Goal: Task Accomplishment & Management: Complete application form

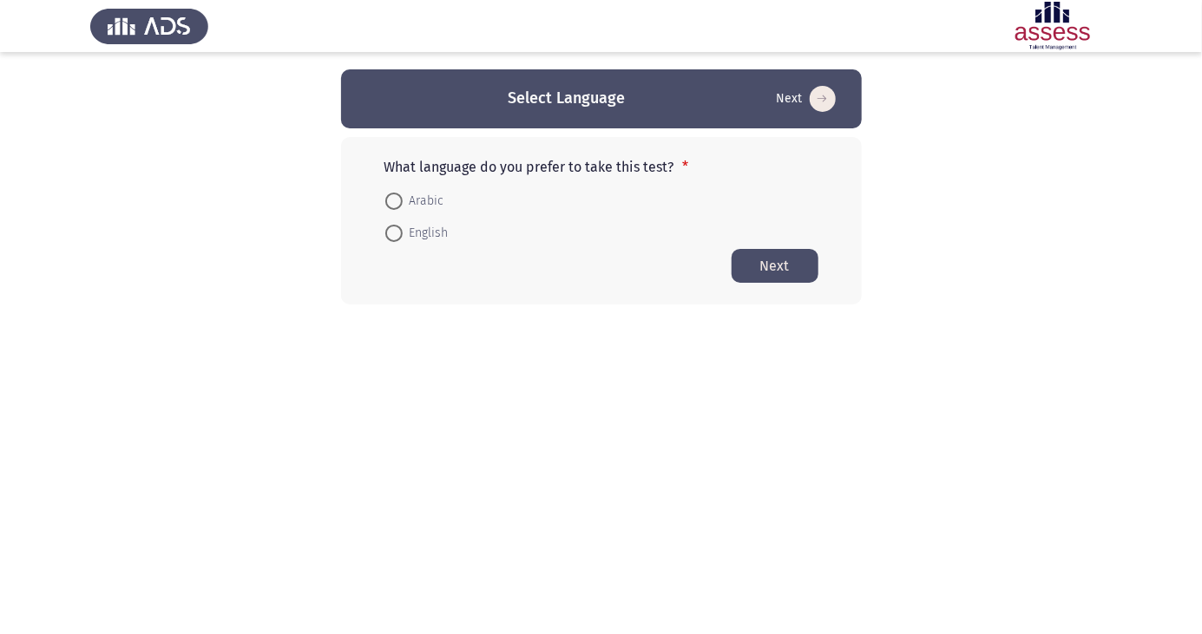
click at [388, 201] on span at bounding box center [393, 201] width 17 height 17
click at [388, 201] on input "Arabic" at bounding box center [393, 201] width 17 height 17
radio input "true"
click at [1198, 368] on html "Select Language Next What language do you prefer to take this test? * Arabic En…" at bounding box center [601, 186] width 1202 height 373
click at [781, 264] on button "Next" at bounding box center [775, 265] width 87 height 34
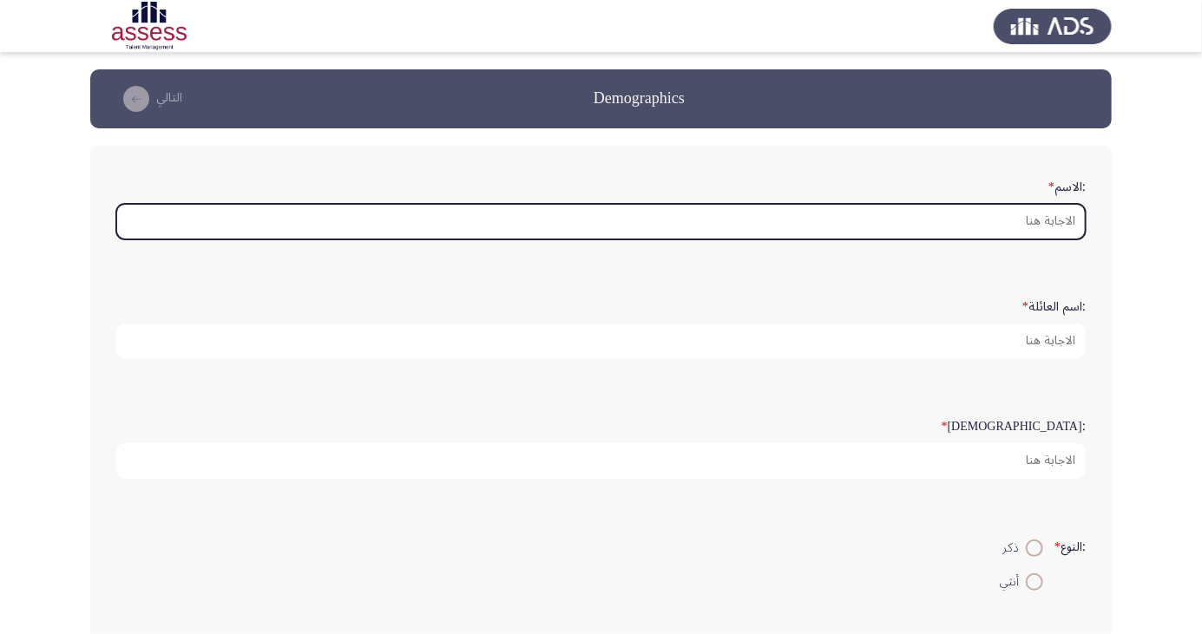
click at [1000, 218] on input ":الاسم *" at bounding box center [600, 222] width 969 height 36
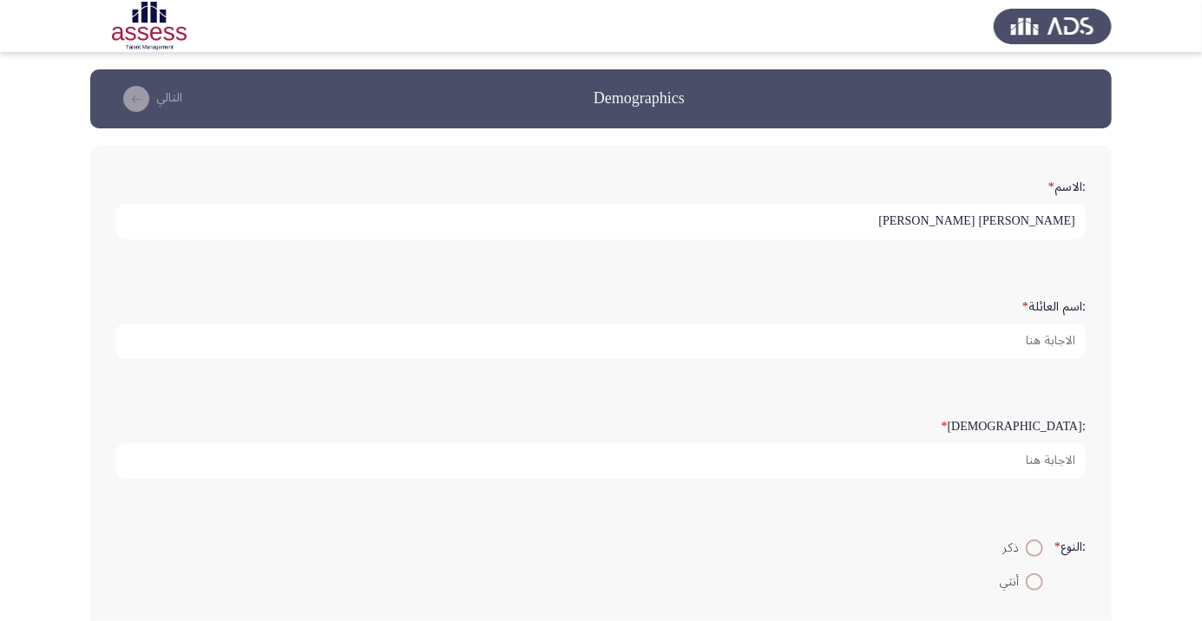
click at [1141, 222] on app-assessment-container "Demographics التالي :الاسم * [PERSON_NAME] [PERSON_NAME] :اسم العائلة * :السن *…" at bounding box center [601, 518] width 1202 height 898
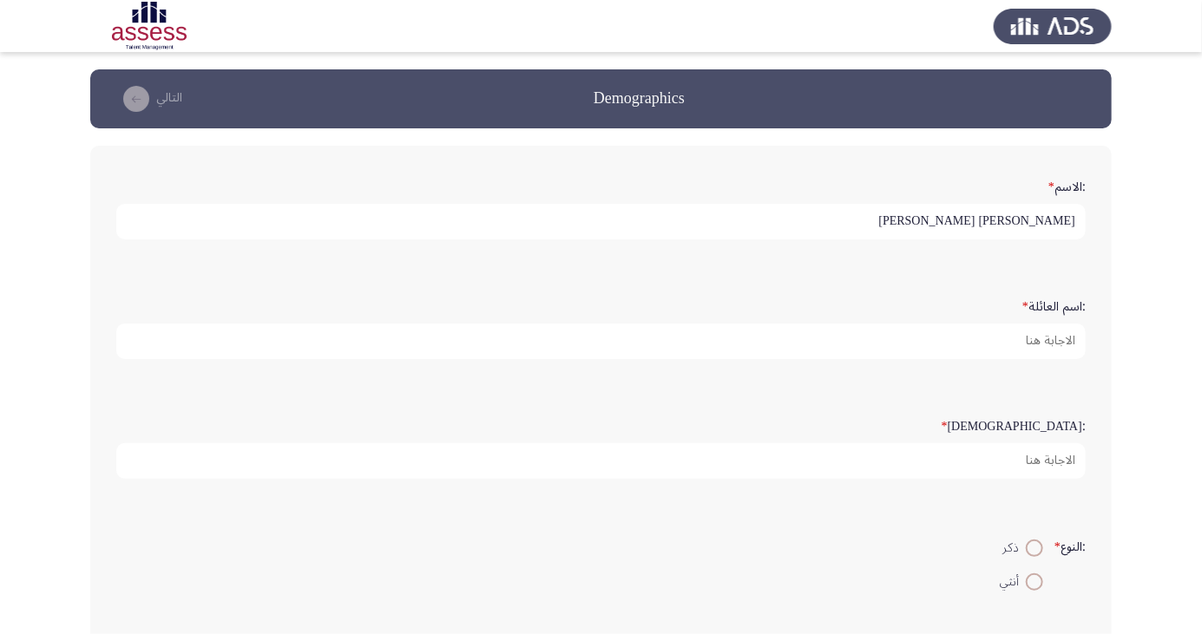
click at [938, 226] on input "[PERSON_NAME] [PERSON_NAME]" at bounding box center [600, 222] width 969 height 36
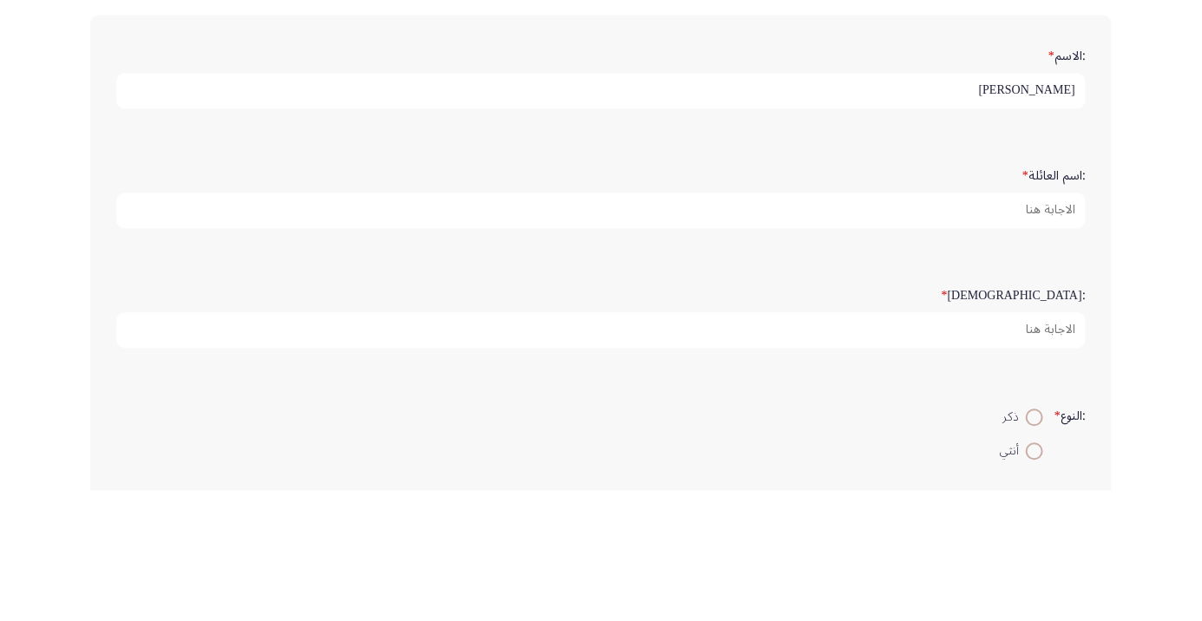
type input "[PERSON_NAME]"
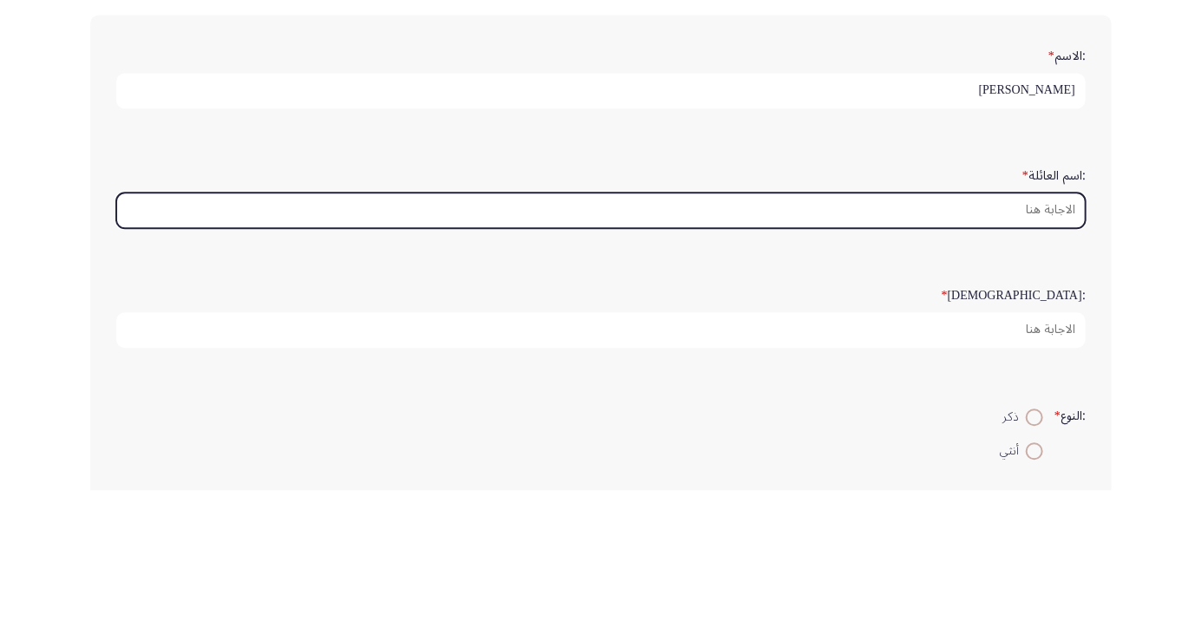
click at [991, 343] on input ":اسم العائلة *" at bounding box center [600, 342] width 969 height 36
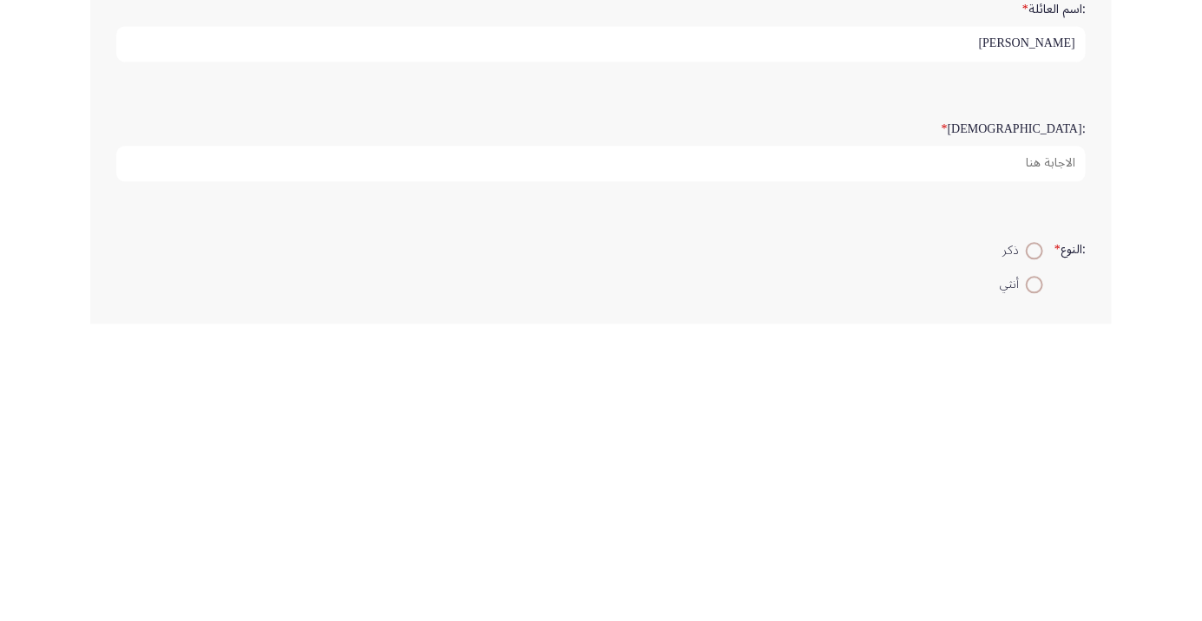
type input "[PERSON_NAME]"
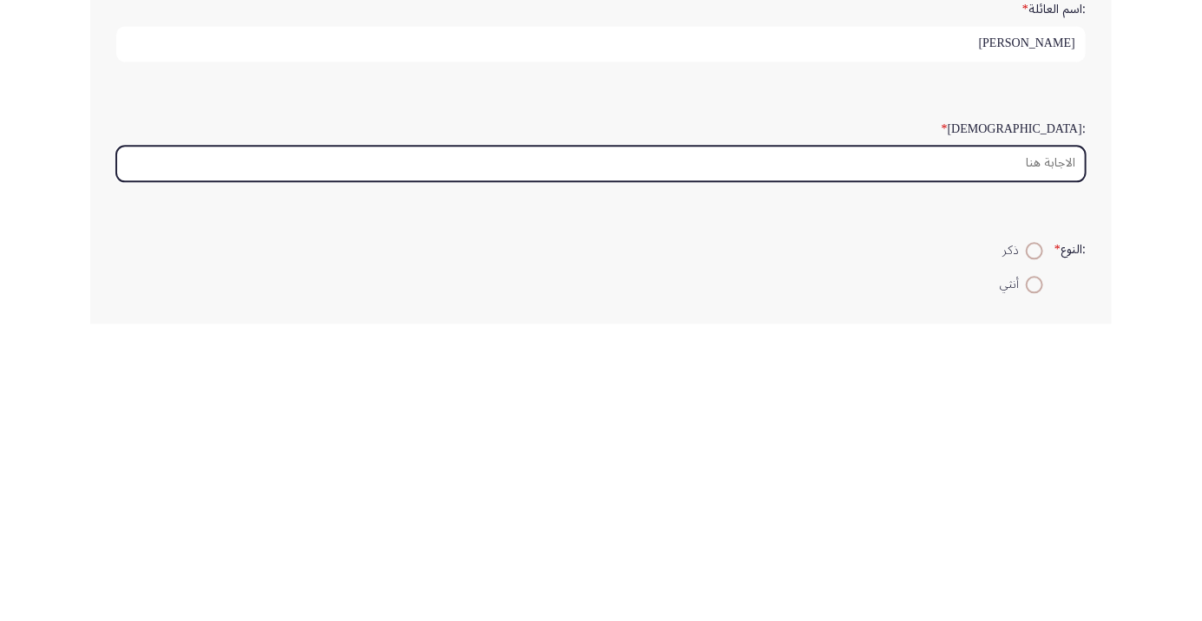
click at [1013, 463] on input ":السن *" at bounding box center [600, 461] width 969 height 36
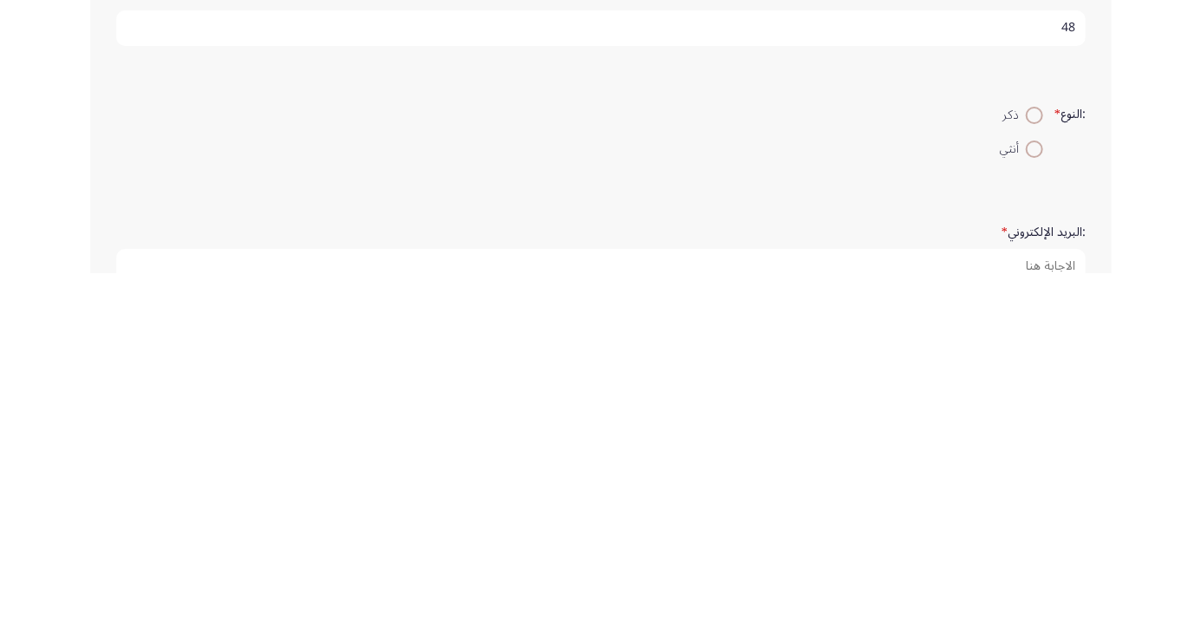
type input "48"
click at [1026, 479] on mat-radio-button "أنثي" at bounding box center [1021, 496] width 66 height 34
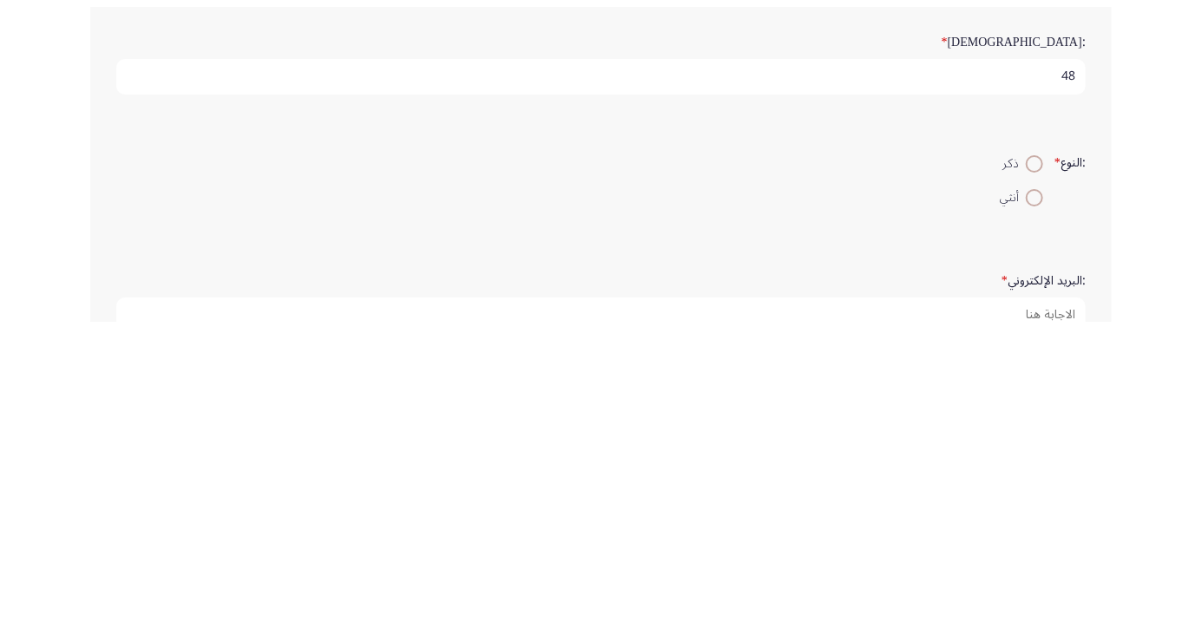
scroll to position [85, 0]
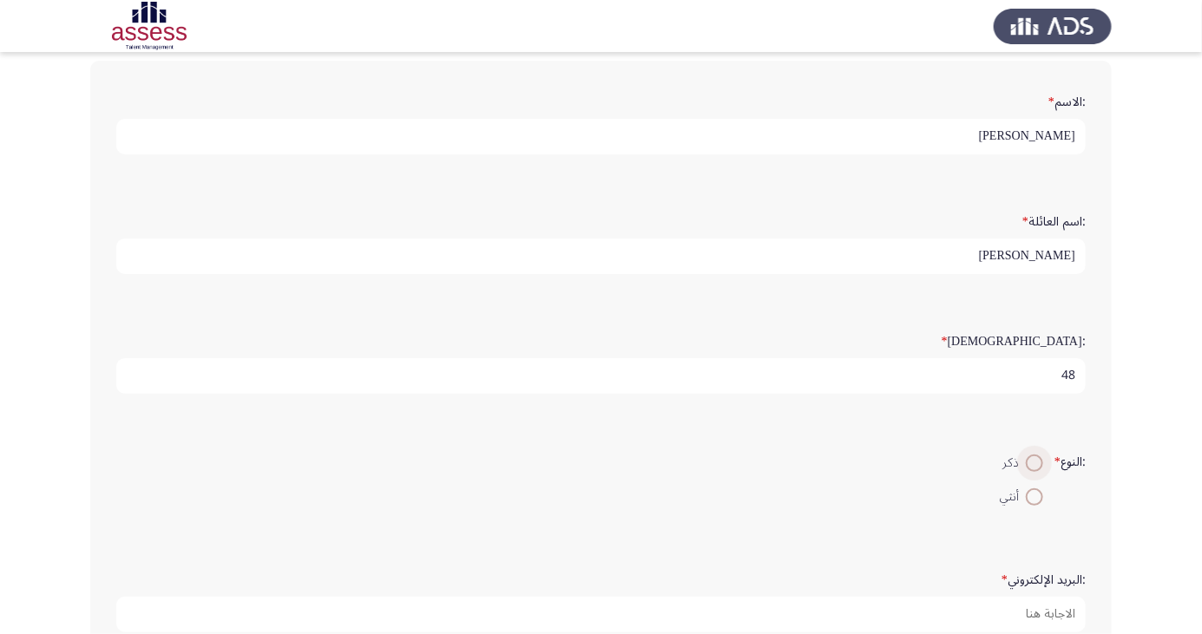
click at [1034, 463] on span at bounding box center [1034, 463] width 0 height 0
click at [1032, 460] on input "ذكر" at bounding box center [1034, 463] width 17 height 17
radio input "true"
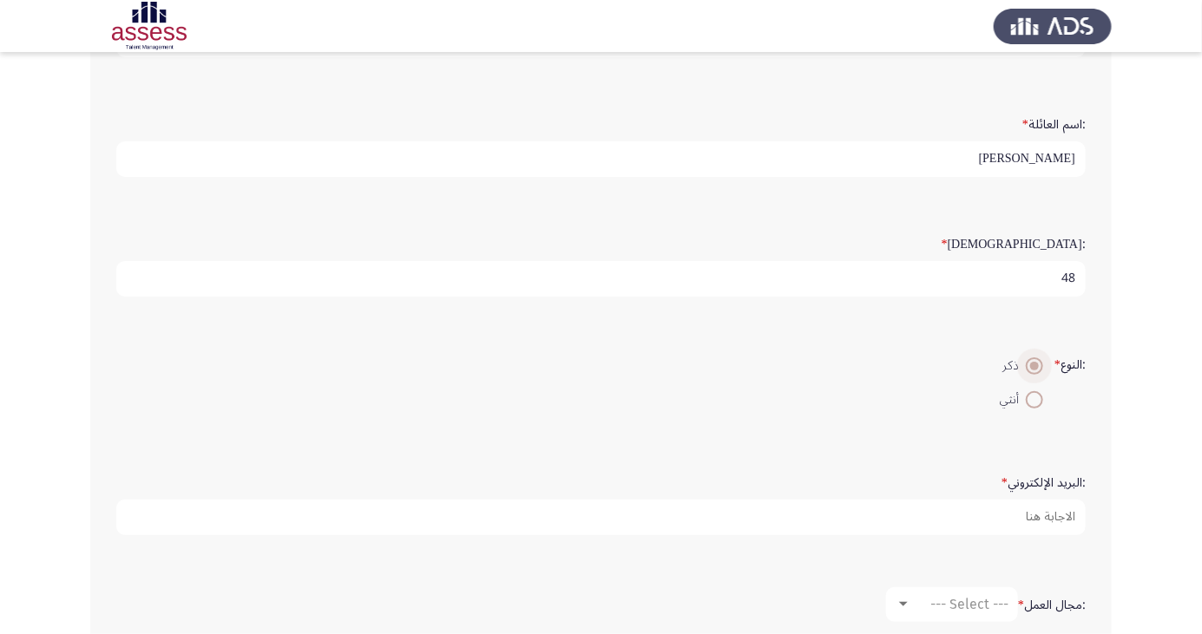
click at [1052, 278] on input "48" at bounding box center [600, 279] width 969 height 36
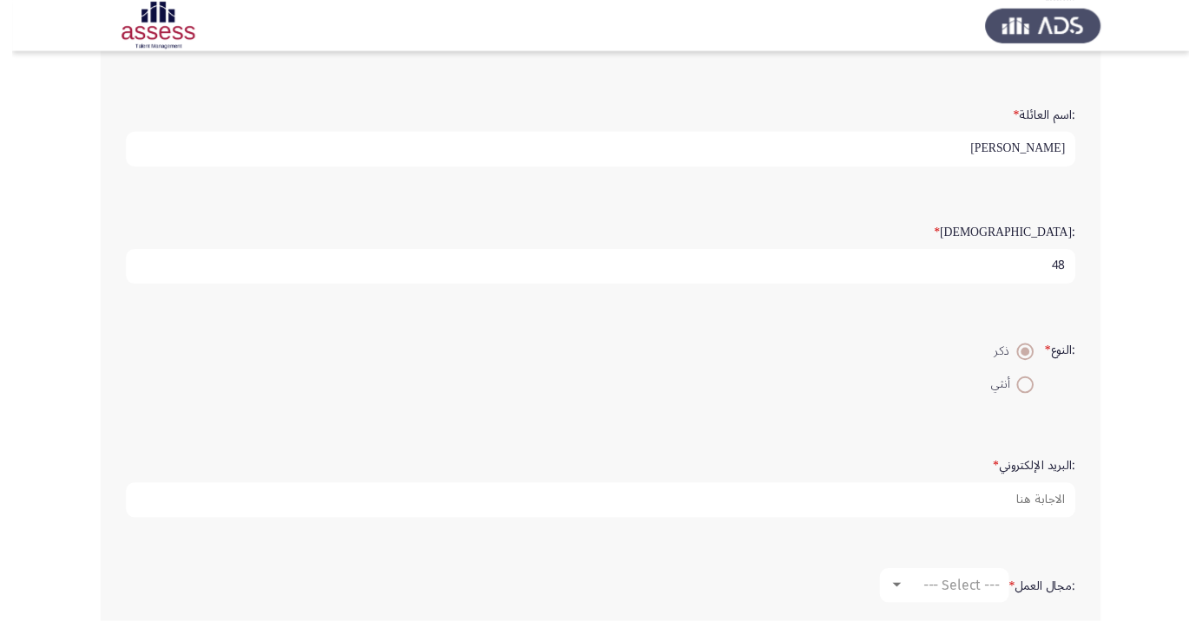
scroll to position [224, 0]
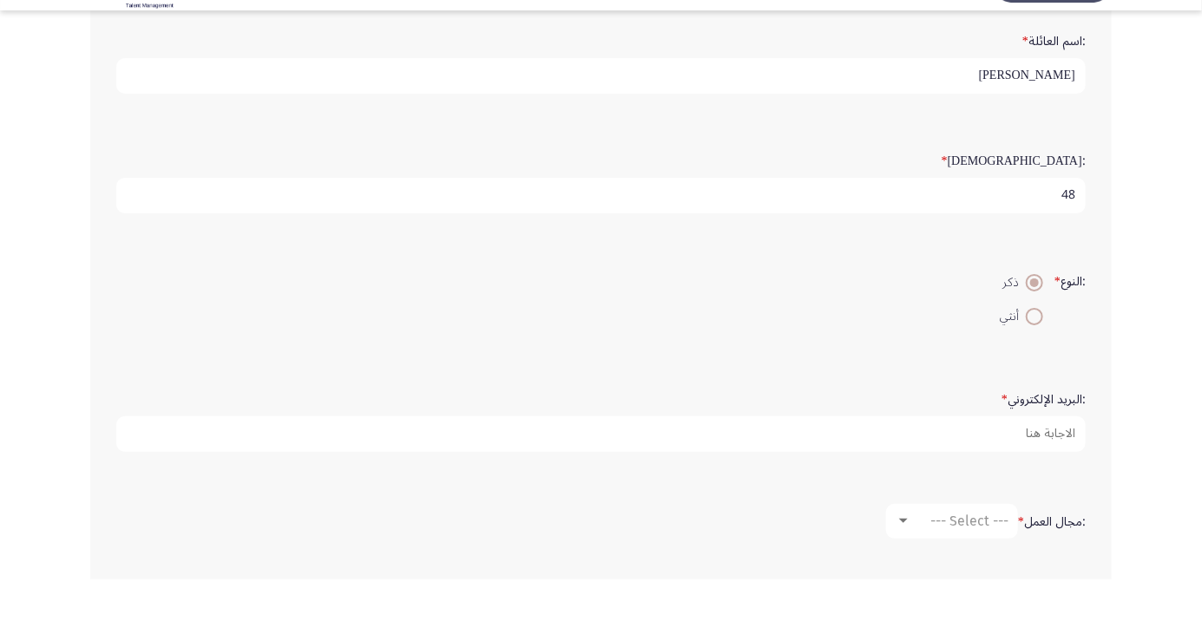
type input "4"
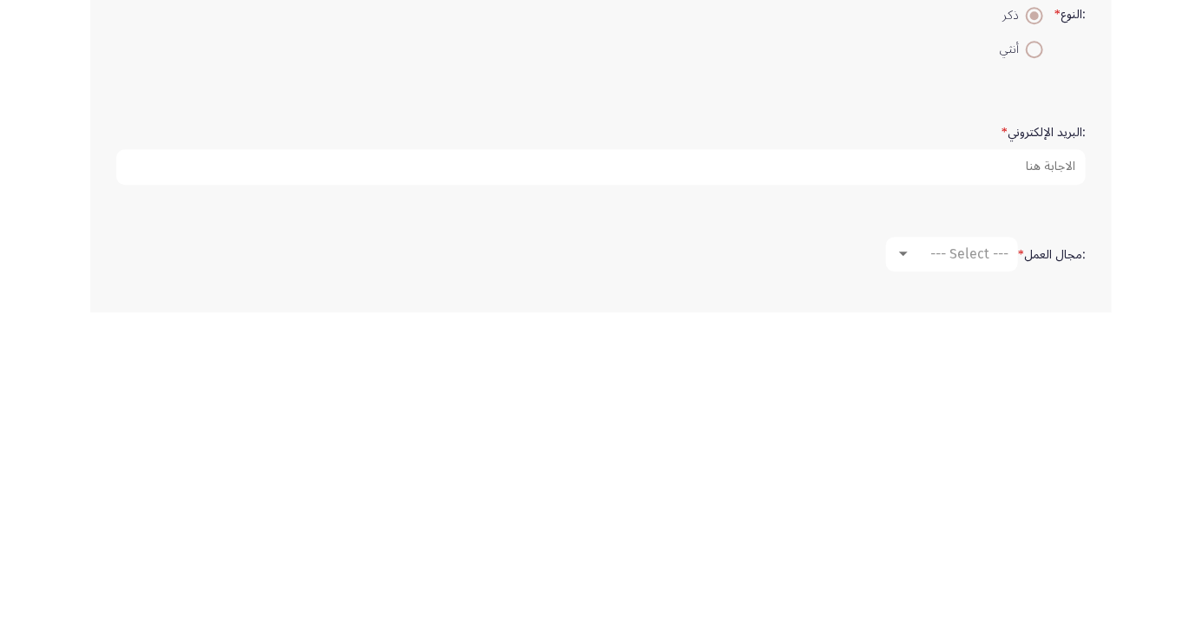
type input "49"
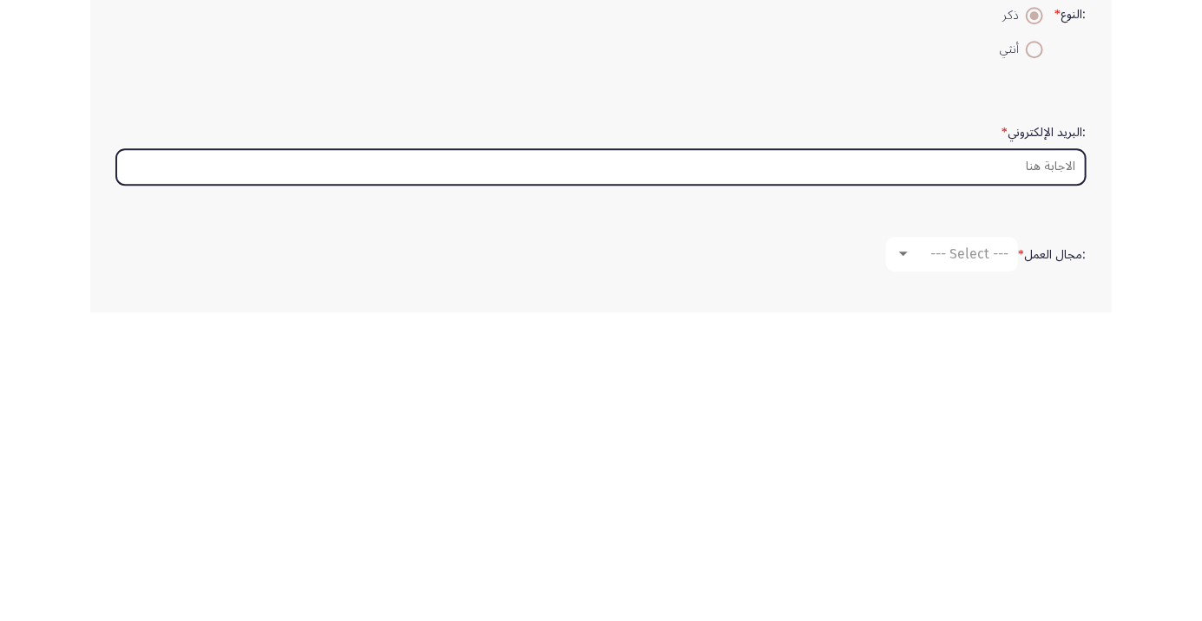
click at [1011, 476] on input ":البريد الإلكتروني *" at bounding box center [600, 476] width 969 height 36
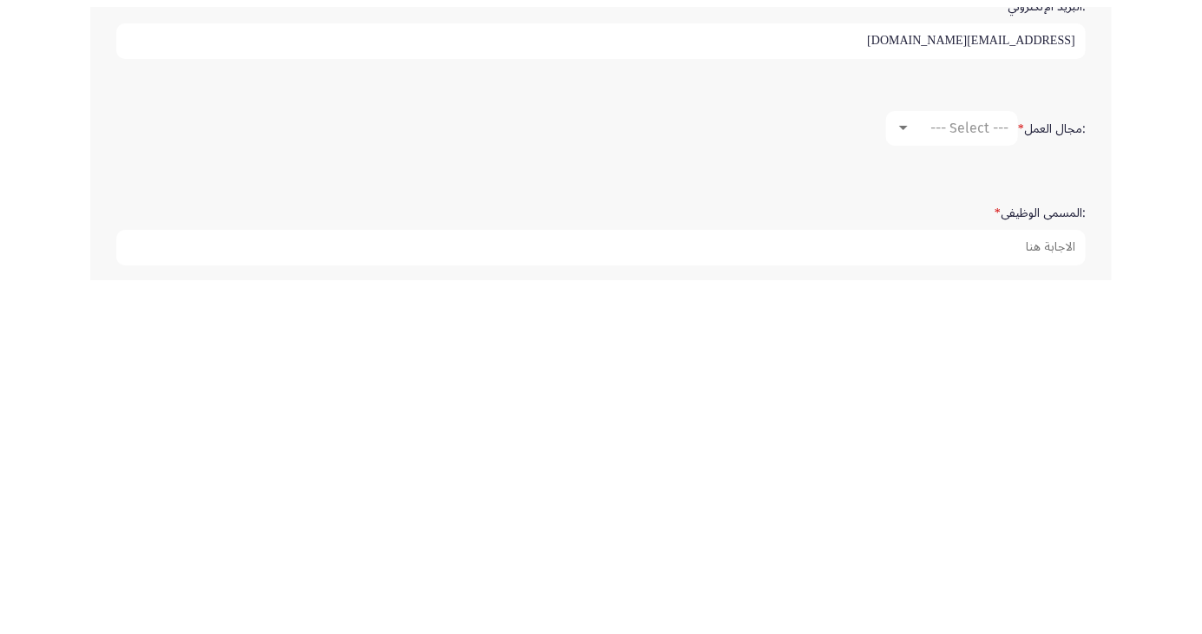
scroll to position [322, 0]
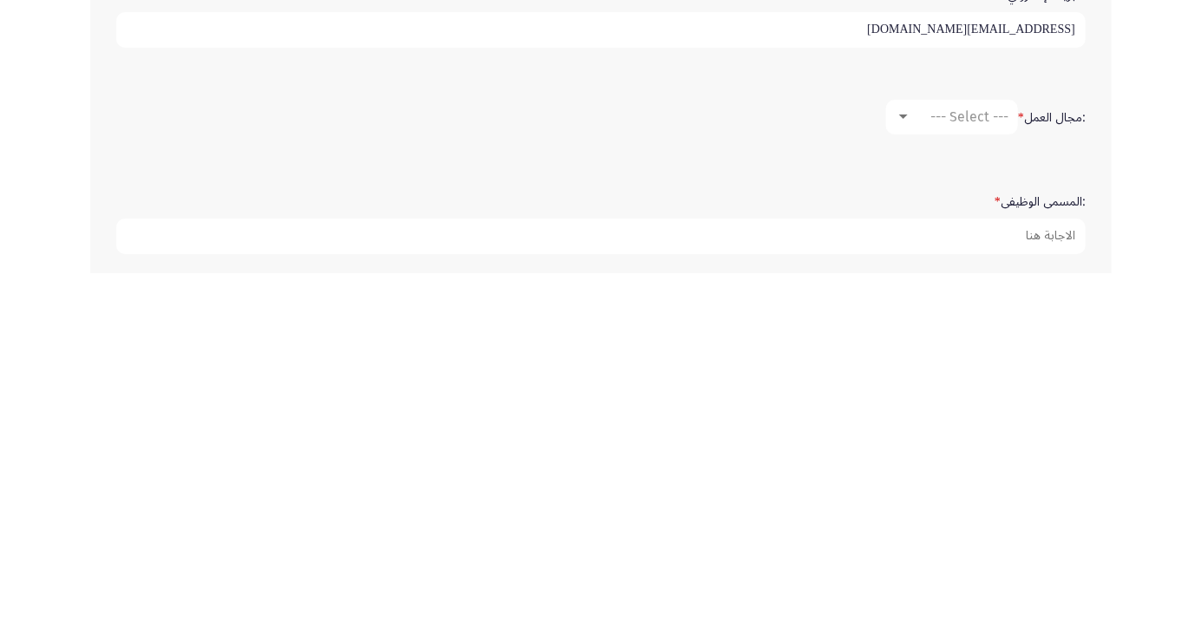
type input "[EMAIL_ADDRESS][DOMAIN_NAME]"
click at [902, 463] on div at bounding box center [903, 465] width 9 height 4
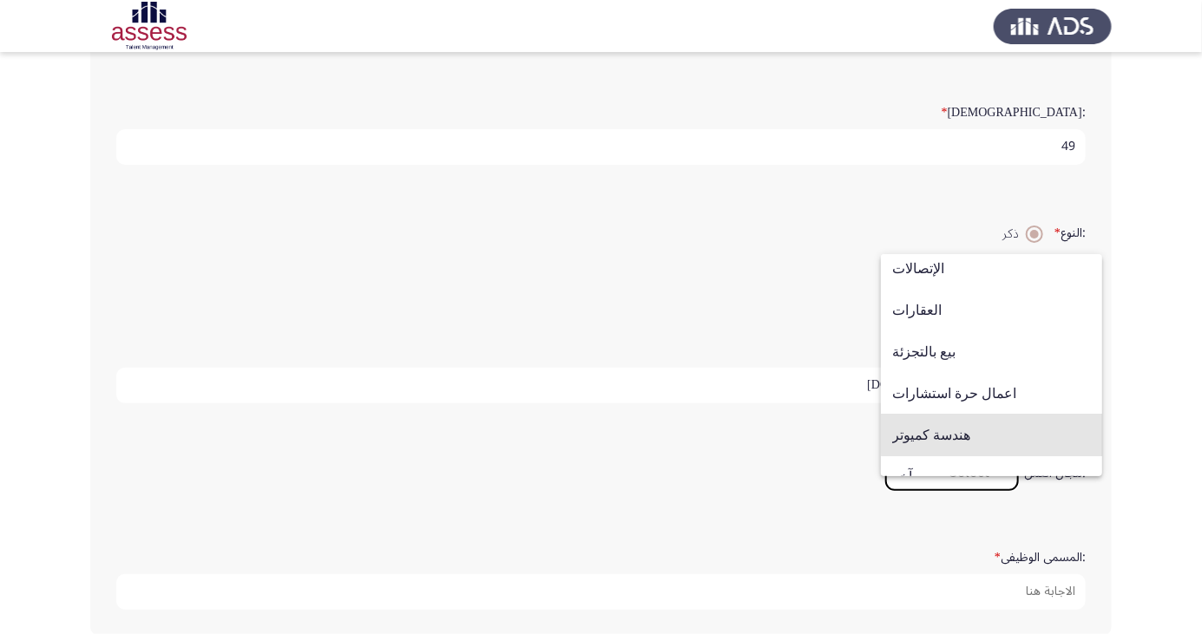
scroll to position [569, 0]
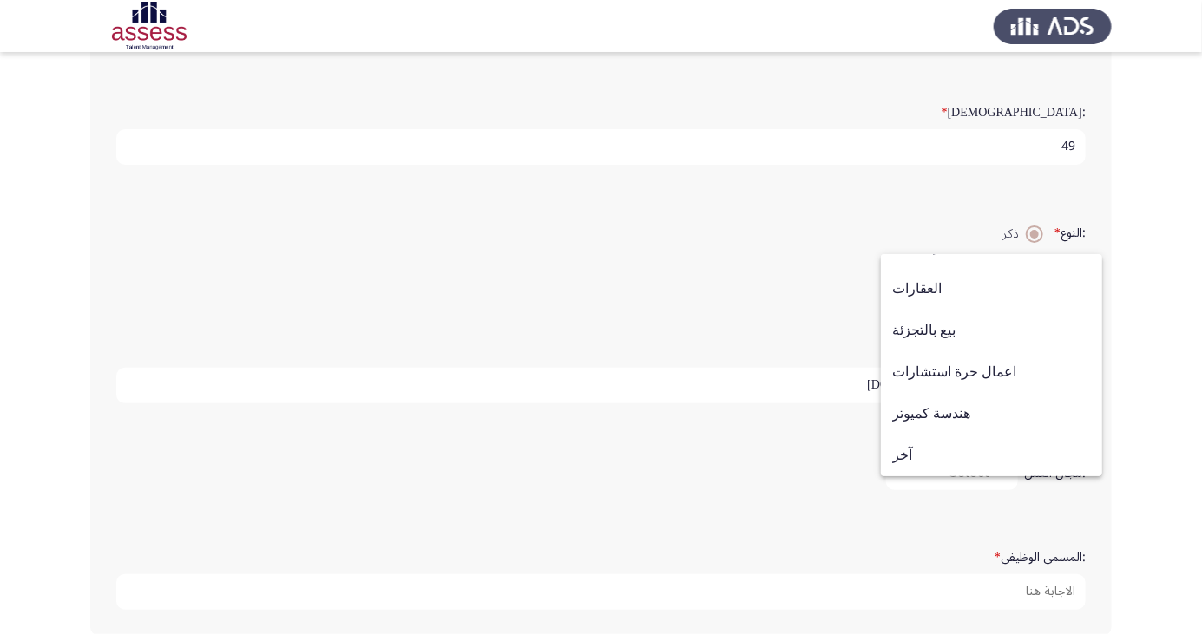
click at [922, 476] on span "آخر" at bounding box center [991, 456] width 199 height 42
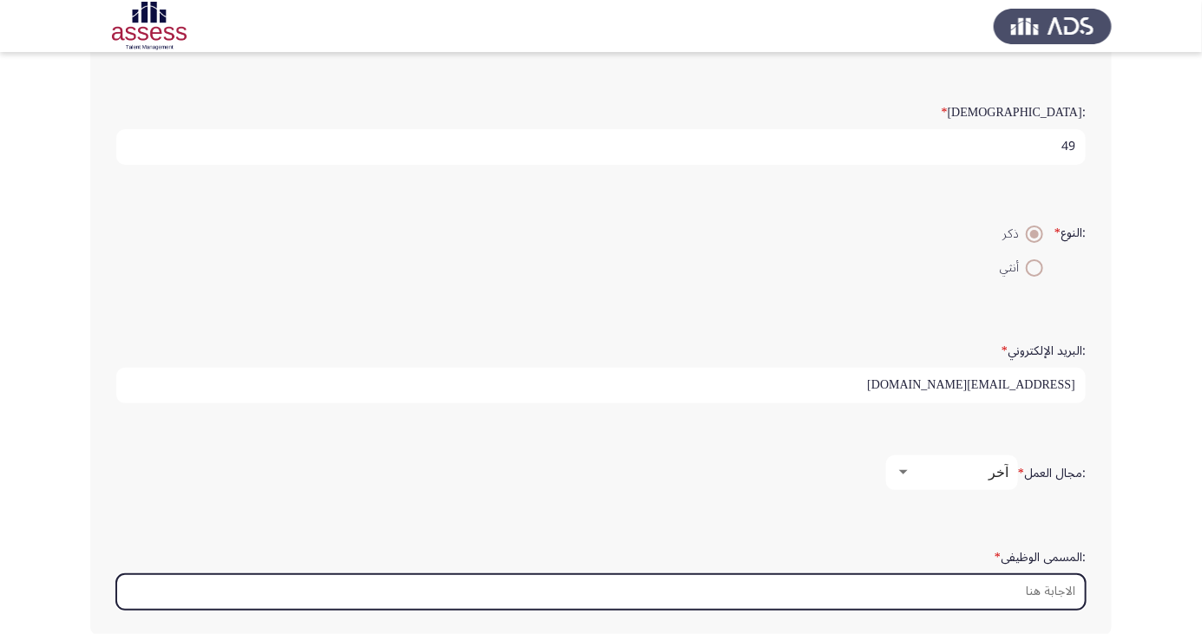
click at [979, 587] on input ":المسمى الوظيفى *" at bounding box center [600, 592] width 969 height 36
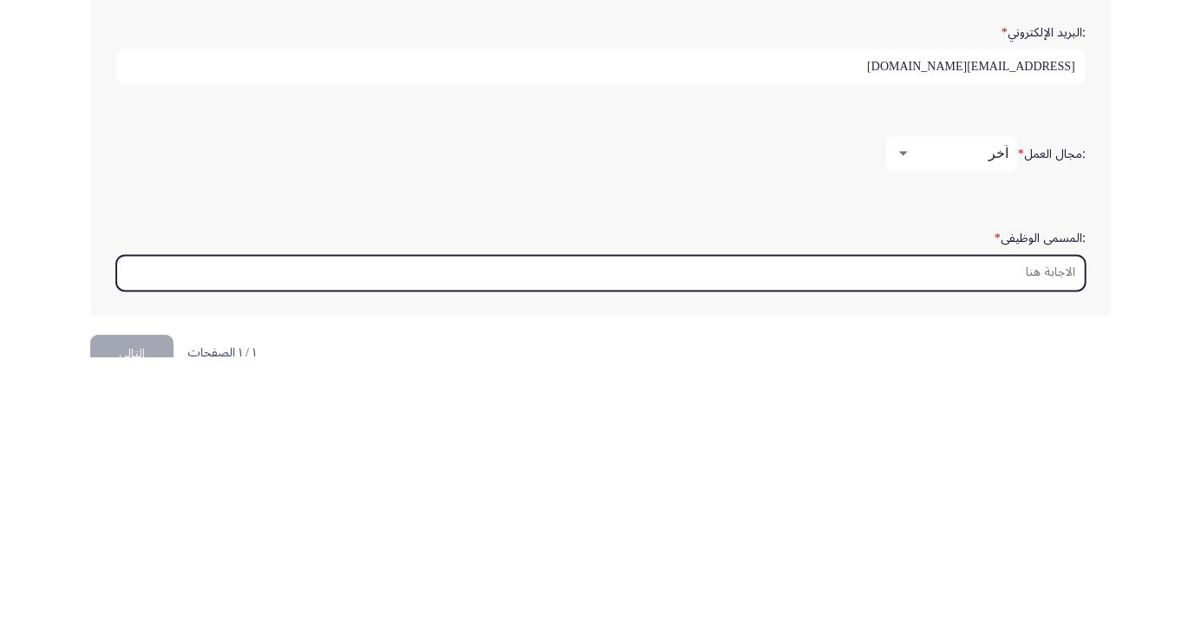
scroll to position [410, 0]
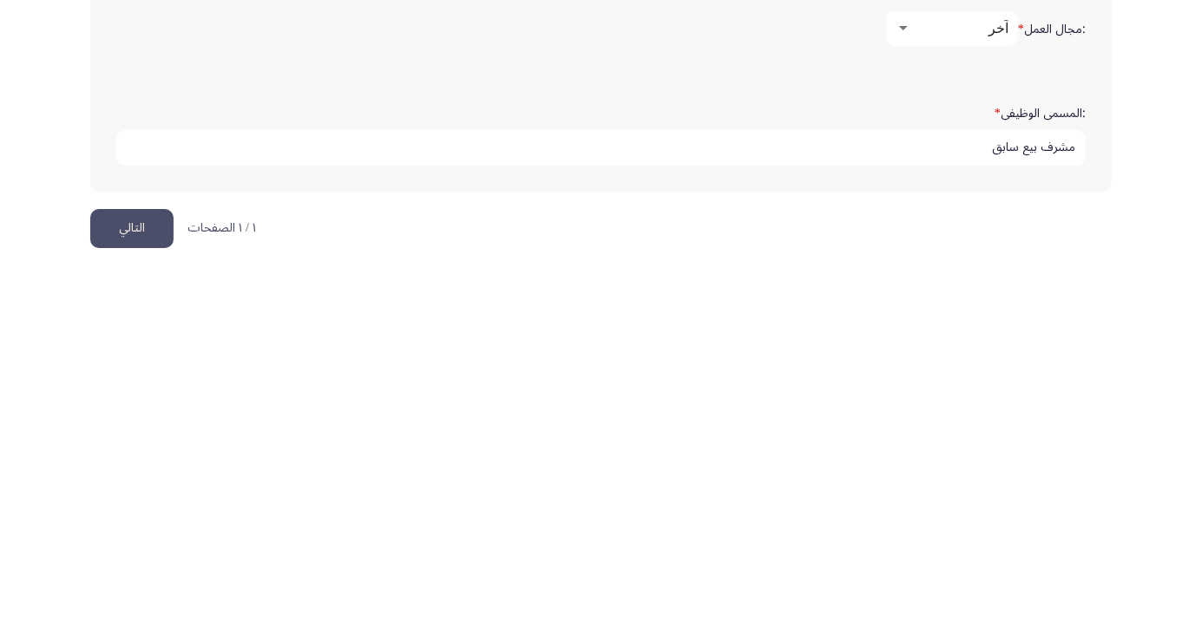
type input "مشرف بيع سابق"
click at [141, 581] on button "التالي" at bounding box center [131, 576] width 83 height 39
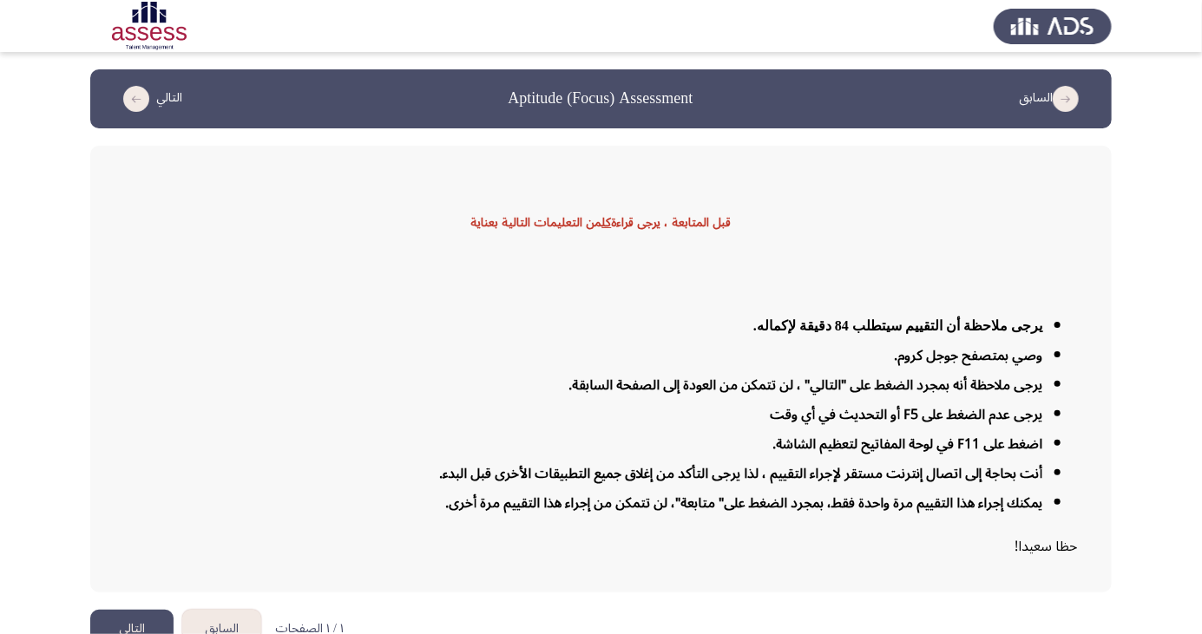
scroll to position [28, 0]
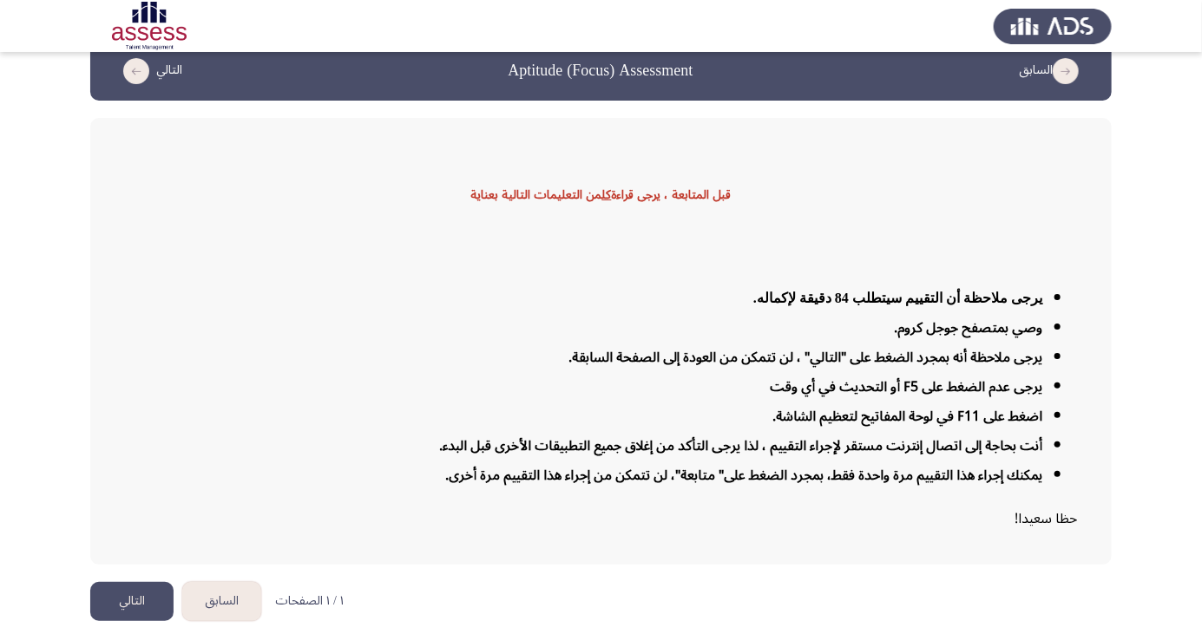
click at [141, 621] on button "التالي" at bounding box center [131, 601] width 83 height 39
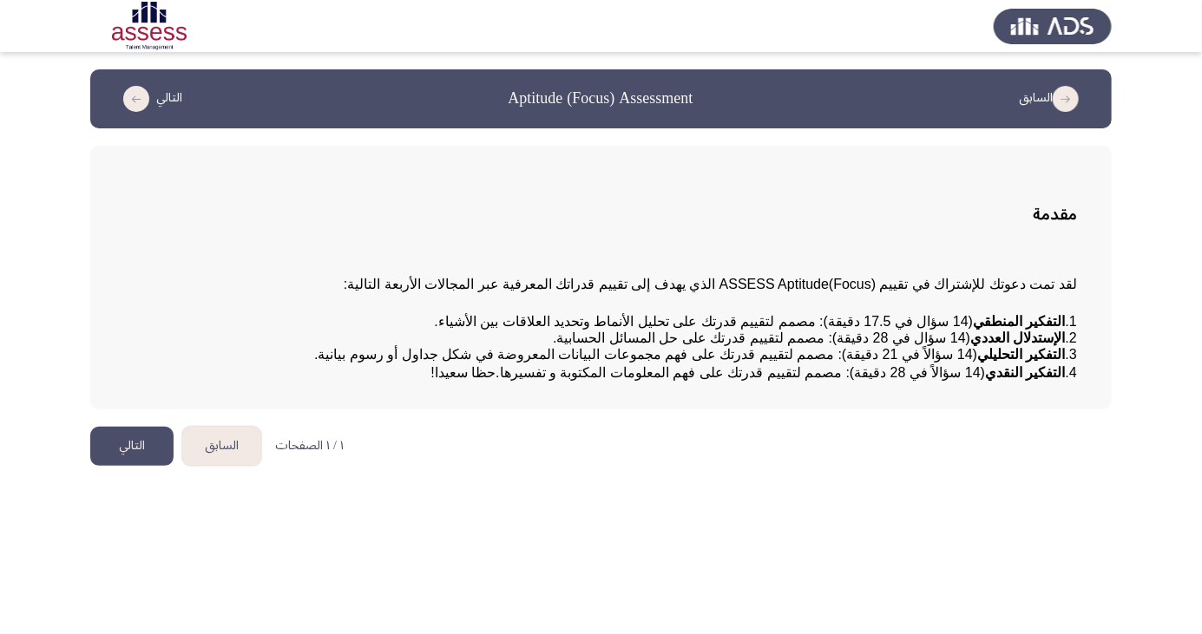
click at [133, 466] on button "التالي" at bounding box center [131, 446] width 83 height 39
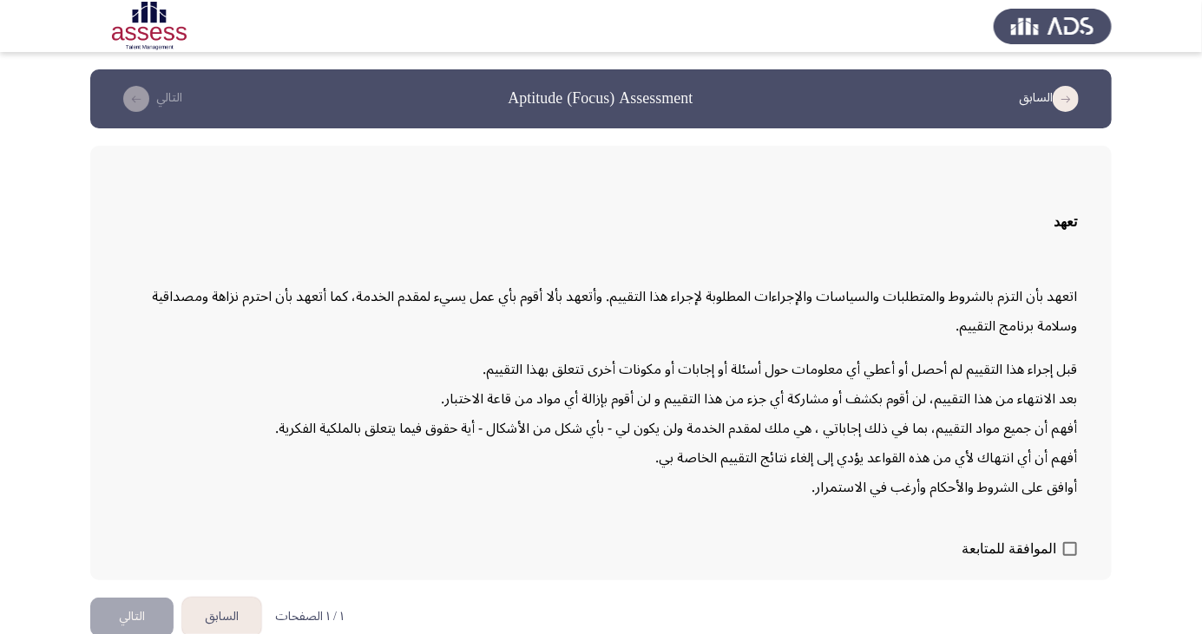
scroll to position [36, 0]
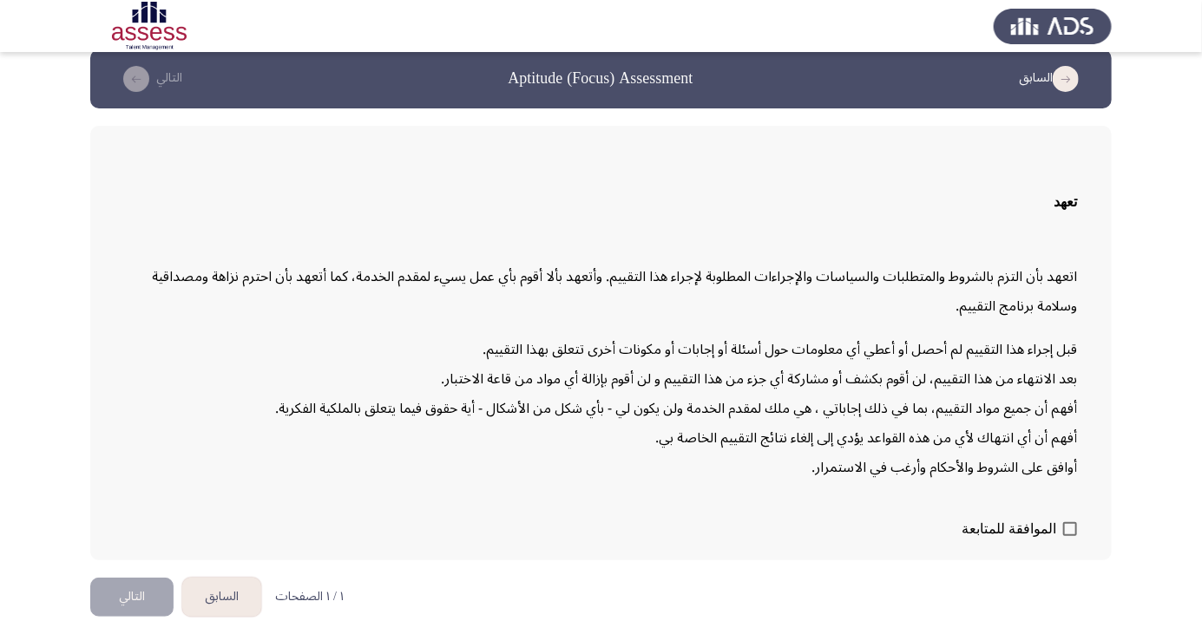
click at [1073, 536] on span at bounding box center [1070, 529] width 14 height 14
click at [1070, 537] on input "الموافقة للمتابعة" at bounding box center [1069, 536] width 1 height 1
checkbox input "true"
click at [139, 617] on button "التالي" at bounding box center [131, 597] width 83 height 39
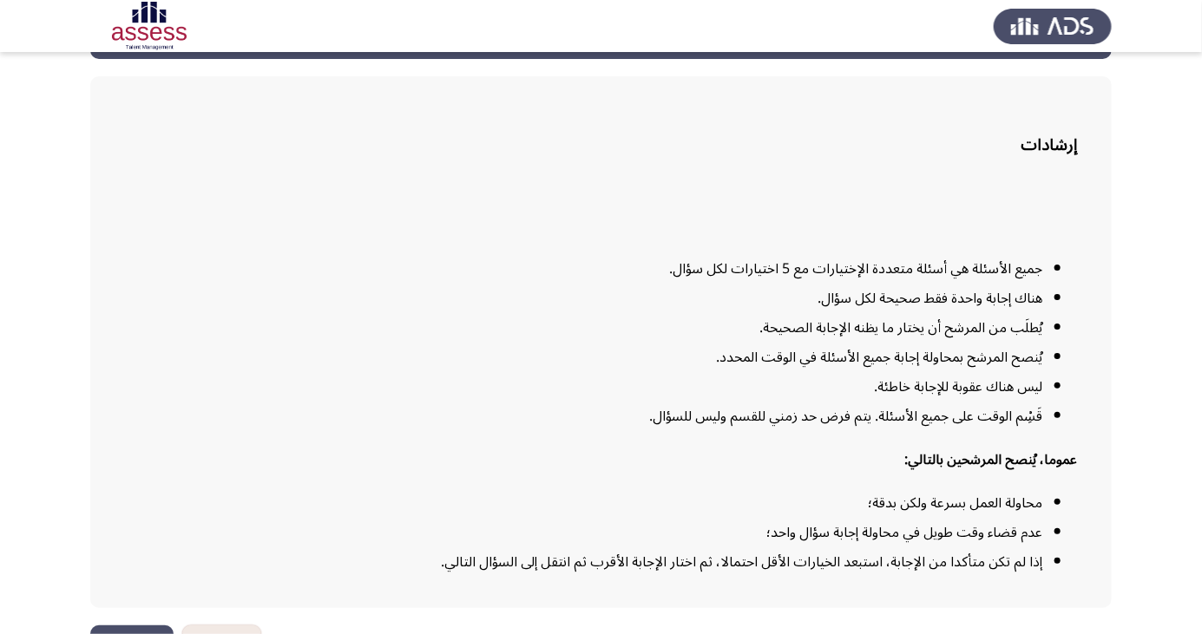
scroll to position [128, 0]
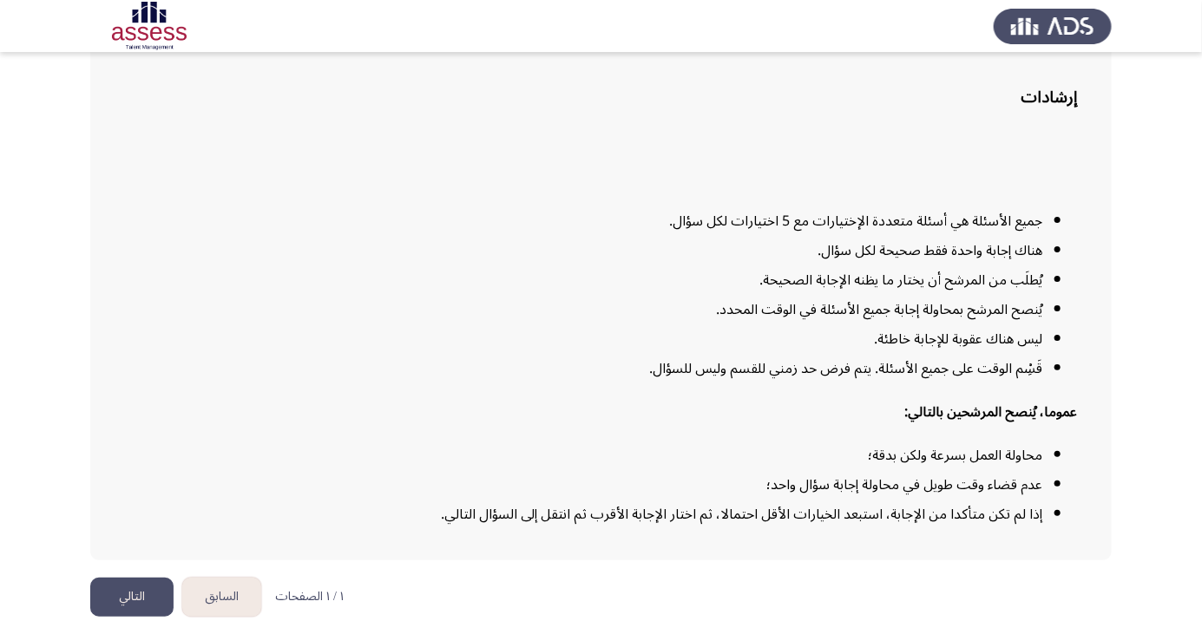
click at [141, 617] on button "التالي" at bounding box center [131, 597] width 83 height 39
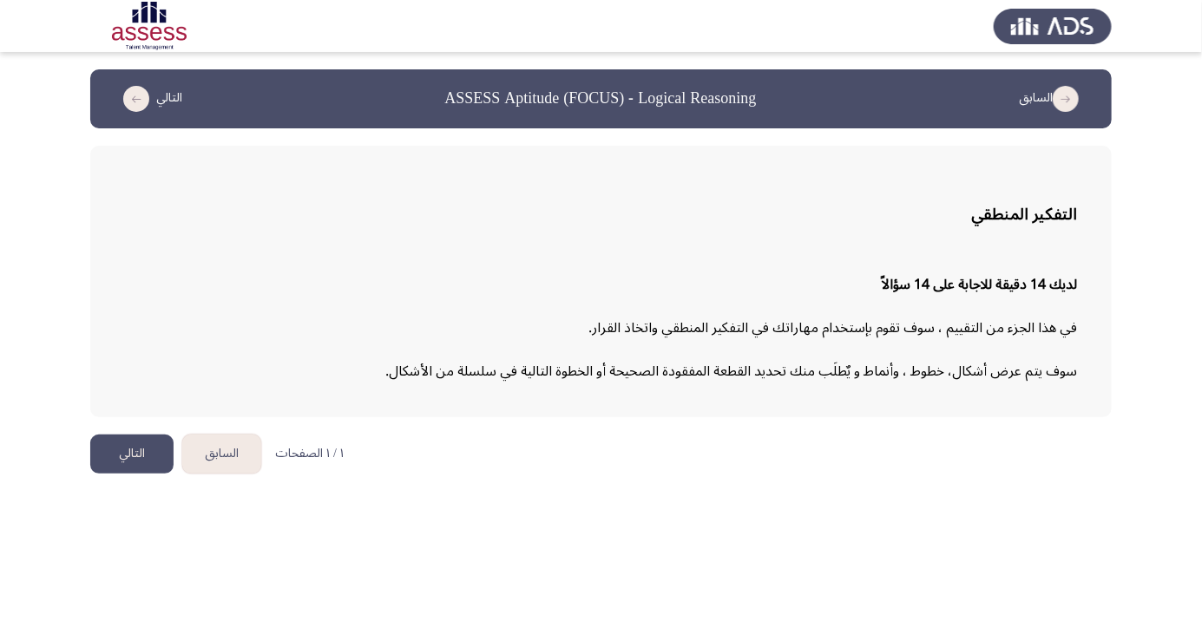
click at [155, 457] on button "التالي" at bounding box center [131, 454] width 83 height 39
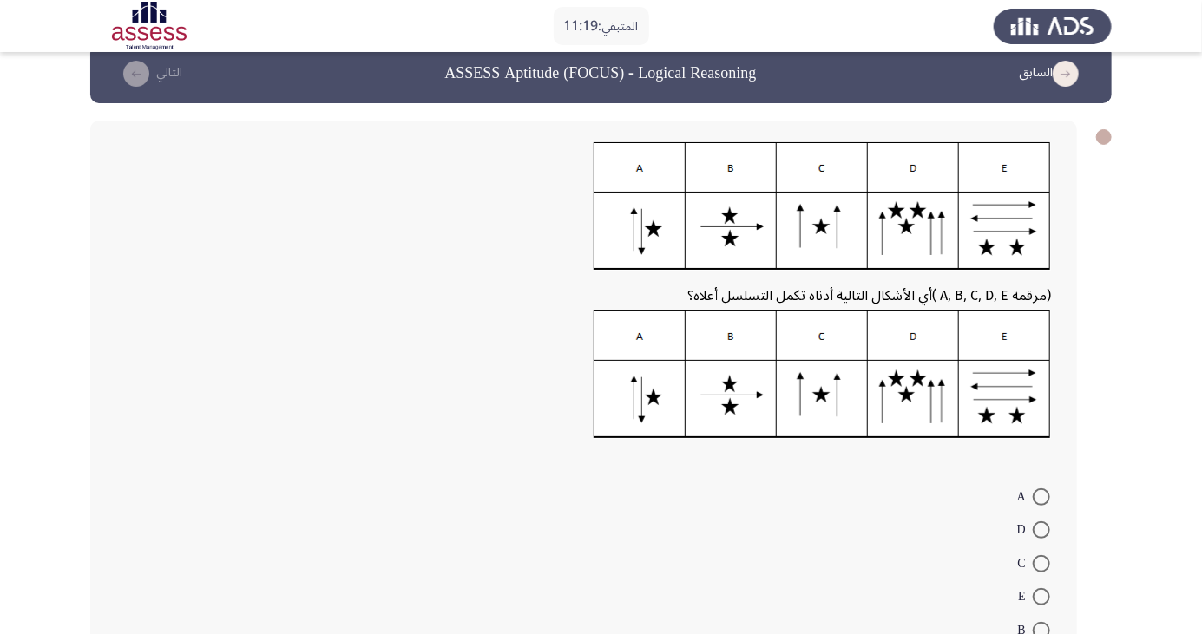
scroll to position [24, 0]
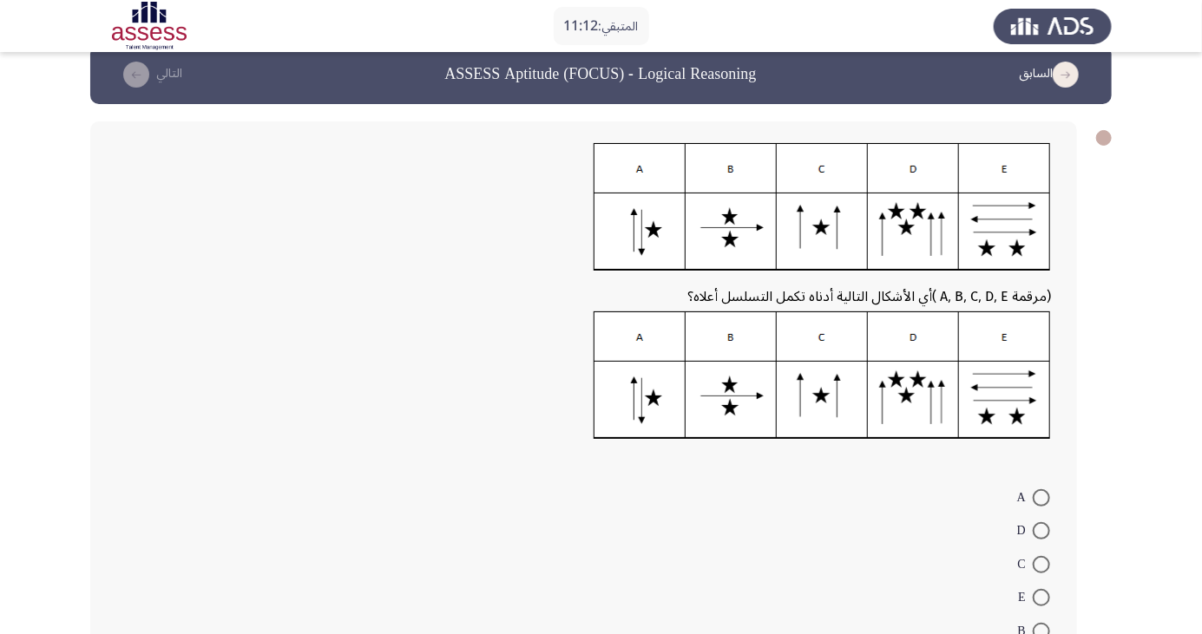
click at [648, 400] on img at bounding box center [822, 376] width 457 height 128
click at [1041, 497] on span at bounding box center [1041, 497] width 17 height 17
click at [1041, 497] on input "A" at bounding box center [1041, 497] width 17 height 17
radio input "true"
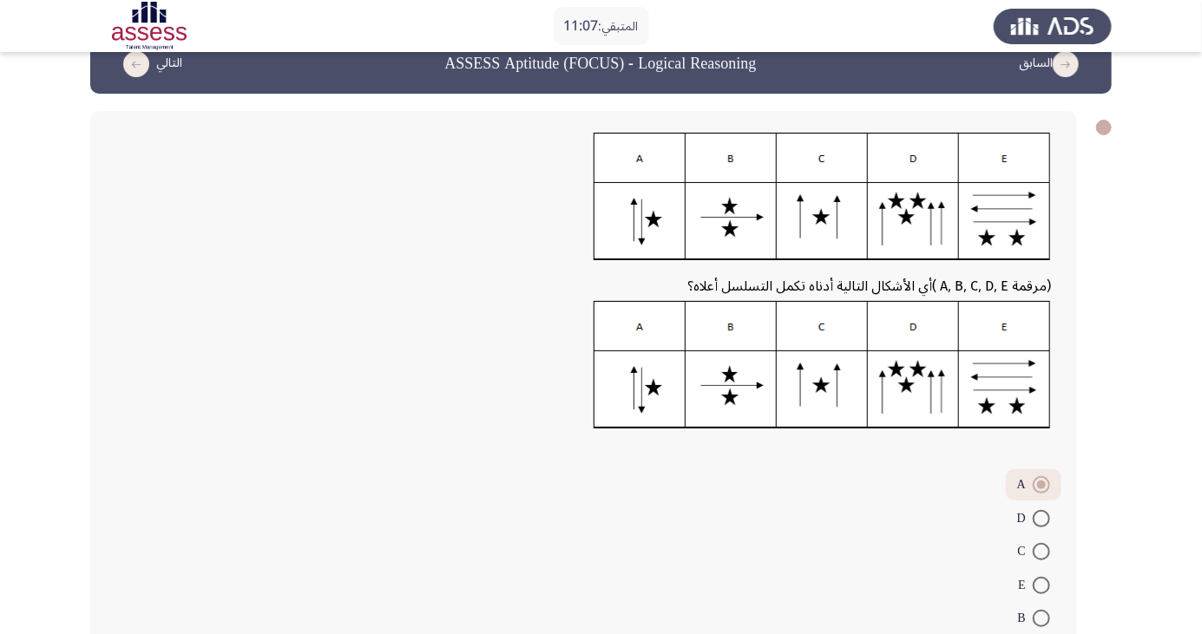
scroll to position [60, 0]
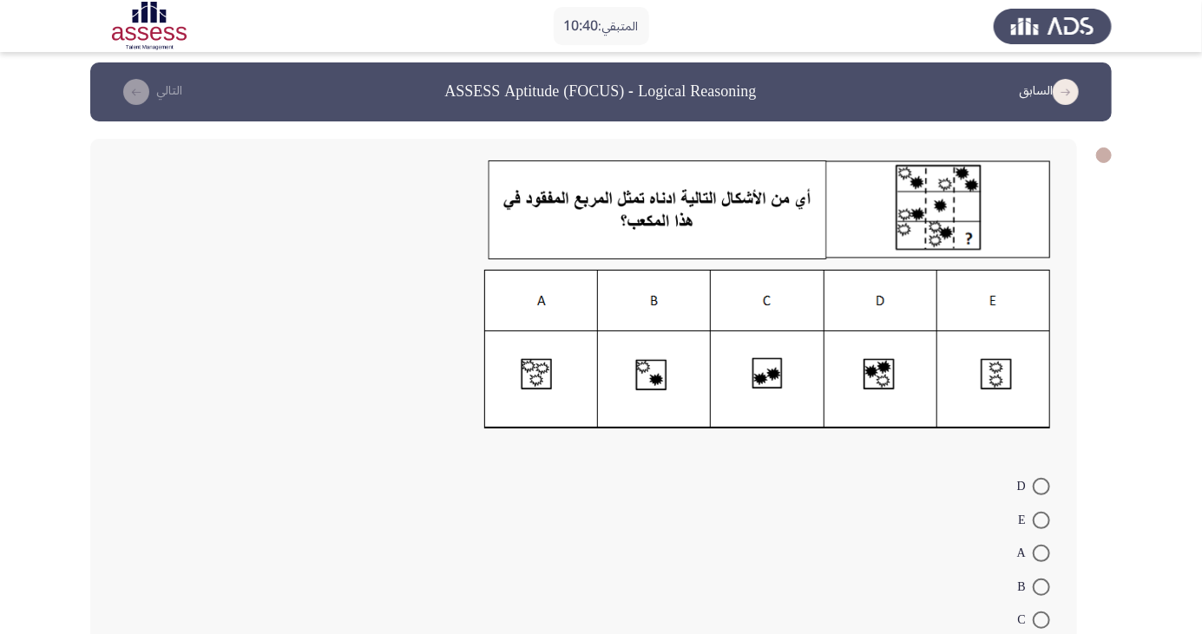
scroll to position [5, 0]
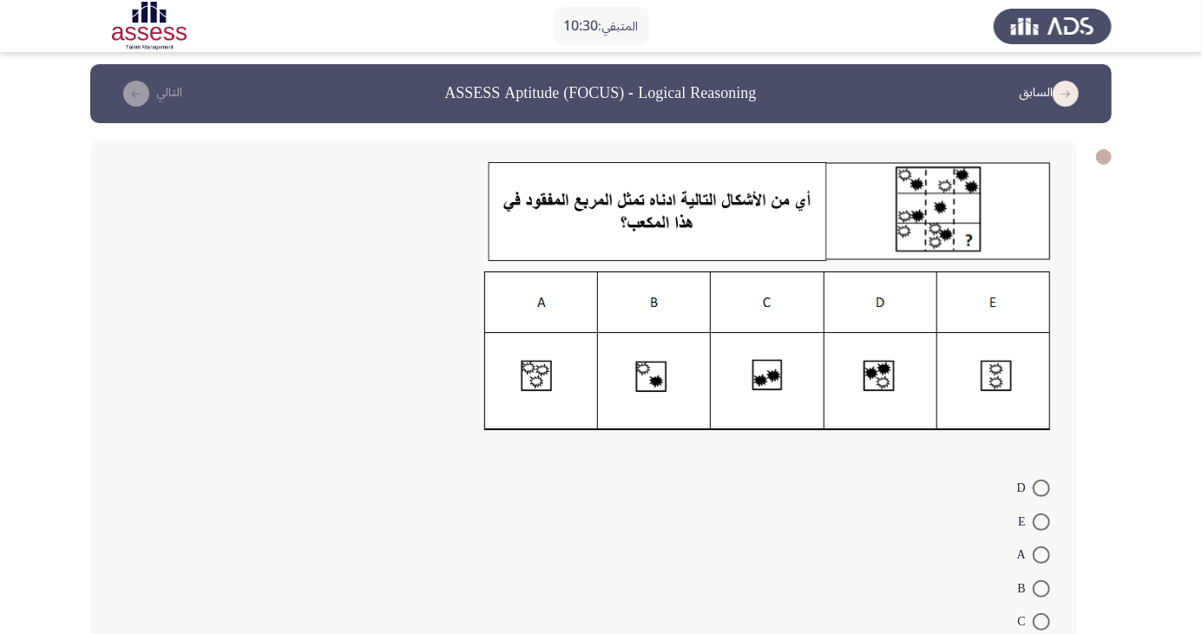
click at [997, 376] on img at bounding box center [767, 352] width 567 height 160
click at [1041, 522] on span at bounding box center [1041, 522] width 17 height 17
click at [1041, 522] on input "E" at bounding box center [1041, 522] width 17 height 17
radio input "true"
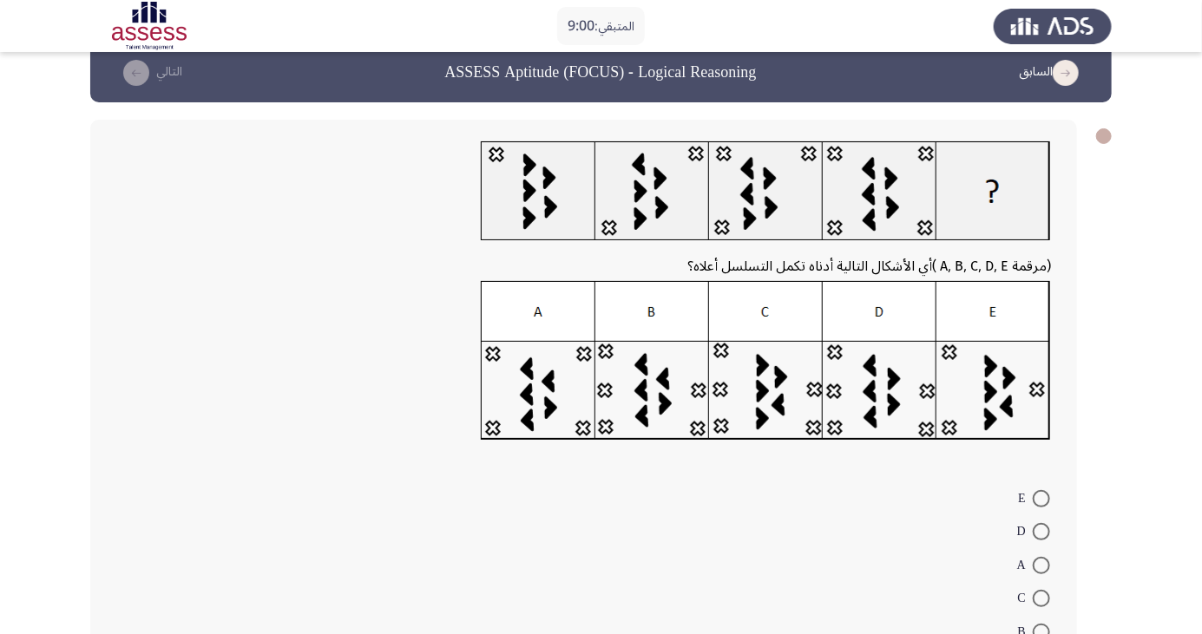
scroll to position [25, 0]
click at [1041, 565] on span at bounding box center [1041, 566] width 17 height 17
click at [1041, 565] on input "A" at bounding box center [1041, 566] width 17 height 17
radio input "true"
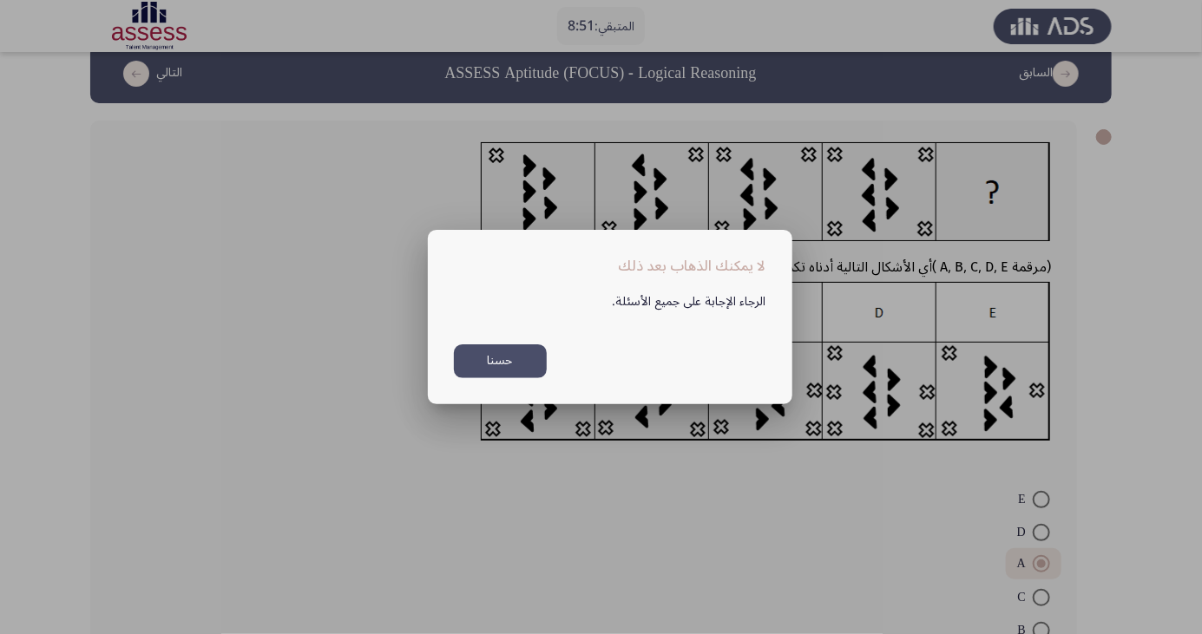
click at [863, 548] on div at bounding box center [601, 317] width 1202 height 634
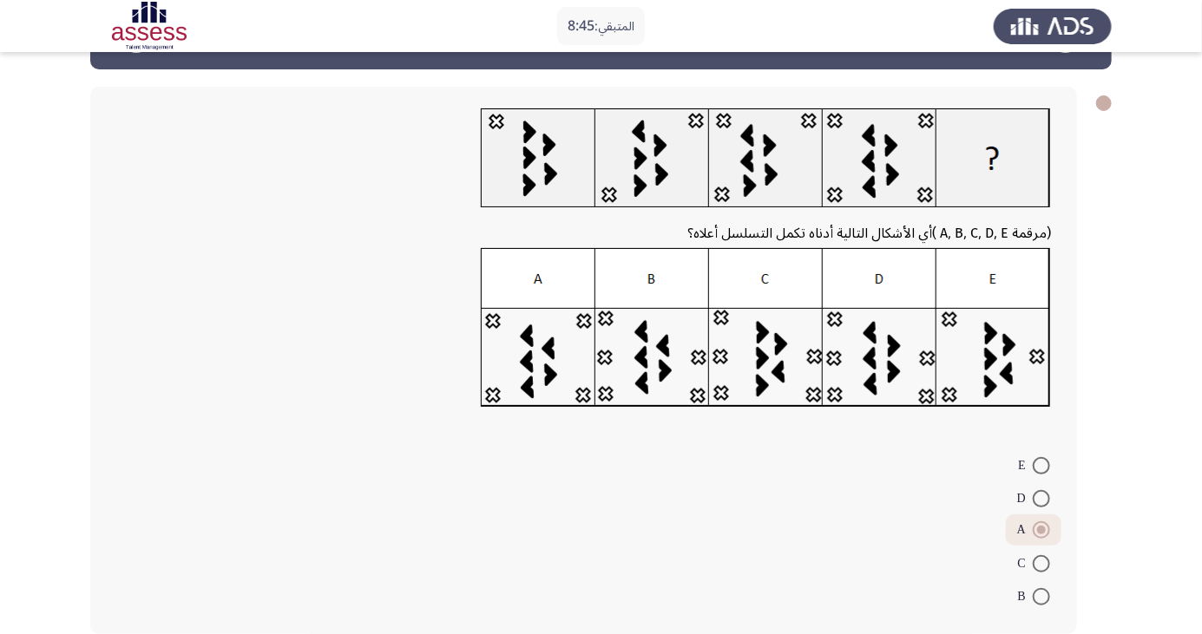
scroll to position [62, 0]
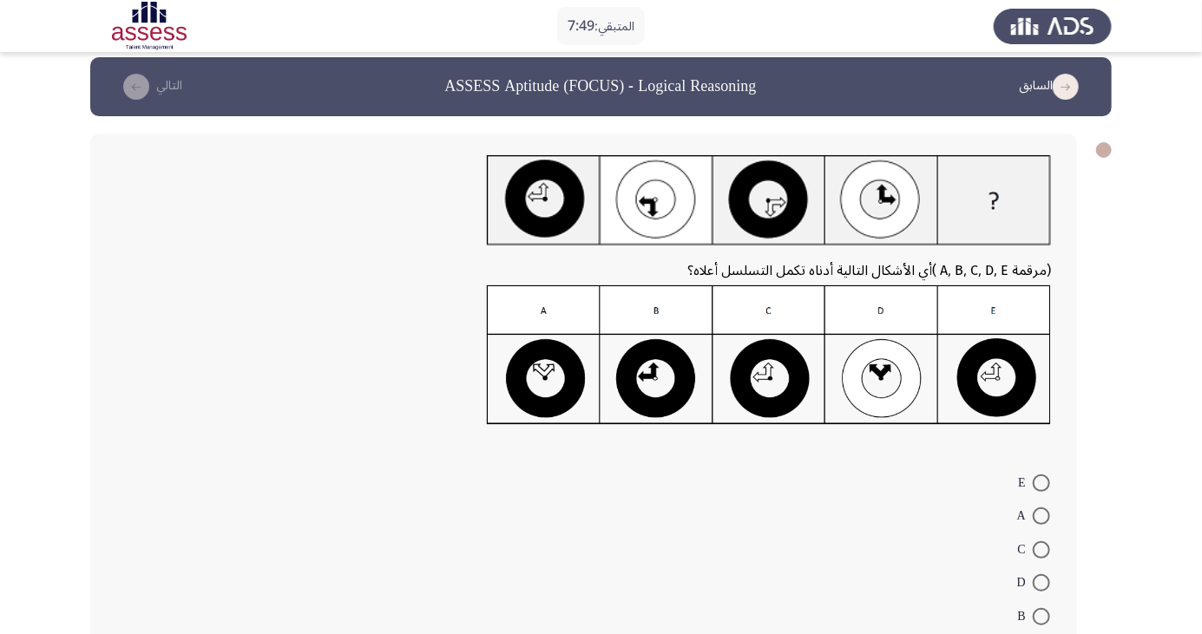
scroll to position [25, 0]
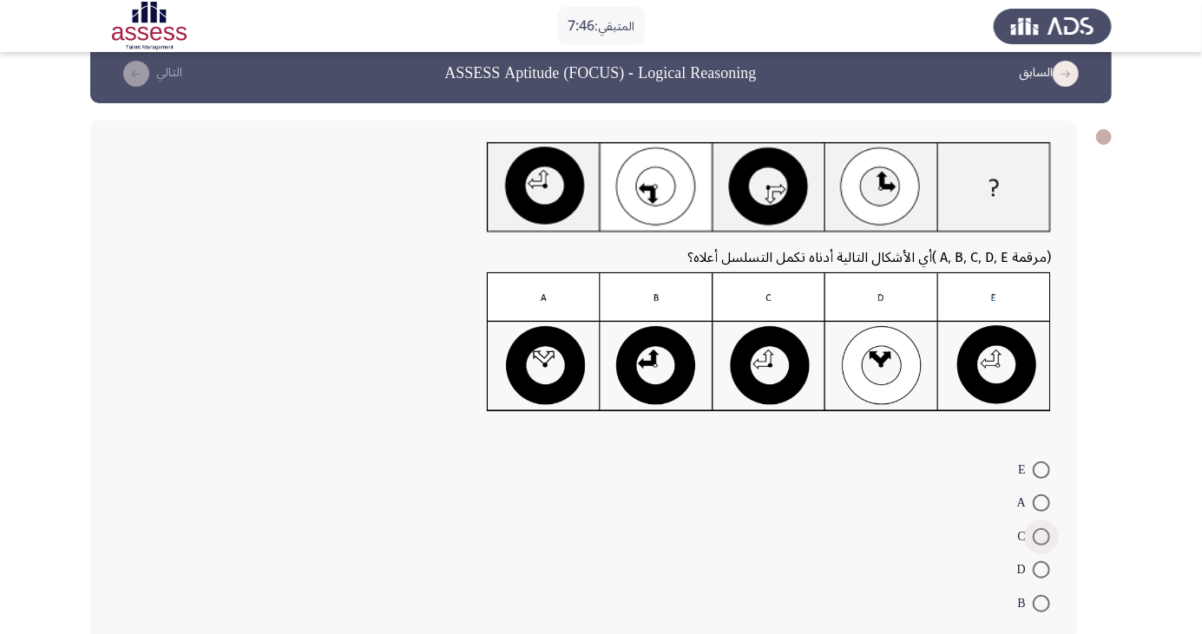
click at [1041, 536] on span at bounding box center [1041, 536] width 17 height 17
click at [1041, 536] on input "C" at bounding box center [1041, 536] width 17 height 17
radio input "true"
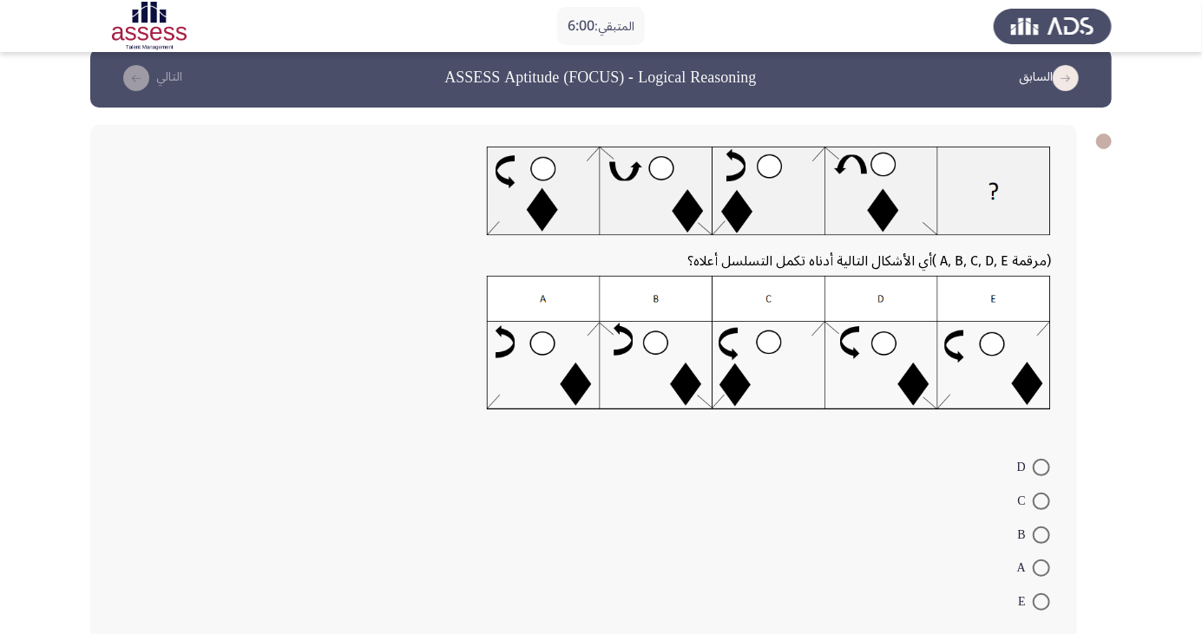
scroll to position [29, 0]
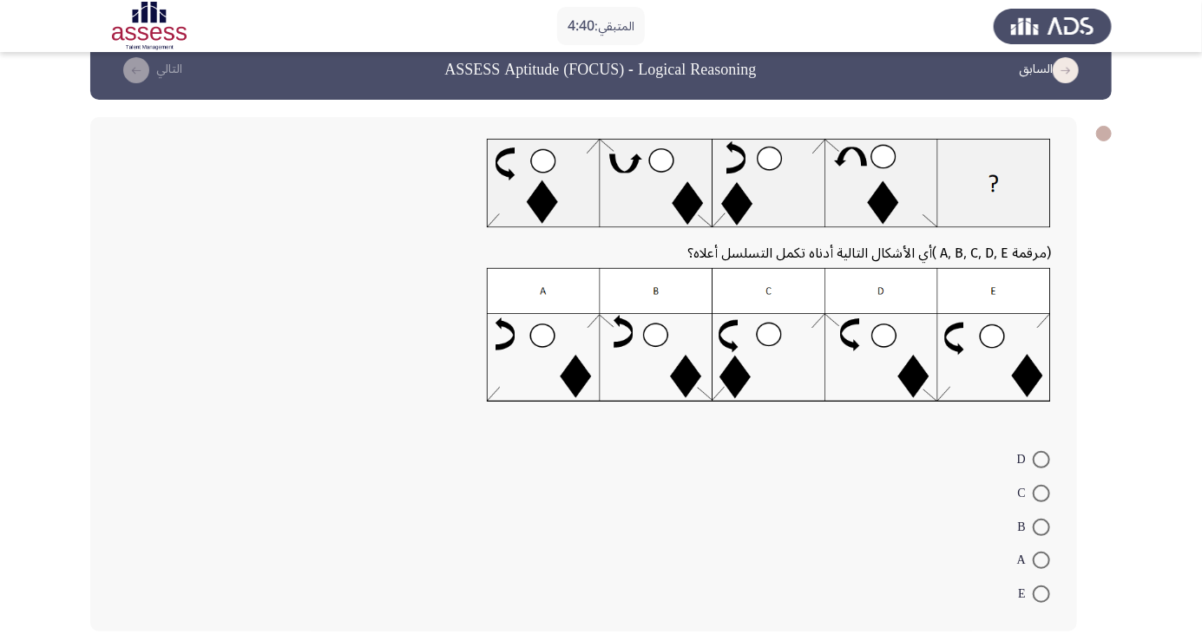
click at [1041, 593] on span at bounding box center [1041, 594] width 17 height 17
click at [1041, 593] on input "E" at bounding box center [1041, 594] width 17 height 17
radio input "true"
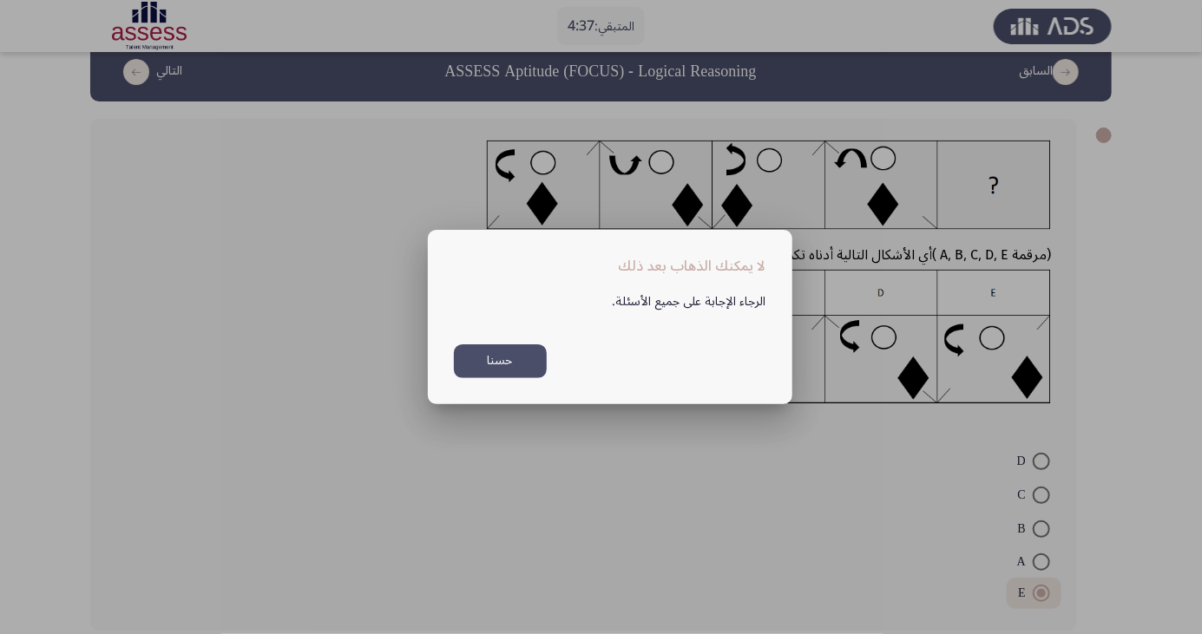
click at [463, 531] on div at bounding box center [601, 317] width 1202 height 634
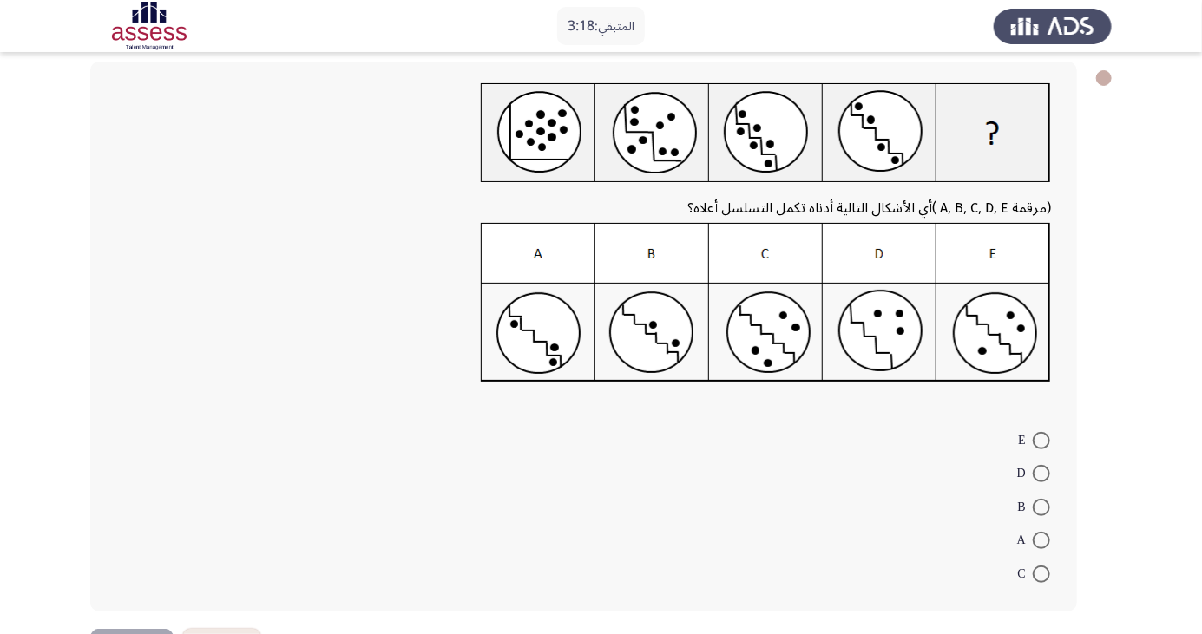
scroll to position [85, 0]
click at [88, 160] on app-assessment-container "المتبقي: 2:53 السابق ASSESS Aptitude (FOCUS) - Logical Reasoning التالي (مرقمة …" at bounding box center [601, 306] width 1202 height 644
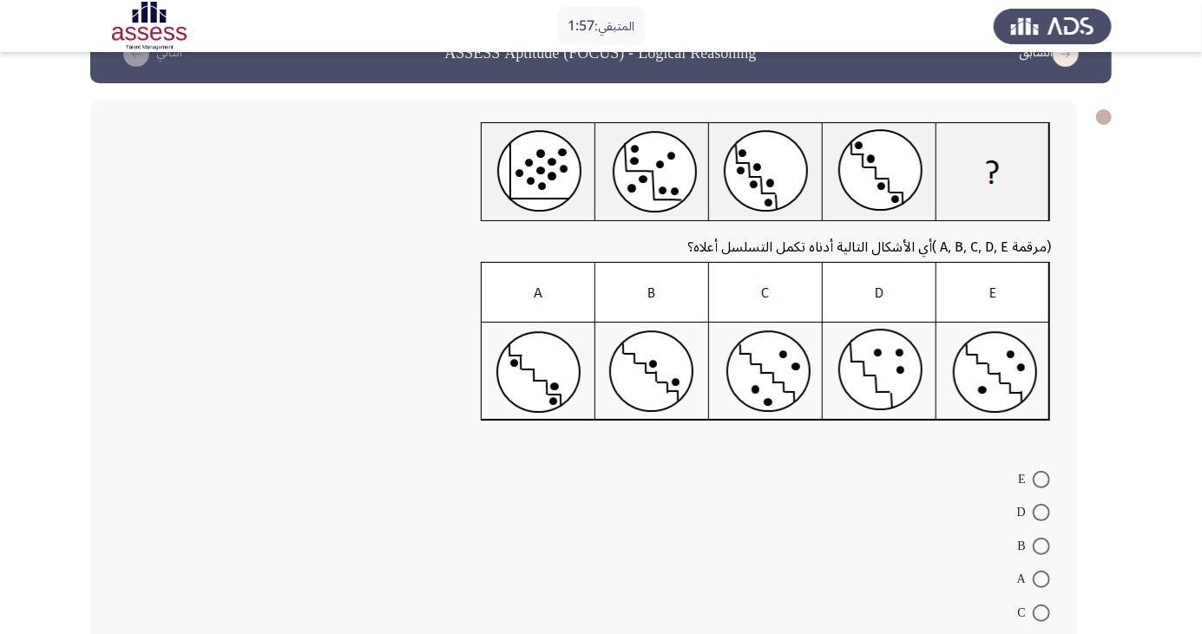
scroll to position [107, 0]
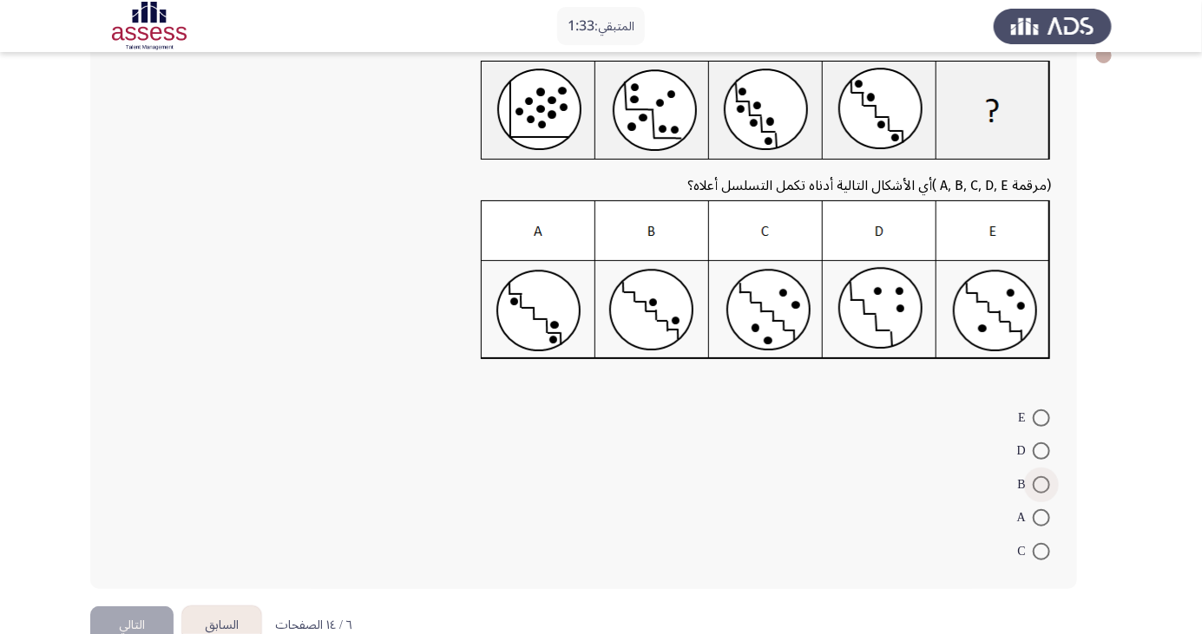
click at [1041, 483] on span at bounding box center [1041, 484] width 17 height 17
click at [1041, 483] on input "B" at bounding box center [1041, 484] width 17 height 17
radio input "true"
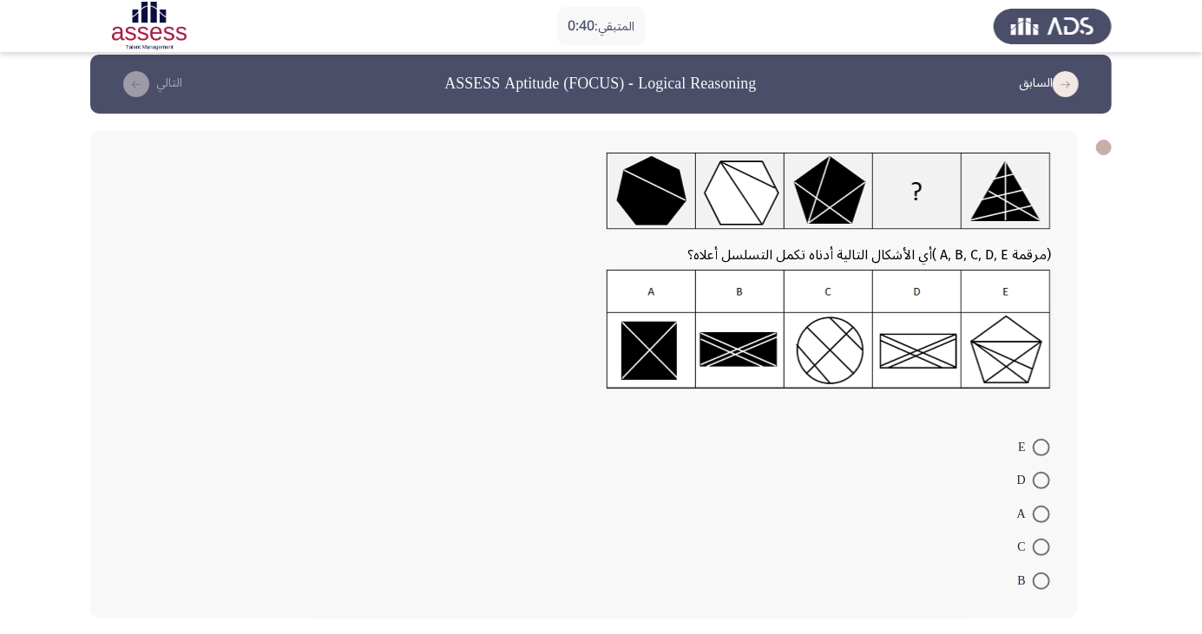
scroll to position [18, 0]
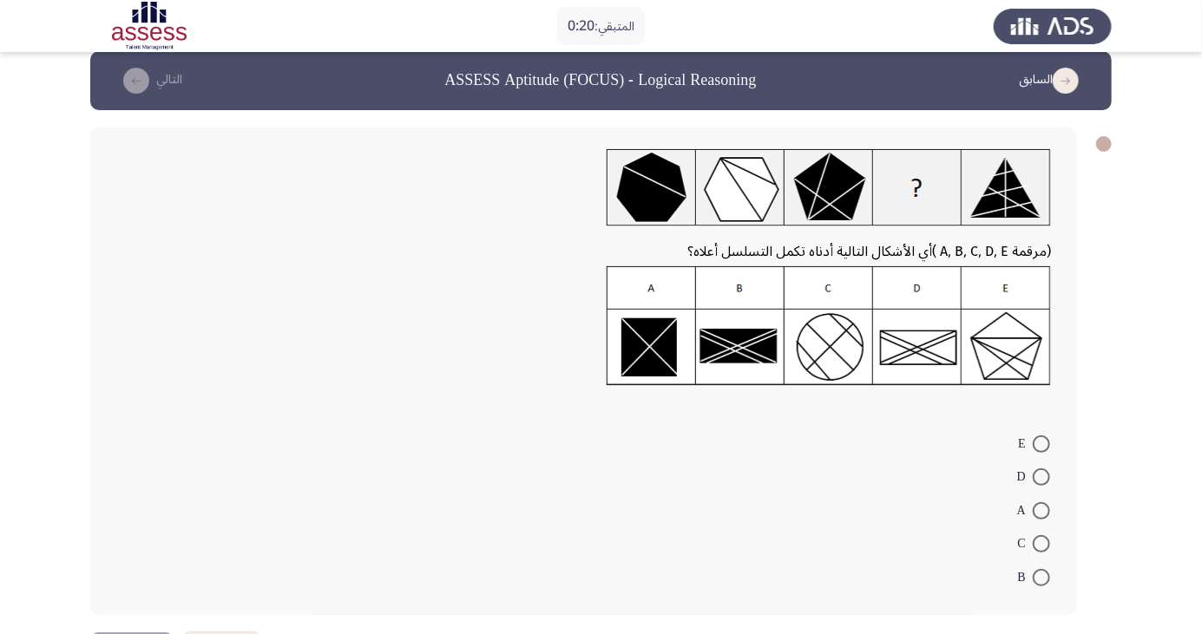
click at [1041, 476] on span at bounding box center [1041, 477] width 17 height 17
click at [1041, 476] on input "D" at bounding box center [1041, 477] width 17 height 17
radio input "true"
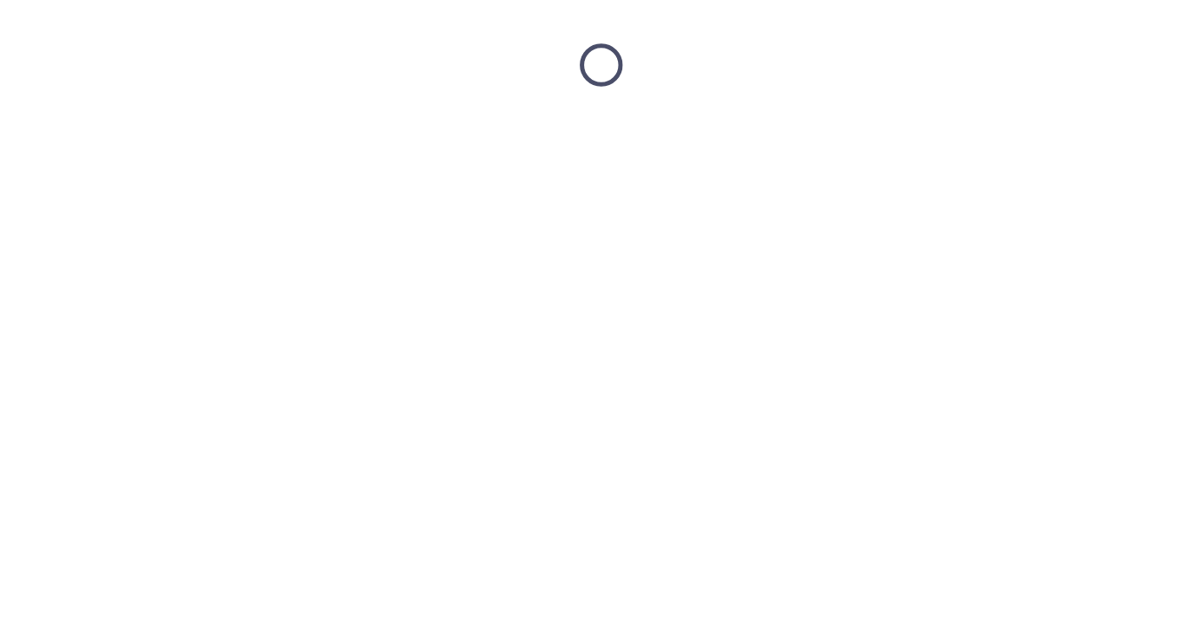
scroll to position [0, 0]
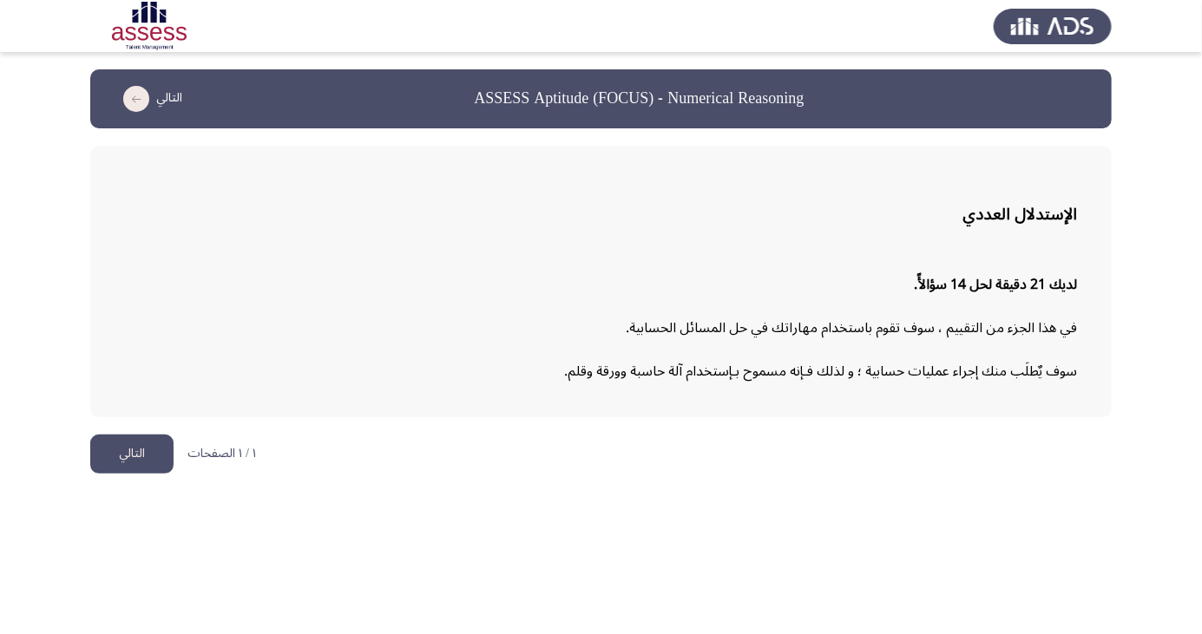
click at [140, 459] on button "التالي" at bounding box center [131, 454] width 83 height 39
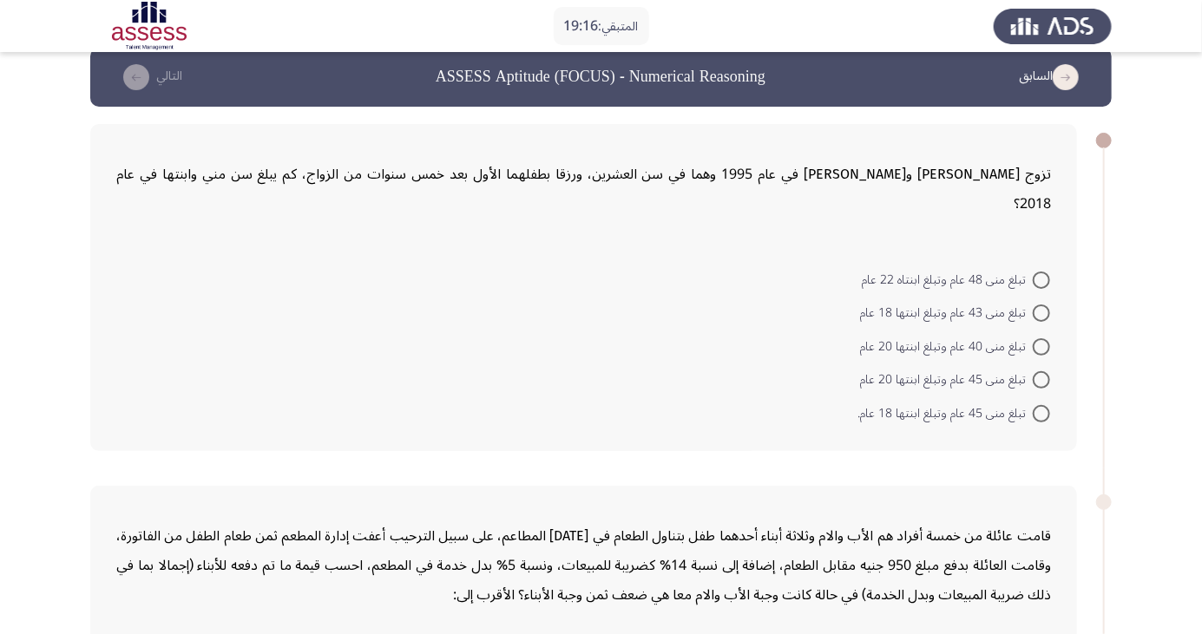
scroll to position [23, 0]
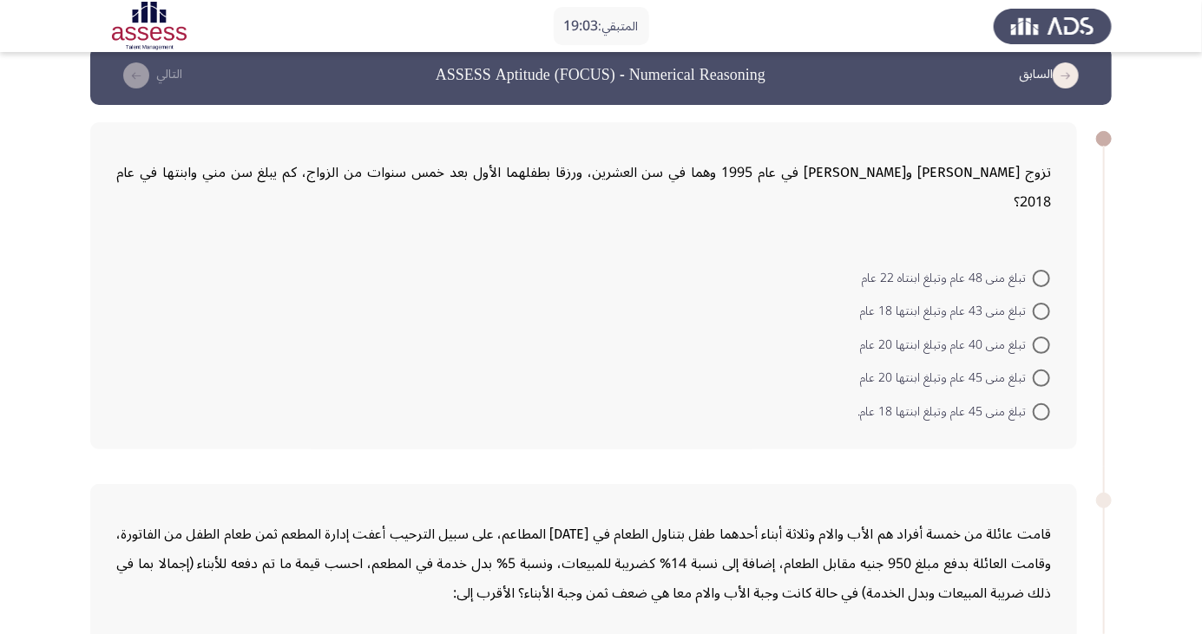
click at [1041, 303] on span at bounding box center [1041, 311] width 17 height 17
click at [1041, 303] on input "تبلغ منى 43 عام وتبلغ ابنتها 18 عام" at bounding box center [1041, 311] width 17 height 17
radio input "true"
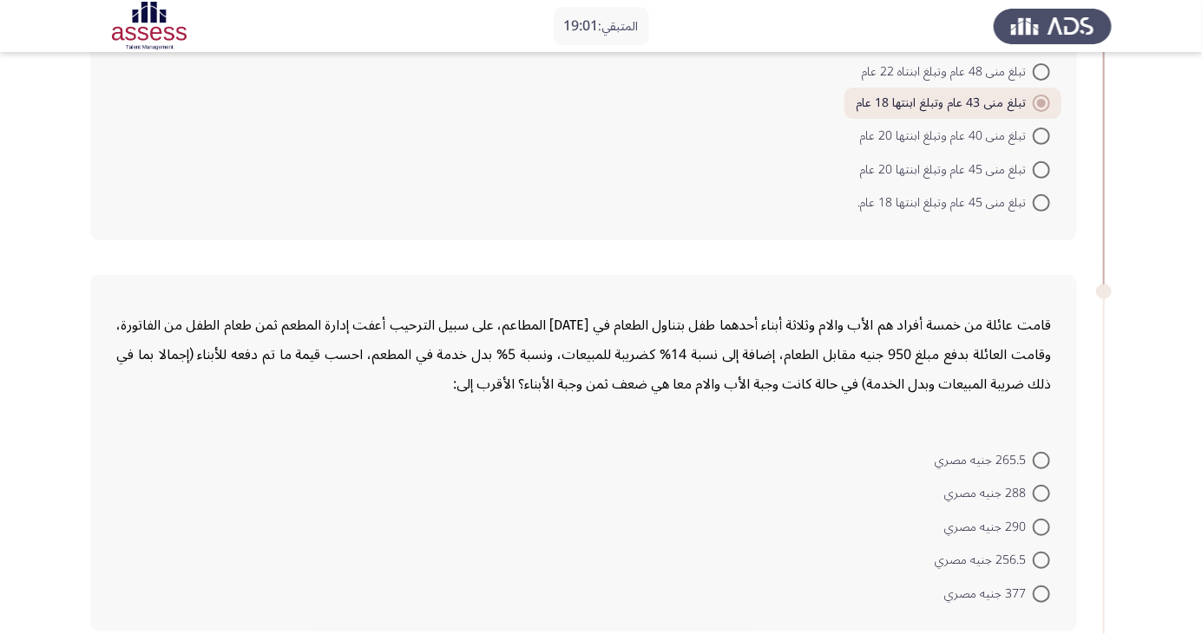
scroll to position [230, 0]
click at [897, 336] on p "قامت عائلة من خمسة أفراد هم الأب والام وثلاثة أبناء أحدهما طفل بتناول الطعام في…" at bounding box center [583, 355] width 935 height 89
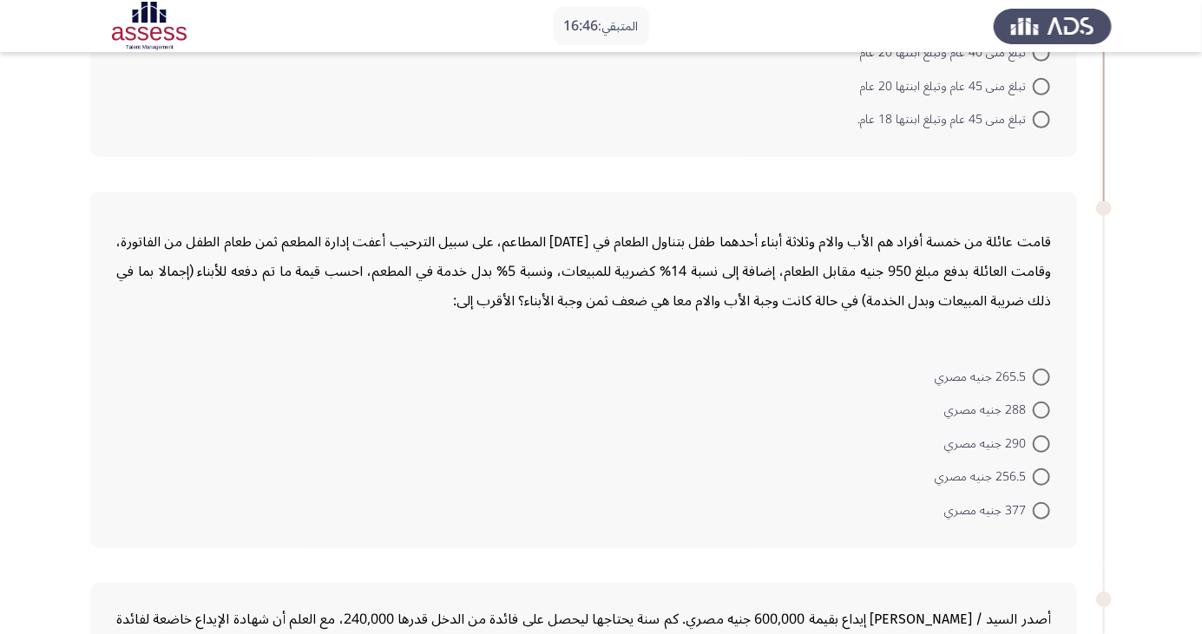
scroll to position [316, 0]
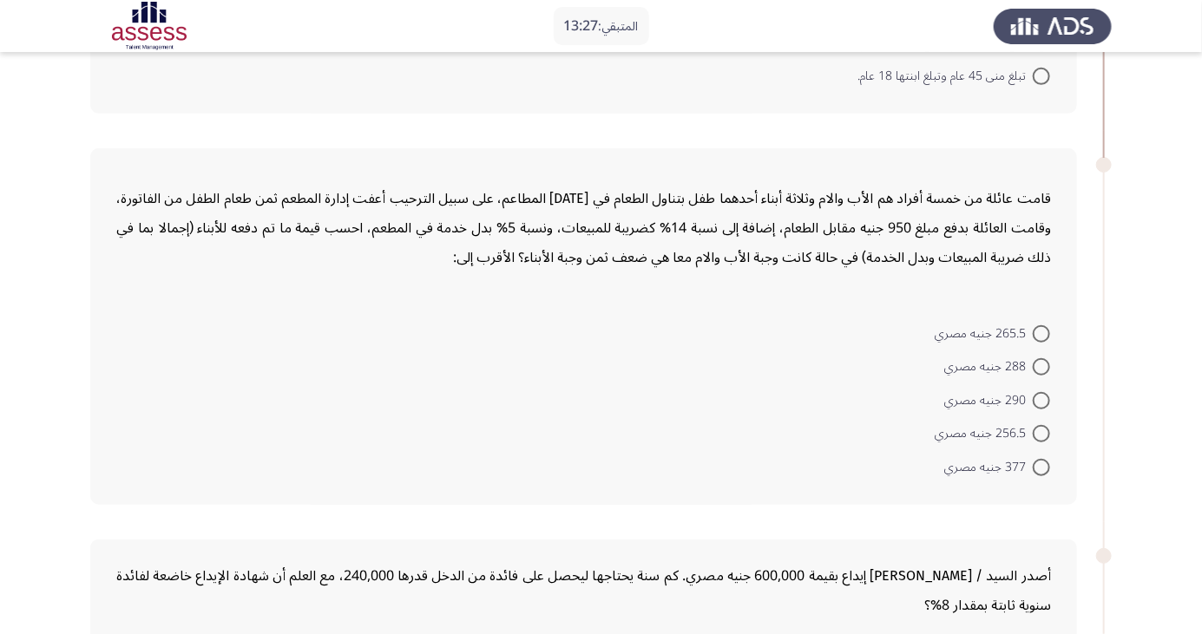
scroll to position [440, 0]
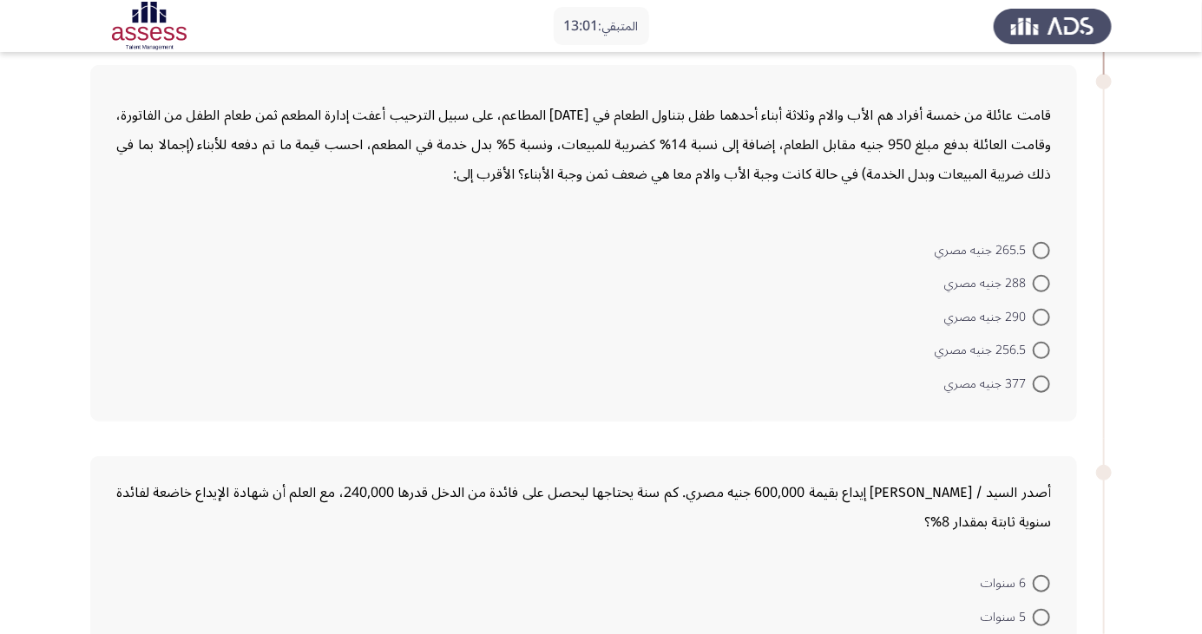
click at [78, 73] on app-assessment-container "المتبقي: 13:01 السابق ASSESS Aptitude (FOCUS) - Numerical Reasoning التالي تزوج…" at bounding box center [601, 547] width 1202 height 1837
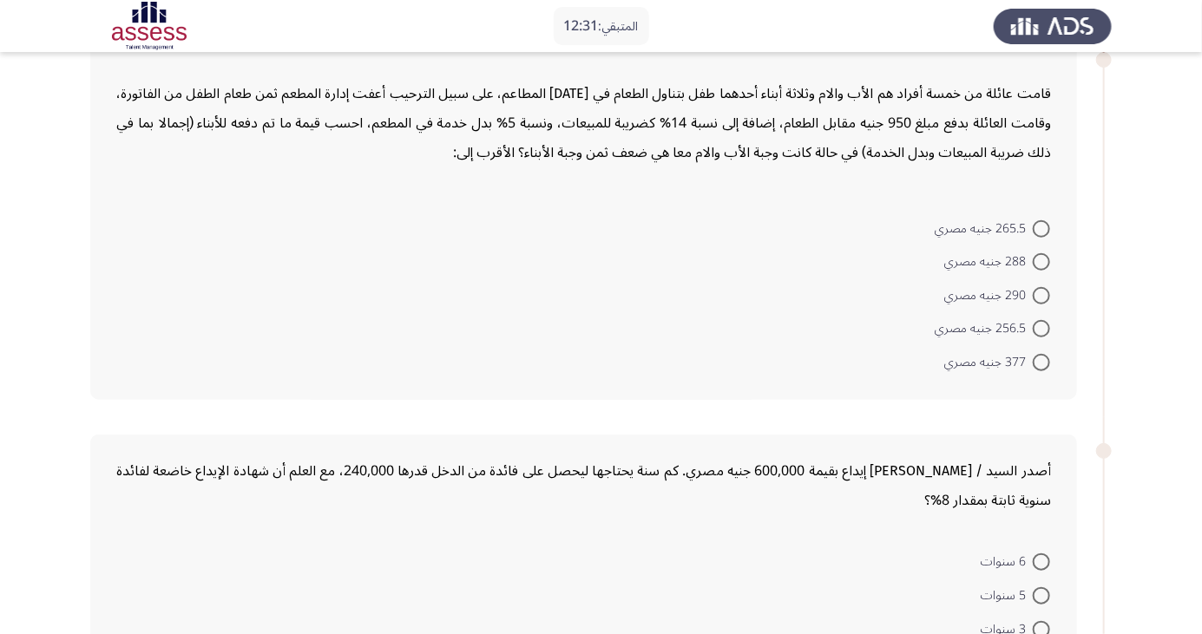
click at [62, 69] on app-assessment-container "المتبقي: 12:31 السابق ASSESS Aptitude (FOCUS) - Numerical Reasoning التالي تزوج…" at bounding box center [601, 526] width 1202 height 1837
click at [1041, 354] on span at bounding box center [1041, 362] width 17 height 17
click at [1041, 354] on input "377 جنيه مصري" at bounding box center [1041, 362] width 17 height 17
radio input "true"
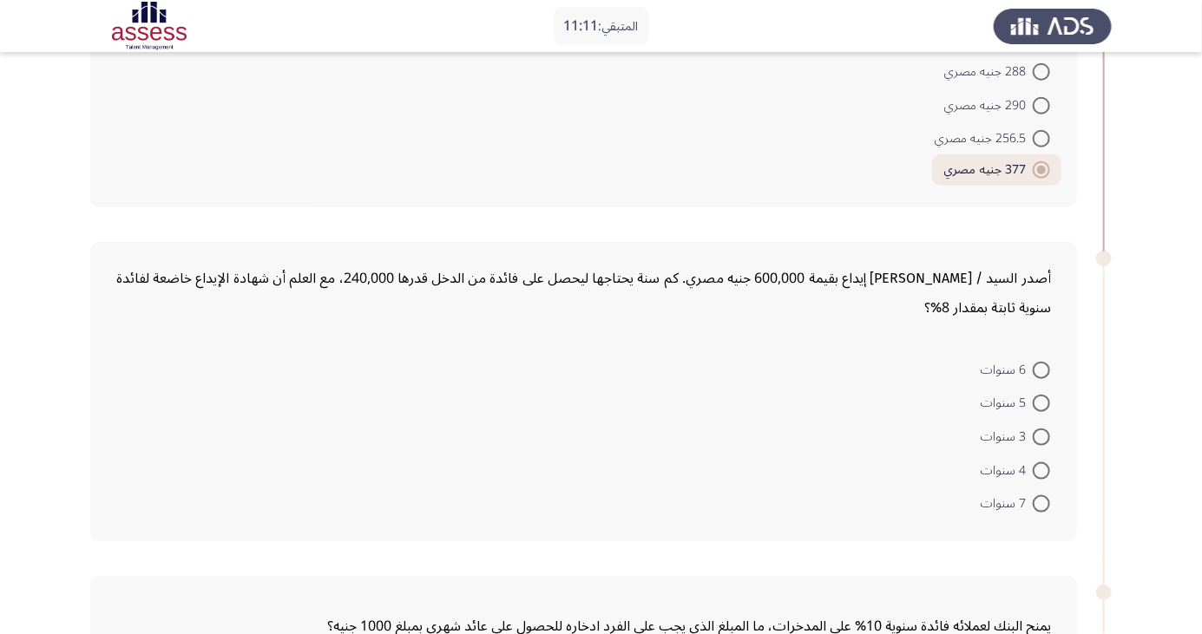
scroll to position [653, 0]
click at [1041, 394] on span at bounding box center [1041, 402] width 17 height 17
click at [1041, 394] on input "5 سنوات" at bounding box center [1041, 402] width 17 height 17
radio input "true"
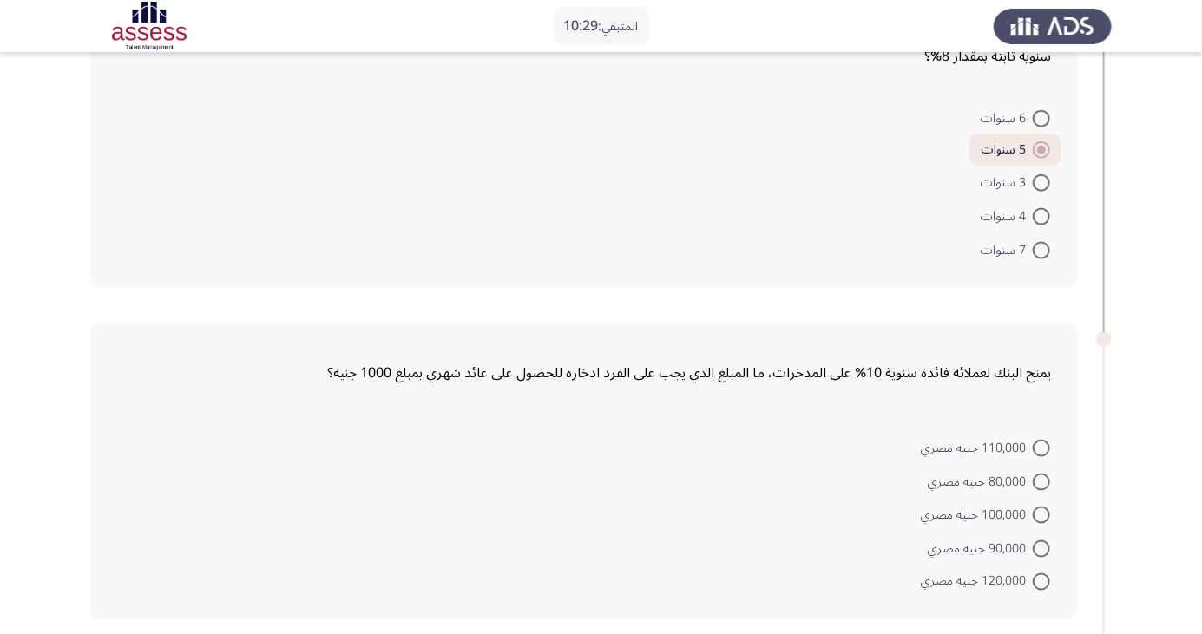
scroll to position [905, 0]
click at [40, 240] on app-assessment-container "المتبقي: 10:03 السابق ASSESS Aptitude (FOCUS) - Numerical Reasoning التالي تزوج…" at bounding box center [601, 80] width 1202 height 1833
click at [56, 208] on app-assessment-container "المتبقي: 9:37 السابق ASSESS Aptitude (FOCUS) - Numerical Reasoning التالي تزوج …" at bounding box center [601, 80] width 1202 height 1833
click at [1041, 572] on span at bounding box center [1041, 580] width 17 height 17
click at [1041, 572] on input "120,000 جنيه مصري" at bounding box center [1041, 580] width 17 height 17
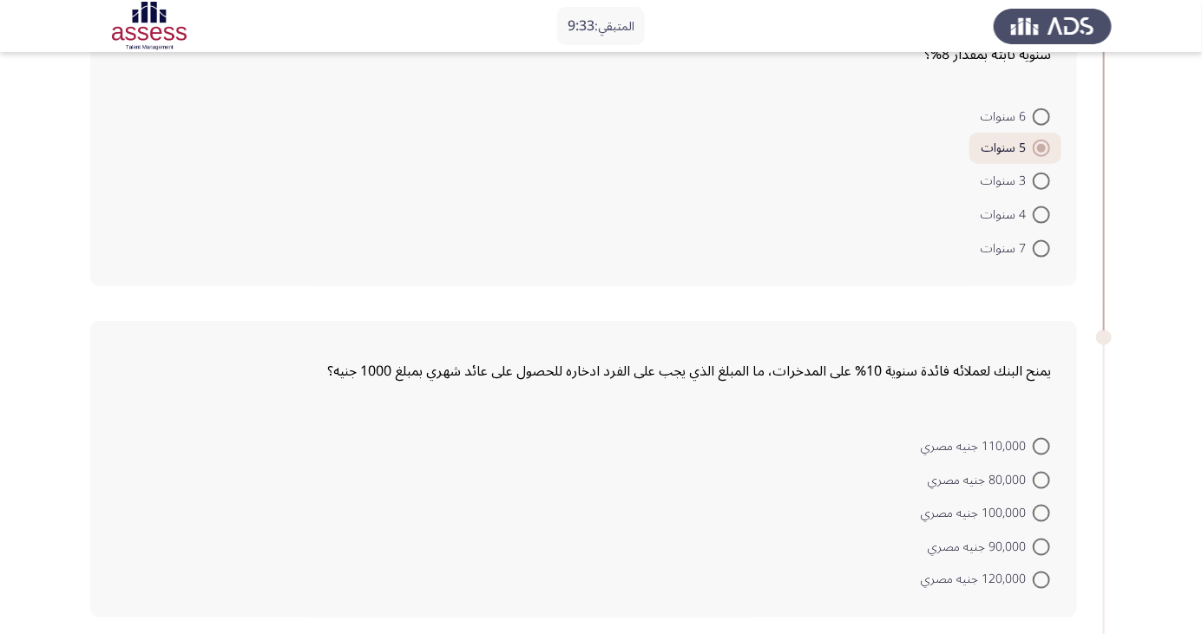
radio input "true"
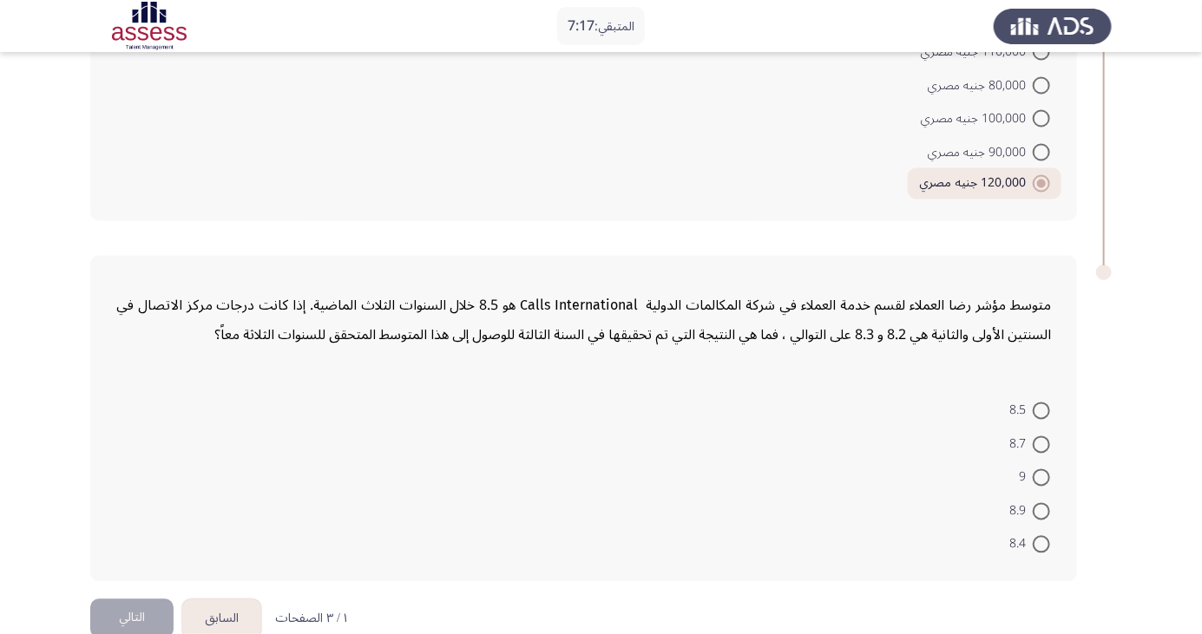
scroll to position [1303, 0]
click at [1041, 467] on span at bounding box center [1041, 475] width 17 height 17
click at [1041, 467] on input "9" at bounding box center [1041, 475] width 17 height 17
radio input "true"
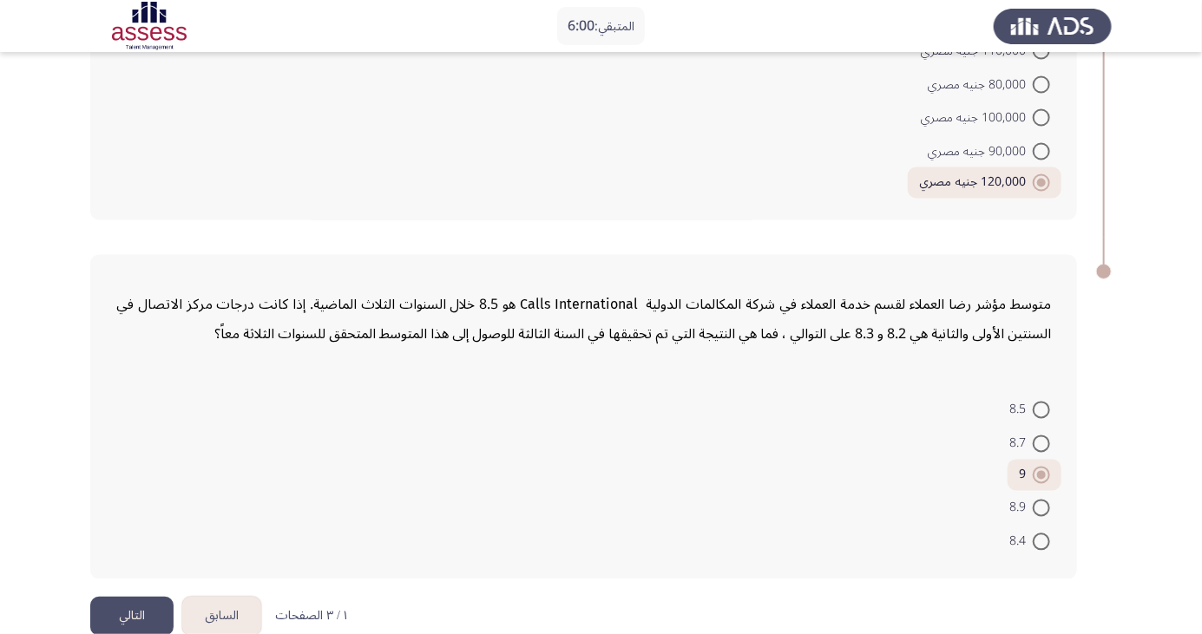
click at [150, 597] on button "التالي" at bounding box center [131, 616] width 83 height 39
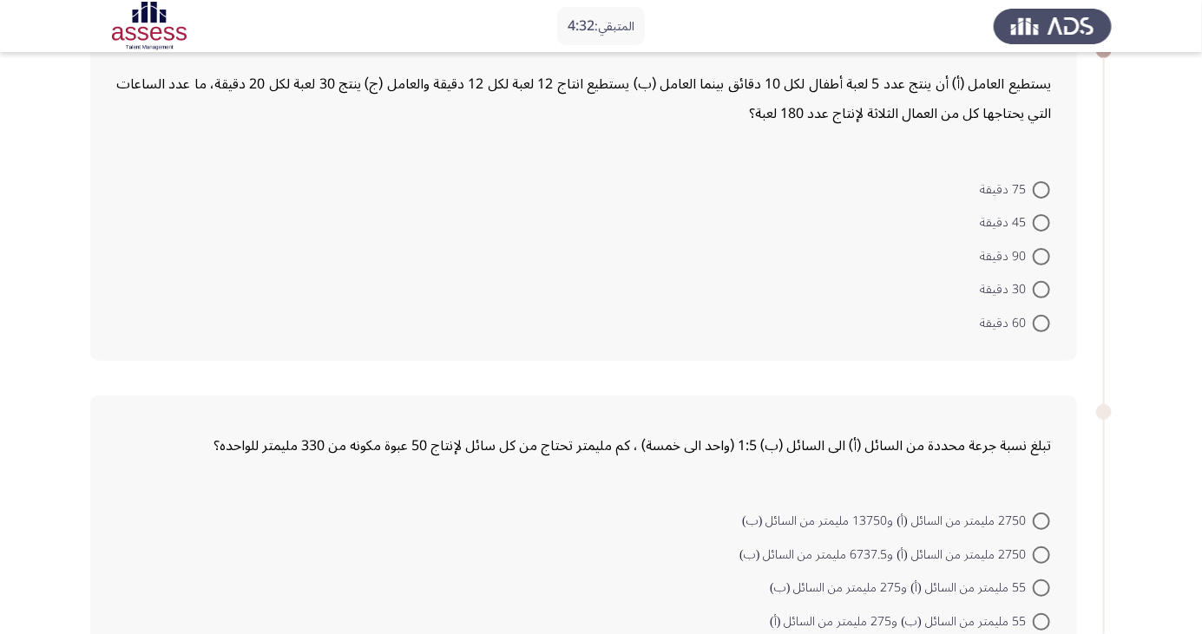
scroll to position [101, 0]
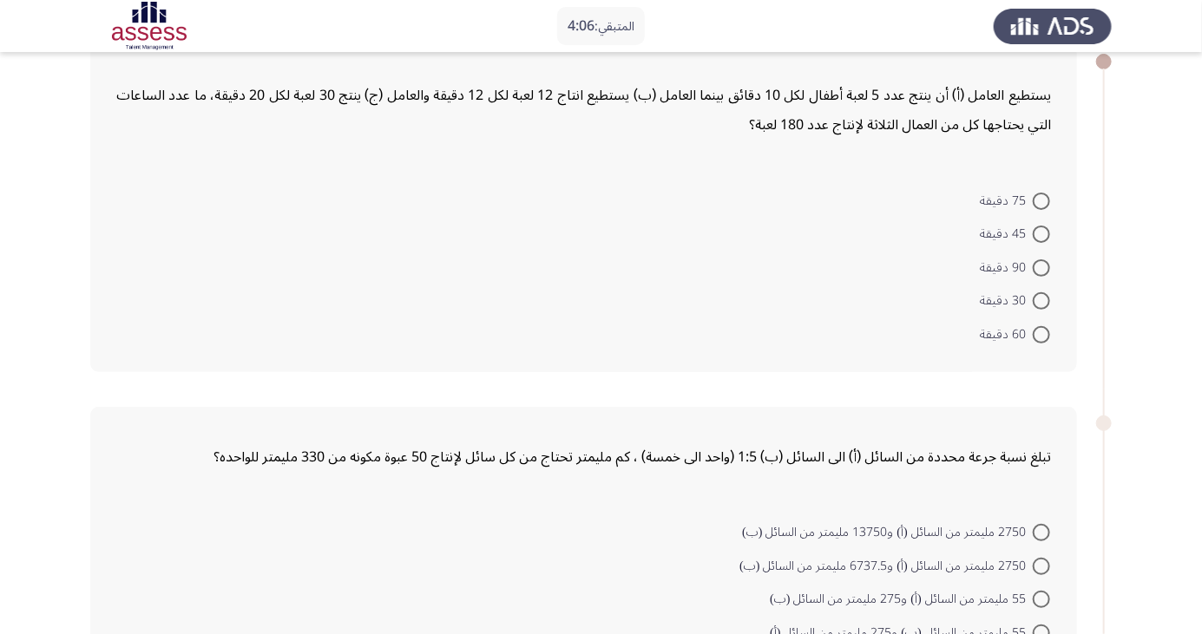
click at [16, 47] on div "المتبقي: 4:06" at bounding box center [601, 26] width 1202 height 52
click at [13, 50] on div "المتبقي: 3:47" at bounding box center [601, 26] width 1202 height 52
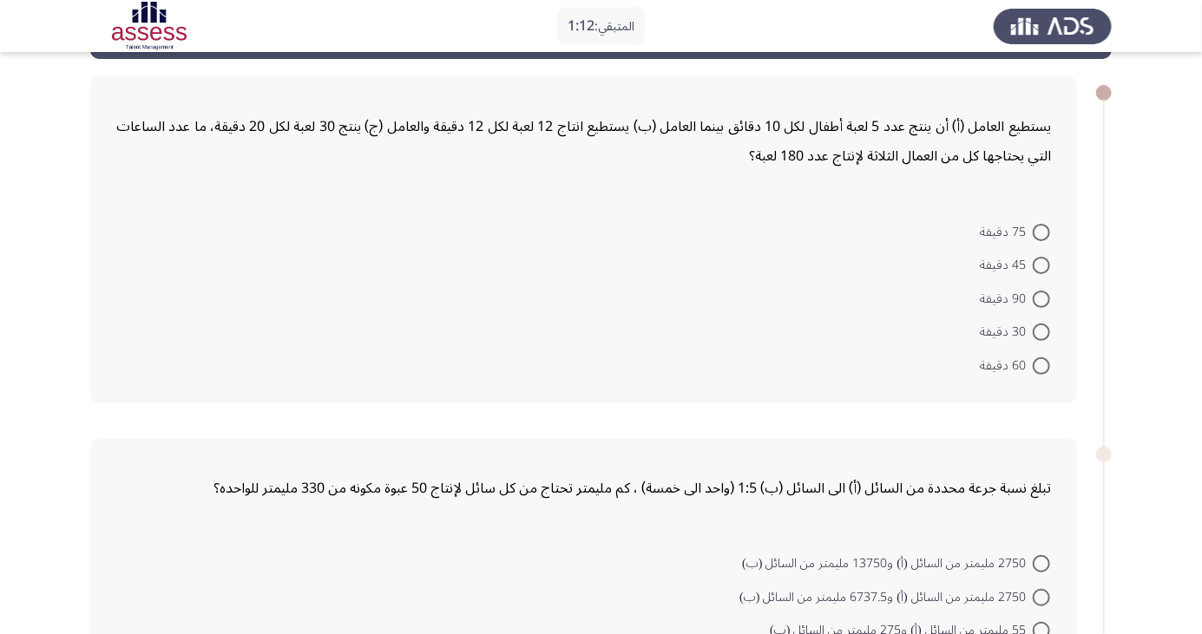
scroll to position [69, 0]
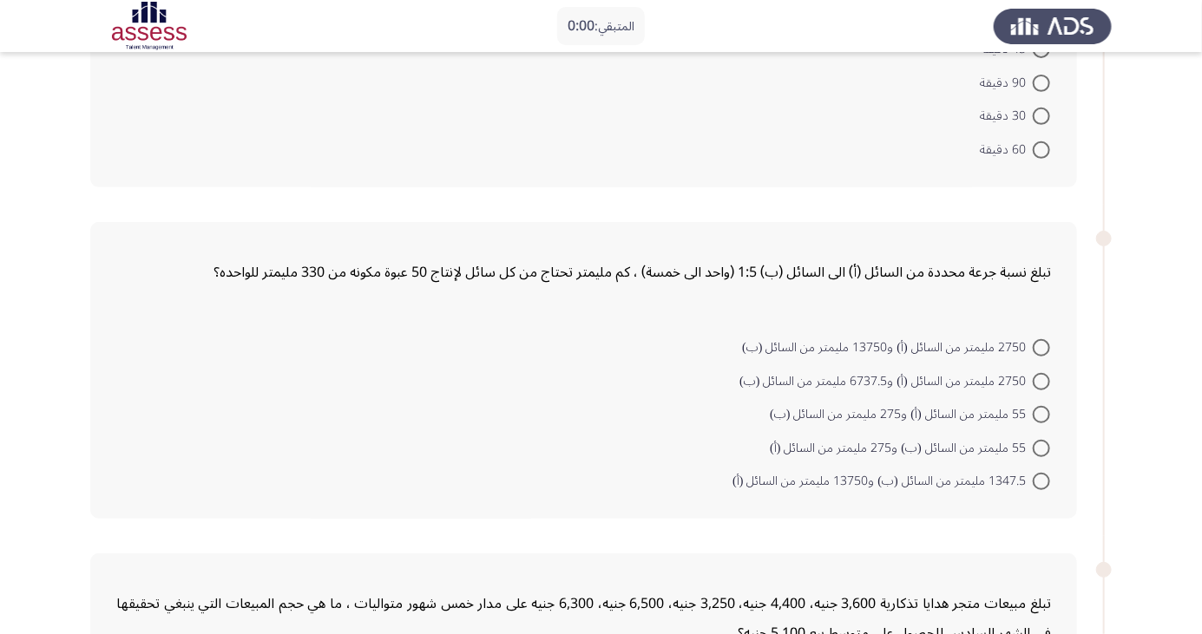
scroll to position [279, 0]
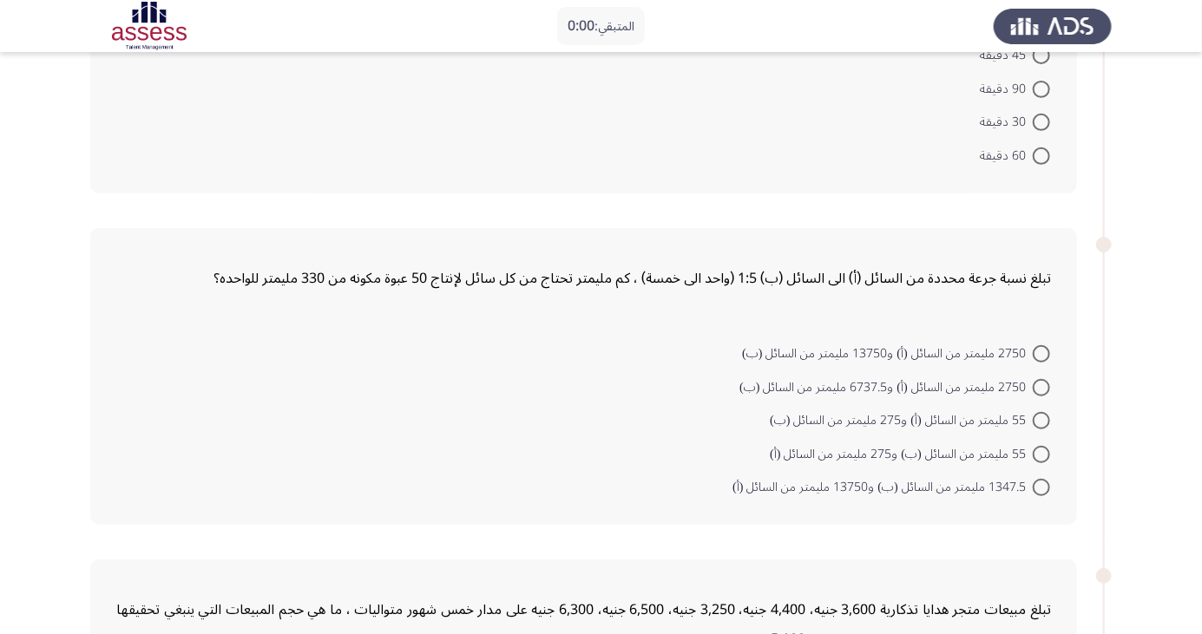
click at [113, 139] on div "يستطيع العامل (أ) أن ينتج عدد 5 لعبة أطفال لكل 10 دقائق بينما العامل (ب) يستطيع…" at bounding box center [583, 29] width 987 height 327
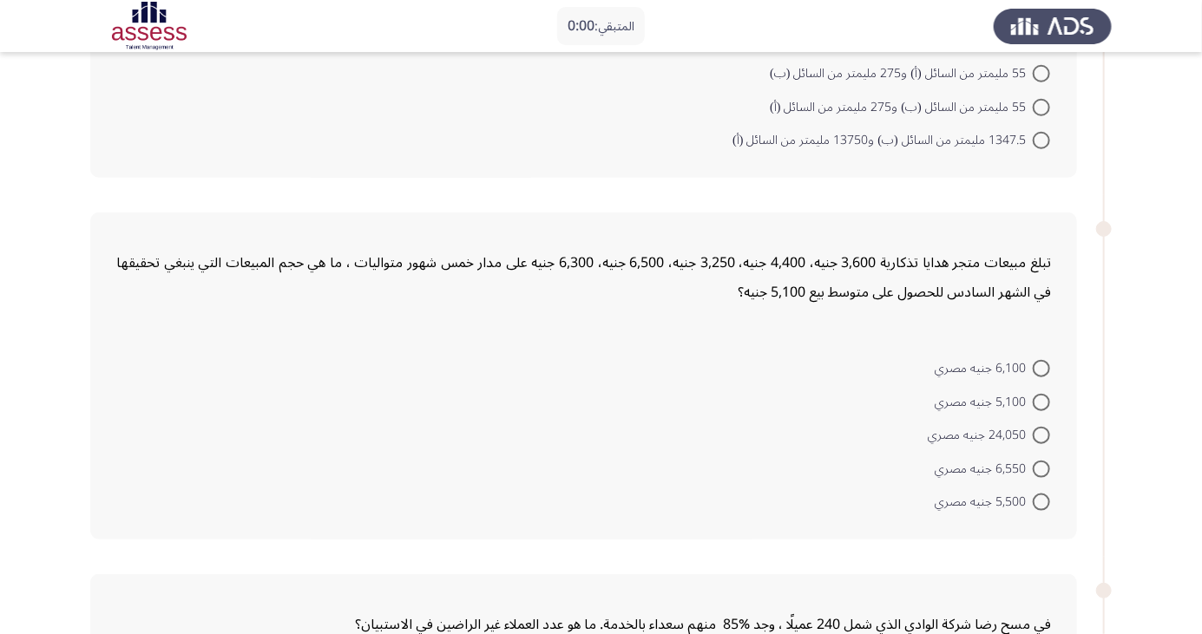
scroll to position [640, 0]
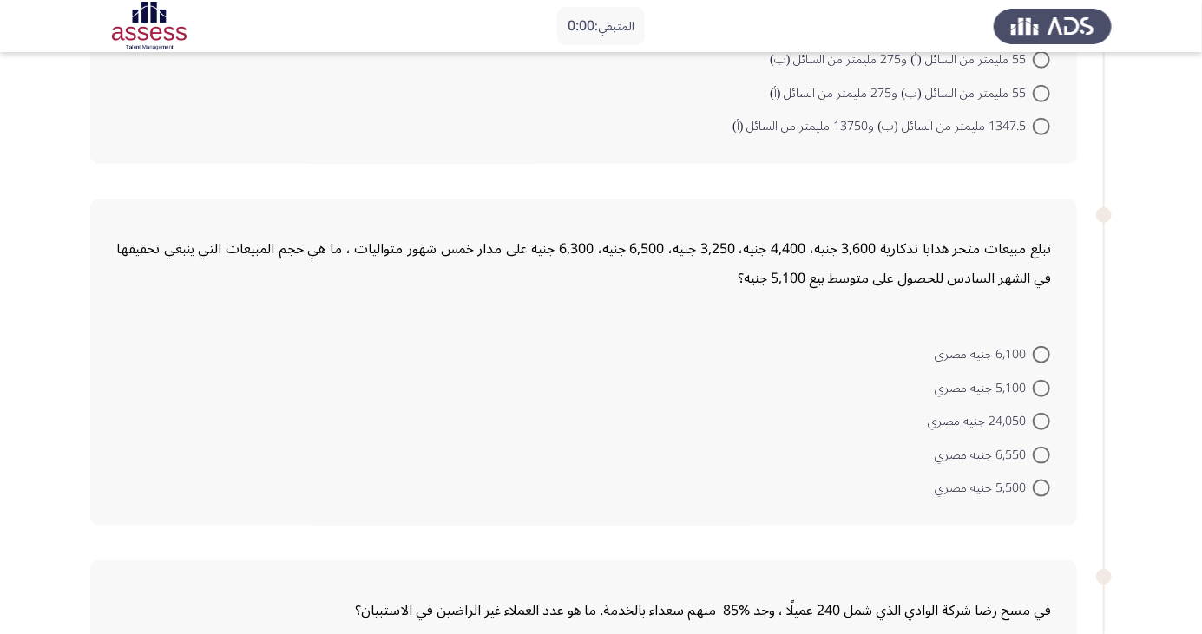
click at [61, 21] on div "المتبقي: 0:00" at bounding box center [601, 26] width 1202 height 52
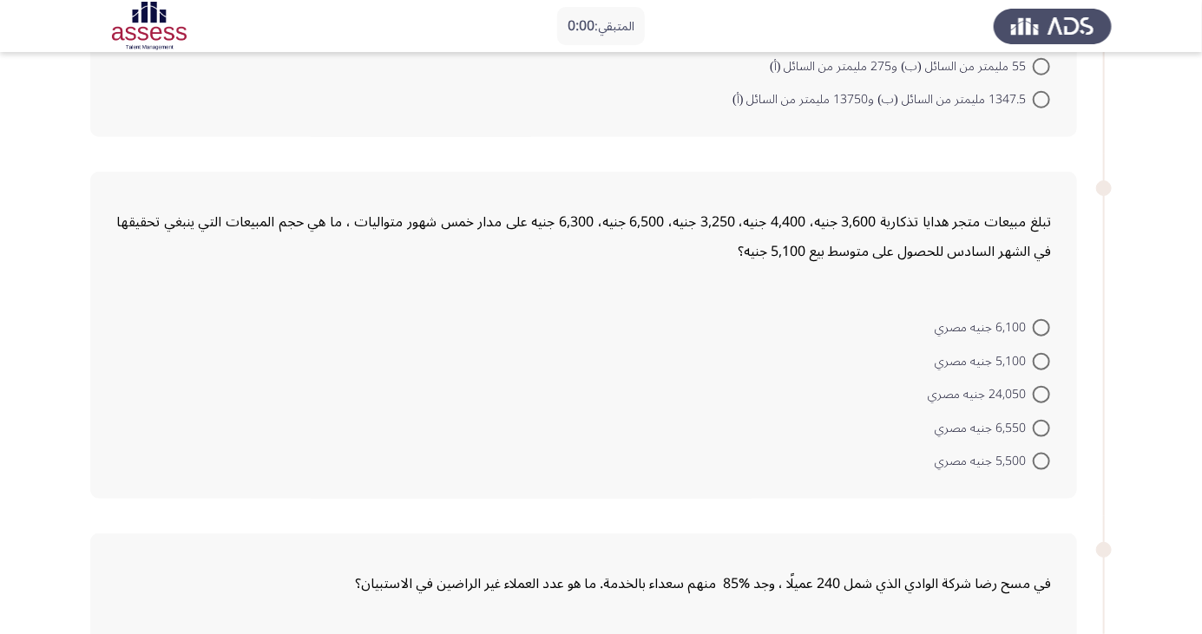
scroll to position [686, 0]
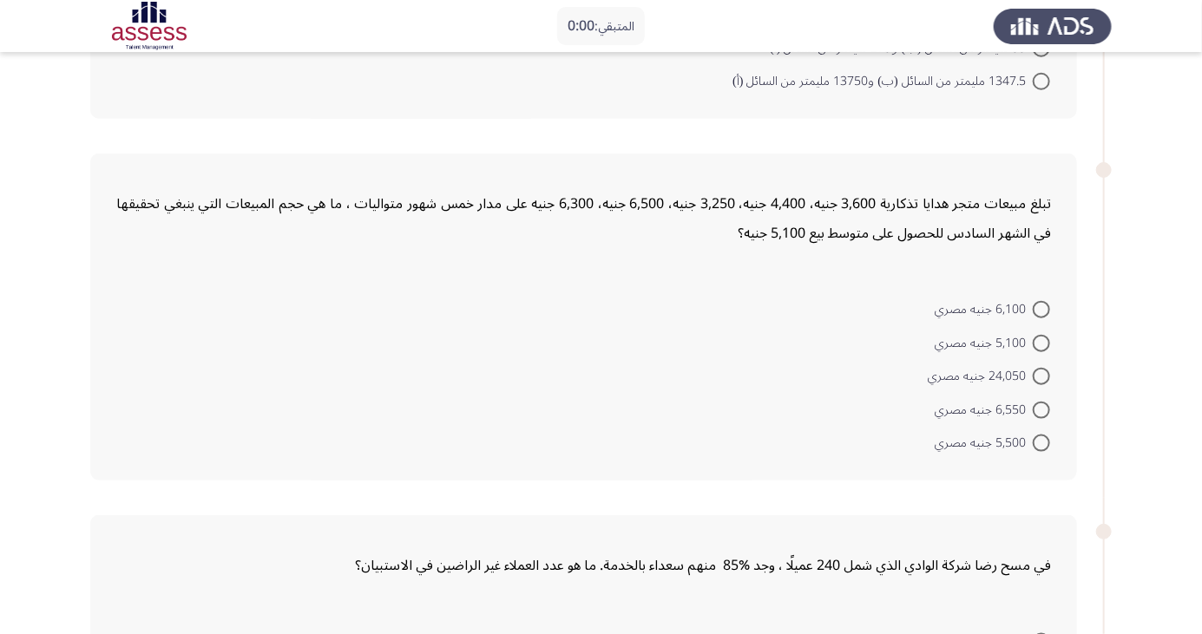
click at [1041, 408] on span at bounding box center [1041, 410] width 17 height 17
click at [1041, 408] on input "6,550 جنيه مصري" at bounding box center [1041, 410] width 17 height 17
radio input "true"
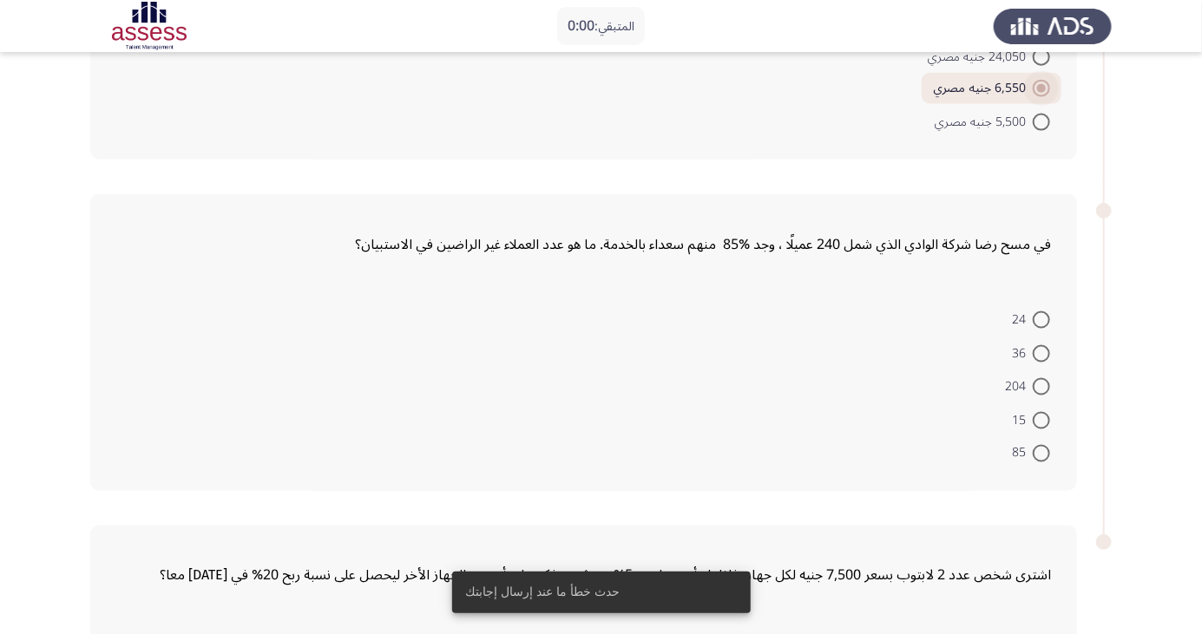
scroll to position [1010, 0]
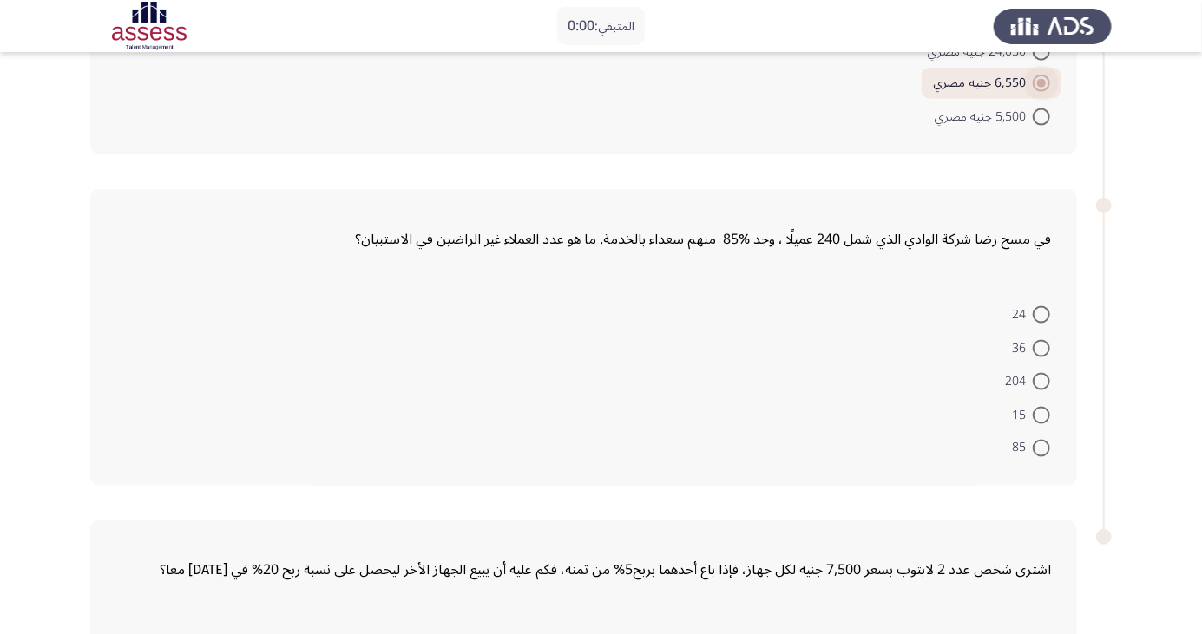
click at [1041, 346] on span at bounding box center [1041, 348] width 17 height 17
click at [1041, 346] on input "36" at bounding box center [1041, 348] width 17 height 17
radio input "true"
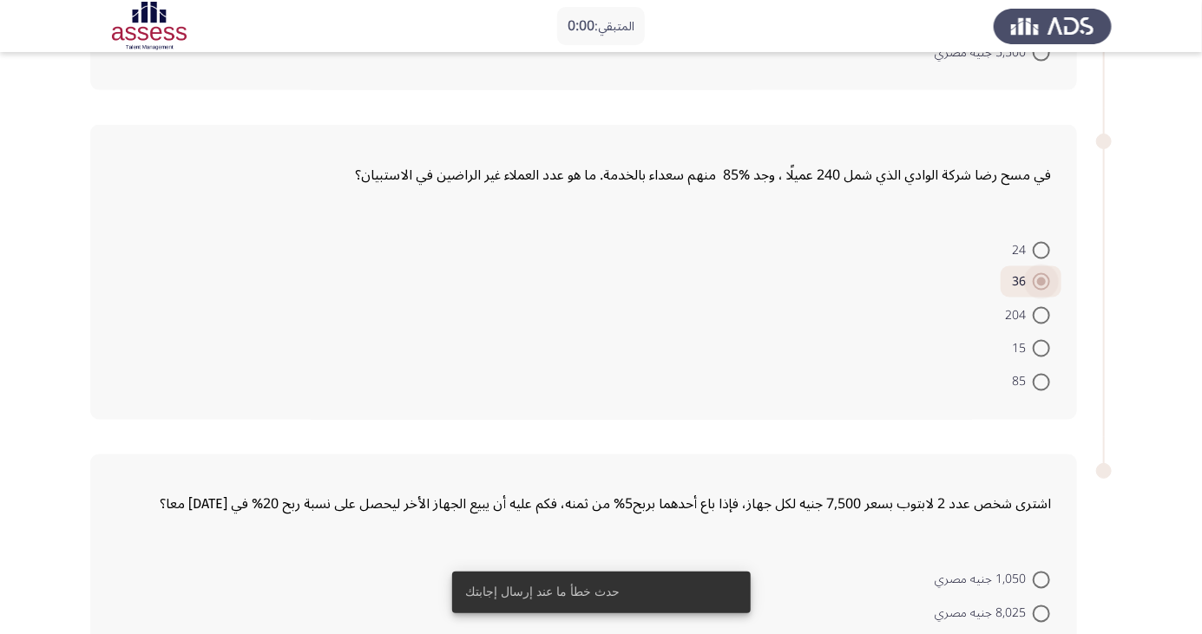
scroll to position [1193, 0]
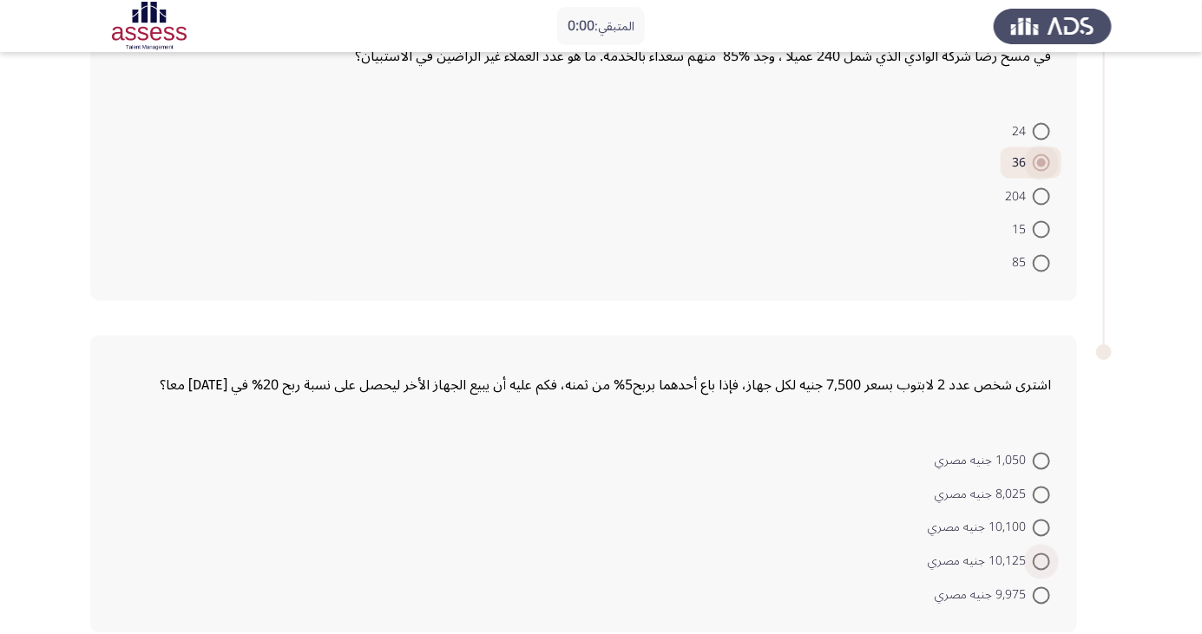
click at [1041, 560] on span at bounding box center [1041, 562] width 17 height 17
click at [1041, 560] on input "10,125 جنيه مصري" at bounding box center [1041, 562] width 17 height 17
radio input "true"
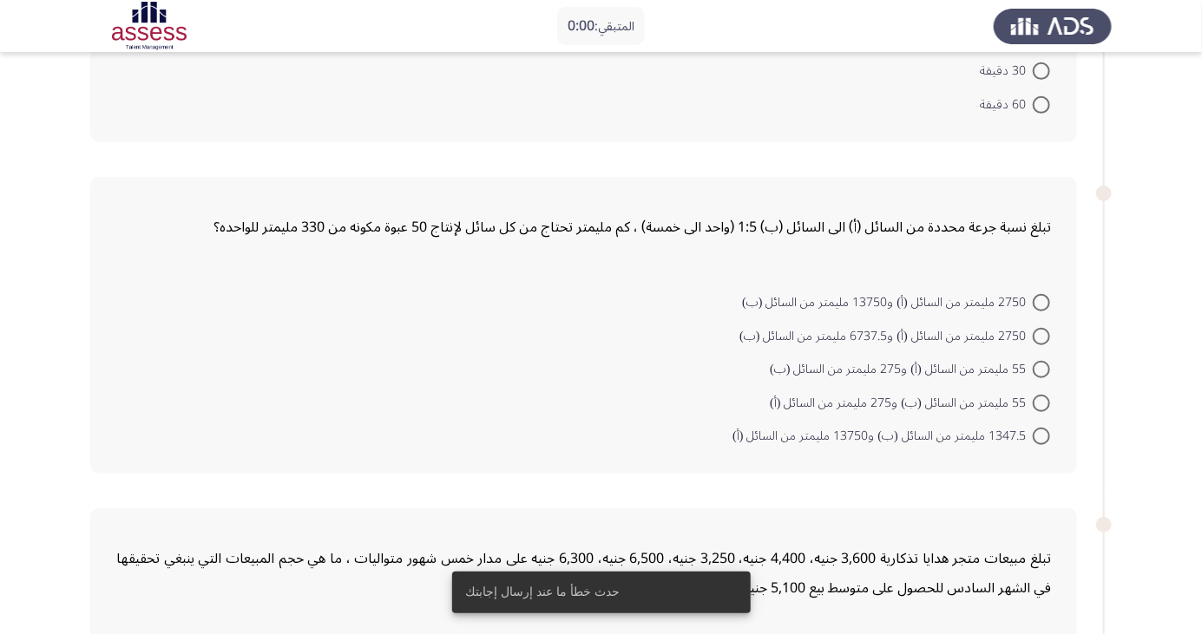
scroll to position [330, 0]
click at [93, 23] on img at bounding box center [149, 26] width 118 height 49
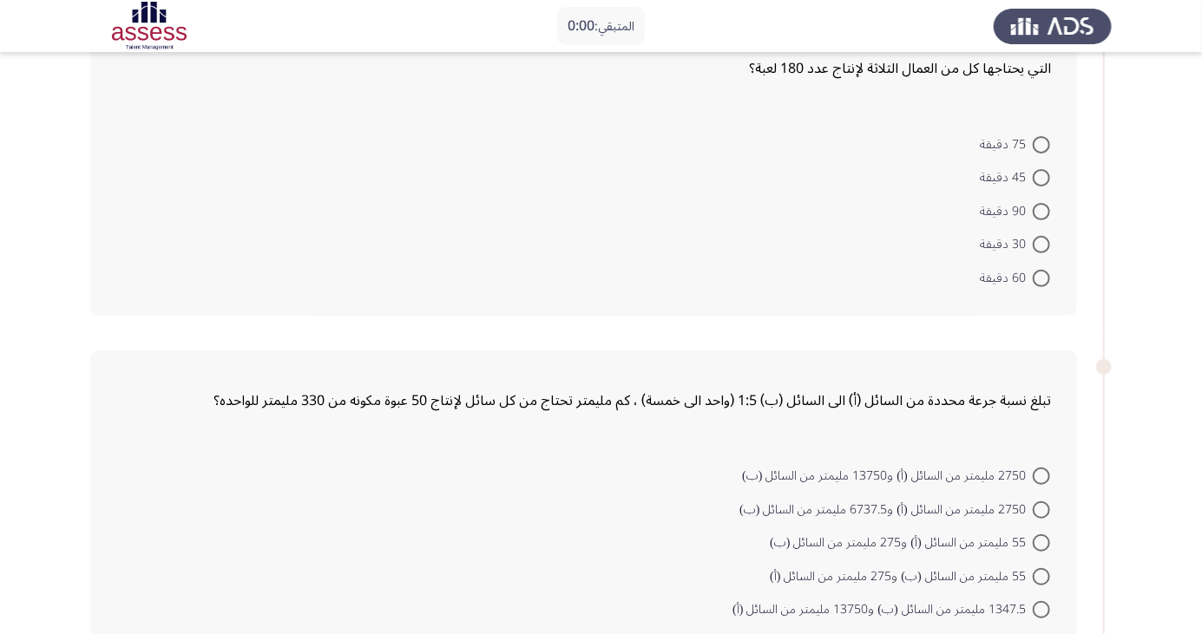
scroll to position [160, 0]
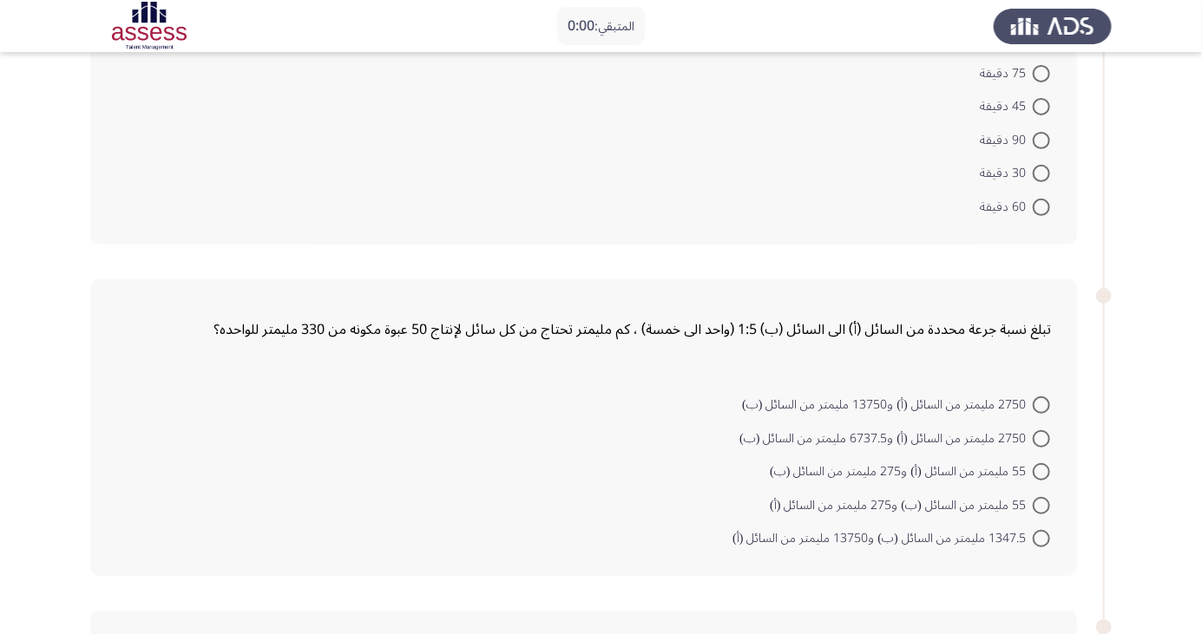
scroll to position [233, 0]
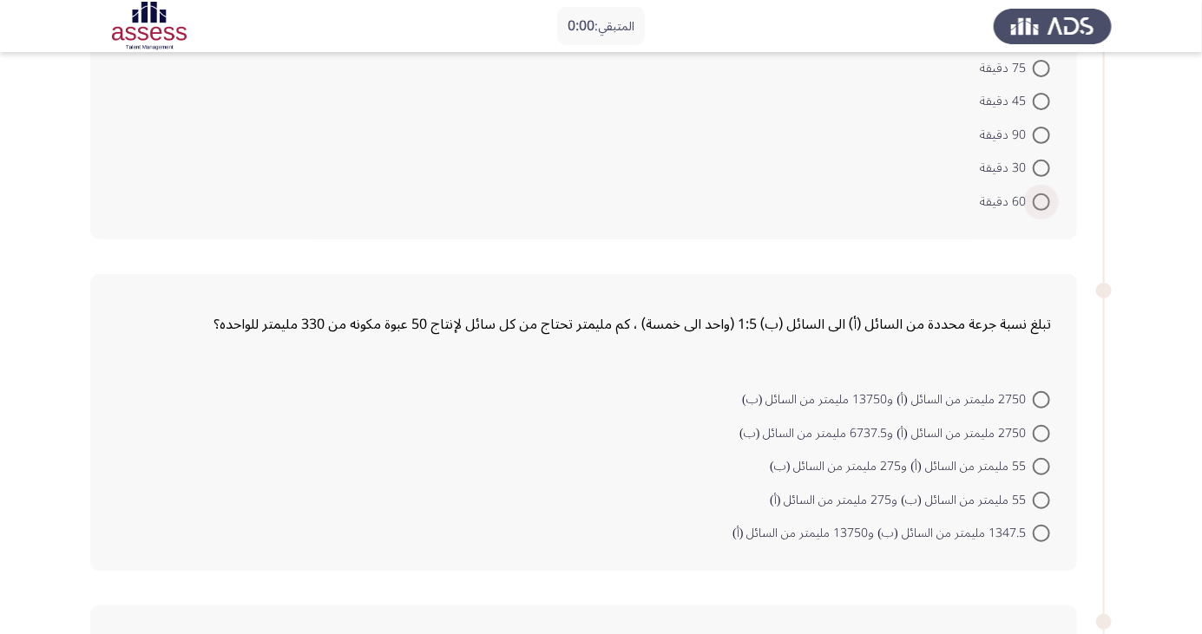
click at [1047, 202] on span at bounding box center [1041, 202] width 17 height 17
click at [1047, 202] on input "60 دقيقة" at bounding box center [1041, 202] width 17 height 17
radio input "true"
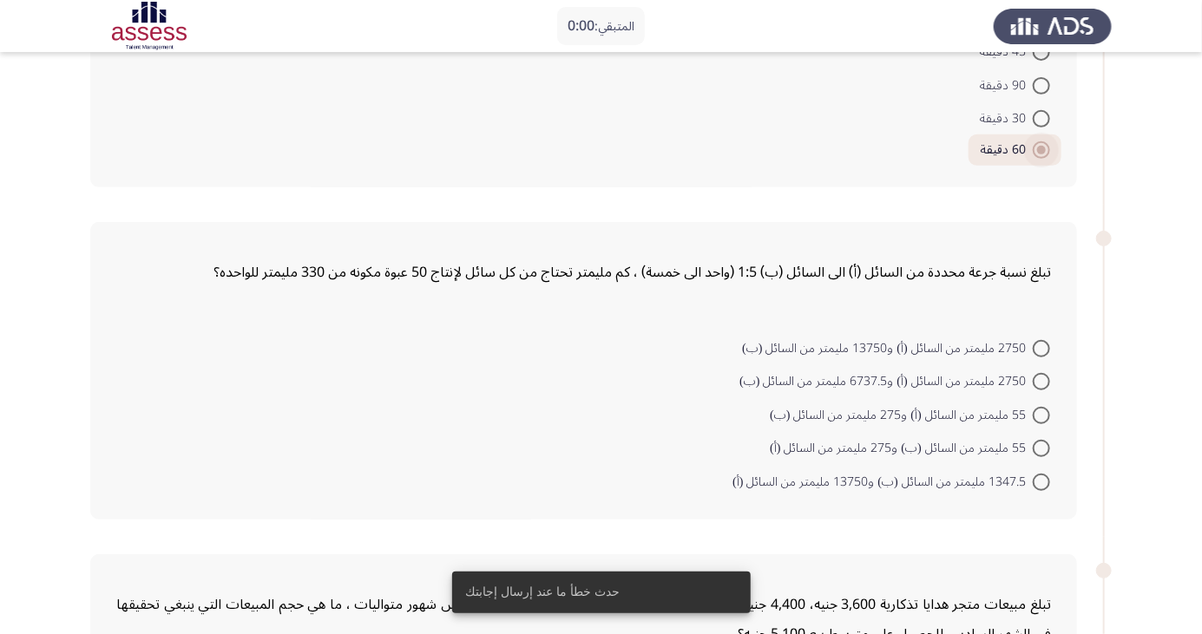
scroll to position [309, 0]
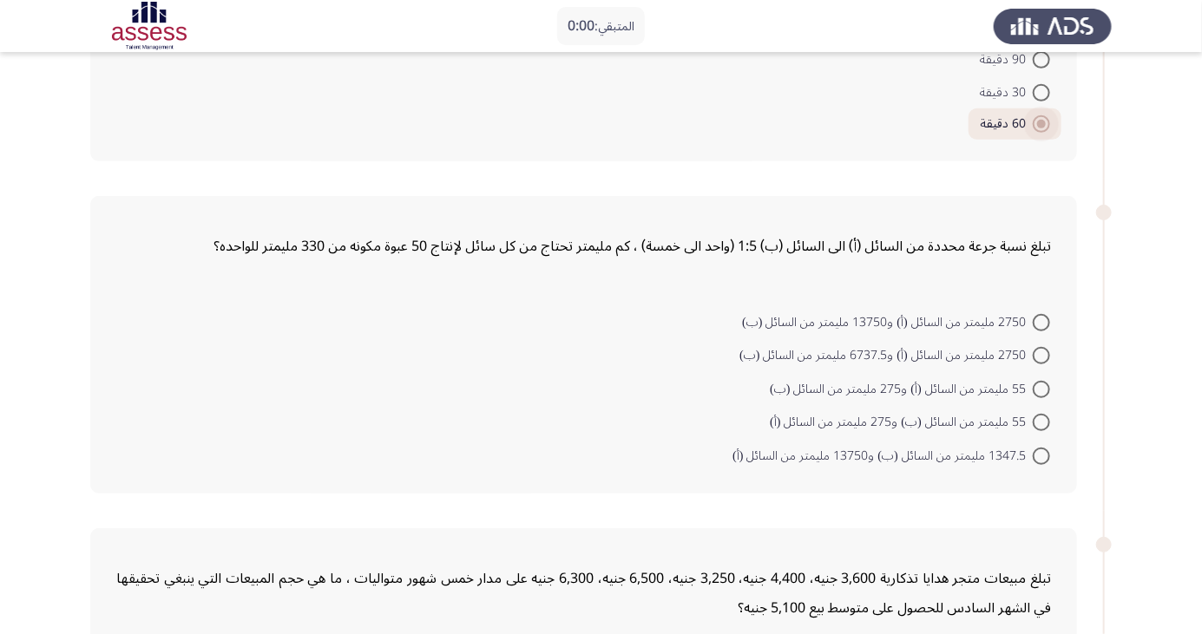
click at [40, 130] on app-assessment-container "المتبقي: 0:00 السابق ASSESS Aptitude (FOCUS) - Numerical Reasoning التالي يستطي…" at bounding box center [601, 644] width 1202 height 1769
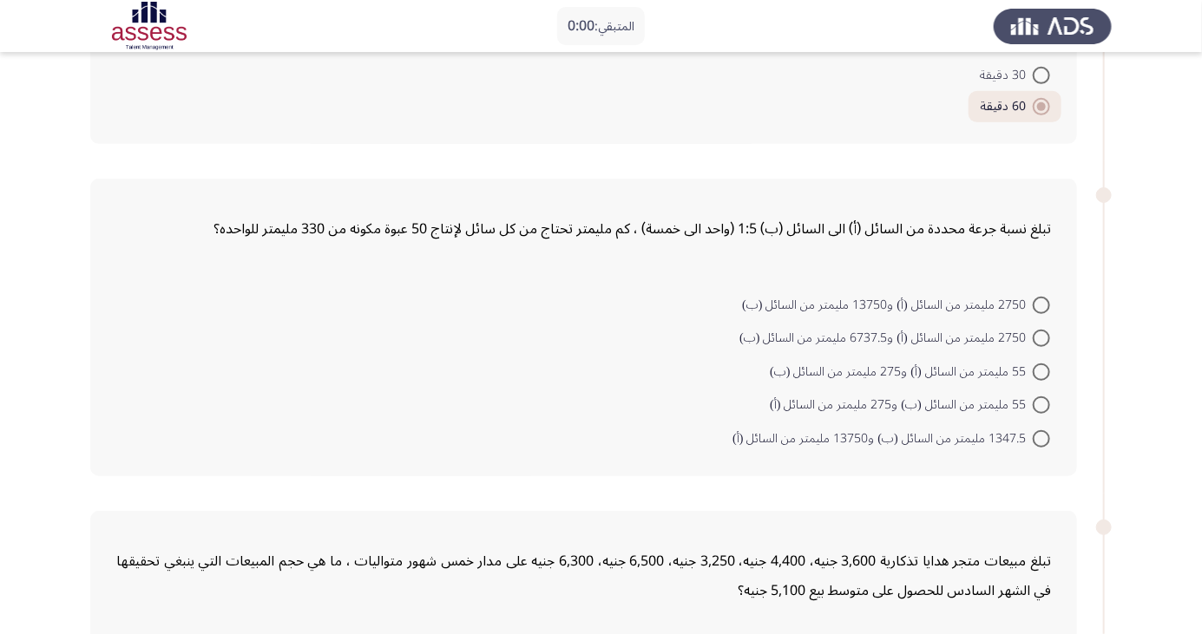
scroll to position [335, 0]
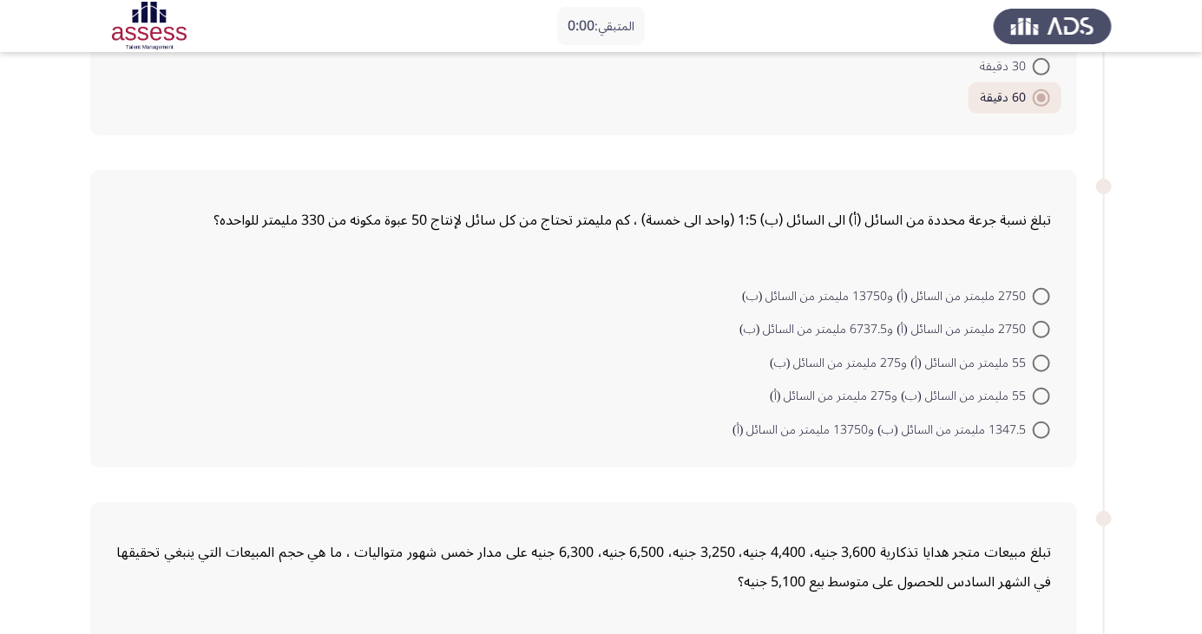
click at [43, 141] on app-assessment-container "المتبقي: 0:00 السابق ASSESS Aptitude (FOCUS) - Numerical Reasoning التالي يستطي…" at bounding box center [601, 618] width 1202 height 1769
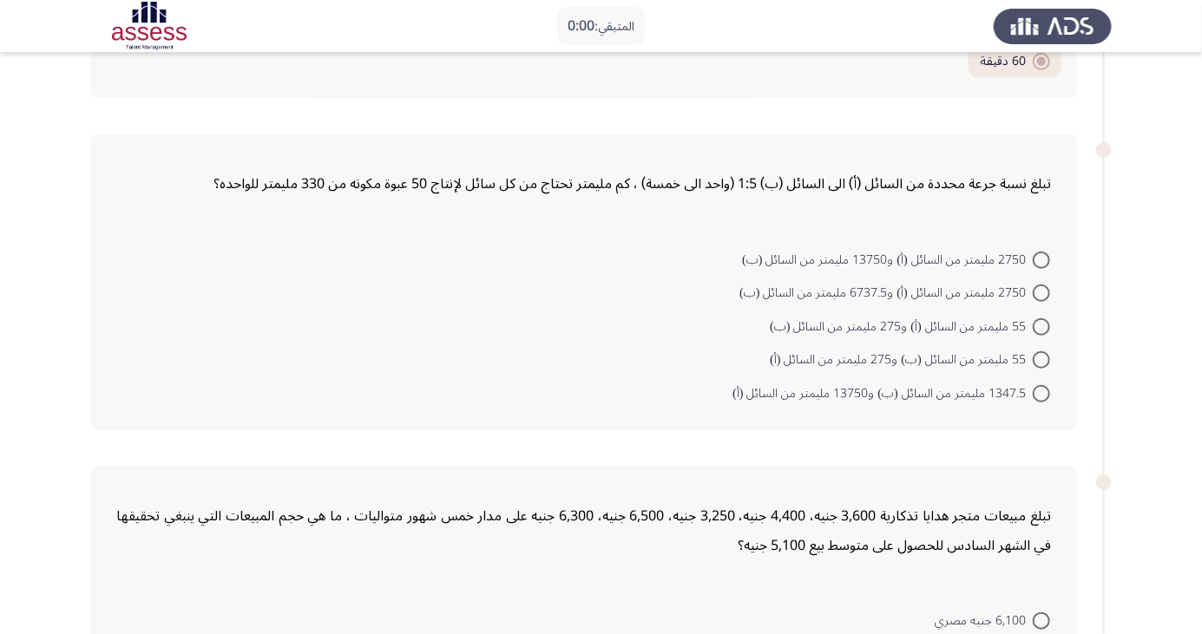
scroll to position [375, 0]
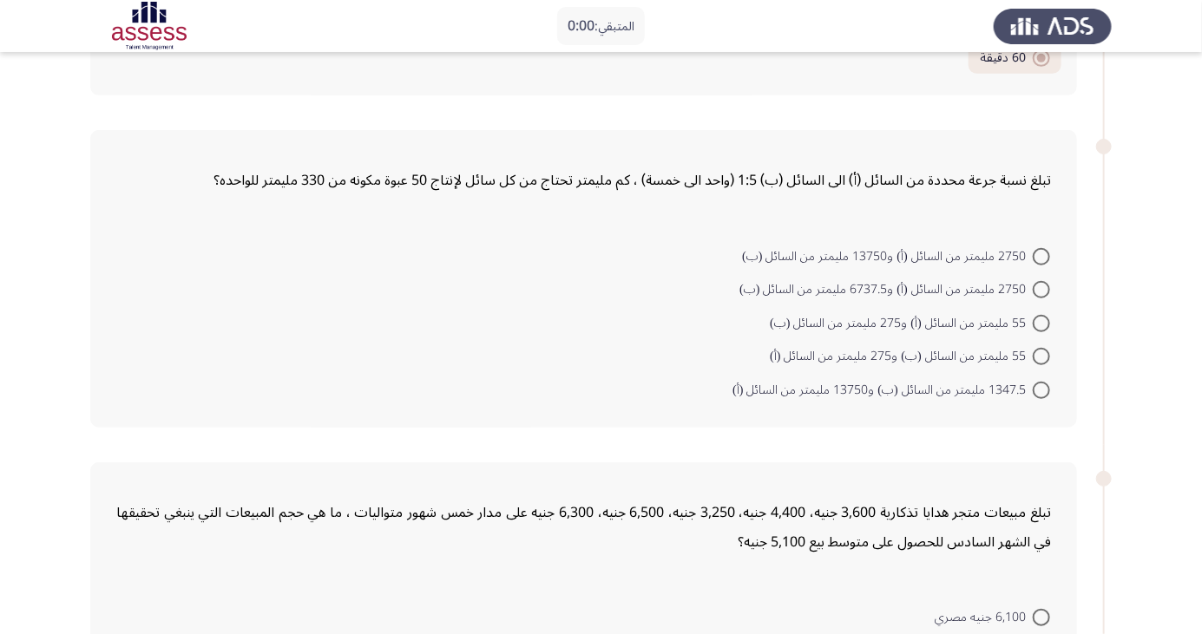
click at [1041, 254] on span at bounding box center [1041, 256] width 17 height 17
click at [1041, 254] on input "2750 مليمتر من السائل (أ) و13750 مليمتر من السائل (ب)" at bounding box center [1041, 256] width 17 height 17
radio input "true"
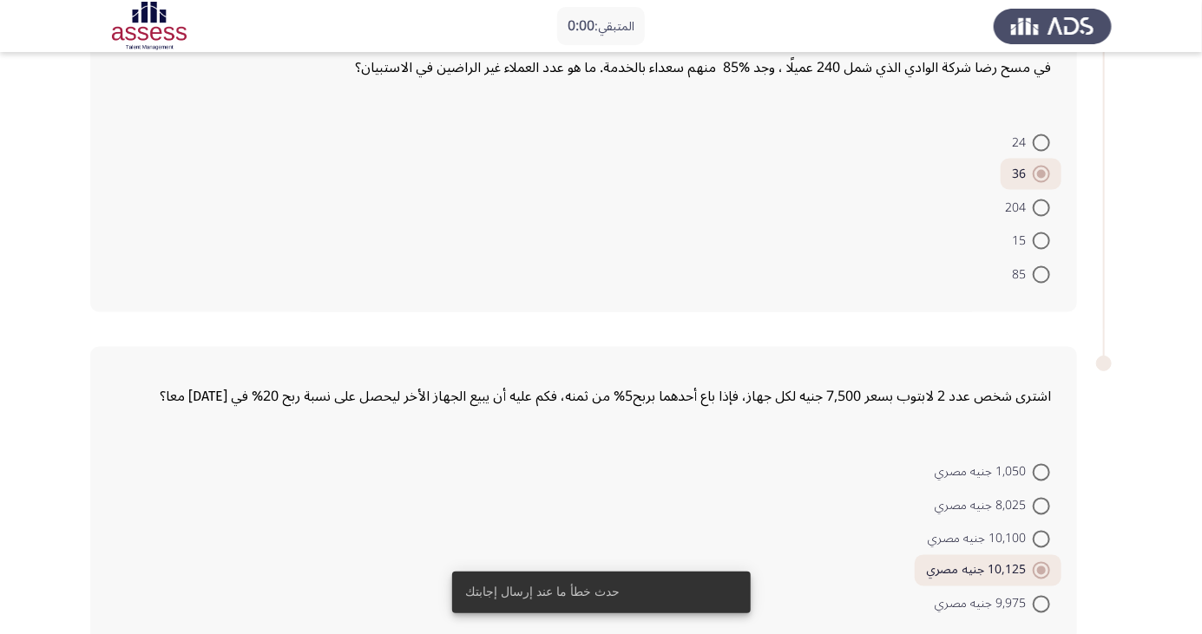
scroll to position [1186, 0]
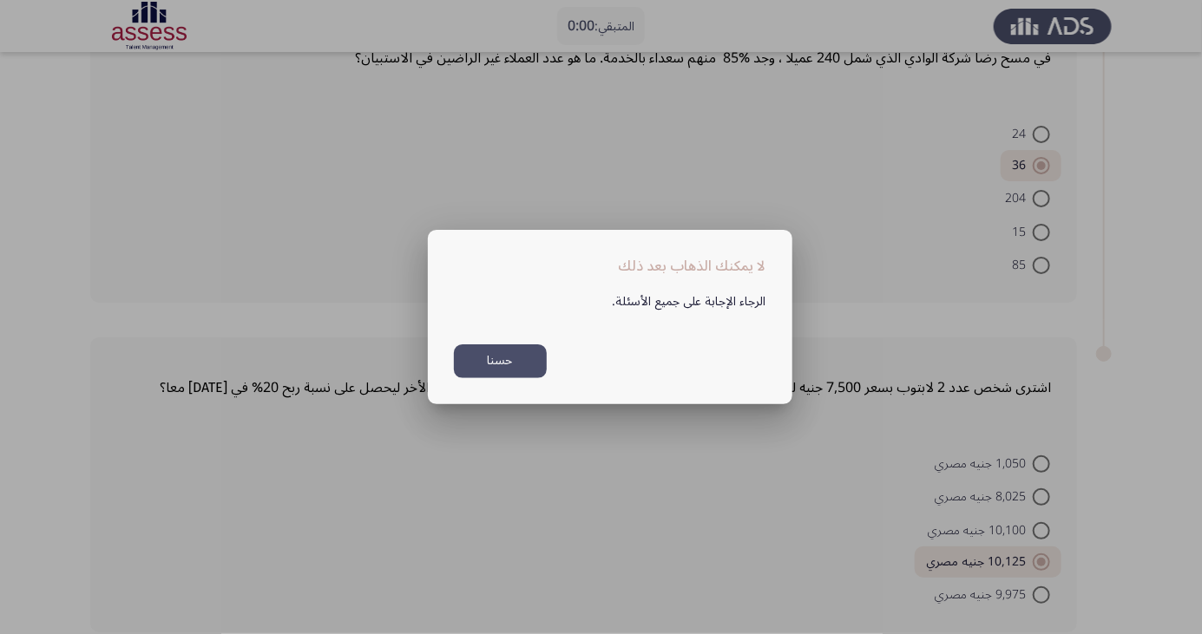
click at [595, 539] on div at bounding box center [601, 317] width 1202 height 634
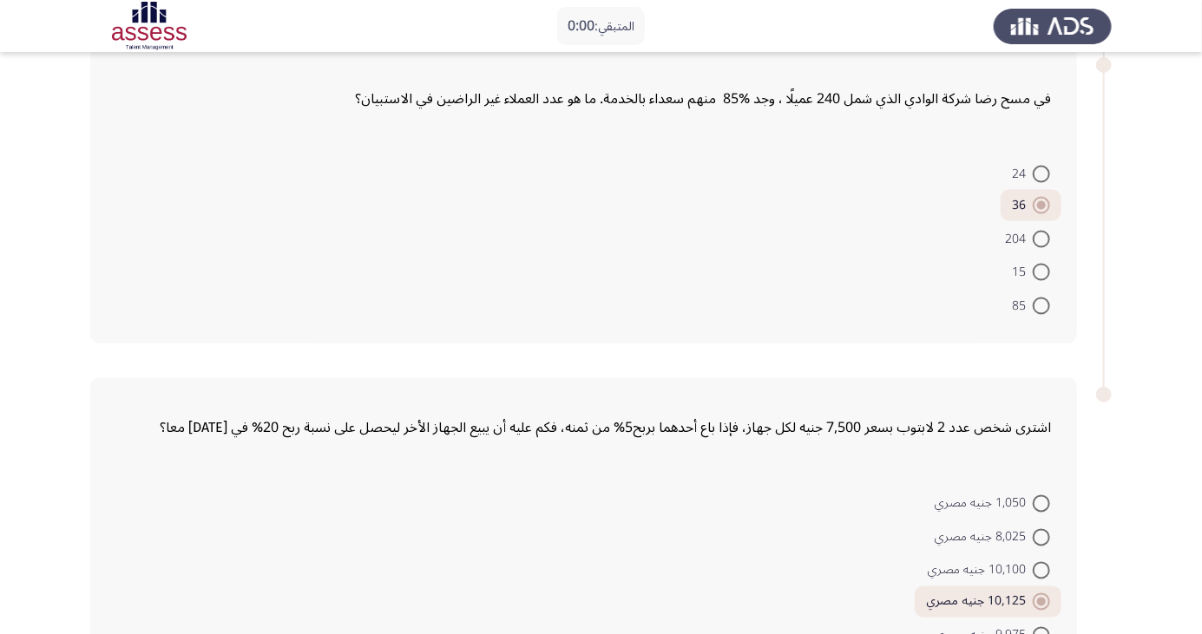
scroll to position [1186, 0]
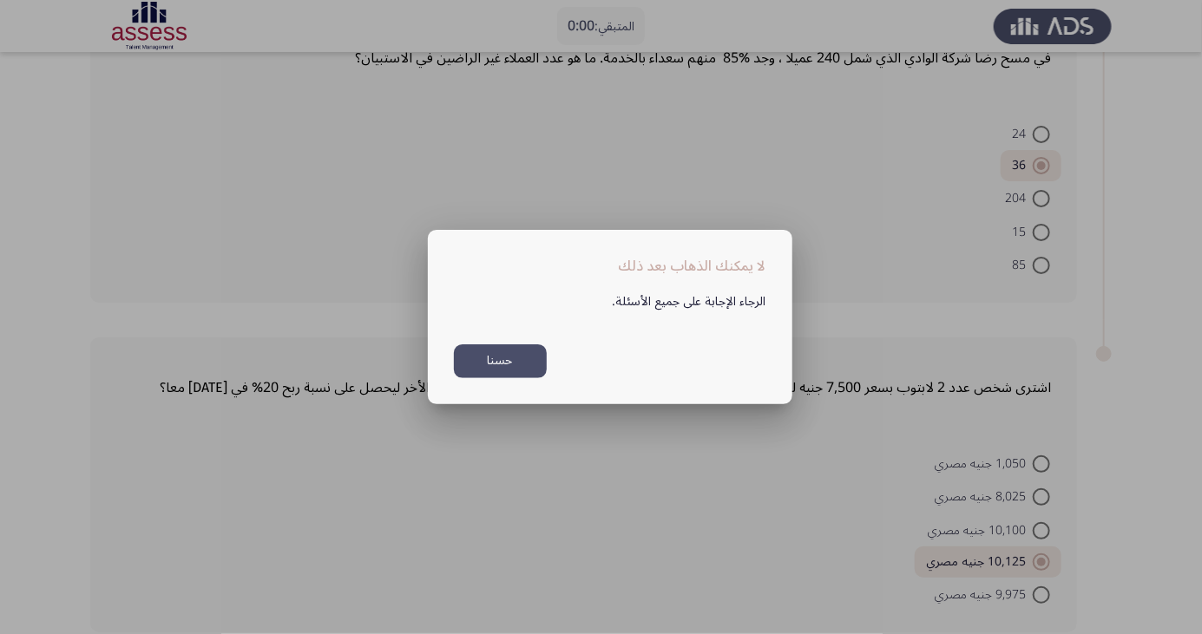
click at [560, 512] on div at bounding box center [601, 317] width 1202 height 634
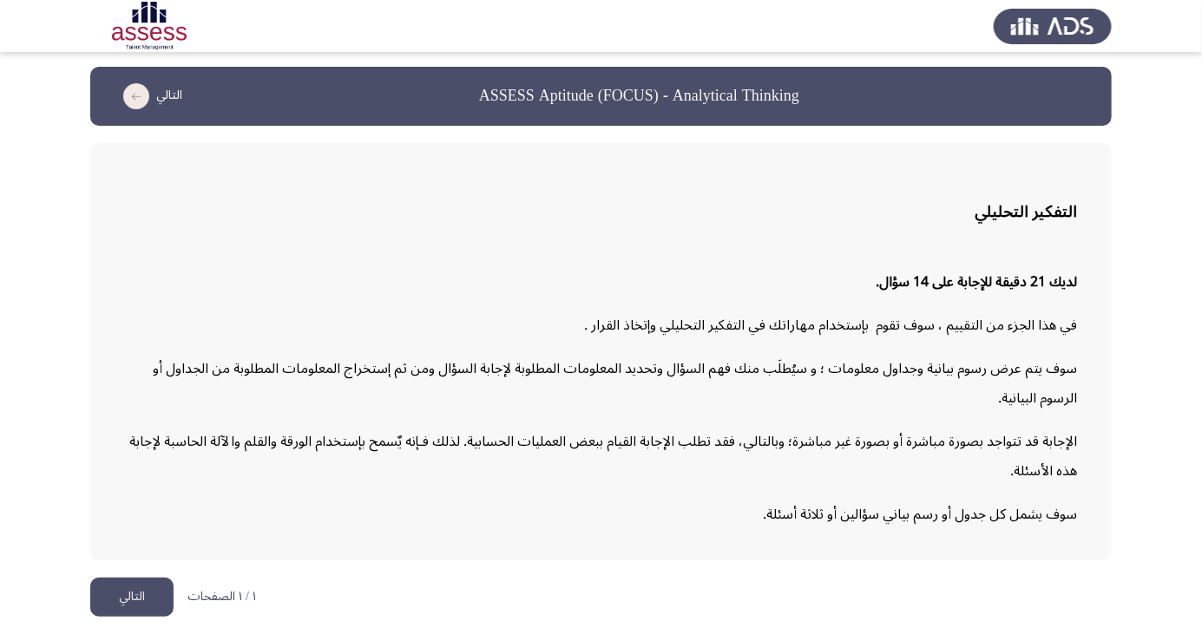
scroll to position [64, 0]
click at [140, 589] on button "التالي" at bounding box center [131, 597] width 83 height 39
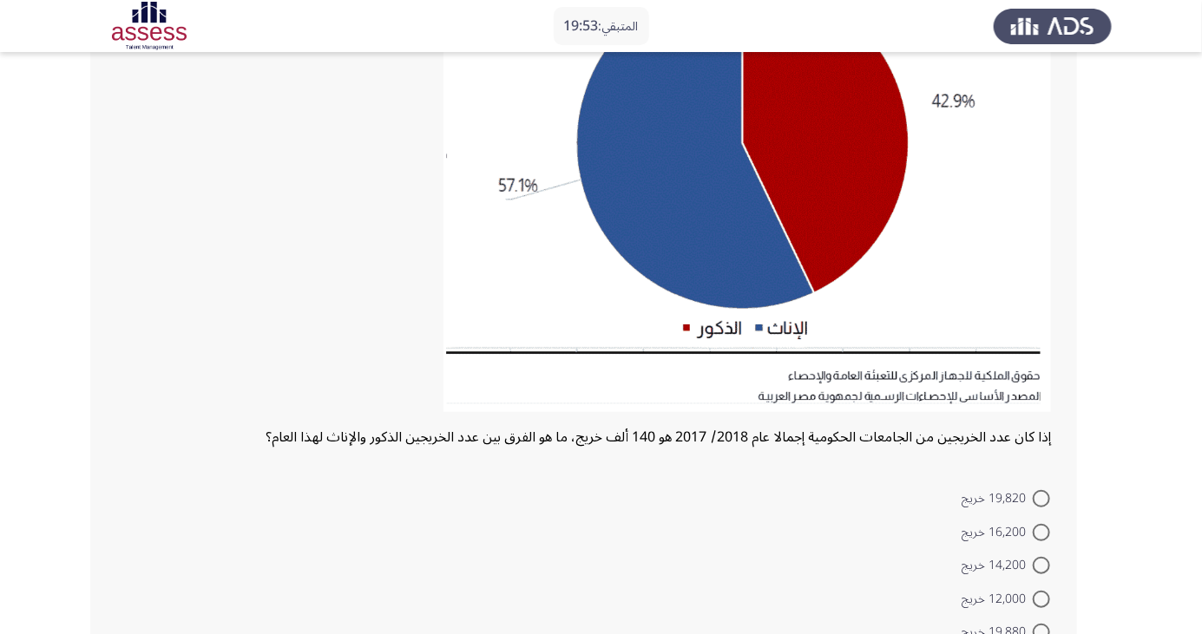
scroll to position [260, 0]
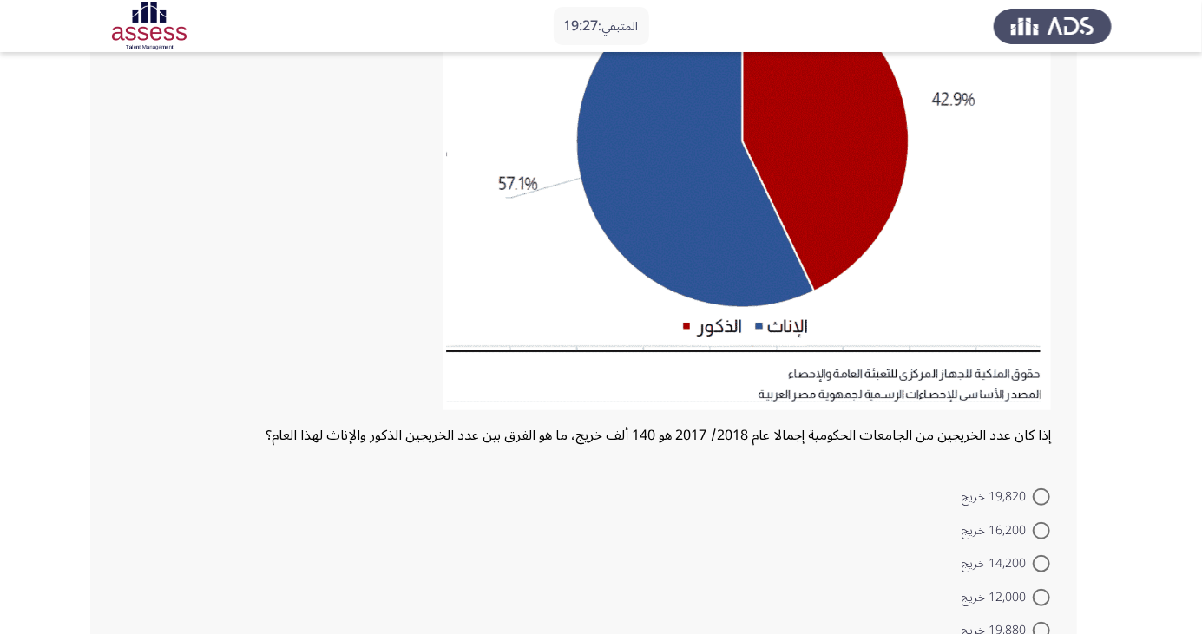
click at [50, 186] on app-assessment-container "المتبقي: 19:27 السابق ASSESS Aptitude (FOCUS) - Analytical Thinking التالي إذا …" at bounding box center [601, 247] width 1202 height 876
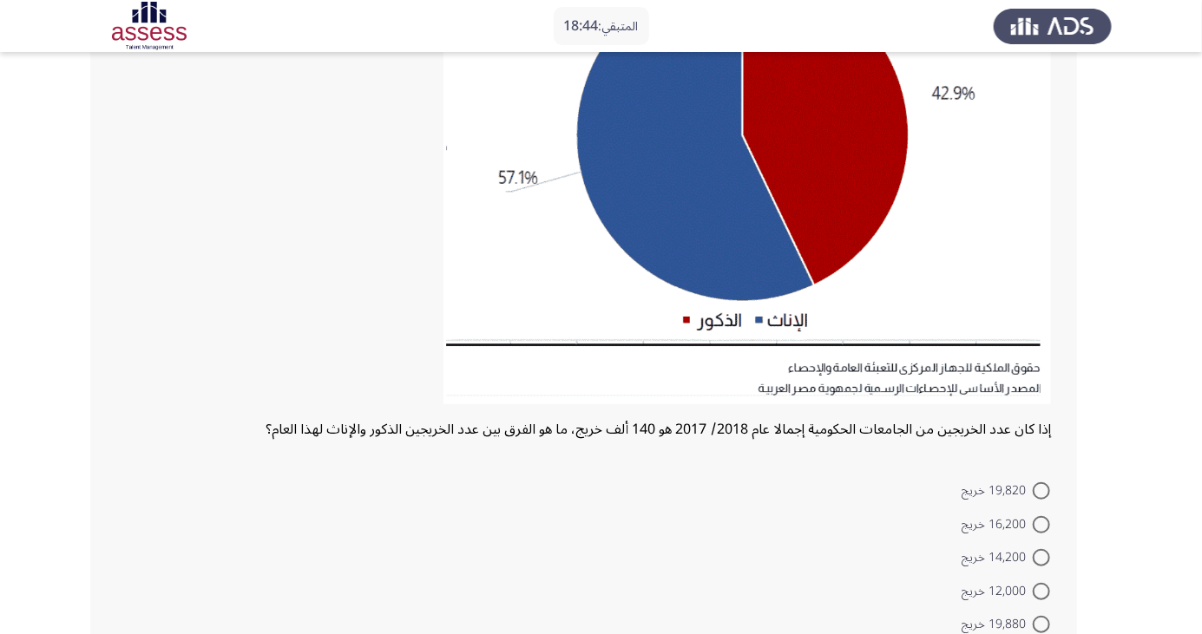
scroll to position [250, 0]
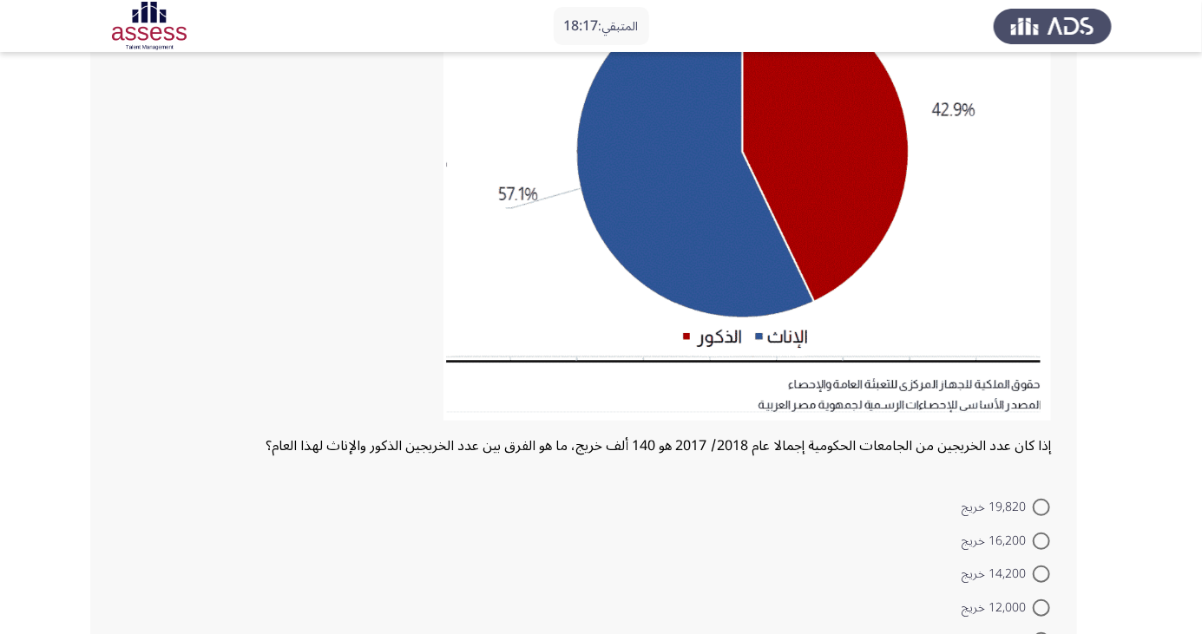
click at [51, 141] on app-assessment-container "المتبقي: 18:17 السابق ASSESS Aptitude (FOCUS) - Analytical Thinking التالي إذا …" at bounding box center [601, 258] width 1202 height 876
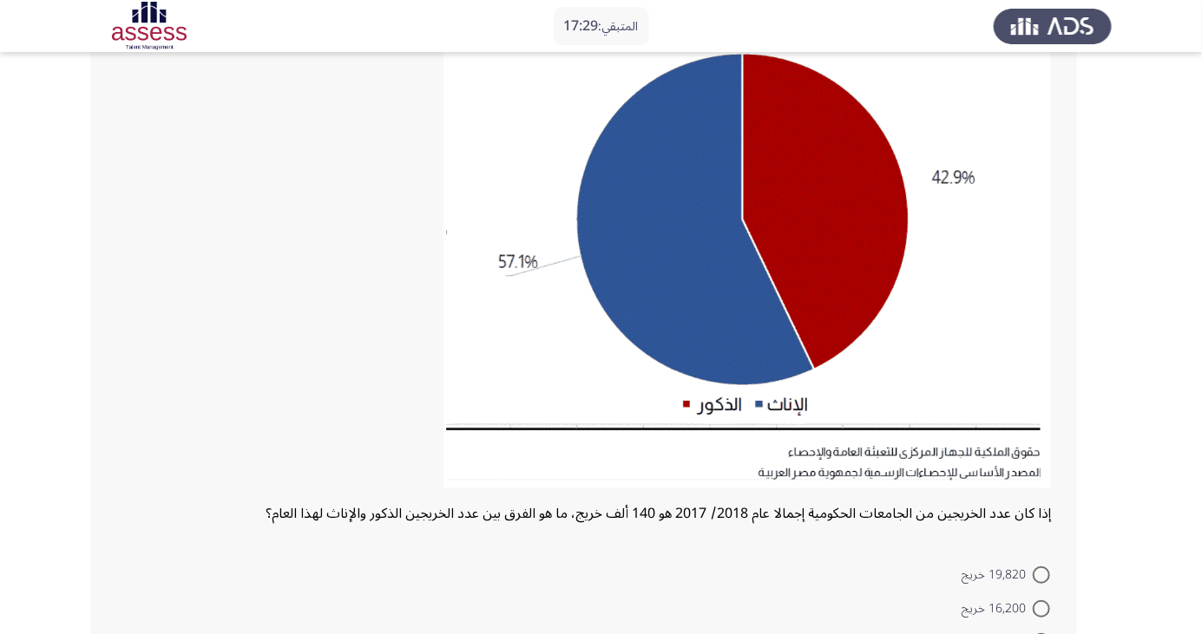
scroll to position [185, 0]
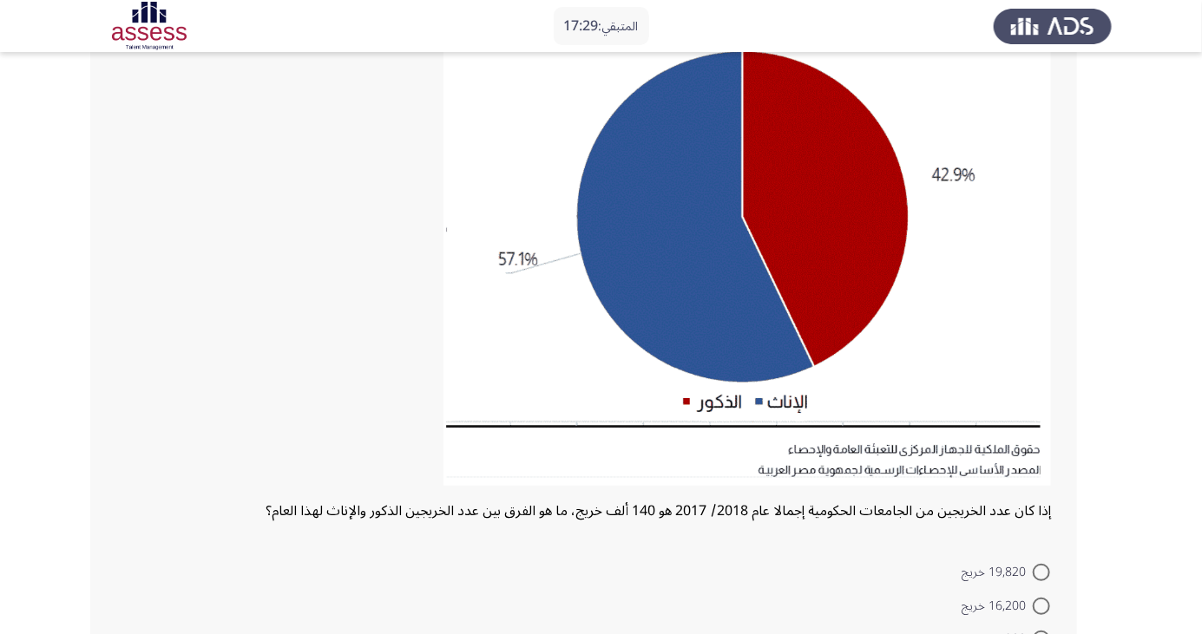
click at [30, 145] on app-assessment-container "المتبقي: 17:29 السابق ASSESS Aptitude (FOCUS) - Analytical Thinking التالي إذا …" at bounding box center [601, 323] width 1202 height 876
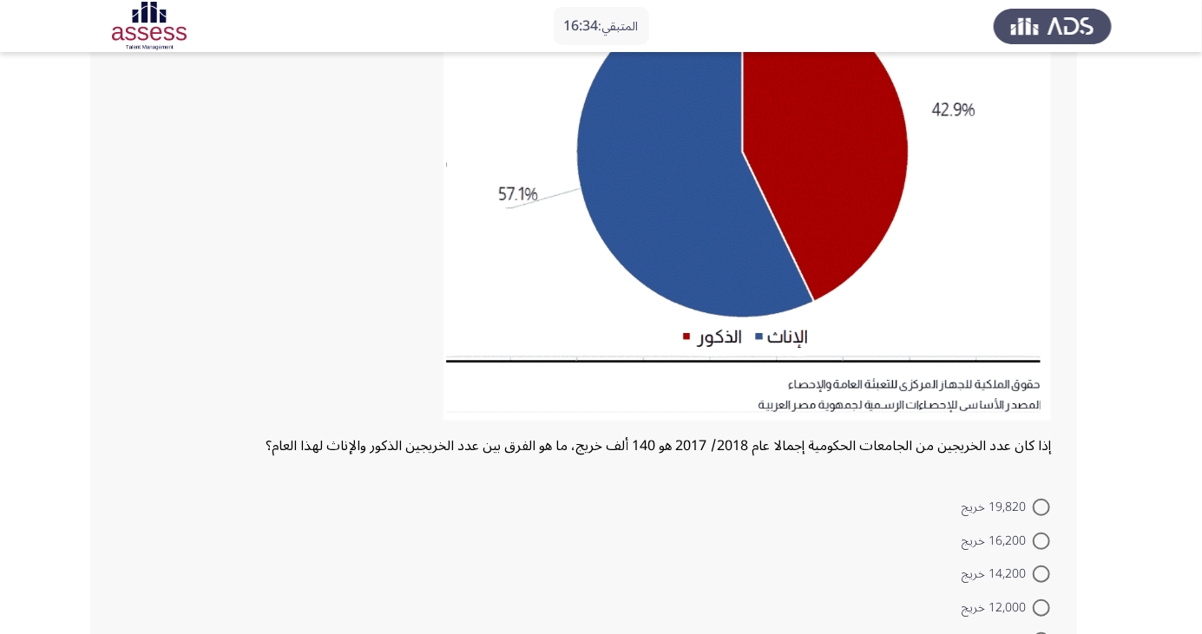
scroll to position [251, 0]
click at [1041, 633] on span at bounding box center [1041, 640] width 17 height 17
click at [1041, 633] on input "19,880 خريج" at bounding box center [1041, 640] width 17 height 17
radio input "true"
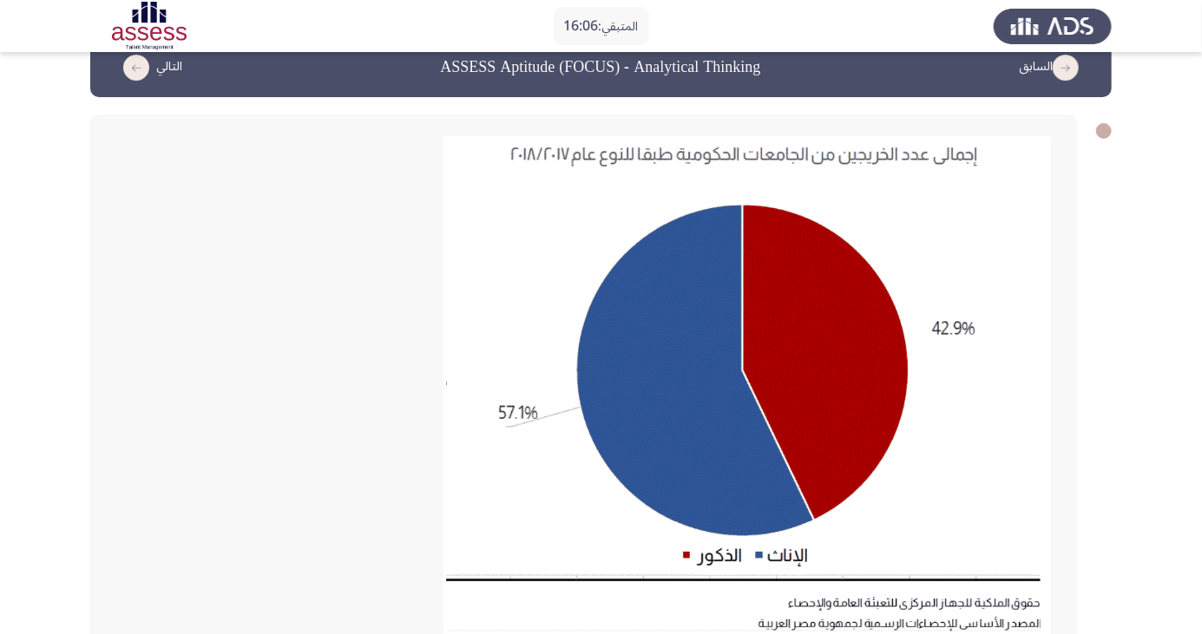
scroll to position [295, 0]
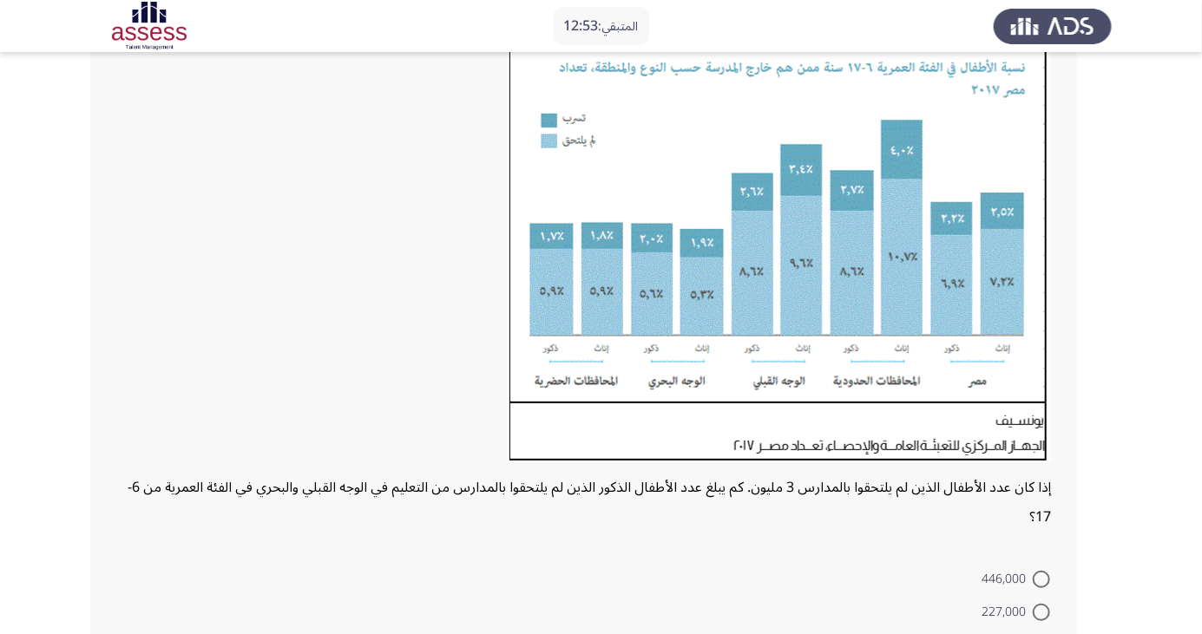
scroll to position [156, 0]
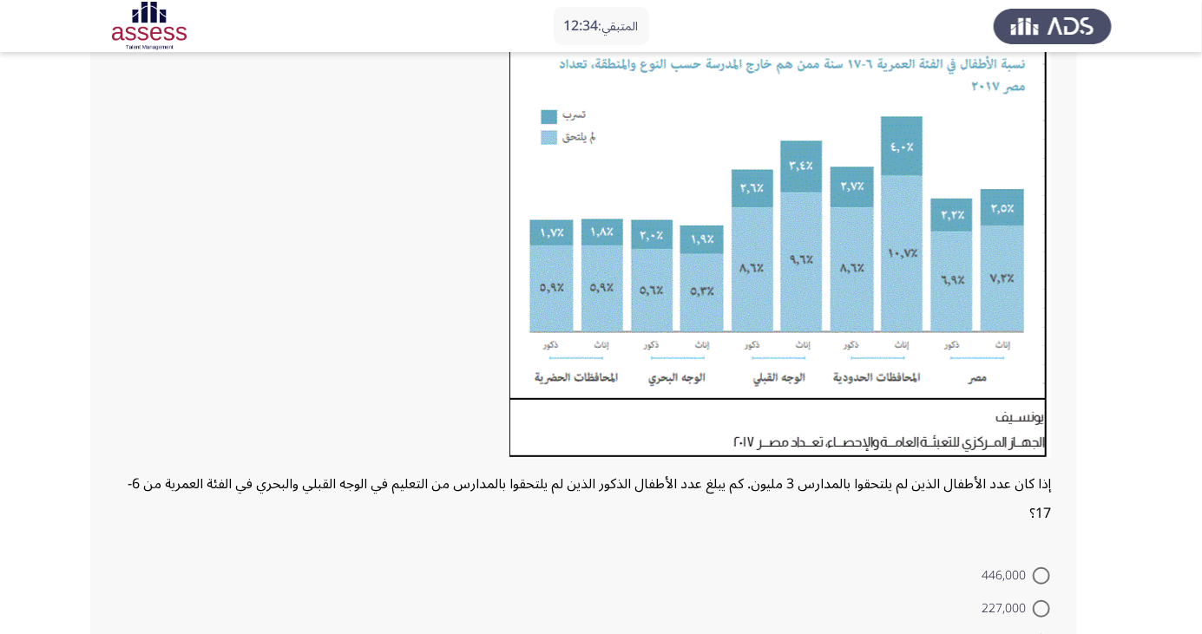
click at [1041, 574] on span at bounding box center [1041, 576] width 17 height 17
click at [1041, 574] on input "446,000" at bounding box center [1041, 576] width 17 height 17
radio input "true"
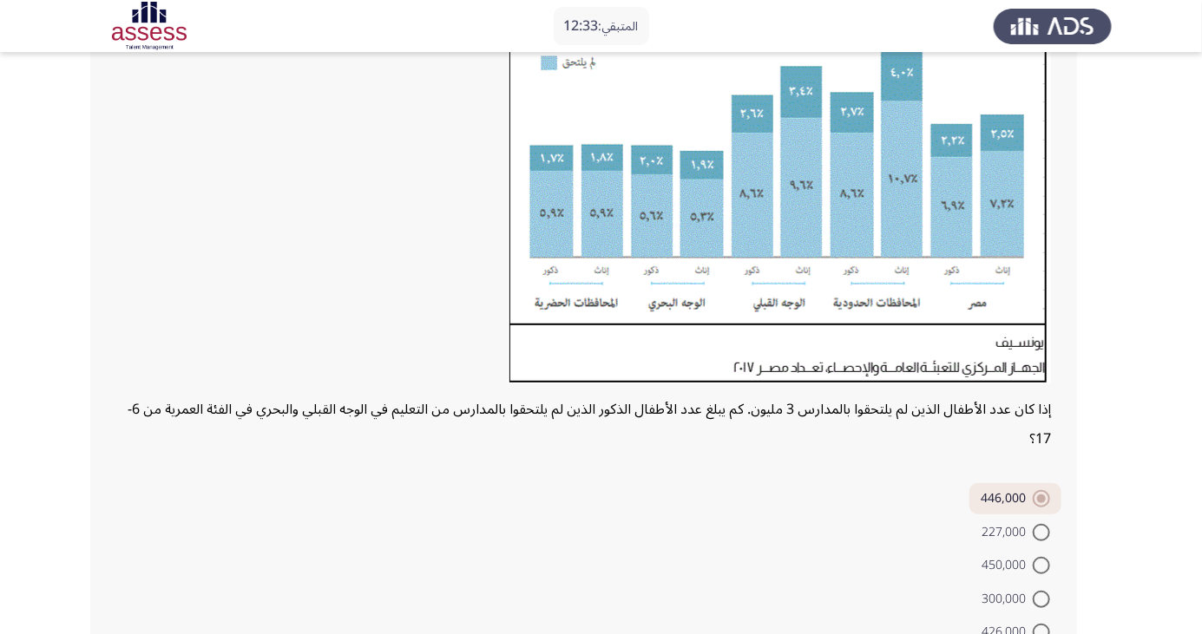
scroll to position [270, 0]
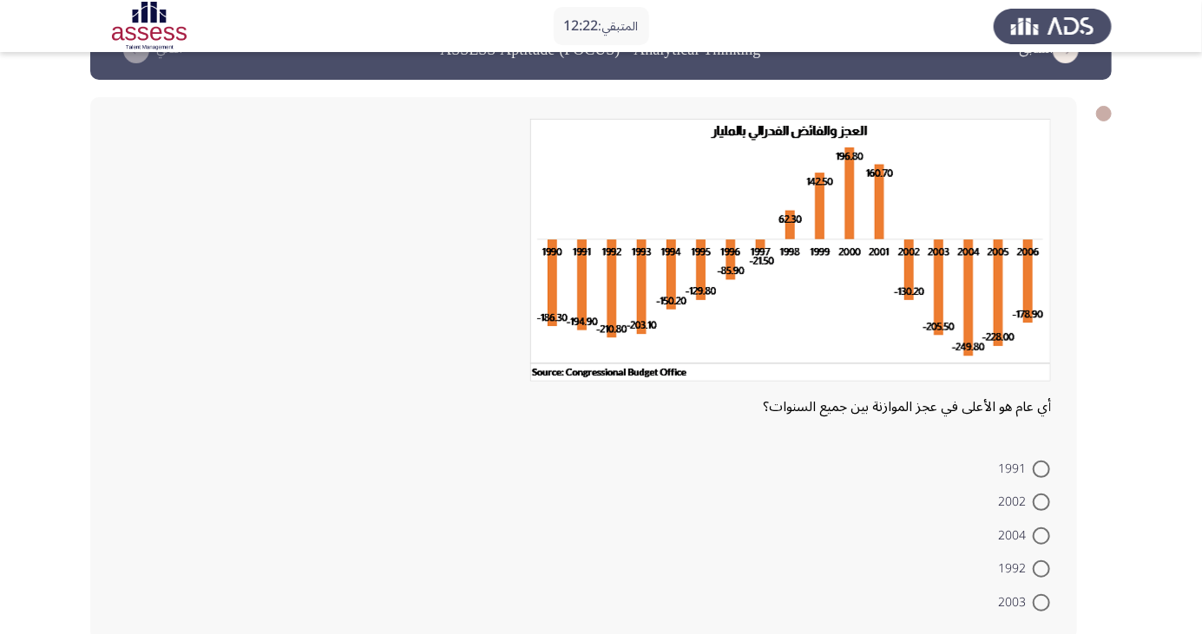
scroll to position [57, 0]
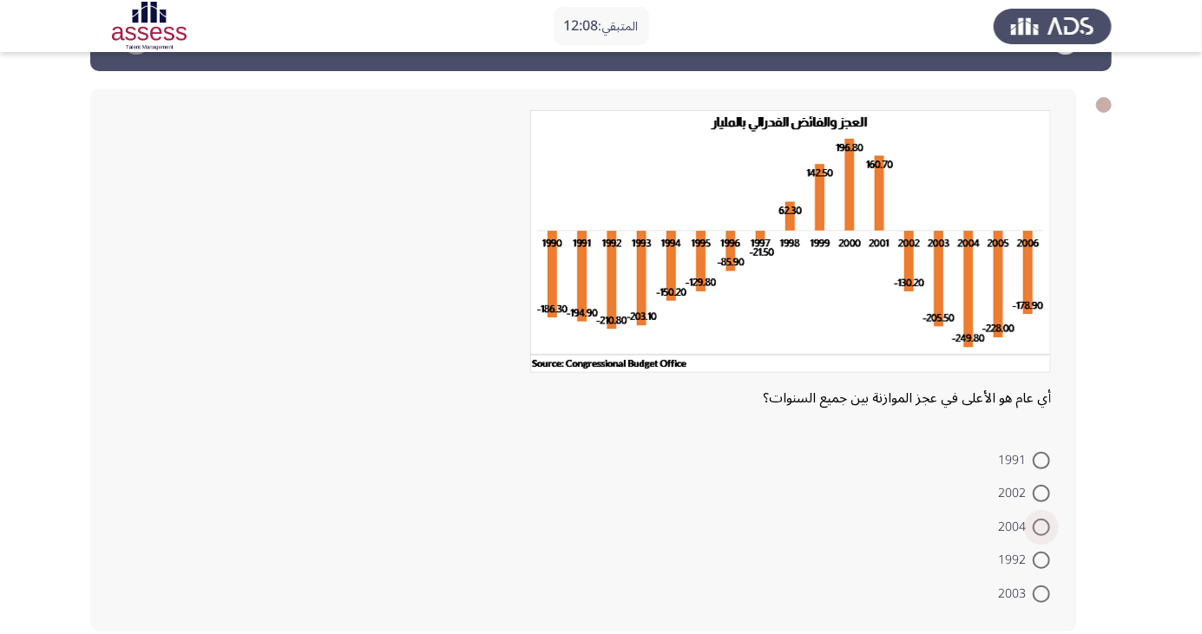
click at [1041, 526] on span at bounding box center [1041, 527] width 17 height 17
click at [1041, 526] on input "2004" at bounding box center [1041, 527] width 17 height 17
radio input "true"
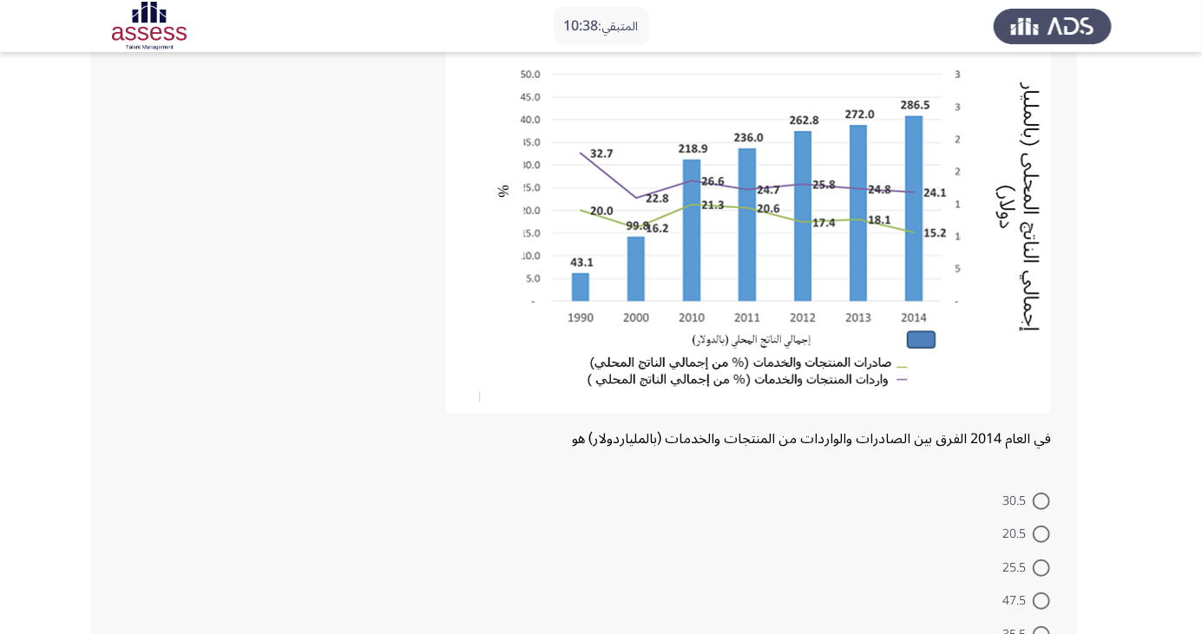
scroll to position [156, 0]
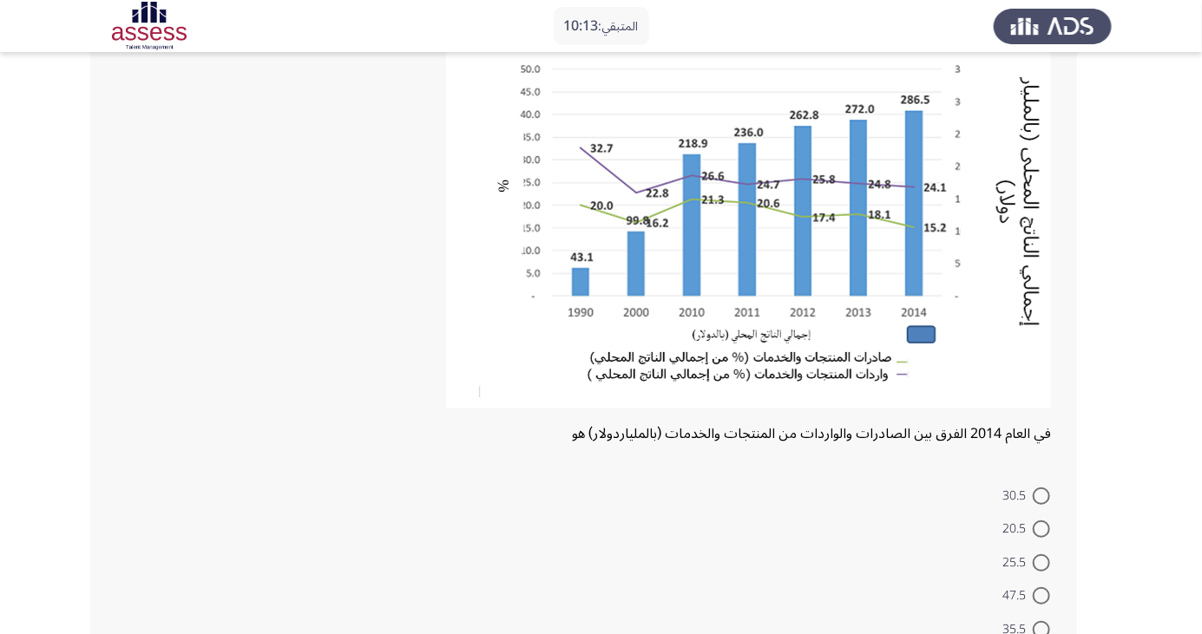
click at [62, 163] on app-assessment-container "المتبقي: 10:13 السابق ASSESS Aptitude (FOCUS) - Analytical Thinking التالي في ا…" at bounding box center [601, 298] width 1202 height 771
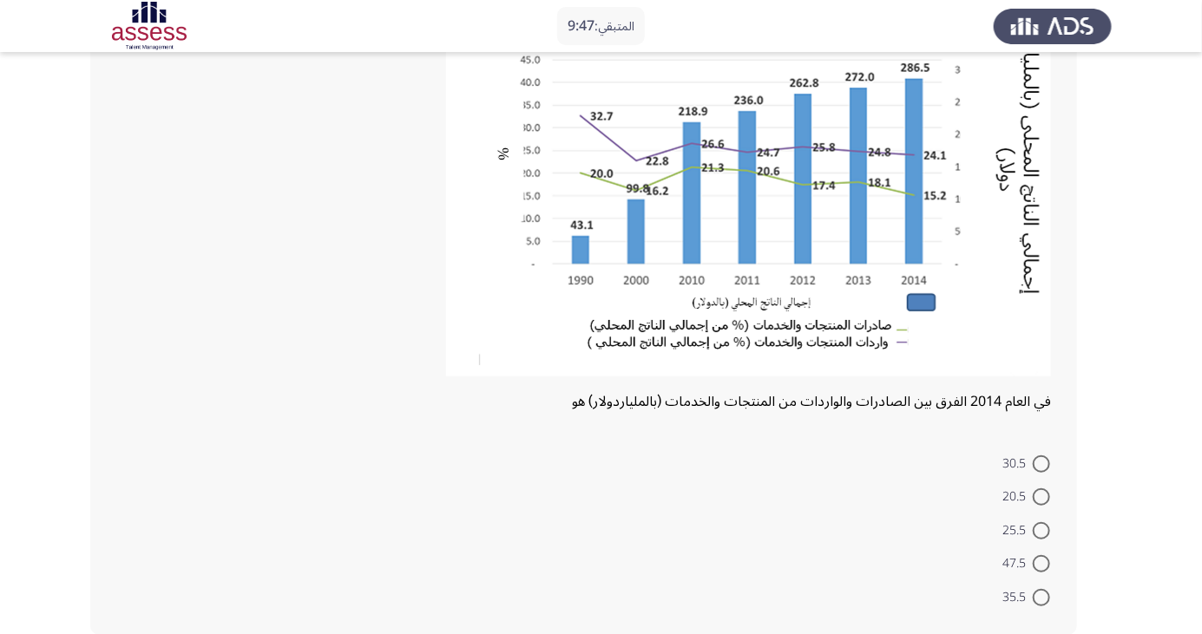
scroll to position [192, 0]
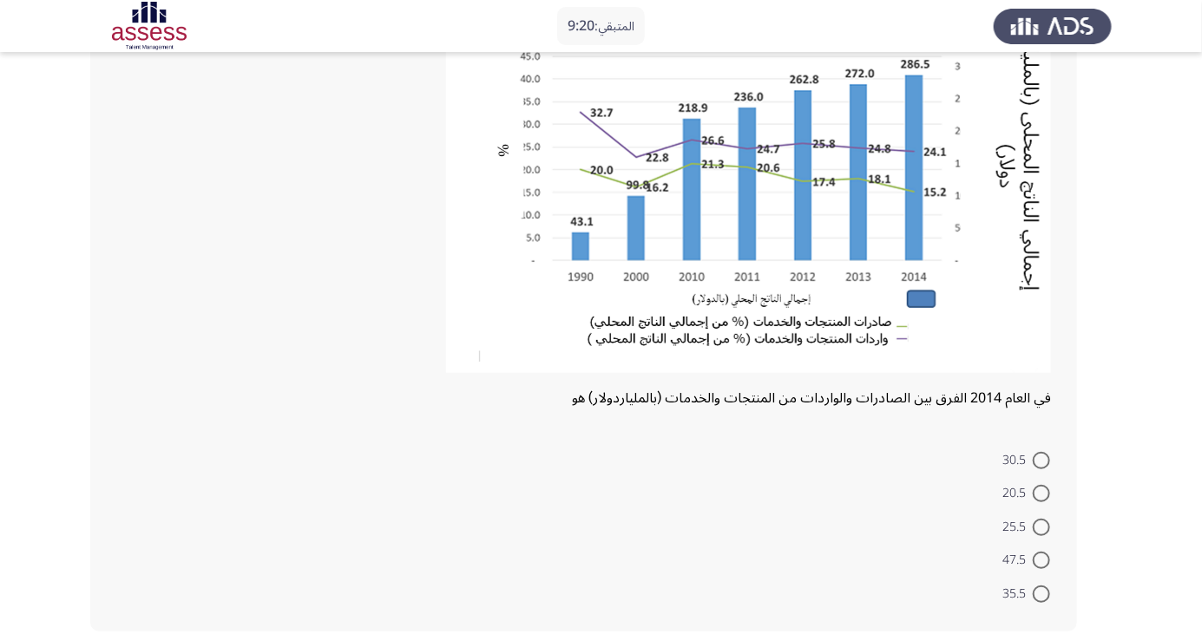
click at [71, 118] on app-assessment-container "المتبقي: 9:20 السابق ASSESS Aptitude (FOCUS) - Analytical Thinking التالي في ال…" at bounding box center [601, 263] width 1202 height 771
click at [1041, 526] on span at bounding box center [1041, 527] width 17 height 17
click at [1041, 526] on input "25.5" at bounding box center [1041, 527] width 17 height 17
radio input "true"
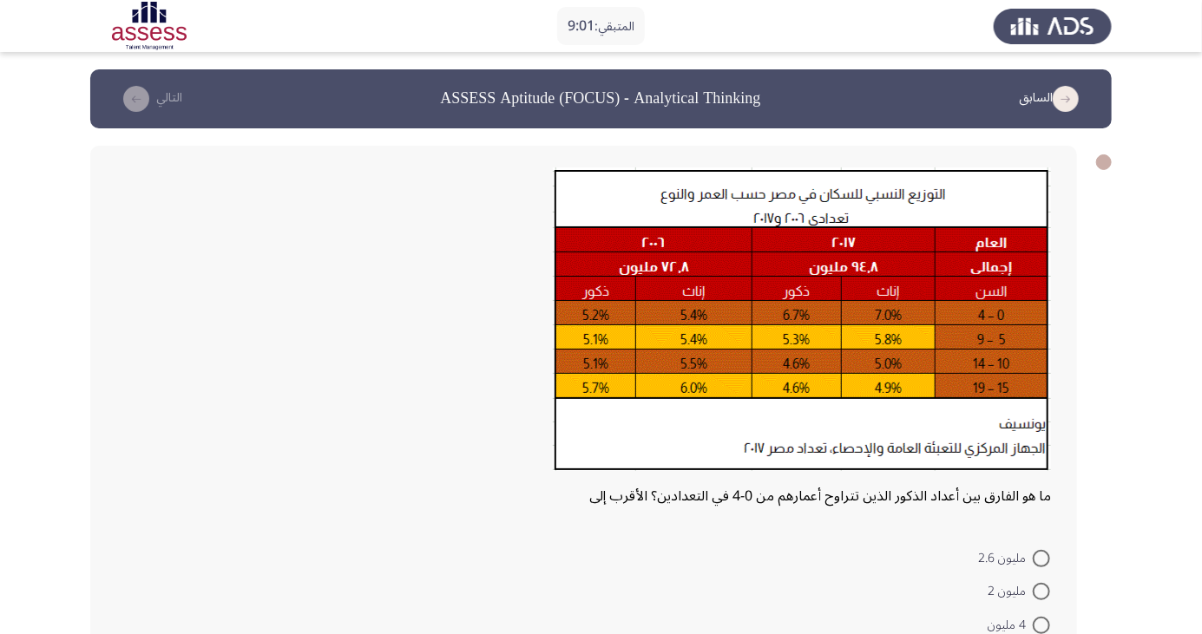
scroll to position [98, 0]
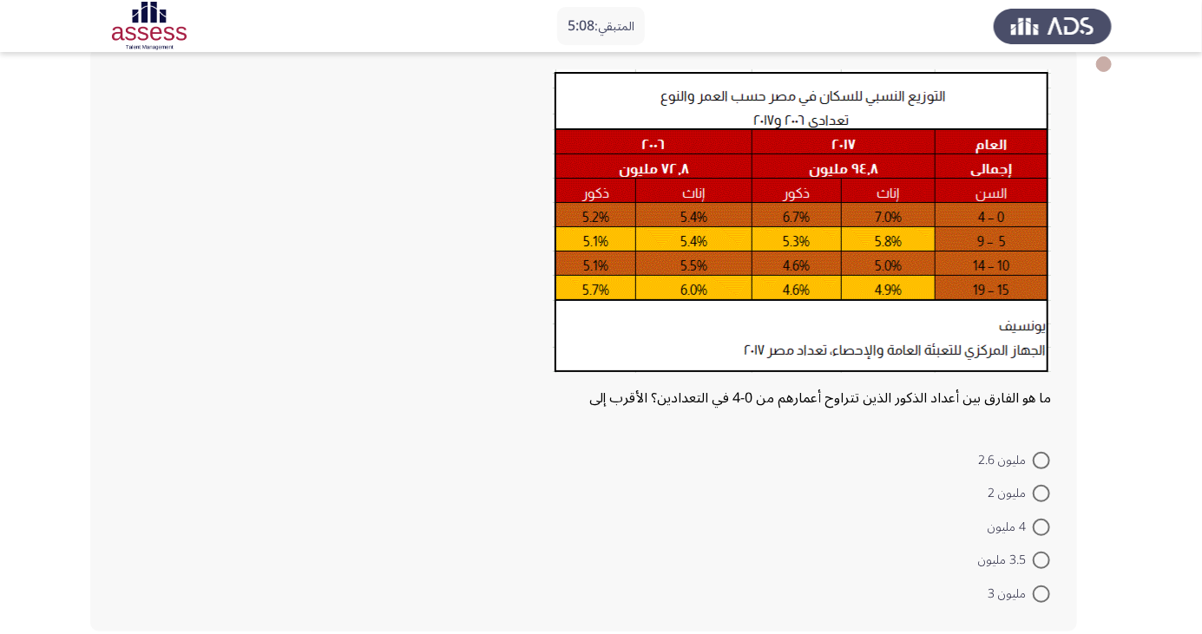
click at [1035, 460] on span at bounding box center [1041, 460] width 17 height 17
click at [1035, 460] on input "مليون 2.6" at bounding box center [1041, 460] width 17 height 17
radio input "true"
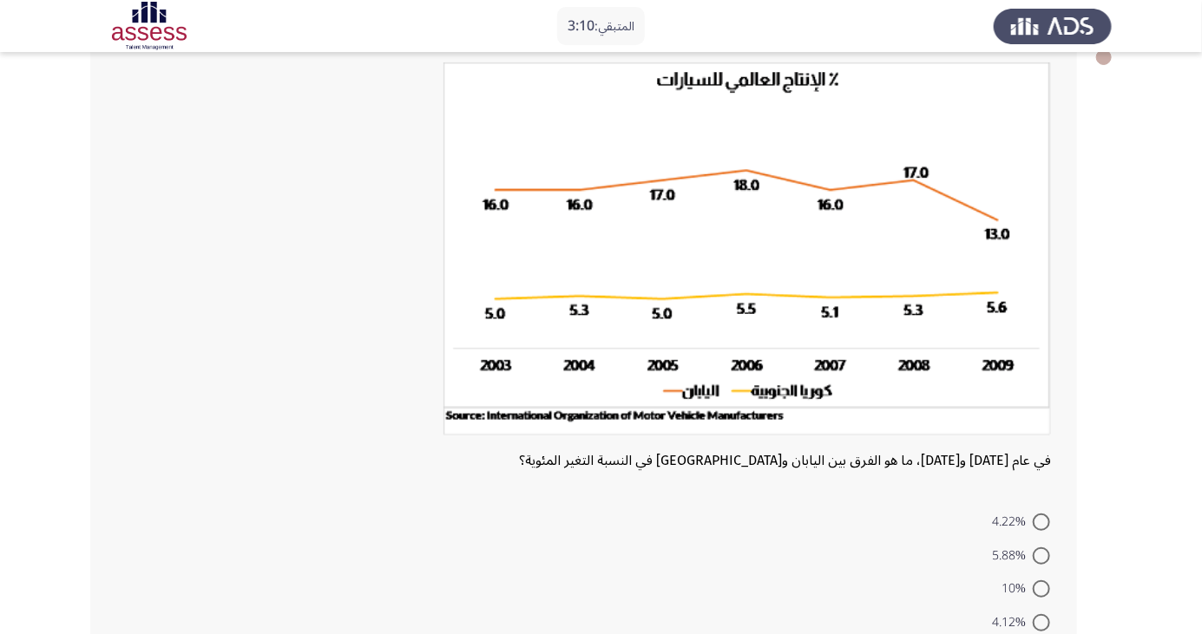
scroll to position [103, 0]
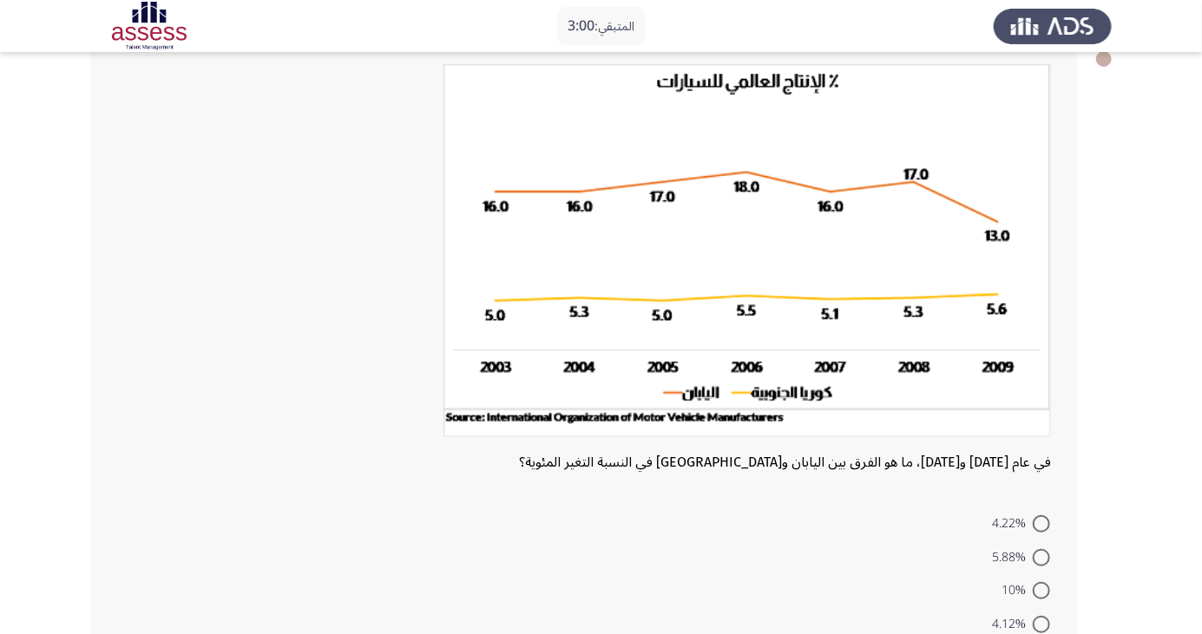
click at [1040, 576] on mat-radio-button "10%" at bounding box center [1025, 591] width 71 height 34
click at [1041, 557] on span at bounding box center [1041, 557] width 17 height 17
click at [1041, 557] on input "5.88%" at bounding box center [1041, 557] width 17 height 17
radio input "true"
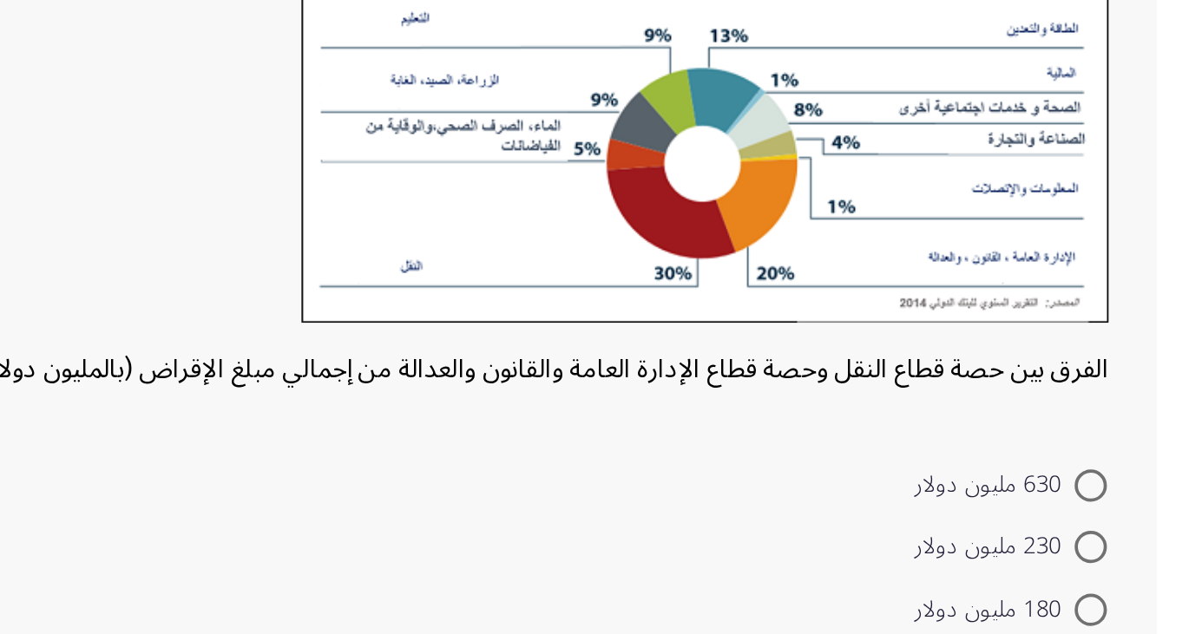
scroll to position [14, 0]
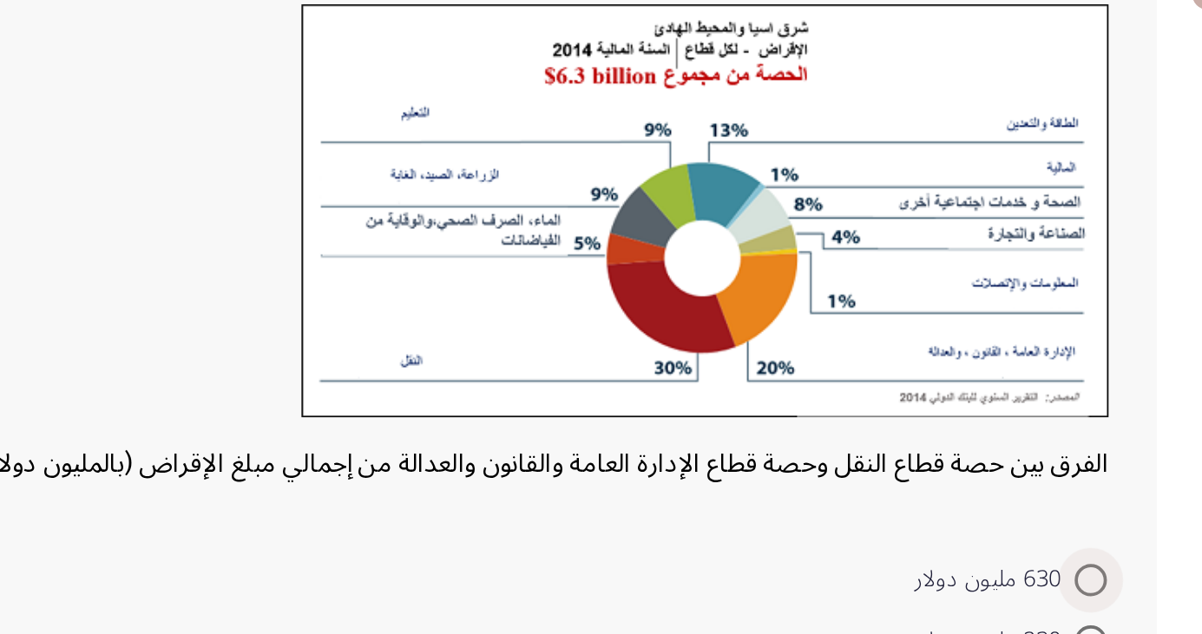
click at [1039, 464] on span at bounding box center [1041, 463] width 17 height 17
click at [1039, 464] on input "630 مليون دولار" at bounding box center [1041, 463] width 17 height 17
radio input "true"
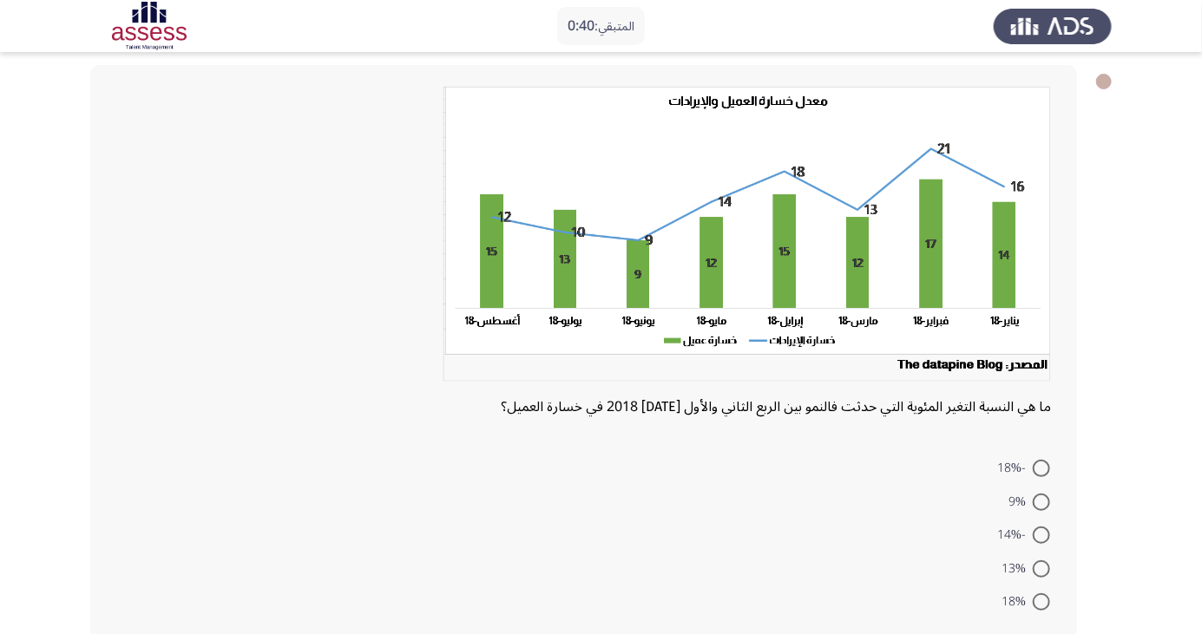
scroll to position [89, 0]
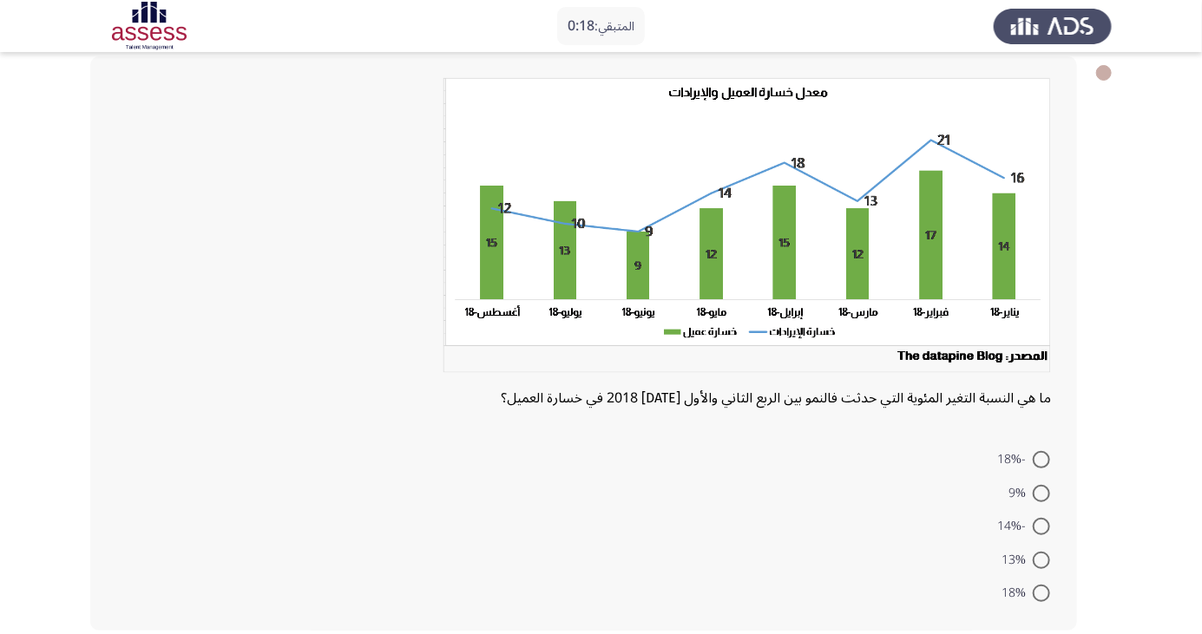
click at [1041, 526] on span at bounding box center [1041, 526] width 17 height 17
click at [1041, 526] on input "-14%" at bounding box center [1041, 526] width 17 height 17
radio input "true"
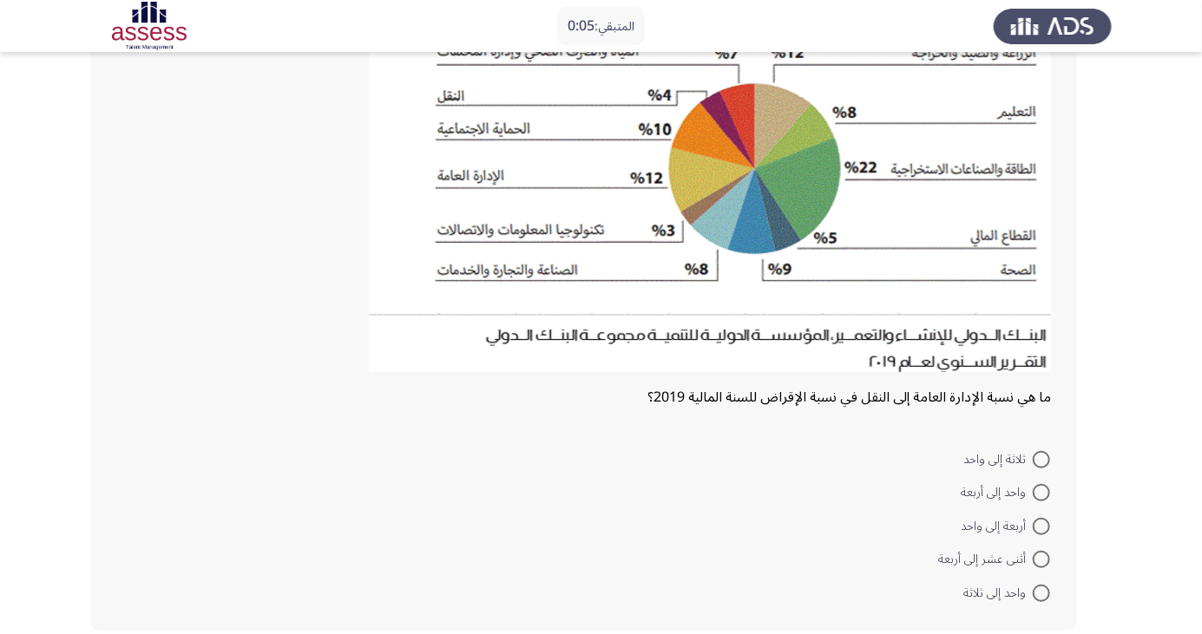
scroll to position [194, 0]
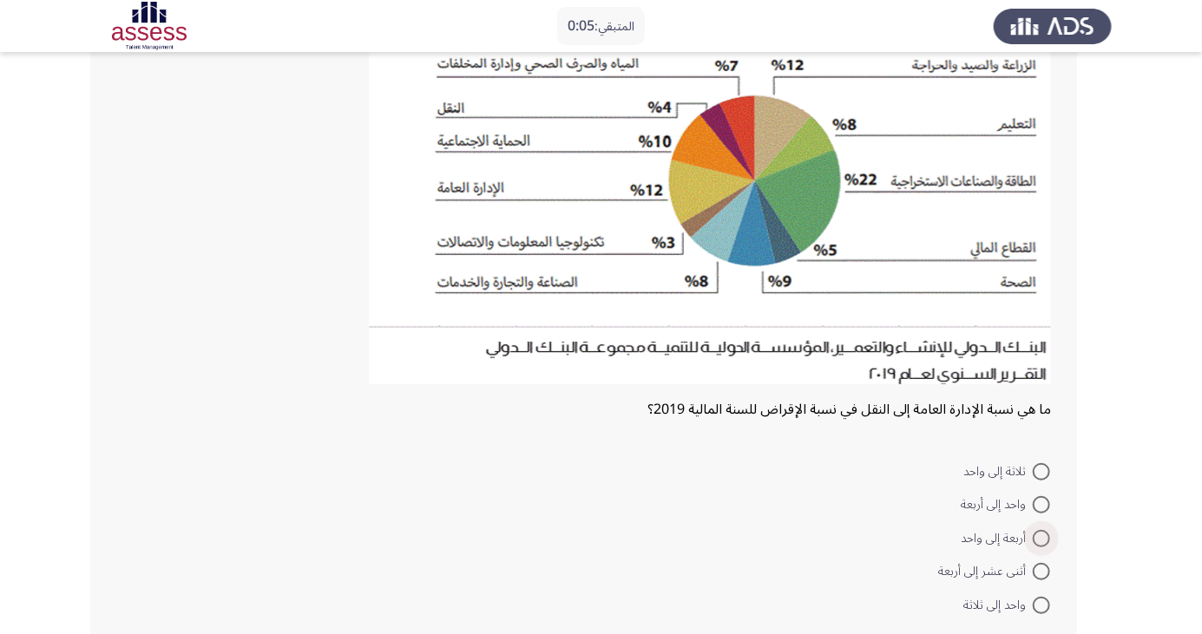
click at [1041, 537] on span at bounding box center [1041, 538] width 17 height 17
click at [1041, 537] on input "أربعة إلى واحد" at bounding box center [1041, 538] width 17 height 17
radio input "true"
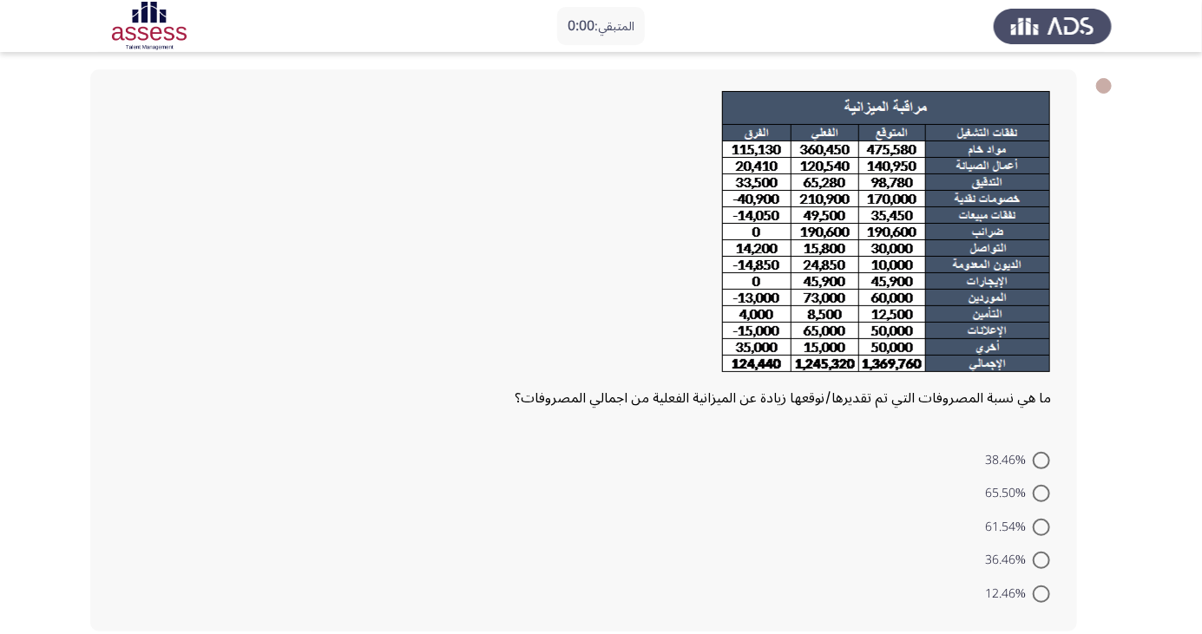
scroll to position [0, 0]
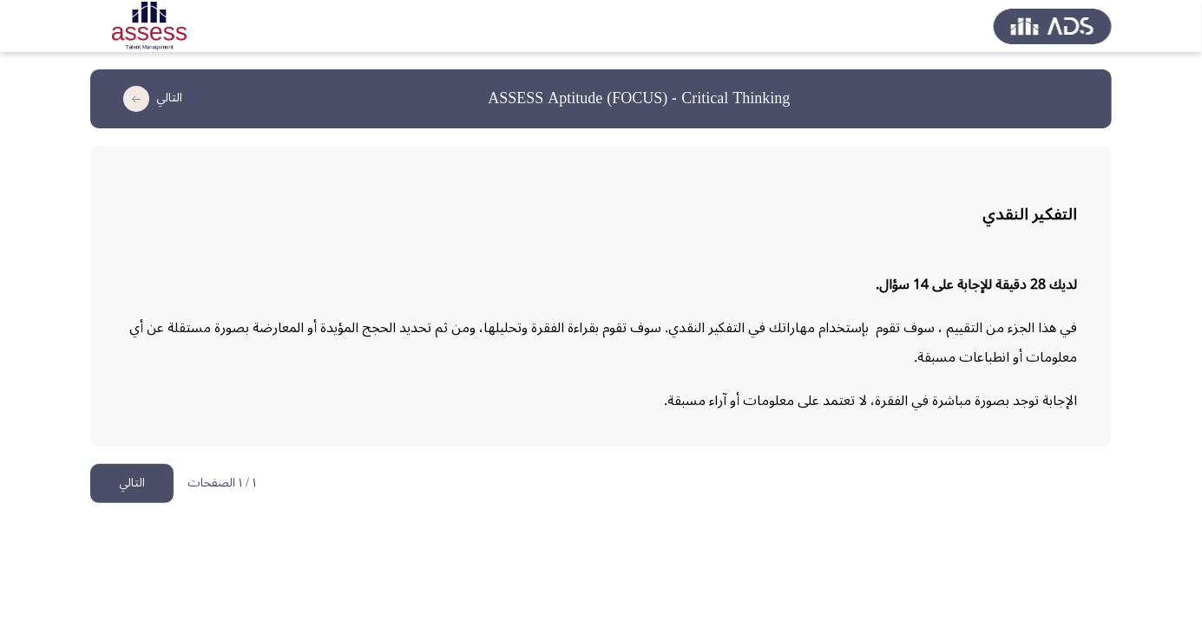
click at [133, 482] on button "التالي" at bounding box center [131, 483] width 83 height 39
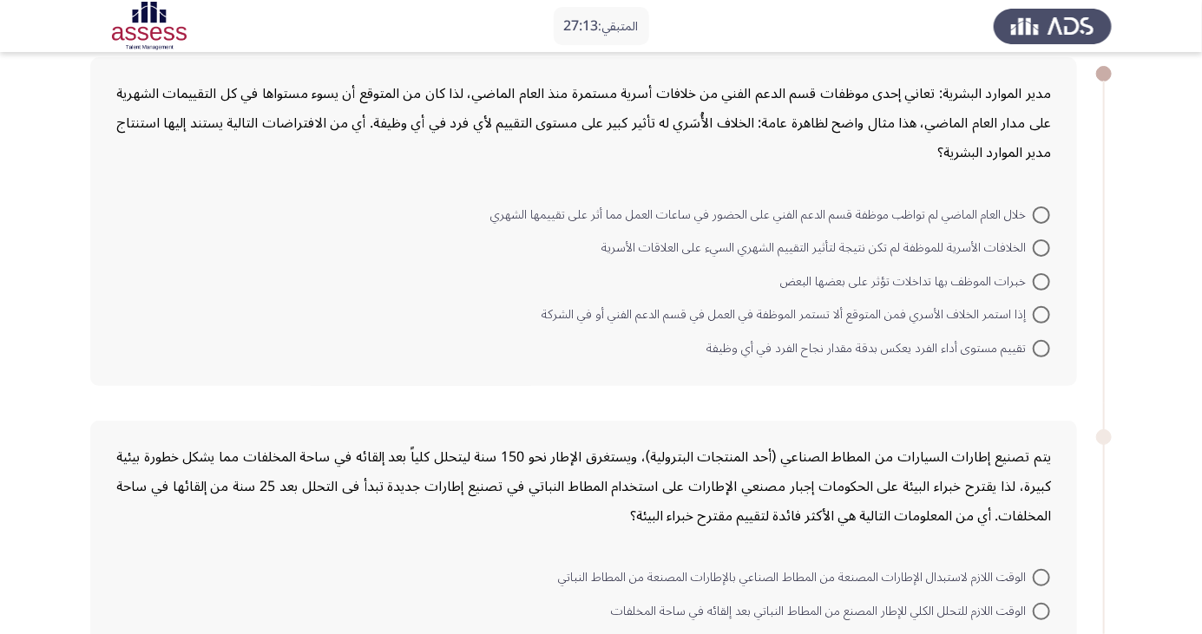
scroll to position [151, 0]
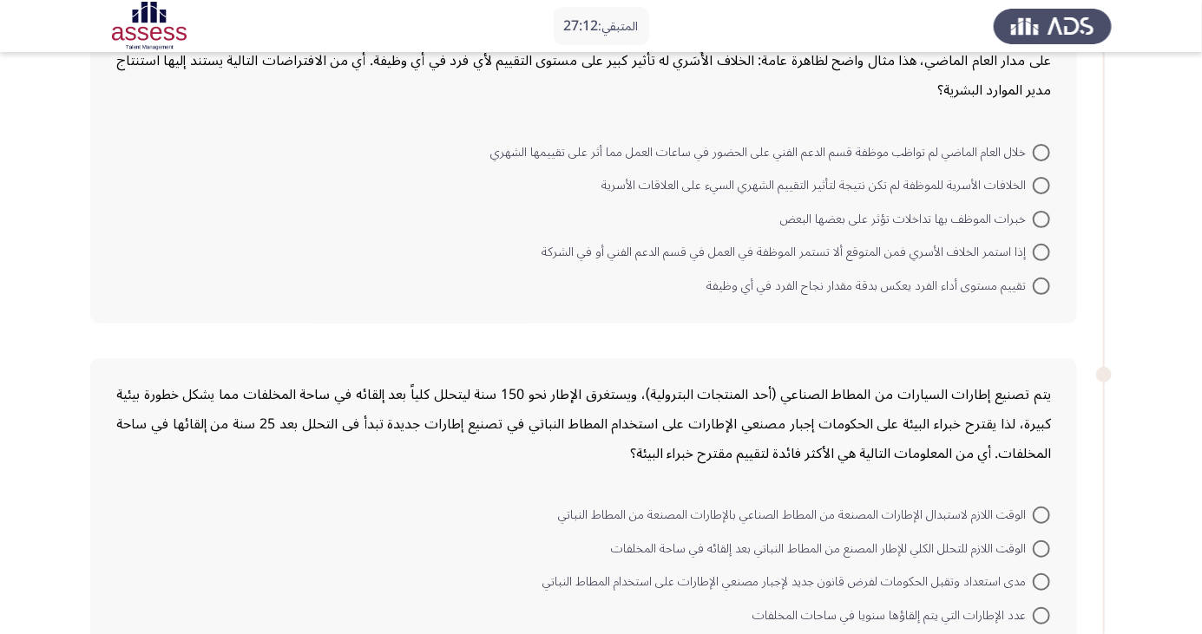
click at [1041, 151] on span at bounding box center [1041, 152] width 17 height 17
click at [1041, 151] on input "خلال العام الماضي لم تواظب موظفة قسم الدعم الفني على الحضور في ساعات العمل مما …" at bounding box center [1041, 152] width 17 height 17
radio input "true"
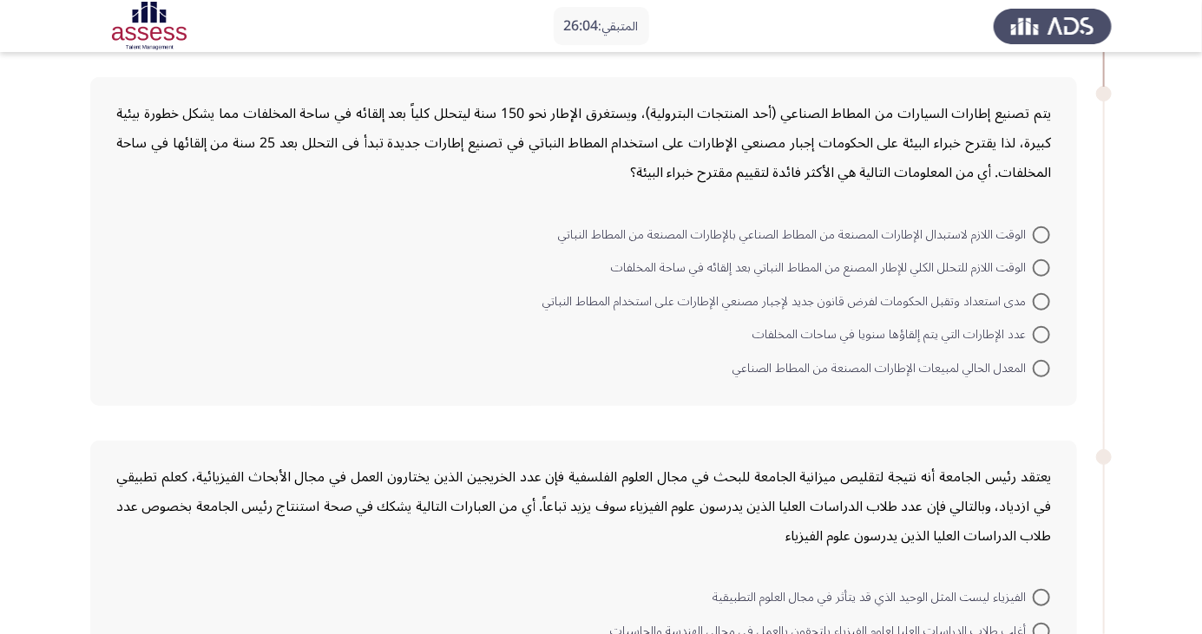
scroll to position [424, 0]
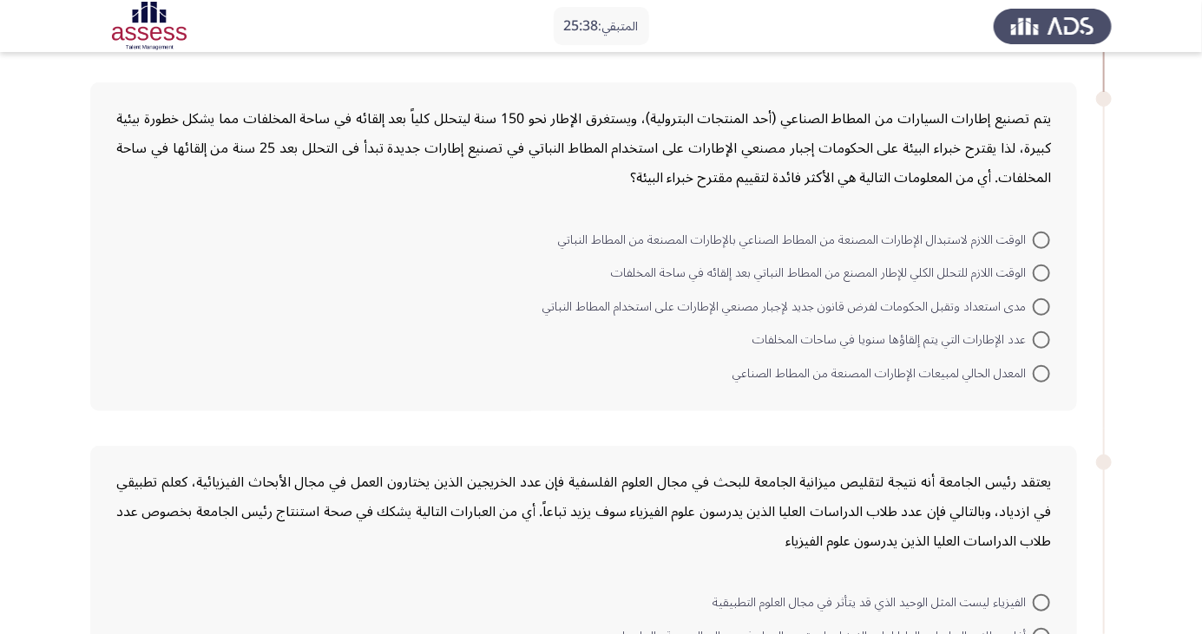
click at [1041, 238] on span at bounding box center [1041, 240] width 17 height 17
click at [1041, 238] on input "الوقت اللازم لاستبدال الإطارات المصنعة من المطاط الصناعي بالإطارات المصنعة من ا…" at bounding box center [1041, 240] width 17 height 17
radio input "true"
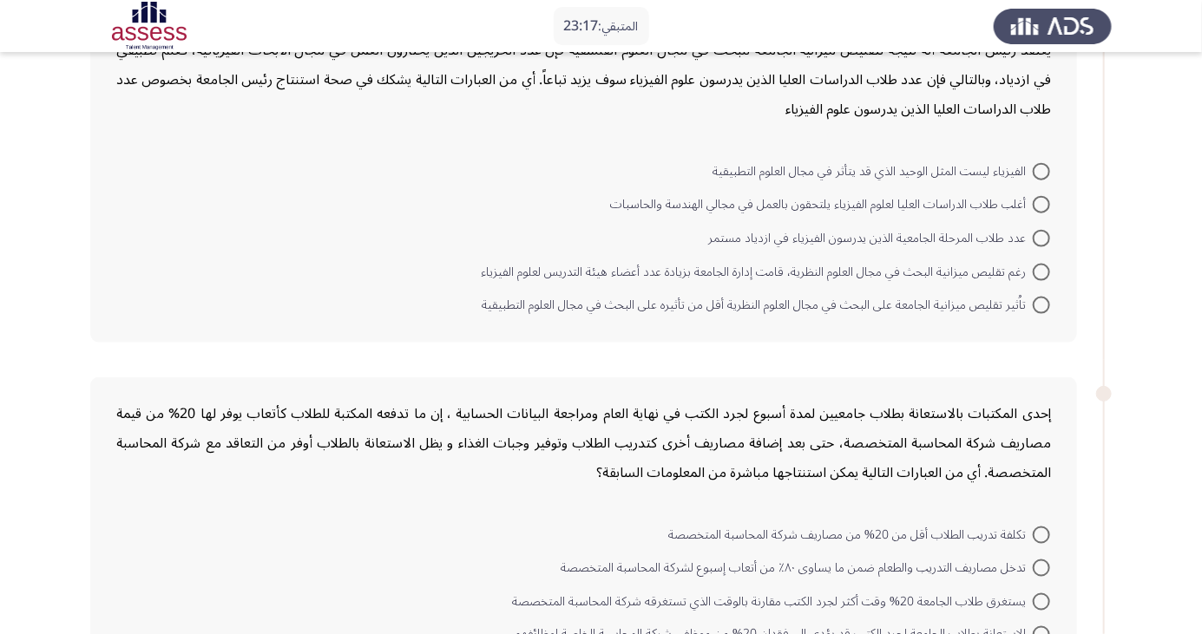
scroll to position [827, 0]
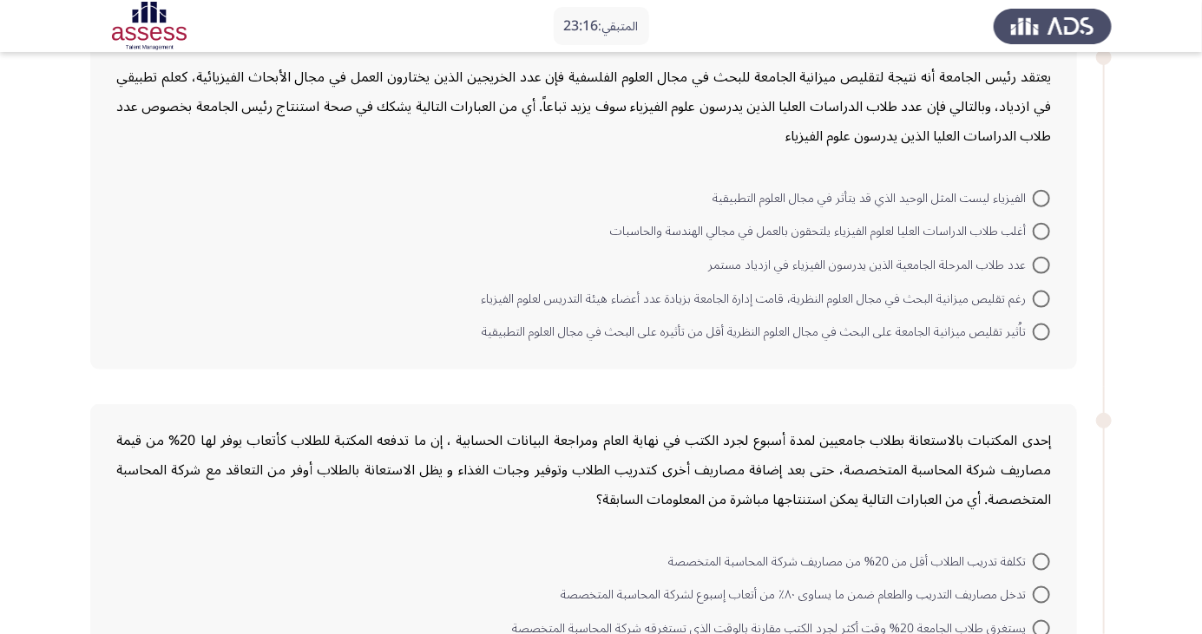
click at [1041, 330] on span at bounding box center [1041, 332] width 17 height 17
click at [1041, 330] on input "تاُثير تقليص ميزانية الجامعة على البحث في مجال العلوم النظرية أقل من تأثيره على…" at bounding box center [1041, 332] width 17 height 17
radio input "true"
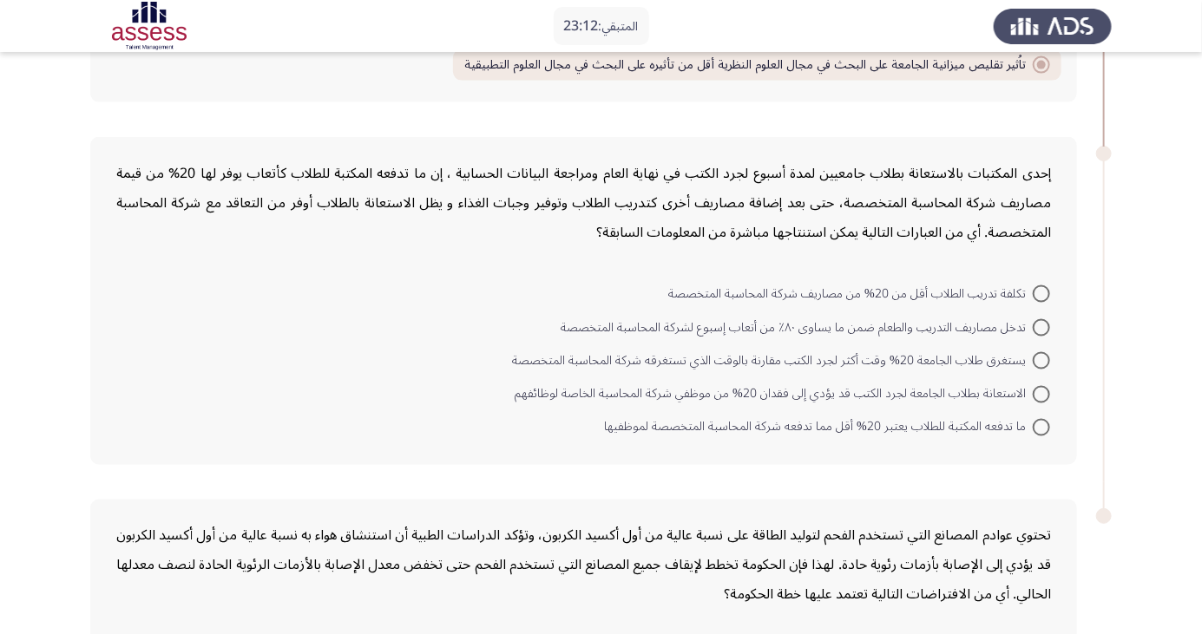
scroll to position [1096, 0]
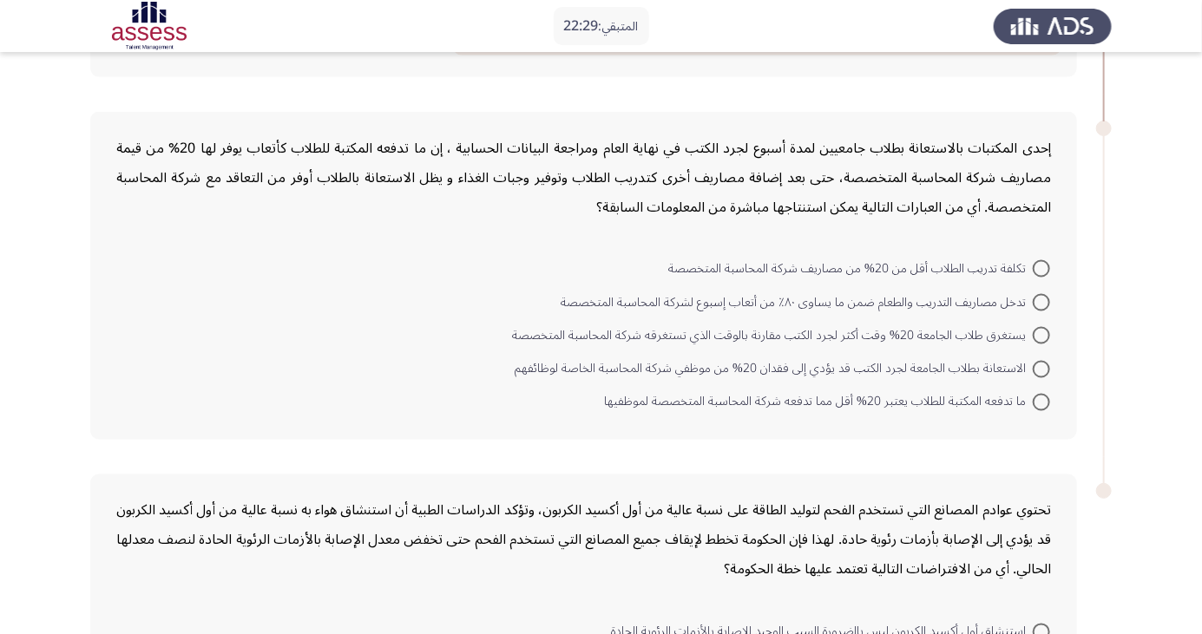
scroll to position [1113, 0]
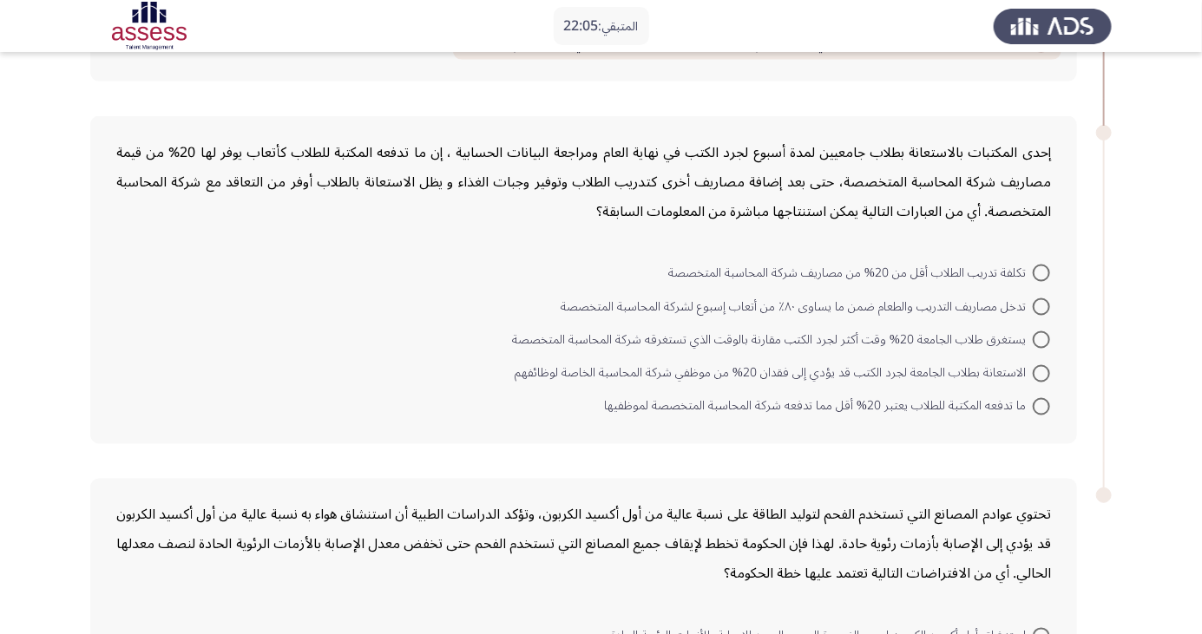
click at [1042, 408] on span at bounding box center [1041, 406] width 17 height 17
click at [1042, 408] on input "ما تدفعه المكتبة للطلاب يعتبر 20% أقل مما تدفعه شركة المحاسبة المتخصصة لموظفيها" at bounding box center [1041, 406] width 17 height 17
radio input "true"
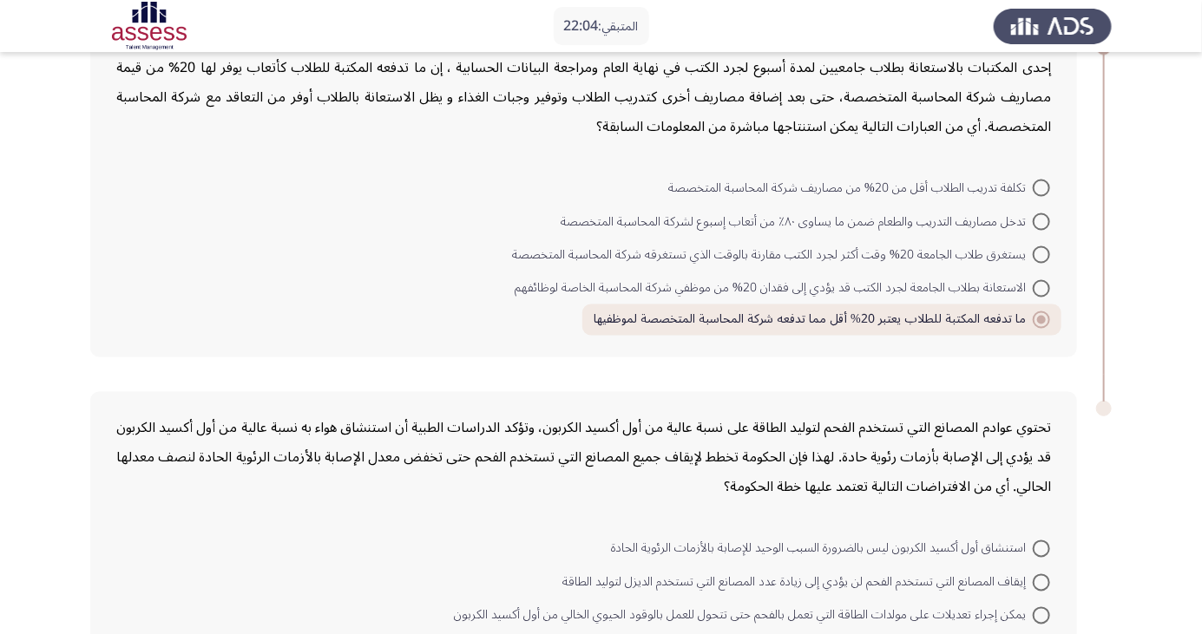
scroll to position [1284, 0]
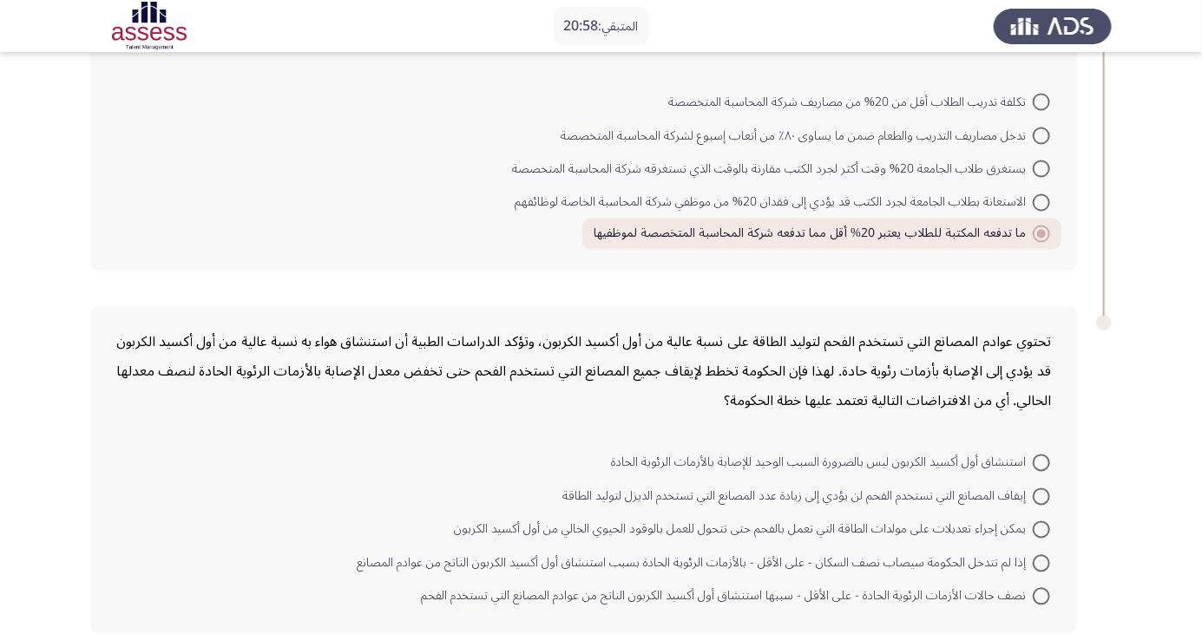
click at [1041, 603] on label "نصف حالات الأزمات الرئوية الحادة - على الأقل - سببها استنشاق أول أكسيد الكربون …" at bounding box center [735, 597] width 629 height 21
click at [1041, 603] on input "نصف حالات الأزمات الرئوية الحادة - على الأقل - سببها استنشاق أول أكسيد الكربون …" at bounding box center [1041, 596] width 17 height 17
radio input "true"
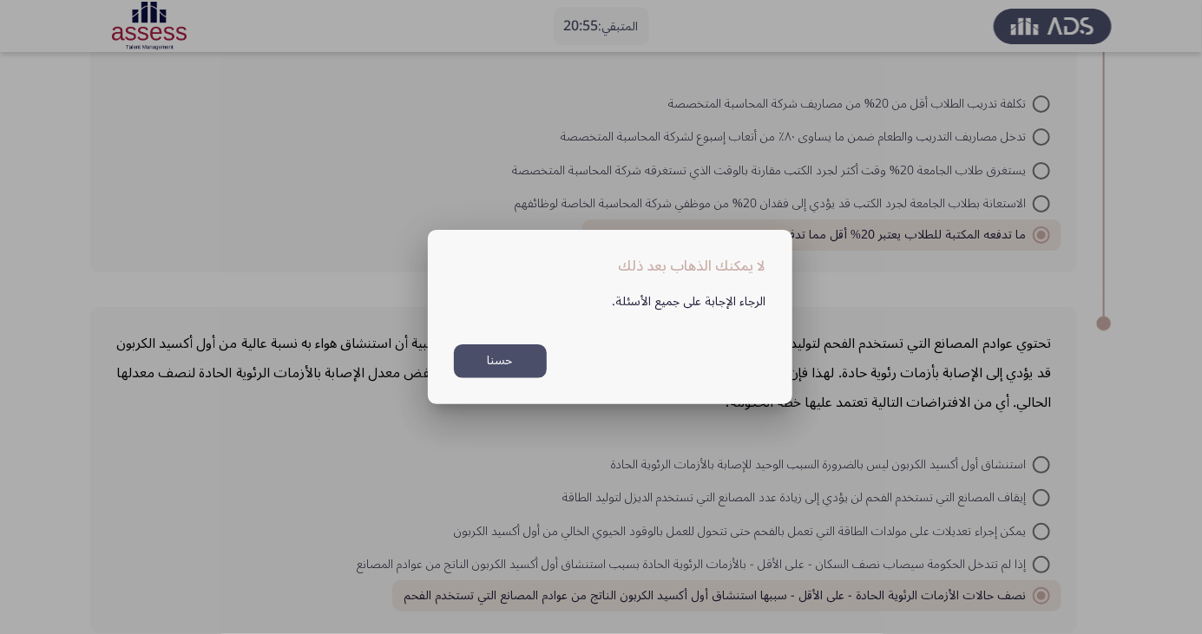
click at [616, 512] on div at bounding box center [601, 317] width 1202 height 634
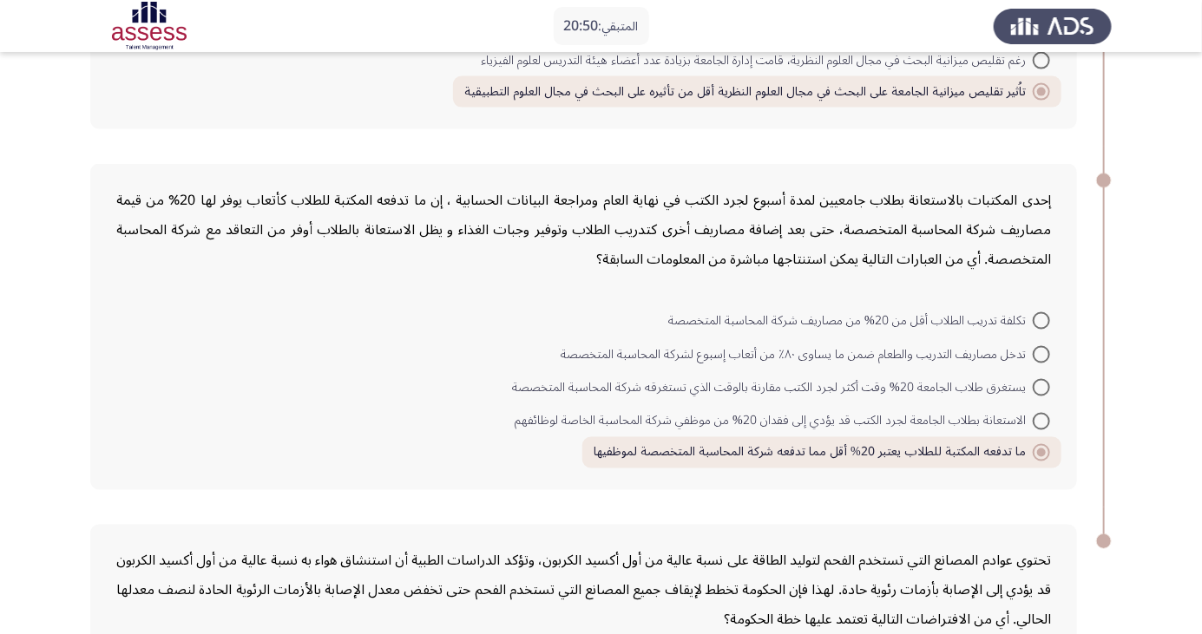
scroll to position [1283, 0]
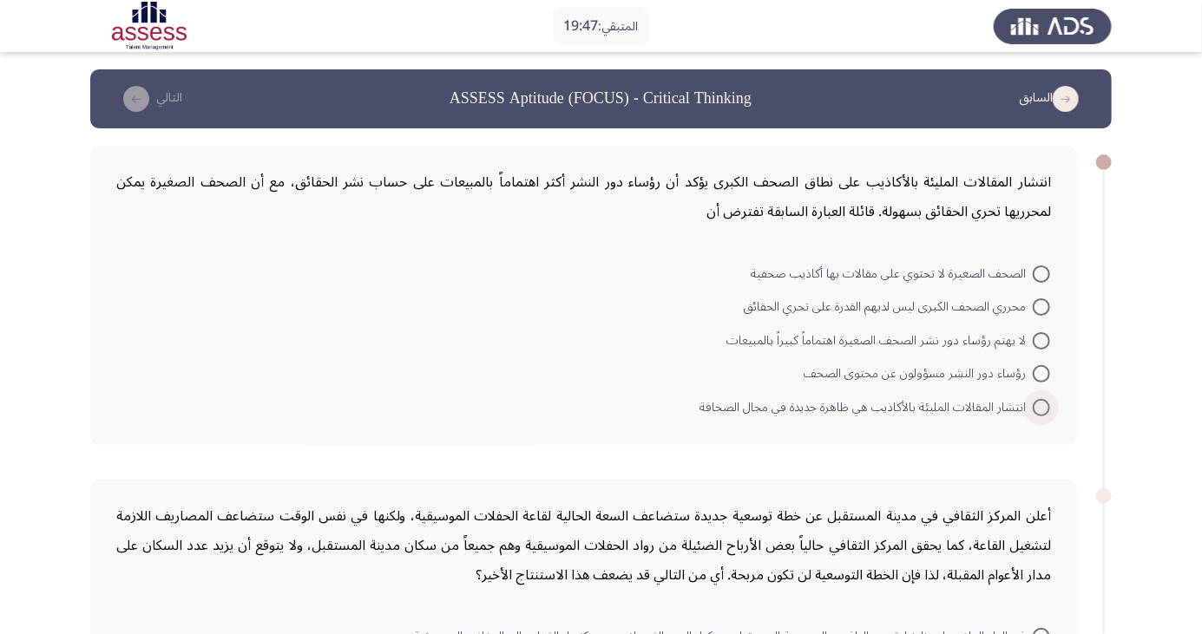
click at [1033, 411] on span at bounding box center [1041, 407] width 17 height 17
click at [1033, 411] on input "انتشار المقالات المليئة بالأكاذيب هي ظاهرة جديدة في مجال الصحافة" at bounding box center [1041, 407] width 17 height 17
radio input "true"
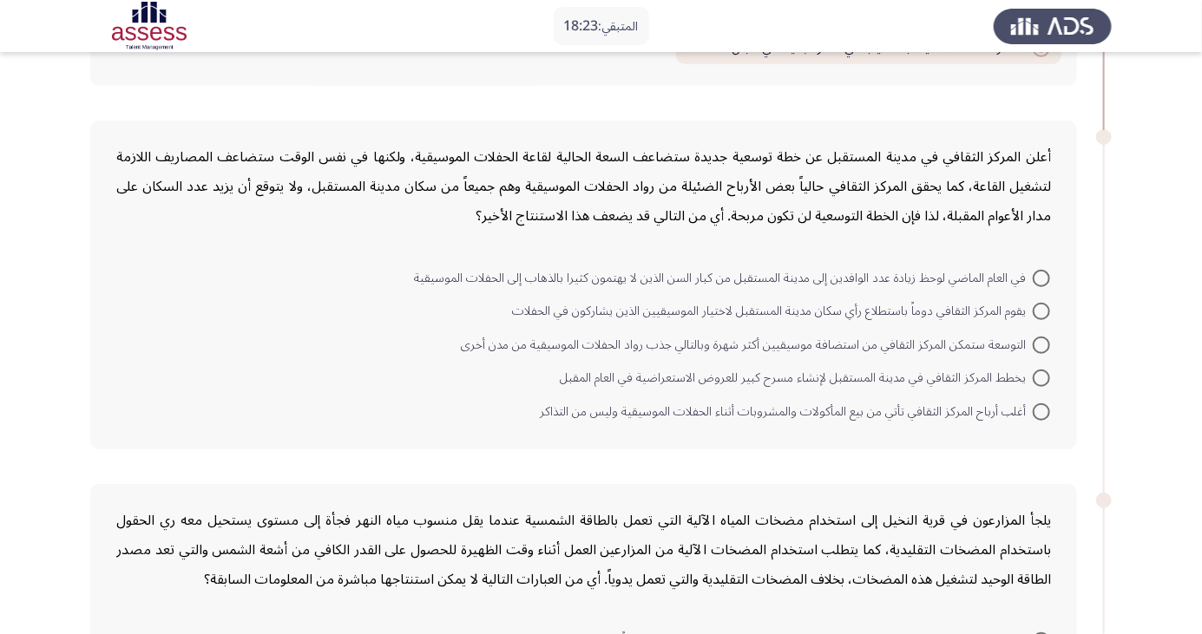
scroll to position [342, 0]
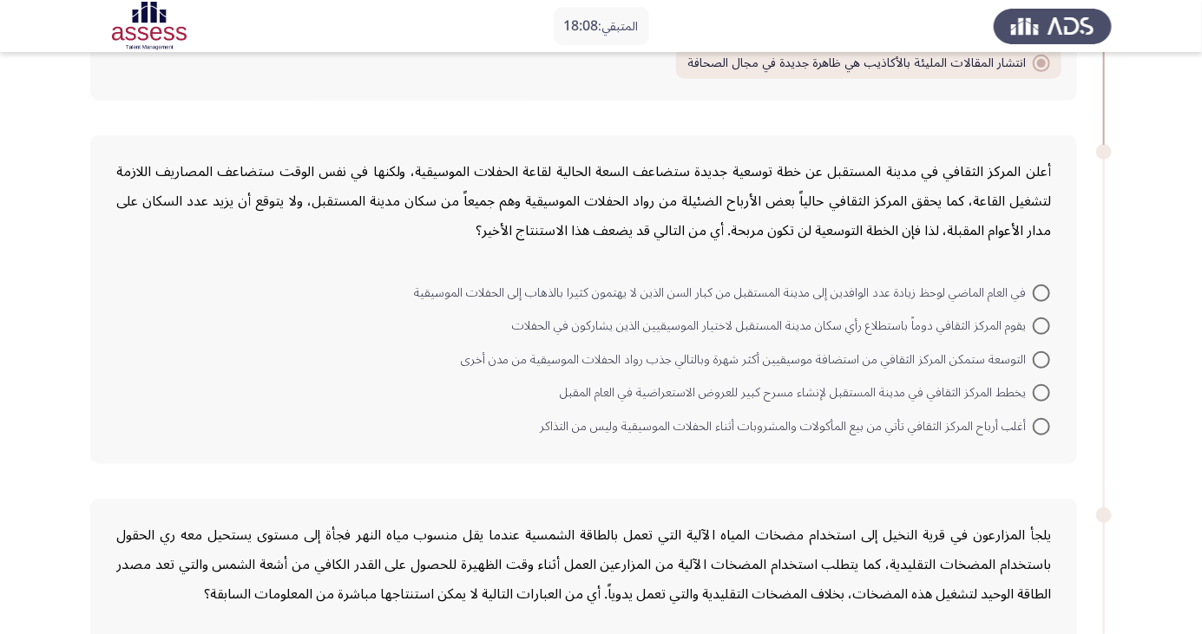
click at [1041, 358] on span at bounding box center [1041, 359] width 17 height 17
click at [1041, 358] on input "التوسعة ستمكن المركز الثقافي من استضافة موسيقيين أكثر شهرة وبالتالي جذب رواد ال…" at bounding box center [1041, 359] width 17 height 17
radio input "true"
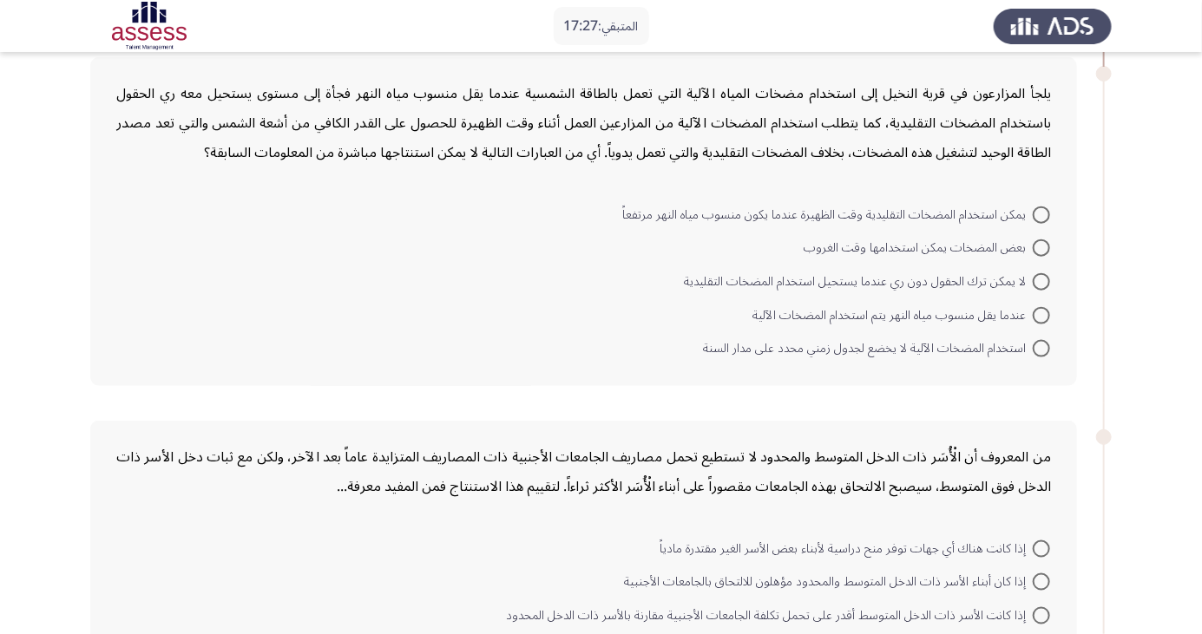
scroll to position [782, 0]
click at [1041, 246] on span at bounding box center [1041, 247] width 17 height 17
click at [1041, 246] on input "بعض المضخات يمكن استخدامها وقت الغروب" at bounding box center [1041, 247] width 17 height 17
radio input "true"
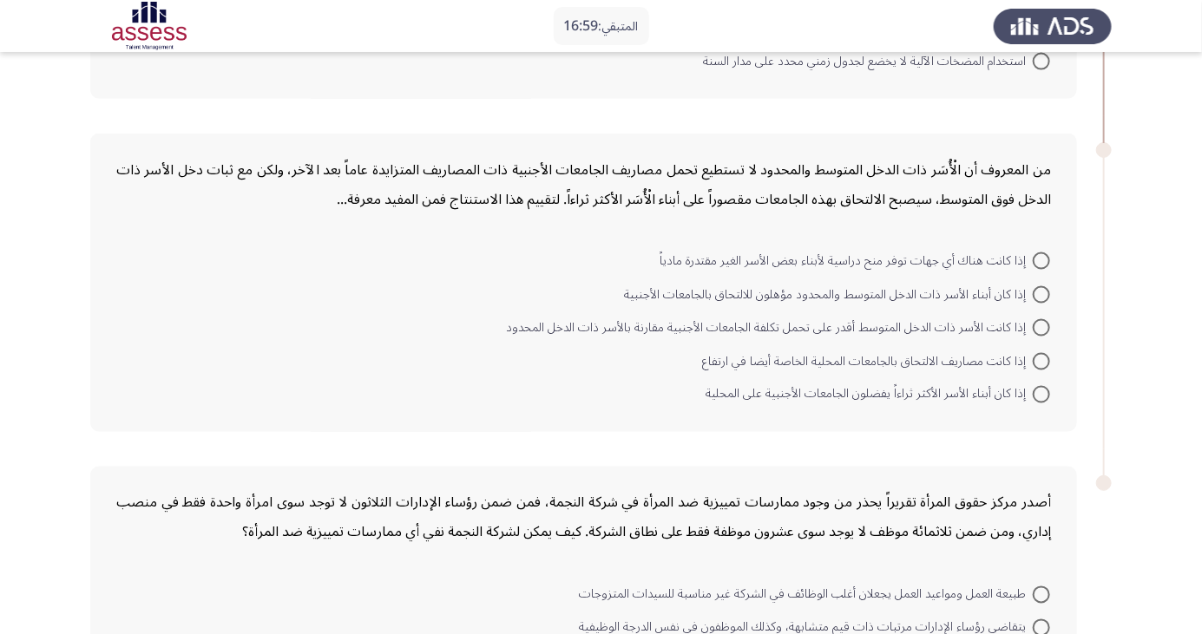
scroll to position [1069, 0]
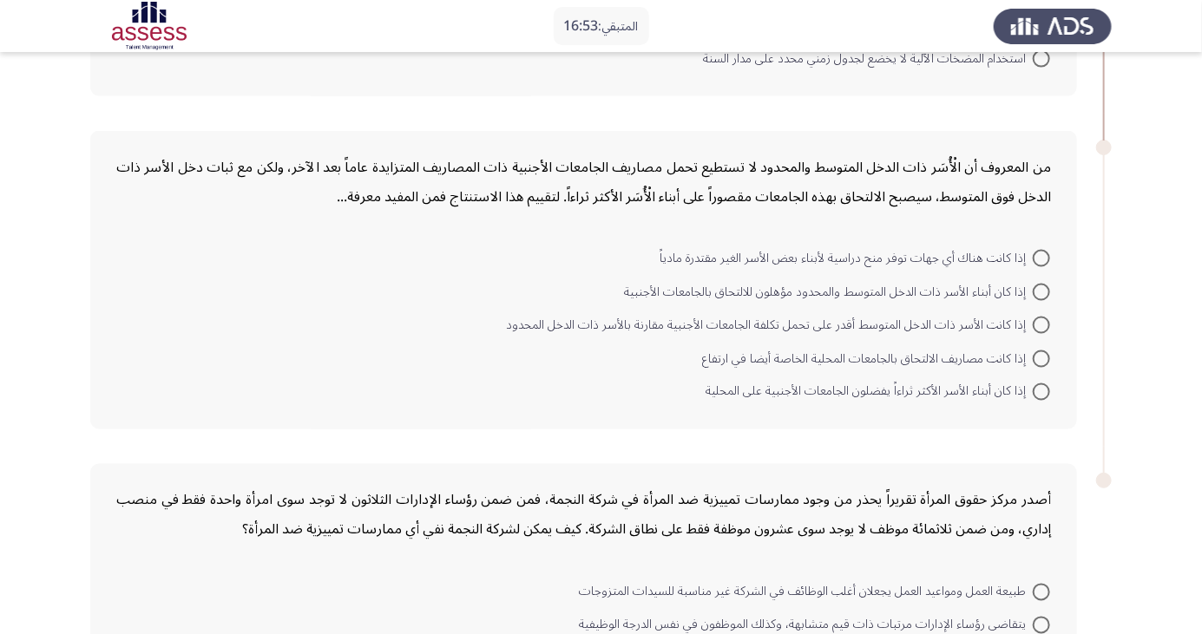
click at [626, 486] on div "أصدر مركز حقوق المرأة تقريراً يحذر من وجود ممارسات تمييزية ضد المرأة في شركة ال…" at bounding box center [583, 515] width 935 height 59
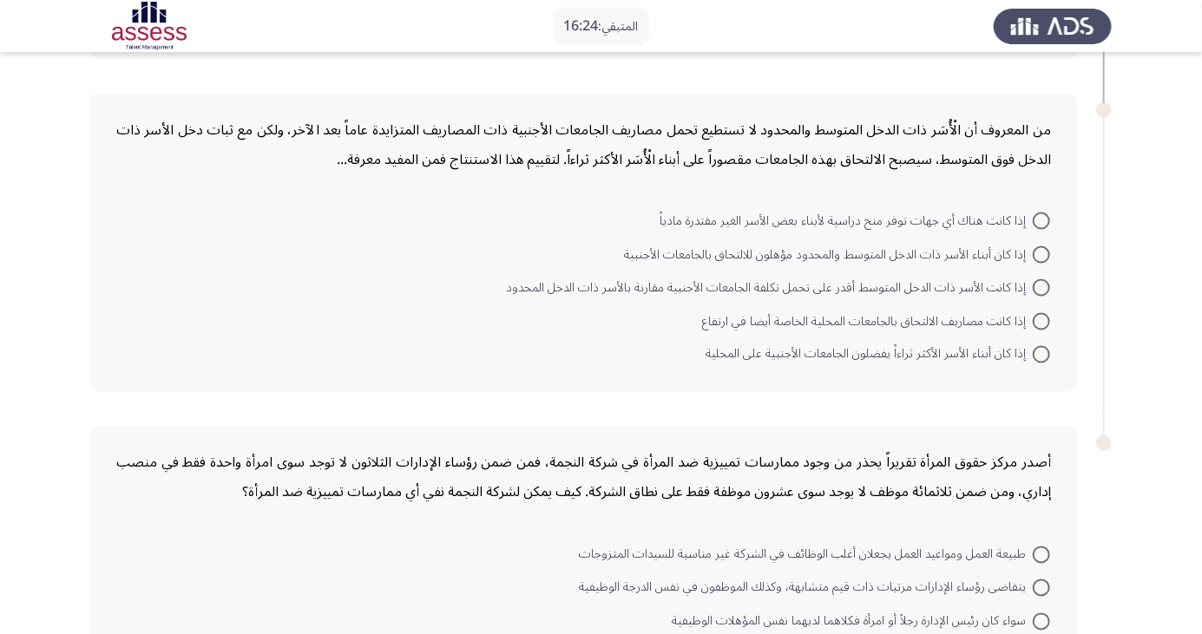
scroll to position [1099, 0]
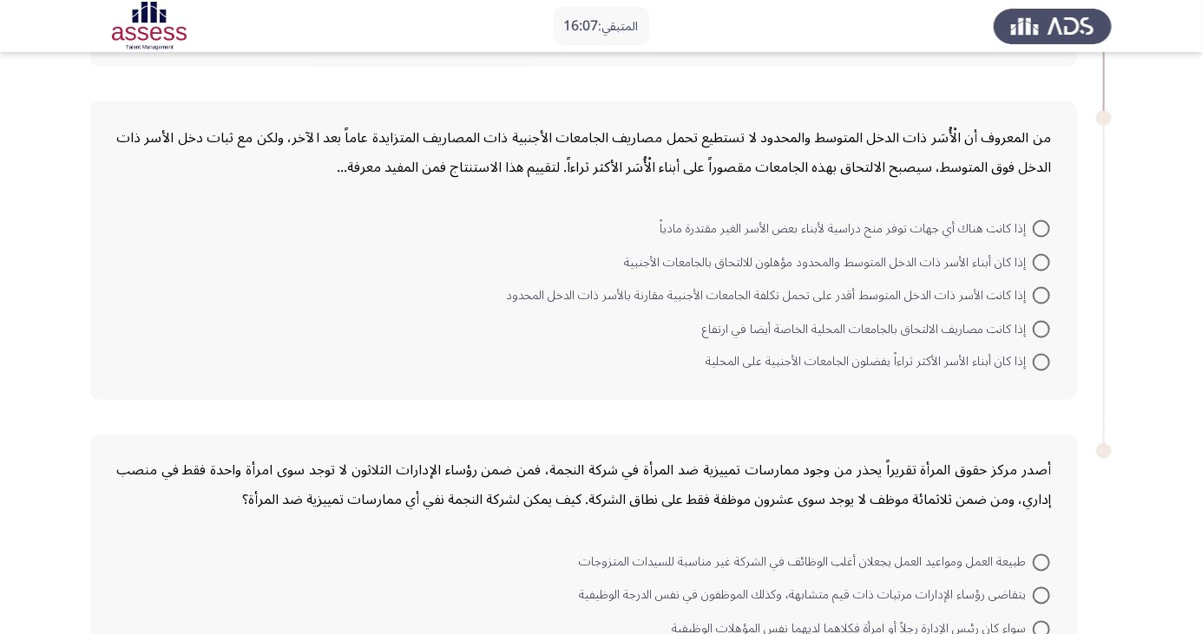
click at [1041, 360] on span at bounding box center [1041, 362] width 17 height 17
click at [1041, 360] on input "إذا كان أبناء الأسر الأكثر ثراءاً يفضلون الجامعات الأجنبية على المحلية" at bounding box center [1041, 362] width 17 height 17
radio input "true"
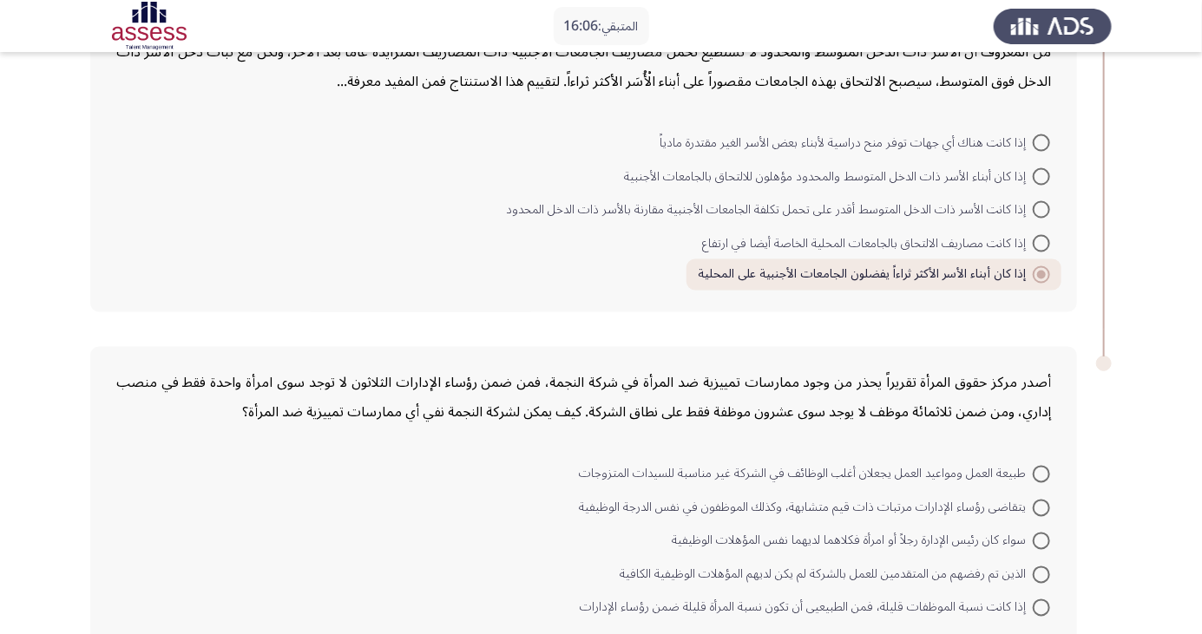
scroll to position [1197, 0]
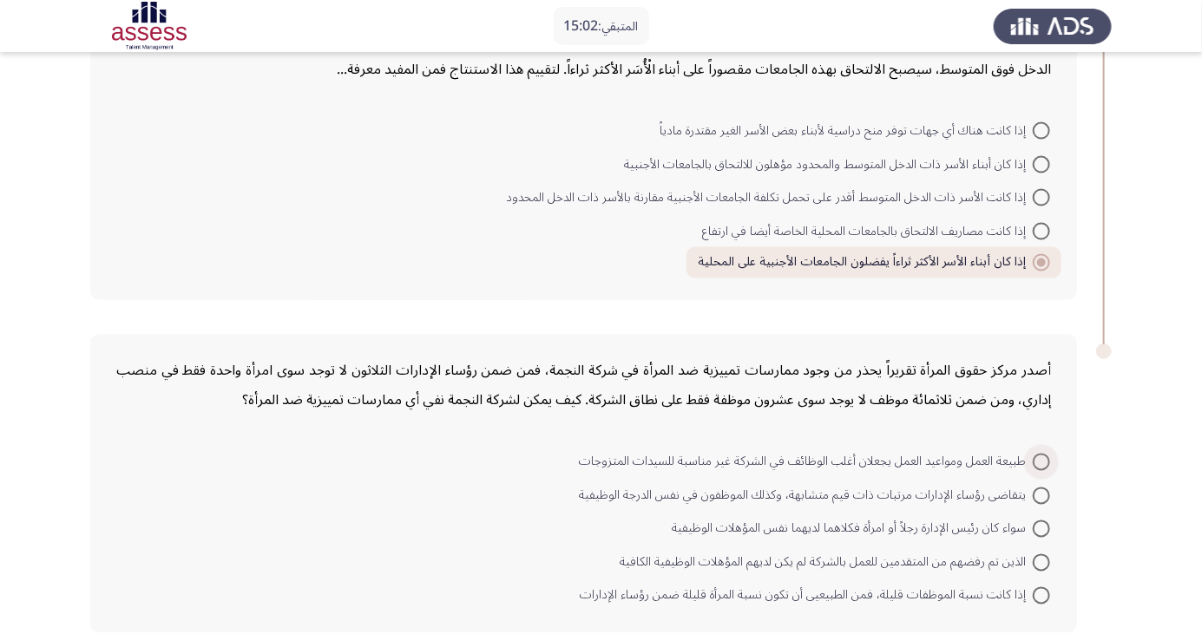
click at [1041, 459] on span at bounding box center [1041, 462] width 17 height 17
click at [1041, 459] on input "طبيعة العمل ومواعيد العمل يجعلان أغلب الوظائف في الشركة غير مناسبة للسيدات المت…" at bounding box center [1041, 462] width 17 height 17
radio input "true"
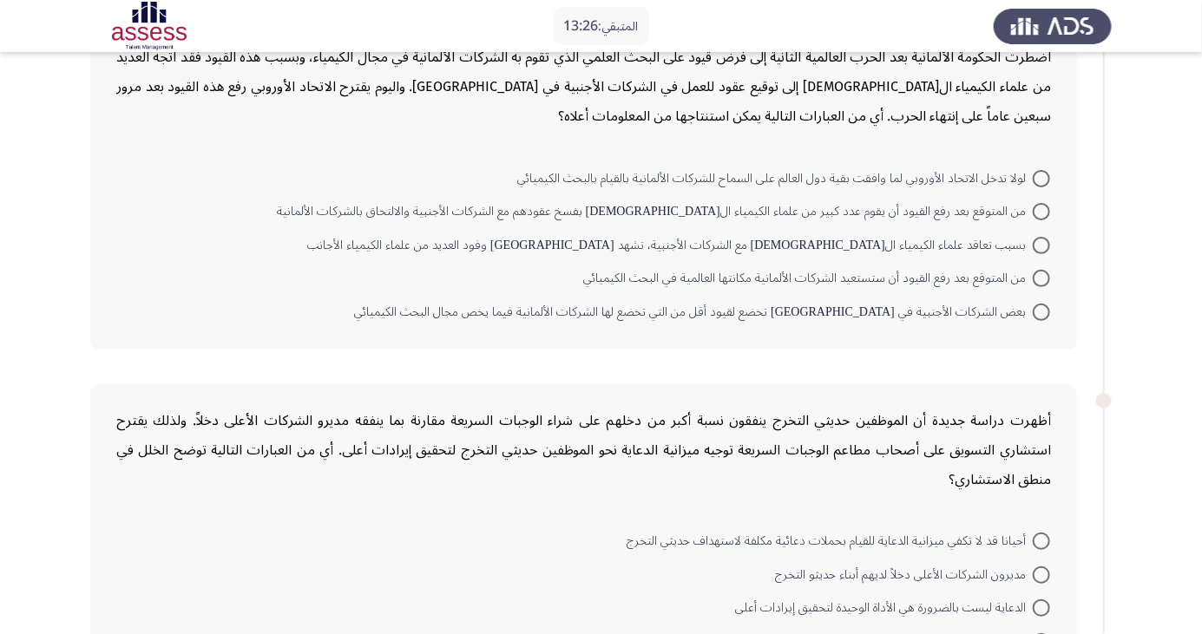
scroll to position [119, 0]
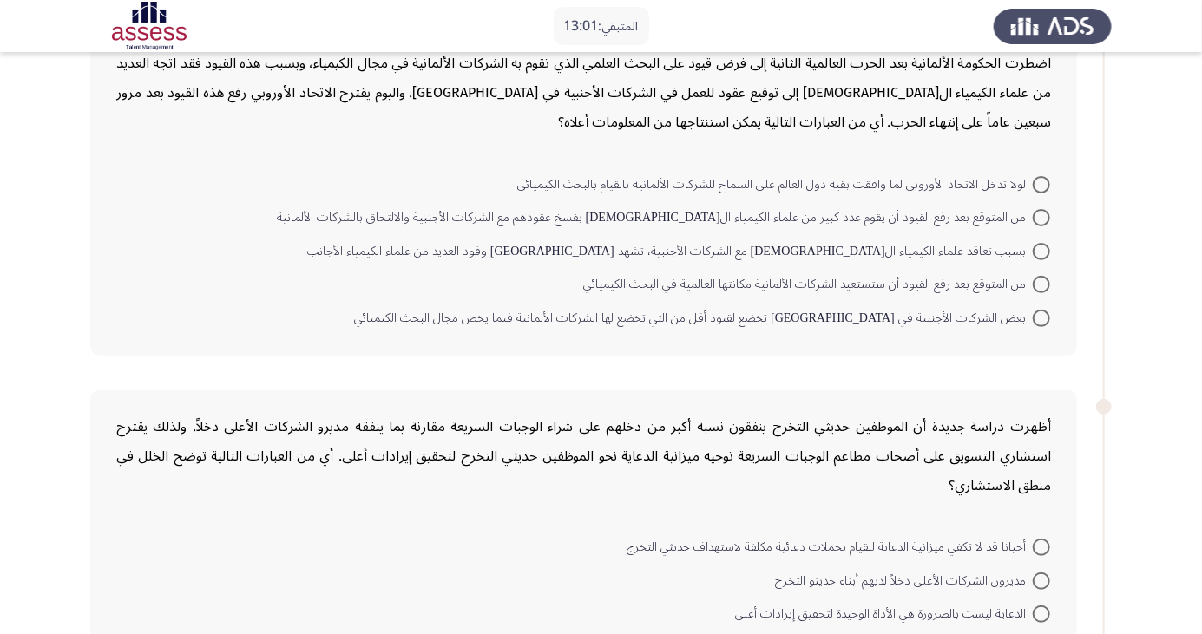
click at [1041, 284] on span at bounding box center [1041, 284] width 17 height 17
click at [1041, 284] on input "من المتوقع بعد رفع القيود أن ستستعيد الشركات الألمانية مكانتها العالمية في البح…" at bounding box center [1041, 284] width 17 height 17
radio input "true"
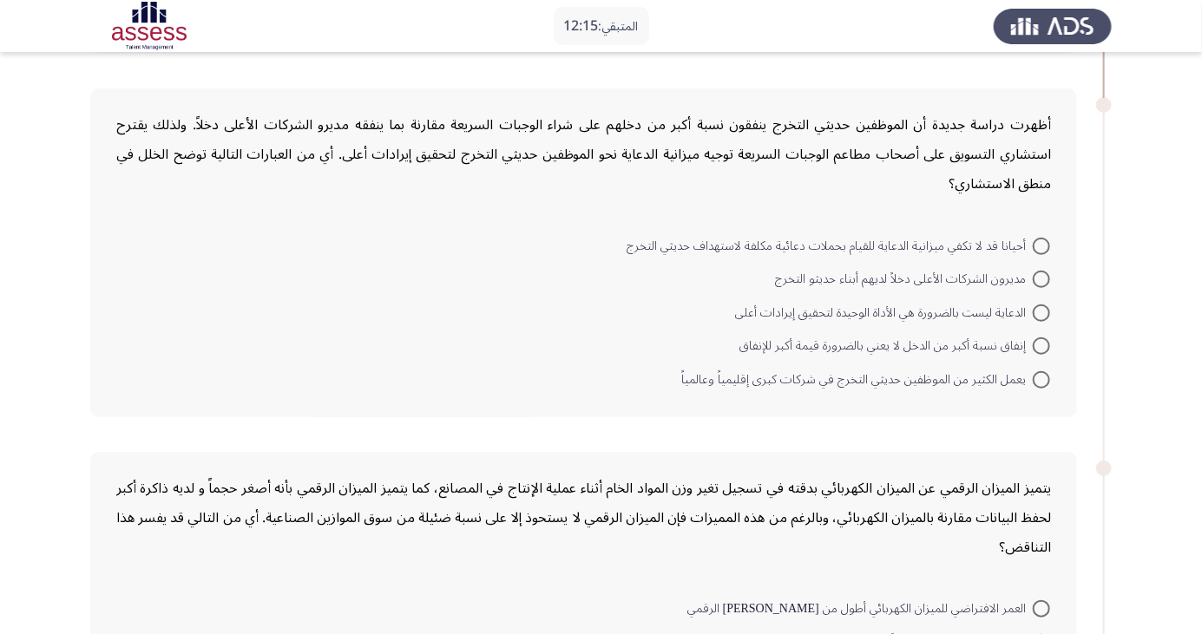
scroll to position [403, 0]
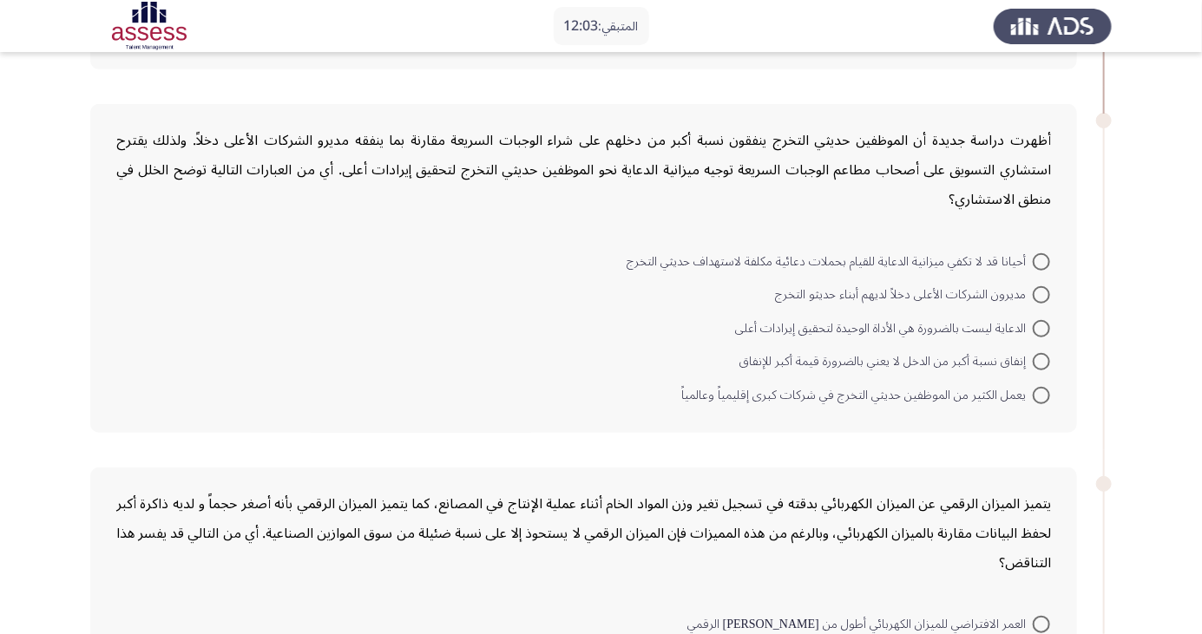
click at [1041, 360] on span at bounding box center [1041, 361] width 17 height 17
click at [1041, 360] on input "إنفاق نسبة أكبر من الدخل لا يعني بالضرورة قيمة أكبر للإنفاق" at bounding box center [1041, 361] width 17 height 17
radio input "true"
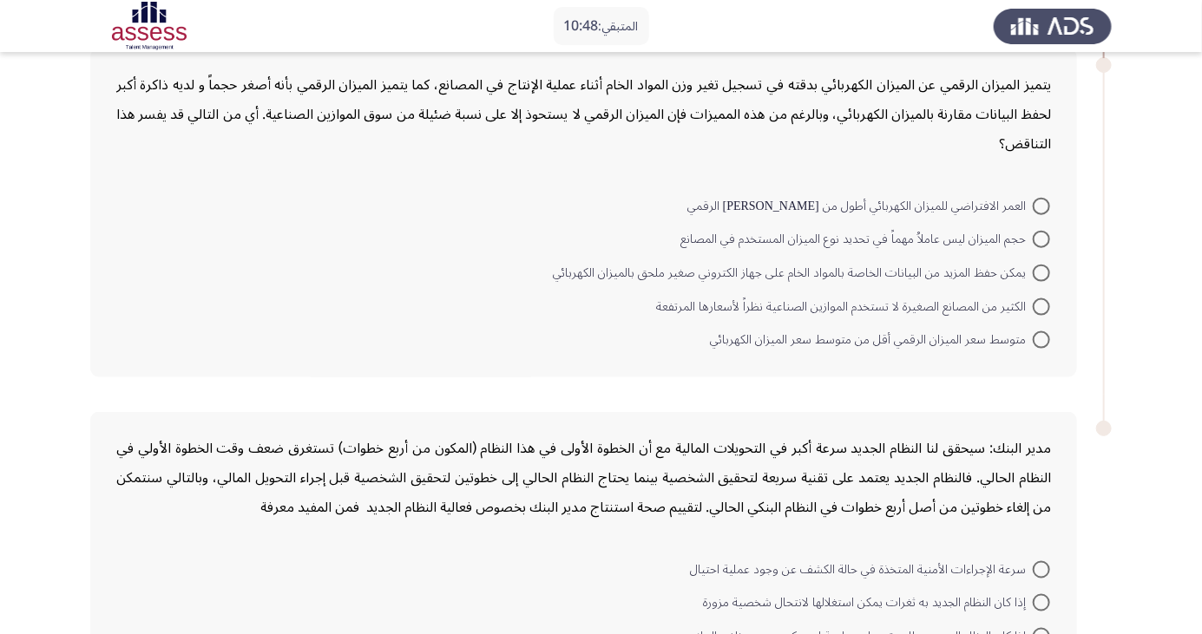
scroll to position [817, 0]
click at [1041, 207] on span at bounding box center [1041, 208] width 17 height 17
click at [1041, 207] on input "العمر الافتراضي للميزان الكهربائي أطول من عمر نظيره الرقمي" at bounding box center [1041, 208] width 17 height 17
radio input "true"
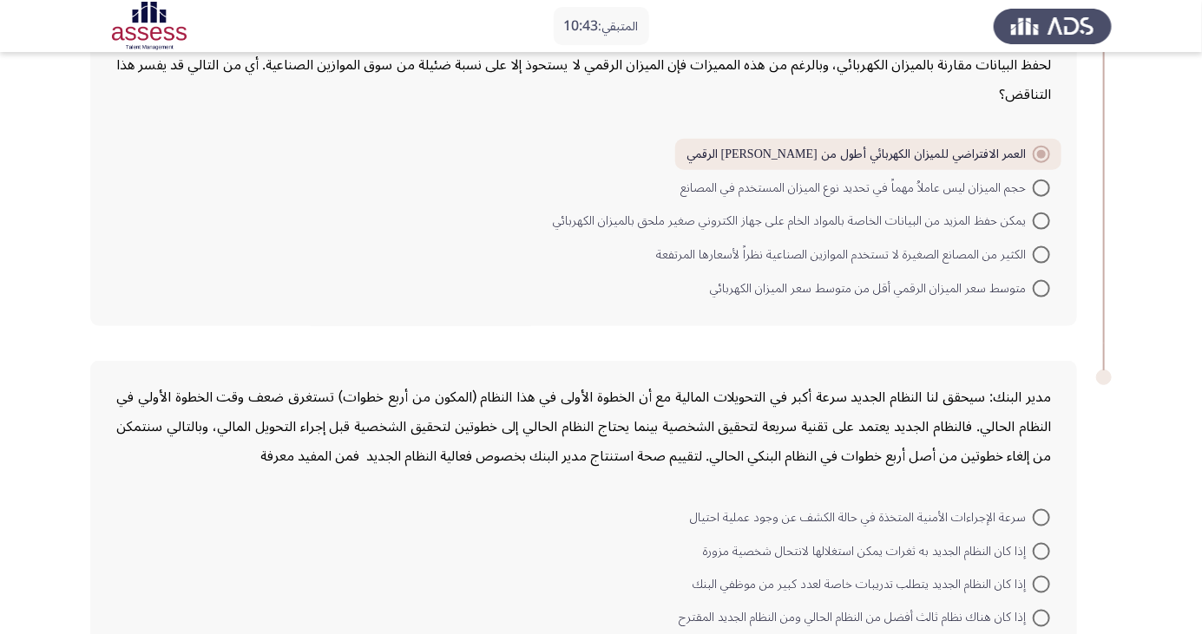
scroll to position [924, 0]
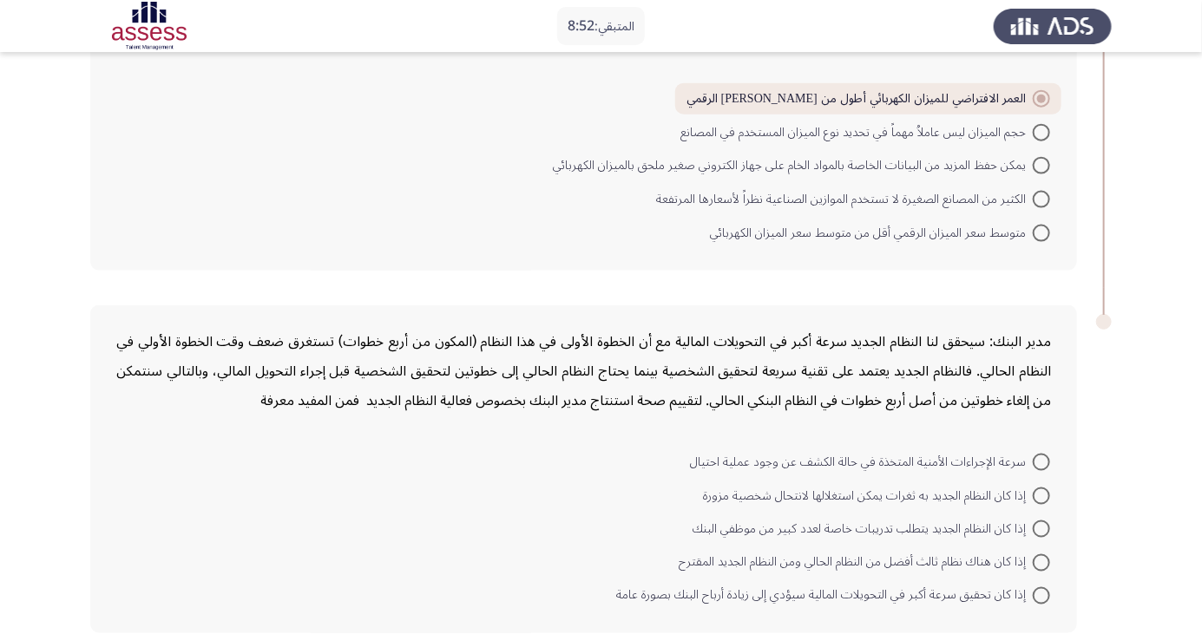
click at [1041, 593] on span at bounding box center [1041, 595] width 17 height 17
click at [1041, 593] on input "إذا كان تحقيق سرعة أكبر في التحويلات المالية سيؤدي إلى زيادة أرباح البنك بصورة …" at bounding box center [1041, 595] width 17 height 17
radio input "true"
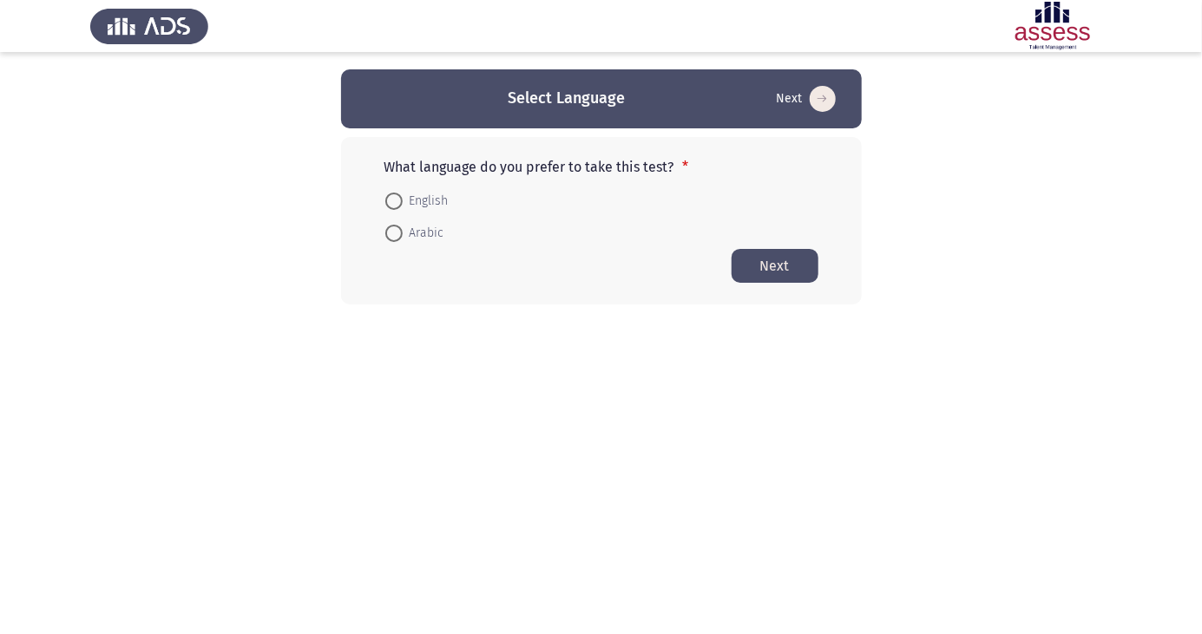
click at [0, 374] on html "Select Language Next What language do you prefer to take this test? * English A…" at bounding box center [601, 187] width 1202 height 374
click at [393, 233] on span at bounding box center [393, 233] width 0 height 0
click at [393, 233] on input "Arabic" at bounding box center [393, 233] width 17 height 17
radio input "true"
click at [783, 264] on button "Next" at bounding box center [775, 265] width 87 height 34
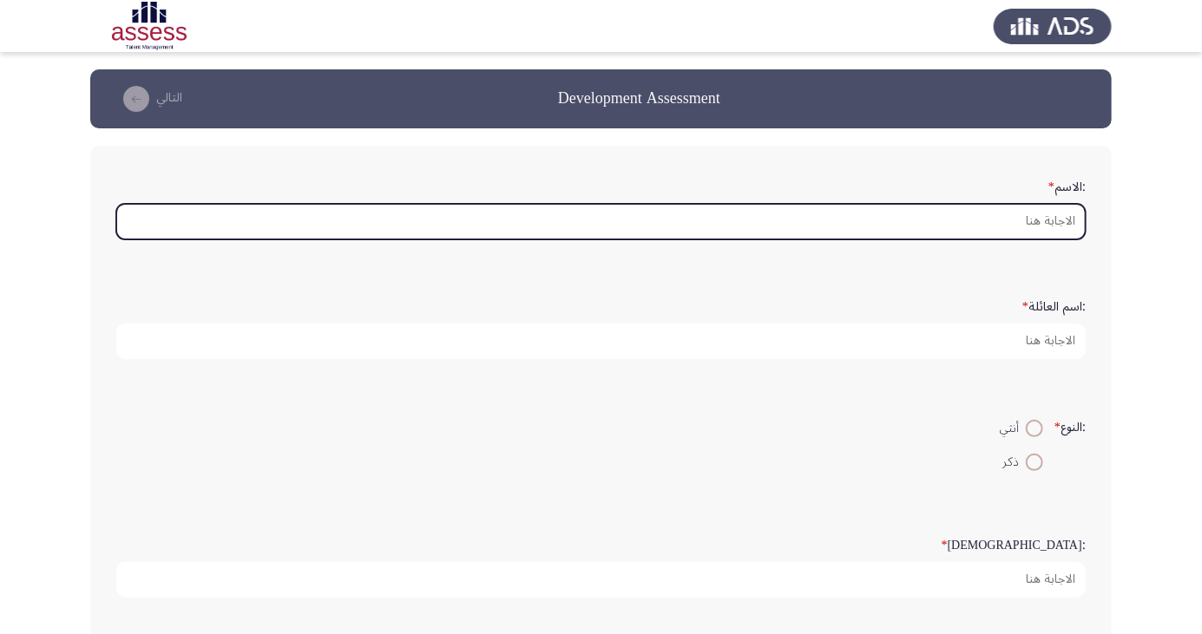
click at [991, 224] on input ":الاسم *" at bounding box center [600, 222] width 969 height 36
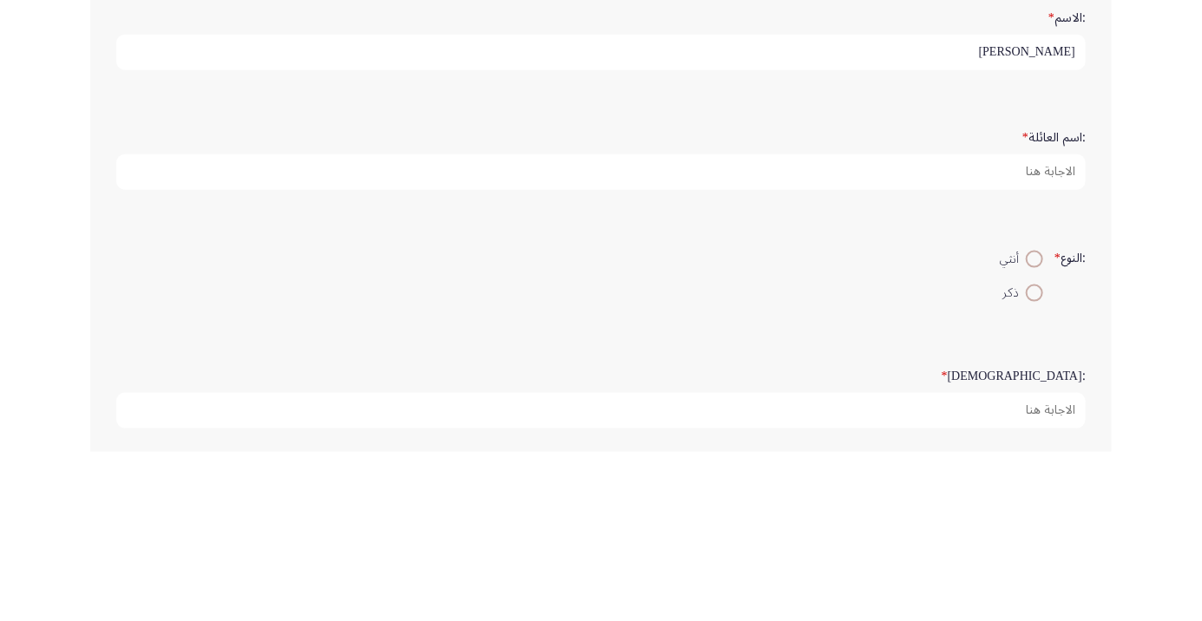
type input "[PERSON_NAME]"
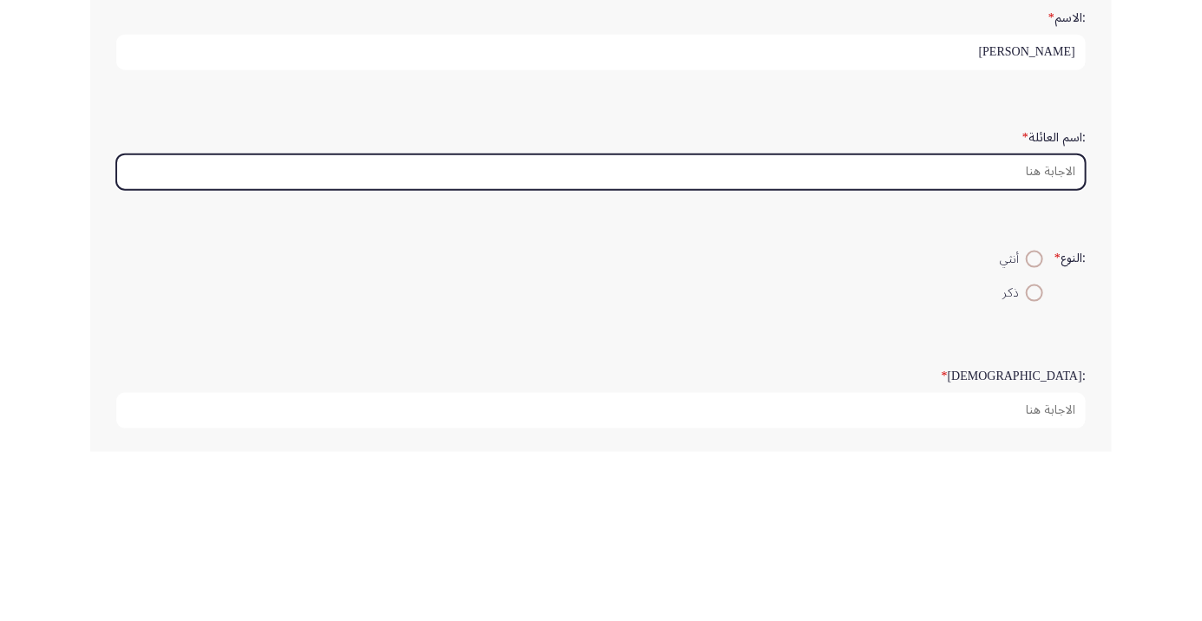
click at [1001, 339] on input ":اسم العائلة *" at bounding box center [600, 342] width 969 height 36
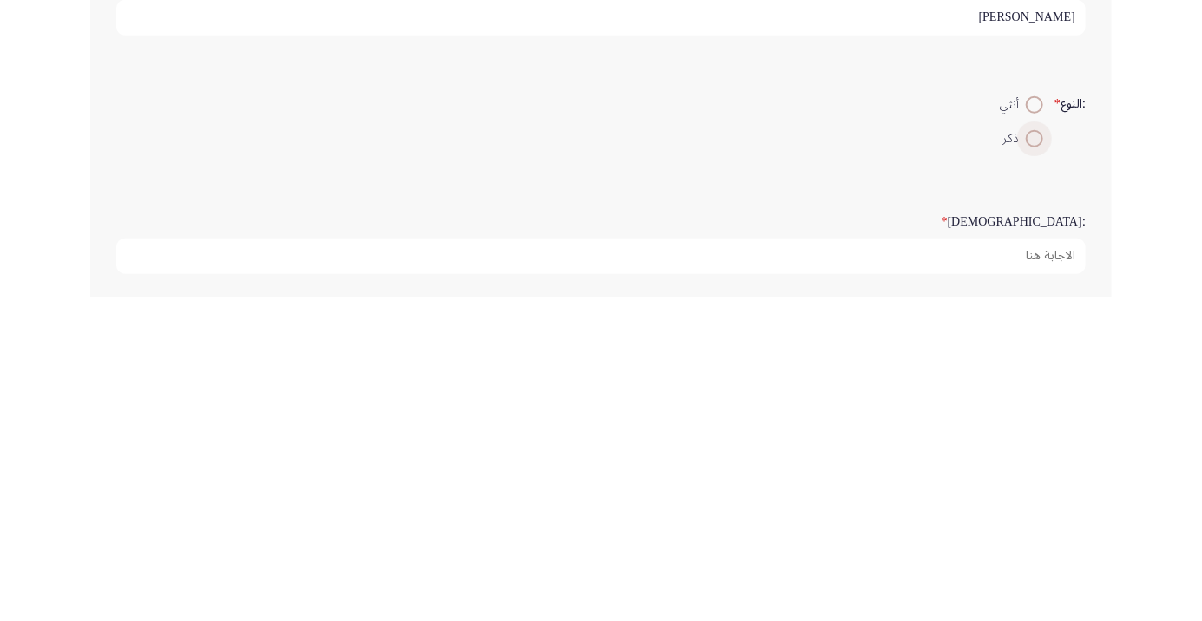
type input "[PERSON_NAME]"
click at [1034, 463] on span at bounding box center [1034, 463] width 0 height 0
click at [1032, 460] on input "ذكر" at bounding box center [1034, 462] width 17 height 17
radio input "true"
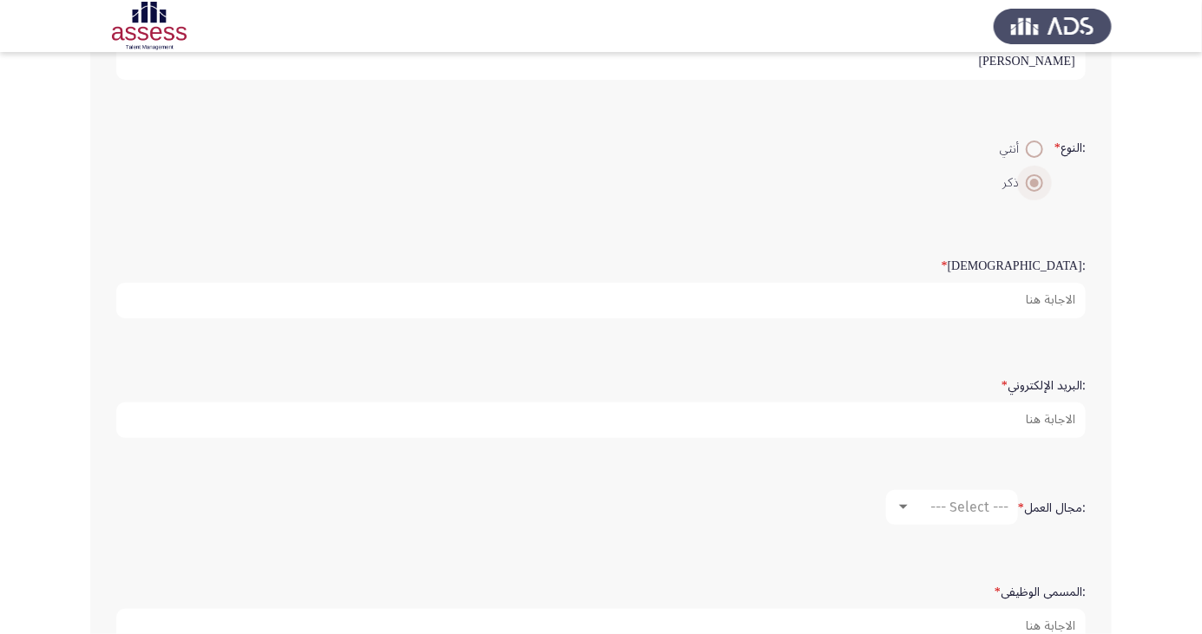
scroll to position [292, 0]
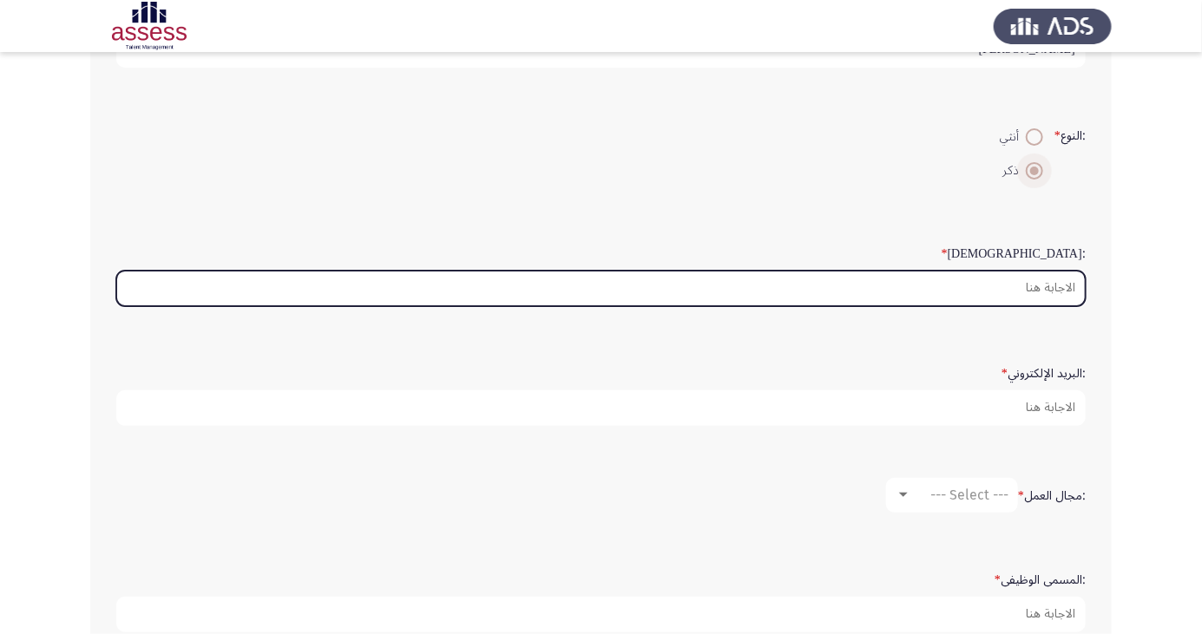
click at [942, 279] on input ":السن *" at bounding box center [600, 289] width 969 height 36
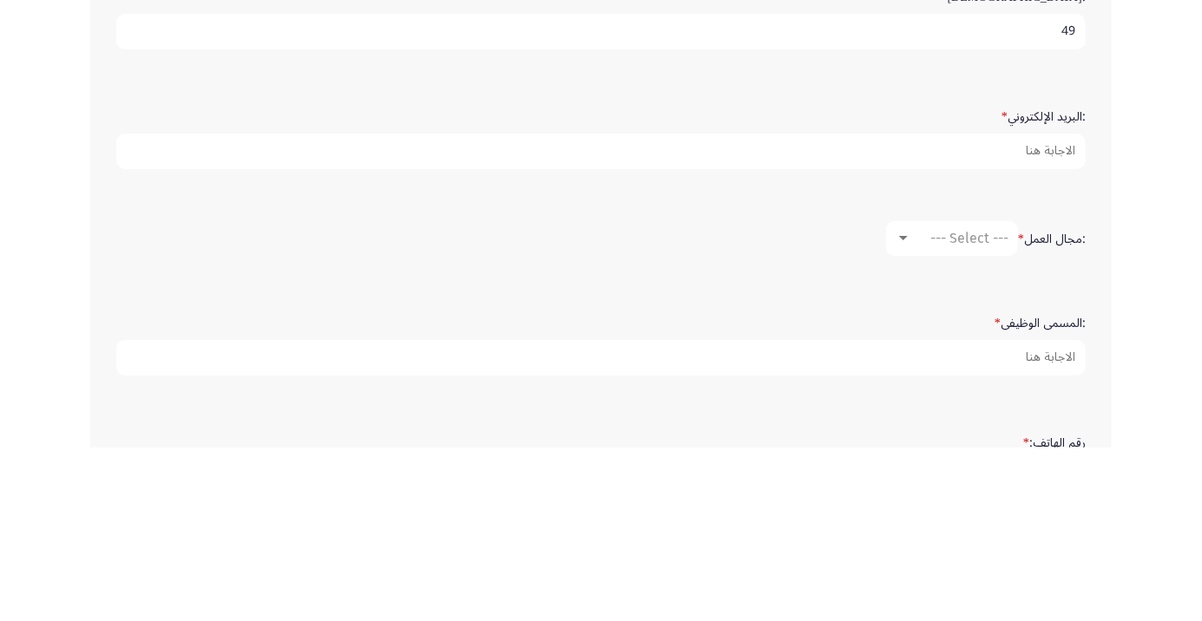
scroll to position [375, 0]
type input "49"
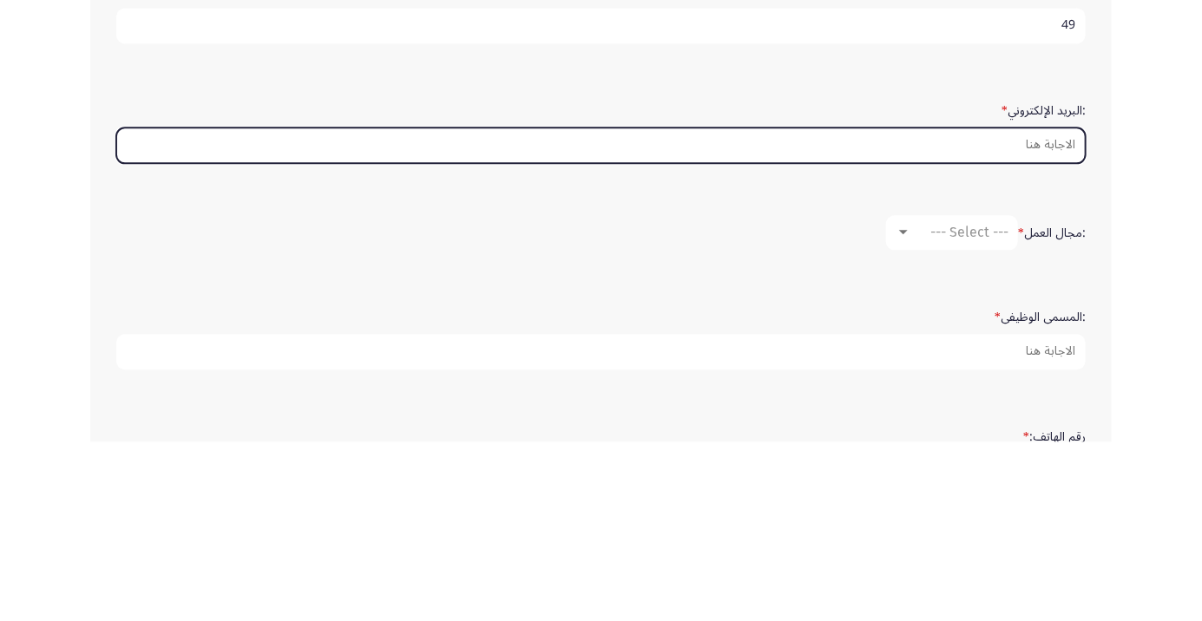
click at [993, 325] on input ":البريد الإلكتروني *" at bounding box center [600, 325] width 969 height 36
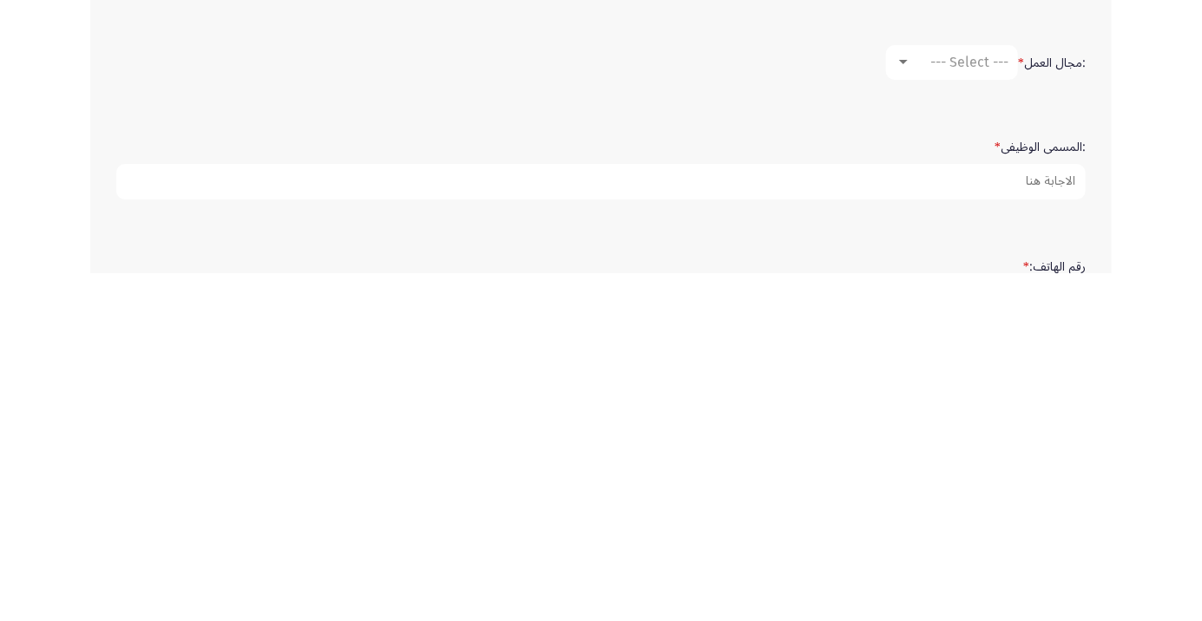
scroll to position [397, 0]
type input "[EMAIL_ADDRESS][DOMAIN_NAME]"
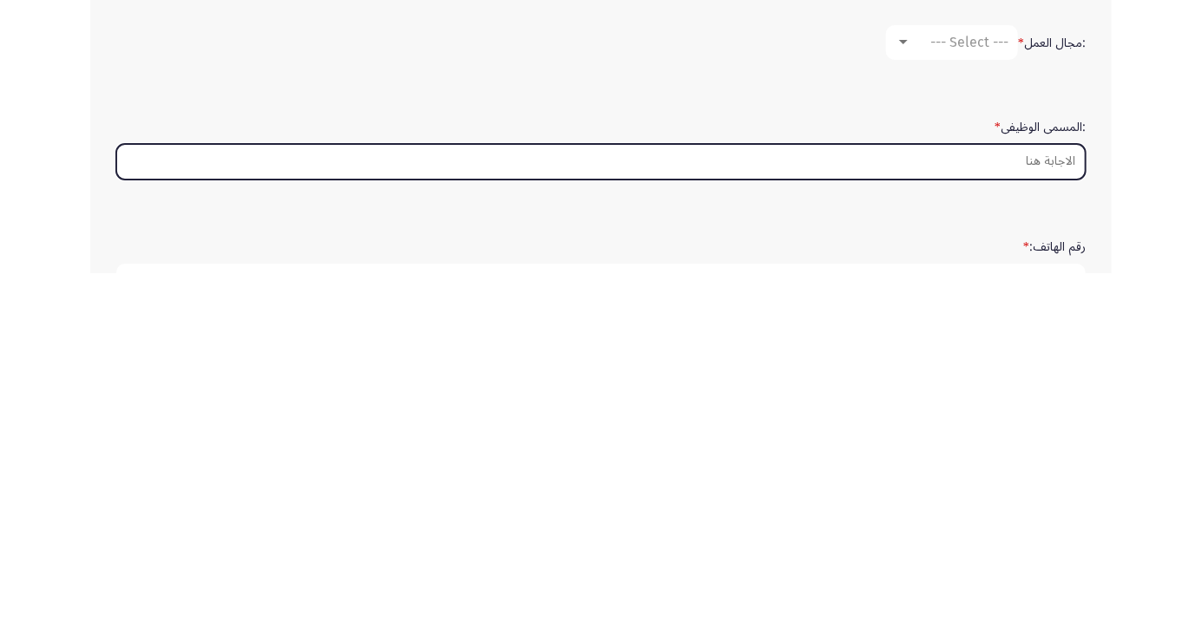
click at [961, 500] on input ":المسمى الوظيفى *" at bounding box center [600, 510] width 969 height 36
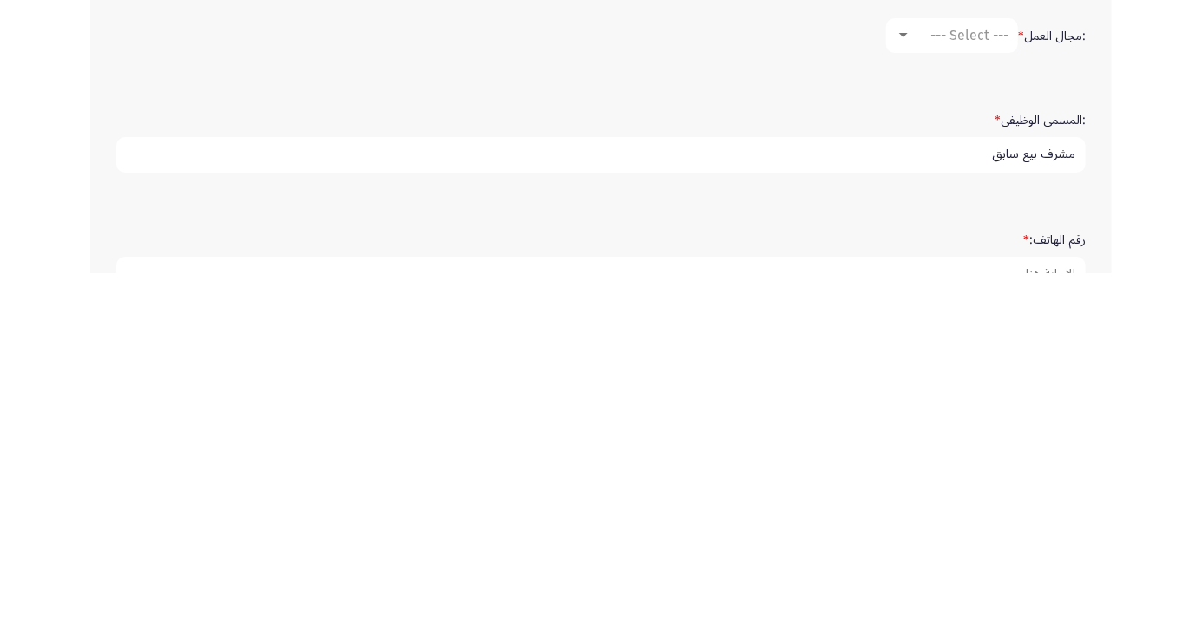
scroll to position [528, 0]
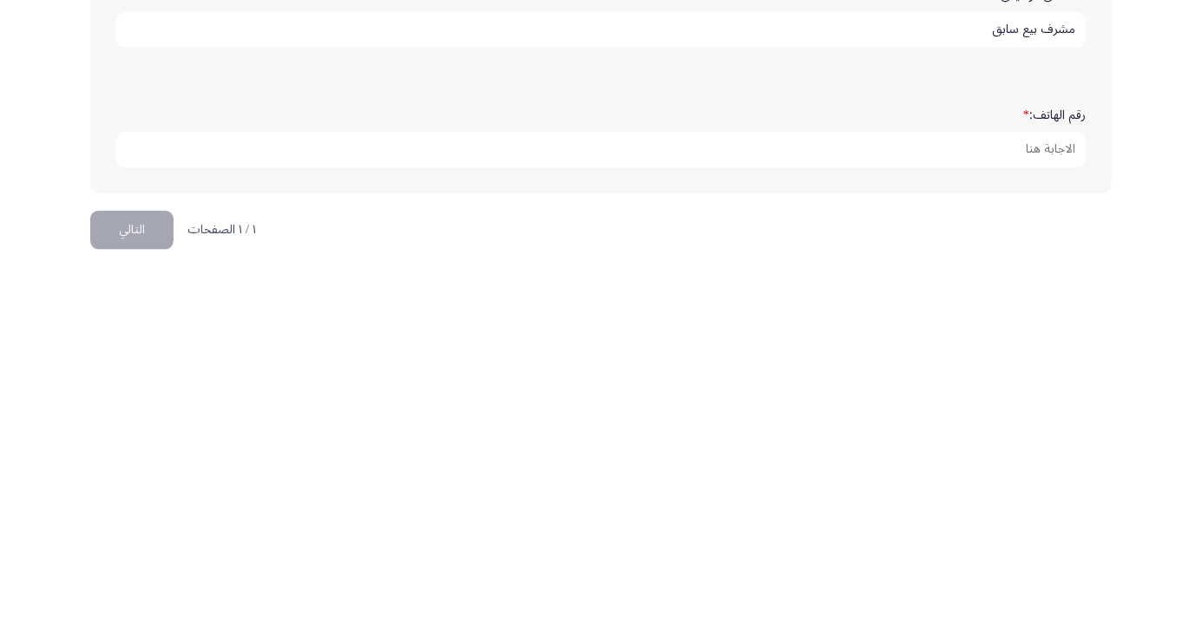
type input "مشرف بيع سابق"
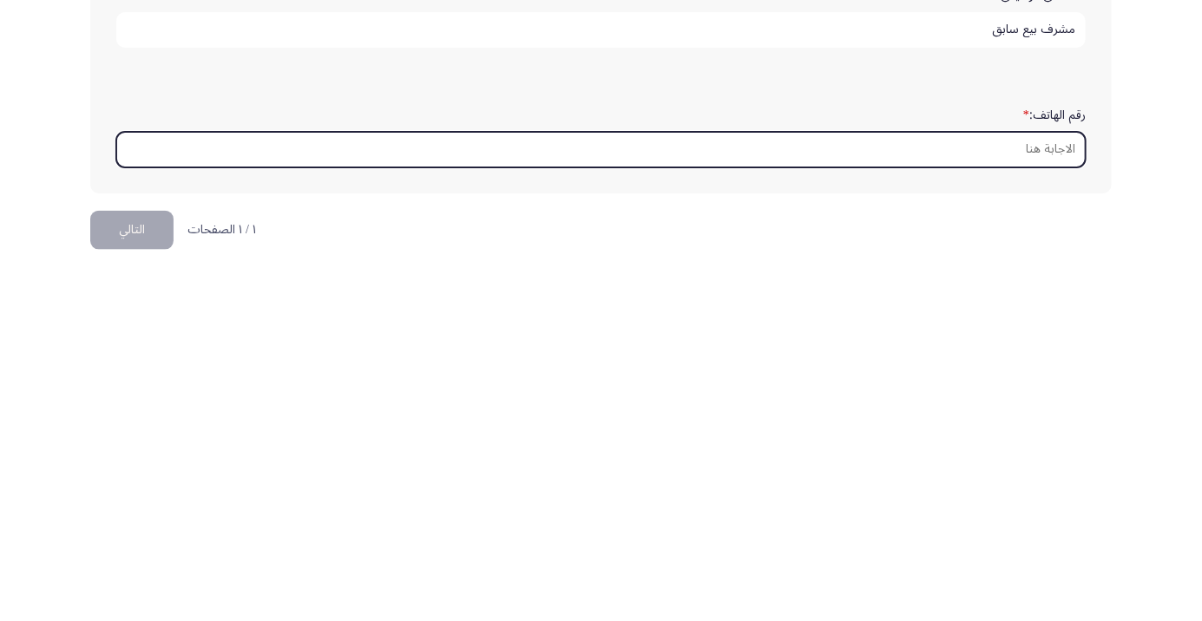
click at [985, 493] on input "رقم الهاتف: *" at bounding box center [600, 498] width 969 height 36
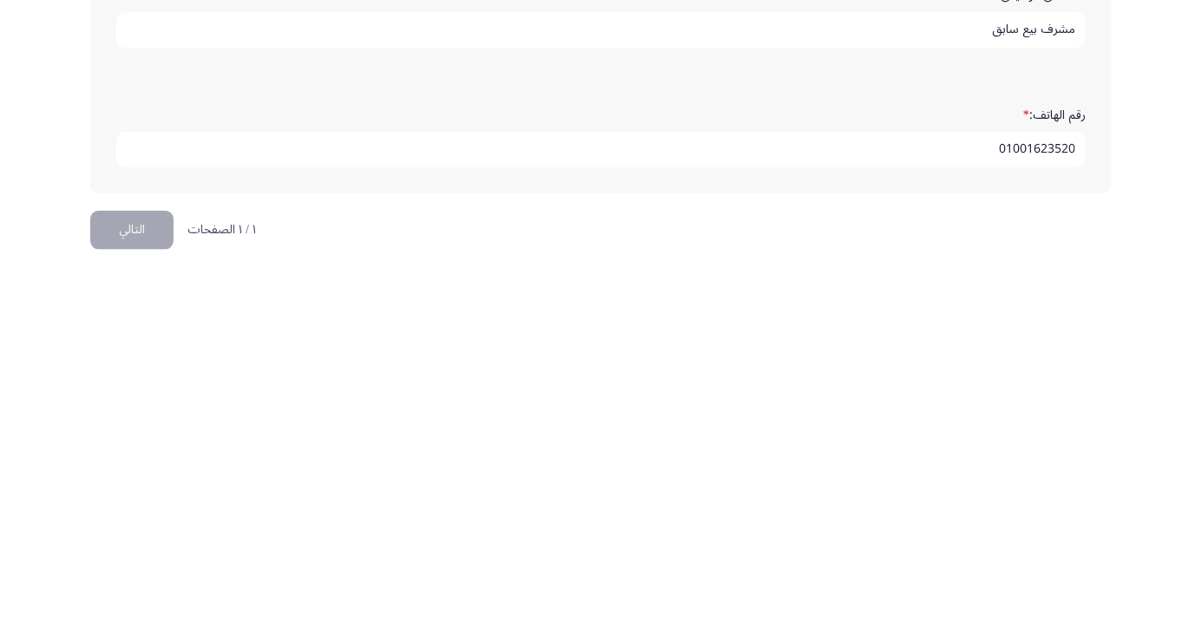
type input "01001623520"
click at [137, 584] on button "التالي" at bounding box center [131, 578] width 83 height 39
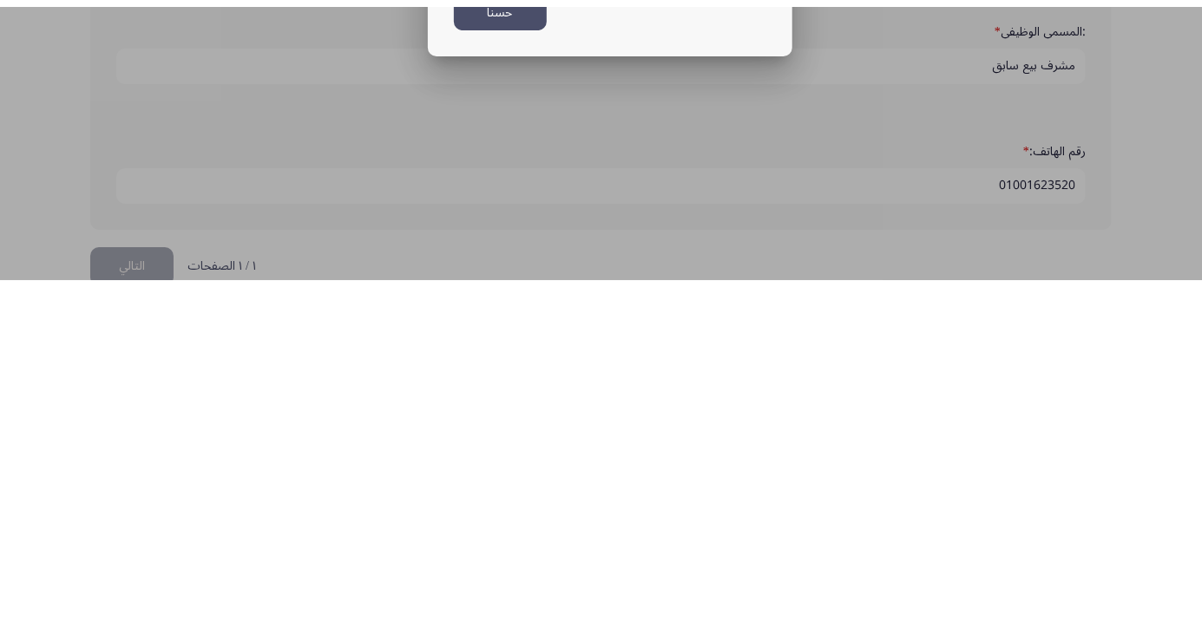
scroll to position [0, 0]
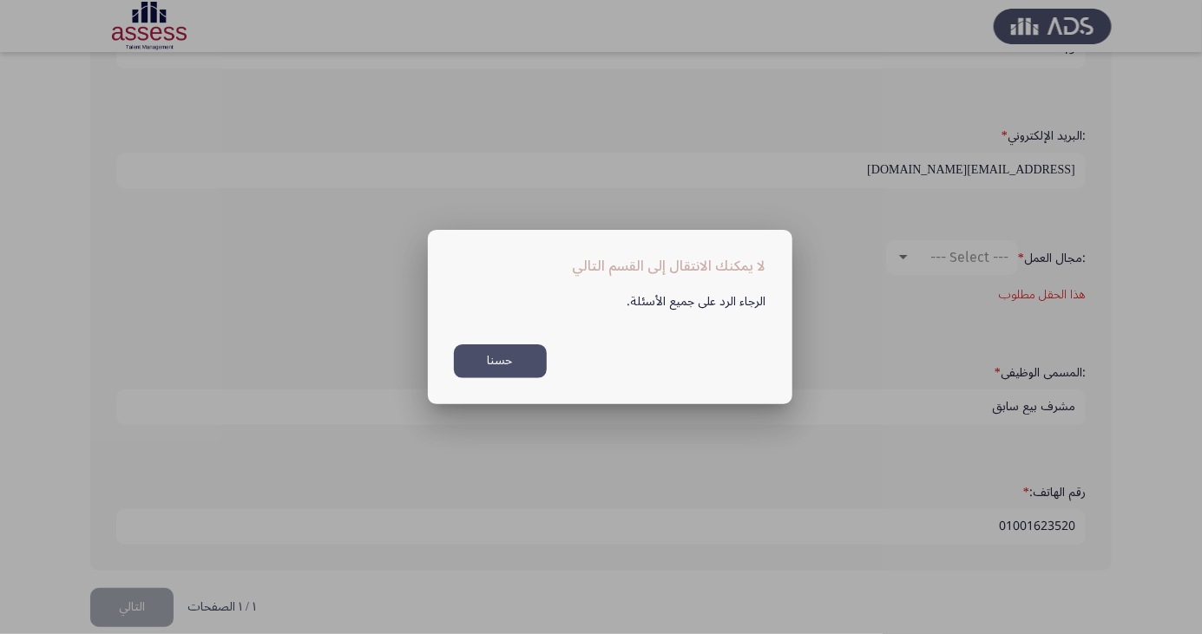
click at [500, 370] on button "حسنا" at bounding box center [500, 361] width 93 height 34
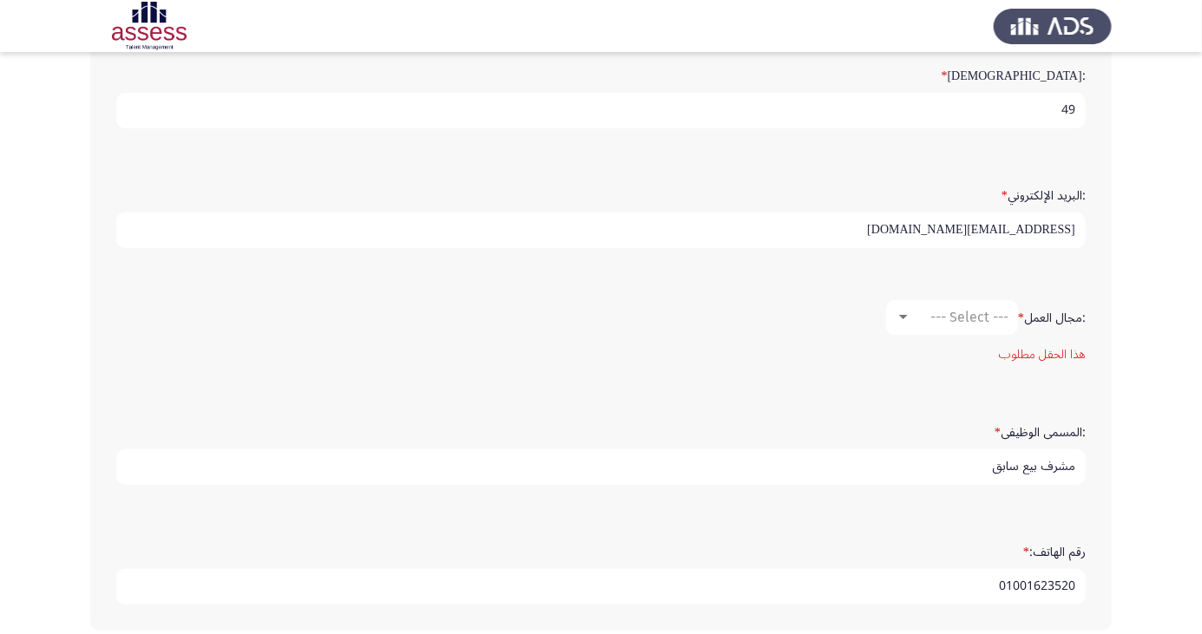
scroll to position [457, 0]
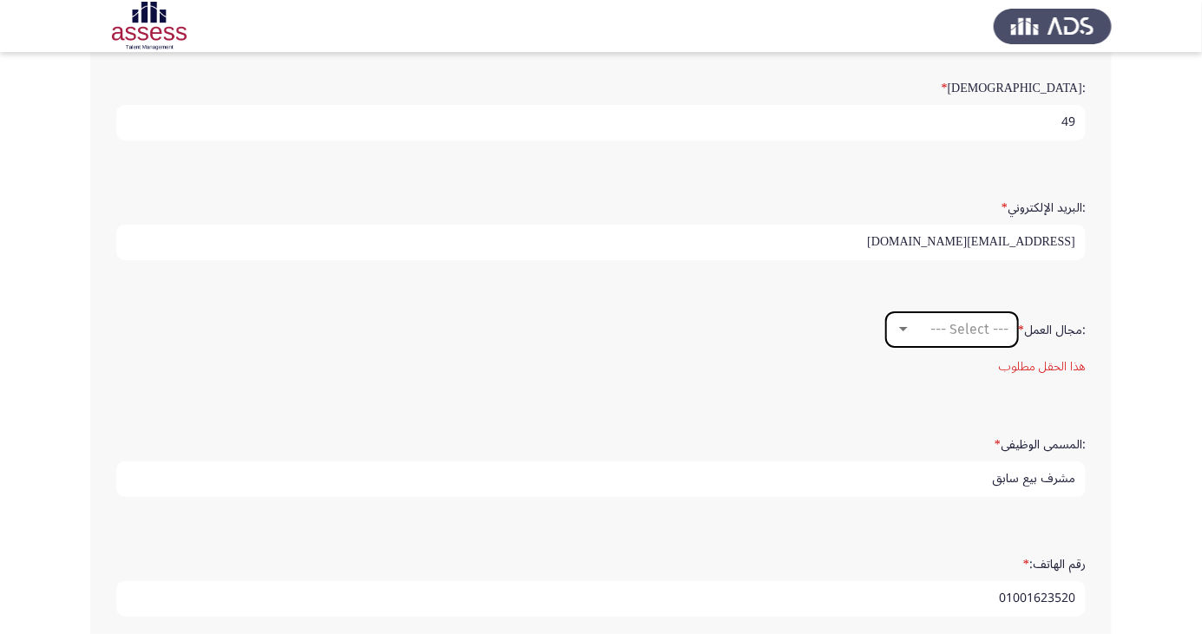
click at [949, 329] on span "--- Select ---" at bounding box center [969, 329] width 78 height 16
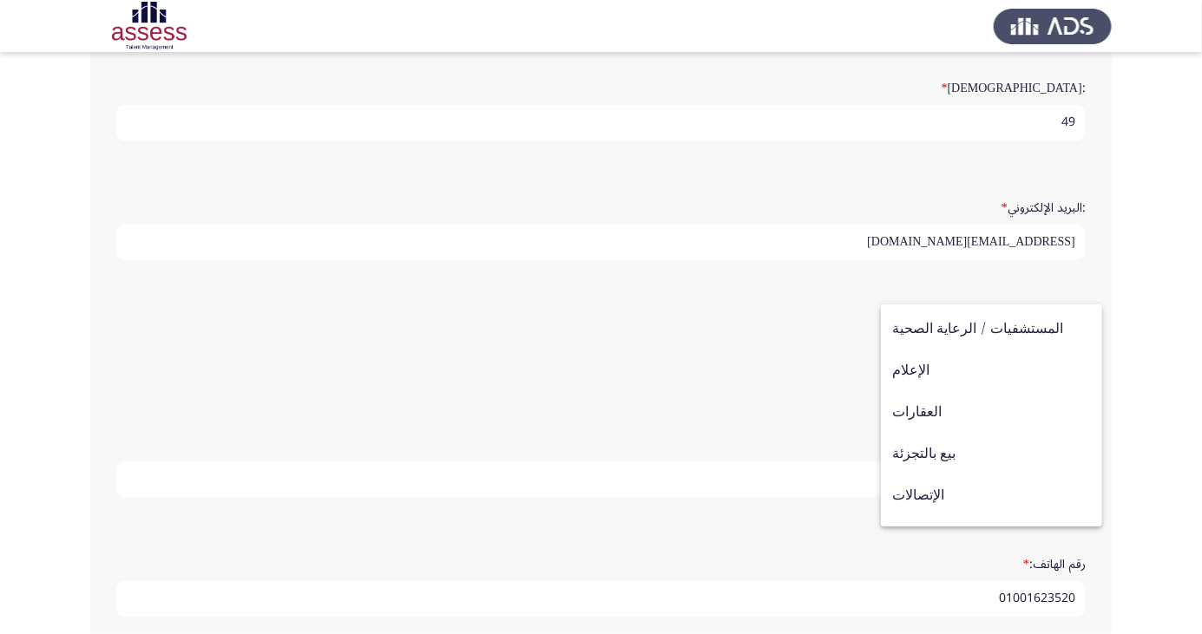
scroll to position [569, 0]
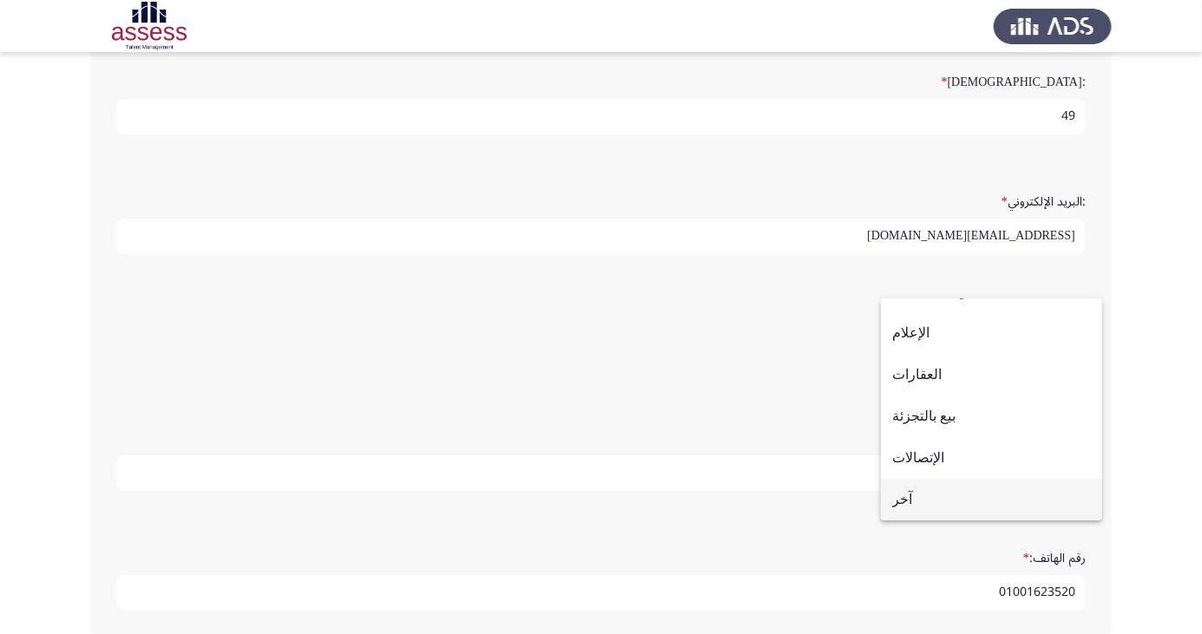
click at [914, 504] on span "آخر" at bounding box center [991, 500] width 199 height 42
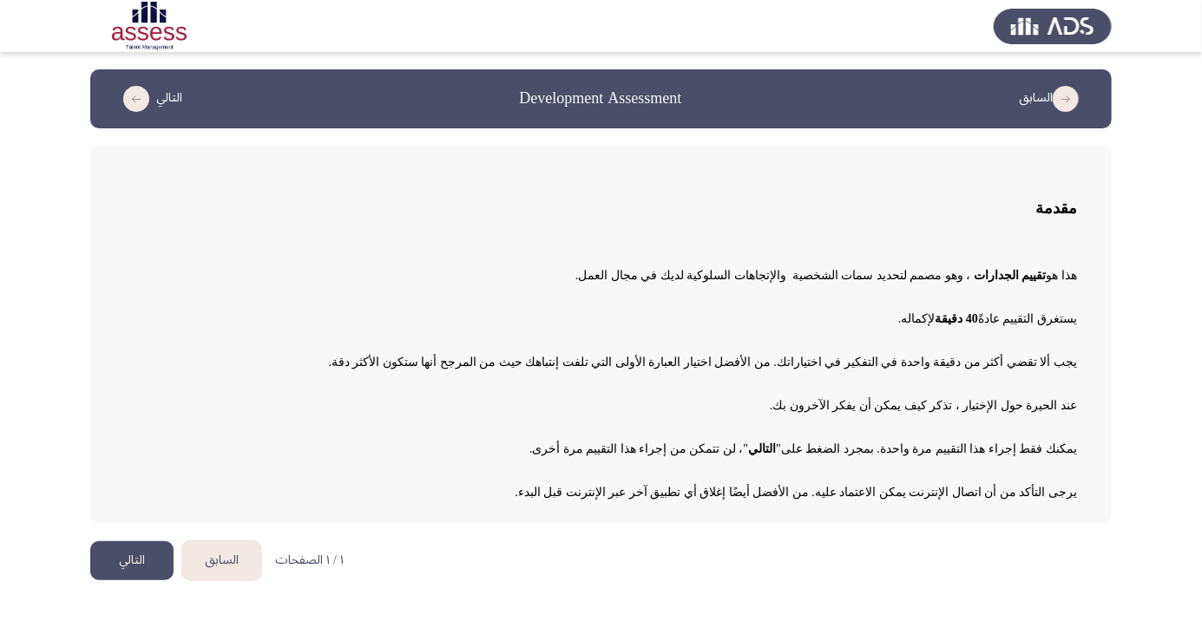
click at [122, 570] on button "التالي" at bounding box center [131, 560] width 83 height 39
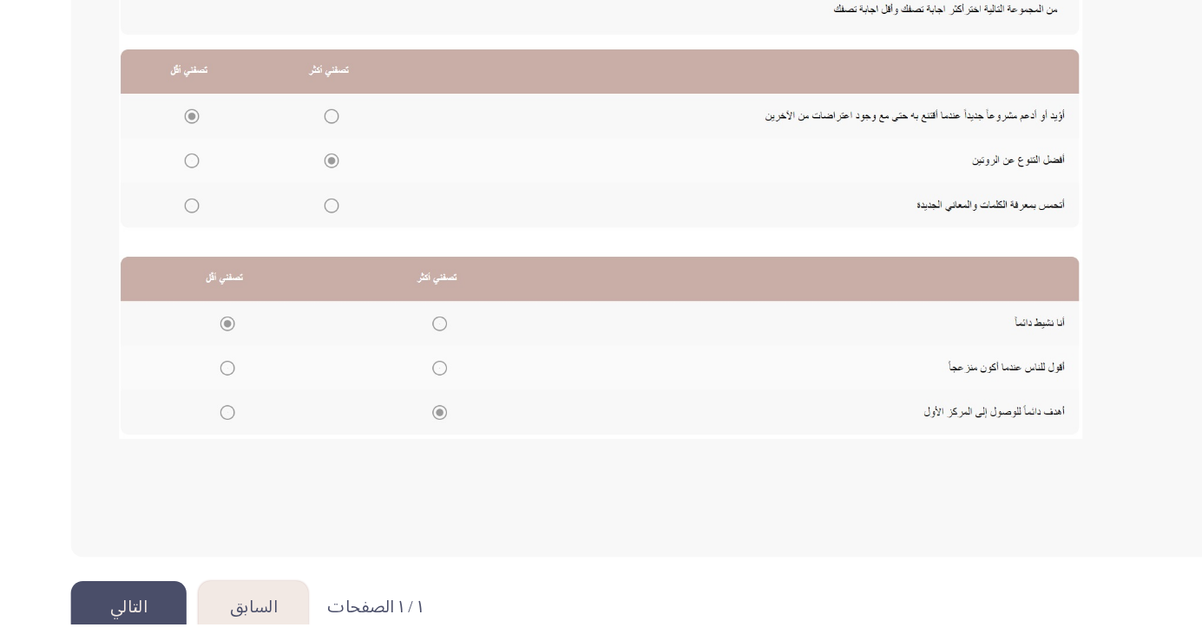
scroll to position [178, 0]
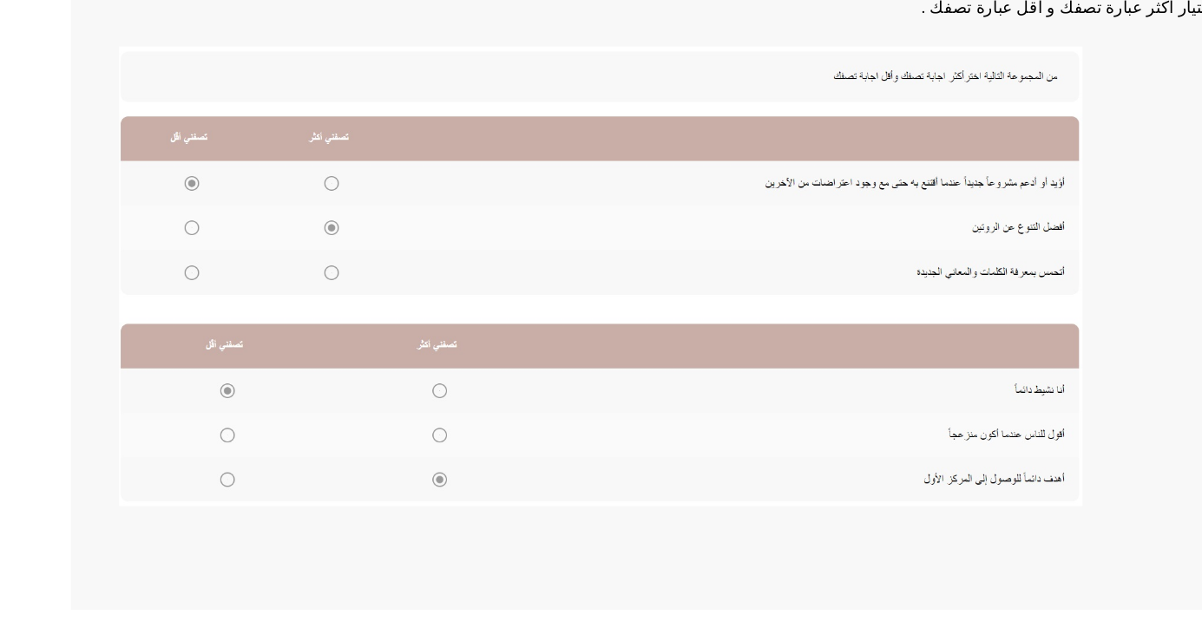
click at [172, 358] on img at bounding box center [472, 393] width 694 height 331
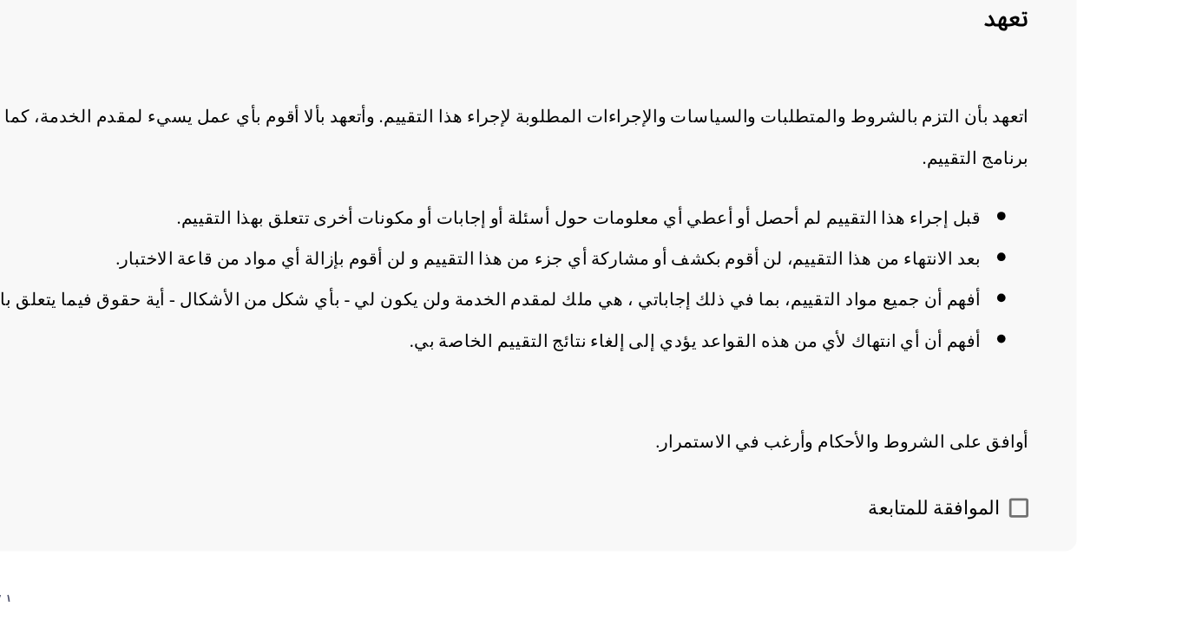
scroll to position [0, 0]
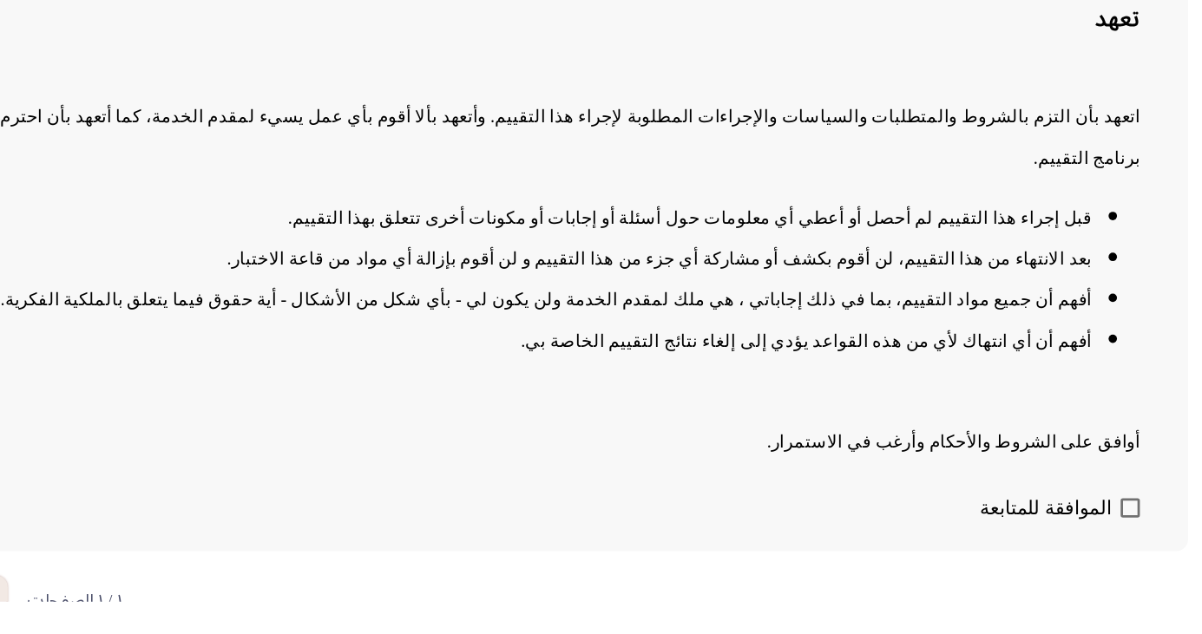
click at [1070, 574] on span at bounding box center [1070, 567] width 14 height 14
click at [1070, 574] on input "الموافقة للمتابعة" at bounding box center [1069, 574] width 1 height 1
checkbox input "true"
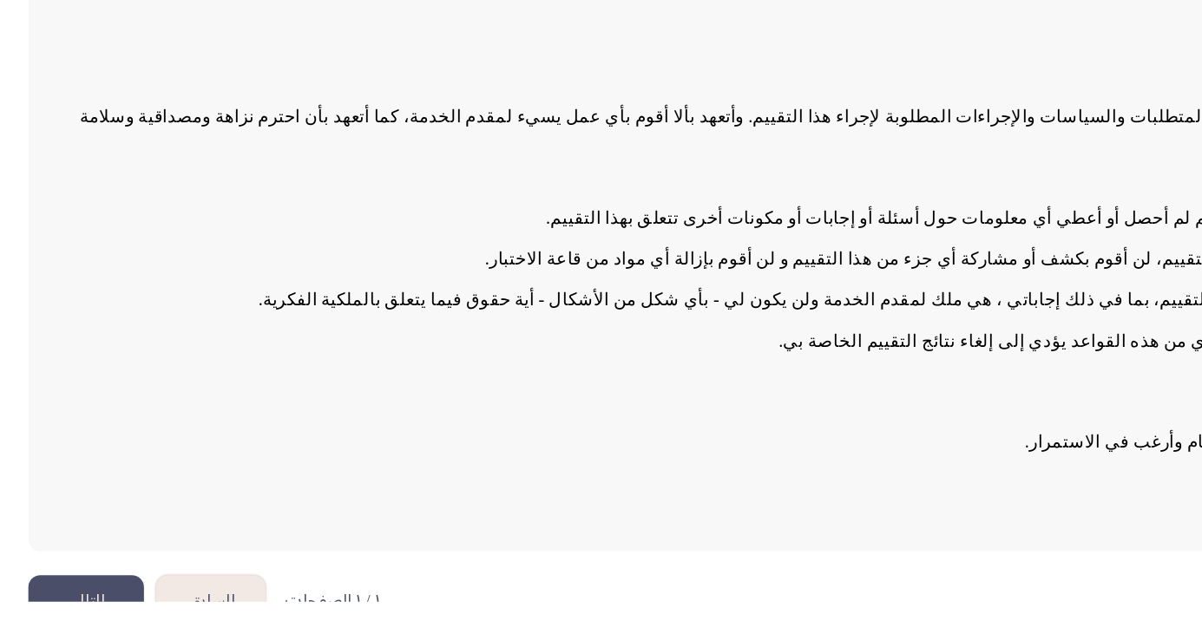
click at [143, 633] on button "التالي" at bounding box center [131, 634] width 83 height 39
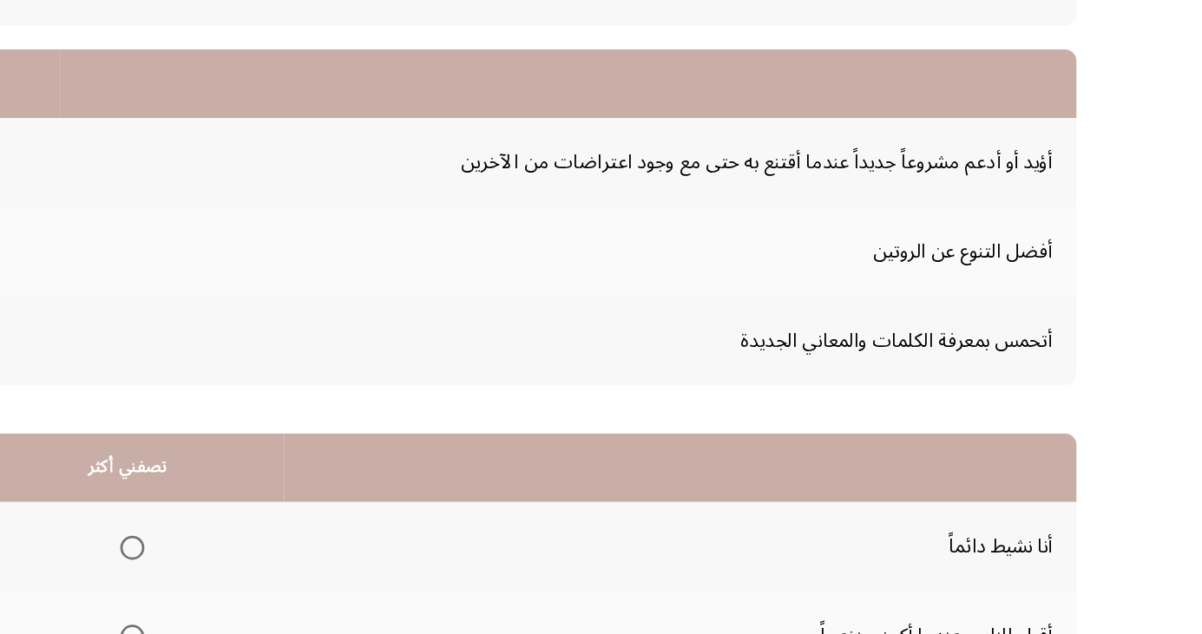
scroll to position [26, 0]
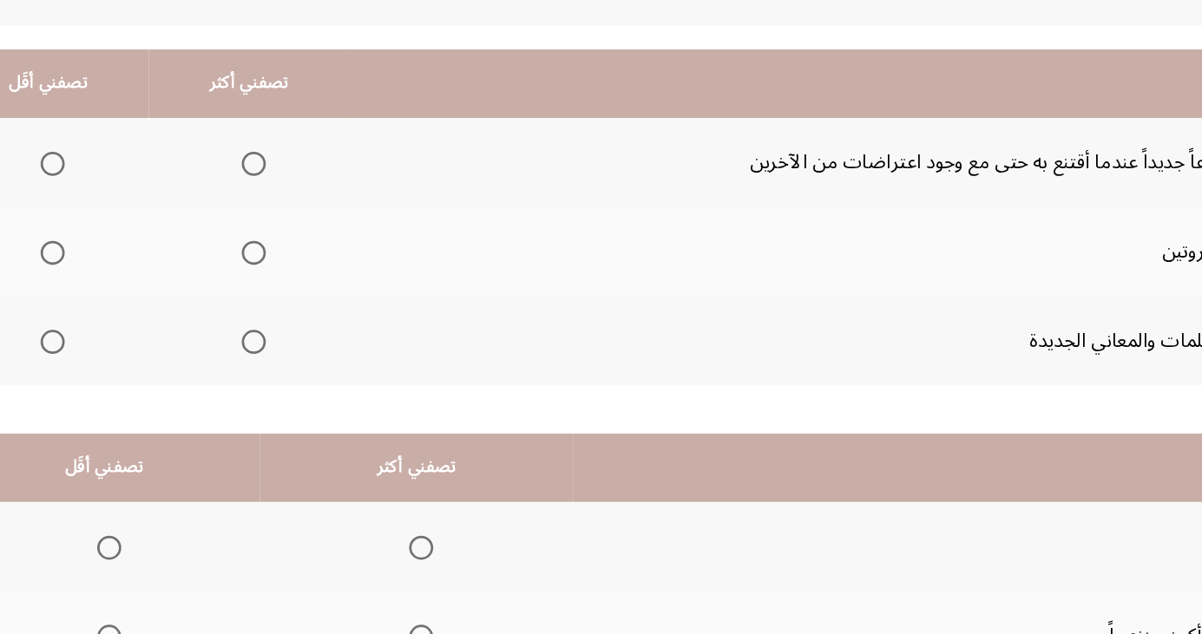
click at [311, 421] on span "Select an option" at bounding box center [311, 421] width 0 height 0
click at [309, 419] on input "Select an option" at bounding box center [310, 420] width 17 height 17
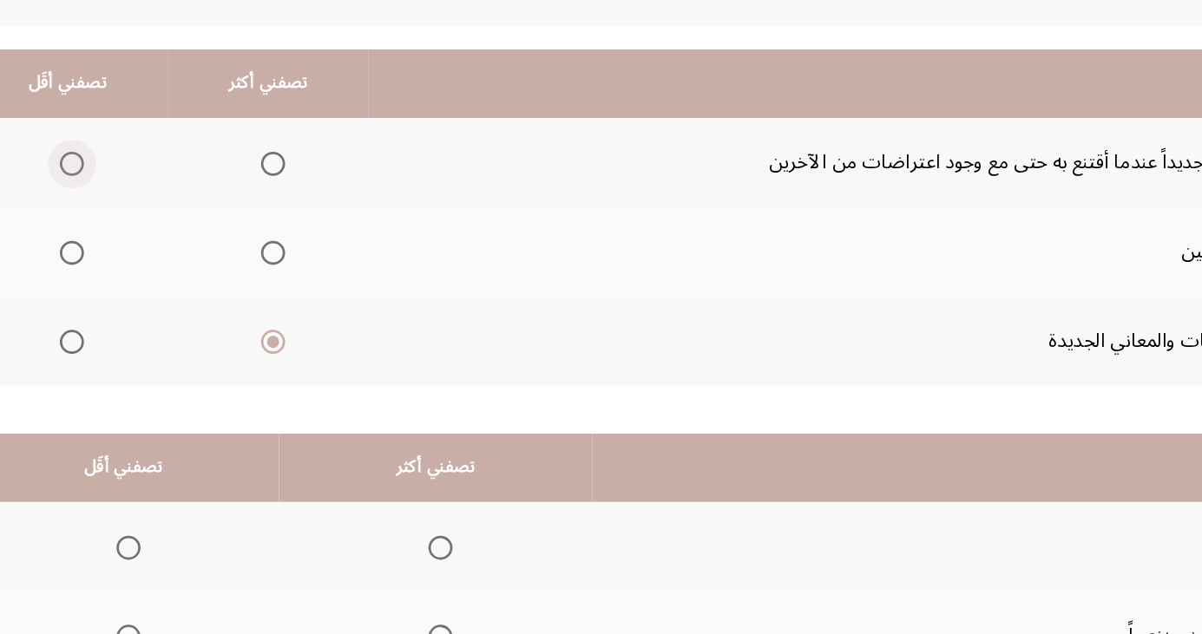
click at [164, 292] on span "Select an option" at bounding box center [165, 292] width 17 height 17
click at [164, 292] on input "Select an option" at bounding box center [165, 292] width 17 height 17
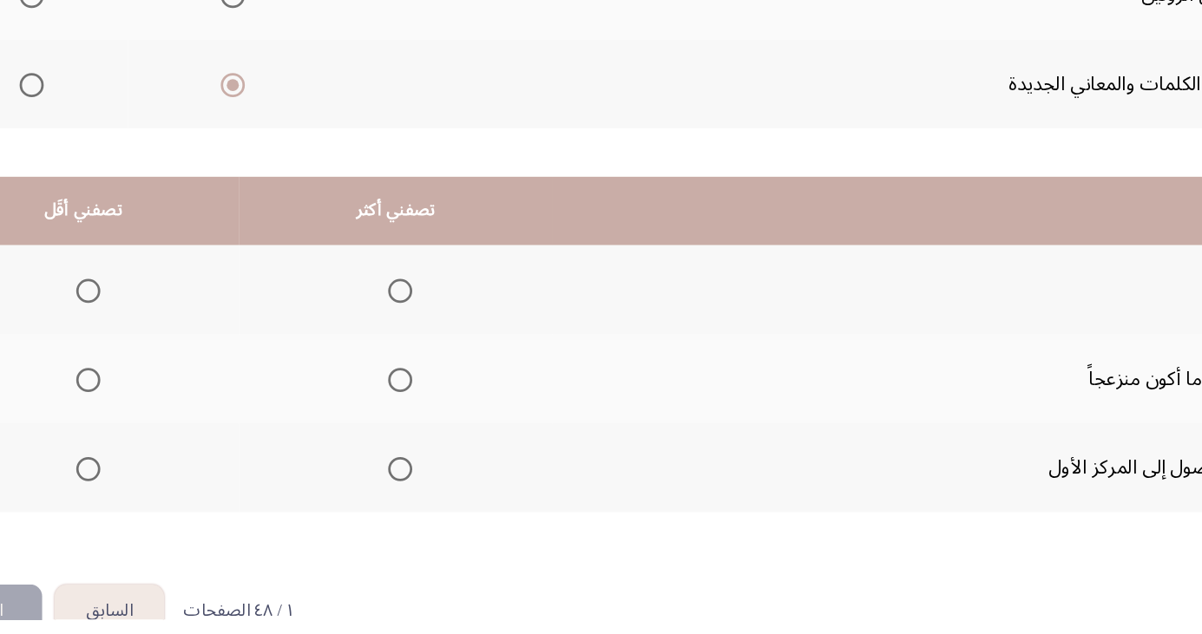
scroll to position [237, 0]
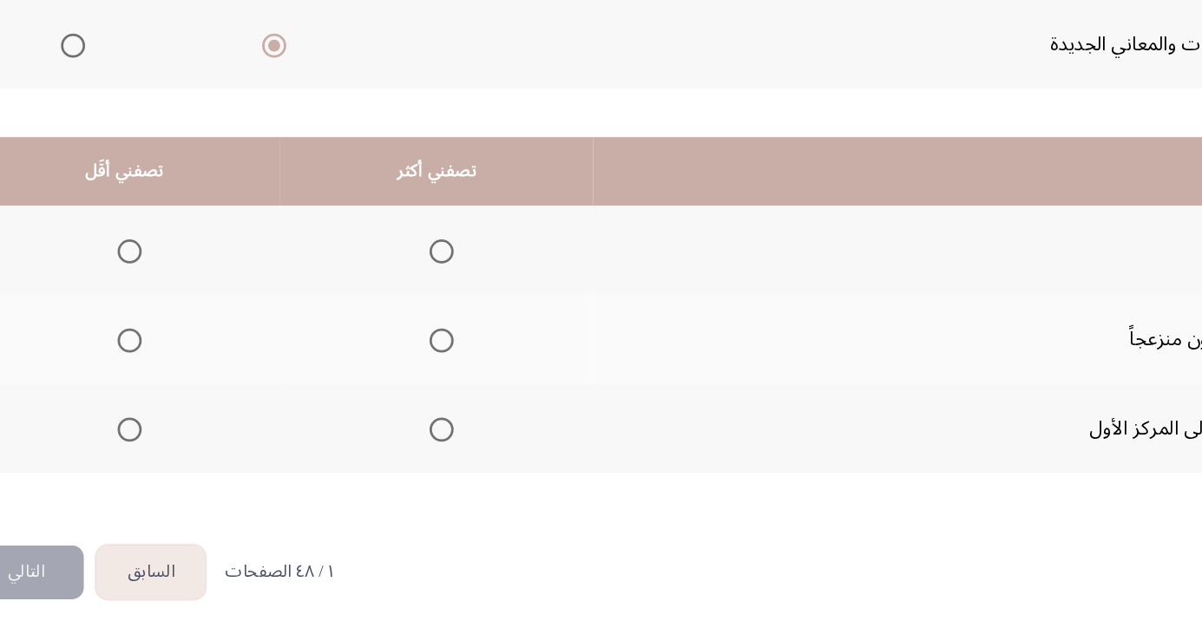
click at [430, 487] on span "Select an option" at bounding box center [431, 486] width 17 height 17
click at [430, 487] on input "Select an option" at bounding box center [431, 486] width 17 height 17
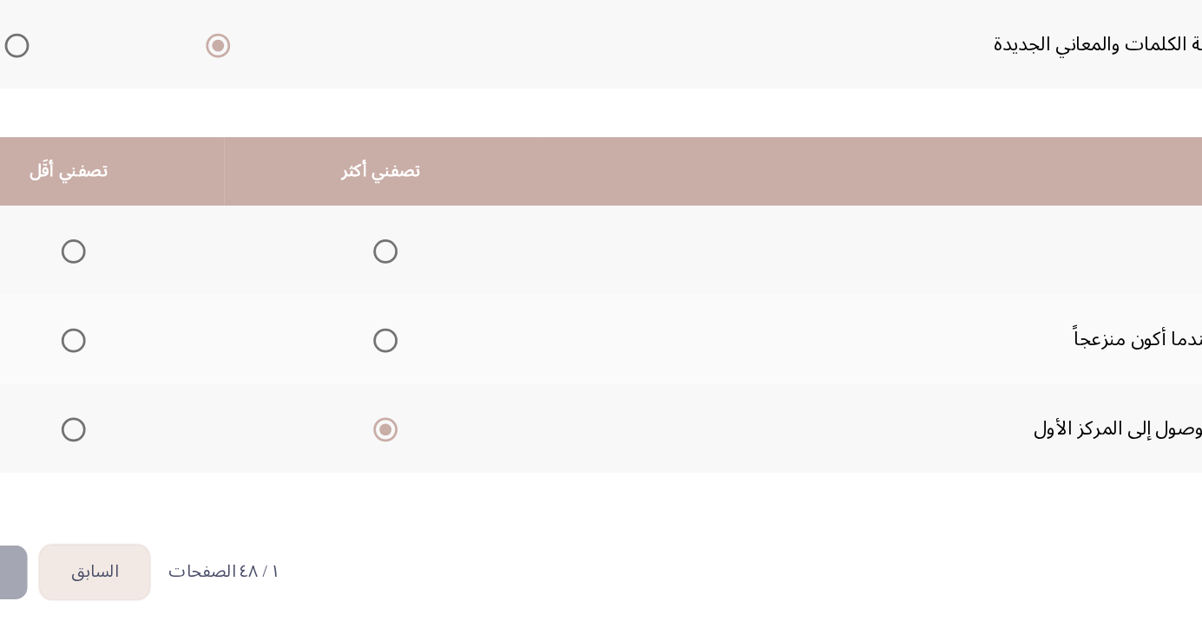
click at [202, 423] on span "Select an option" at bounding box center [206, 422] width 17 height 17
click at [202, 423] on input "Select an option" at bounding box center [206, 422] width 17 height 17
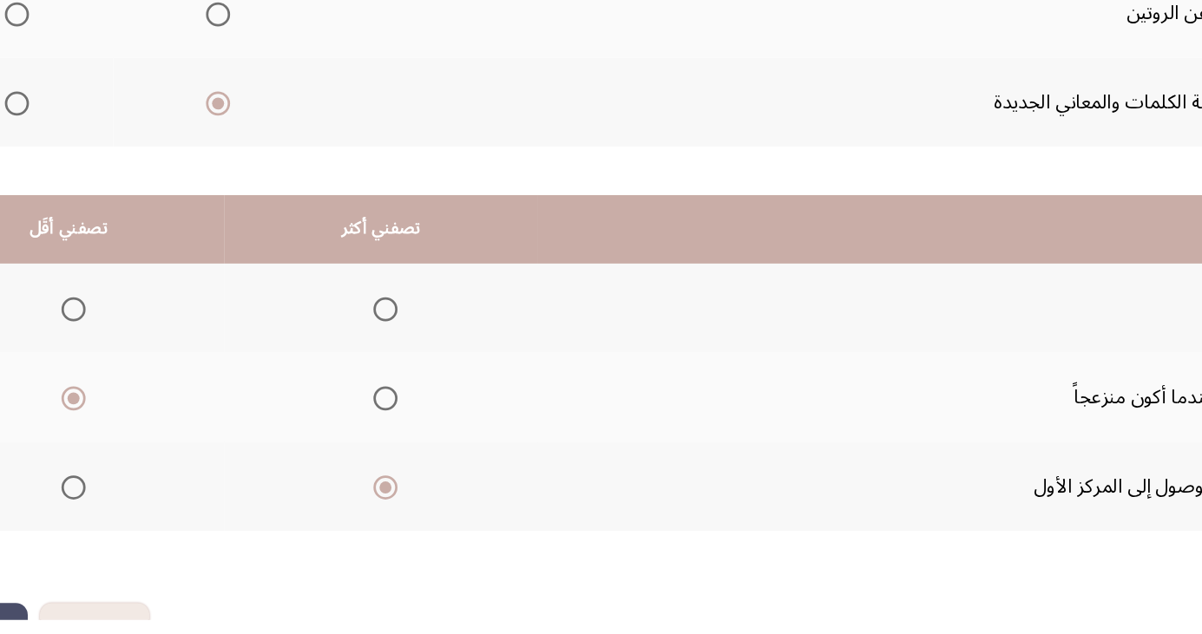
scroll to position [158, 0]
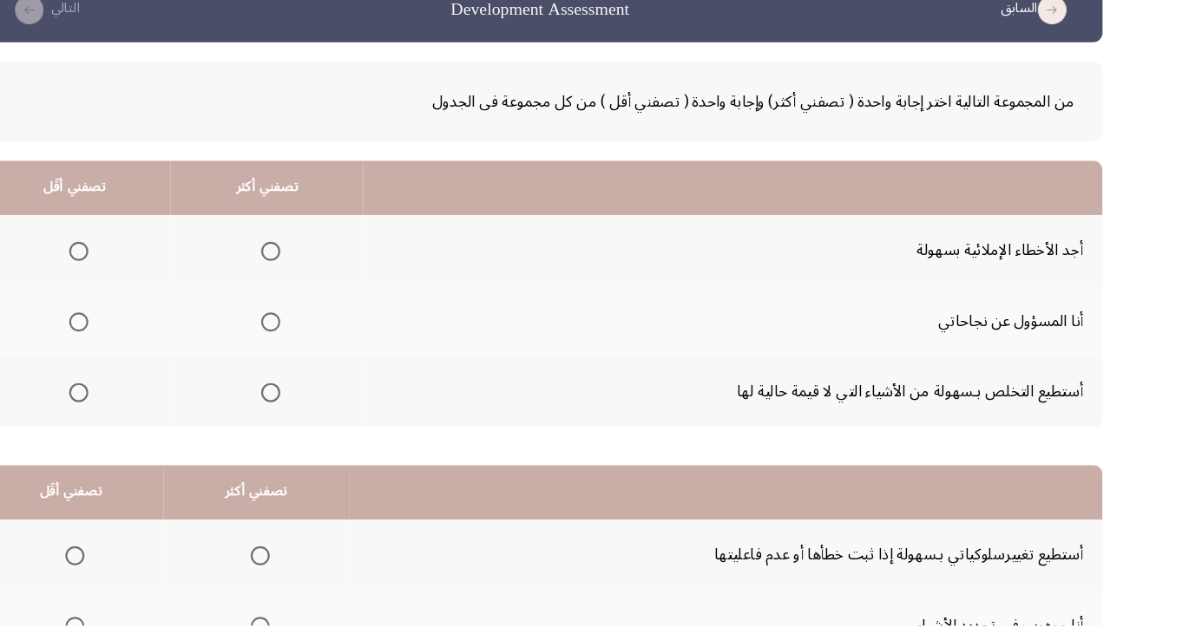
scroll to position [23, 0]
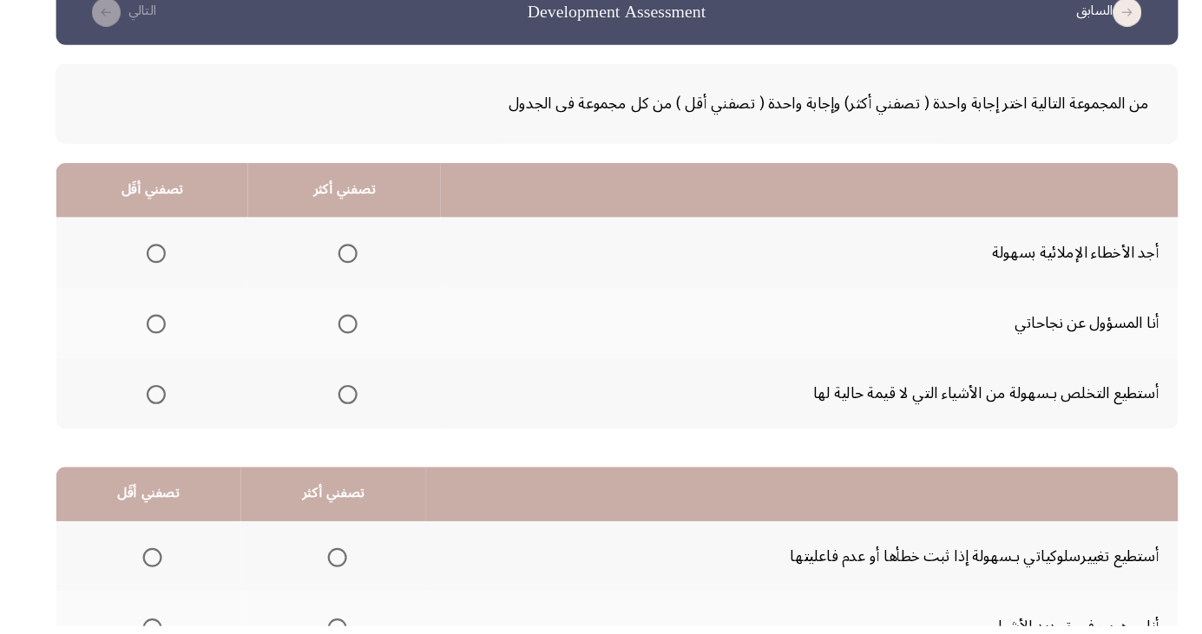
click at [356, 295] on span "Select an option" at bounding box center [356, 295] width 0 height 0
click at [352, 293] on input "Select an option" at bounding box center [355, 294] width 17 height 17
click at [178, 428] on span "Select an option" at bounding box center [181, 423] width 17 height 17
click at [178, 428] on input "Select an option" at bounding box center [181, 423] width 17 height 17
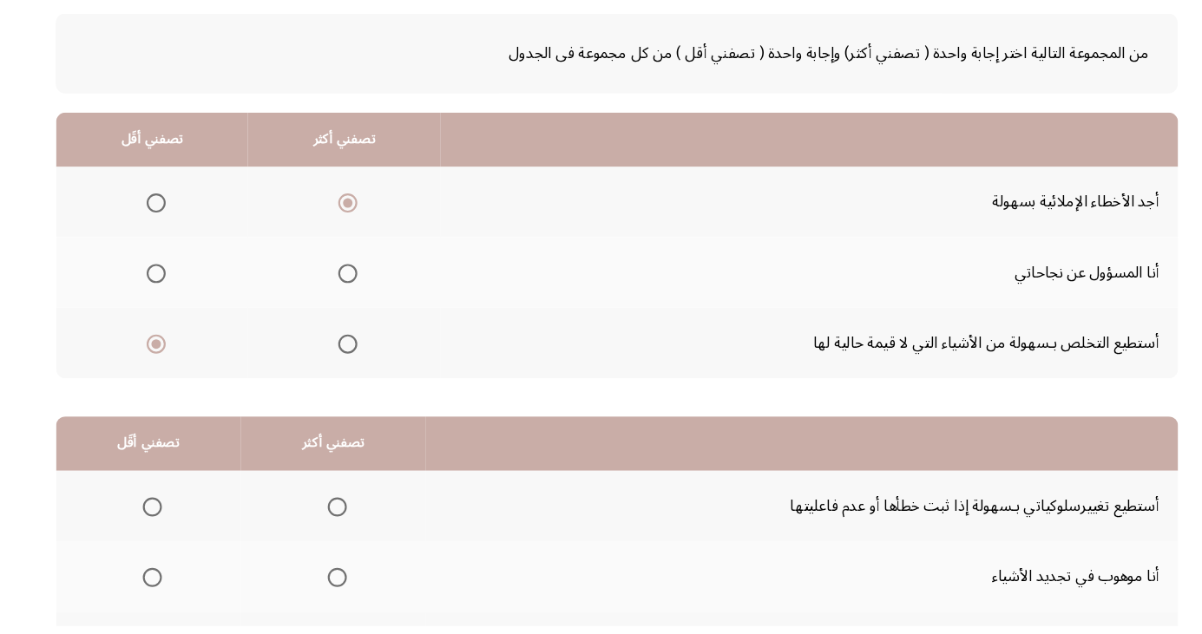
scroll to position [158, 0]
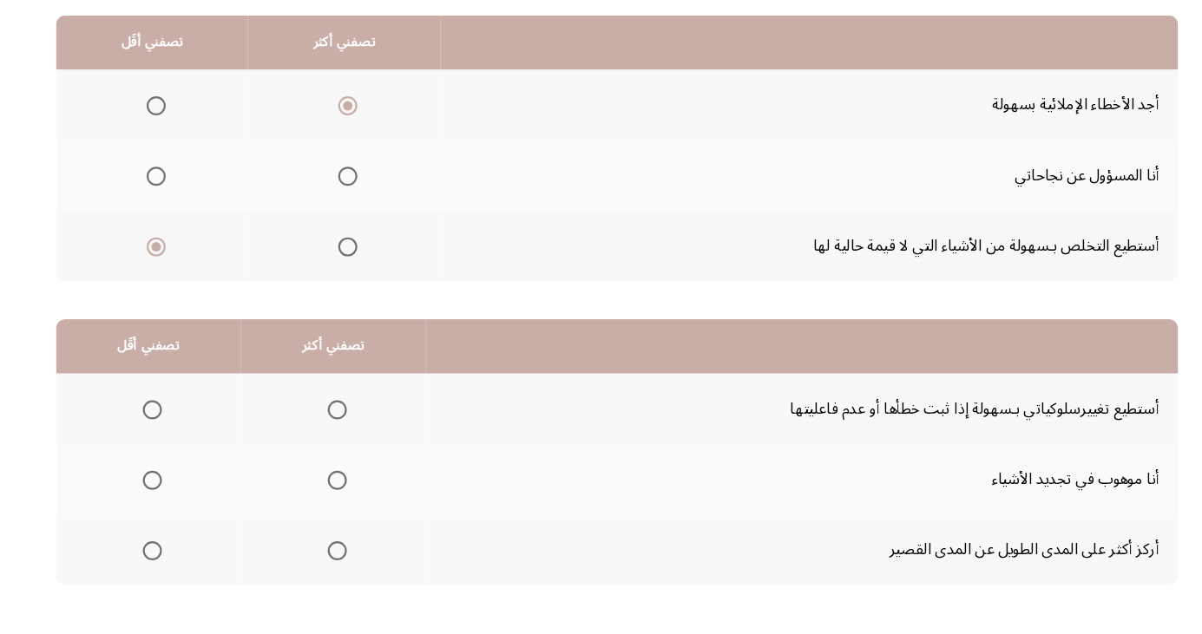
click at [359, 559] on th at bounding box center [343, 565] width 168 height 64
click at [361, 569] on th at bounding box center [343, 565] width 168 height 64
click at [351, 565] on span "Select an option" at bounding box center [346, 565] width 17 height 17
click at [351, 565] on input "Select an option" at bounding box center [346, 565] width 17 height 17
click at [178, 502] on span "Select an option" at bounding box center [178, 502] width 0 height 0
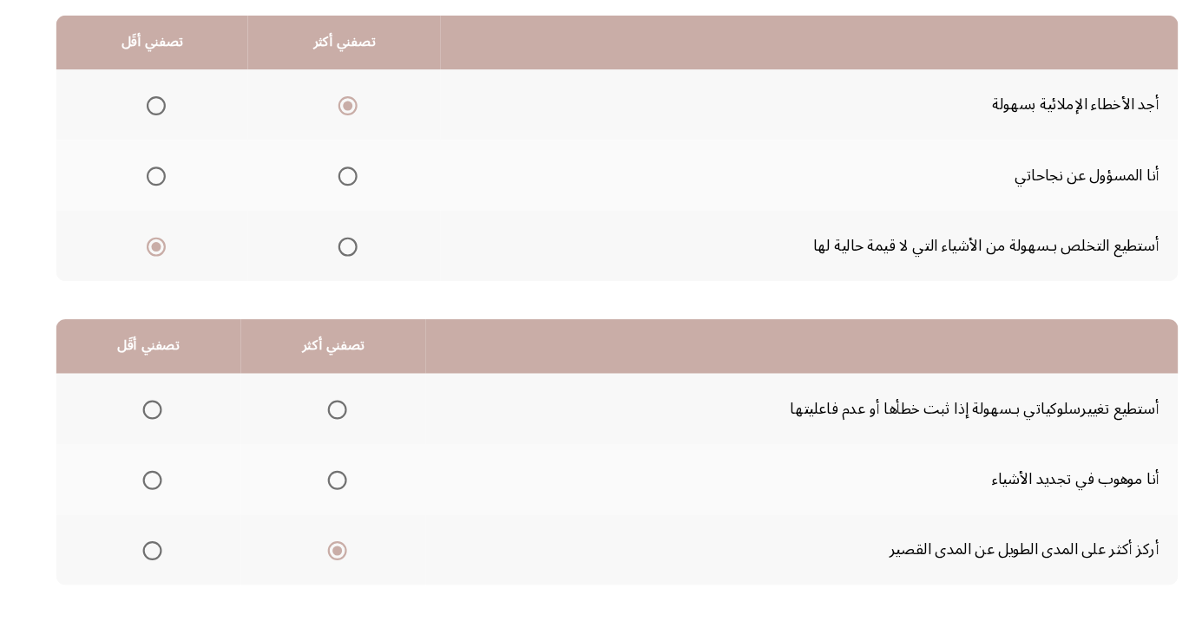
click at [176, 500] on input "Select an option" at bounding box center [177, 501] width 17 height 17
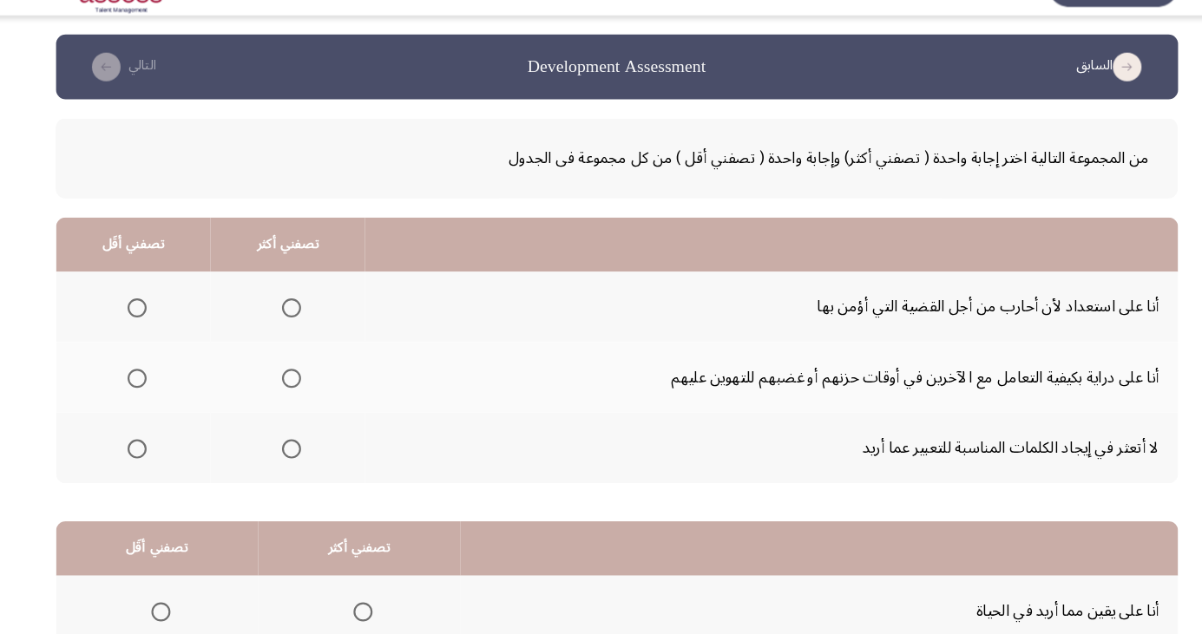
scroll to position [26, 0]
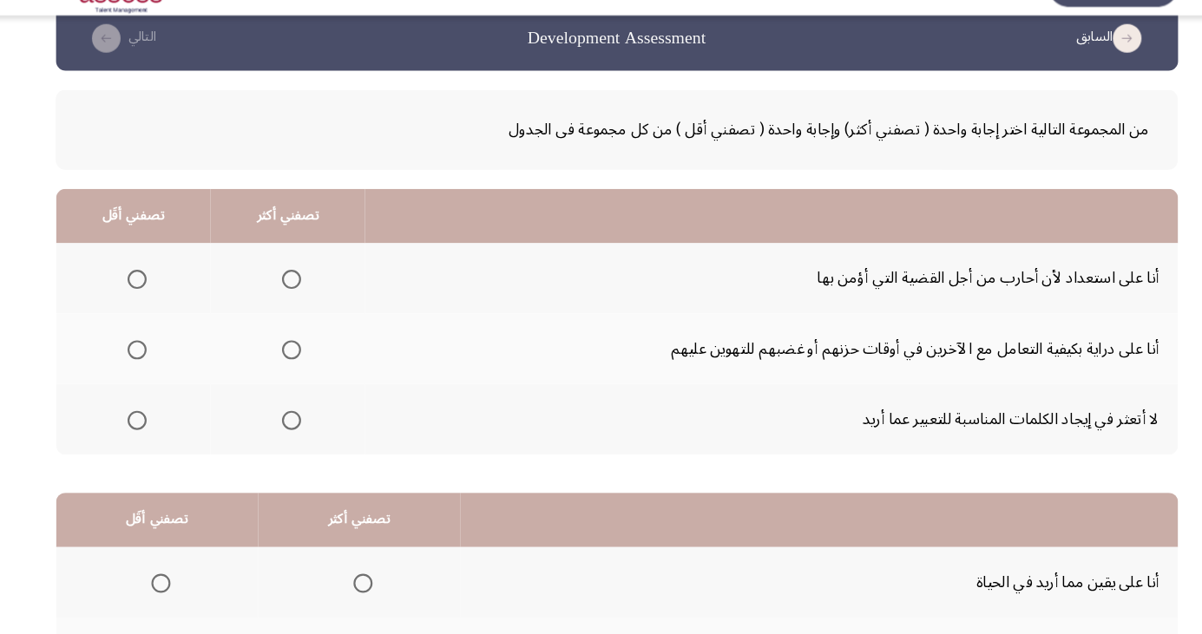
click at [303, 355] on span "Select an option" at bounding box center [304, 356] width 17 height 17
click at [303, 355] on input "Select an option" at bounding box center [304, 356] width 17 height 17
click at [164, 421] on span "Select an option" at bounding box center [164, 421] width 0 height 0
click at [163, 419] on input "Select an option" at bounding box center [163, 420] width 17 height 17
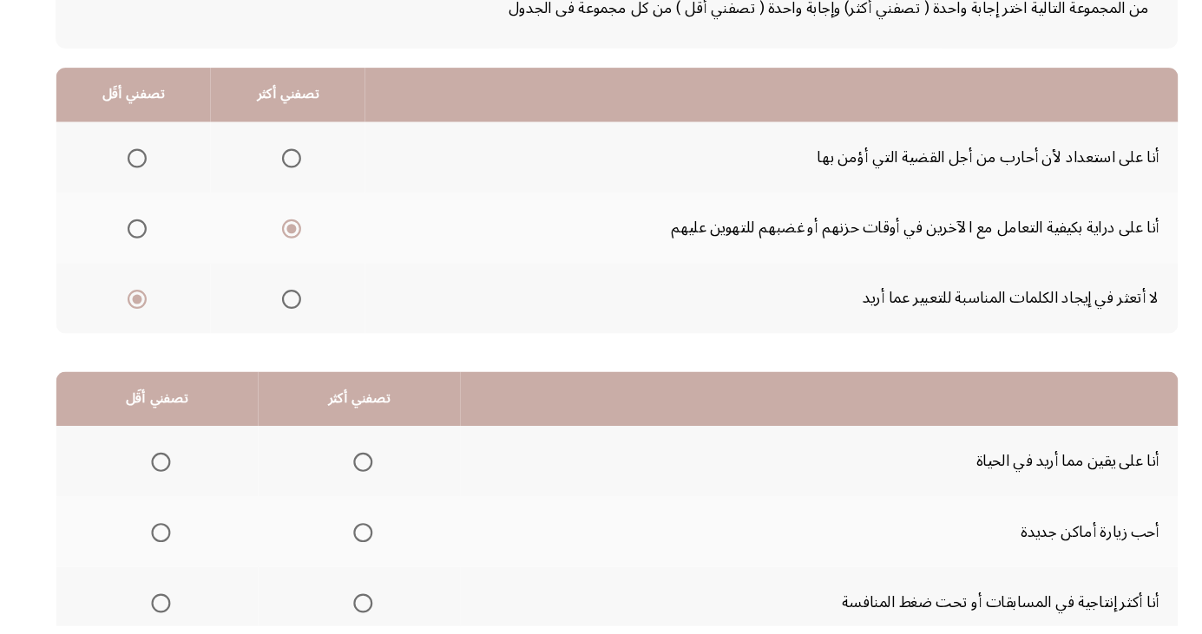
scroll to position [158, 0]
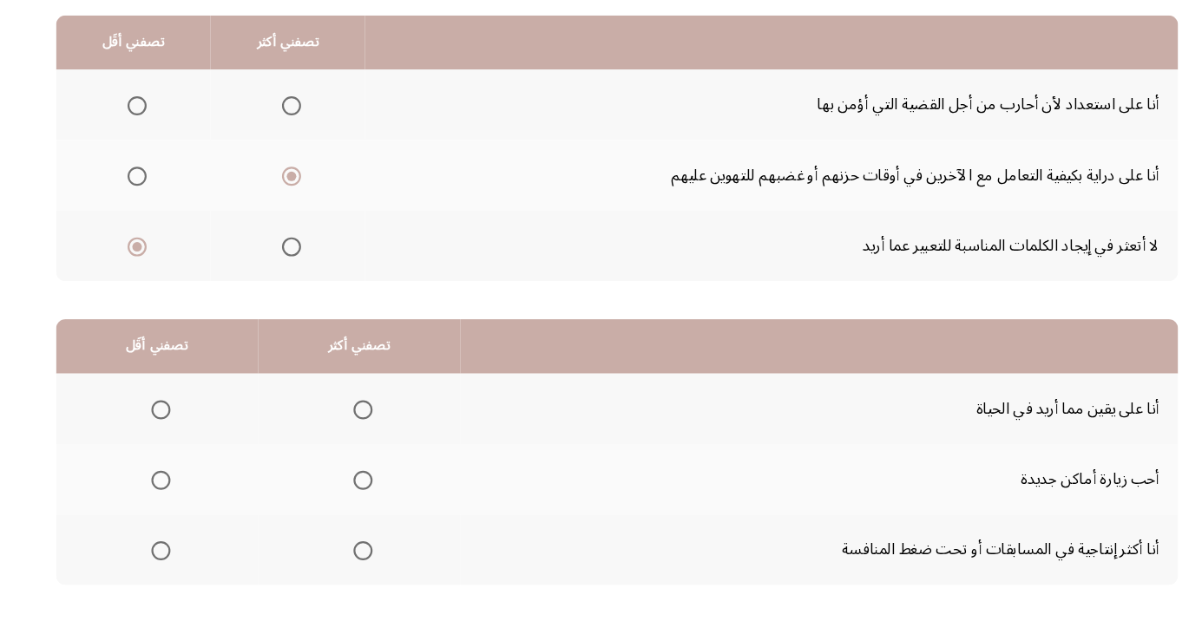
click at [371, 567] on span "Select an option" at bounding box center [369, 565] width 17 height 17
click at [371, 567] on input "Select an option" at bounding box center [369, 565] width 17 height 17
click at [184, 500] on span "Select an option" at bounding box center [185, 501] width 17 height 17
click at [184, 500] on input "Select an option" at bounding box center [185, 501] width 17 height 17
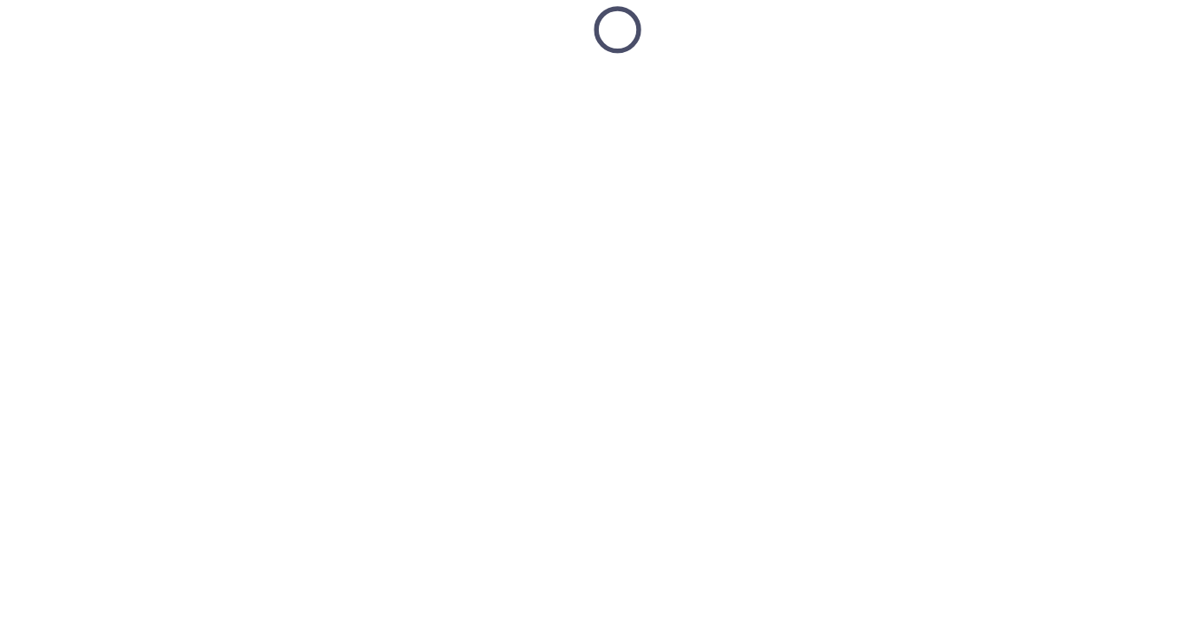
scroll to position [26, 0]
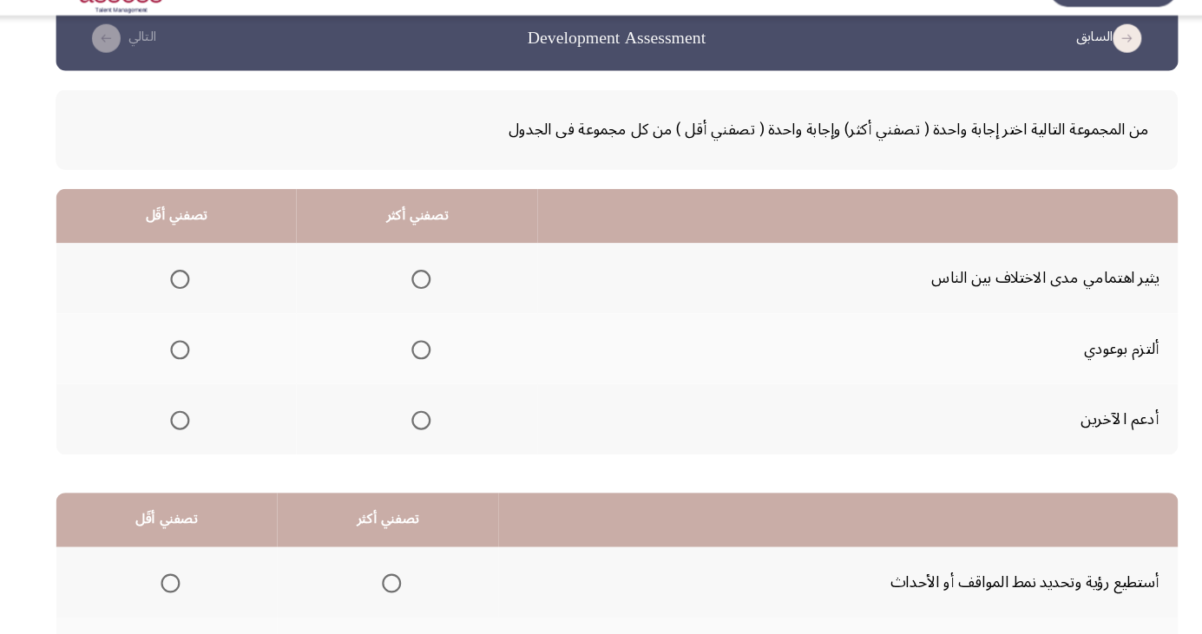
click at [418, 419] on span "Select an option" at bounding box center [422, 420] width 17 height 17
click at [418, 419] on input "Select an option" at bounding box center [422, 420] width 17 height 17
click at [201, 292] on span "Select an option" at bounding box center [202, 292] width 17 height 17
click at [201, 292] on input "Select an option" at bounding box center [202, 292] width 17 height 17
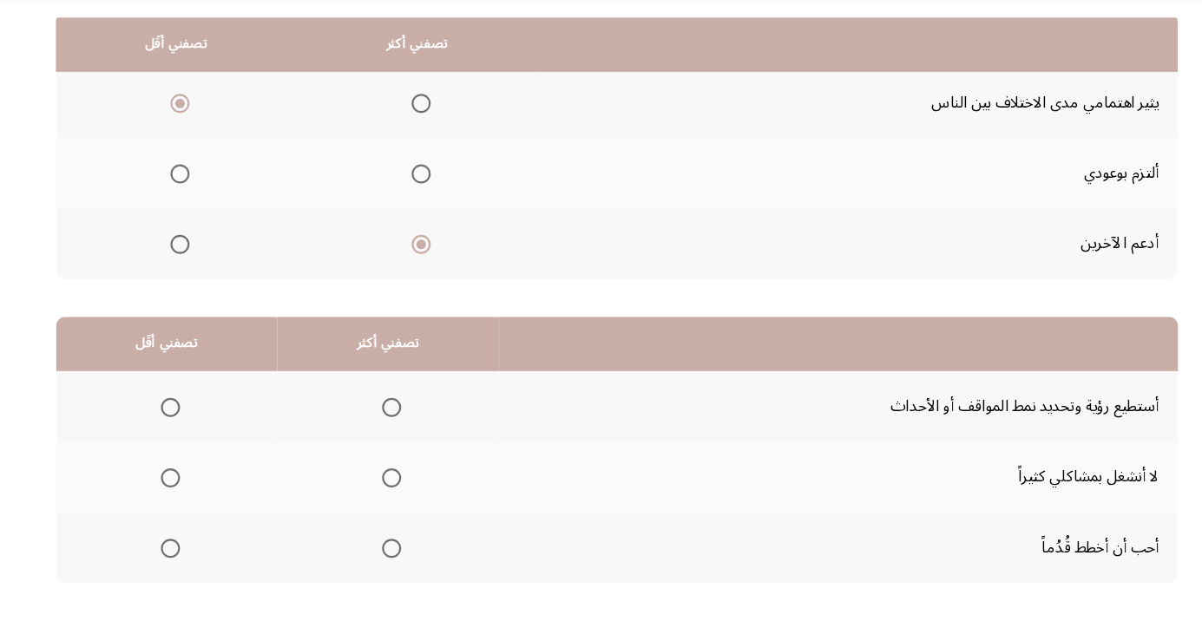
scroll to position [158, 0]
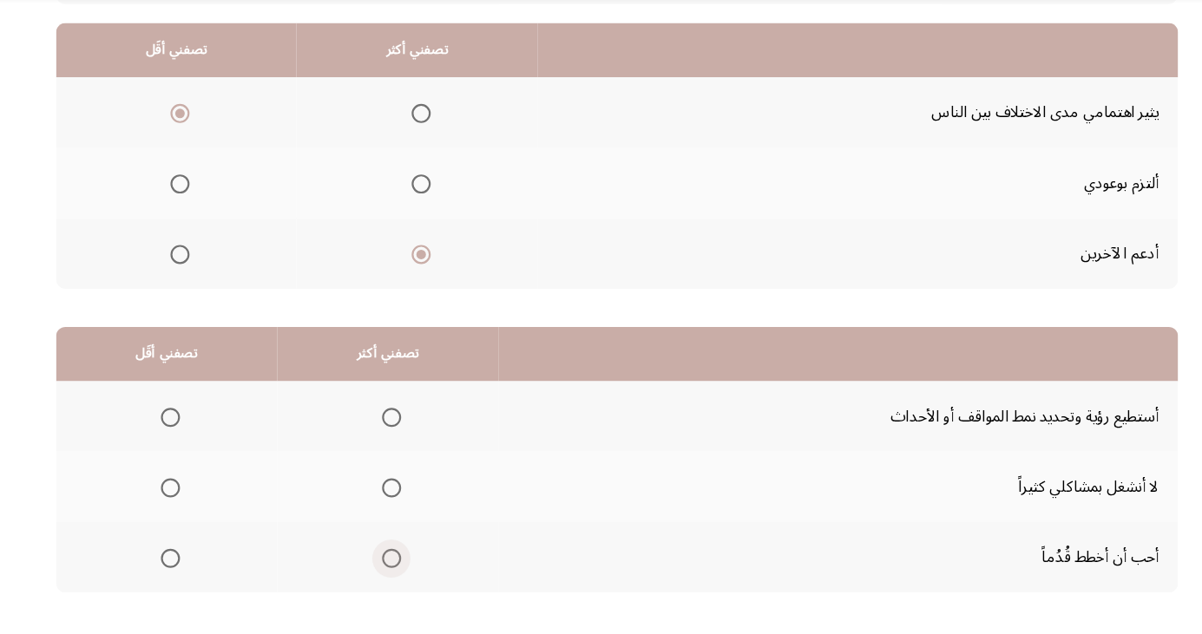
click at [396, 566] on span "Select an option" at bounding box center [396, 566] width 0 height 0
click at [390, 564] on input "Select an option" at bounding box center [395, 565] width 17 height 17
click at [194, 508] on span "Select an option" at bounding box center [194, 501] width 17 height 17
click at [194, 508] on input "Select an option" at bounding box center [194, 501] width 17 height 17
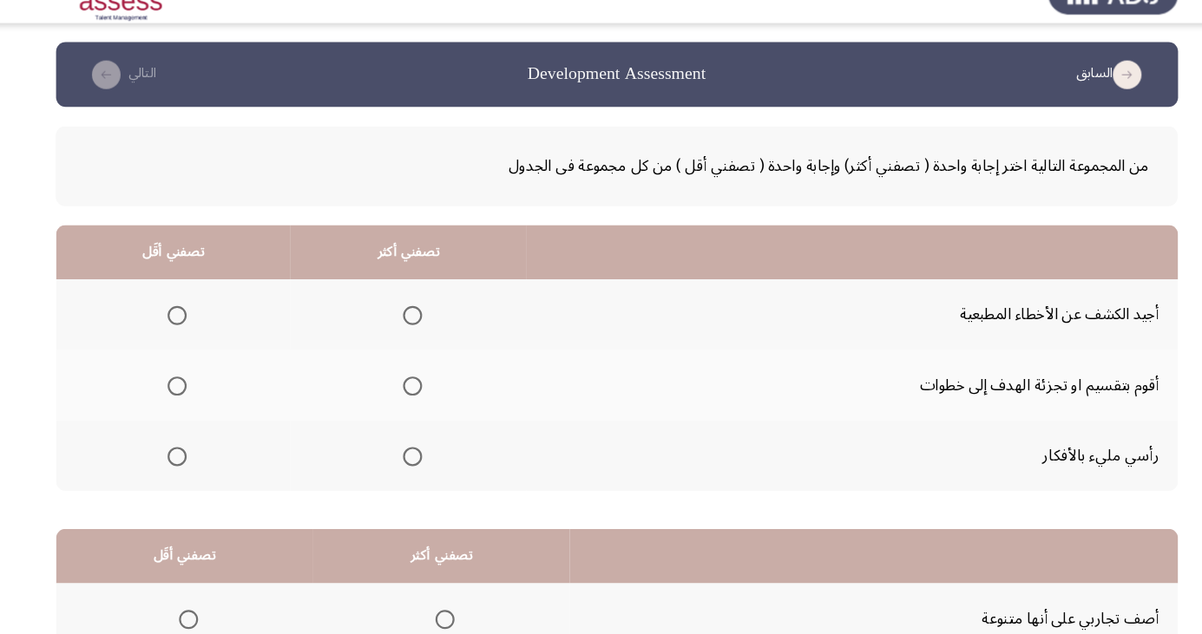
scroll to position [26, 0]
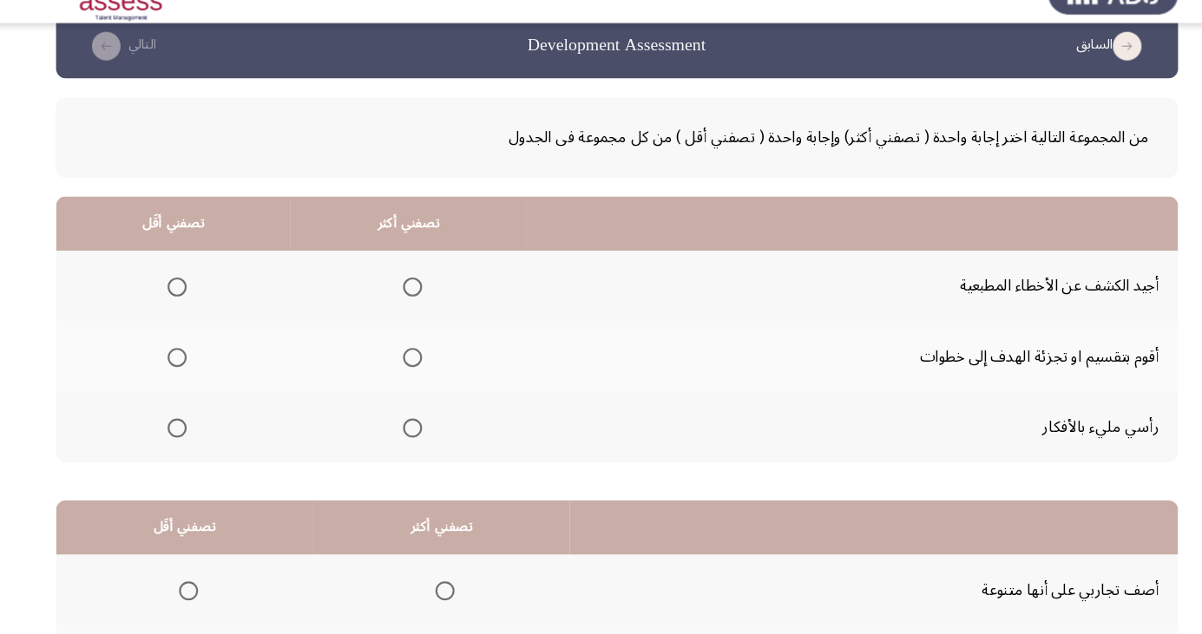
click at [412, 363] on span "Select an option" at bounding box center [414, 356] width 17 height 17
click at [412, 363] on input "Select an option" at bounding box center [414, 356] width 17 height 17
click at [199, 292] on span "Select an option" at bounding box center [200, 292] width 17 height 17
click at [199, 292] on input "Select an option" at bounding box center [200, 292] width 17 height 17
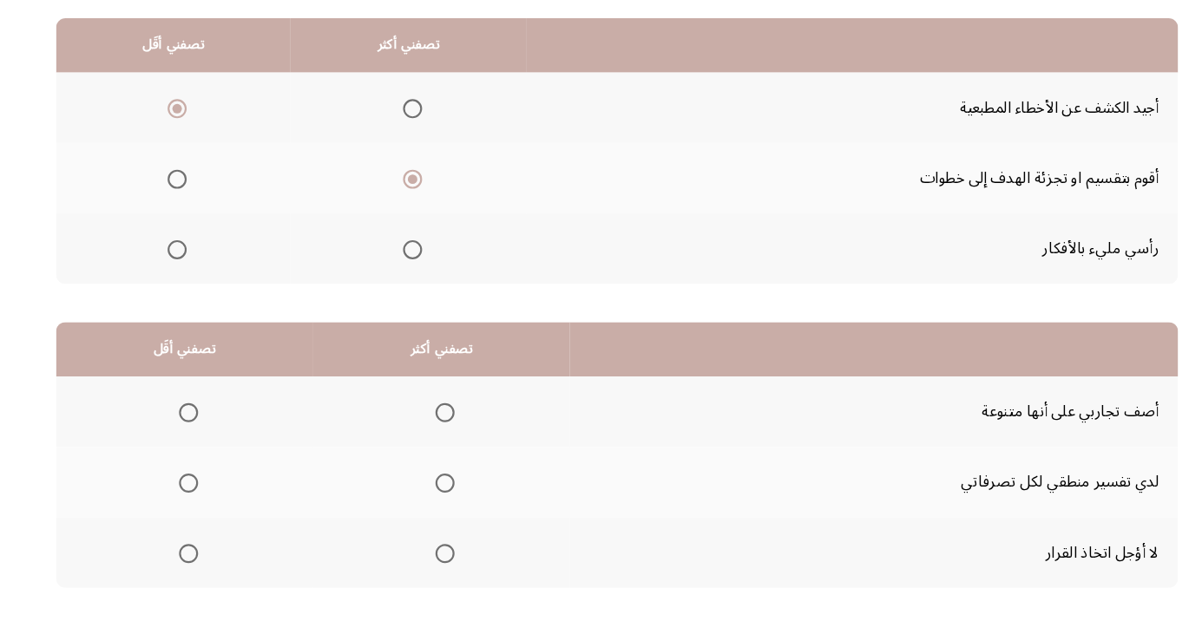
scroll to position [158, 0]
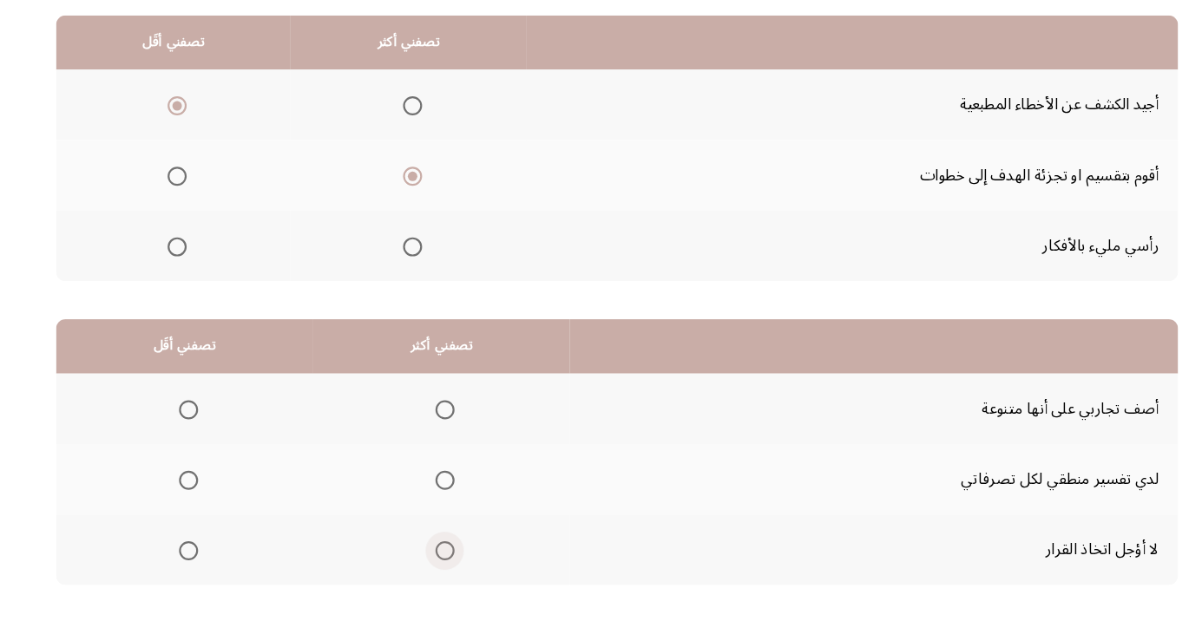
click at [445, 569] on span "Select an option" at bounding box center [444, 565] width 17 height 17
click at [445, 569] on input "Select an option" at bounding box center [444, 565] width 17 height 17
click at [207, 505] on span "Select an option" at bounding box center [210, 501] width 17 height 17
click at [207, 505] on input "Select an option" at bounding box center [210, 501] width 17 height 17
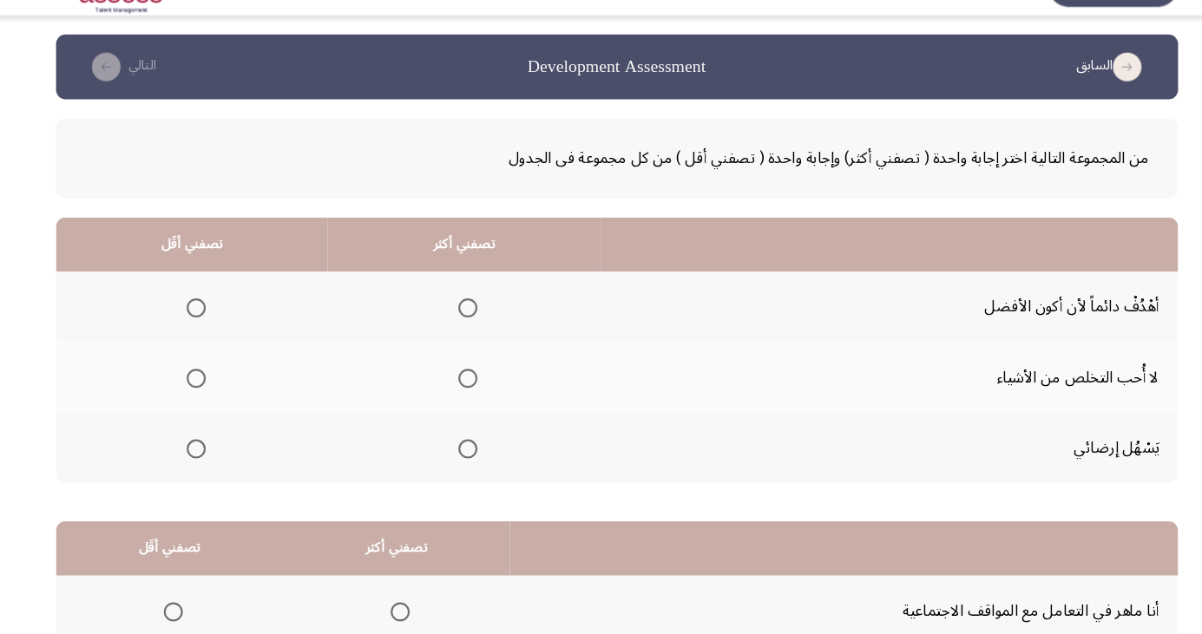
scroll to position [26, 0]
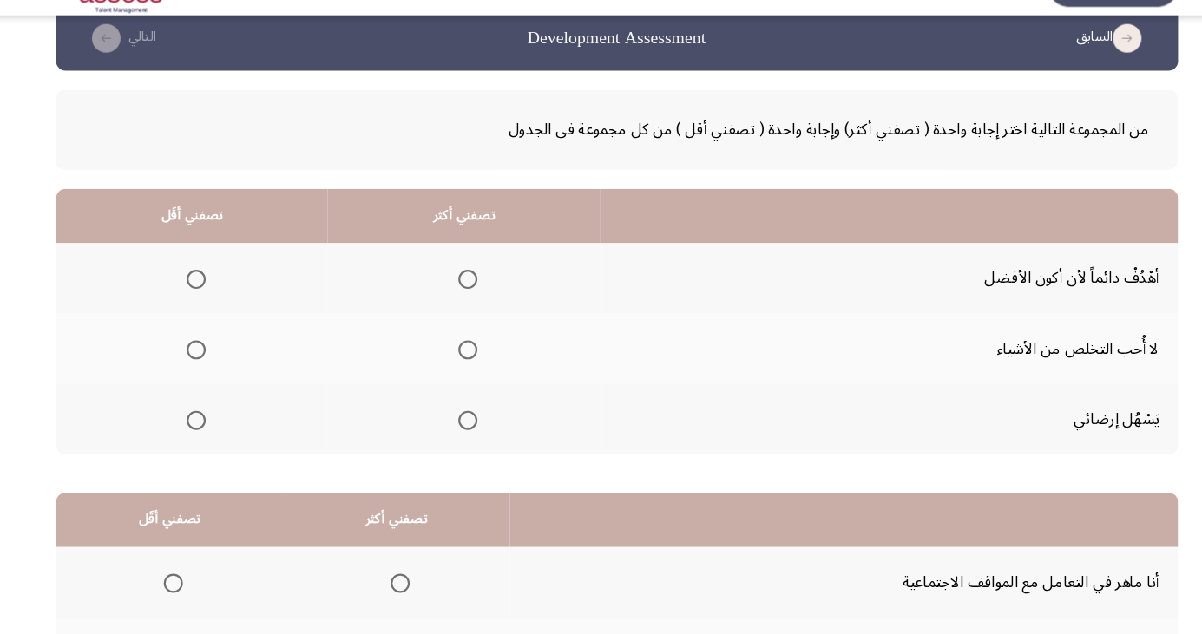
click at [465, 292] on span "Select an option" at bounding box center [465, 292] width 0 height 0
click at [464, 292] on input "Select an option" at bounding box center [464, 292] width 17 height 17
click at [213, 361] on span "Select an option" at bounding box center [217, 356] width 17 height 17
click at [213, 361] on input "Select an option" at bounding box center [217, 356] width 17 height 17
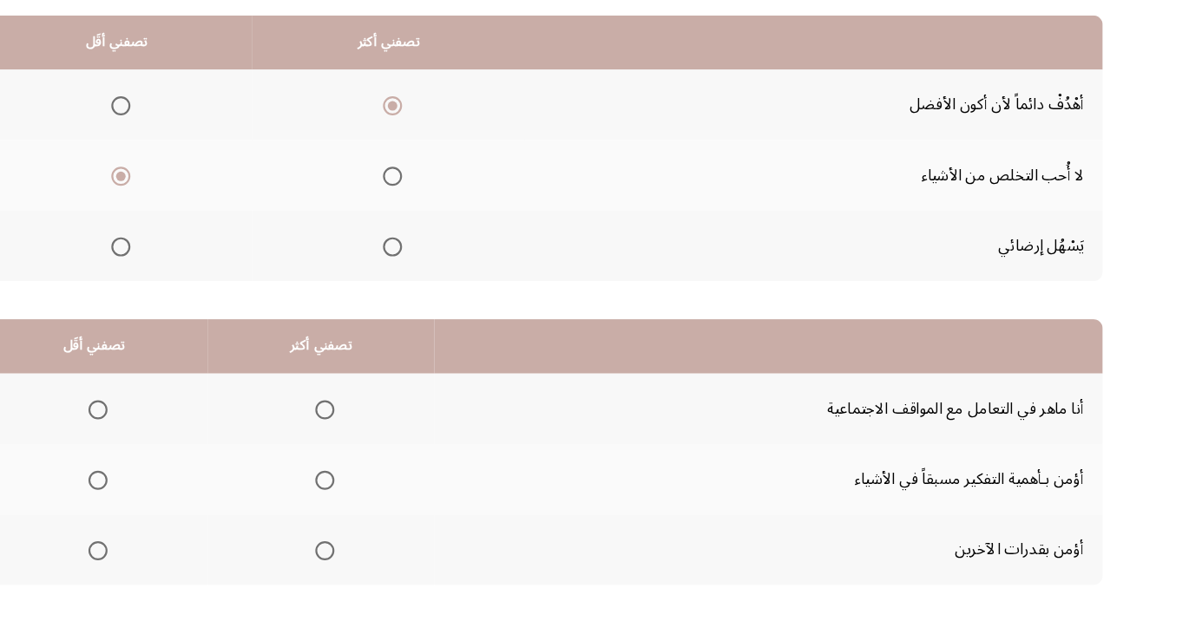
scroll to position [158, 0]
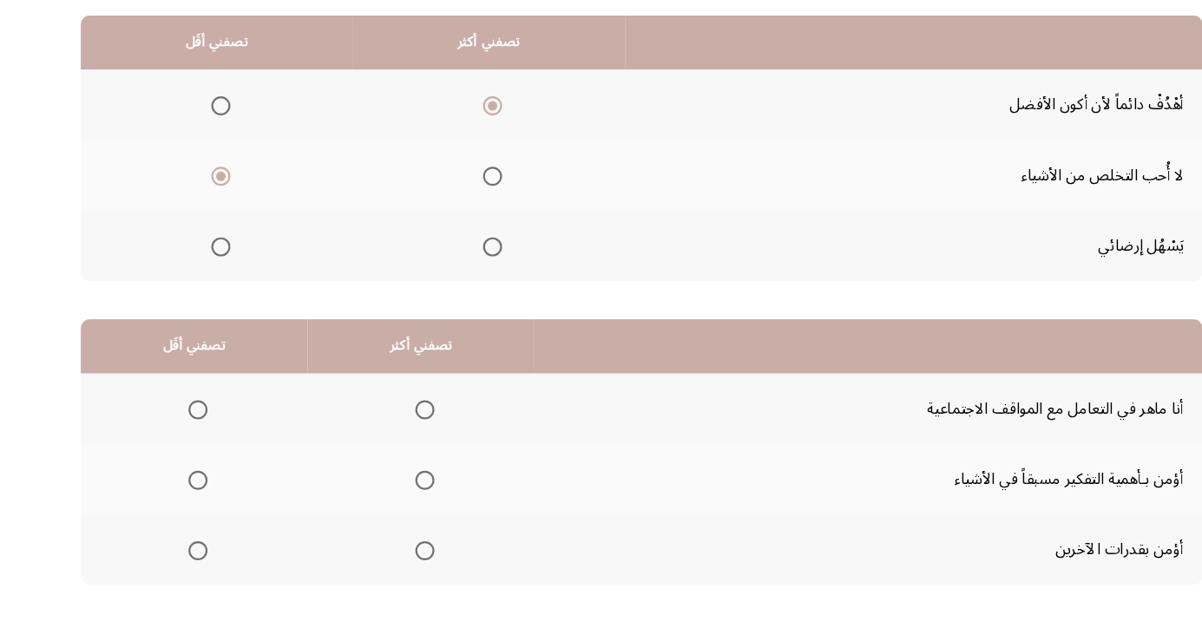
click at [408, 499] on span "Select an option" at bounding box center [403, 501] width 17 height 17
click at [408, 499] on input "Select an option" at bounding box center [403, 501] width 17 height 17
click at [199, 569] on span "Select an option" at bounding box center [196, 565] width 17 height 17
click at [199, 569] on input "Select an option" at bounding box center [196, 565] width 17 height 17
click at [197, 564] on span "Select an option" at bounding box center [197, 565] width 9 height 9
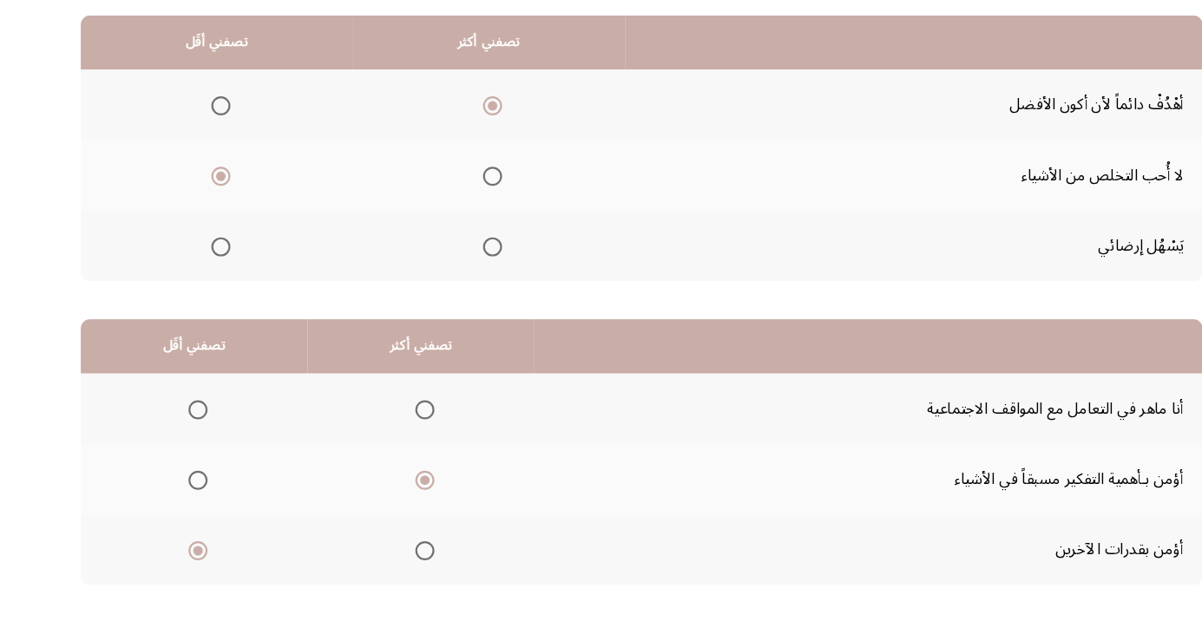
click at [197, 564] on input "Select an option" at bounding box center [196, 565] width 17 height 17
click at [204, 502] on span "Select an option" at bounding box center [196, 501] width 17 height 17
click at [204, 502] on input "Select an option" at bounding box center [196, 501] width 17 height 17
click at [404, 502] on span "Select an option" at bounding box center [404, 502] width 0 height 0
click at [401, 500] on input "Select an option" at bounding box center [403, 501] width 17 height 17
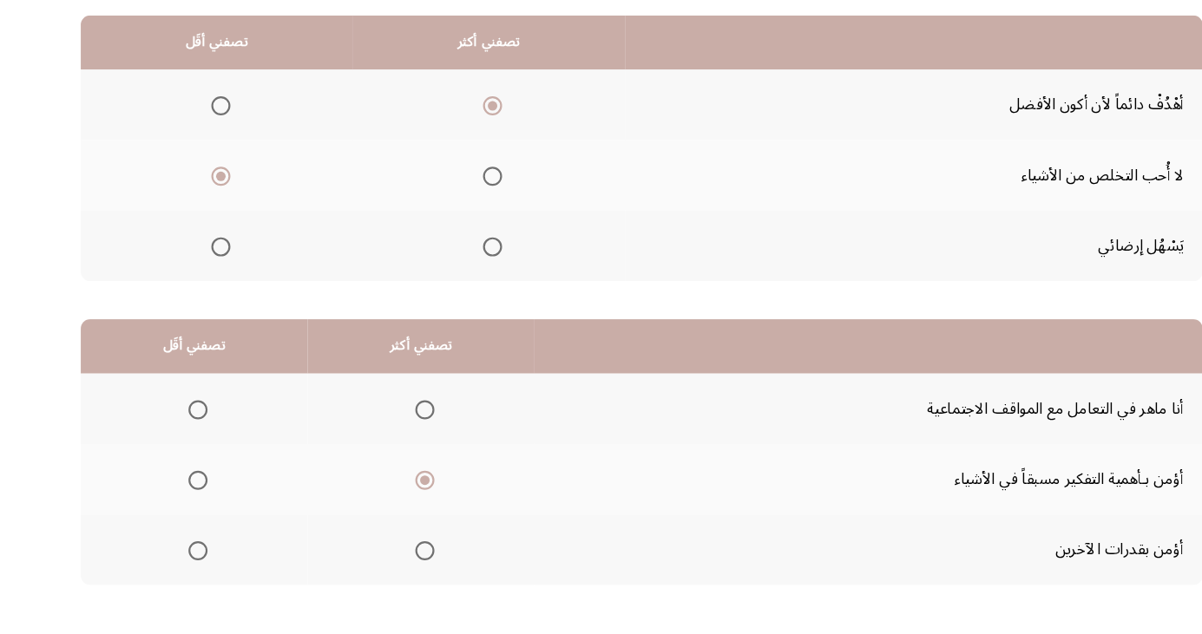
click at [197, 437] on span "Select an option" at bounding box center [197, 437] width 0 height 0
click at [195, 436] on input "Select an option" at bounding box center [196, 437] width 17 height 17
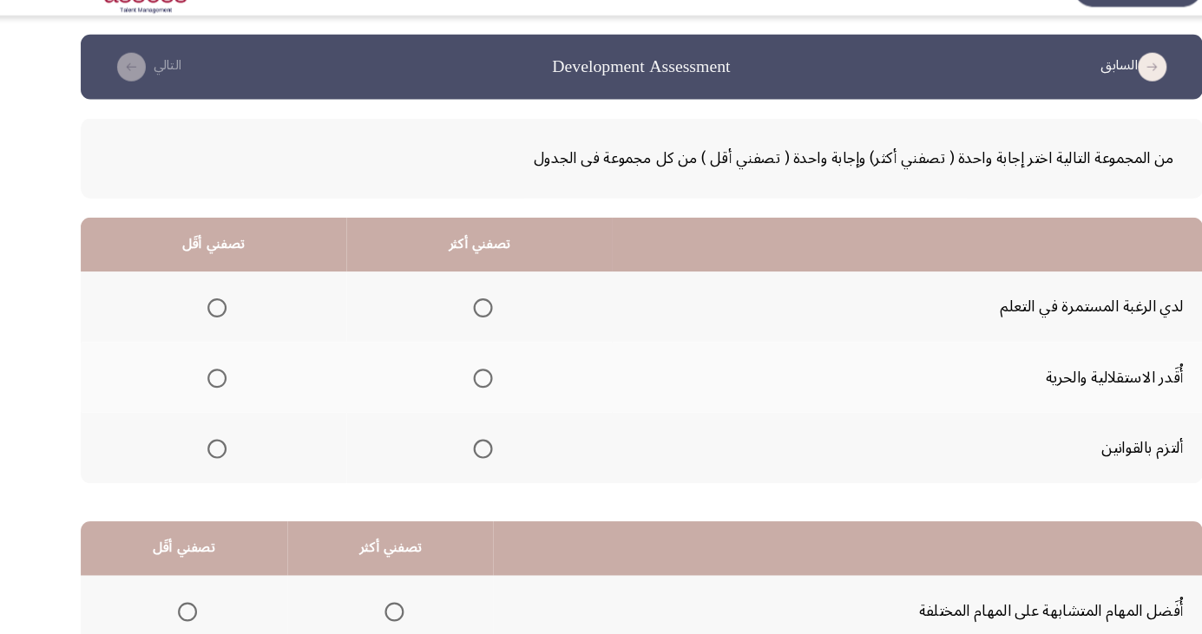
scroll to position [26, 0]
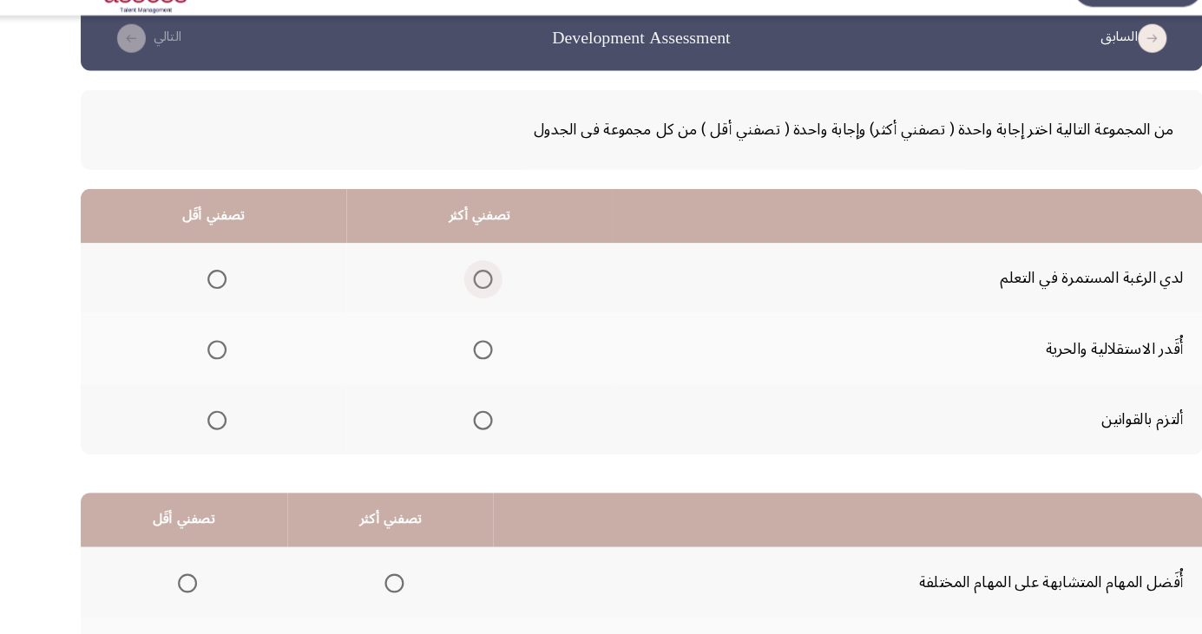
click at [454, 292] on span "Select an option" at bounding box center [456, 292] width 17 height 17
click at [454, 292] on input "Select an option" at bounding box center [456, 292] width 17 height 17
click at [211, 360] on span "Select an option" at bounding box center [214, 356] width 17 height 17
click at [211, 360] on input "Select an option" at bounding box center [214, 356] width 17 height 17
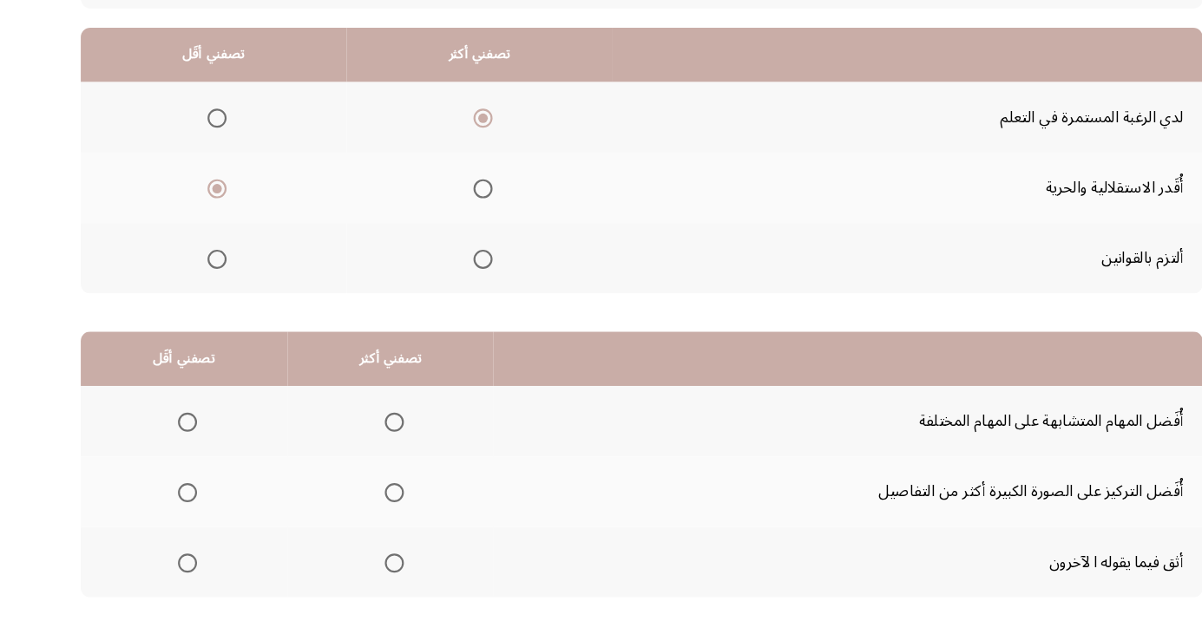
scroll to position [158, 0]
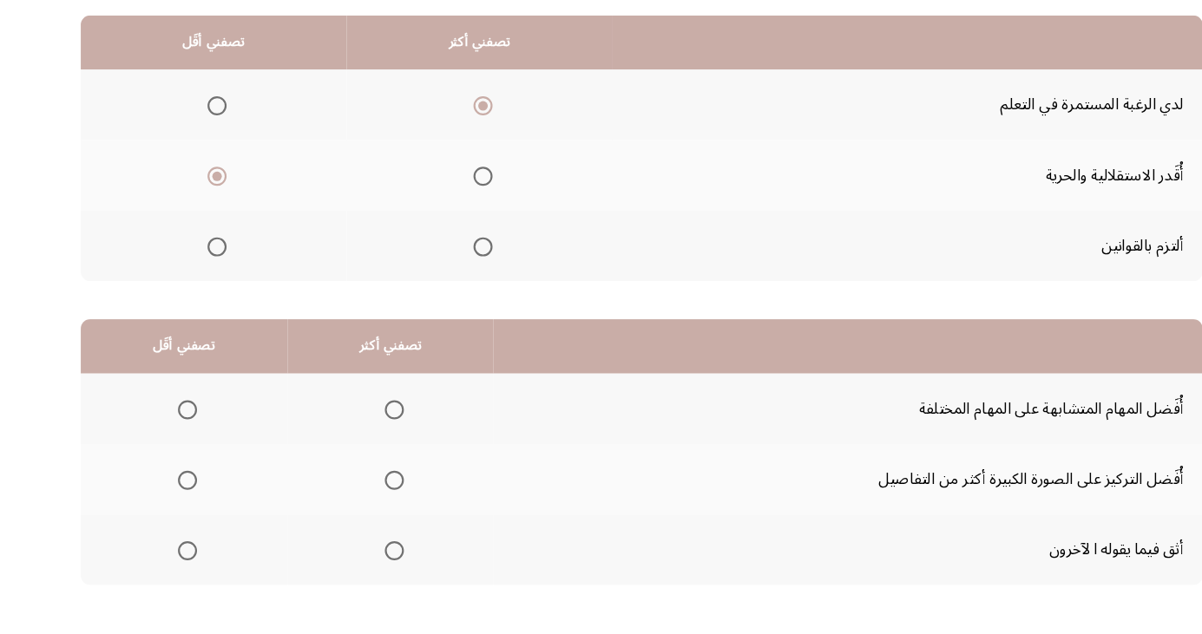
click at [376, 502] on span "Select an option" at bounding box center [376, 502] width 0 height 0
click at [374, 500] on input "Select an option" at bounding box center [375, 501] width 17 height 17
click at [187, 436] on span "Select an option" at bounding box center [187, 437] width 17 height 17
click at [187, 436] on input "Select an option" at bounding box center [187, 437] width 17 height 17
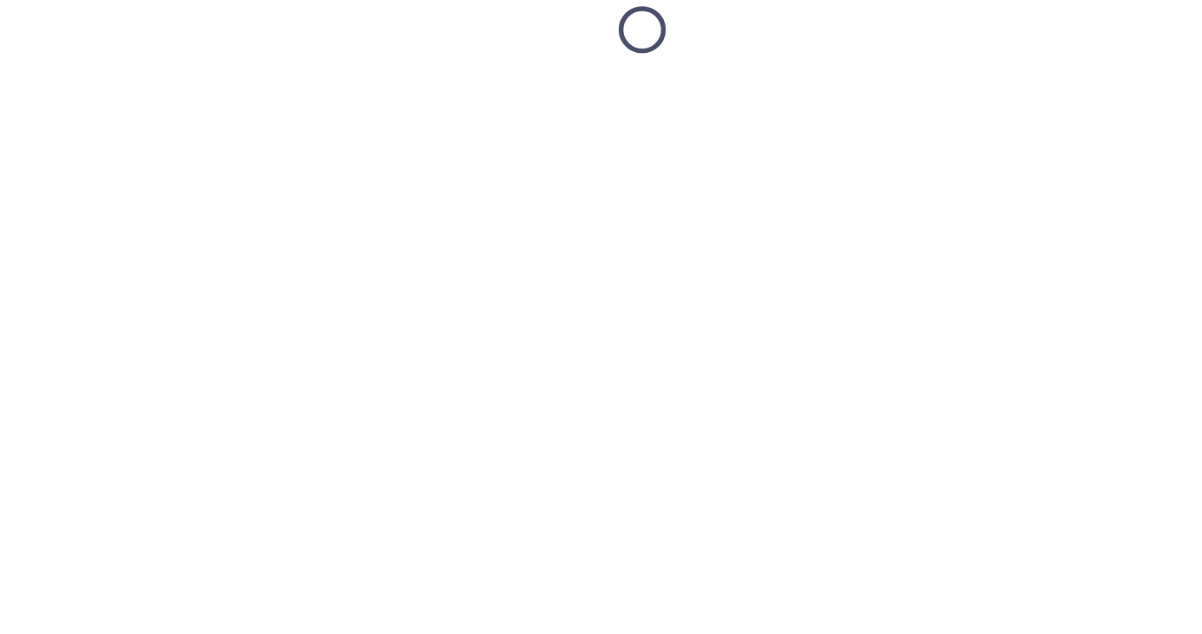
scroll to position [26, 0]
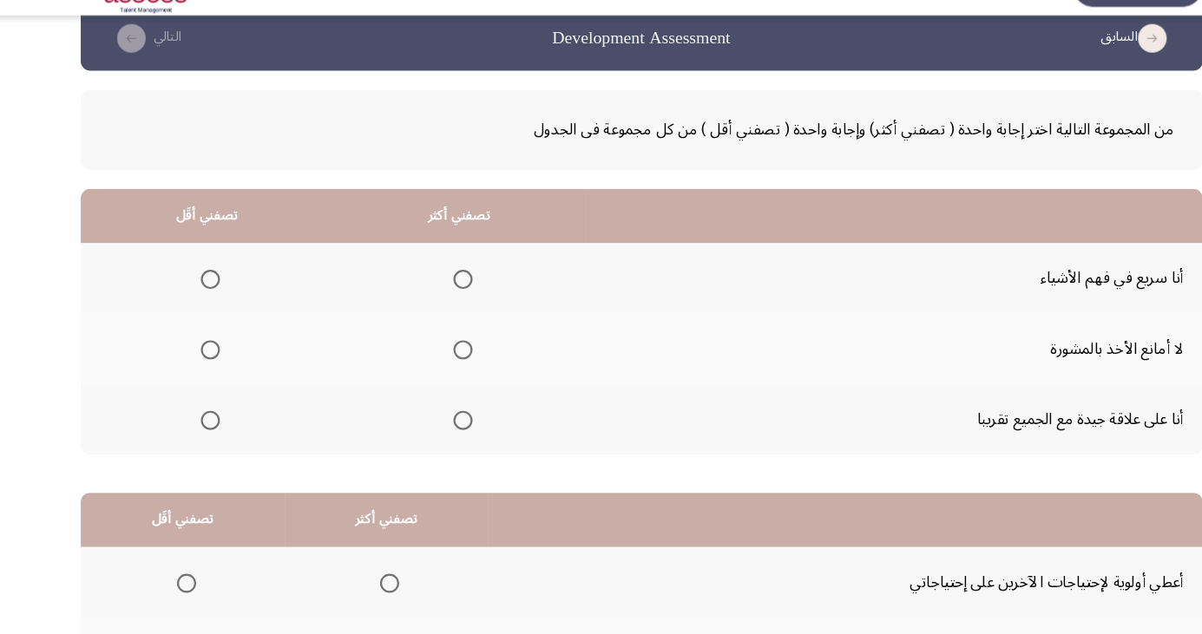
click at [438, 421] on span "Select an option" at bounding box center [438, 421] width 0 height 0
click at [433, 419] on input "Select an option" at bounding box center [438, 420] width 17 height 17
click at [438, 357] on span "Select an option" at bounding box center [438, 357] width 0 height 0
click at [433, 355] on input "Select an option" at bounding box center [438, 356] width 17 height 17
click at [208, 421] on span "Select an option" at bounding box center [208, 421] width 0 height 0
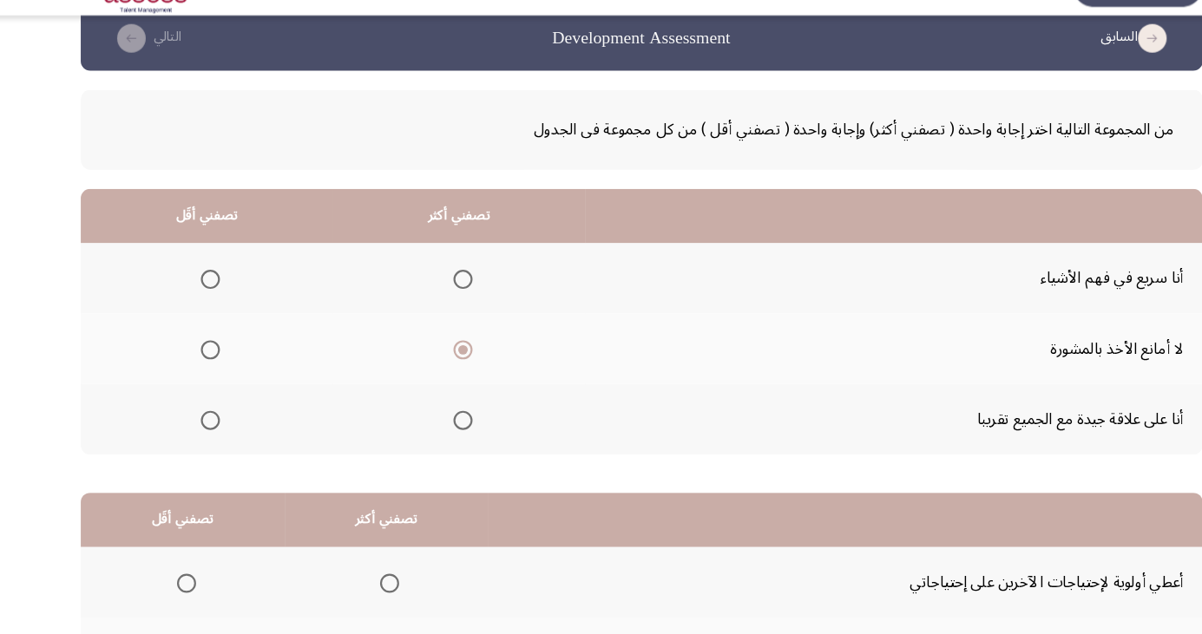
click at [207, 419] on input "Select an option" at bounding box center [208, 420] width 17 height 17
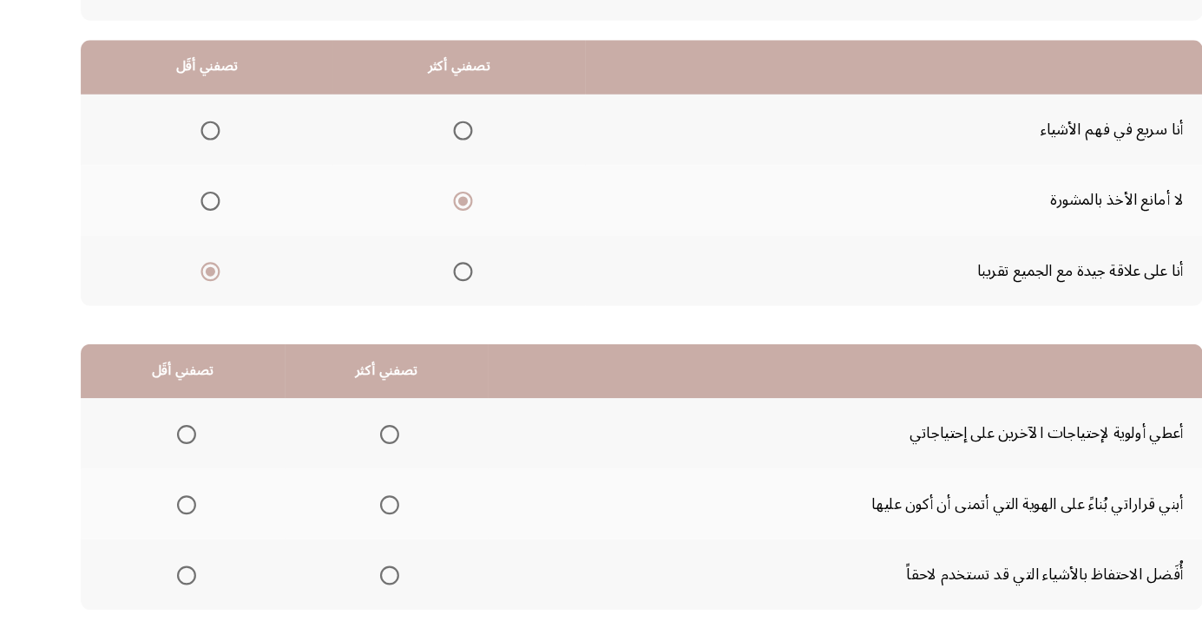
scroll to position [158, 0]
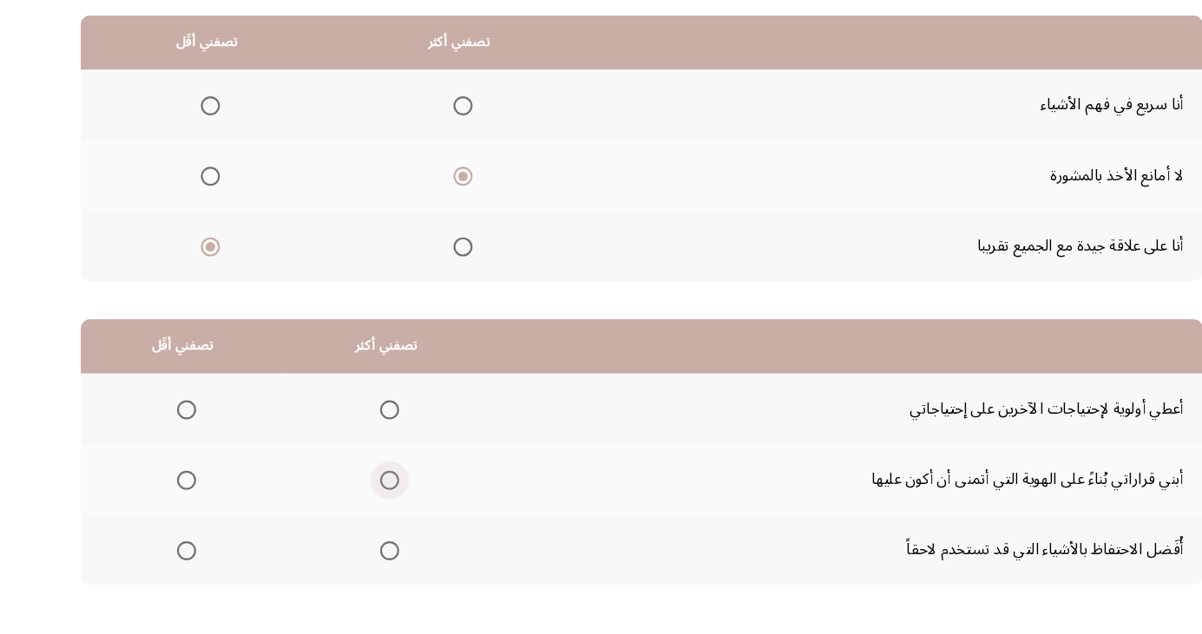
click at [378, 500] on span "Select an option" at bounding box center [371, 501] width 17 height 17
click at [378, 500] on input "Select an option" at bounding box center [371, 501] width 17 height 17
click at [187, 437] on span "Select an option" at bounding box center [187, 437] width 0 height 0
click at [186, 436] on input "Select an option" at bounding box center [186, 437] width 17 height 17
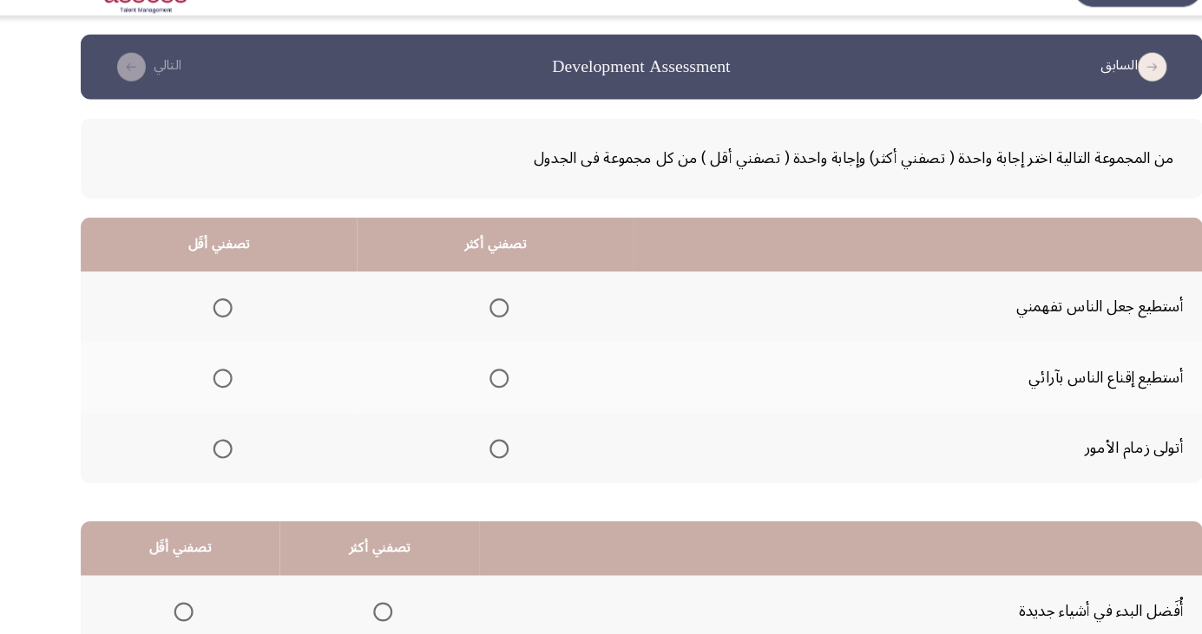
scroll to position [26, 0]
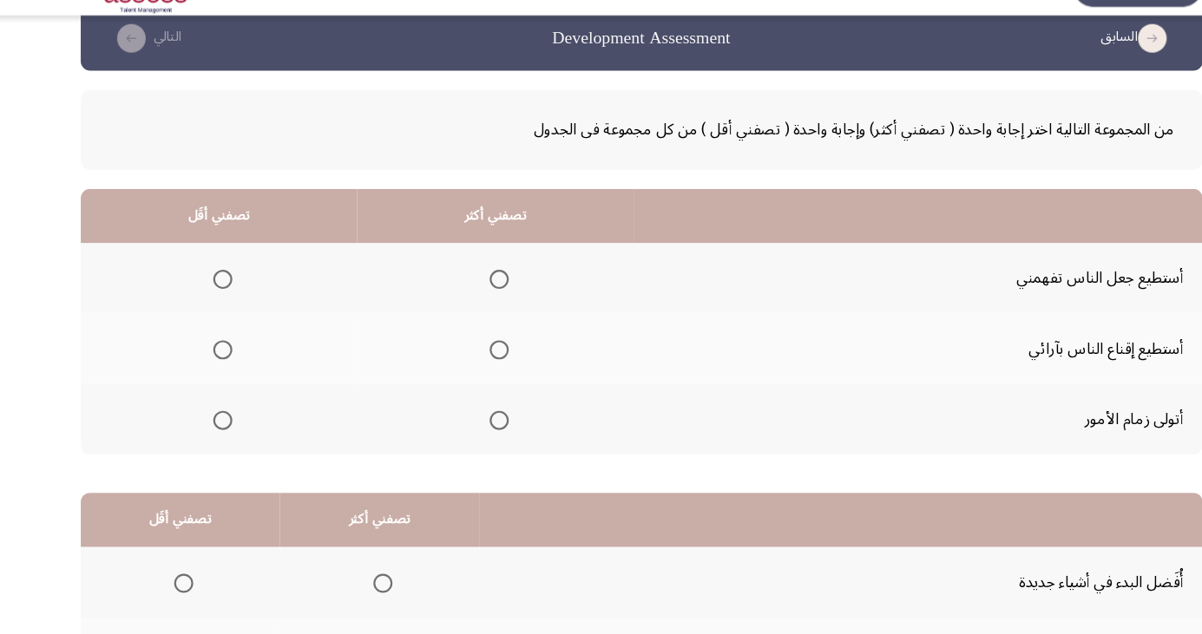
click at [468, 355] on span "Select an option" at bounding box center [471, 356] width 17 height 17
click at [468, 355] on input "Select an option" at bounding box center [471, 356] width 17 height 17
click at [225, 426] on span "Select an option" at bounding box center [219, 420] width 17 height 17
click at [225, 426] on input "Select an option" at bounding box center [219, 420] width 17 height 17
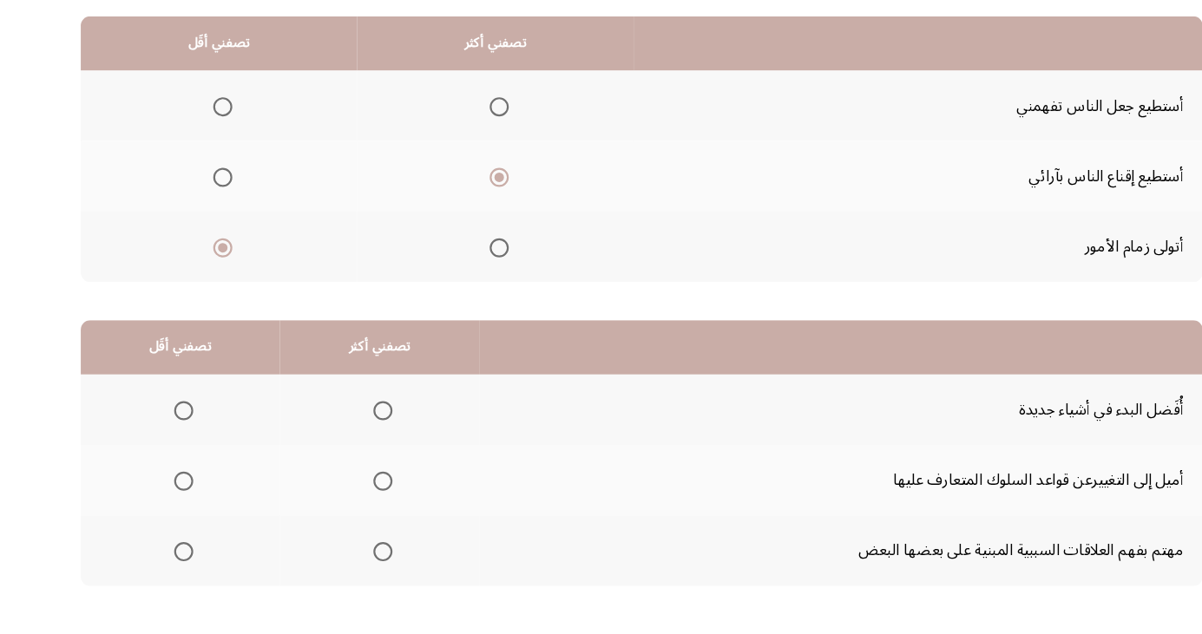
scroll to position [158, 0]
click at [358, 572] on span "Select an option" at bounding box center [365, 565] width 17 height 17
click at [358, 572] on input "Select an option" at bounding box center [365, 565] width 17 height 17
click at [184, 502] on span "Select an option" at bounding box center [184, 502] width 0 height 0
click at [183, 500] on input "Select an option" at bounding box center [183, 501] width 17 height 17
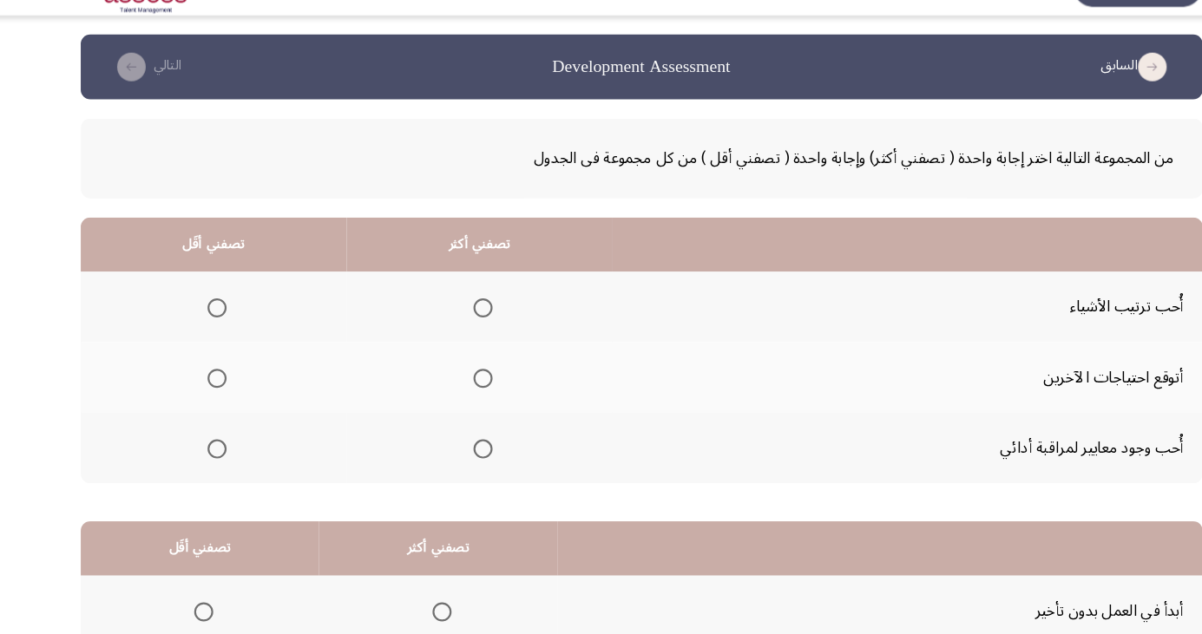
scroll to position [26, 0]
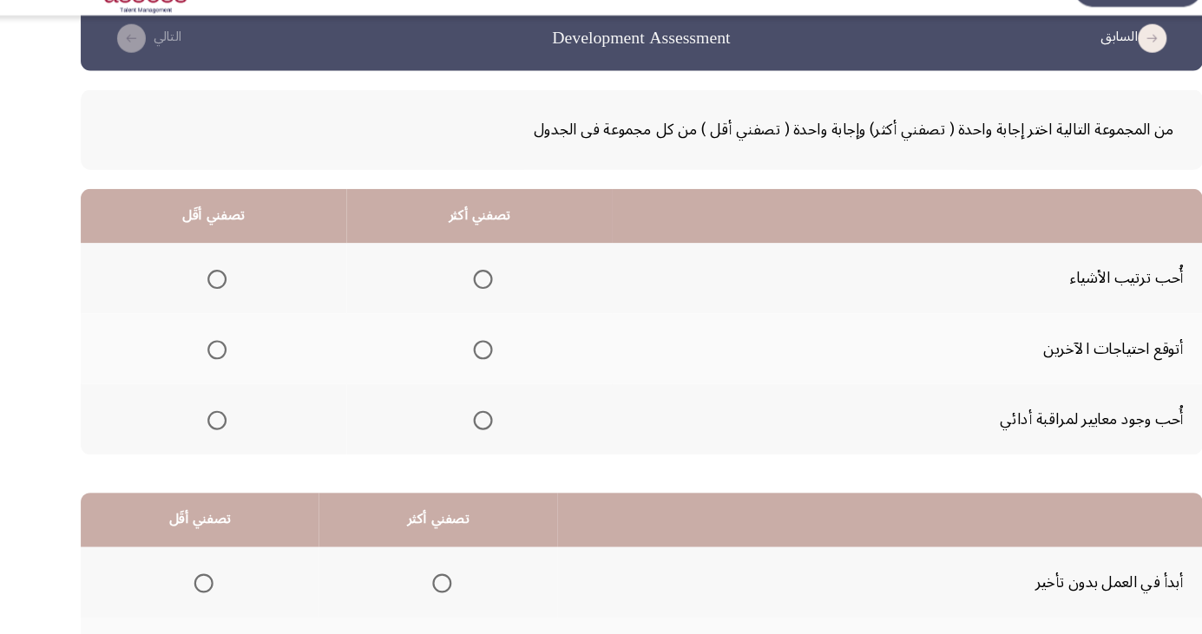
click at [456, 292] on span "Select an option" at bounding box center [456, 292] width 0 height 0
click at [453, 292] on input "Select an option" at bounding box center [456, 292] width 17 height 17
click at [479, 354] on th at bounding box center [453, 356] width 242 height 64
click at [456, 360] on span "Select an option" at bounding box center [456, 356] width 17 height 17
click at [456, 360] on input "Select an option" at bounding box center [456, 356] width 17 height 17
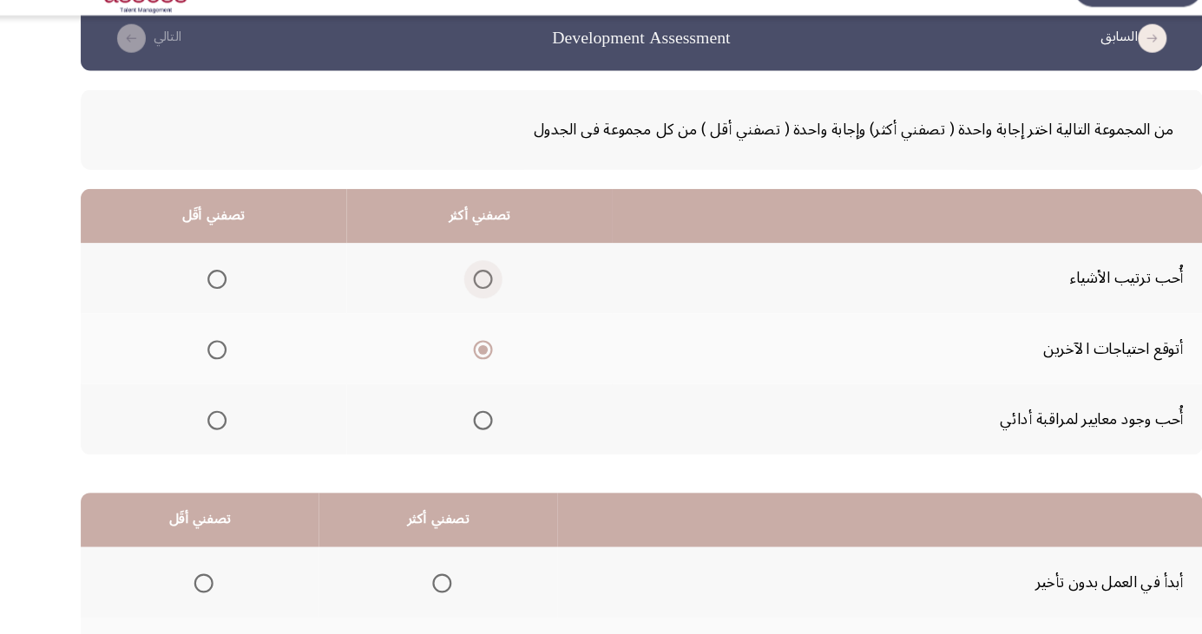
click at [458, 299] on span "Select an option" at bounding box center [456, 292] width 17 height 17
click at [458, 299] on input "Select an option" at bounding box center [456, 292] width 17 height 17
click at [214, 421] on span "Select an option" at bounding box center [214, 421] width 0 height 0
click at [213, 419] on input "Select an option" at bounding box center [214, 420] width 17 height 17
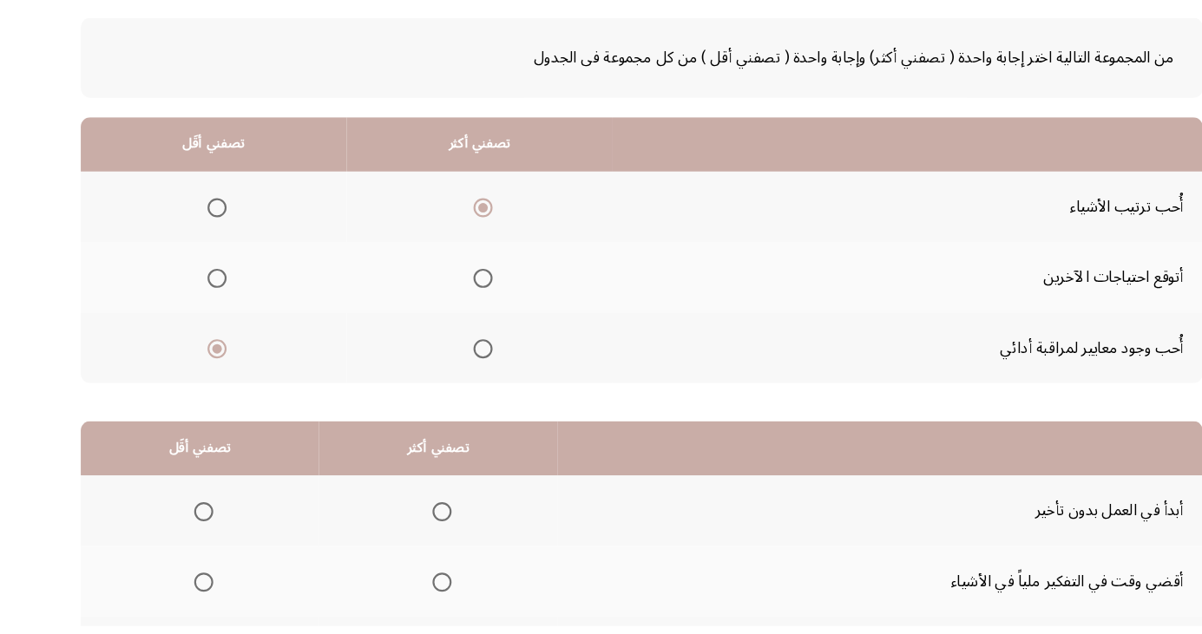
scroll to position [158, 0]
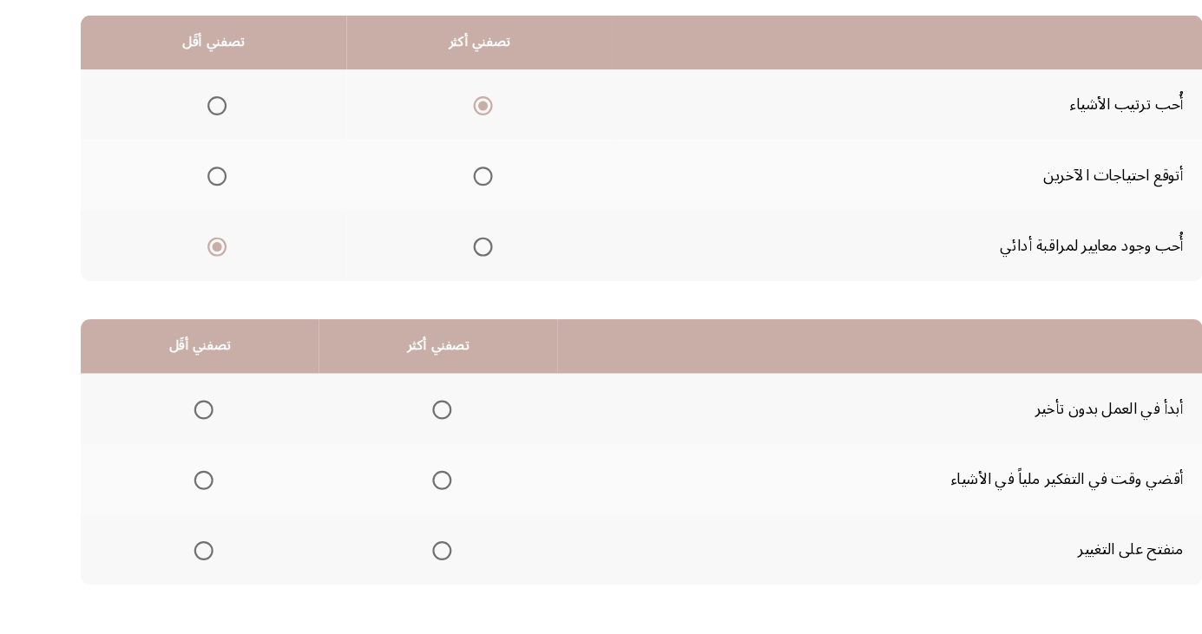
click at [419, 437] on span "Select an option" at bounding box center [419, 437] width 0 height 0
click at [417, 436] on input "Select an option" at bounding box center [418, 437] width 17 height 17
click at [198, 507] on span "Select an option" at bounding box center [202, 501] width 17 height 17
click at [198, 507] on input "Select an option" at bounding box center [202, 501] width 17 height 17
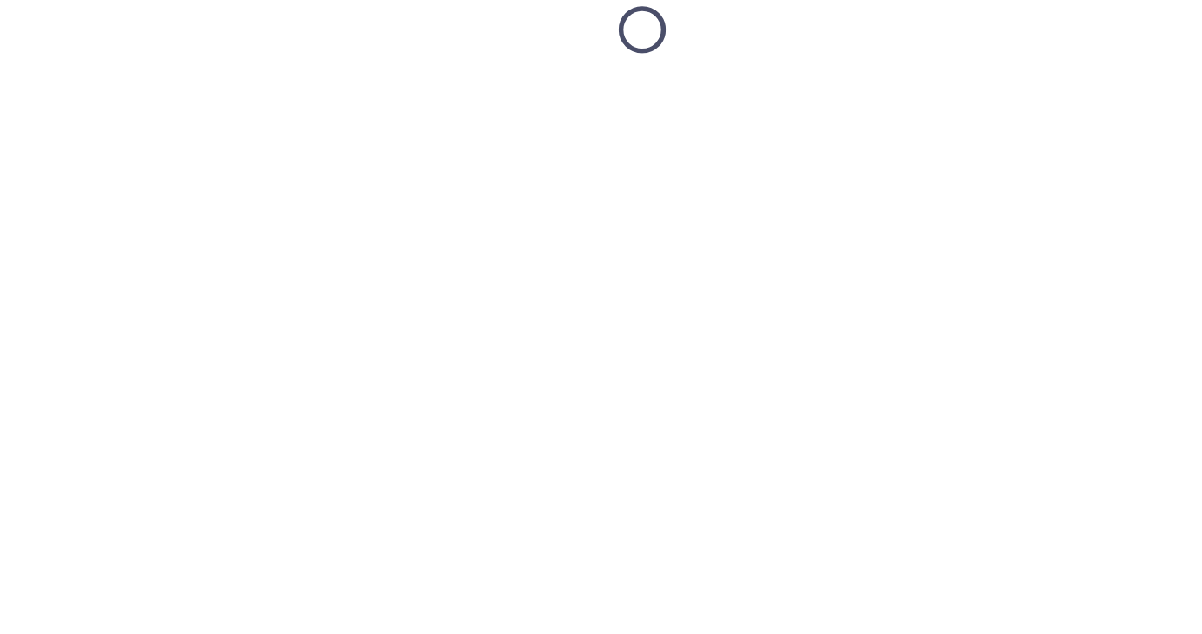
scroll to position [26, 0]
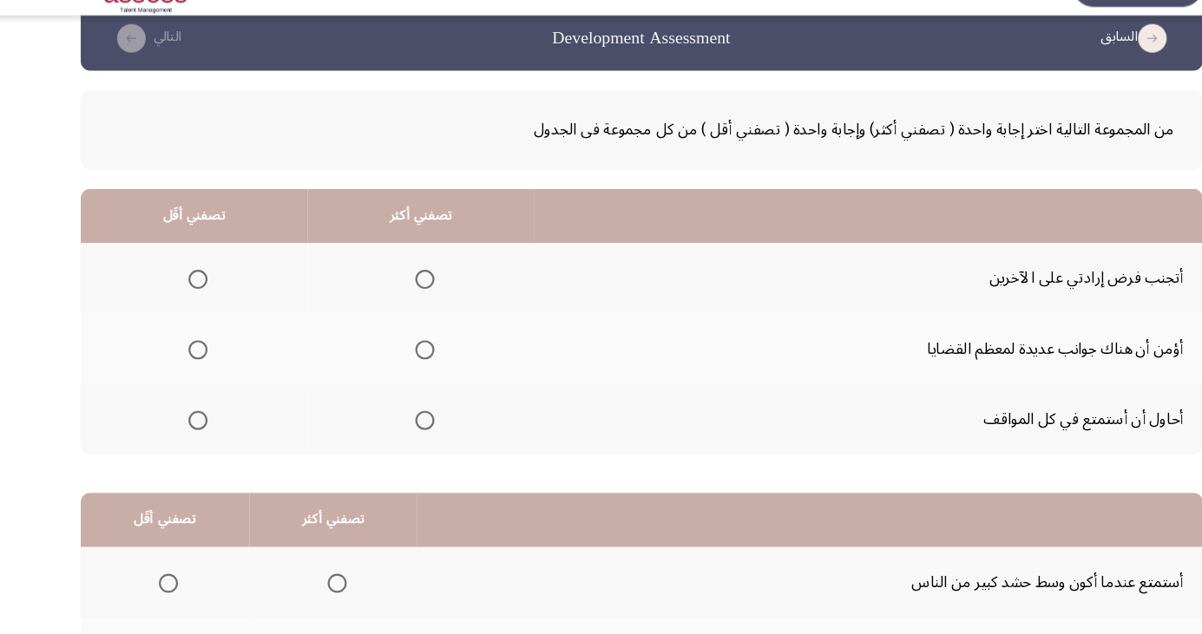
click at [404, 417] on span "Select an option" at bounding box center [403, 420] width 17 height 17
click at [404, 417] on input "Select an option" at bounding box center [403, 420] width 17 height 17
click at [194, 292] on span "Select an option" at bounding box center [196, 292] width 17 height 17
click at [194, 292] on input "Select an option" at bounding box center [196, 292] width 17 height 17
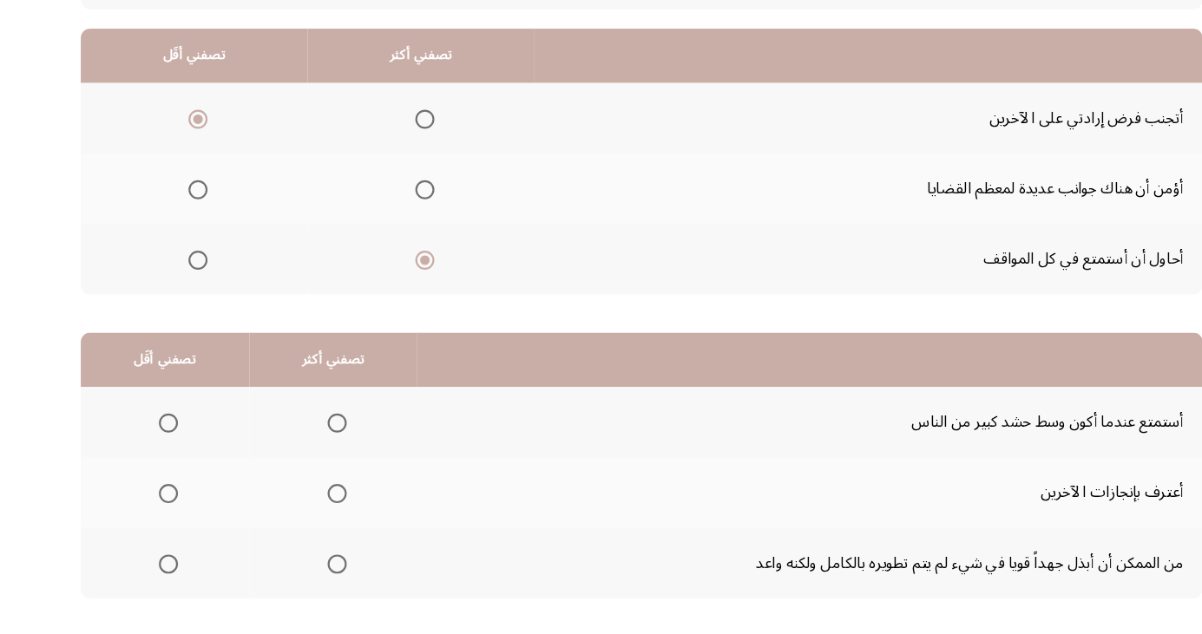
scroll to position [158, 0]
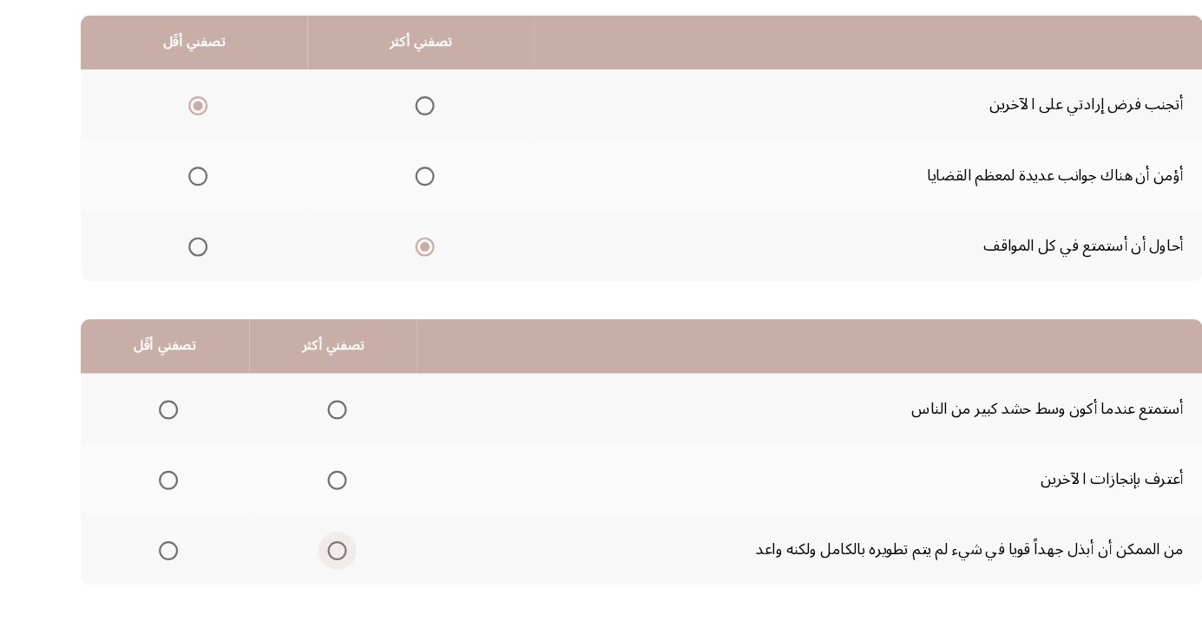
click at [325, 569] on span "Select an option" at bounding box center [323, 565] width 17 height 17
click at [325, 569] on input "Select an option" at bounding box center [323, 565] width 17 height 17
click at [170, 437] on span "Select an option" at bounding box center [170, 437] width 0 height 0
click at [169, 436] on input "Select an option" at bounding box center [169, 437] width 17 height 17
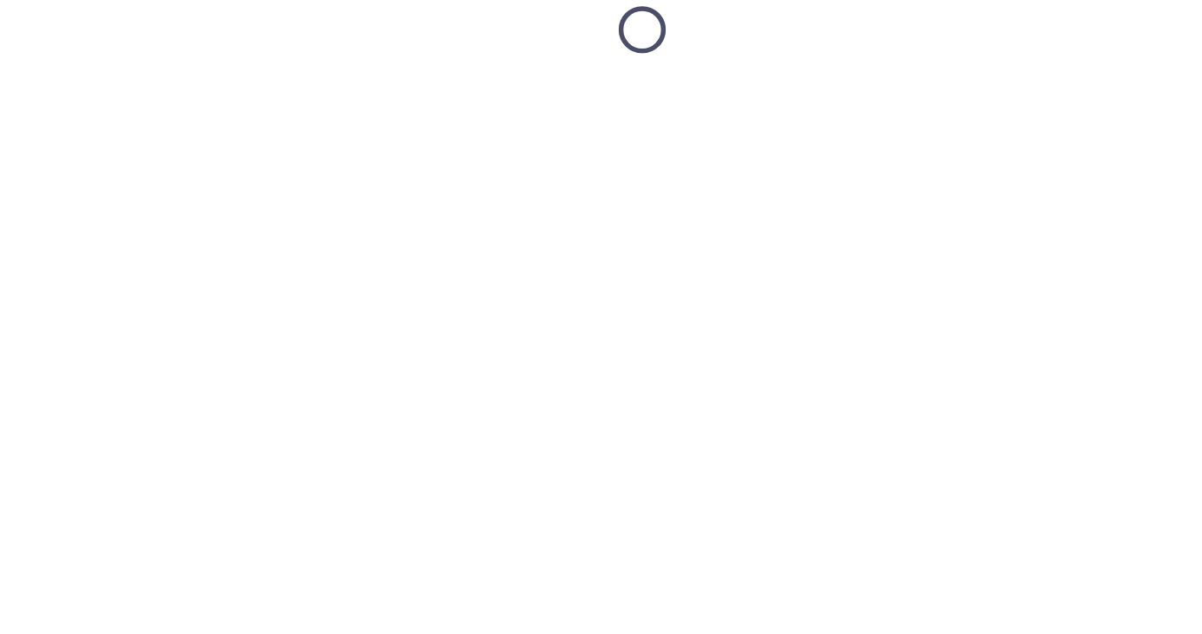
scroll to position [26, 0]
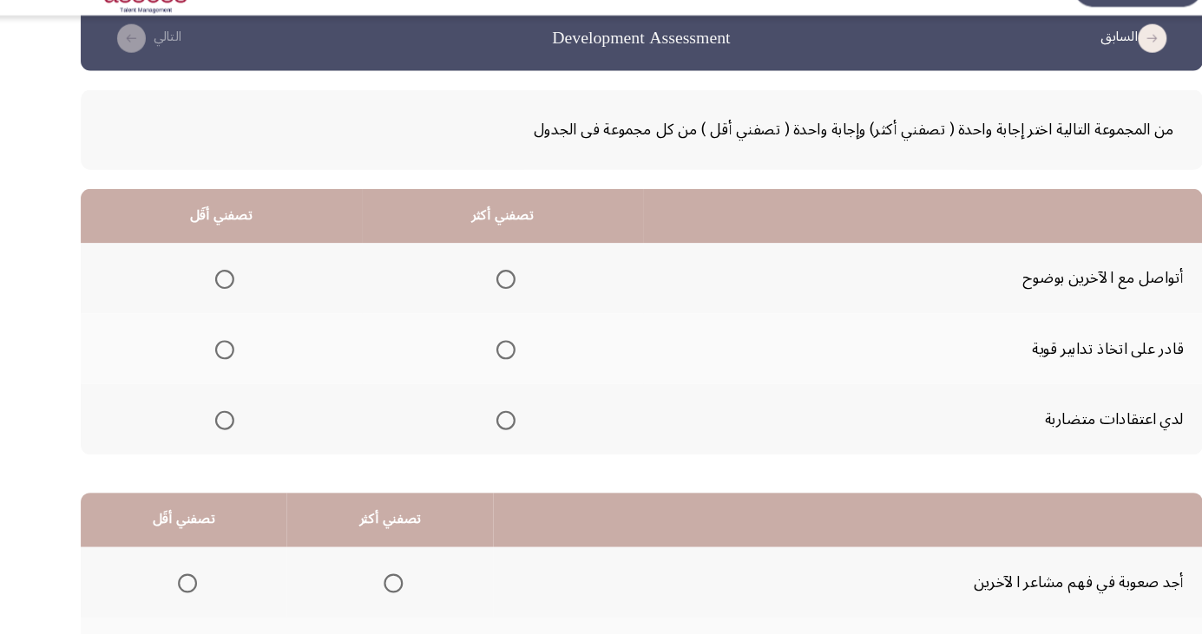
click at [220, 419] on span "Select an option" at bounding box center [221, 420] width 17 height 17
click at [220, 419] on input "Select an option" at bounding box center [221, 420] width 17 height 17
click at [477, 292] on span "Select an option" at bounding box center [477, 292] width 0 height 0
click at [476, 292] on input "Select an option" at bounding box center [477, 292] width 17 height 17
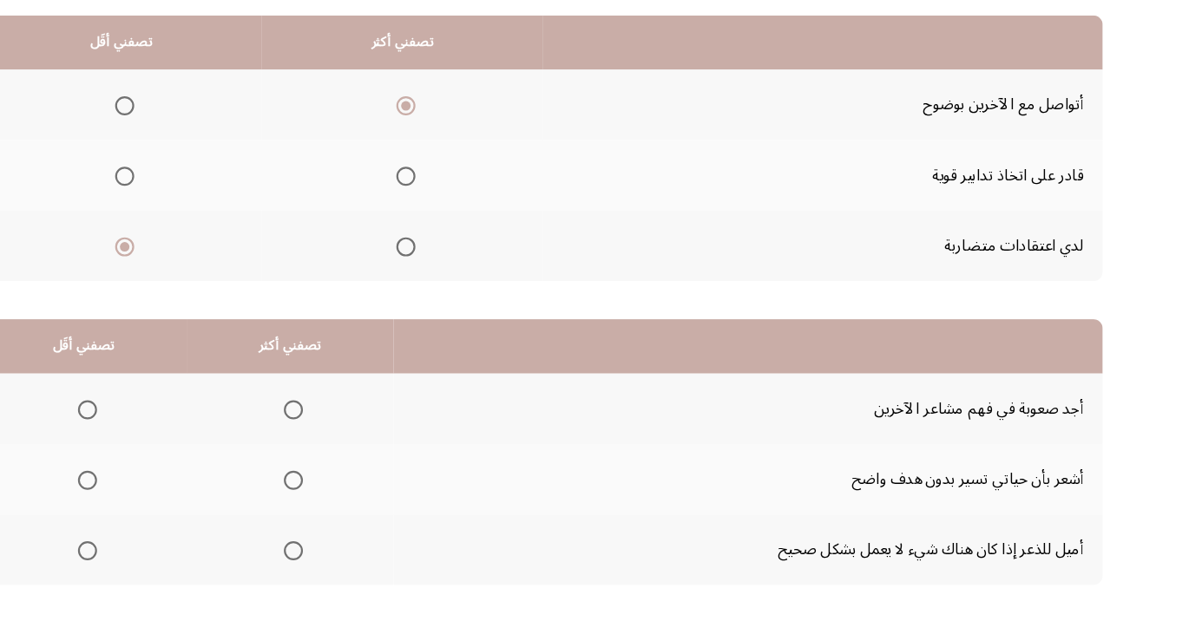
scroll to position [158, 0]
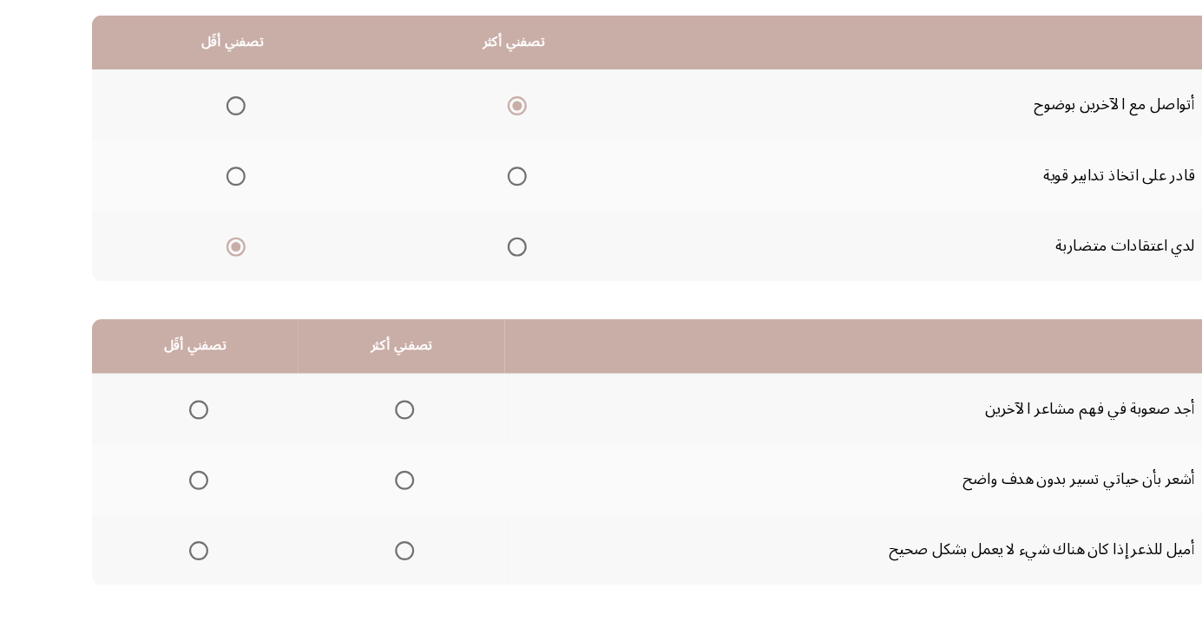
click at [375, 566] on span "Select an option" at bounding box center [375, 566] width 0 height 0
click at [371, 564] on input "Select an option" at bounding box center [374, 565] width 17 height 17
click at [186, 500] on span "Select an option" at bounding box center [187, 501] width 17 height 17
click at [186, 500] on input "Select an option" at bounding box center [187, 501] width 17 height 17
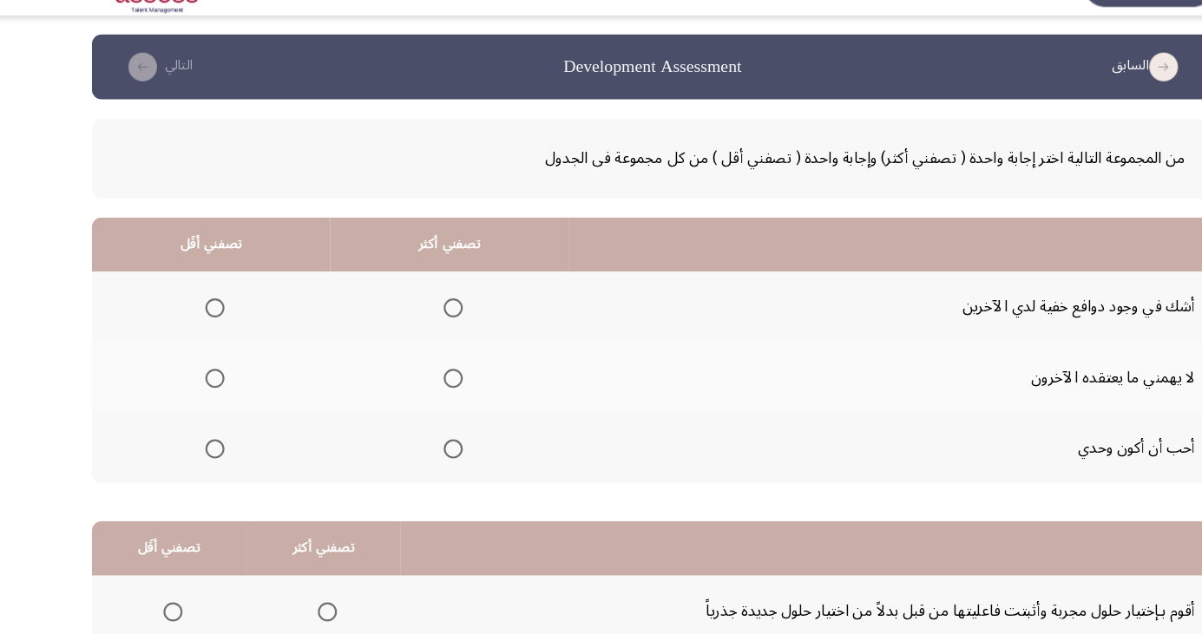
scroll to position [26, 0]
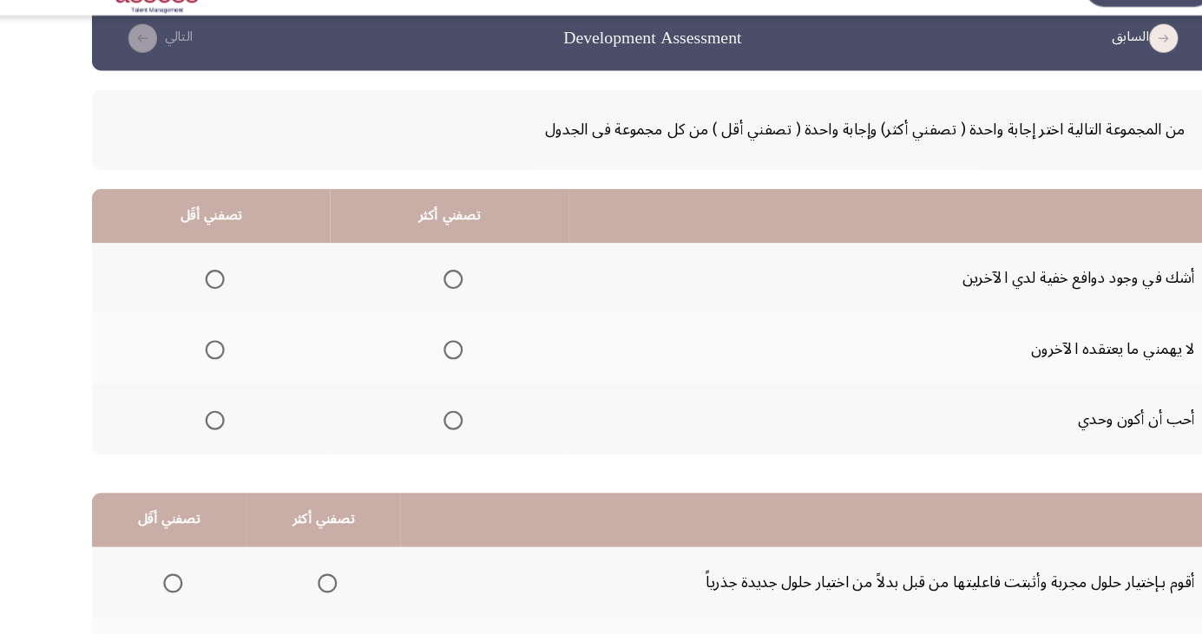
click at [419, 292] on span "Select an option" at bounding box center [419, 292] width 0 height 0
click at [416, 292] on input "Select an option" at bounding box center [418, 292] width 17 height 17
click at [202, 421] on span "Select an option" at bounding box center [202, 421] width 0 height 0
click at [200, 419] on input "Select an option" at bounding box center [202, 420] width 17 height 17
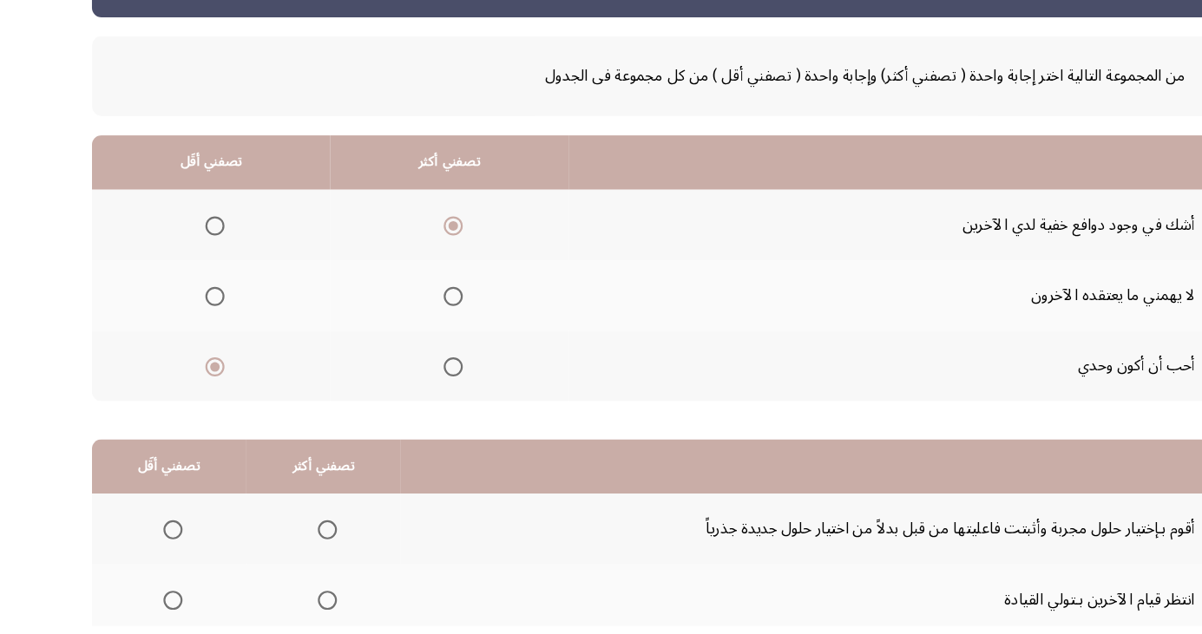
scroll to position [158, 0]
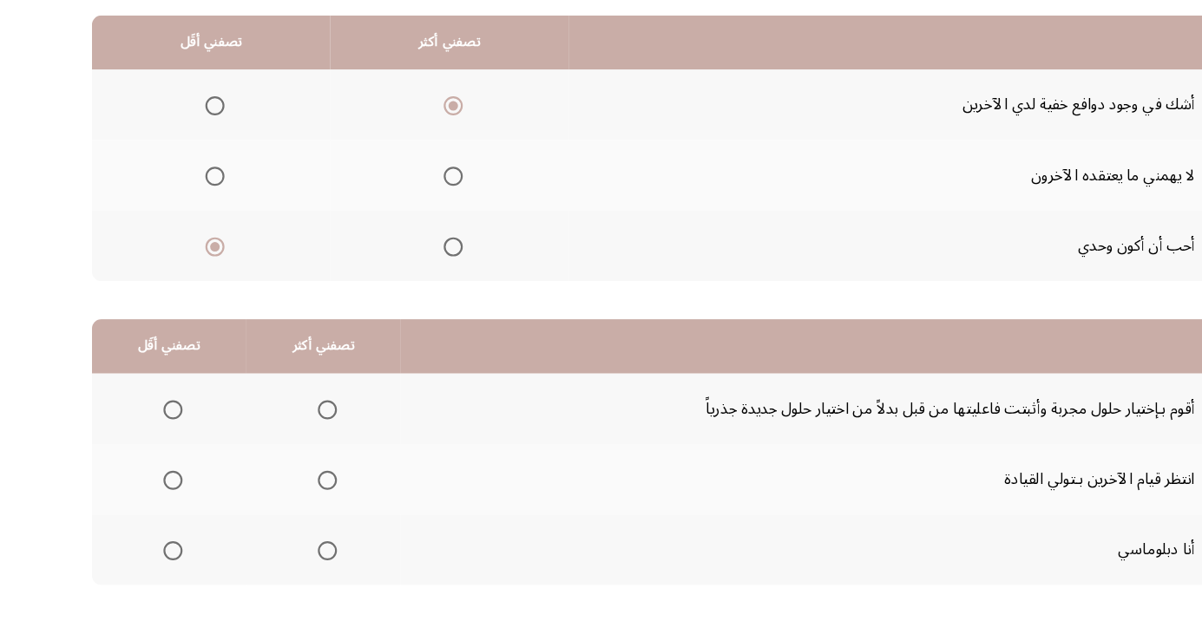
click at [300, 436] on span "Select an option" at bounding box center [304, 437] width 17 height 17
click at [300, 436] on input "Select an option" at bounding box center [304, 437] width 17 height 17
click at [164, 502] on span "Select an option" at bounding box center [164, 502] width 0 height 0
click at [162, 500] on input "Select an option" at bounding box center [163, 501] width 17 height 17
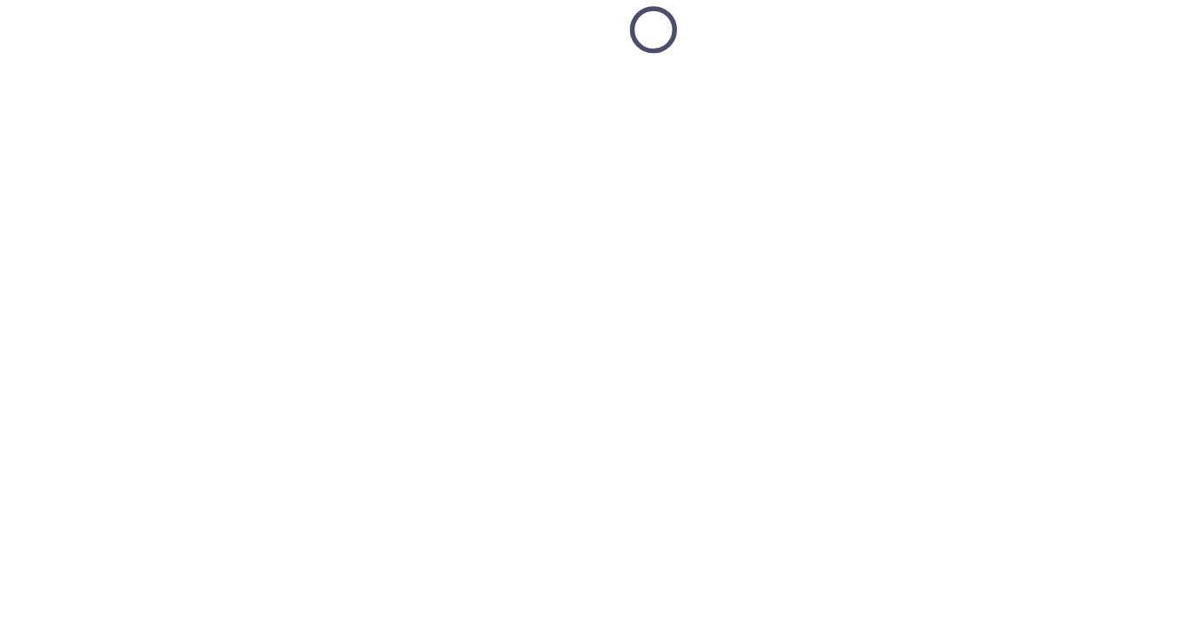
scroll to position [26, 0]
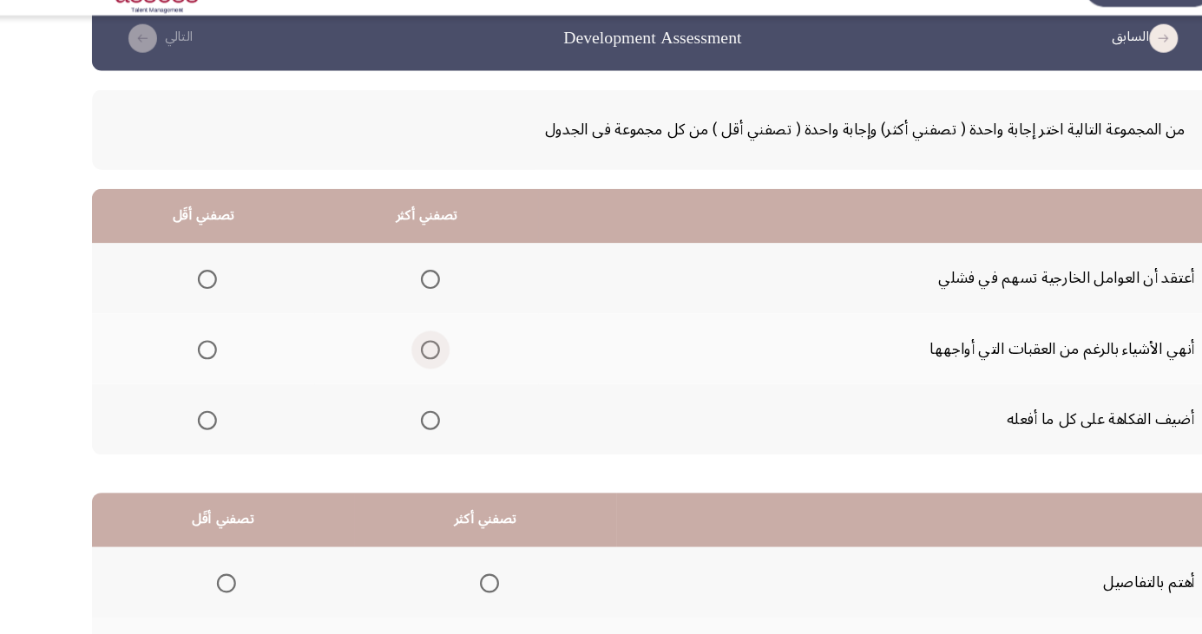
click at [398, 357] on span "Select an option" at bounding box center [398, 357] width 0 height 0
click at [397, 355] on input "Select an option" at bounding box center [398, 356] width 17 height 17
click at [195, 292] on span "Select an option" at bounding box center [195, 292] width 0 height 0
click at [194, 292] on input "Select an option" at bounding box center [195, 292] width 17 height 17
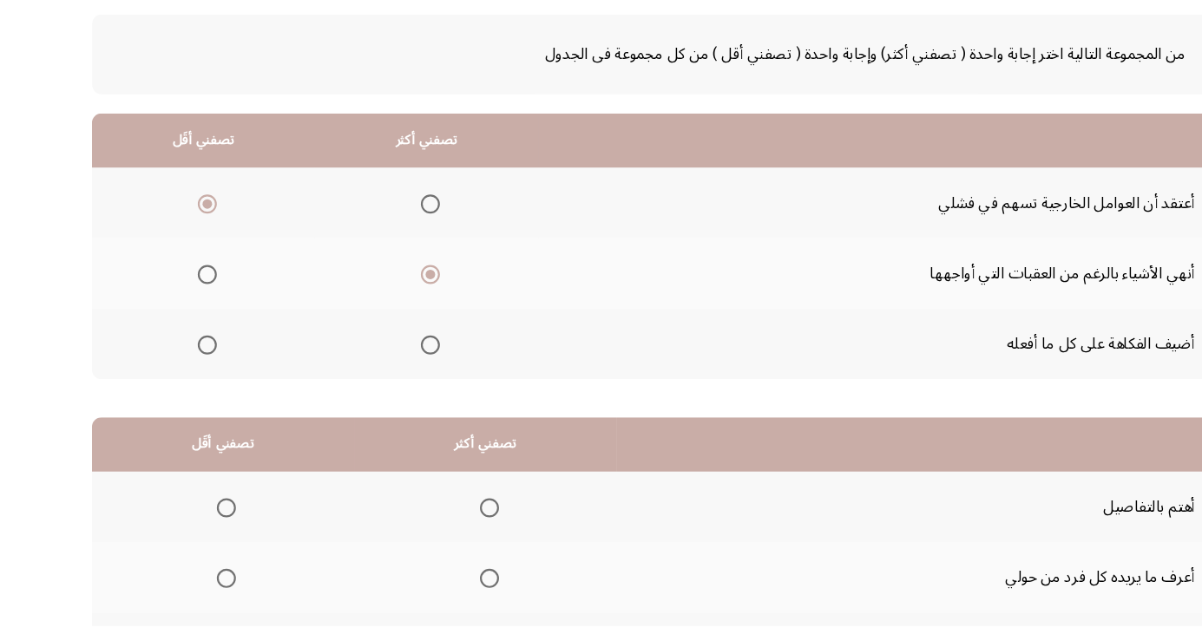
scroll to position [158, 0]
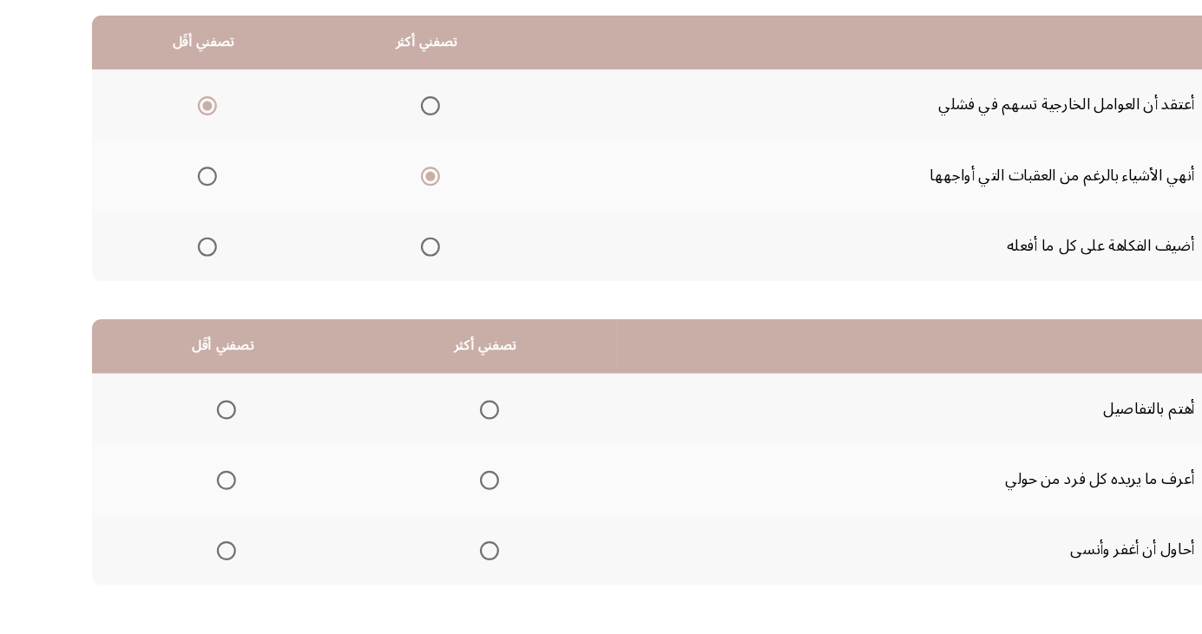
click at [456, 565] on span "Select an option" at bounding box center [451, 565] width 17 height 17
click at [456, 565] on input "Select an option" at bounding box center [451, 565] width 17 height 17
click at [459, 503] on span "Select an option" at bounding box center [451, 501] width 17 height 17
click at [459, 503] on input "Select an option" at bounding box center [451, 501] width 17 height 17
click at [211, 505] on span "Select an option" at bounding box center [212, 501] width 17 height 17
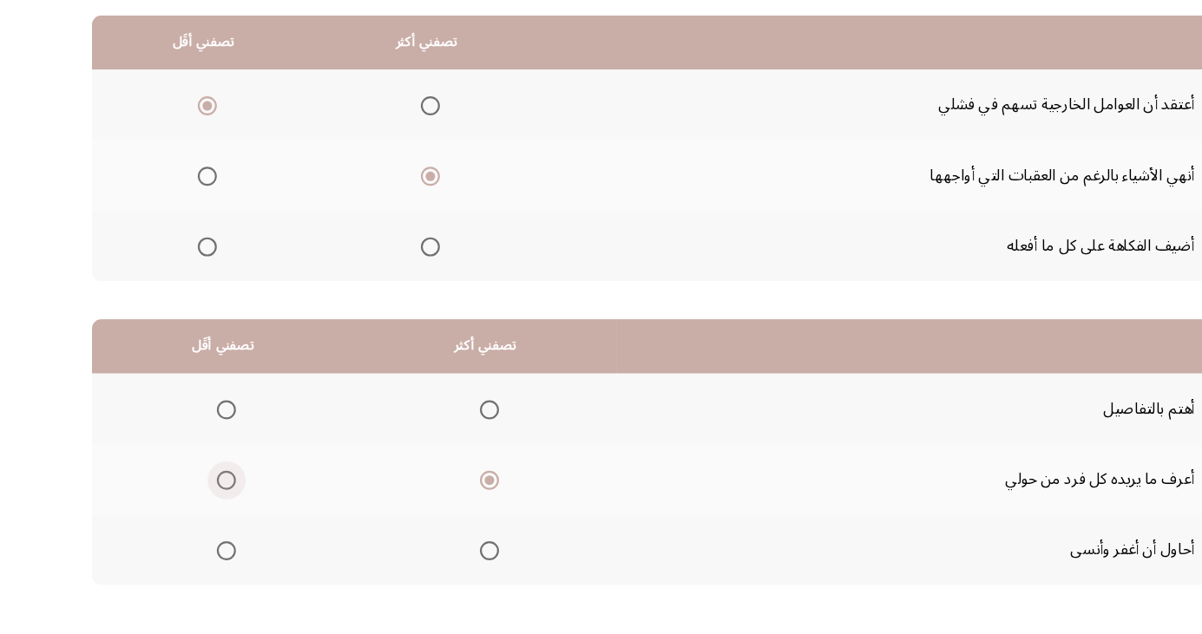
click at [211, 505] on input "Select an option" at bounding box center [212, 501] width 17 height 17
click at [444, 452] on th at bounding box center [448, 436] width 239 height 64
click at [459, 436] on span "Select an option" at bounding box center [451, 437] width 17 height 17
click at [459, 436] on input "Select an option" at bounding box center [451, 437] width 17 height 17
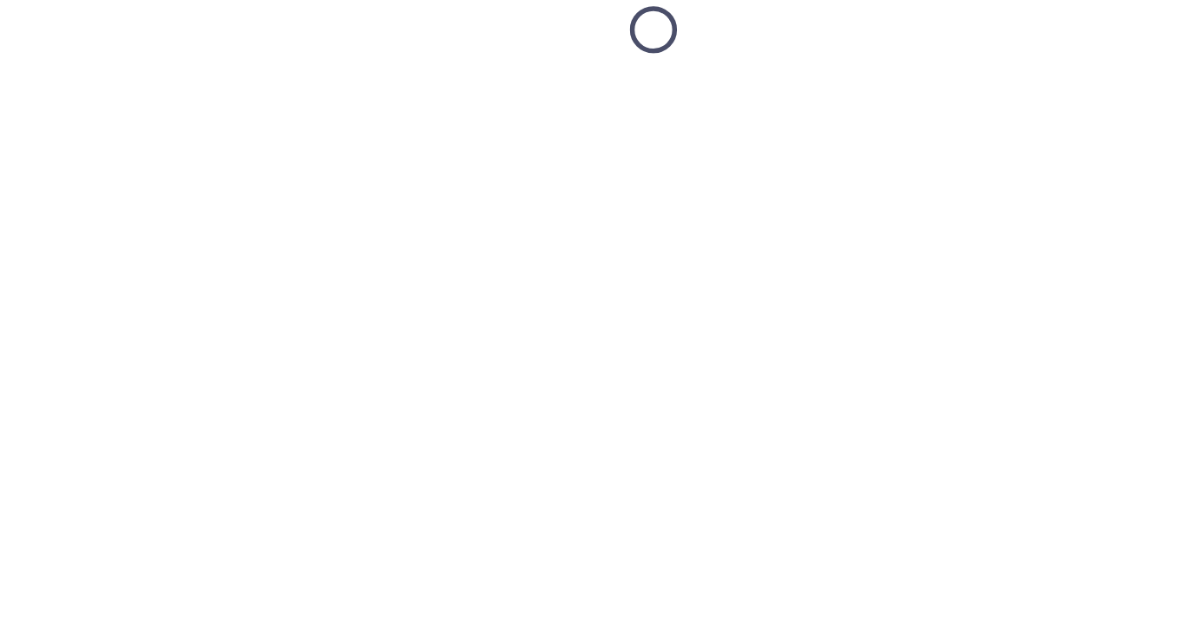
scroll to position [26, 0]
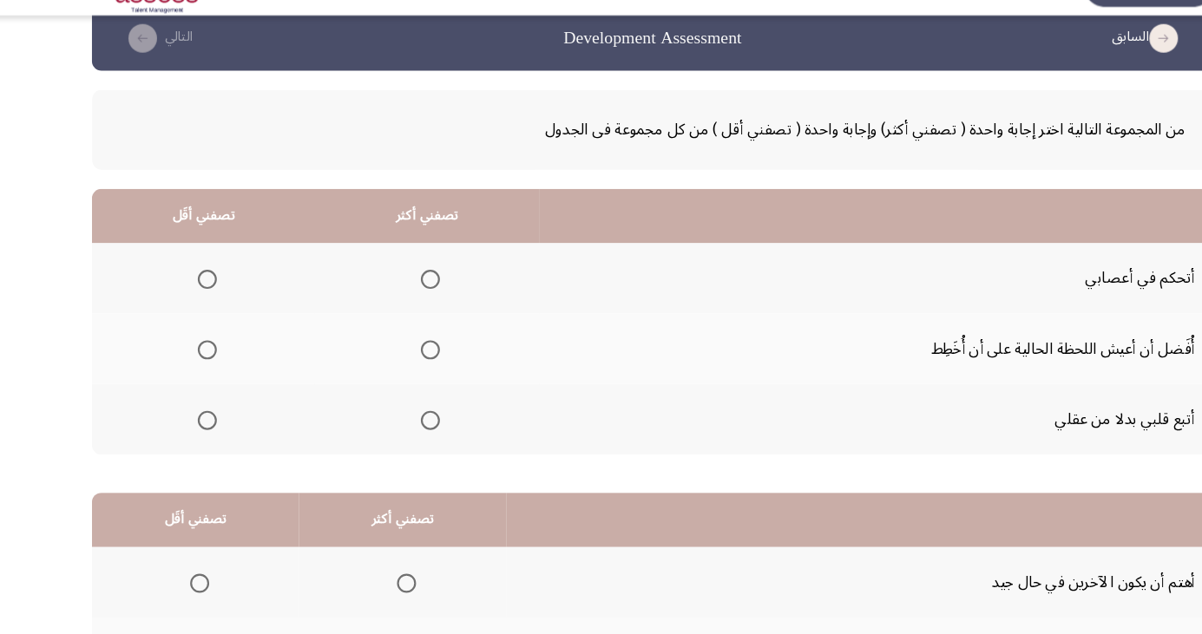
click at [398, 292] on span "Select an option" at bounding box center [398, 292] width 0 height 0
click at [393, 292] on input "Select an option" at bounding box center [398, 292] width 17 height 17
click at [195, 421] on span "Select an option" at bounding box center [195, 421] width 0 height 0
click at [194, 419] on input "Select an option" at bounding box center [195, 420] width 17 height 17
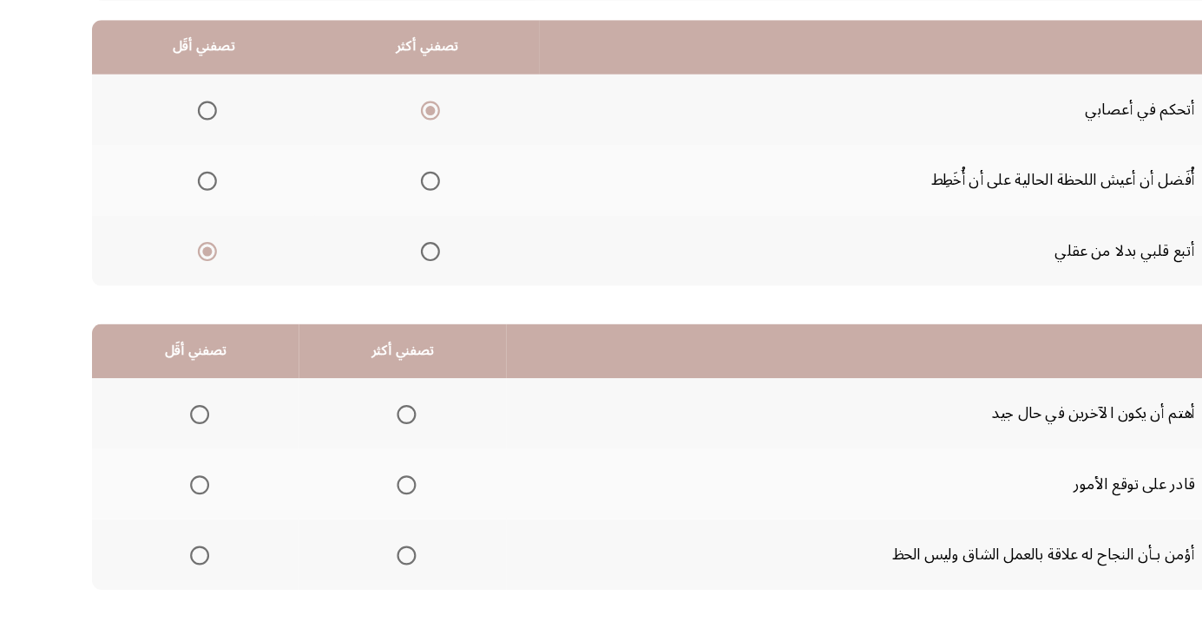
scroll to position [158, 0]
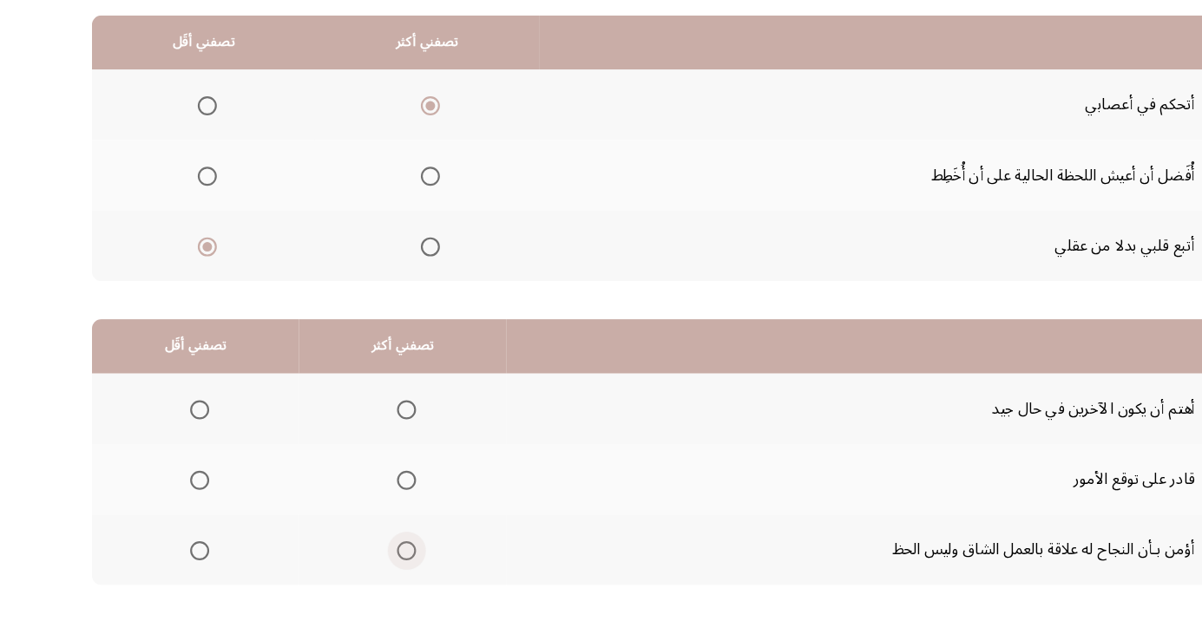
click at [377, 566] on span "Select an option" at bounding box center [377, 566] width 0 height 0
click at [371, 564] on input "Select an option" at bounding box center [376, 565] width 17 height 17
click at [180, 441] on span "Select an option" at bounding box center [188, 437] width 17 height 17
click at [180, 441] on input "Select an option" at bounding box center [188, 437] width 17 height 17
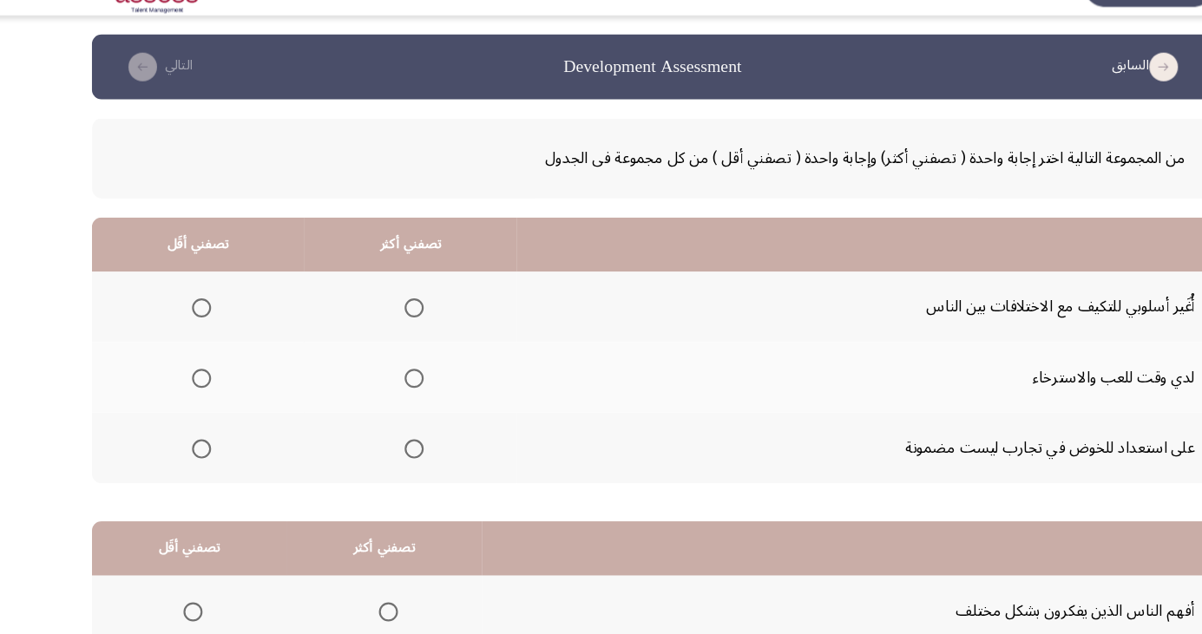
scroll to position [26, 0]
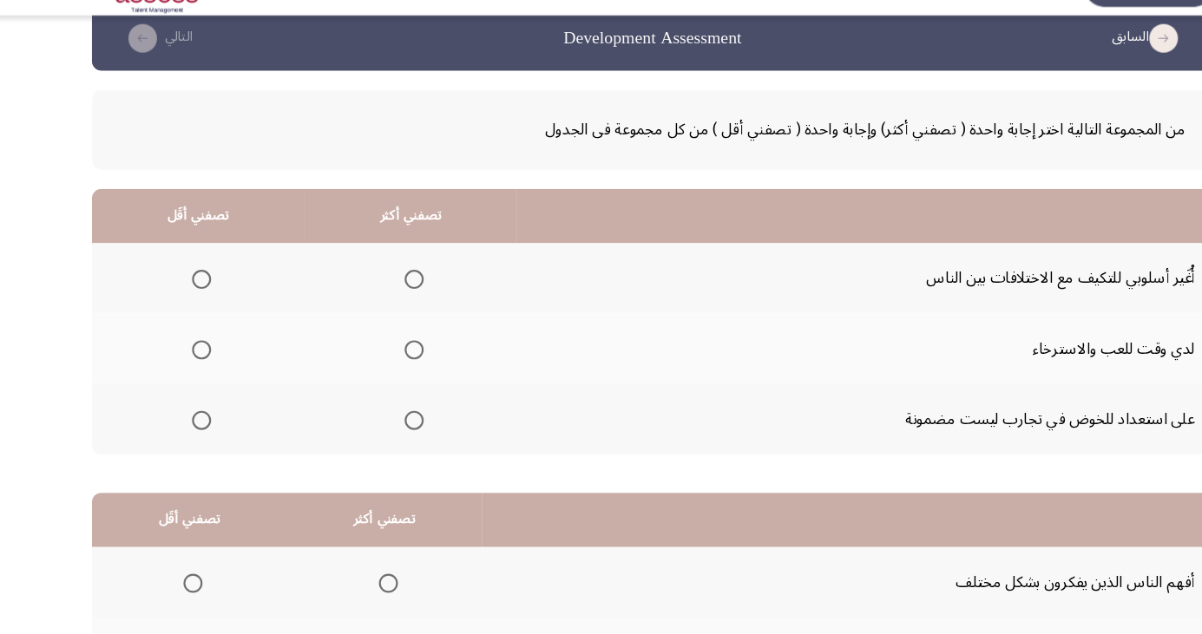
click at [369, 295] on label "Select an option" at bounding box center [380, 292] width 24 height 17
click at [375, 295] on input "Select an option" at bounding box center [383, 292] width 17 height 17
click at [195, 423] on span "Select an option" at bounding box center [189, 420] width 17 height 17
click at [195, 423] on input "Select an option" at bounding box center [189, 420] width 17 height 17
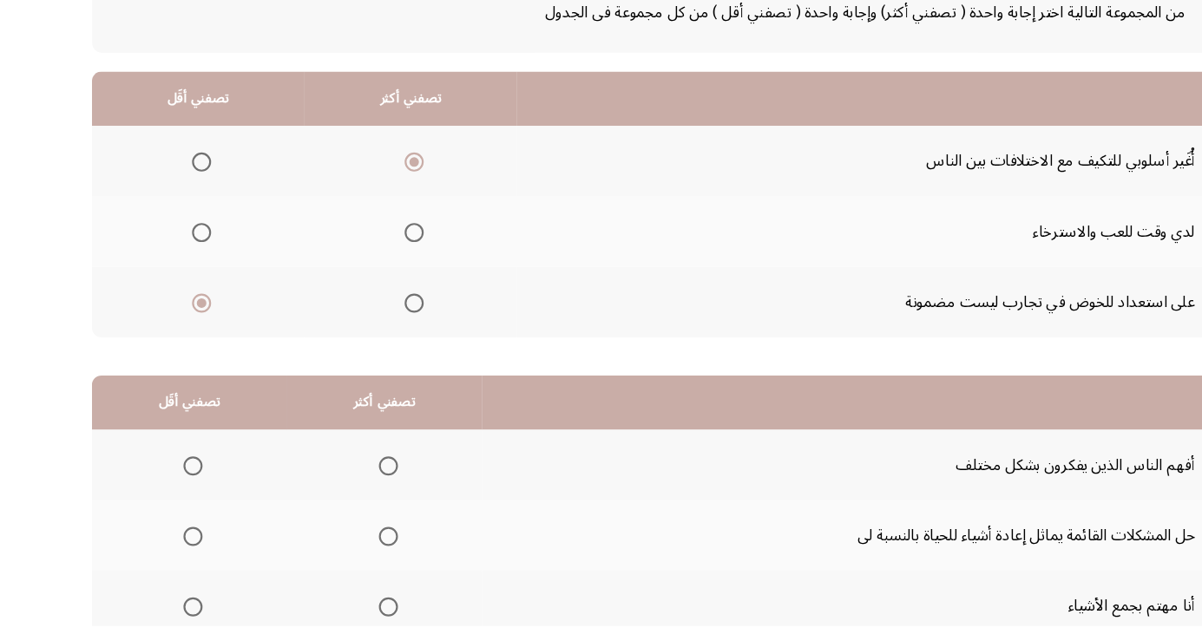
scroll to position [158, 0]
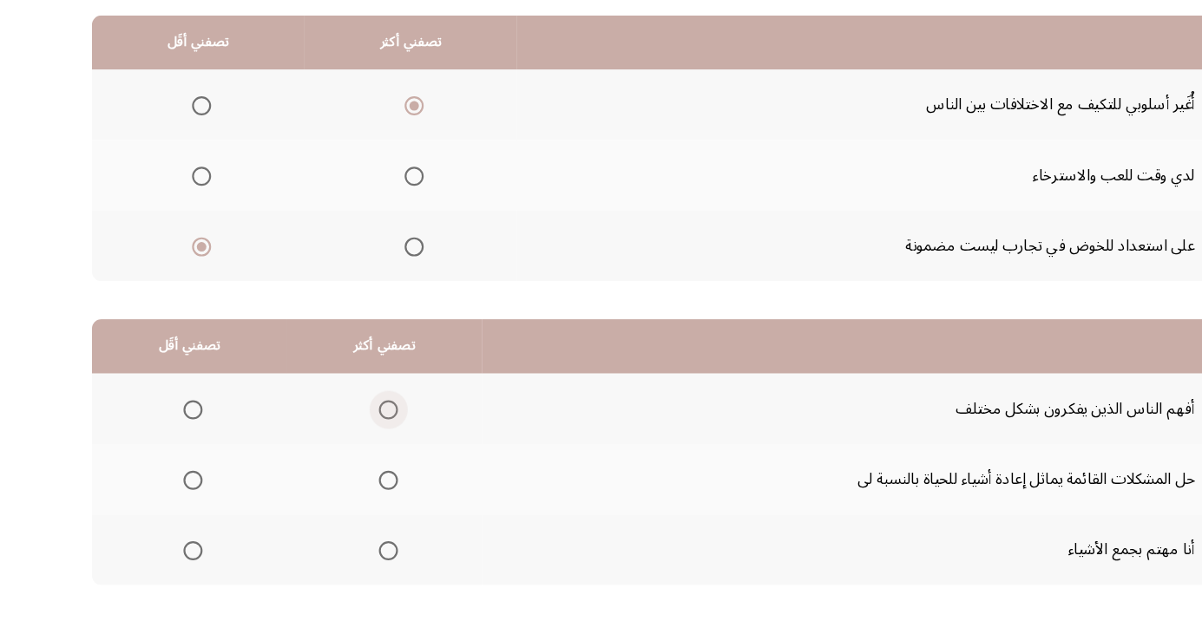
click at [360, 440] on span "Select an option" at bounding box center [359, 437] width 17 height 17
click at [360, 440] on input "Select an option" at bounding box center [359, 437] width 17 height 17
click at [180, 500] on span "Select an option" at bounding box center [182, 501] width 17 height 17
click at [180, 500] on input "Select an option" at bounding box center [182, 501] width 17 height 17
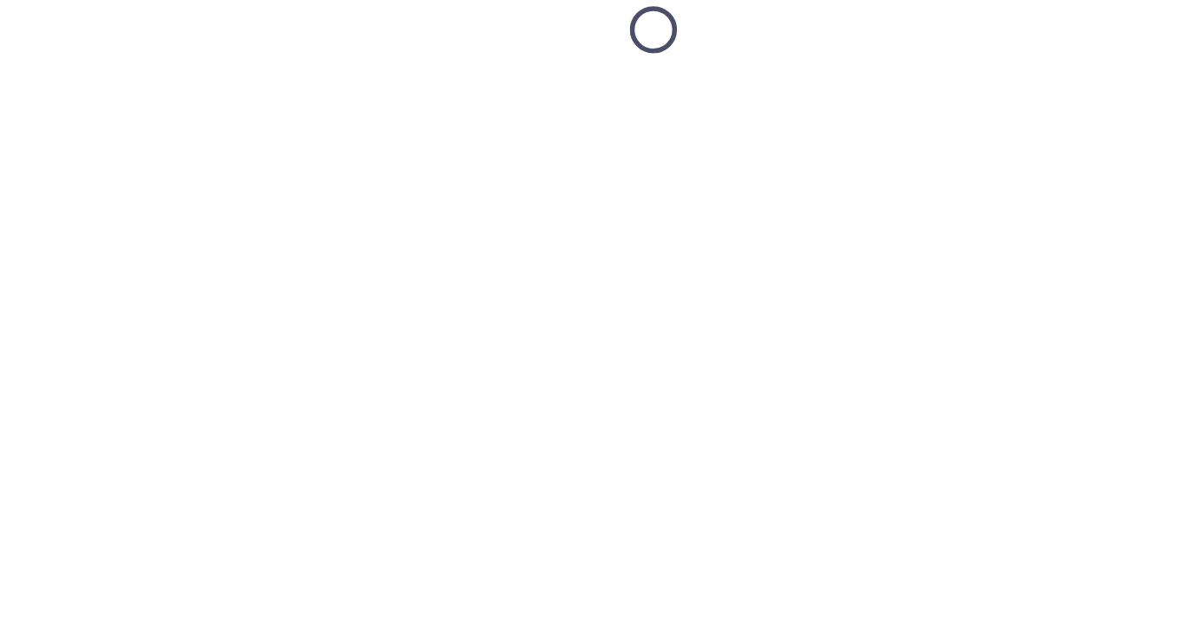
scroll to position [26, 0]
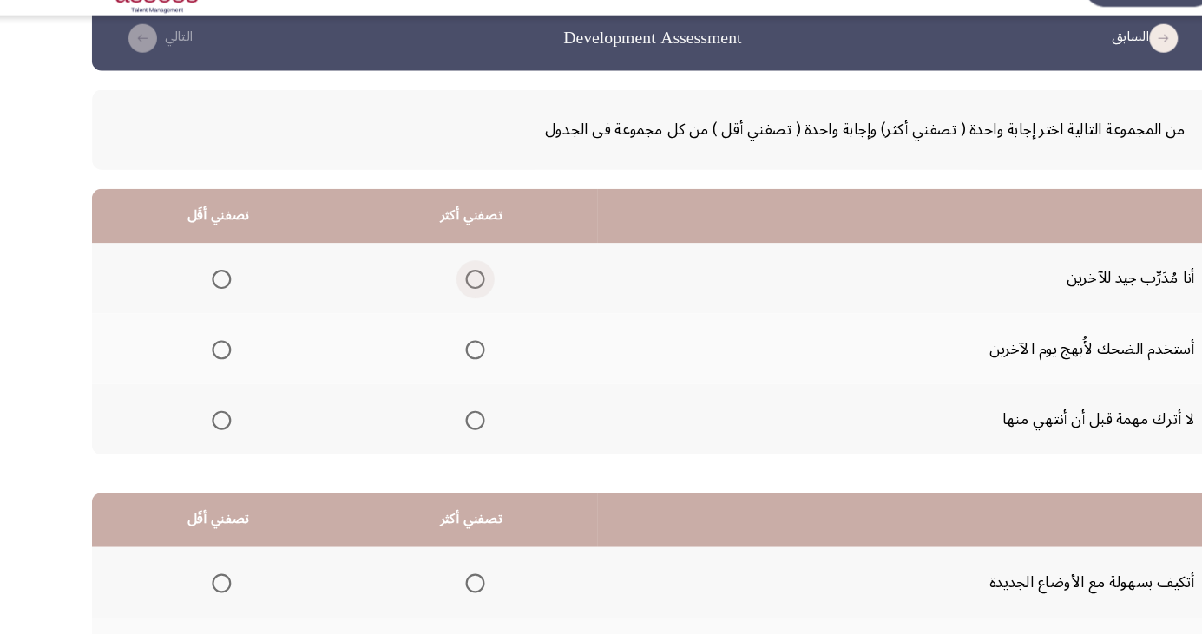
click at [438, 292] on span "Select an option" at bounding box center [438, 292] width 0 height 0
click at [437, 292] on input "Select an option" at bounding box center [438, 292] width 17 height 17
click at [203, 364] on span "Select an option" at bounding box center [208, 356] width 17 height 17
click at [203, 364] on input "Select an option" at bounding box center [208, 356] width 17 height 17
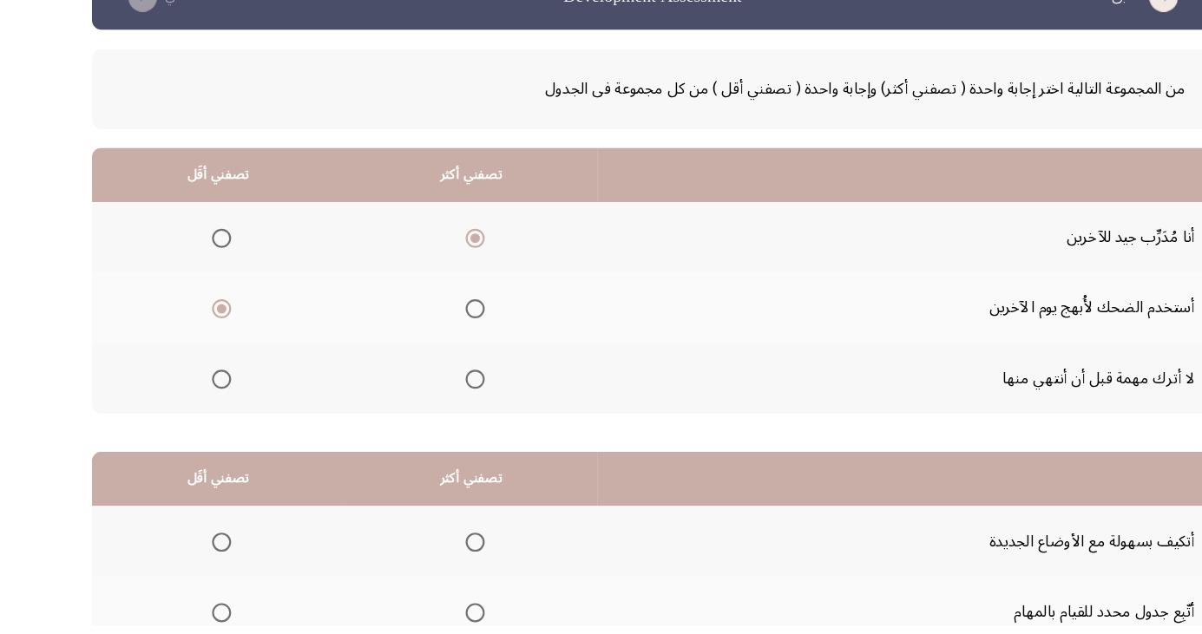
scroll to position [158, 0]
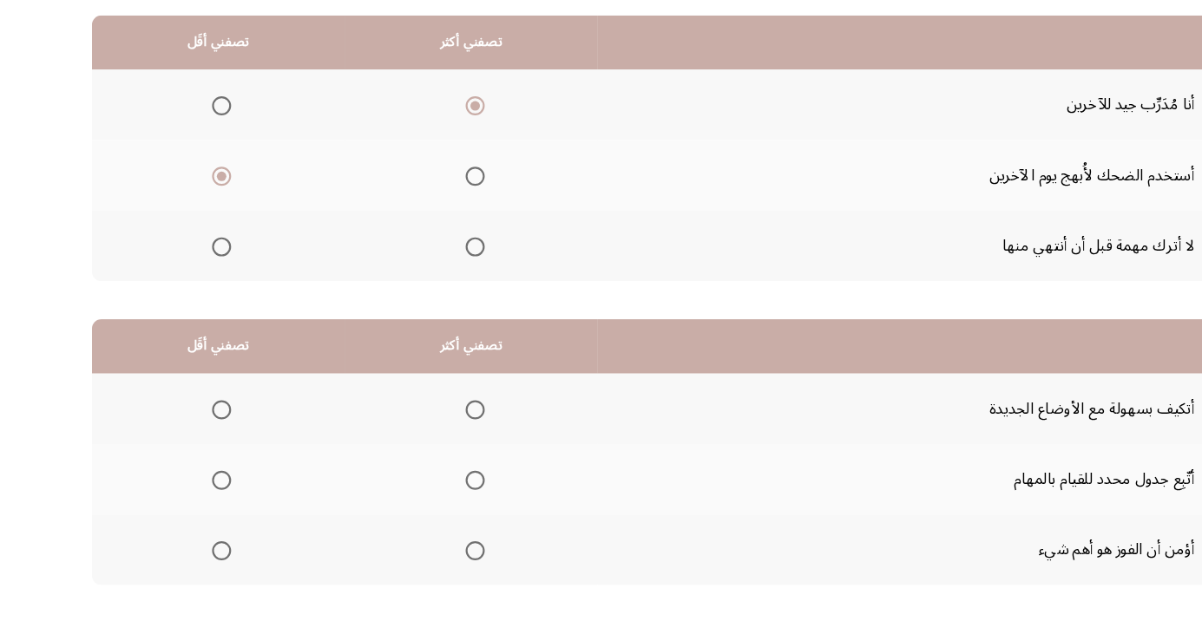
click at [444, 439] on span "Select an option" at bounding box center [438, 437] width 17 height 17
click at [444, 439] on input "Select an option" at bounding box center [438, 437] width 17 height 17
click at [213, 568] on span "Select an option" at bounding box center [208, 565] width 17 height 17
click at [213, 568] on input "Select an option" at bounding box center [208, 565] width 17 height 17
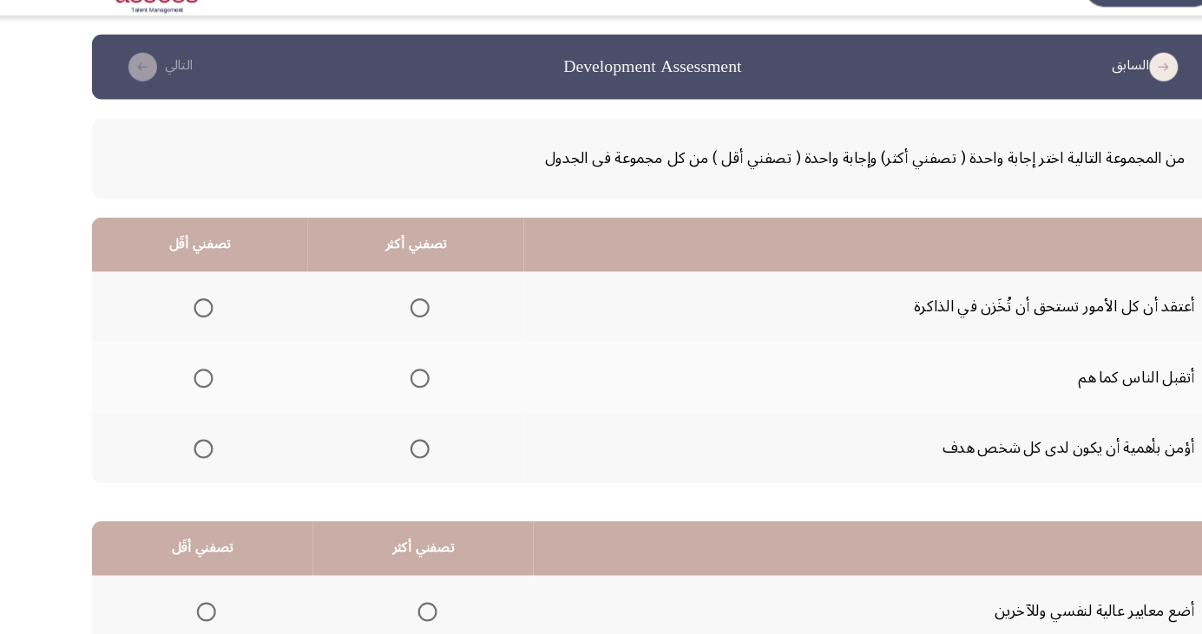
scroll to position [26, 0]
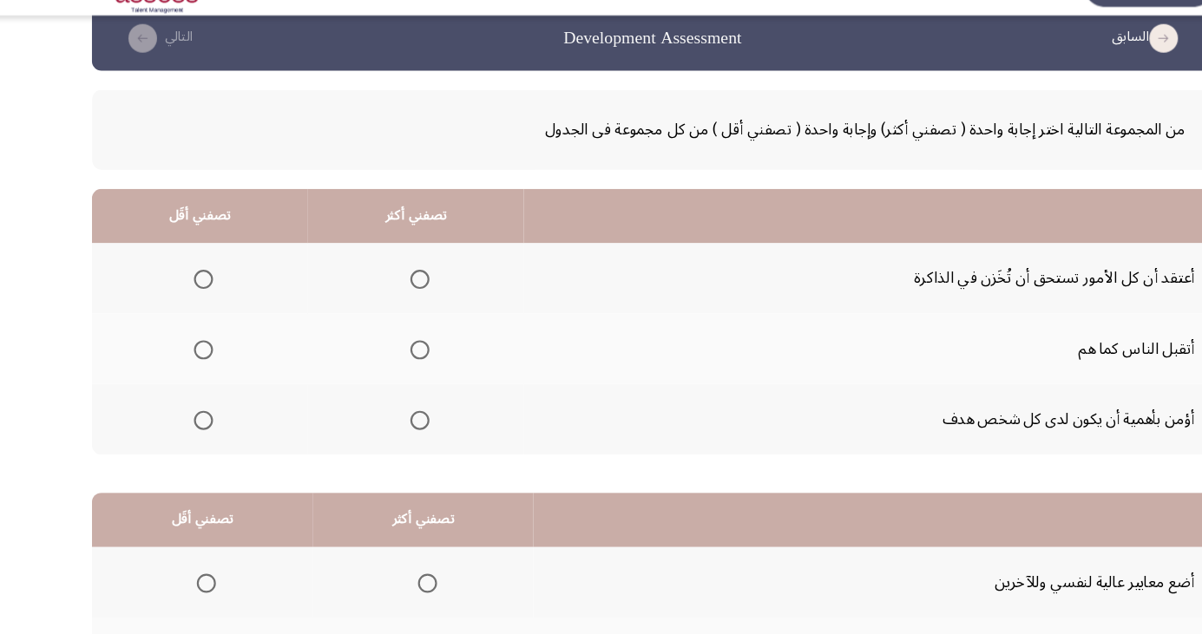
click at [393, 425] on span "Select an option" at bounding box center [388, 420] width 17 height 17
click at [393, 425] on input "Select an option" at bounding box center [388, 420] width 17 height 17
click at [192, 357] on span "Select an option" at bounding box center [192, 357] width 0 height 0
click at [192, 355] on input "Select an option" at bounding box center [191, 356] width 17 height 17
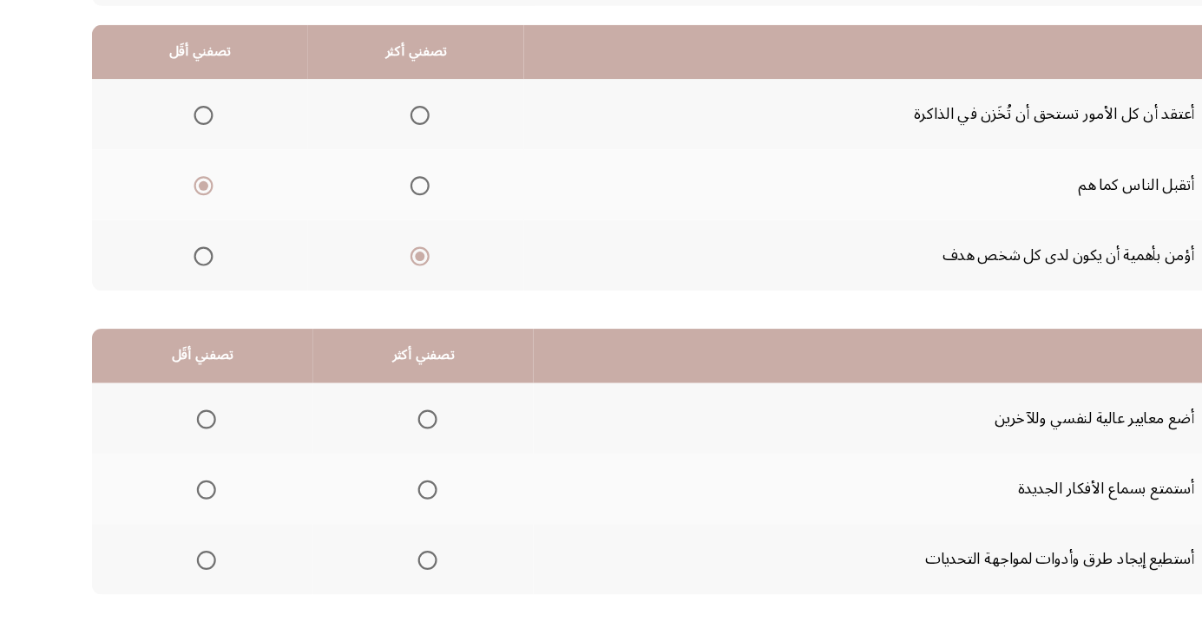
scroll to position [158, 0]
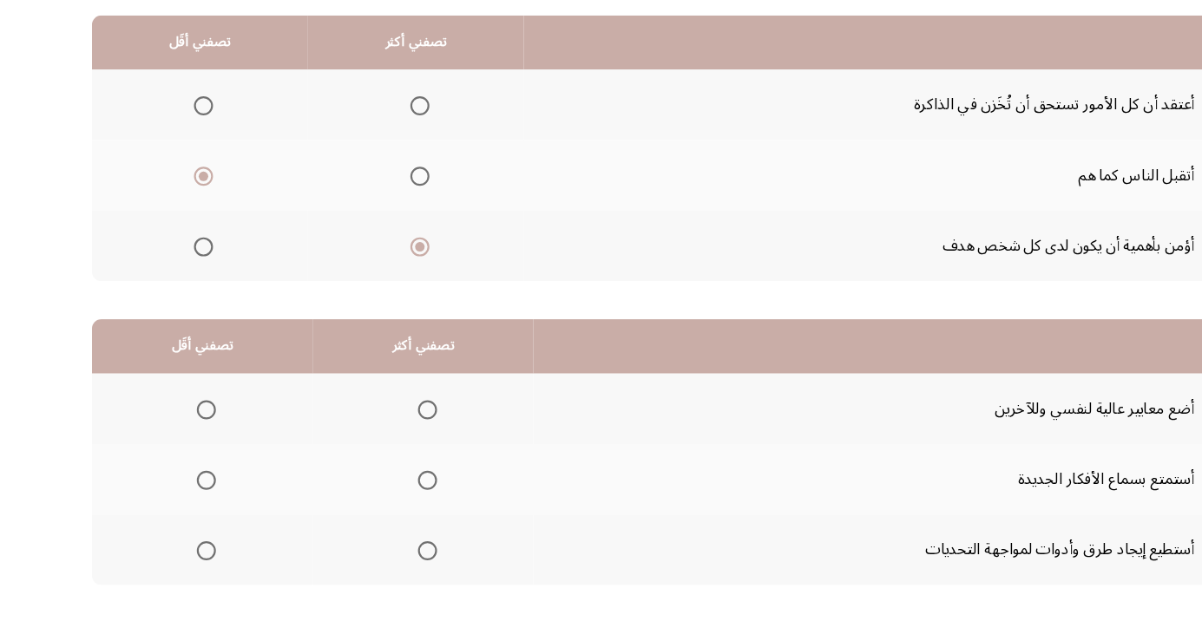
click at [398, 507] on span "Select an option" at bounding box center [395, 501] width 17 height 17
click at [398, 507] on input "Select an option" at bounding box center [395, 501] width 17 height 17
click at [400, 565] on span "Select an option" at bounding box center [395, 565] width 17 height 17
click at [400, 565] on input "Select an option" at bounding box center [395, 565] width 17 height 17
click at [194, 442] on span "Select an option" at bounding box center [194, 437] width 17 height 17
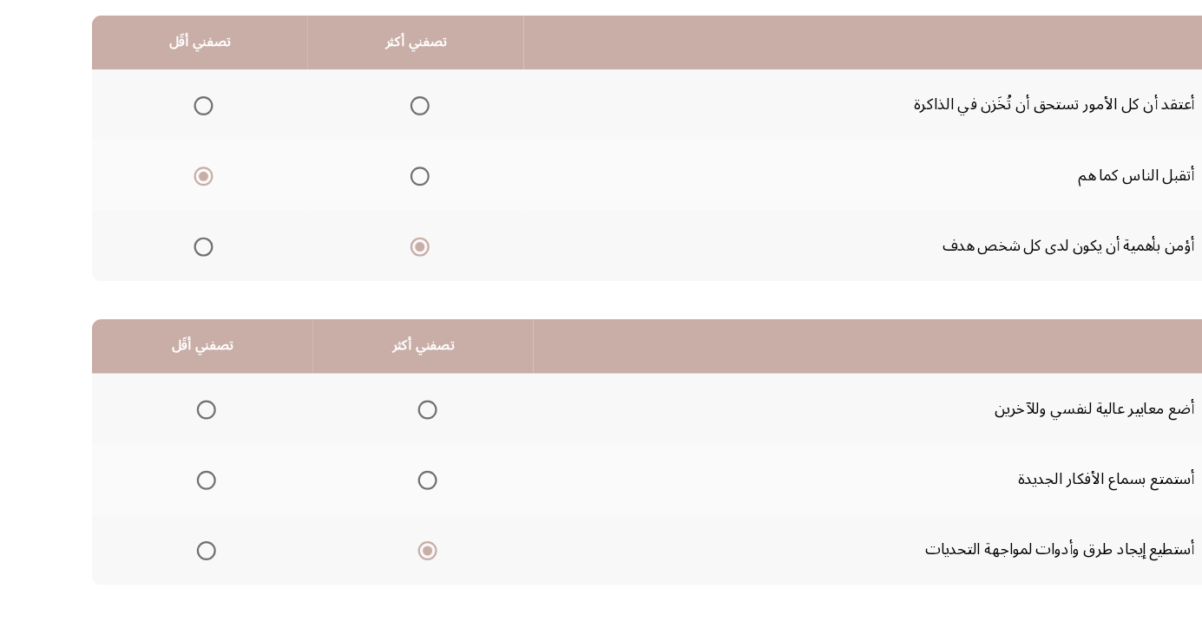
click at [194, 442] on input "Select an option" at bounding box center [194, 437] width 17 height 17
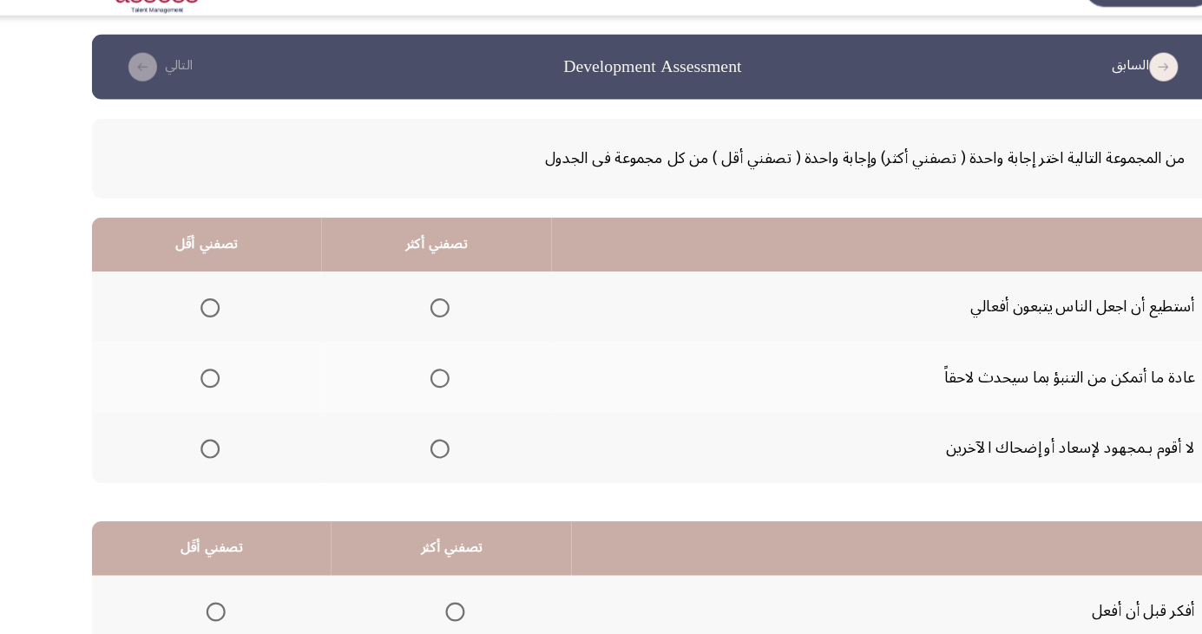
scroll to position [26, 0]
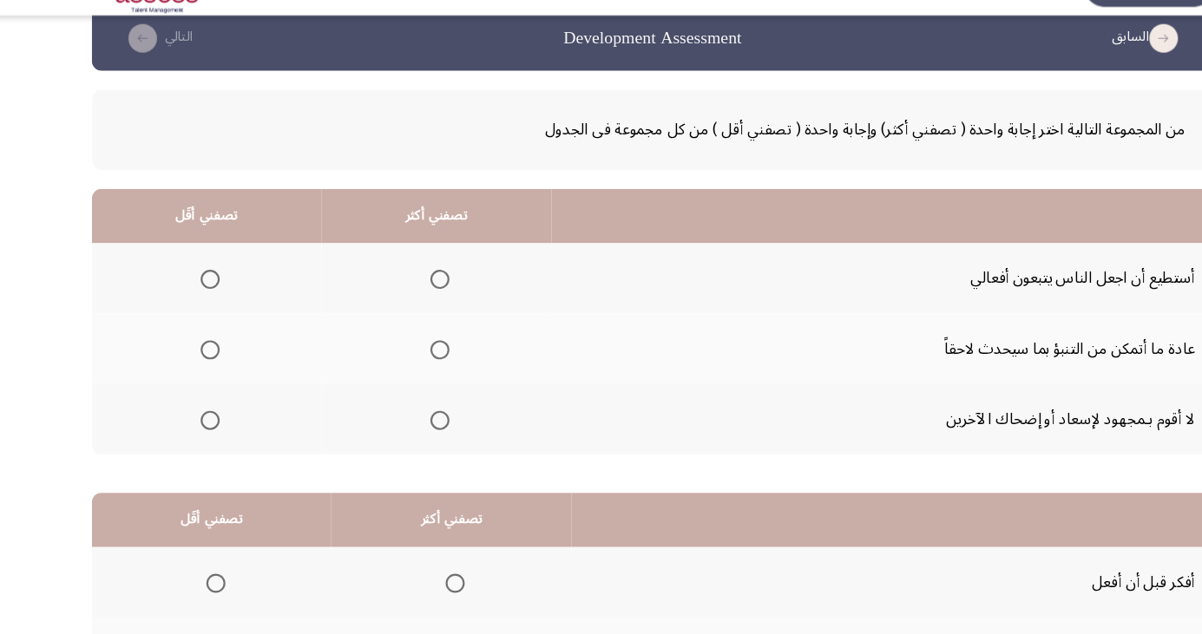
click at [391, 359] on label "Select an option" at bounding box center [403, 356] width 24 height 17
click at [398, 359] on input "Select an option" at bounding box center [406, 356] width 17 height 17
click at [198, 292] on span "Select an option" at bounding box center [198, 292] width 0 height 0
click at [197, 292] on input "Select an option" at bounding box center [197, 292] width 17 height 17
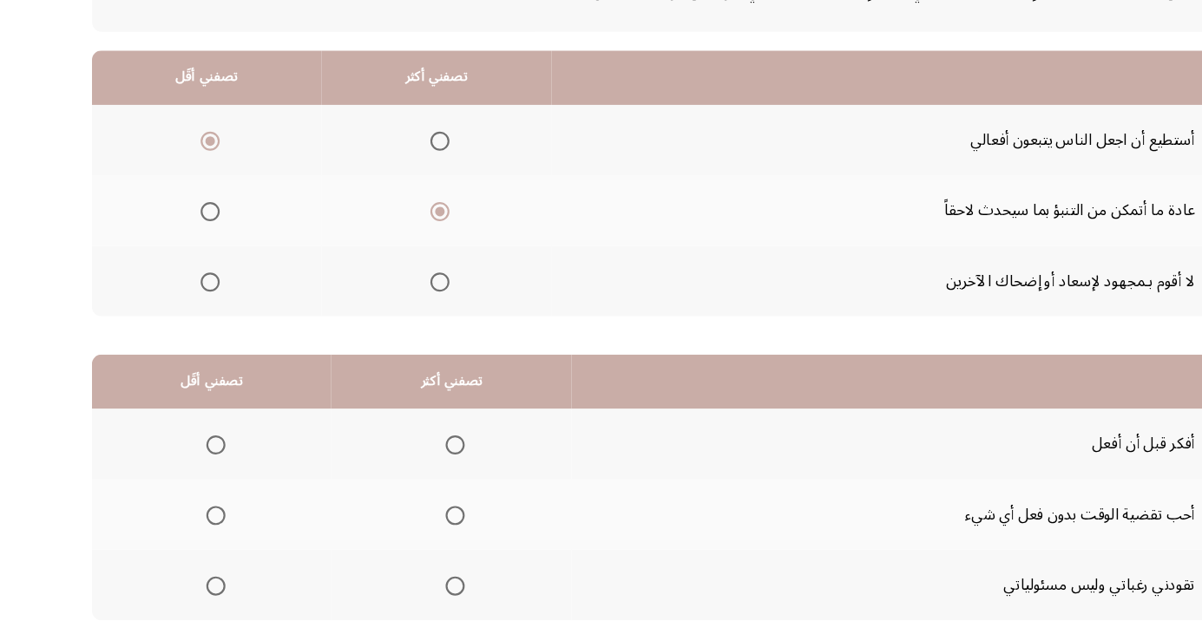
scroll to position [158, 0]
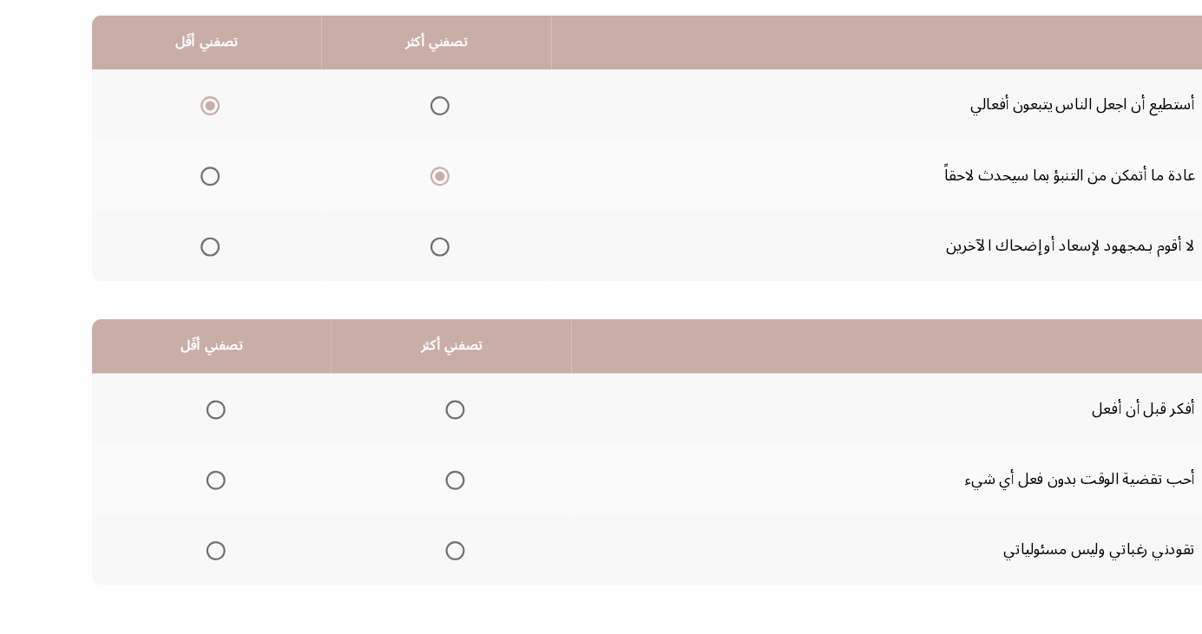
click at [417, 436] on span "Select an option" at bounding box center [420, 437] width 17 height 17
click at [417, 436] on input "Select an option" at bounding box center [420, 437] width 17 height 17
click at [202, 569] on span "Select an option" at bounding box center [202, 565] width 17 height 17
click at [202, 569] on input "Select an option" at bounding box center [202, 565] width 17 height 17
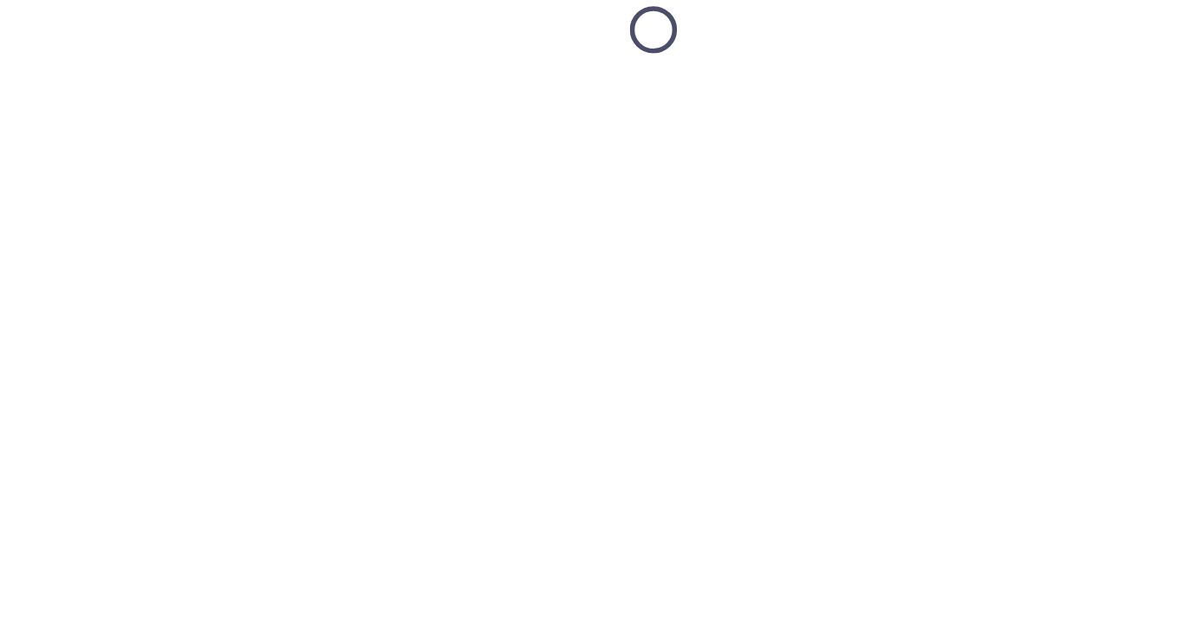
scroll to position [26, 0]
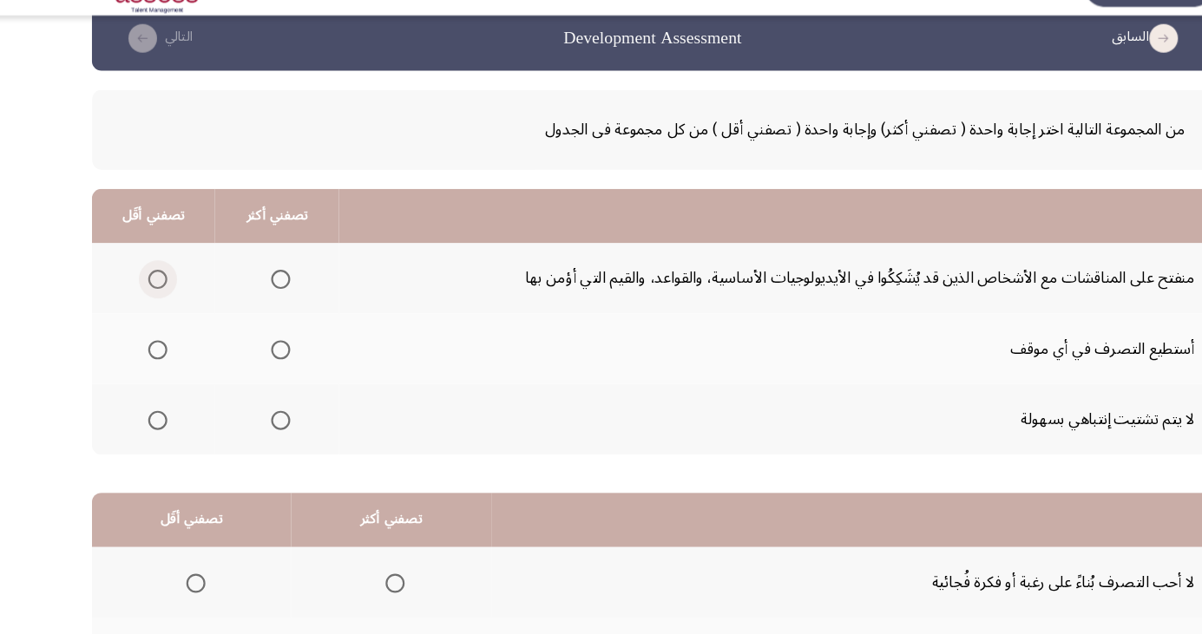
click at [150, 292] on span "Select an option" at bounding box center [150, 292] width 0 height 0
click at [148, 292] on input "Select an option" at bounding box center [149, 292] width 17 height 17
click at [262, 421] on span "Select an option" at bounding box center [262, 421] width 0 height 0
click at [259, 419] on input "Select an option" at bounding box center [261, 420] width 17 height 17
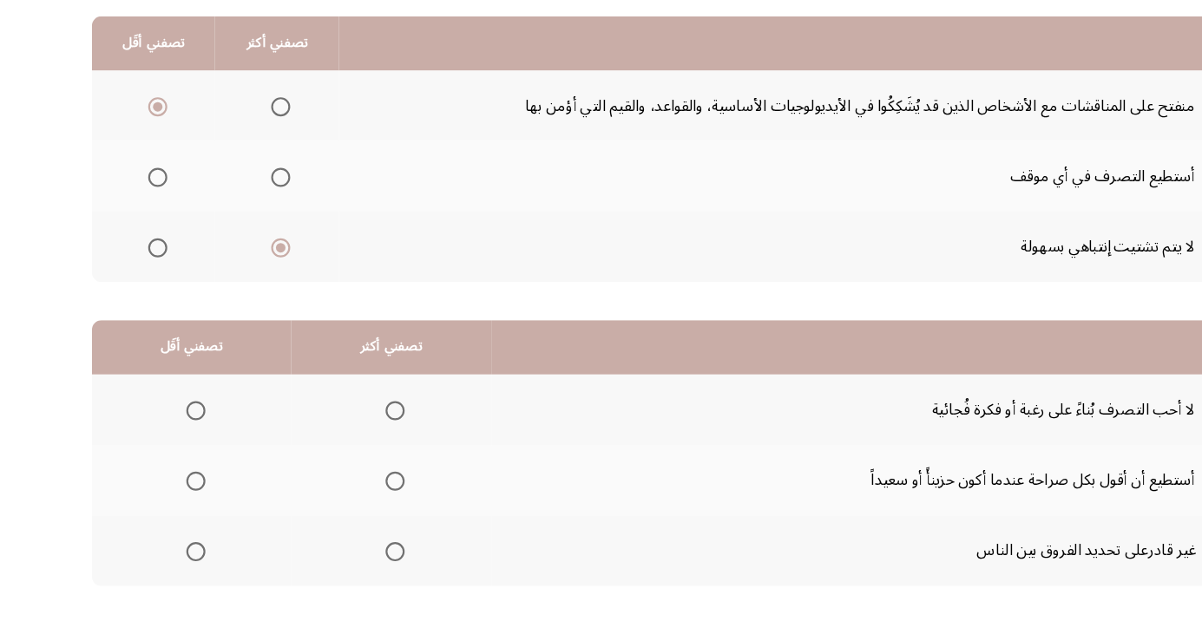
scroll to position [158, 0]
click at [365, 444] on span "Select an option" at bounding box center [366, 437] width 17 height 17
click at [365, 444] on input "Select an option" at bounding box center [366, 437] width 17 height 17
click at [185, 566] on span "Select an option" at bounding box center [185, 566] width 0 height 0
click at [183, 564] on input "Select an option" at bounding box center [184, 565] width 17 height 17
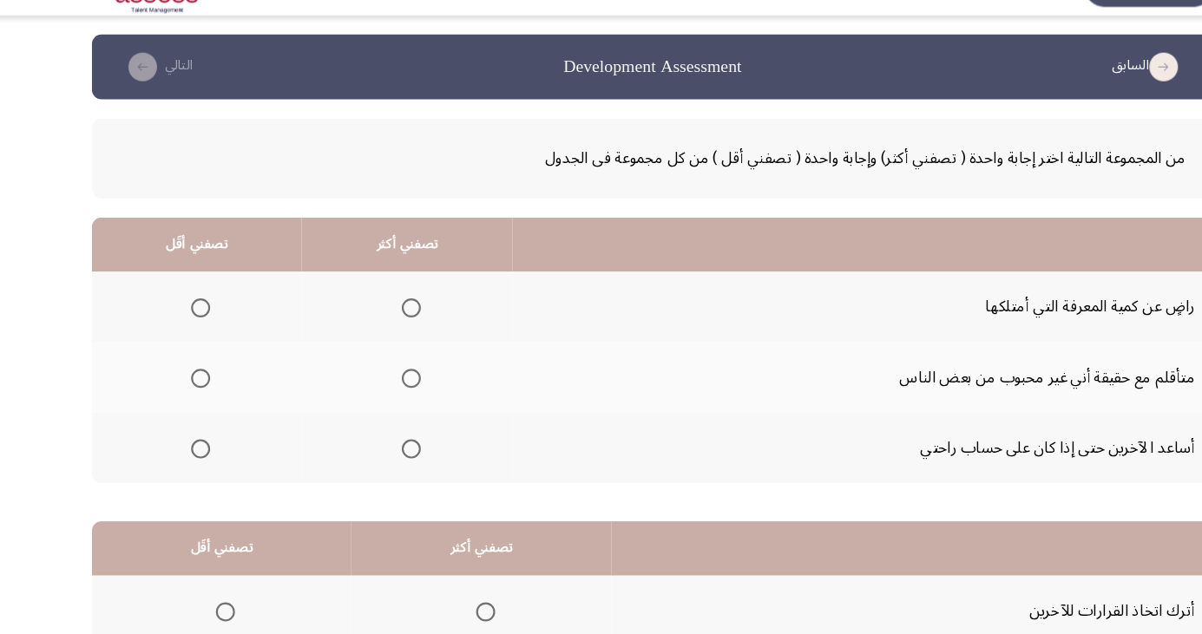
scroll to position [26, 0]
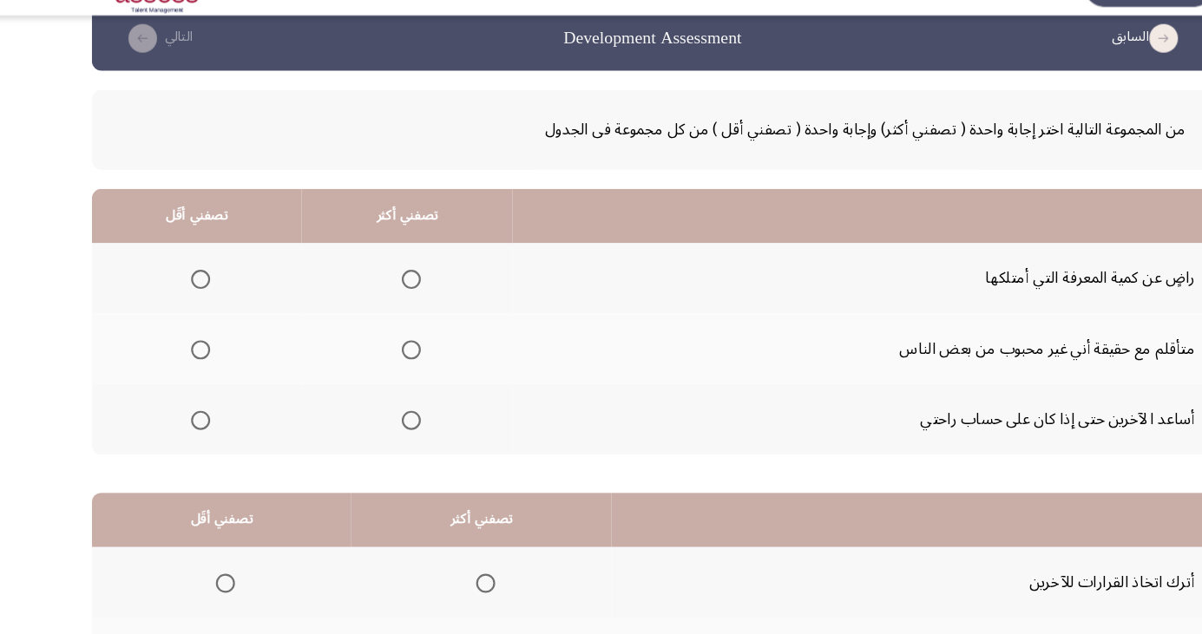
click at [381, 421] on span "Select an option" at bounding box center [381, 421] width 0 height 0
click at [377, 419] on input "Select an option" at bounding box center [380, 420] width 17 height 17
click at [174, 308] on th at bounding box center [185, 291] width 191 height 64
click at [189, 292] on span "Select an option" at bounding box center [189, 292] width 0 height 0
click at [187, 292] on input "Select an option" at bounding box center [188, 292] width 17 height 17
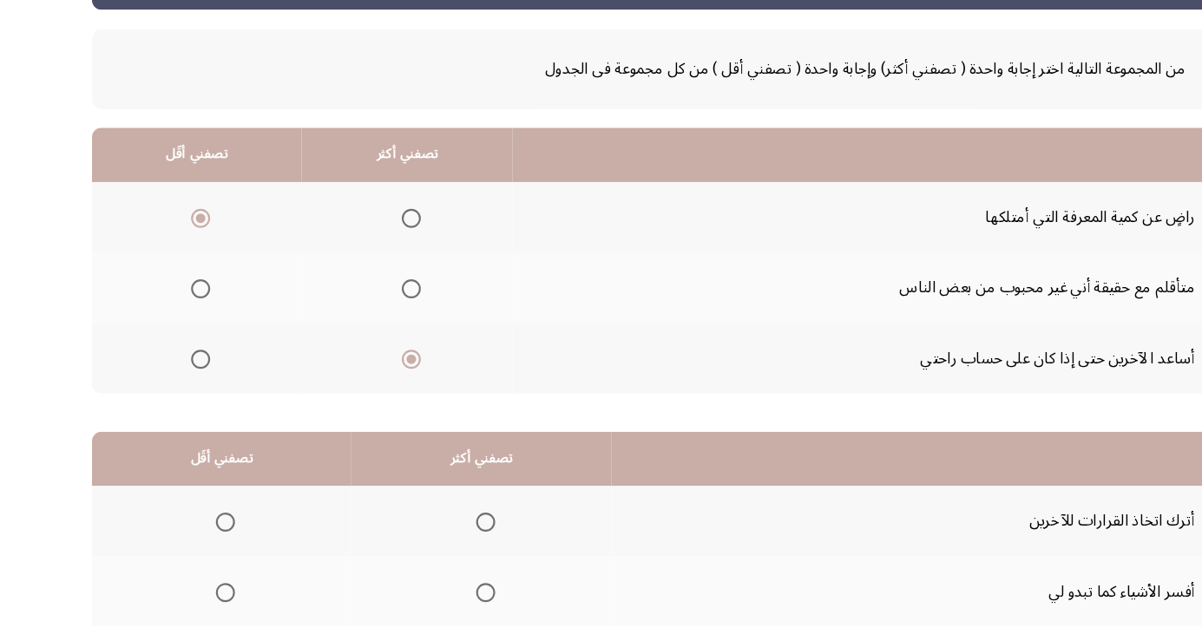
scroll to position [158, 0]
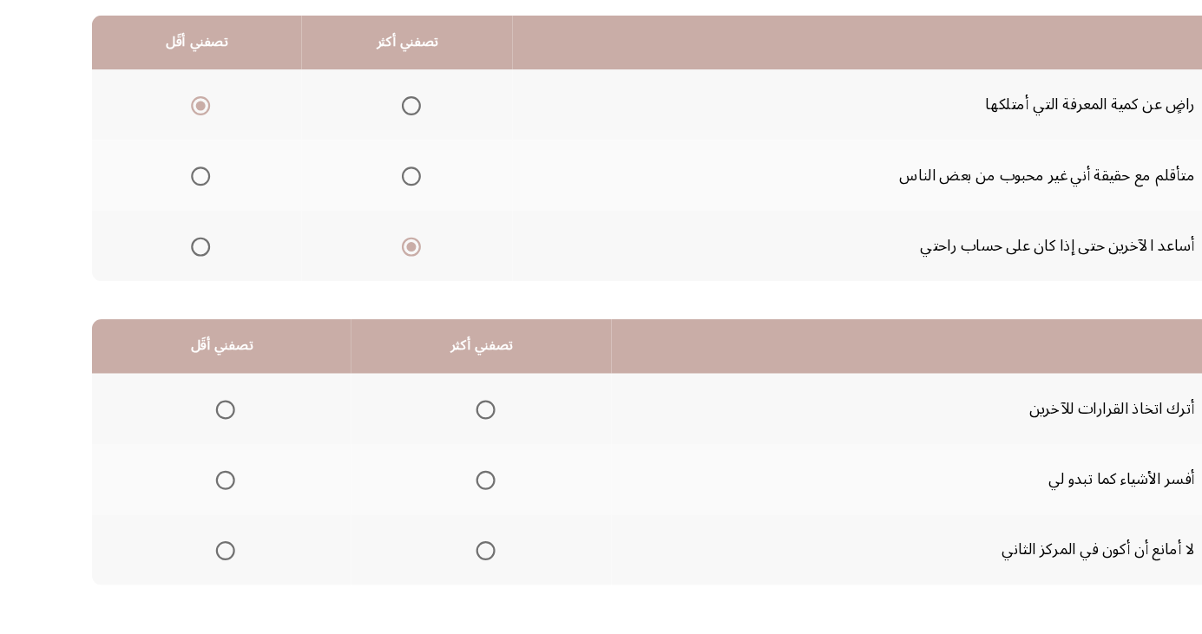
click at [456, 564] on span "Select an option" at bounding box center [448, 565] width 17 height 17
click at [456, 564] on input "Select an option" at bounding box center [448, 565] width 17 height 17
click at [212, 436] on span "Select an option" at bounding box center [211, 437] width 17 height 17
click at [212, 436] on input "Select an option" at bounding box center [211, 437] width 17 height 17
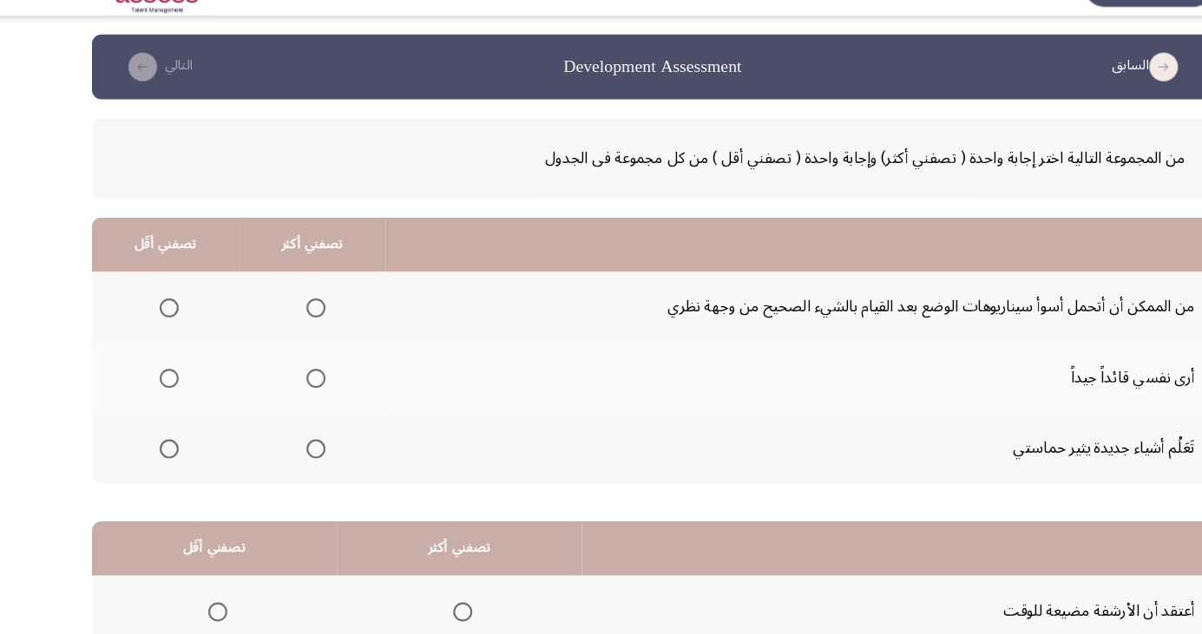
scroll to position [26, 0]
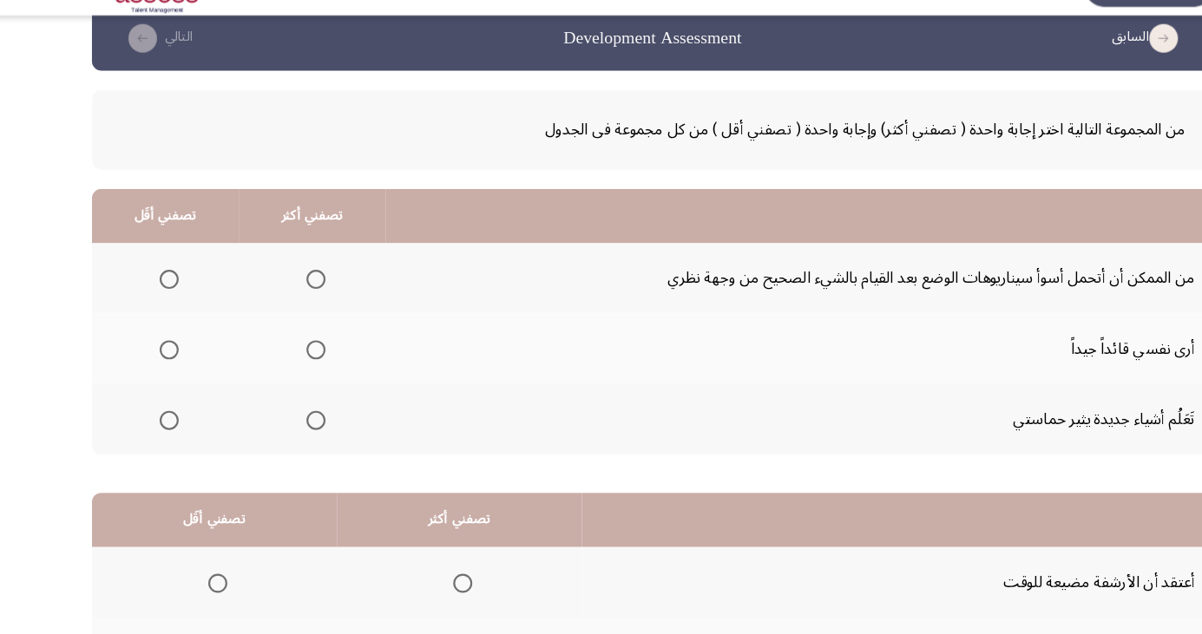
click at [288, 424] on span "Select an option" at bounding box center [293, 420] width 17 height 17
click at [288, 424] on input "Select an option" at bounding box center [293, 420] width 17 height 17
click at [297, 357] on span "Select an option" at bounding box center [293, 356] width 17 height 17
click at [297, 357] on input "Select an option" at bounding box center [293, 356] width 17 height 17
click at [161, 292] on span "Select an option" at bounding box center [161, 292] width 0 height 0
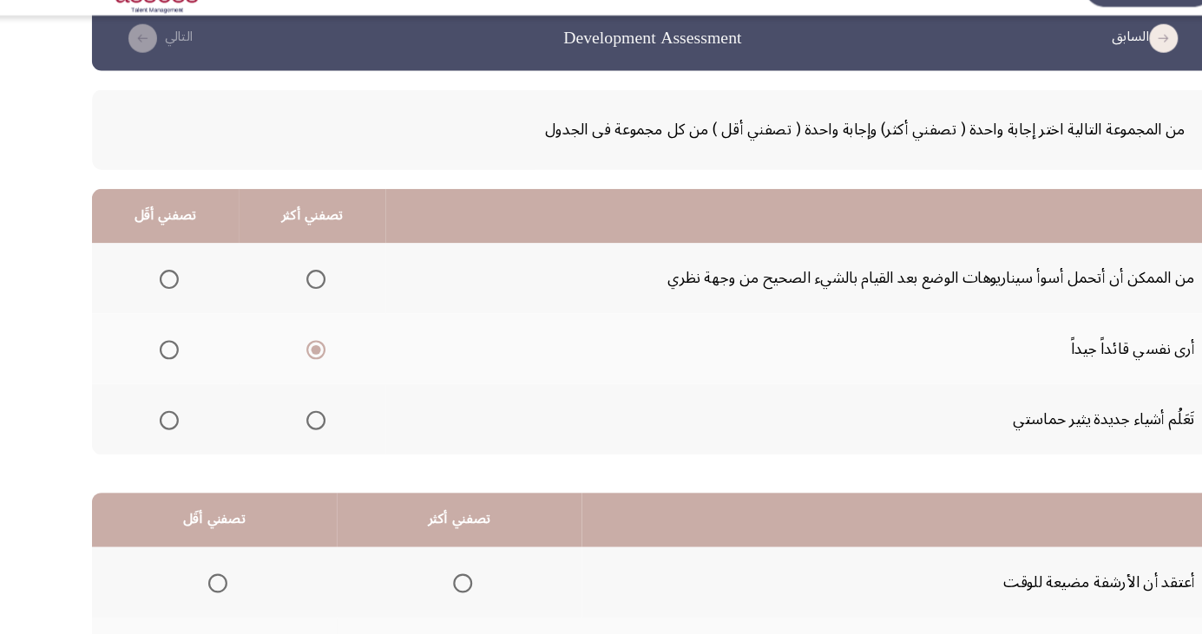
click at [159, 292] on input "Select an option" at bounding box center [160, 292] width 17 height 17
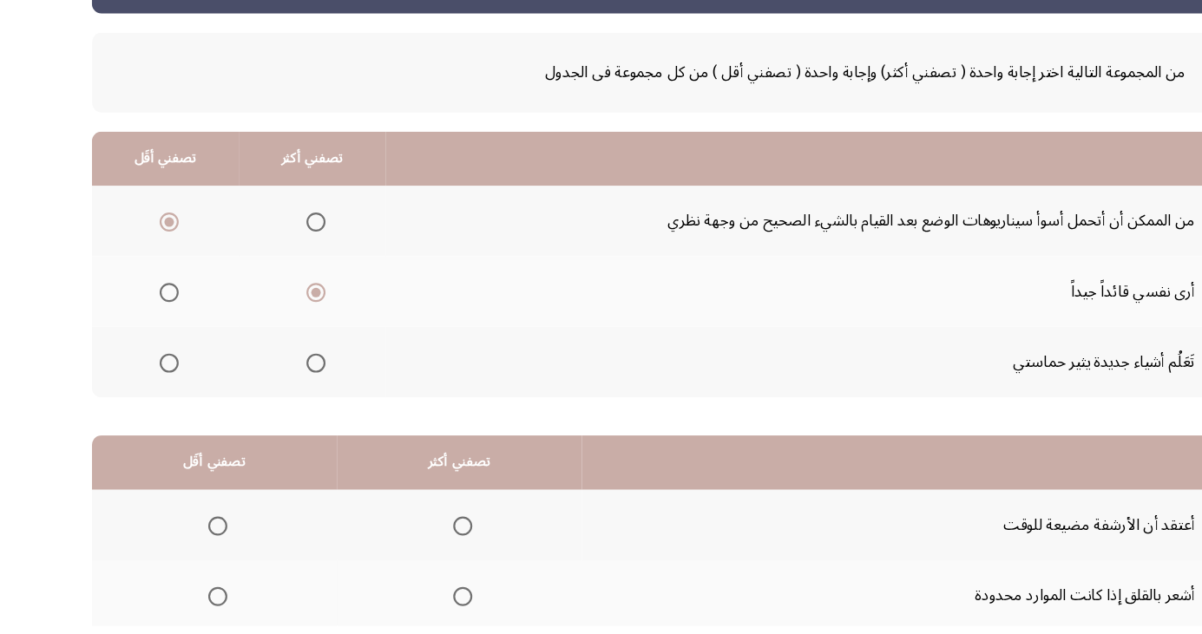
scroll to position [158, 0]
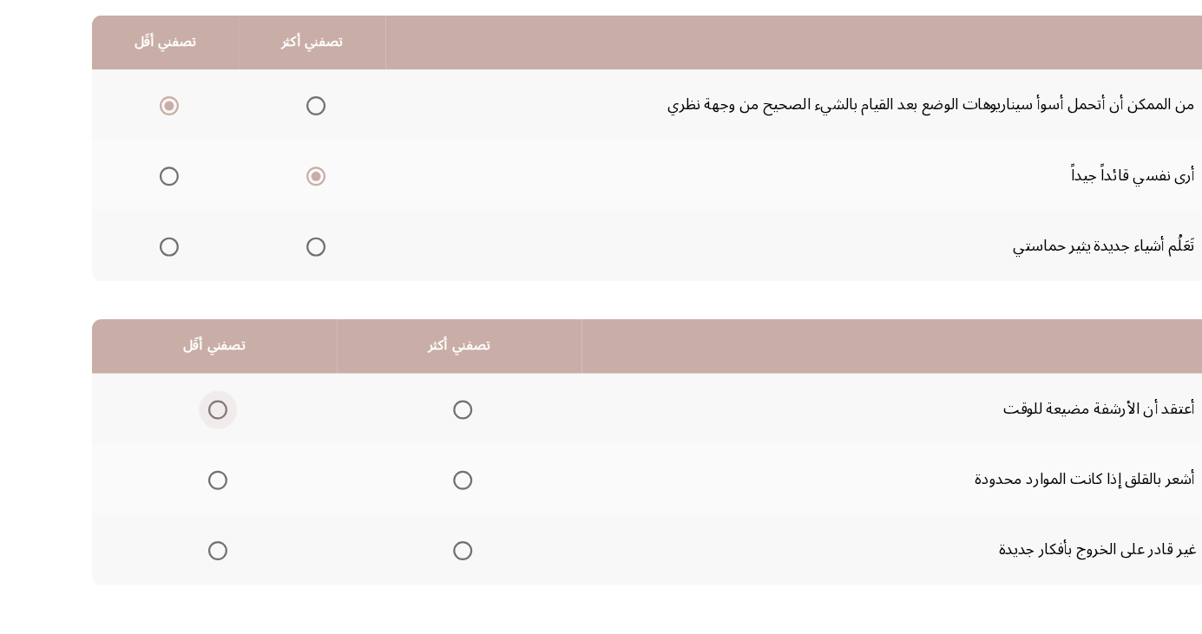
click at [205, 437] on span "Select an option" at bounding box center [205, 437] width 0 height 0
click at [204, 436] on input "Select an option" at bounding box center [204, 437] width 17 height 17
click at [428, 502] on span "Select an option" at bounding box center [428, 502] width 0 height 0
click at [425, 500] on input "Select an option" at bounding box center [427, 501] width 17 height 17
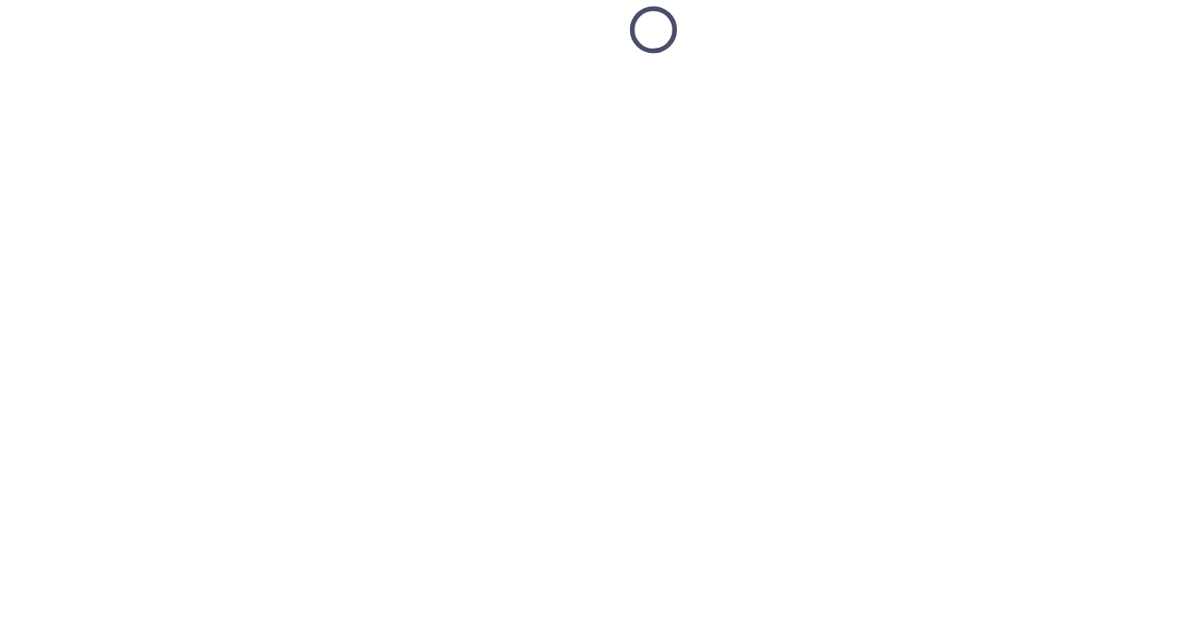
scroll to position [26, 0]
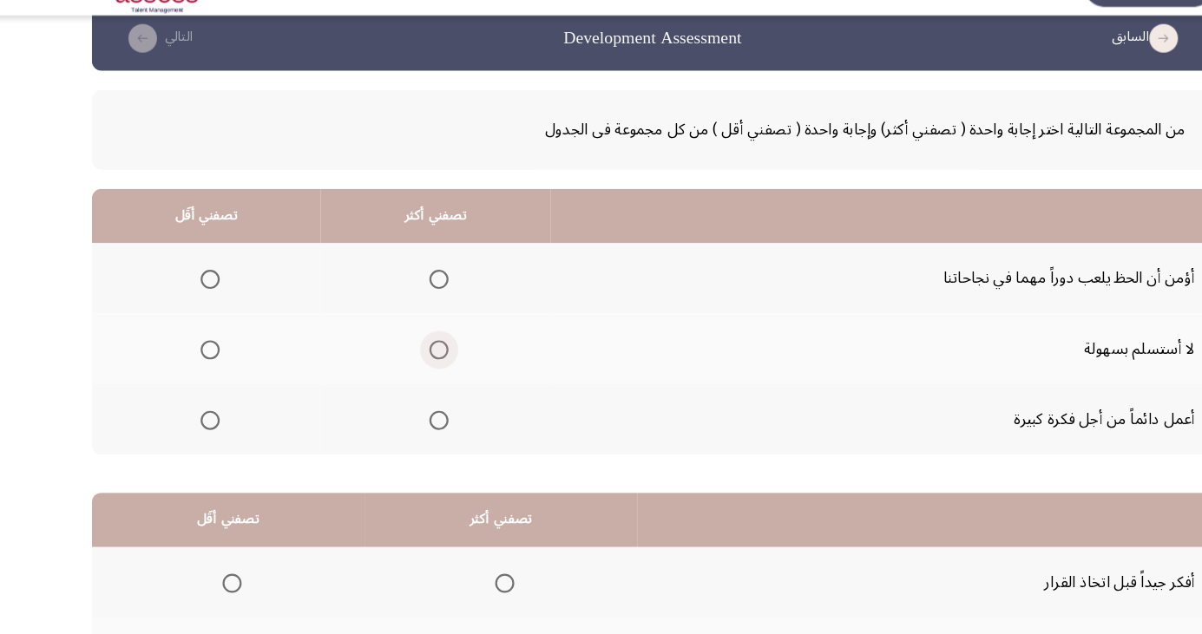
click at [406, 357] on span "Select an option" at bounding box center [406, 357] width 0 height 0
click at [403, 355] on input "Select an option" at bounding box center [405, 356] width 17 height 17
click at [194, 297] on span "Select an option" at bounding box center [197, 292] width 17 height 17
click at [194, 297] on input "Select an option" at bounding box center [197, 292] width 17 height 17
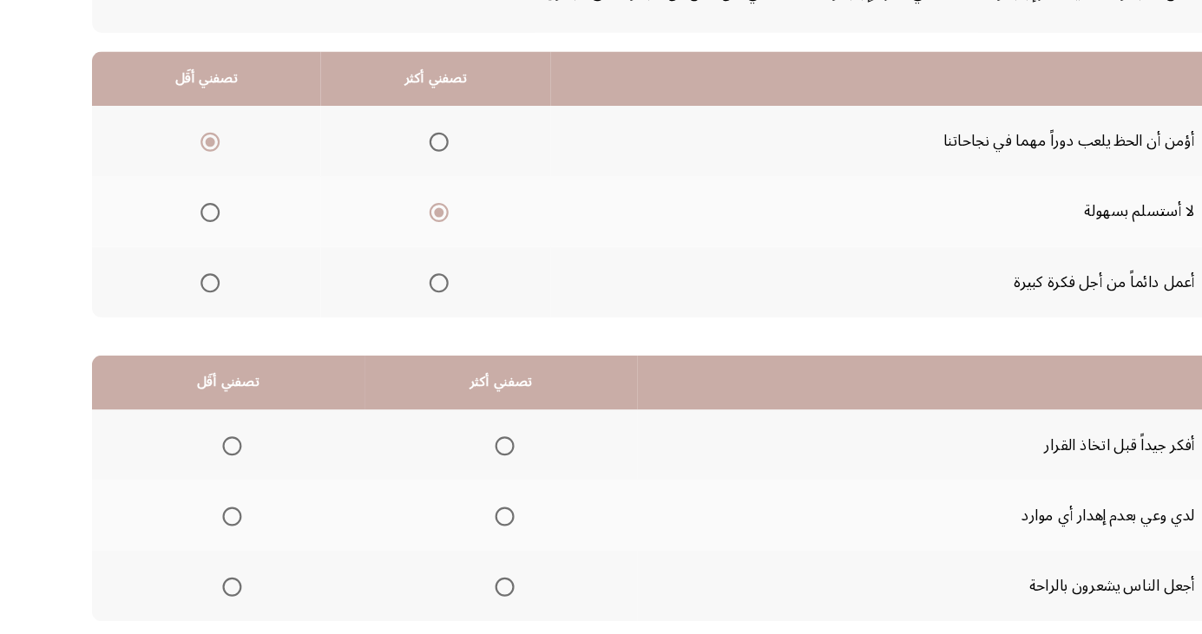
scroll to position [158, 0]
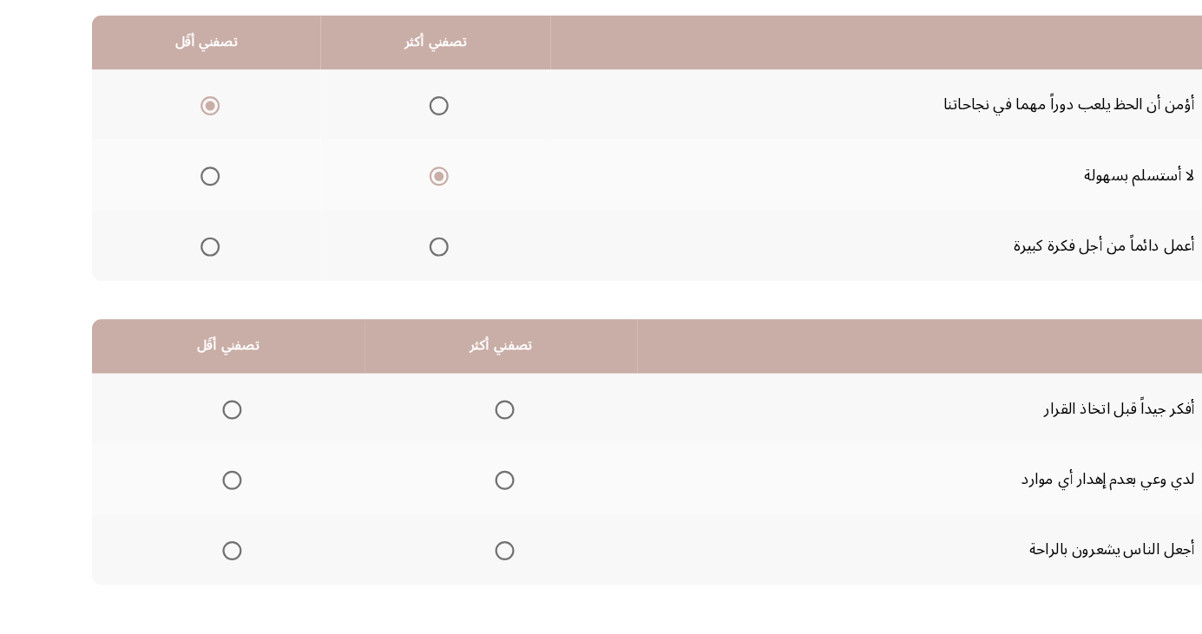
click at [466, 437] on span "Select an option" at bounding box center [466, 437] width 0 height 0
click at [462, 436] on input "Select an option" at bounding box center [465, 437] width 17 height 17
click at [218, 566] on span "Select an option" at bounding box center [218, 566] width 0 height 0
click at [216, 564] on input "Select an option" at bounding box center [217, 565] width 17 height 17
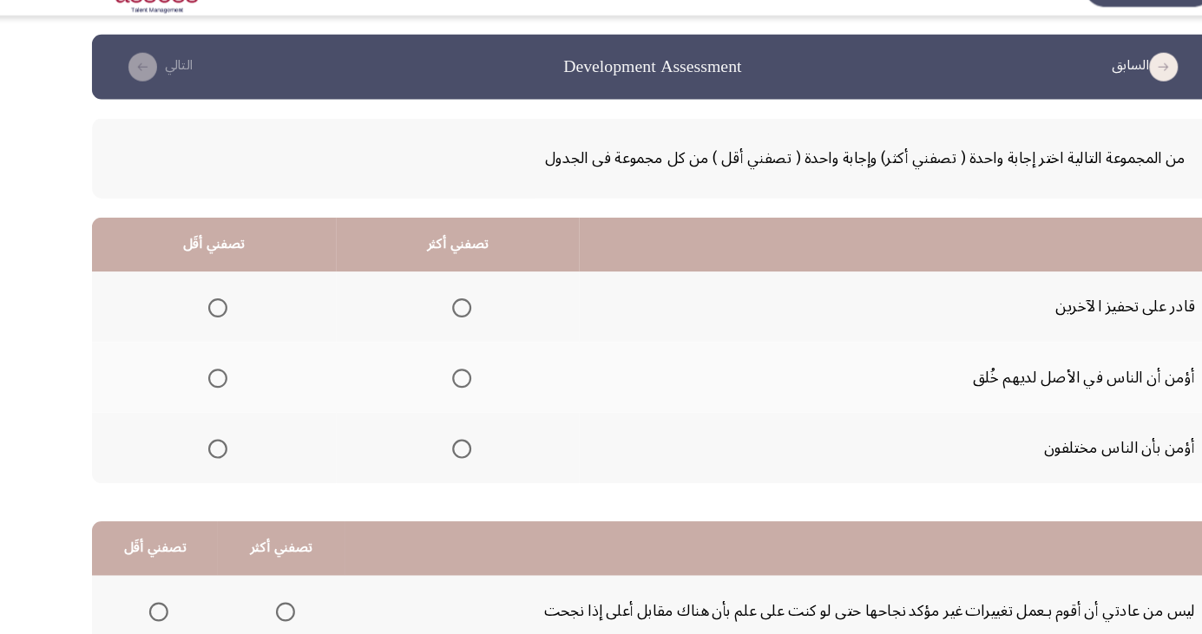
scroll to position [26, 0]
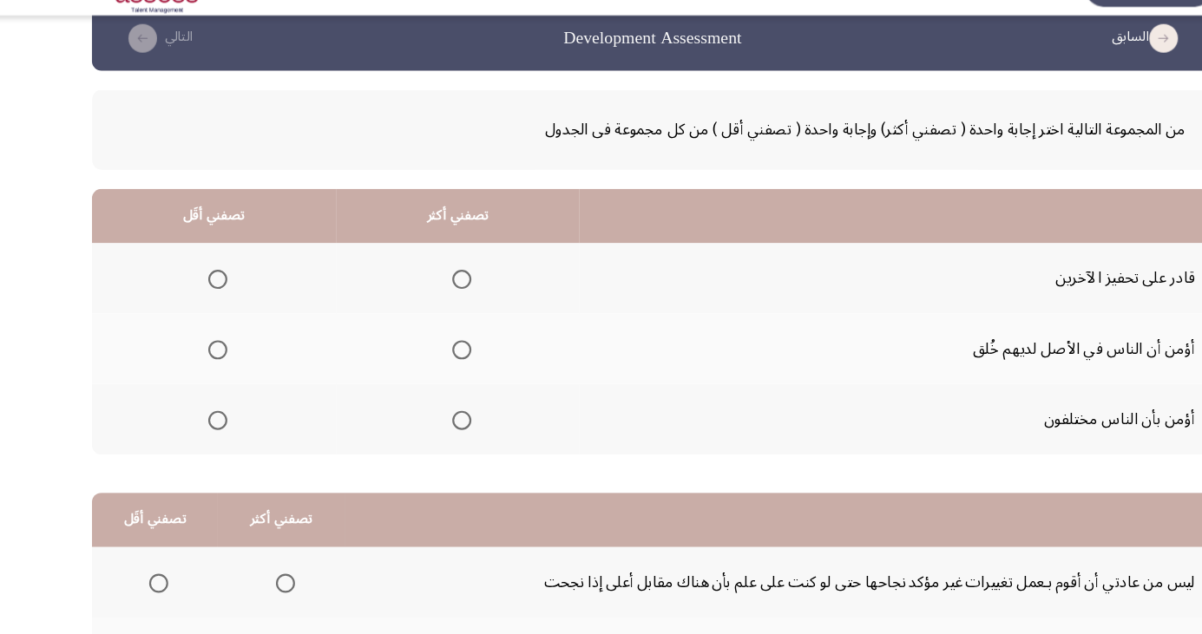
click at [426, 292] on span "Select an option" at bounding box center [426, 292] width 0 height 0
click at [426, 292] on input "Select an option" at bounding box center [426, 292] width 17 height 17
click at [202, 428] on span "Select an option" at bounding box center [204, 420] width 17 height 17
click at [202, 428] on input "Select an option" at bounding box center [204, 420] width 17 height 17
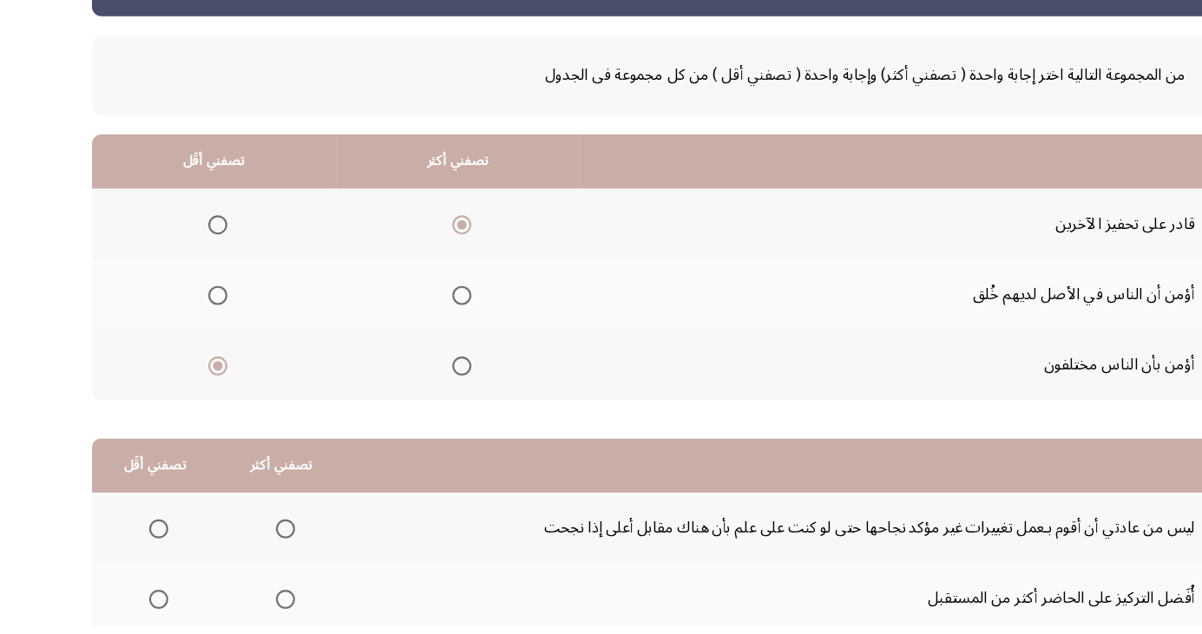
scroll to position [158, 0]
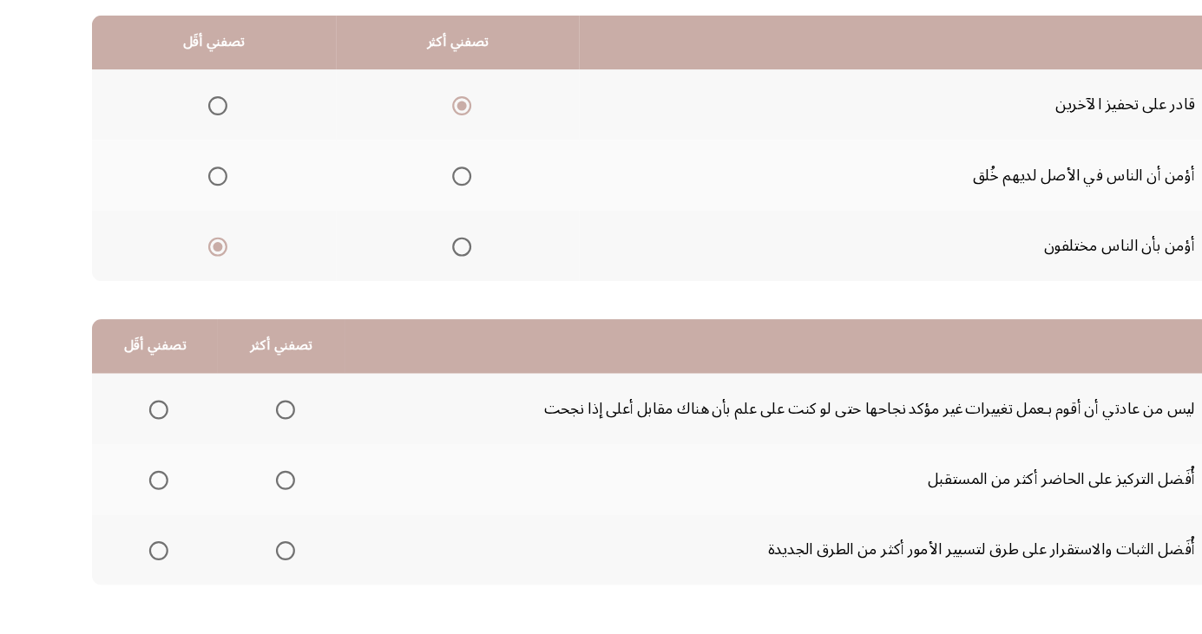
click at [149, 436] on span "Select an option" at bounding box center [150, 437] width 17 height 17
click at [149, 436] on input "Select an option" at bounding box center [150, 437] width 17 height 17
click at [269, 505] on span "Select an option" at bounding box center [266, 501] width 17 height 17
click at [269, 505] on input "Select an option" at bounding box center [266, 501] width 17 height 17
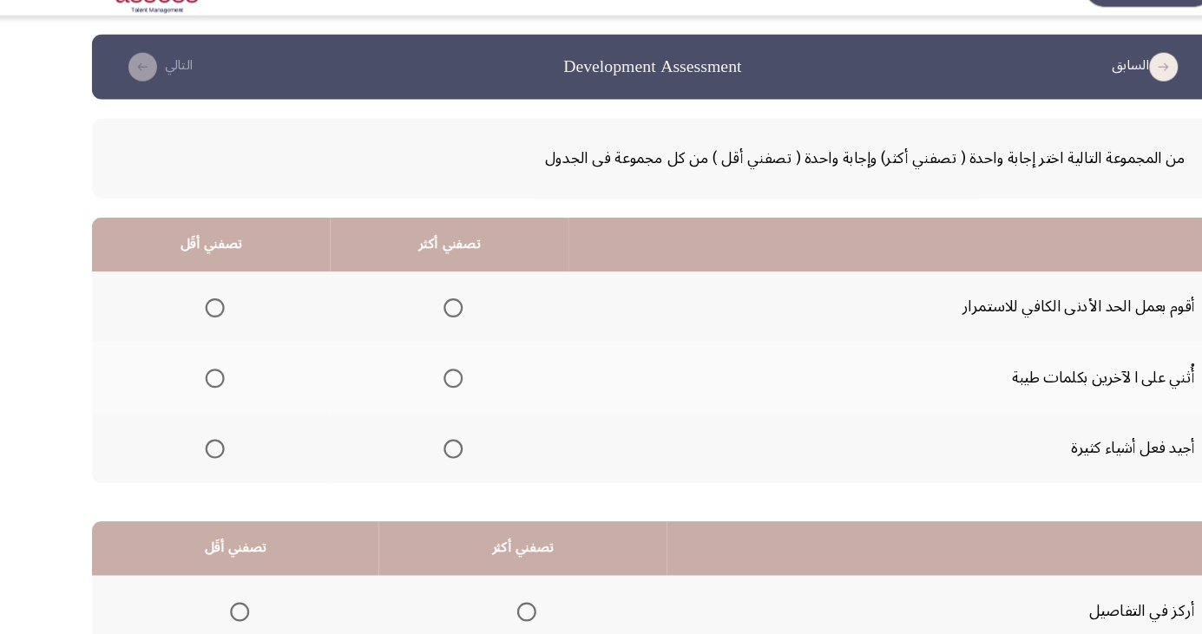
scroll to position [26, 0]
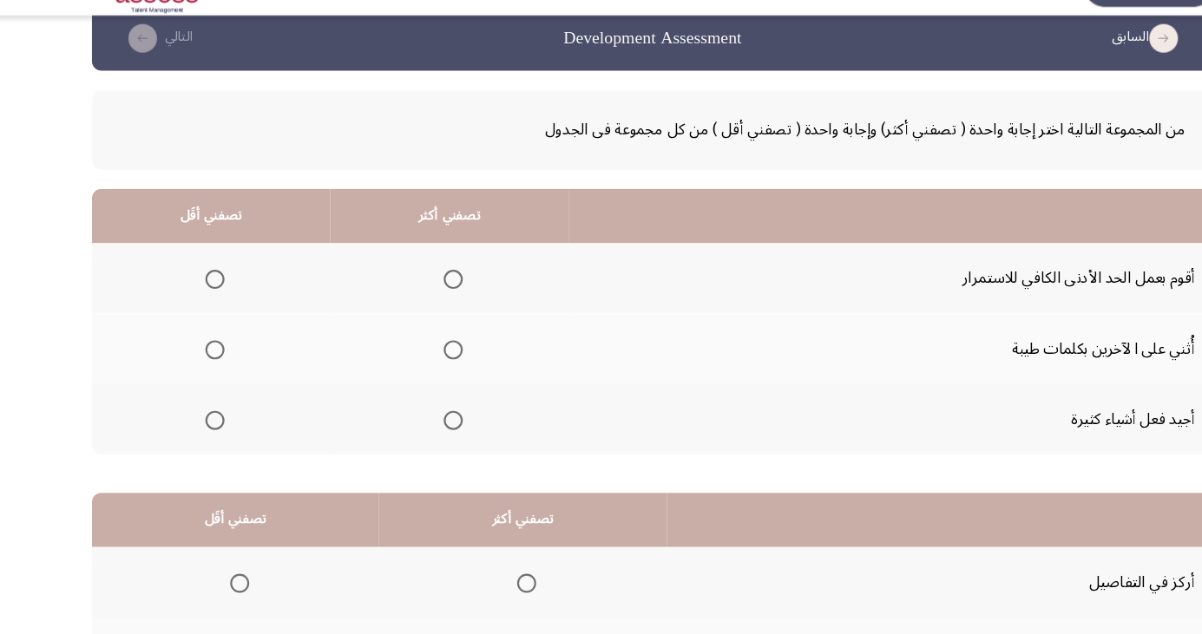
click at [423, 349] on span "Select an option" at bounding box center [418, 356] width 17 height 17
click at [423, 349] on input "Select an option" at bounding box center [418, 356] width 17 height 17
click at [419, 421] on span "Select an option" at bounding box center [419, 421] width 0 height 0
click at [417, 419] on input "Select an option" at bounding box center [418, 420] width 17 height 17
click at [194, 294] on span "Select an option" at bounding box center [202, 292] width 17 height 17
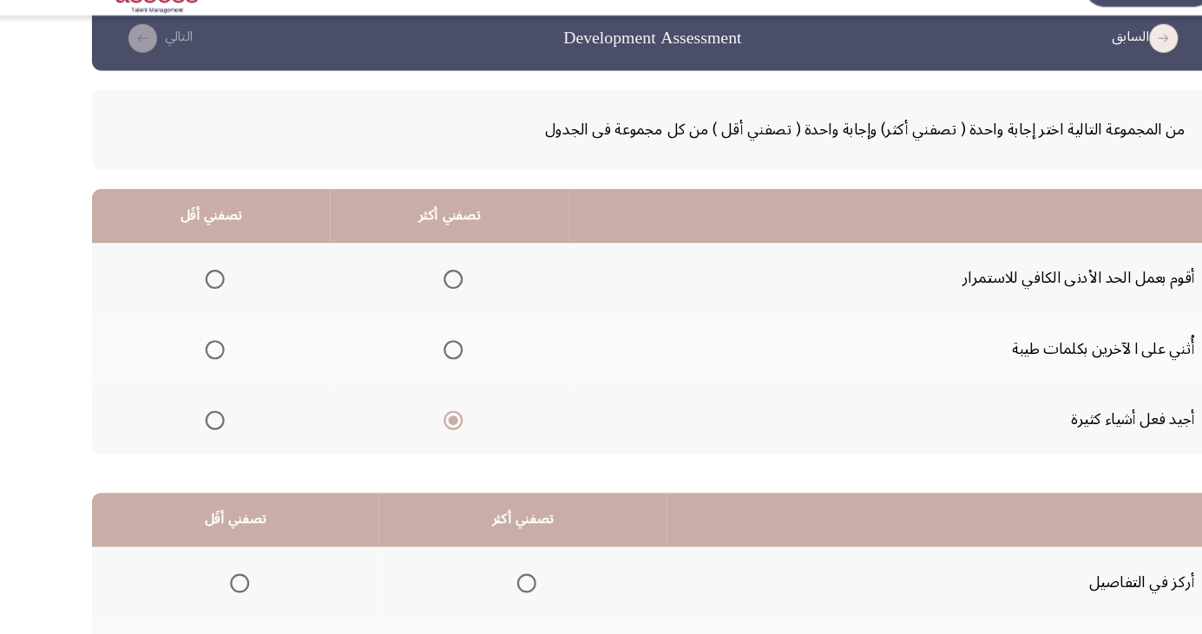
click at [194, 294] on input "Select an option" at bounding box center [202, 292] width 17 height 17
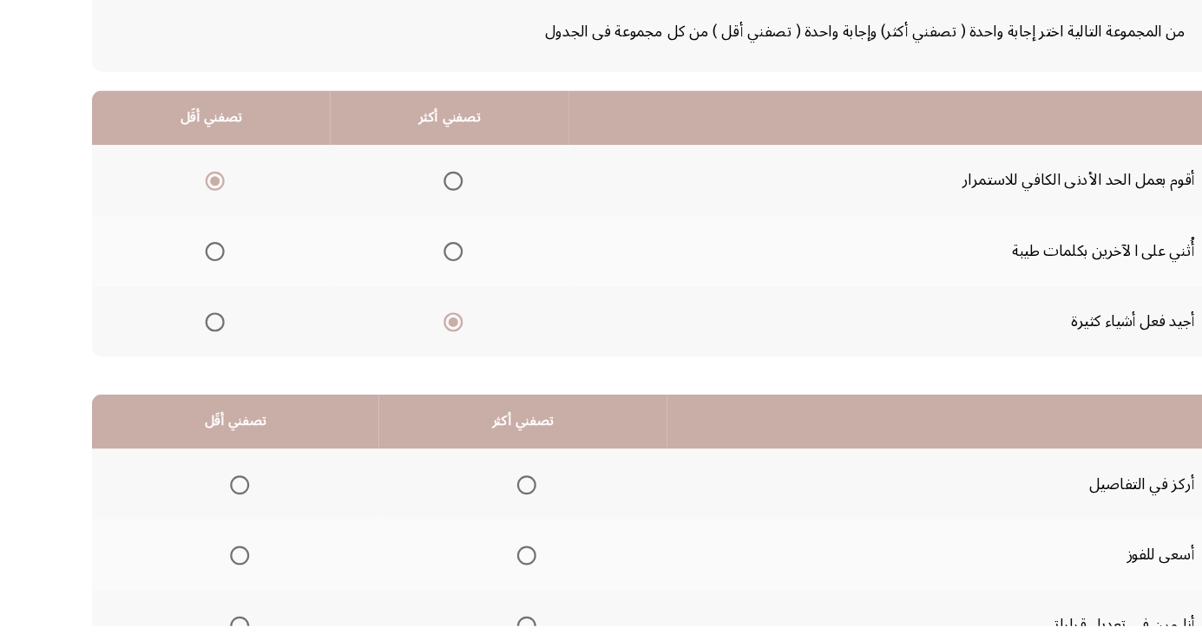
scroll to position [158, 0]
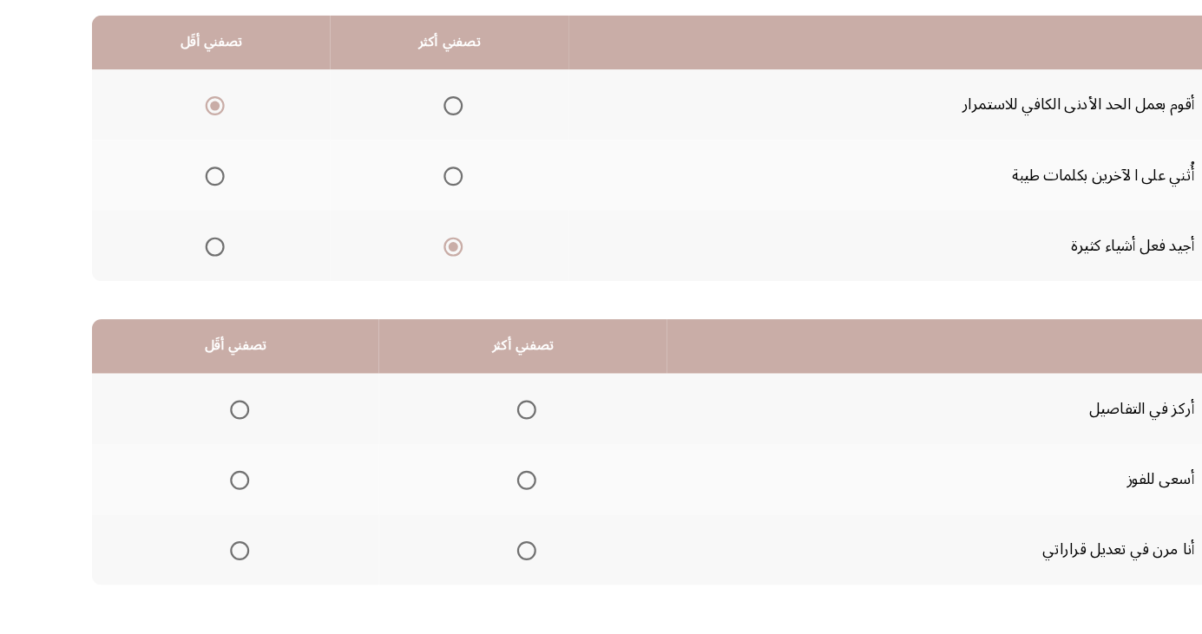
click at [486, 566] on span "Select an option" at bounding box center [486, 566] width 0 height 0
click at [482, 564] on input "Select an option" at bounding box center [485, 565] width 17 height 17
click at [225, 437] on span "Select an option" at bounding box center [225, 437] width 0 height 0
click at [222, 436] on input "Select an option" at bounding box center [224, 437] width 17 height 17
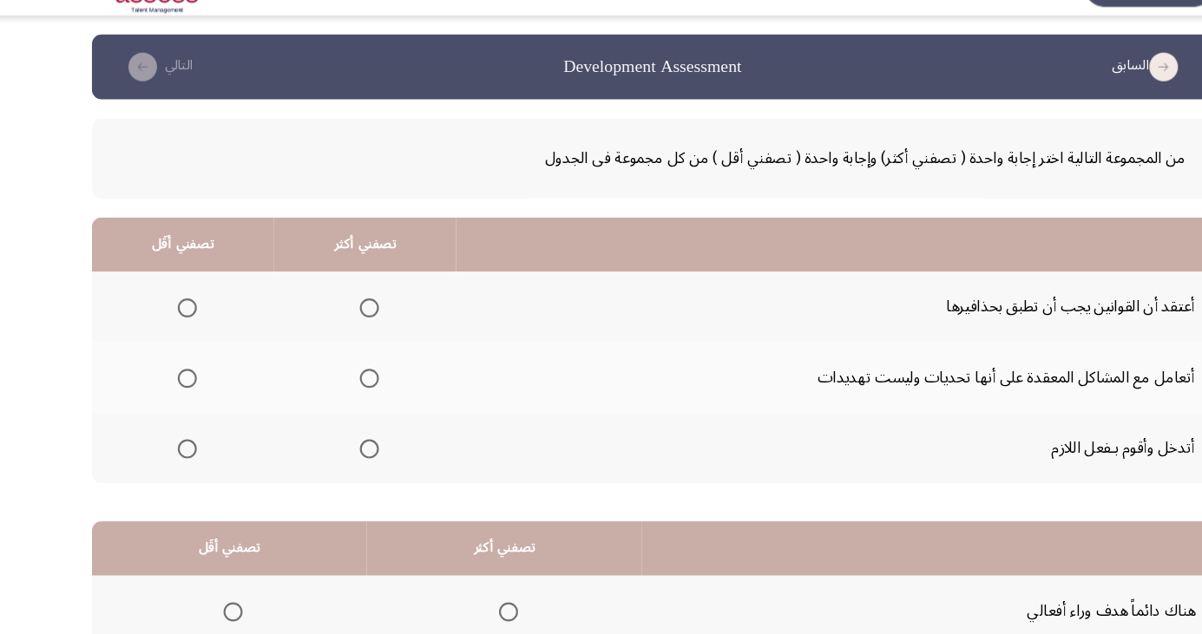
scroll to position [26, 0]
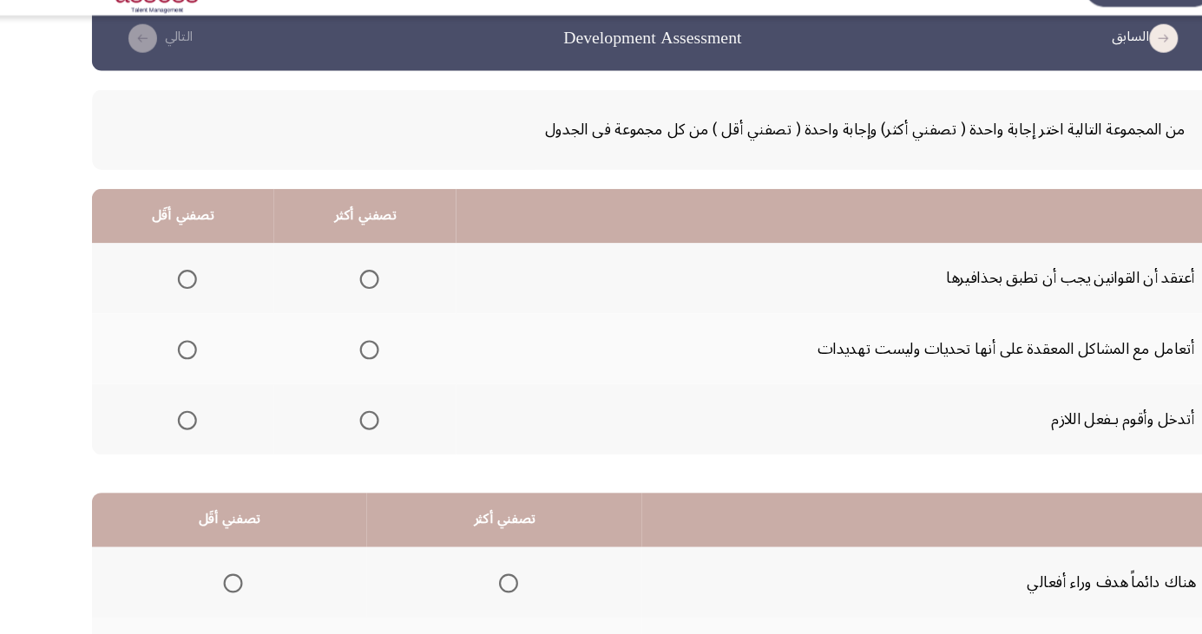
click at [343, 357] on span "Select an option" at bounding box center [343, 357] width 0 height 0
click at [341, 355] on input "Select an option" at bounding box center [342, 356] width 17 height 17
click at [172, 298] on span "Select an option" at bounding box center [176, 292] width 17 height 17
click at [172, 298] on input "Select an option" at bounding box center [176, 292] width 17 height 17
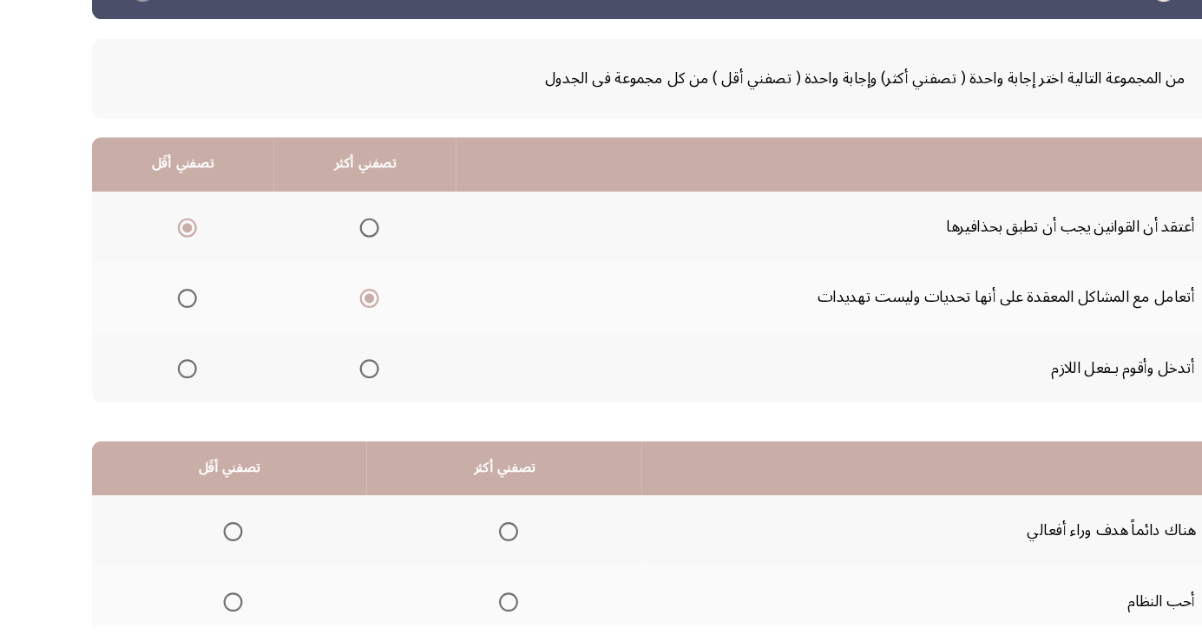
scroll to position [158, 0]
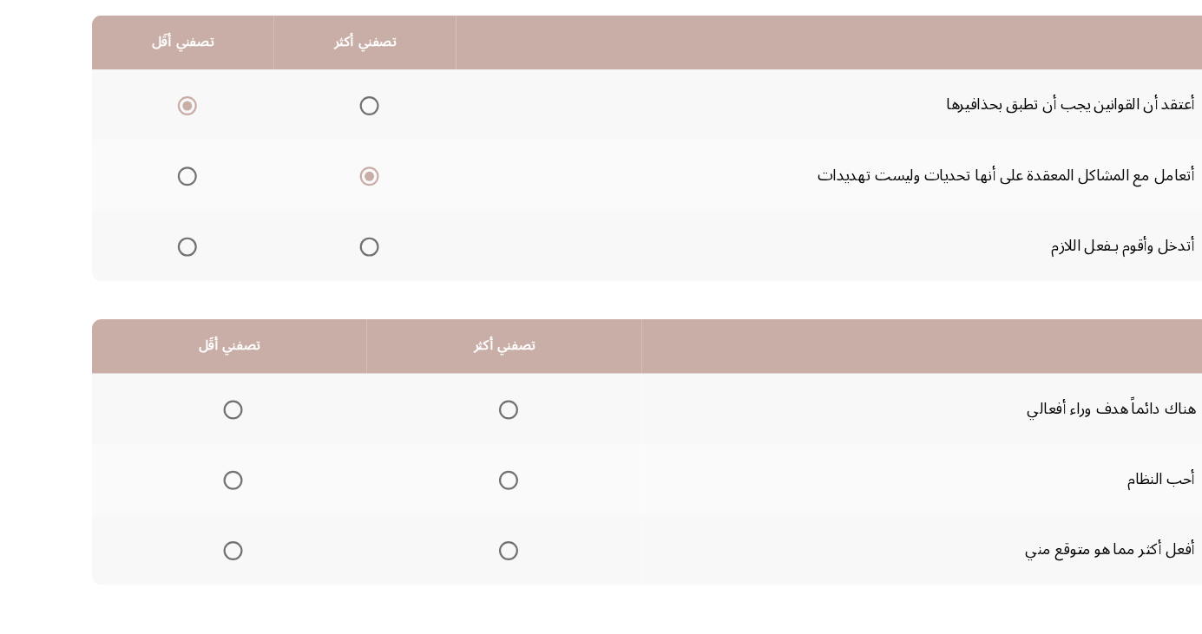
click at [468, 505] on span "Select an option" at bounding box center [469, 501] width 17 height 17
click at [468, 505] on input "Select an option" at bounding box center [469, 501] width 17 height 17
click at [474, 563] on span "Select an option" at bounding box center [469, 565] width 17 height 17
click at [474, 563] on input "Select an option" at bounding box center [469, 565] width 17 height 17
click at [219, 437] on span "Select an option" at bounding box center [219, 437] width 0 height 0
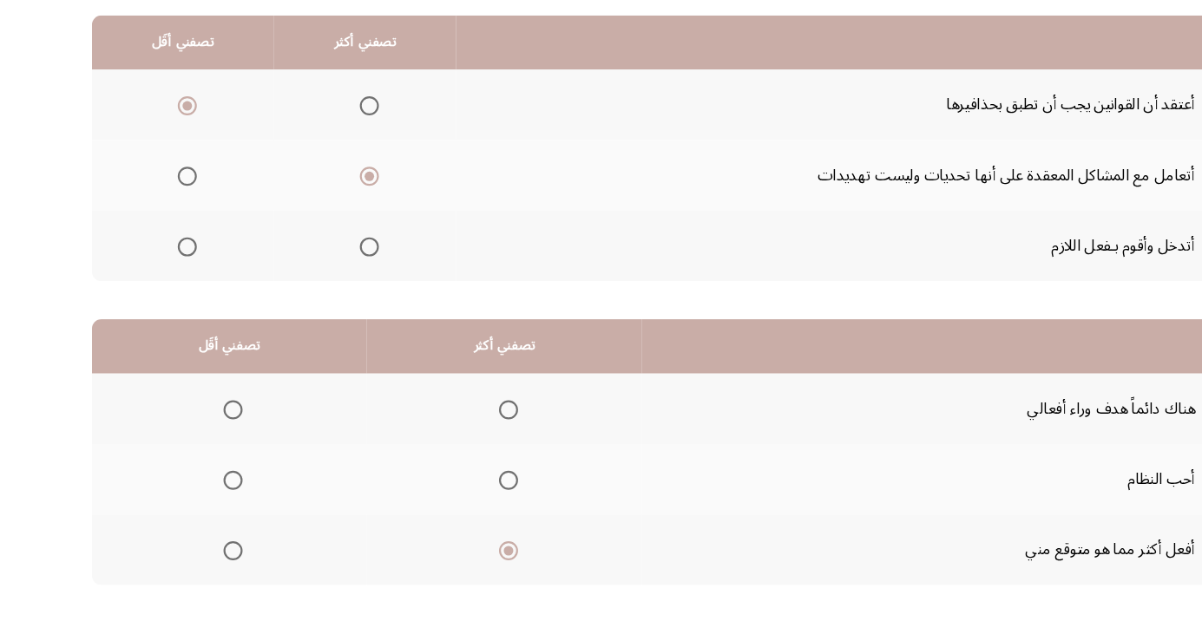
click at [218, 436] on input "Select an option" at bounding box center [218, 437] width 17 height 17
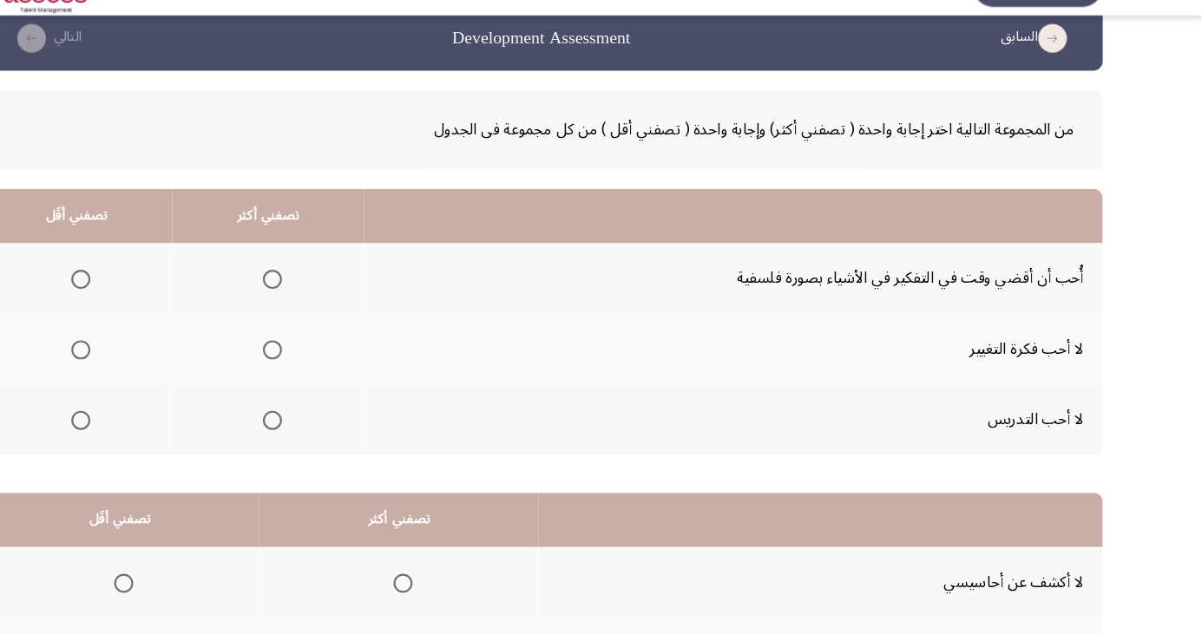
scroll to position [26, 0]
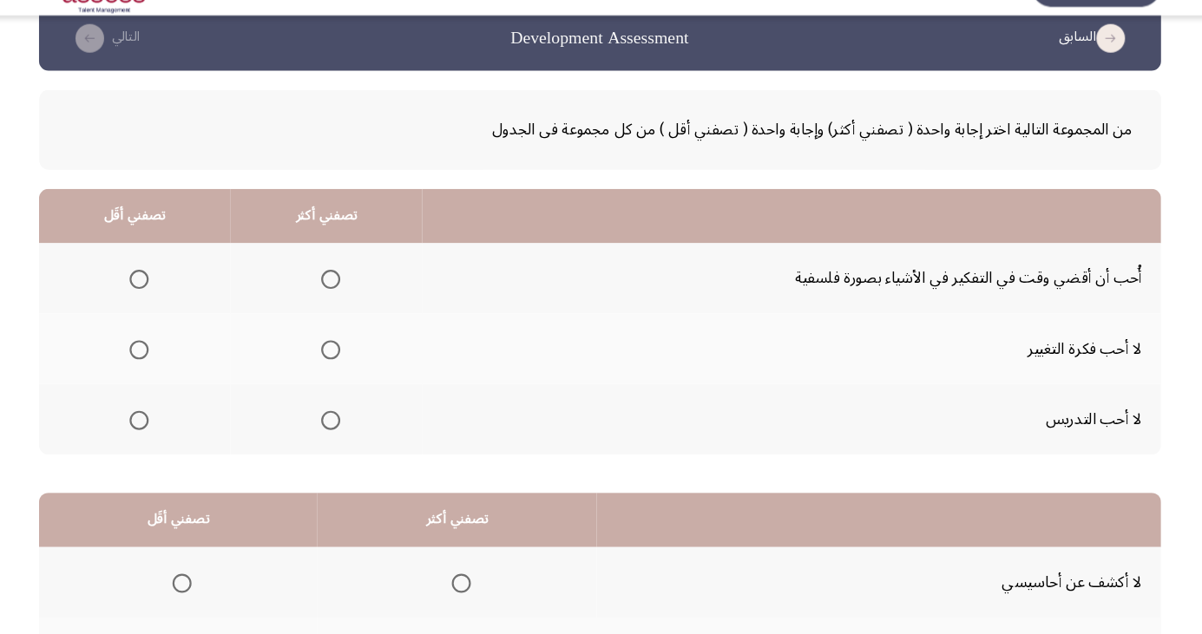
click at [180, 421] on span "Select an option" at bounding box center [180, 421] width 0 height 0
click at [180, 419] on input "Select an option" at bounding box center [181, 420] width 17 height 17
click at [352, 292] on span "Select an option" at bounding box center [355, 292] width 17 height 17
click at [352, 292] on input "Select an option" at bounding box center [355, 292] width 17 height 17
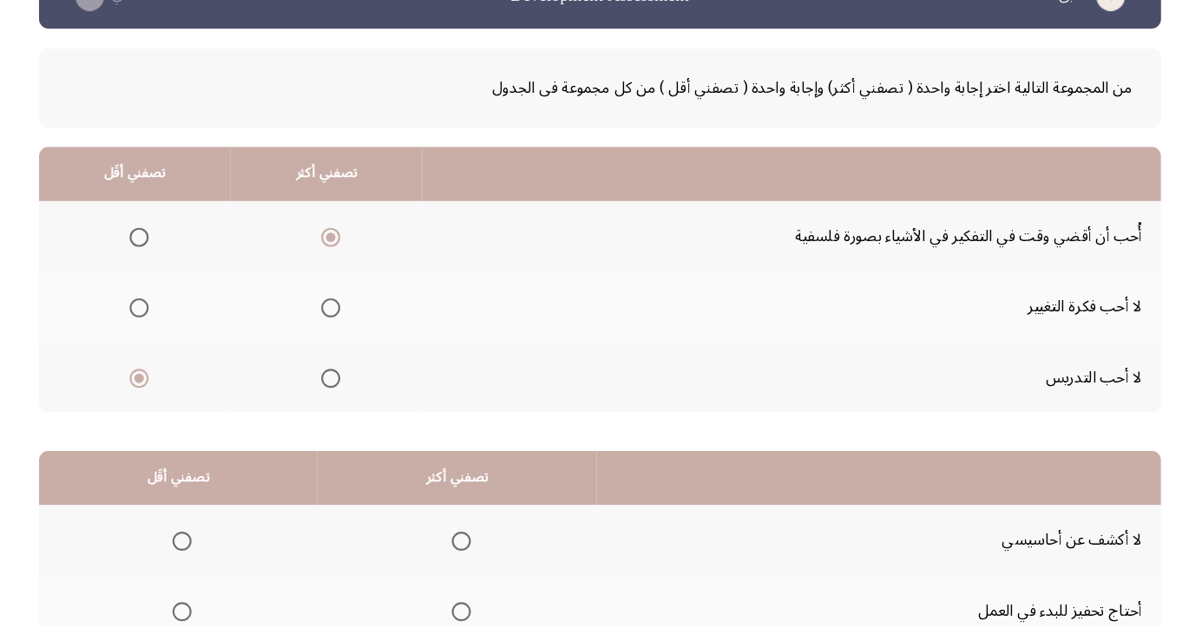
scroll to position [158, 0]
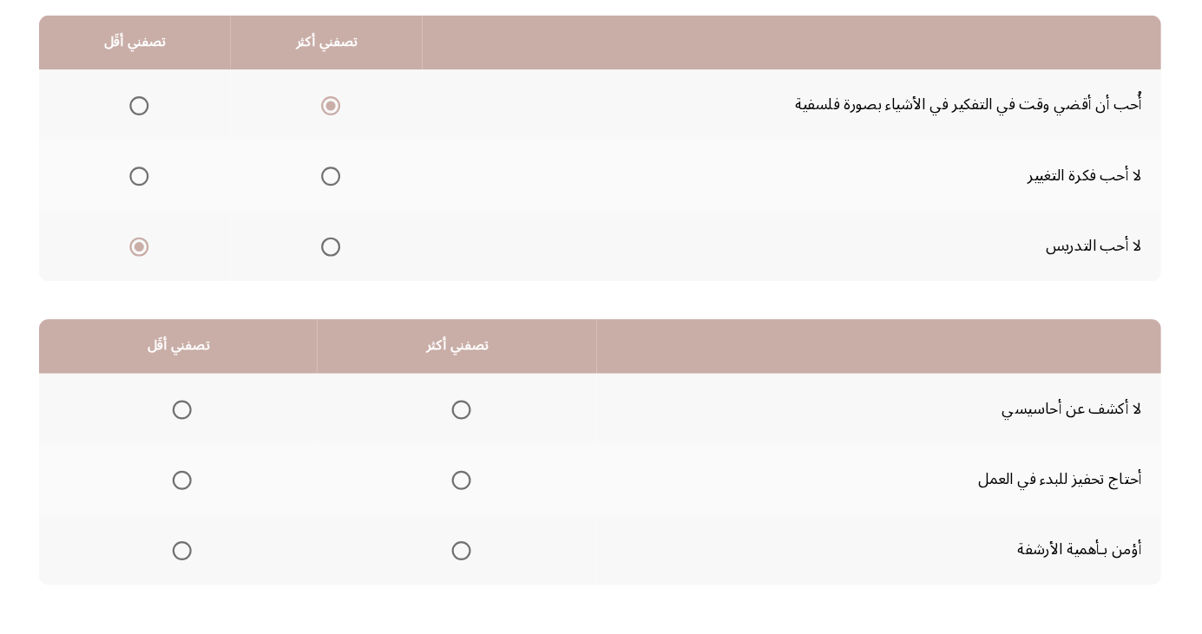
click at [471, 564] on span "Select an option" at bounding box center [474, 565] width 17 height 17
click at [471, 564] on input "Select an option" at bounding box center [474, 565] width 17 height 17
click at [219, 436] on span "Select an option" at bounding box center [220, 437] width 17 height 17
click at [219, 436] on input "Select an option" at bounding box center [220, 437] width 17 height 17
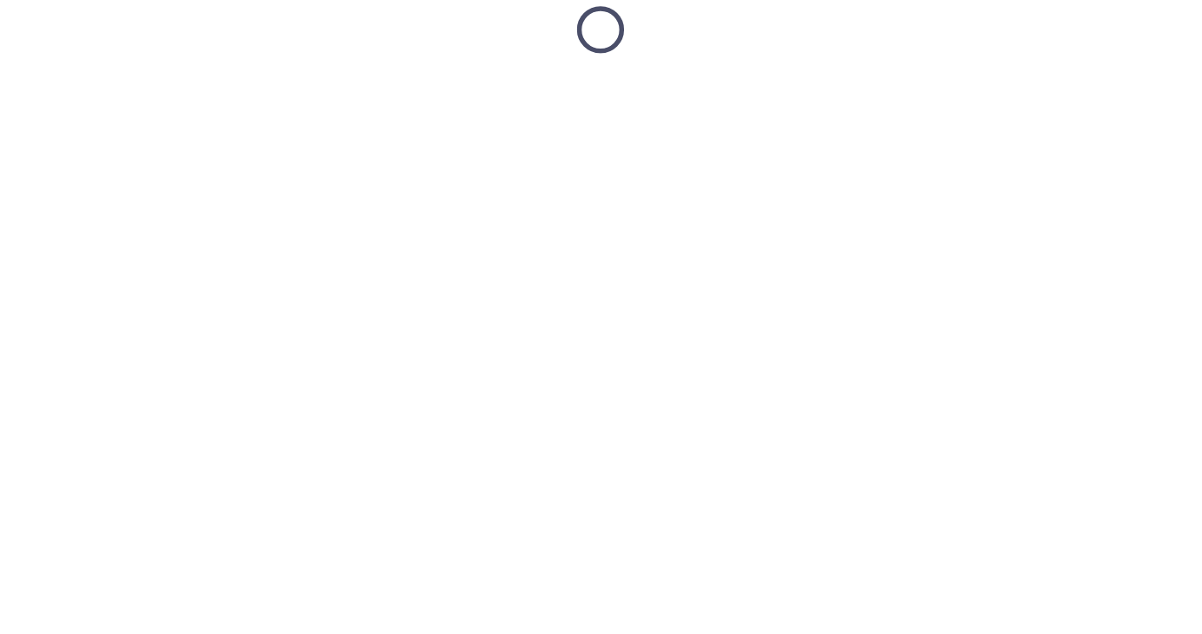
scroll to position [26, 0]
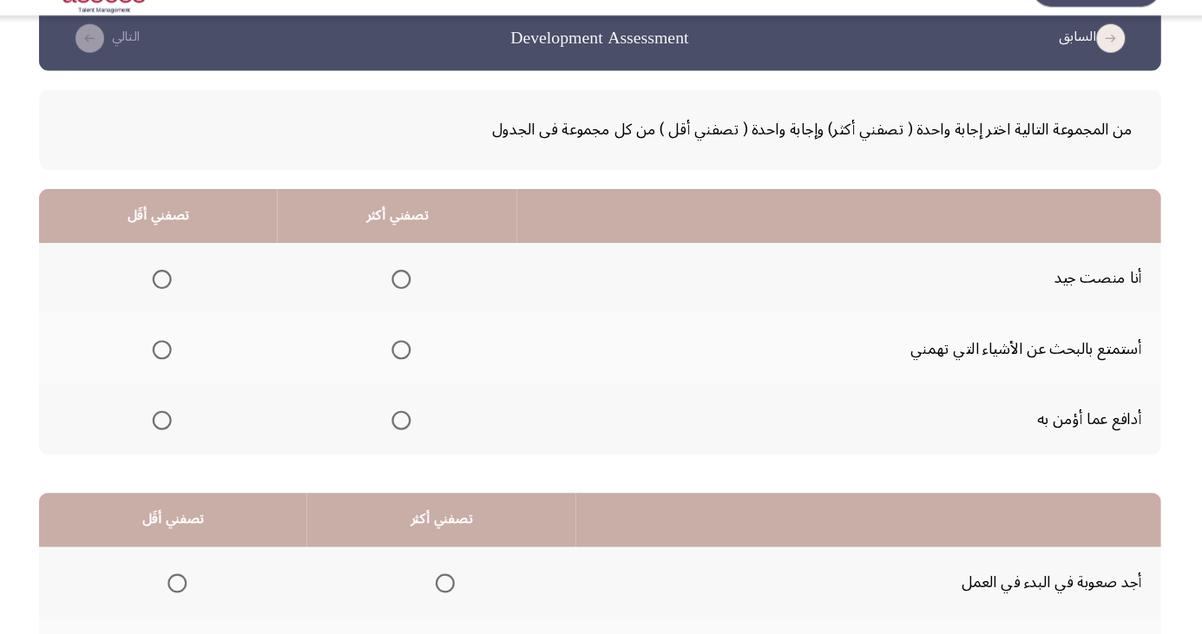
click at [420, 292] on span "Select an option" at bounding box center [420, 292] width 0 height 0
click at [417, 292] on input "Select an option" at bounding box center [419, 292] width 17 height 17
click at [211, 377] on th at bounding box center [198, 356] width 217 height 64
click at [198, 351] on span "Select an option" at bounding box center [202, 356] width 17 height 17
click at [198, 351] on input "Select an option" at bounding box center [202, 356] width 17 height 17
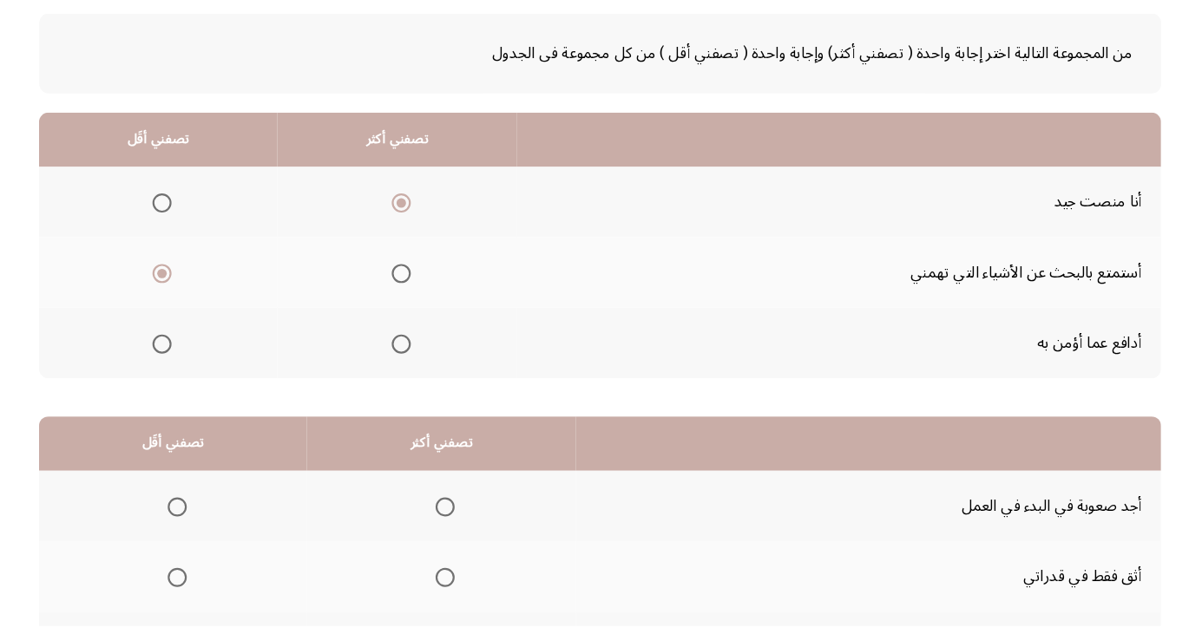
scroll to position [158, 0]
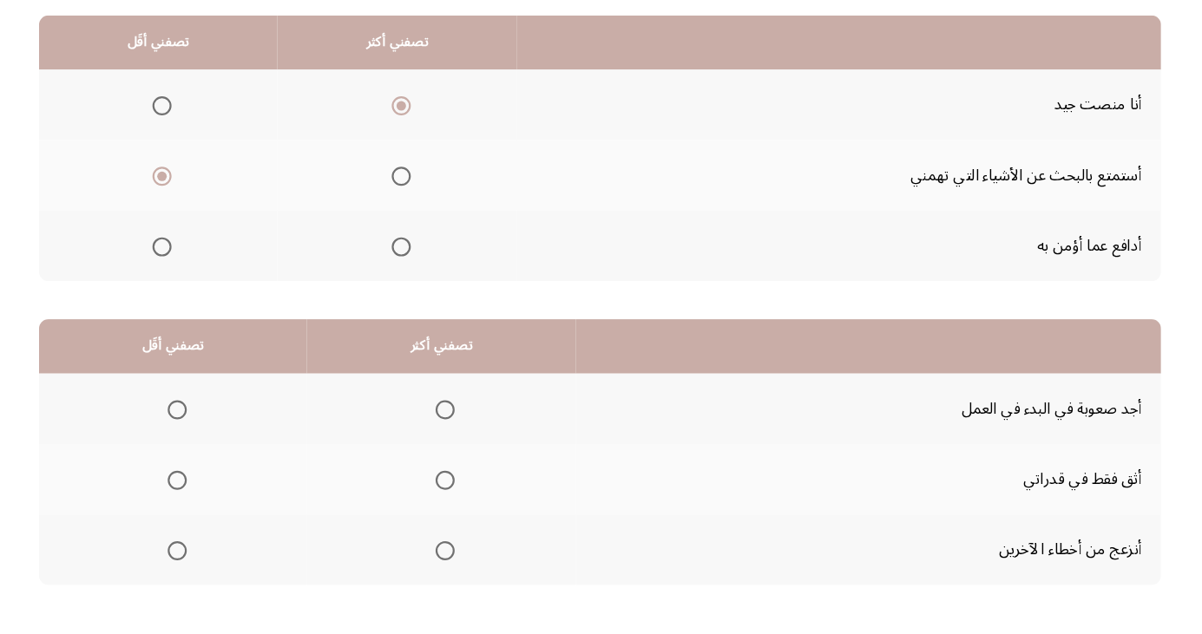
click at [214, 436] on span "Select an option" at bounding box center [215, 437] width 17 height 17
click at [214, 436] on input "Select an option" at bounding box center [215, 437] width 17 height 17
click at [465, 500] on span "Select an option" at bounding box center [459, 501] width 17 height 17
click at [465, 500] on input "Select an option" at bounding box center [459, 501] width 17 height 17
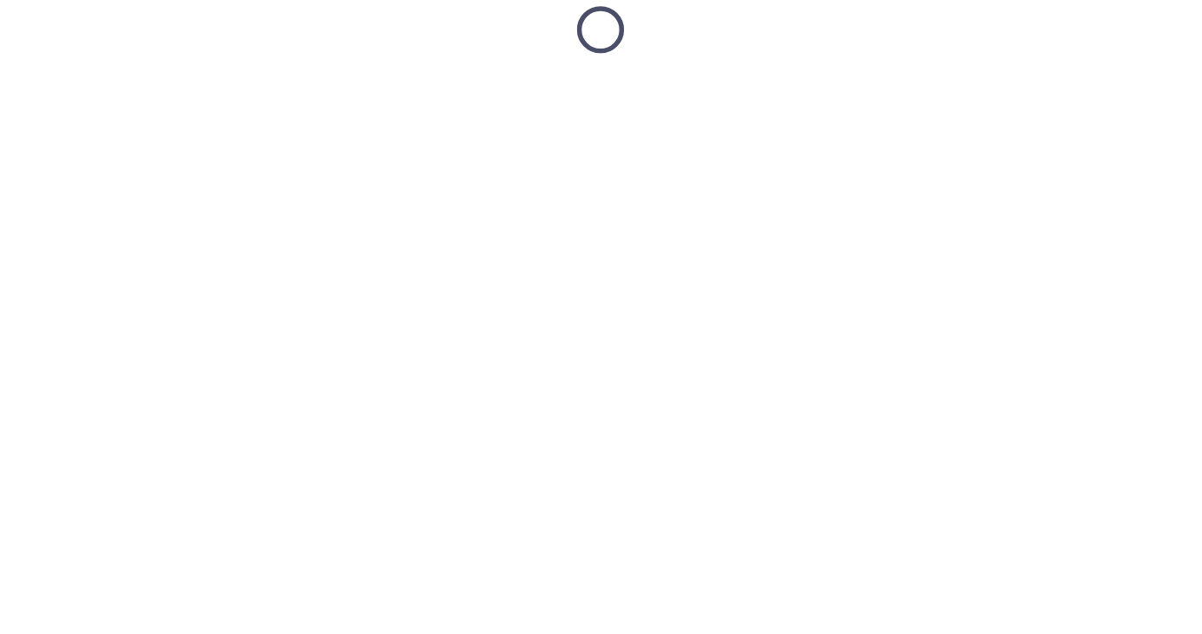
scroll to position [26, 0]
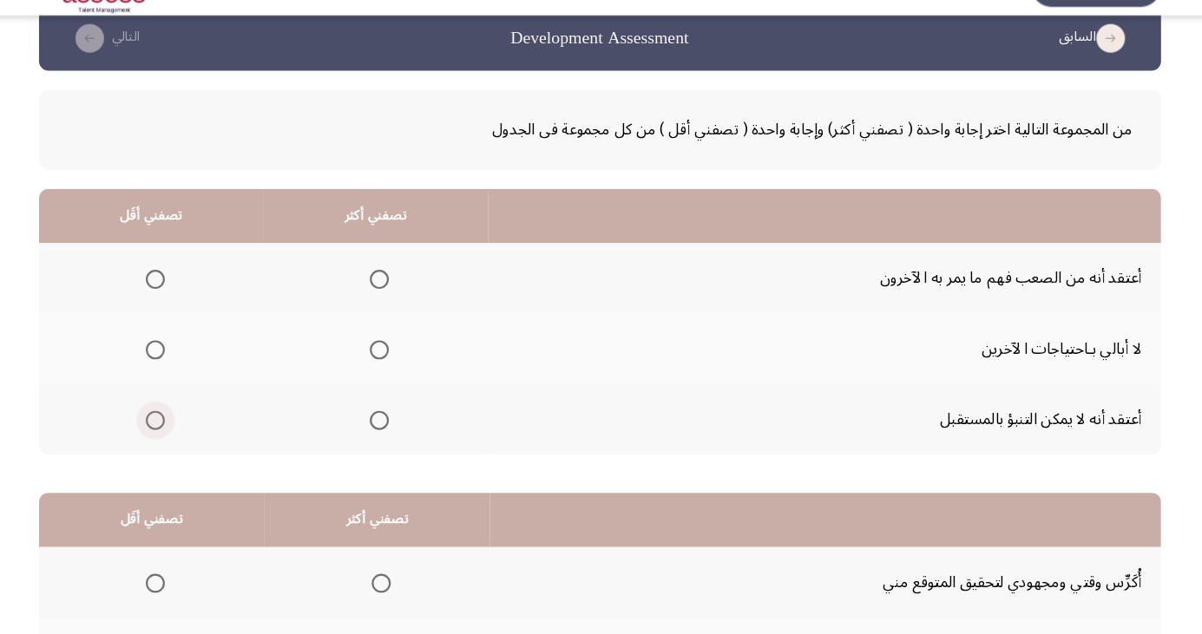
click at [201, 422] on span "Select an option" at bounding box center [195, 420] width 17 height 17
click at [201, 422] on input "Select an option" at bounding box center [195, 420] width 17 height 17
click at [194, 292] on span "Select an option" at bounding box center [195, 292] width 17 height 17
click at [194, 292] on input "Select an option" at bounding box center [195, 292] width 17 height 17
click at [404, 422] on span "Select an option" at bounding box center [399, 420] width 17 height 17
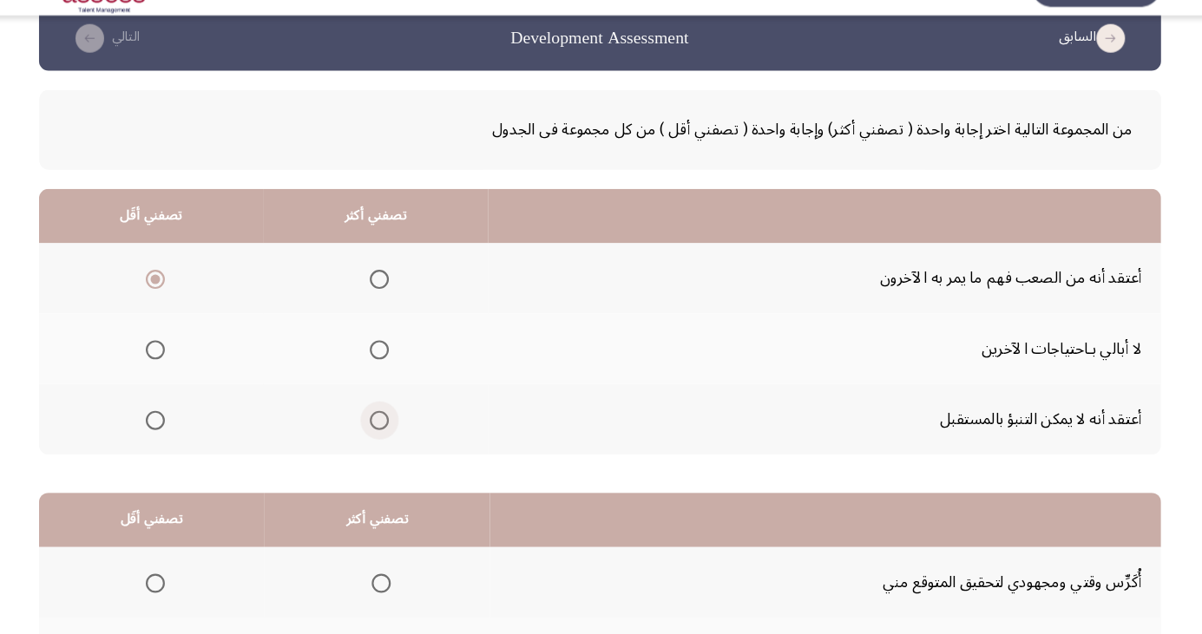
click at [404, 422] on input "Select an option" at bounding box center [399, 420] width 17 height 17
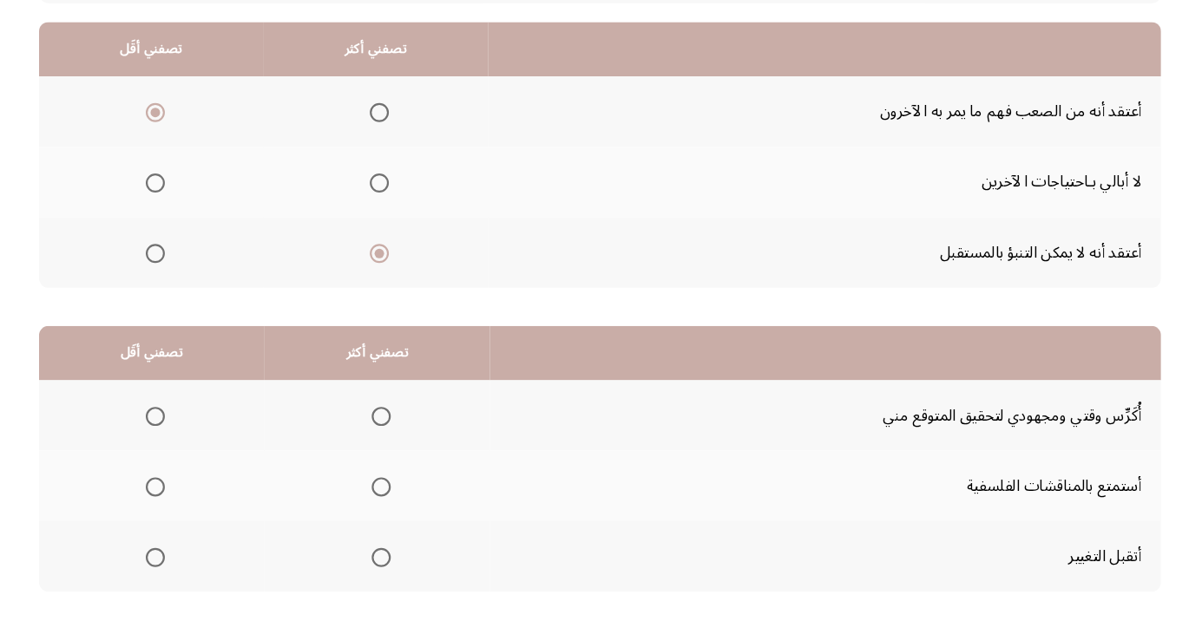
scroll to position [158, 0]
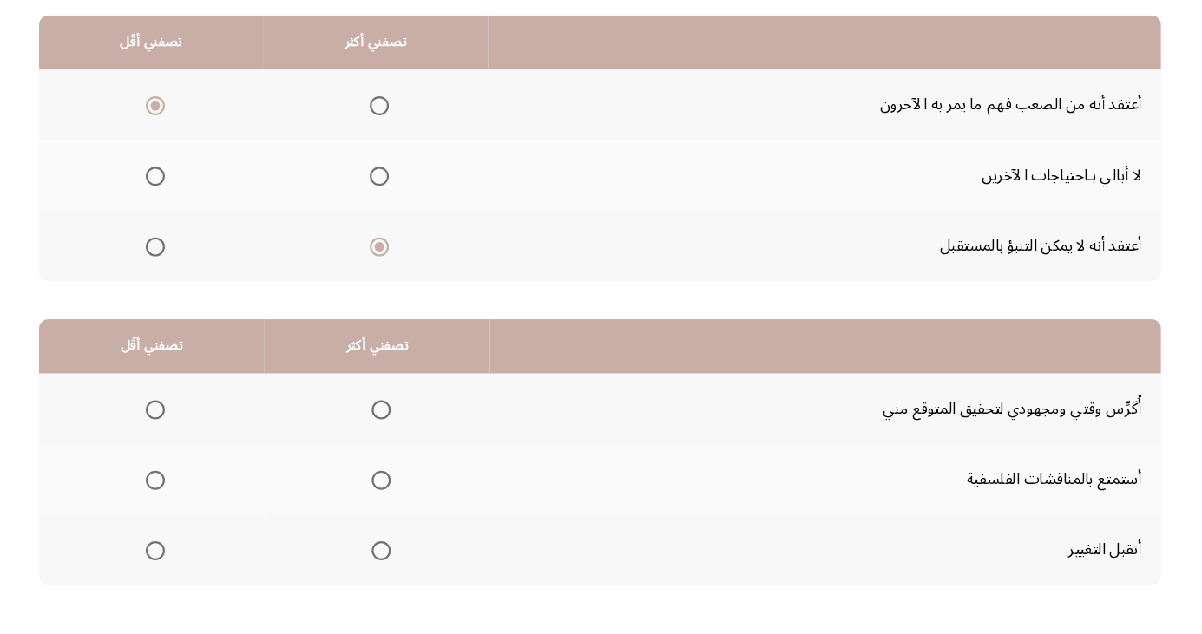
click at [402, 437] on span "Select an option" at bounding box center [402, 437] width 0 height 0
click at [399, 436] on input "Select an option" at bounding box center [401, 437] width 17 height 17
click at [195, 508] on span "Select an option" at bounding box center [195, 501] width 17 height 17
click at [195, 508] on input "Select an option" at bounding box center [195, 501] width 17 height 17
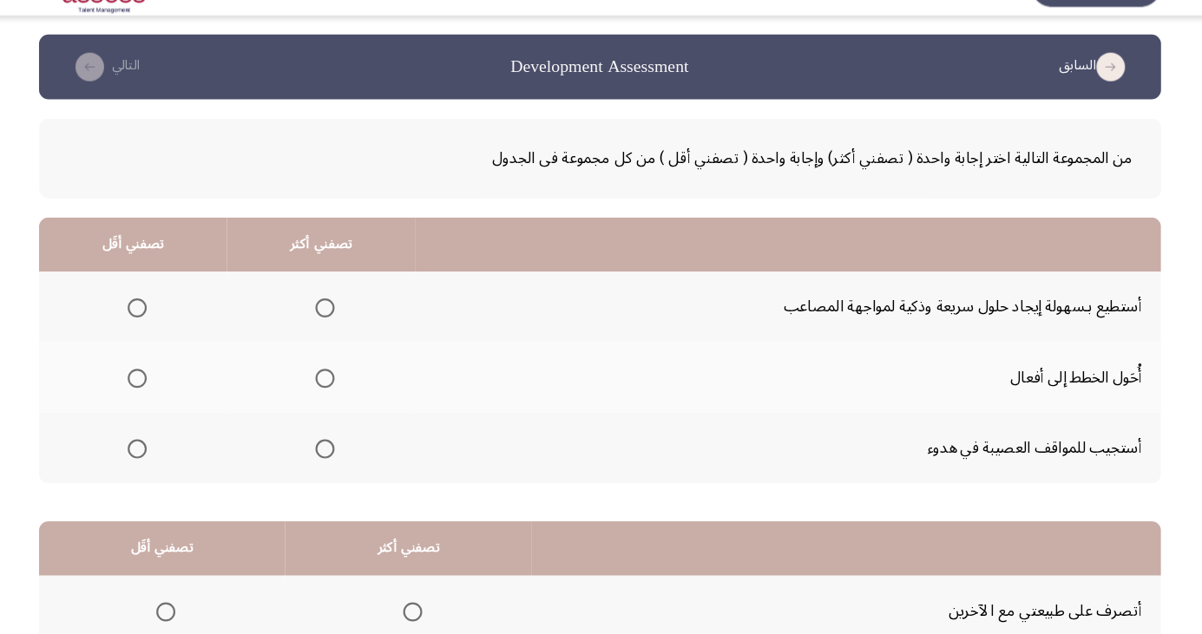
scroll to position [26, 0]
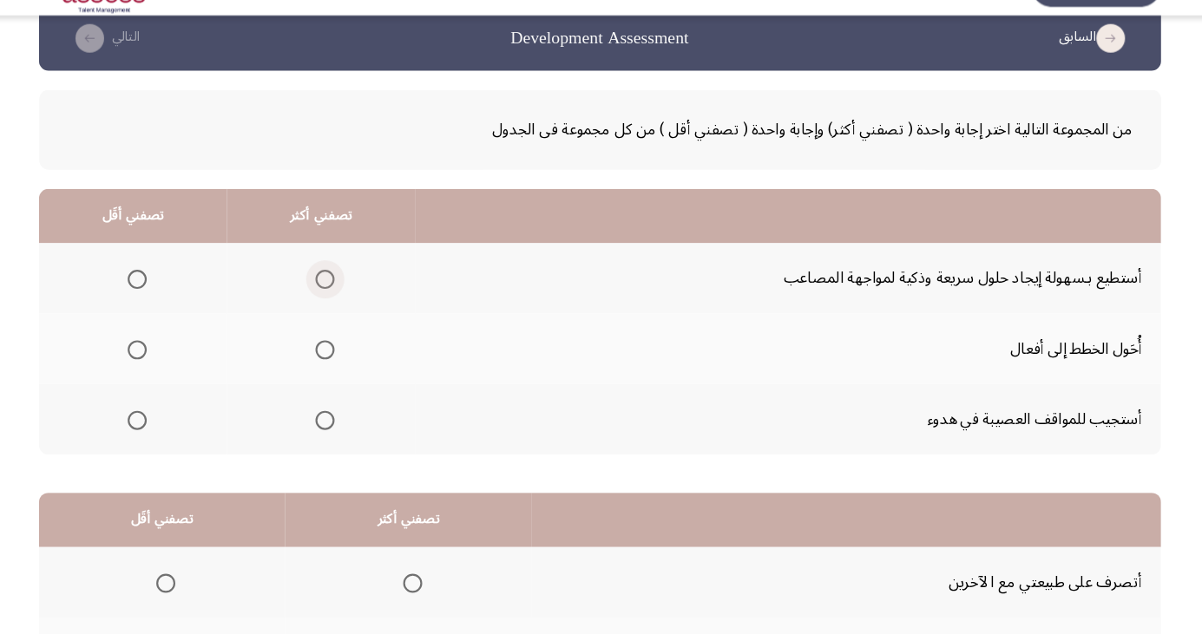
click at [342, 296] on span "Select an option" at bounding box center [350, 292] width 17 height 17
click at [342, 296] on input "Select an option" at bounding box center [350, 292] width 17 height 17
click at [353, 412] on span "Select an option" at bounding box center [350, 420] width 17 height 17
click at [353, 412] on input "Select an option" at bounding box center [350, 420] width 17 height 17
click at [351, 292] on span "Select an option" at bounding box center [351, 292] width 0 height 0
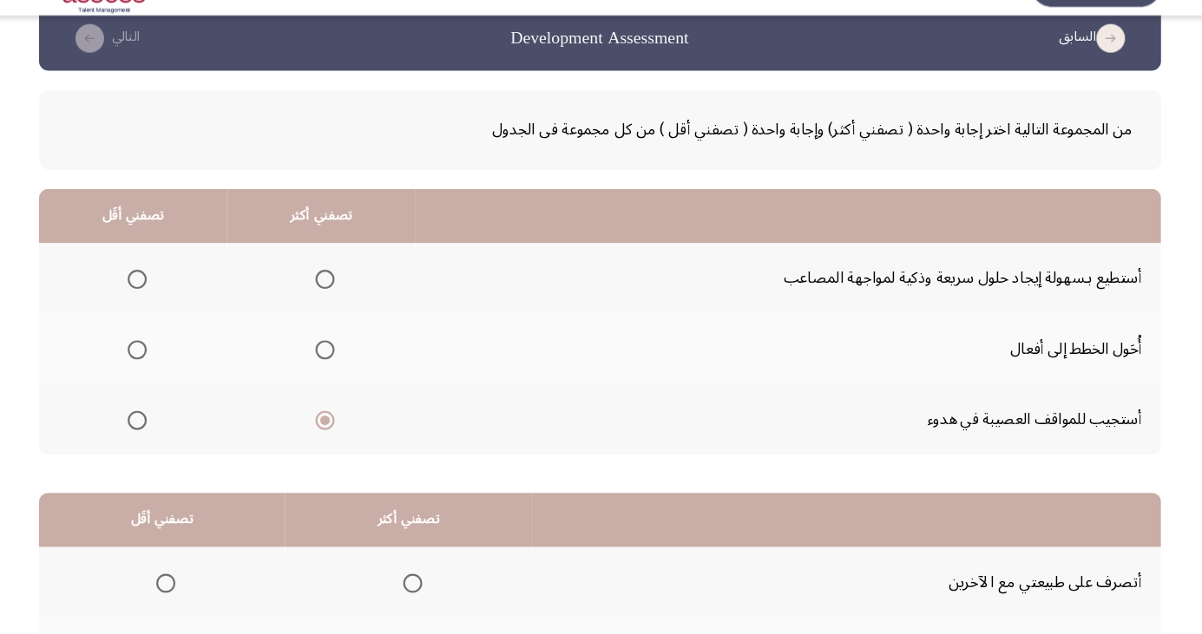
click at [346, 292] on input "Select an option" at bounding box center [350, 292] width 17 height 17
click at [182, 423] on span "Select an option" at bounding box center [179, 420] width 17 height 17
click at [182, 423] on input "Select an option" at bounding box center [179, 420] width 17 height 17
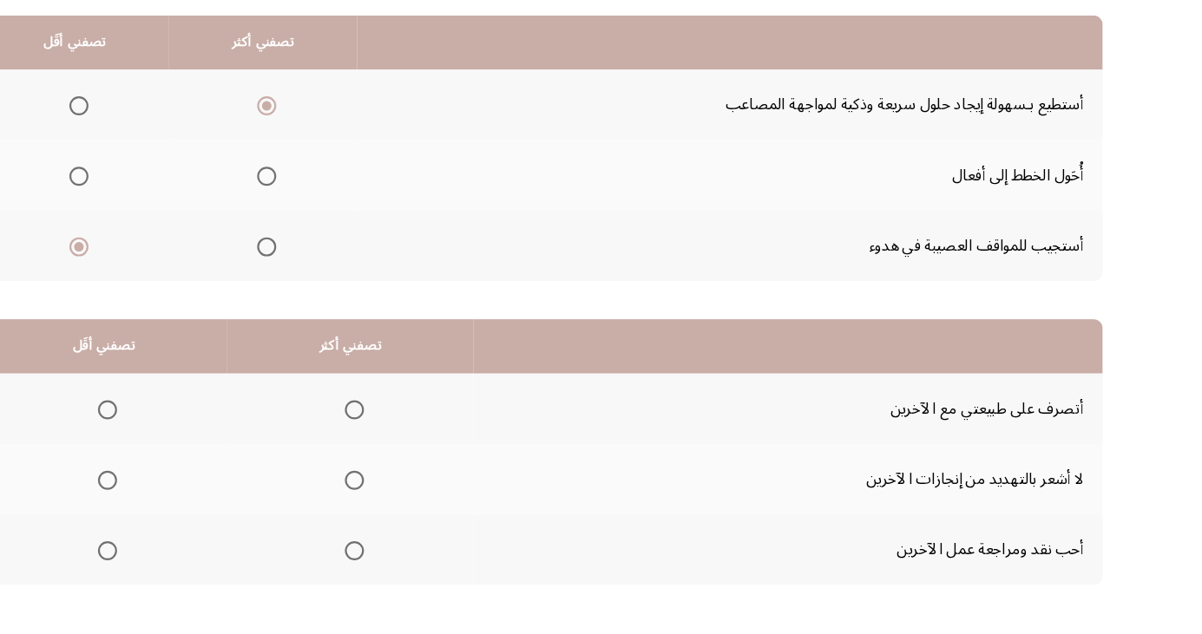
scroll to position [158, 0]
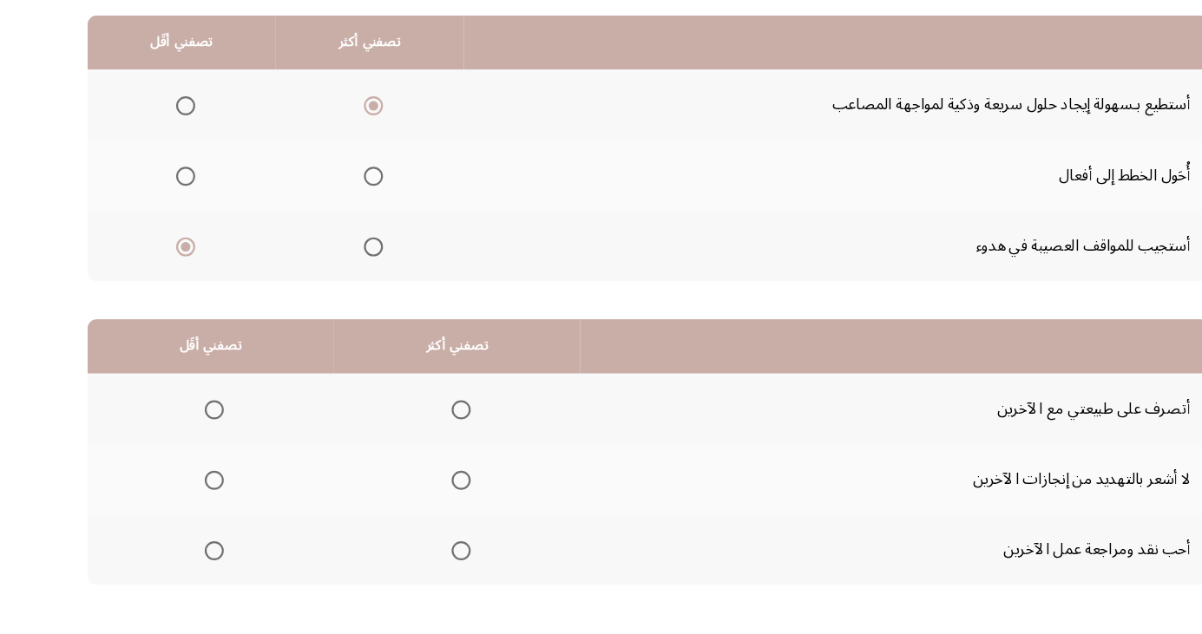
click at [428, 436] on span "Select an option" at bounding box center [430, 437] width 17 height 17
click at [428, 436] on input "Select an option" at bounding box center [430, 437] width 17 height 17
click at [206, 566] on span "Select an option" at bounding box center [206, 566] width 0 height 0
click at [205, 564] on input "Select an option" at bounding box center [205, 565] width 17 height 17
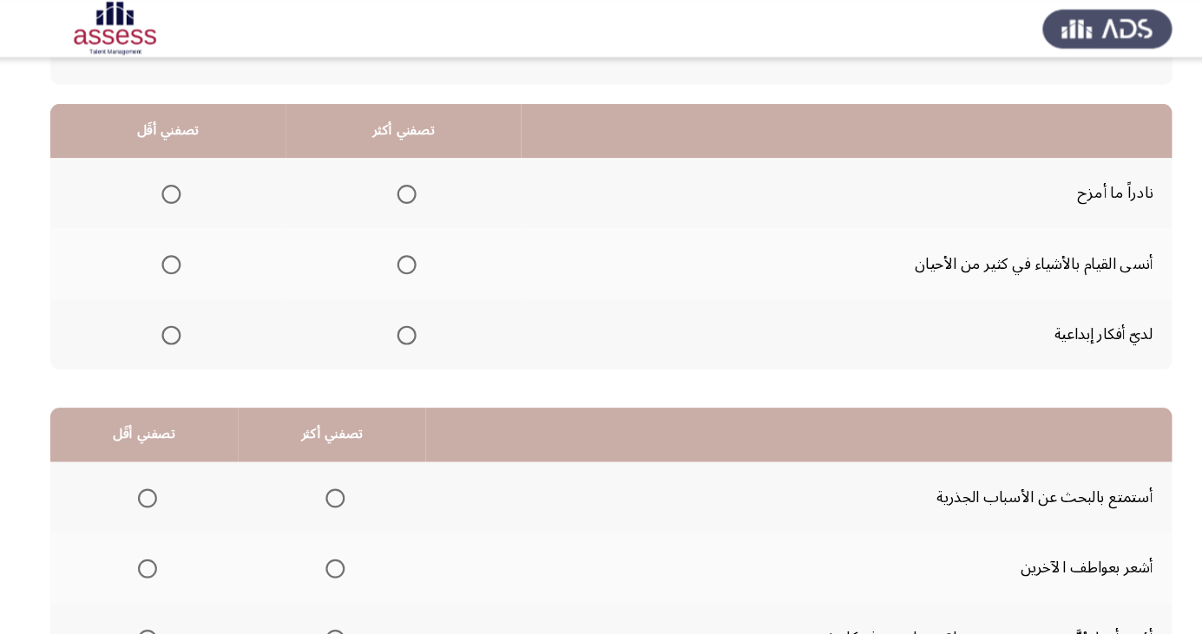
scroll to position [141, 0]
click at [415, 306] on span "Select an option" at bounding box center [415, 306] width 0 height 0
click at [412, 305] on input "Select an option" at bounding box center [414, 306] width 17 height 17
click at [195, 249] on span "Select an option" at bounding box center [200, 241] width 17 height 17
click at [195, 249] on input "Select an option" at bounding box center [200, 241] width 17 height 17
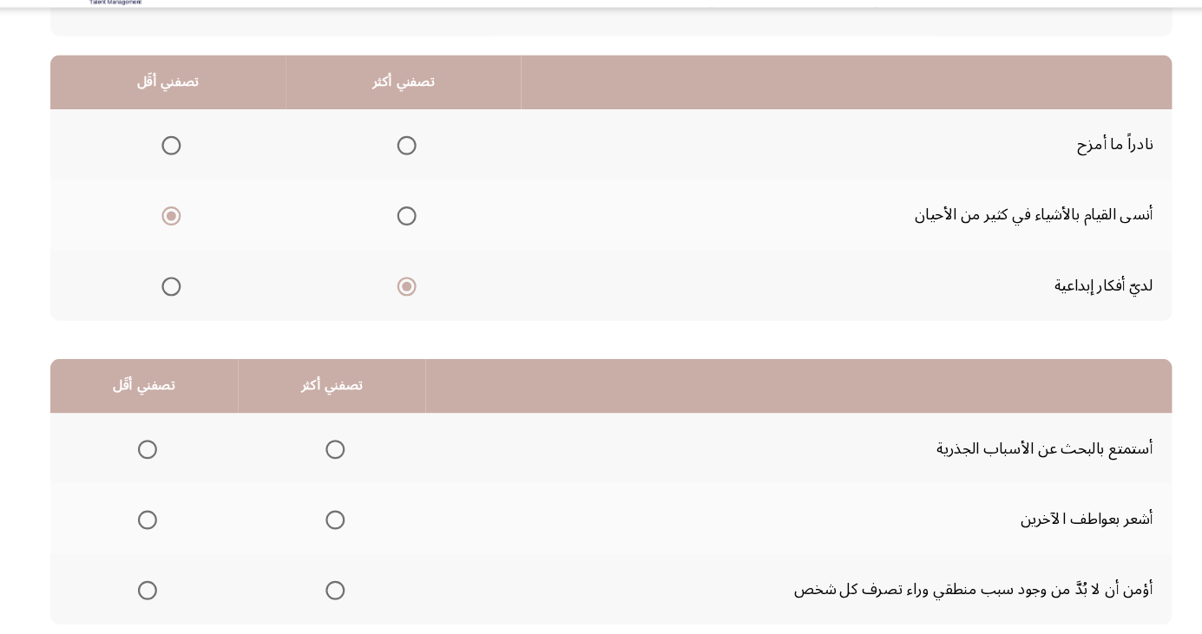
scroll to position [158, 0]
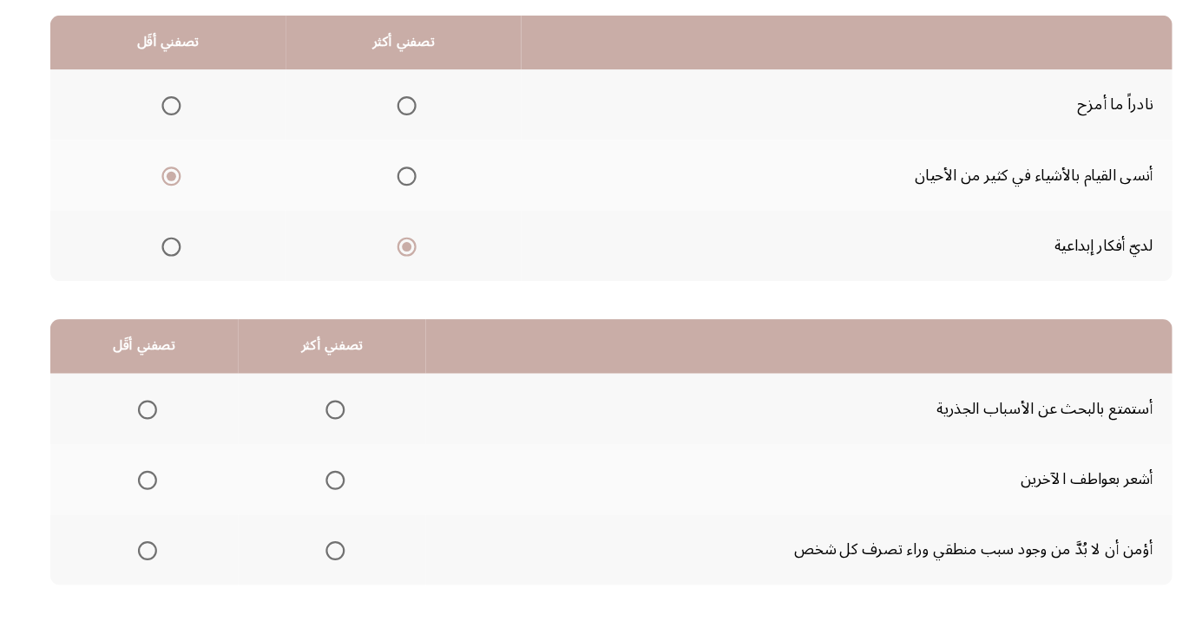
click at [350, 502] on span "Select an option" at bounding box center [350, 502] width 0 height 0
click at [347, 500] on input "Select an option" at bounding box center [349, 501] width 17 height 17
click at [179, 437] on span "Select an option" at bounding box center [179, 437] width 0 height 0
click at [178, 436] on input "Select an option" at bounding box center [178, 437] width 17 height 17
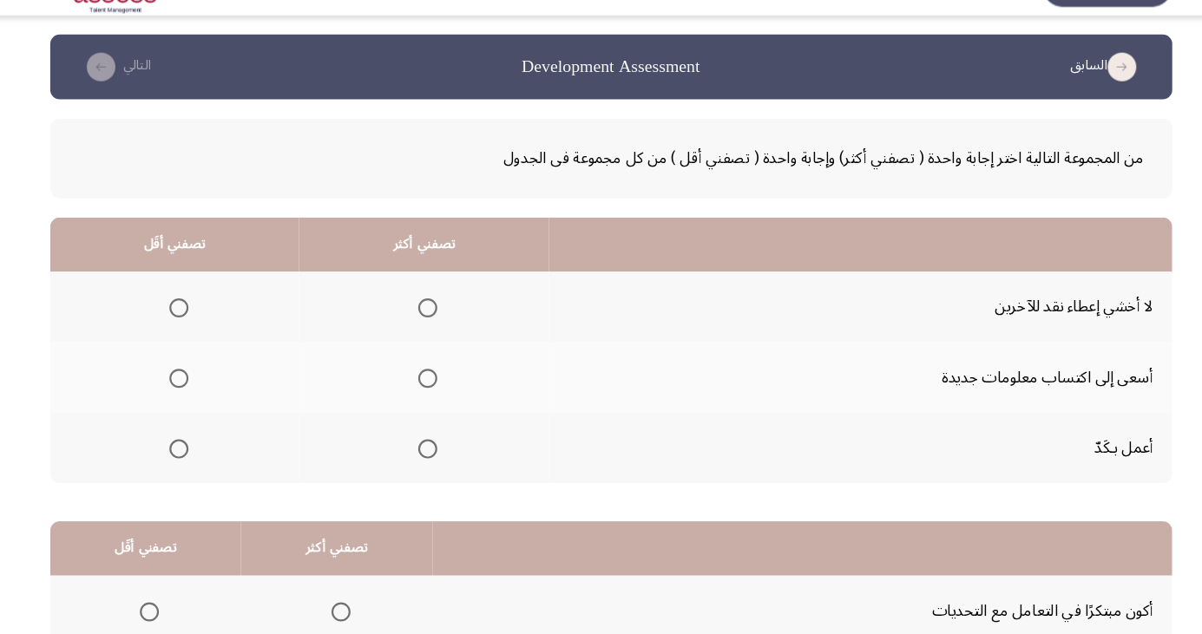
scroll to position [26, 0]
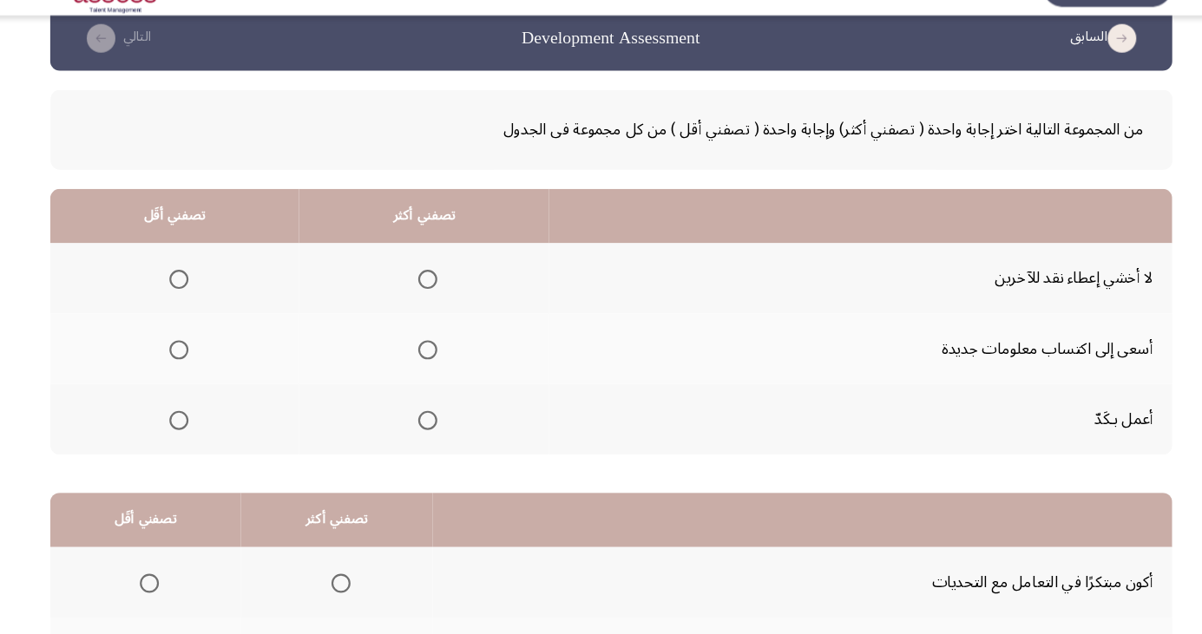
click at [438, 356] on span "Select an option" at bounding box center [433, 356] width 17 height 17
click at [438, 356] on input "Select an option" at bounding box center [433, 356] width 17 height 17
click at [207, 292] on span "Select an option" at bounding box center [207, 292] width 17 height 17
click at [207, 292] on input "Select an option" at bounding box center [207, 292] width 17 height 17
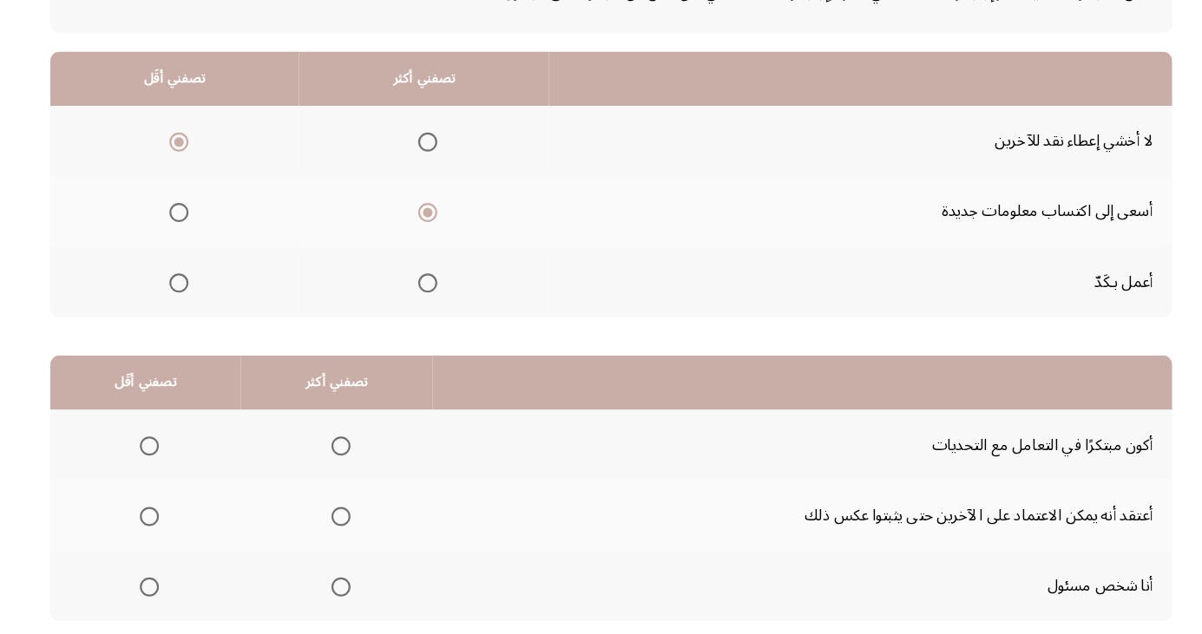
scroll to position [158, 0]
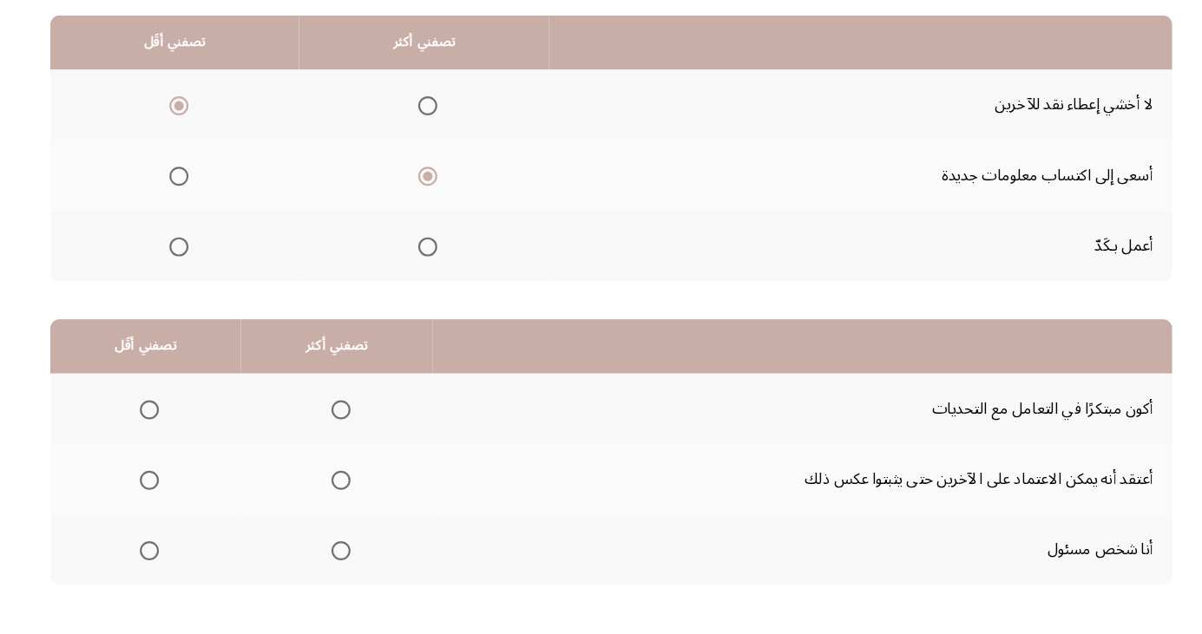
click at [355, 437] on span "Select an option" at bounding box center [355, 437] width 0 height 0
click at [351, 436] on input "Select an option" at bounding box center [354, 437] width 17 height 17
click at [180, 502] on span "Select an option" at bounding box center [180, 502] width 0 height 0
click at [180, 500] on input "Select an option" at bounding box center [180, 501] width 17 height 17
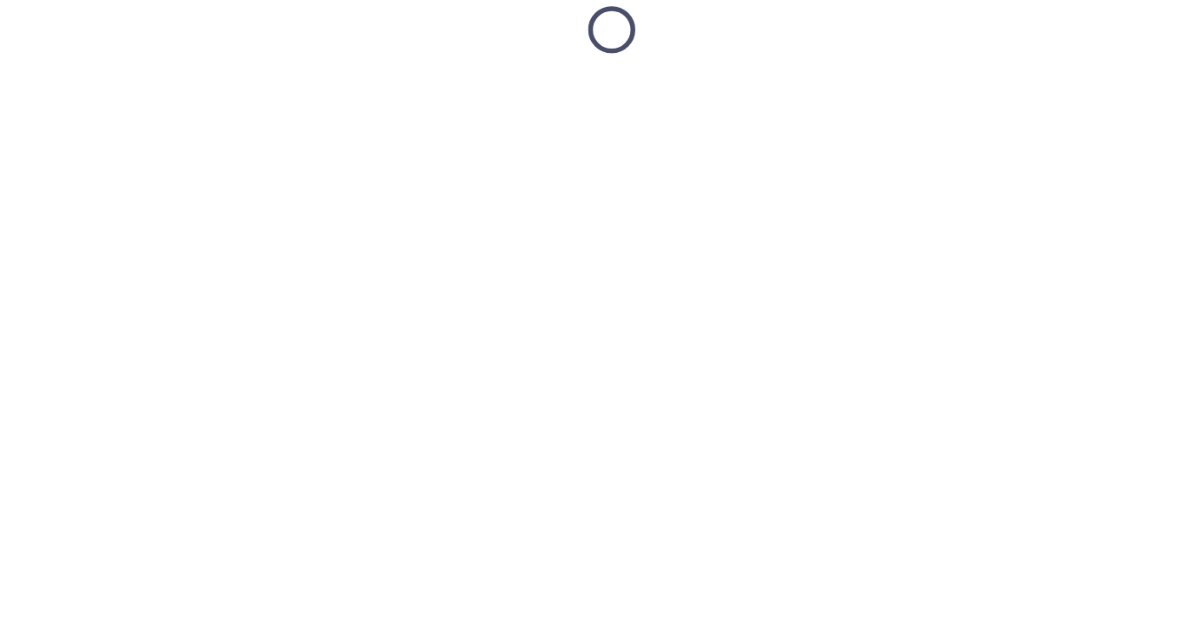
scroll to position [26, 0]
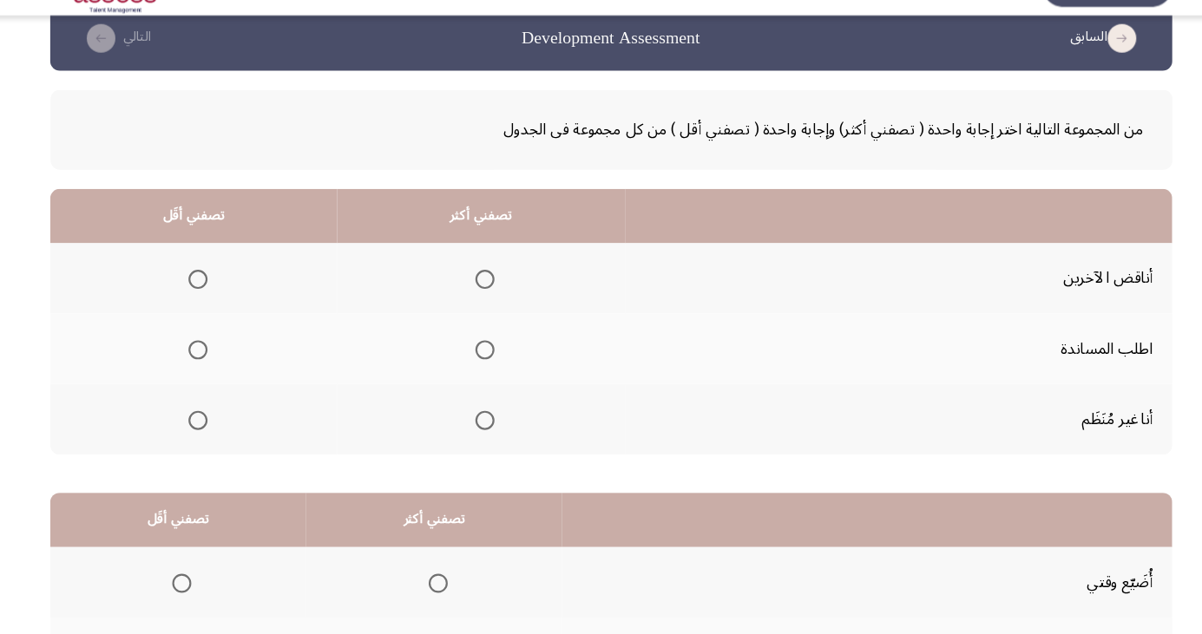
click at [486, 357] on span "Select an option" at bounding box center [486, 357] width 0 height 0
click at [482, 355] on input "Select an option" at bounding box center [485, 356] width 17 height 17
click at [220, 426] on span "Select an option" at bounding box center [224, 420] width 17 height 17
click at [220, 426] on input "Select an option" at bounding box center [224, 420] width 17 height 17
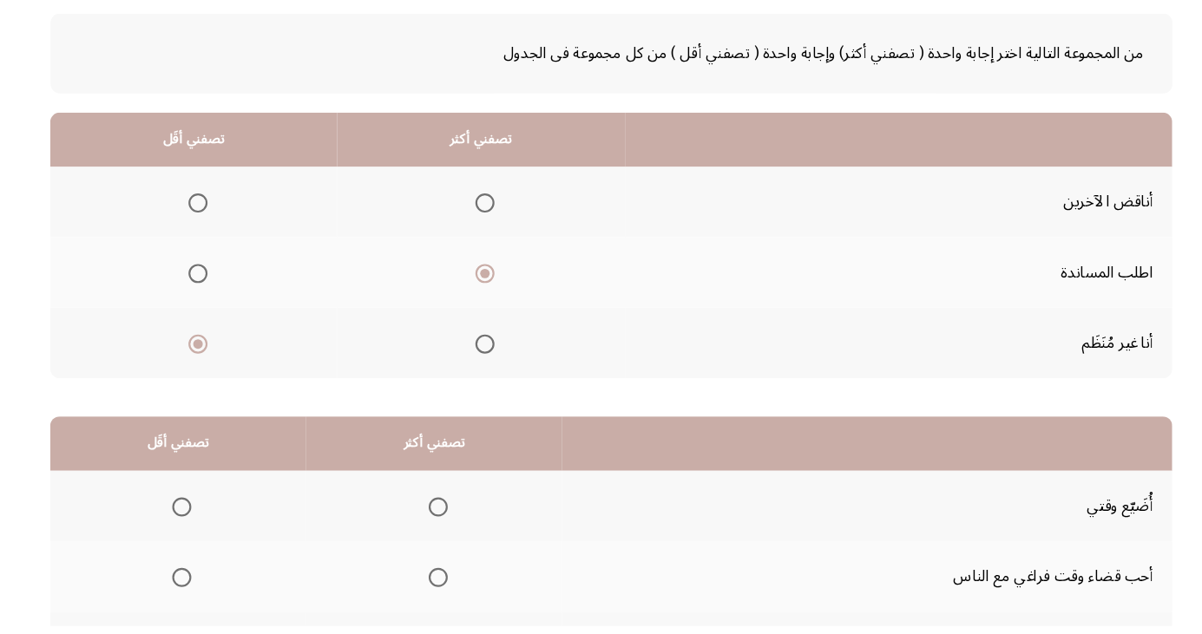
scroll to position [158, 0]
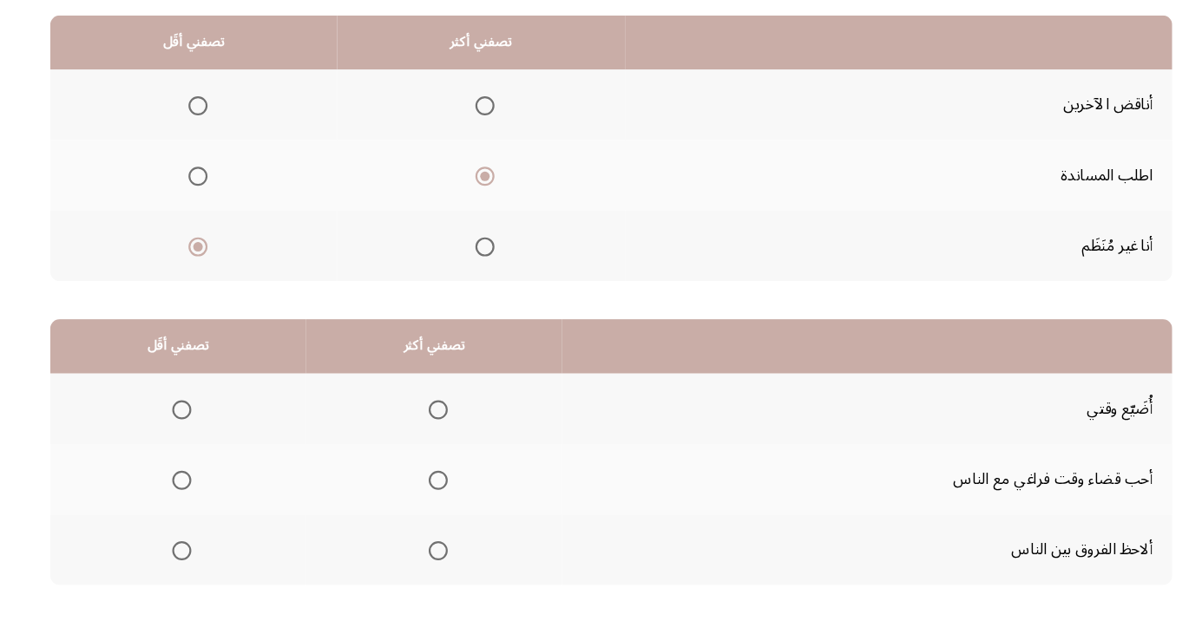
click at [448, 501] on span "Select an option" at bounding box center [443, 501] width 17 height 17
click at [448, 501] on input "Select an option" at bounding box center [443, 501] width 17 height 17
click at [208, 436] on span "Select an option" at bounding box center [209, 437] width 17 height 17
click at [208, 436] on input "Select an option" at bounding box center [209, 437] width 17 height 17
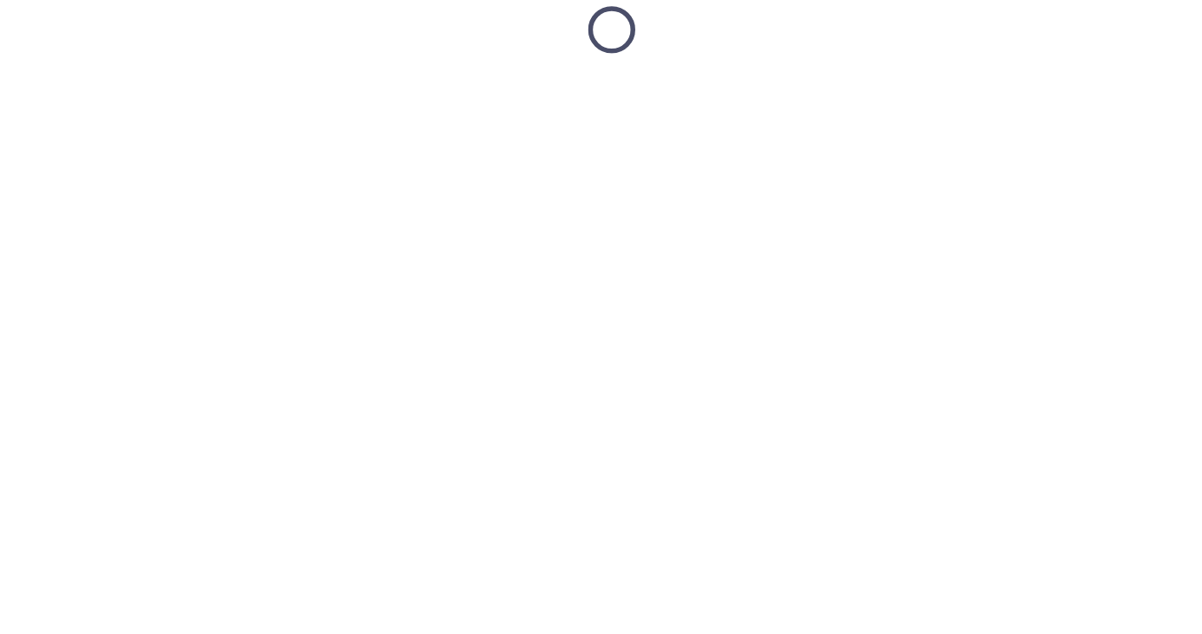
scroll to position [26, 0]
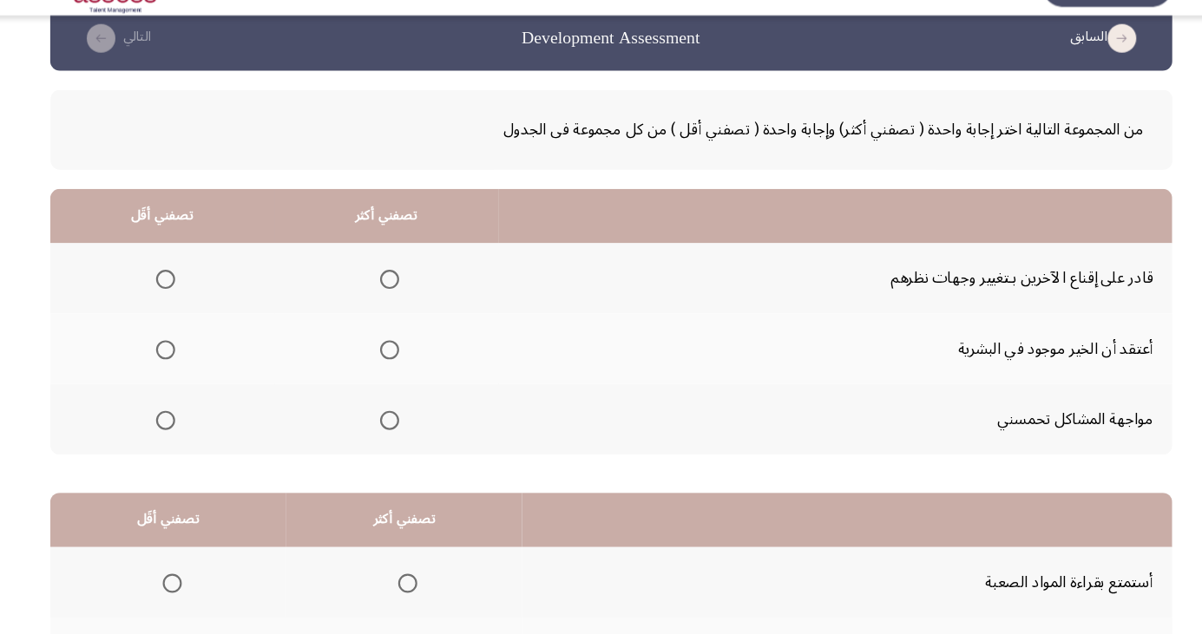
click at [399, 292] on span "Select an option" at bounding box center [399, 292] width 0 height 0
click at [395, 292] on input "Select an option" at bounding box center [398, 292] width 17 height 17
click at [195, 421] on span "Select an option" at bounding box center [195, 421] width 0 height 0
click at [194, 419] on input "Select an option" at bounding box center [195, 420] width 17 height 17
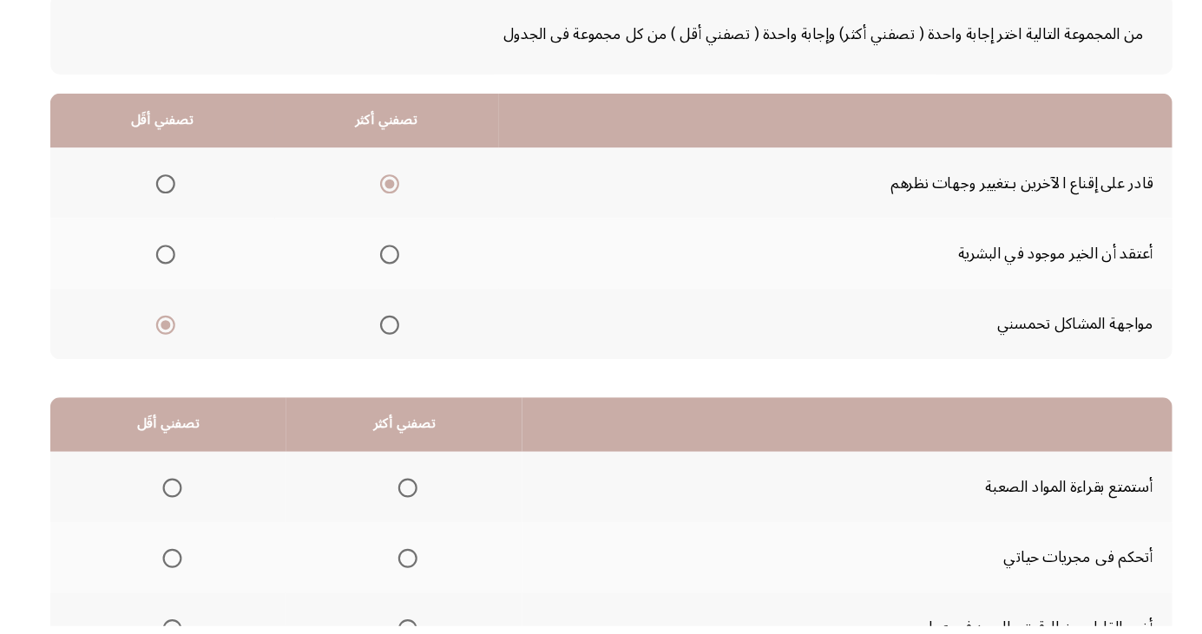
scroll to position [158, 0]
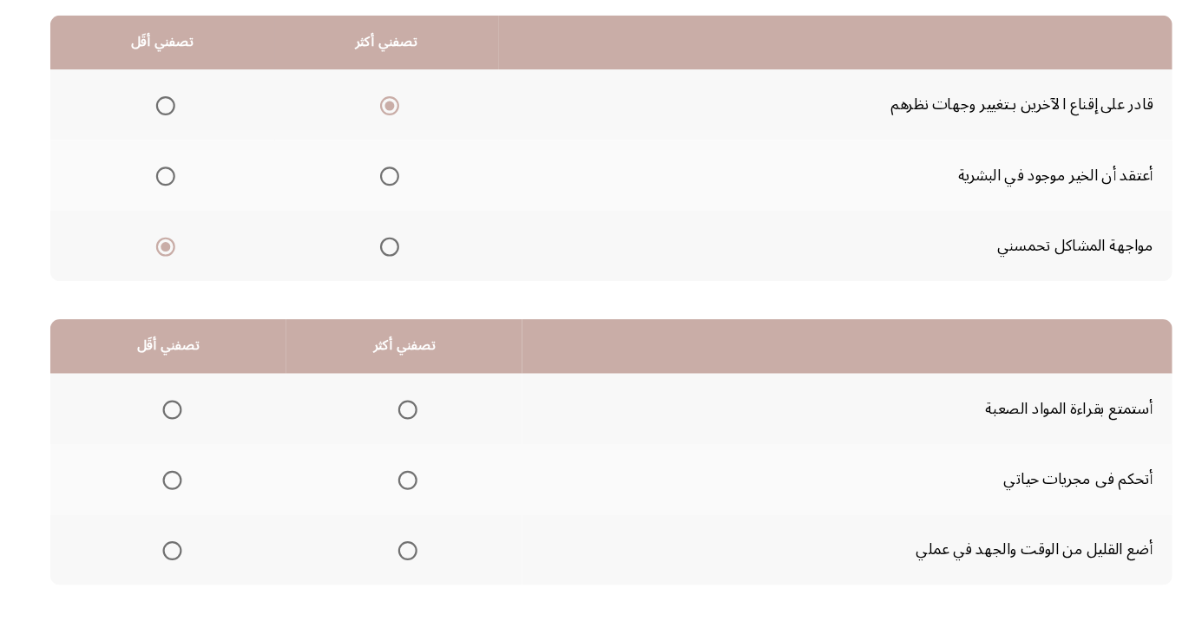
click at [416, 437] on span "Select an option" at bounding box center [416, 437] width 0 height 0
click at [415, 436] on input "Select an option" at bounding box center [415, 437] width 17 height 17
click at [200, 564] on span "Select an option" at bounding box center [201, 565] width 17 height 17
click at [200, 564] on input "Select an option" at bounding box center [201, 565] width 17 height 17
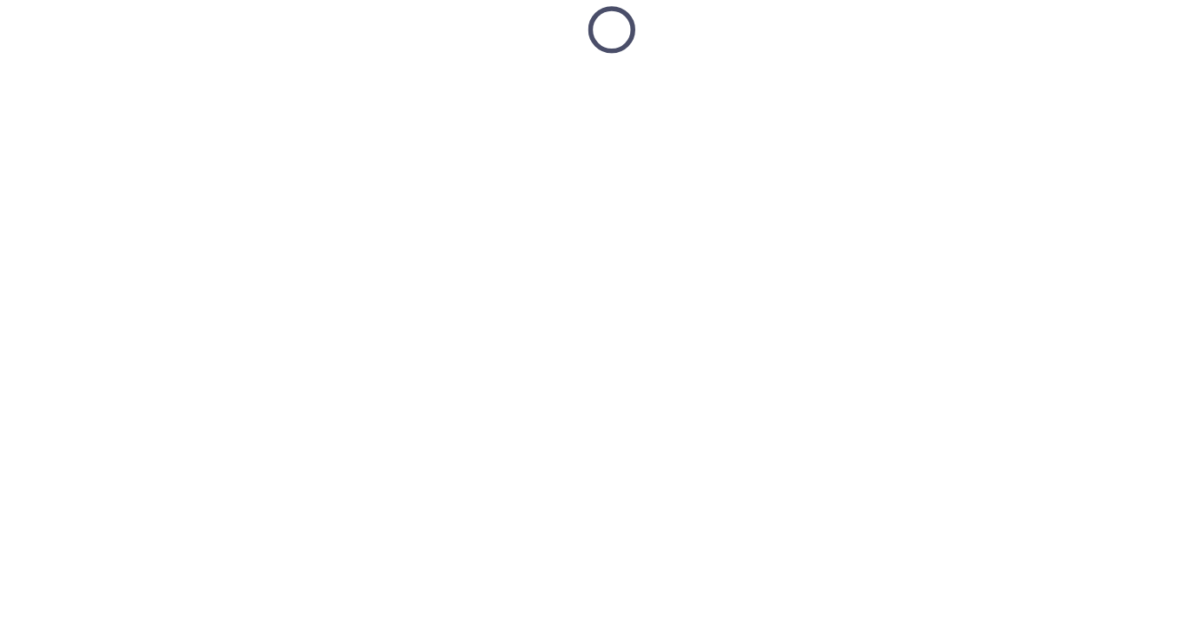
scroll to position [26, 0]
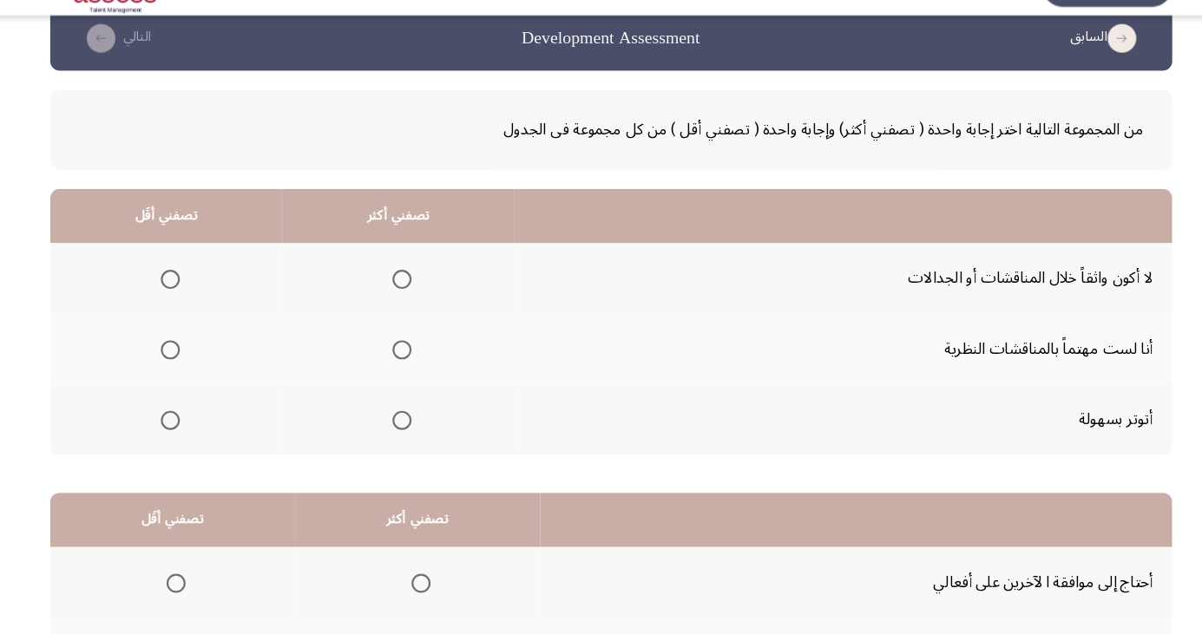
click at [200, 421] on span "Select an option" at bounding box center [200, 421] width 0 height 0
click at [198, 419] on input "Select an option" at bounding box center [199, 420] width 17 height 17
click at [402, 358] on span "Select an option" at bounding box center [410, 356] width 17 height 17
click at [402, 358] on input "Select an option" at bounding box center [410, 356] width 17 height 17
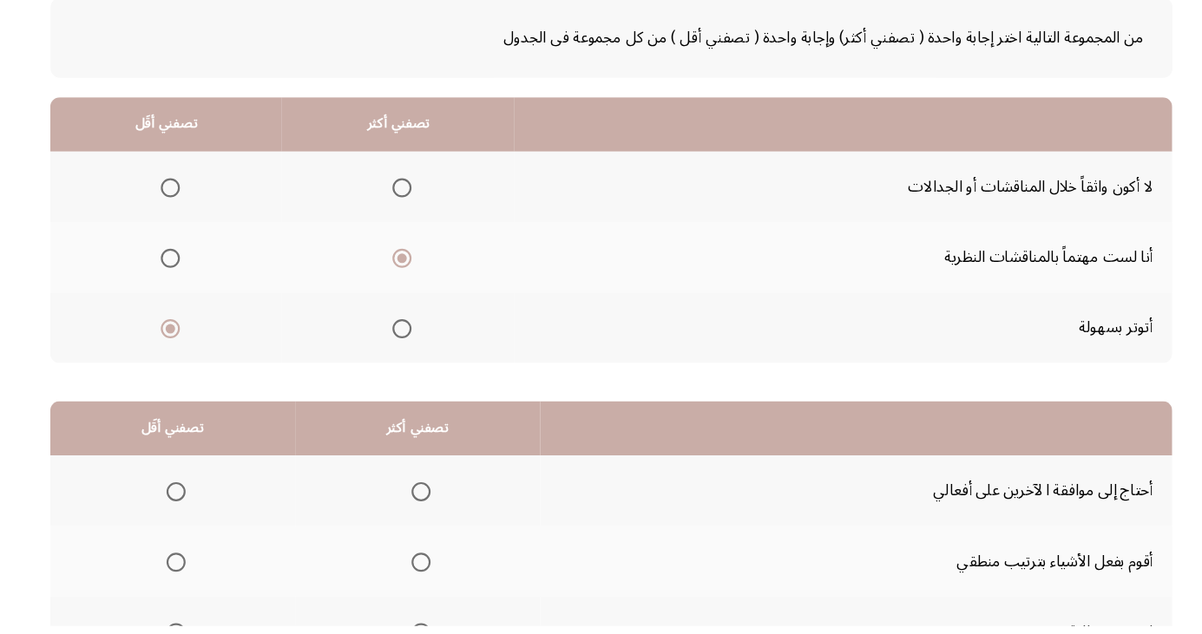
scroll to position [158, 0]
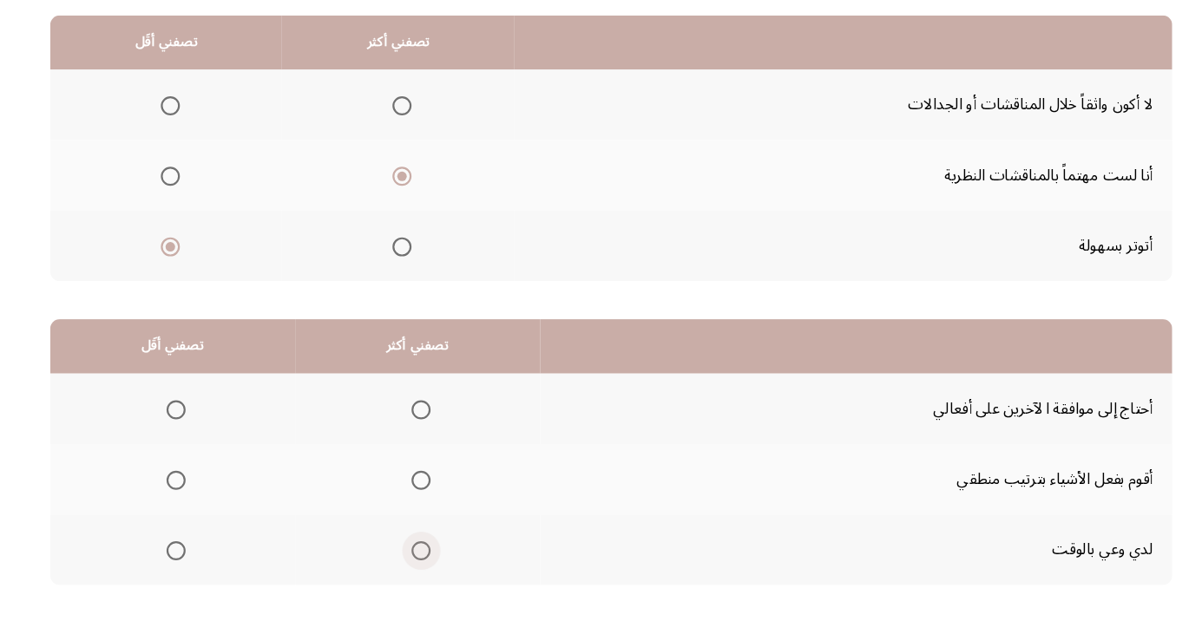
click at [433, 561] on span "Select an option" at bounding box center [427, 565] width 17 height 17
click at [433, 561] on input "Select an option" at bounding box center [427, 565] width 17 height 17
click at [199, 433] on span "Select an option" at bounding box center [204, 437] width 17 height 17
click at [199, 433] on input "Select an option" at bounding box center [204, 437] width 17 height 17
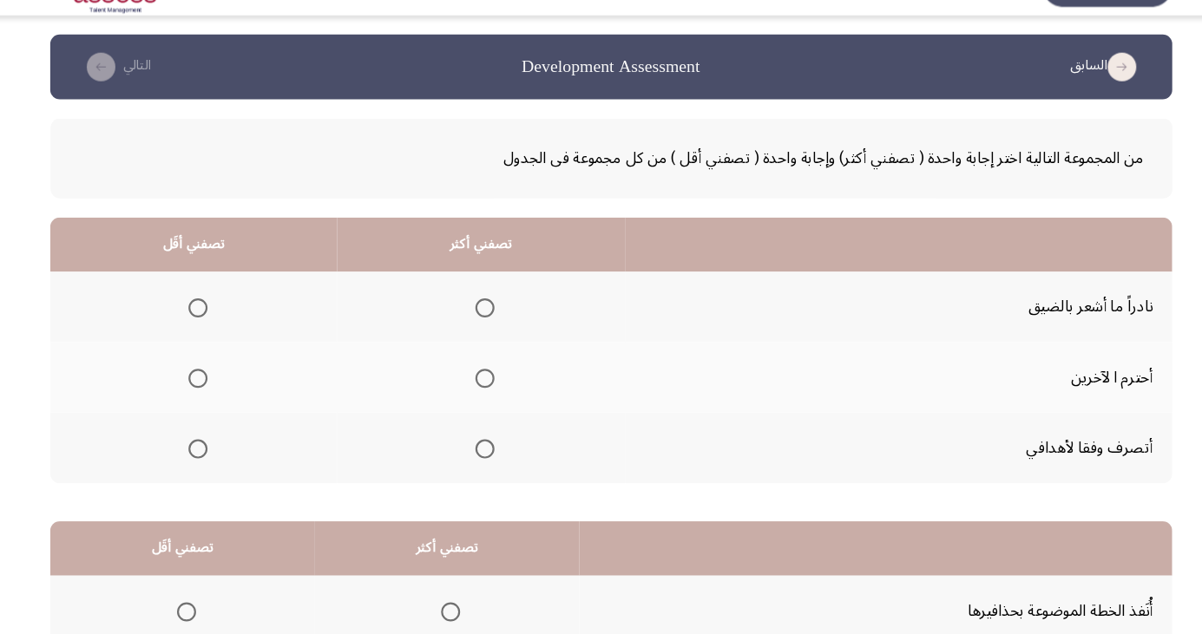
scroll to position [26, 0]
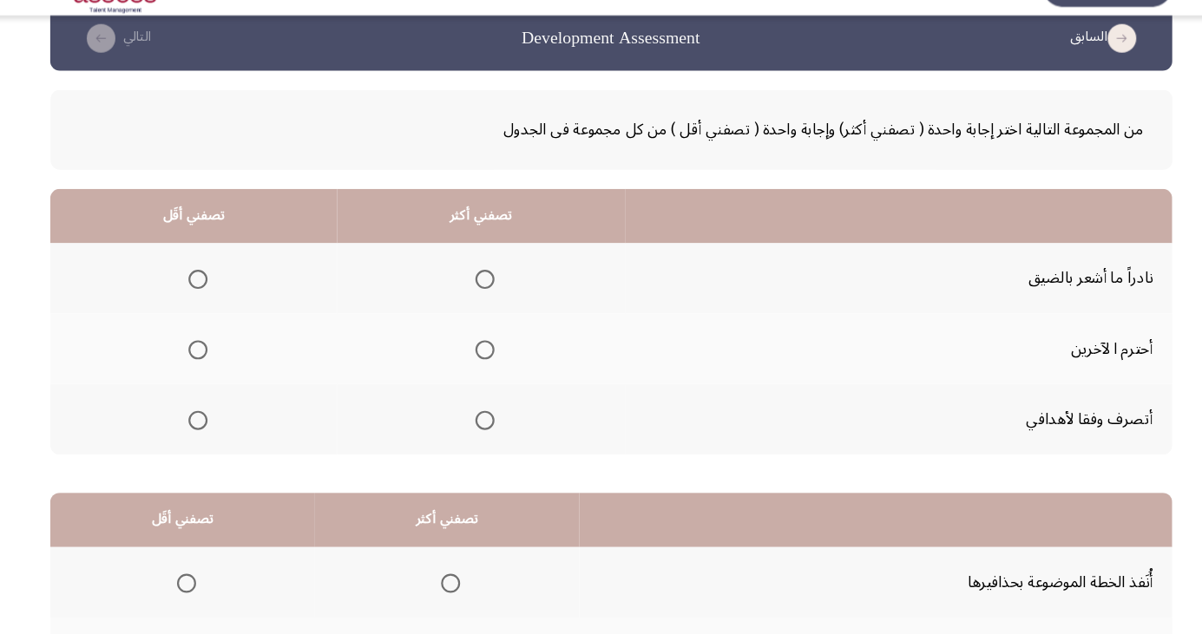
click at [478, 360] on span "Select an option" at bounding box center [485, 356] width 17 height 17
click at [478, 360] on input "Select an option" at bounding box center [485, 356] width 17 height 17
click at [225, 292] on span "Select an option" at bounding box center [225, 292] width 0 height 0
click at [222, 292] on input "Select an option" at bounding box center [224, 292] width 17 height 17
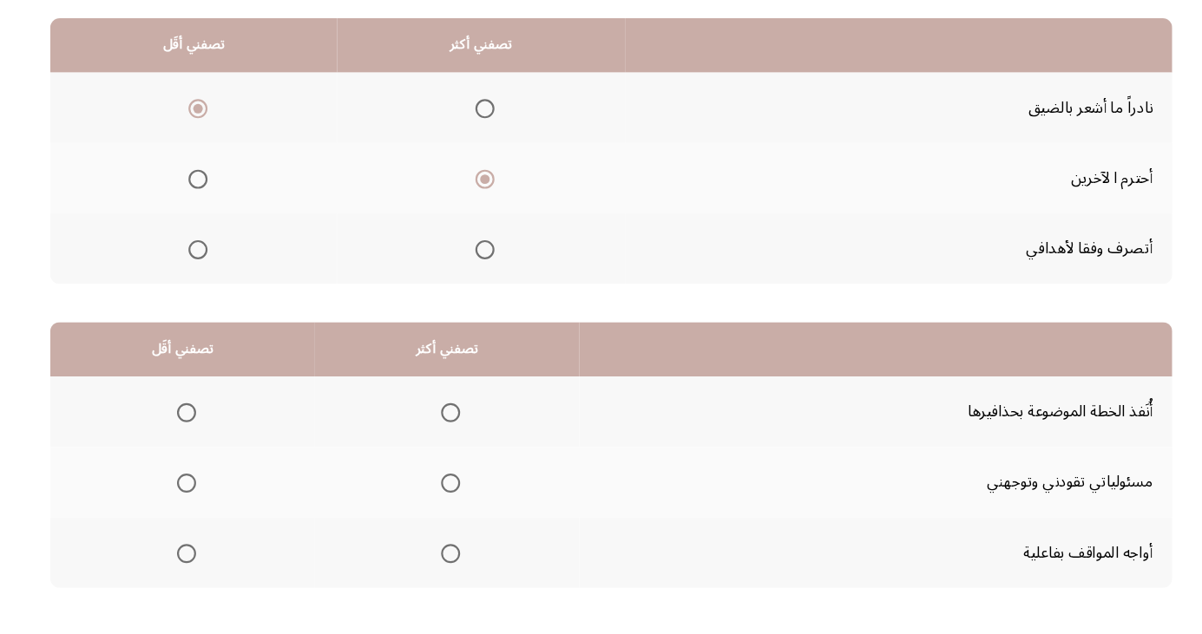
scroll to position [158, 0]
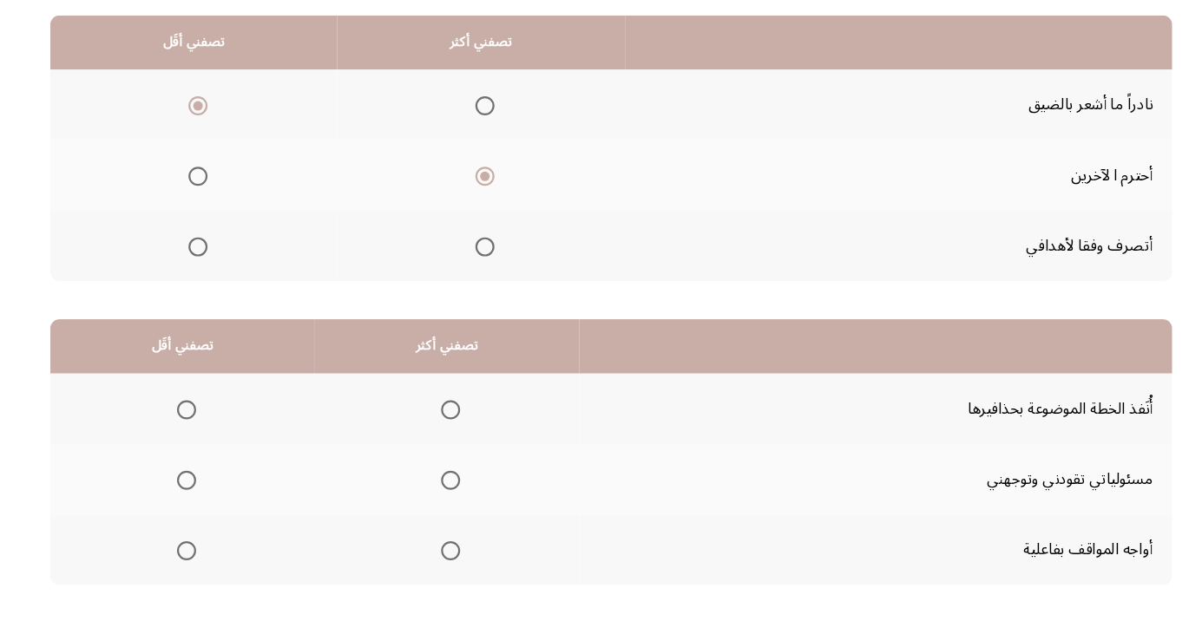
click at [456, 557] on span "Select an option" at bounding box center [454, 565] width 17 height 17
click at [456, 557] on input "Select an option" at bounding box center [454, 565] width 17 height 17
click at [200, 501] on label "Select an option" at bounding box center [211, 501] width 24 height 17
click at [206, 501] on input "Select an option" at bounding box center [214, 501] width 17 height 17
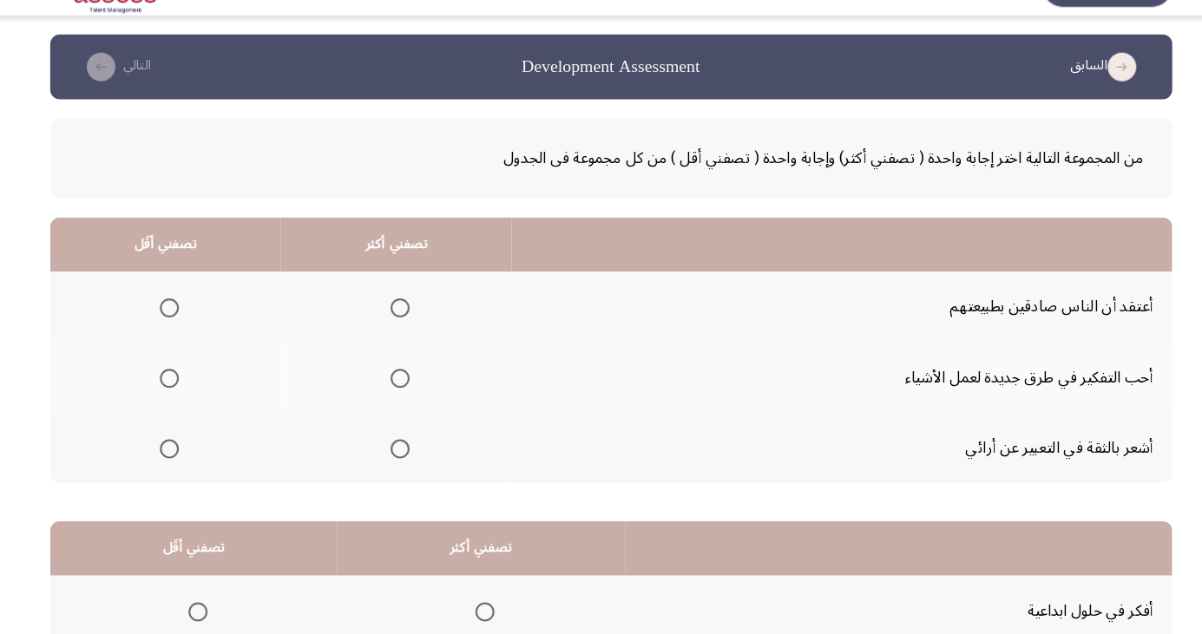
scroll to position [26, 0]
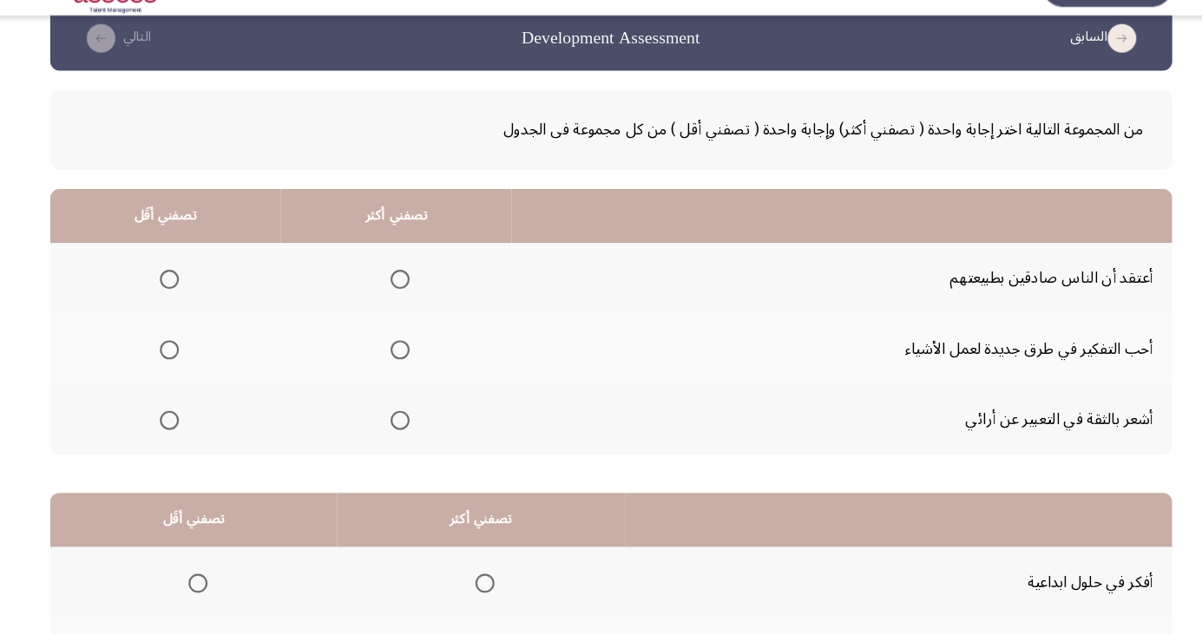
click at [403, 364] on span "Select an option" at bounding box center [408, 356] width 17 height 17
click at [403, 364] on input "Select an option" at bounding box center [408, 356] width 17 height 17
click at [192, 299] on span "Select an option" at bounding box center [198, 292] width 17 height 17
click at [192, 299] on input "Select an option" at bounding box center [198, 292] width 17 height 17
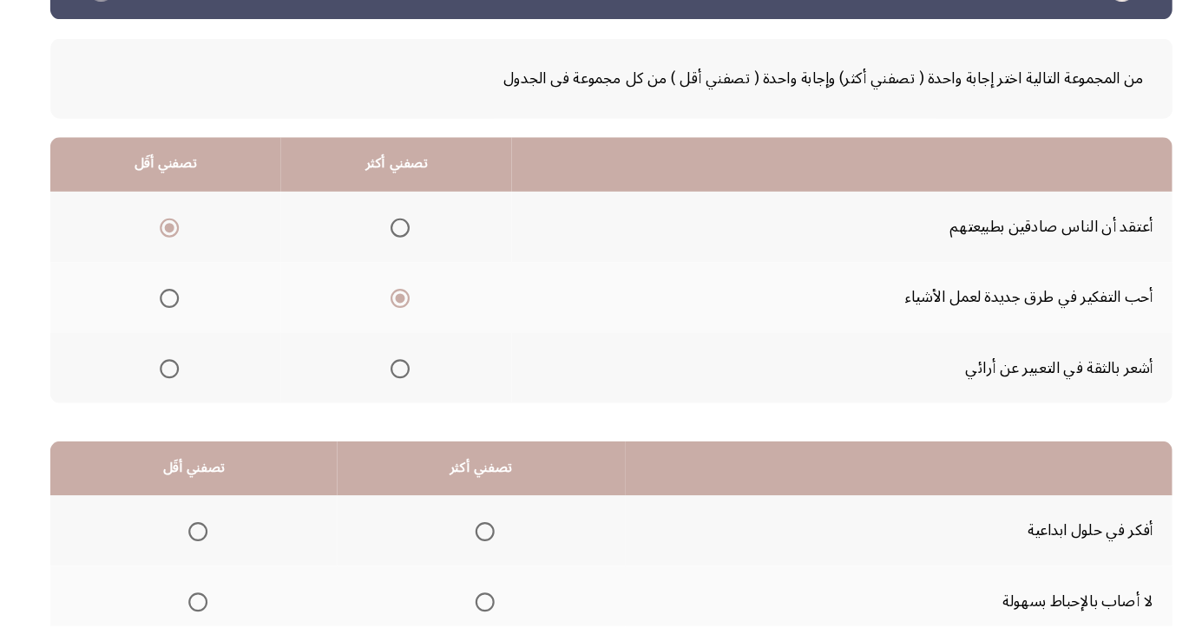
scroll to position [158, 0]
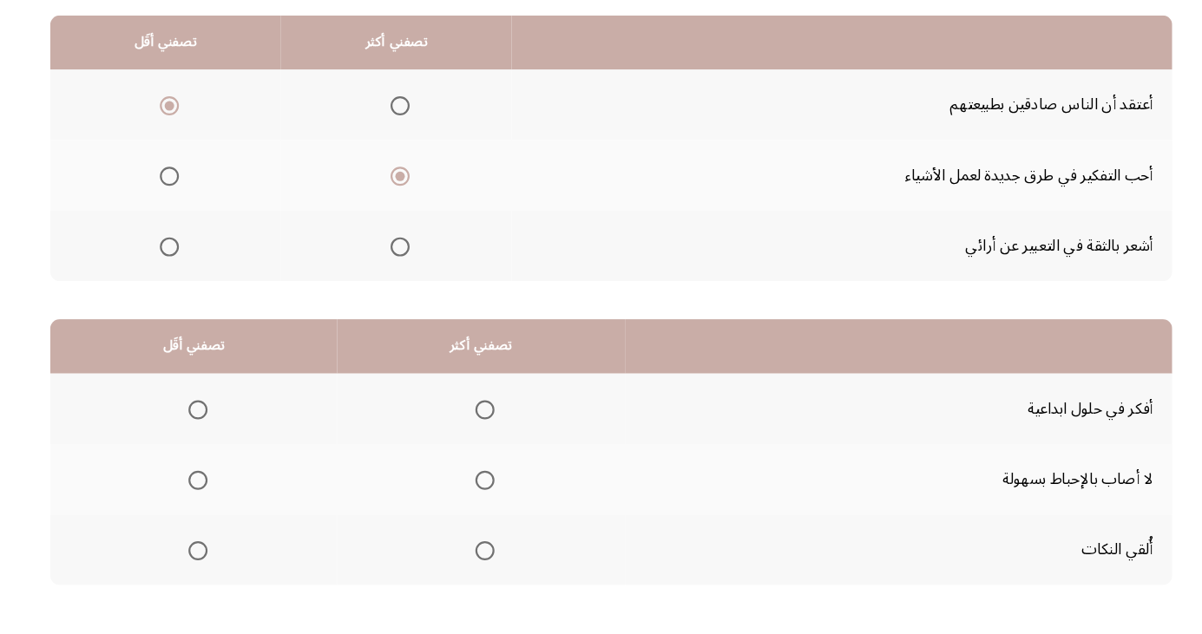
click at [500, 427] on th at bounding box center [482, 436] width 262 height 64
click at [487, 437] on span "Select an option" at bounding box center [485, 437] width 17 height 17
click at [487, 437] on input "Select an option" at bounding box center [485, 437] width 17 height 17
click at [225, 566] on span "Select an option" at bounding box center [225, 566] width 0 height 0
click at [222, 564] on input "Select an option" at bounding box center [224, 565] width 17 height 17
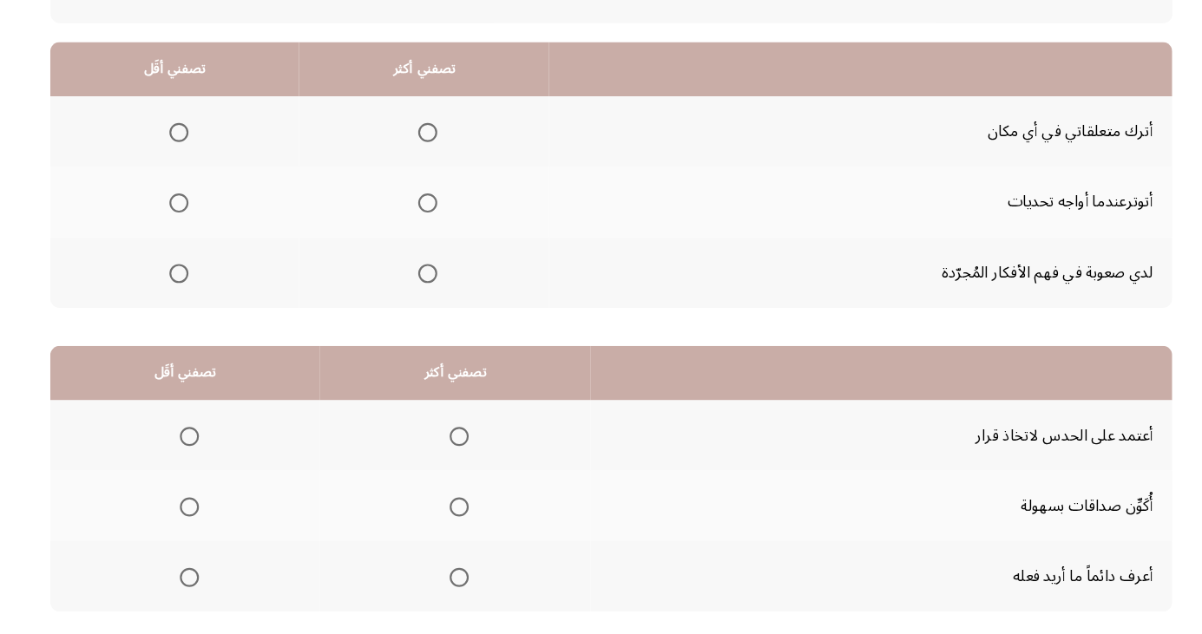
scroll to position [140, 0]
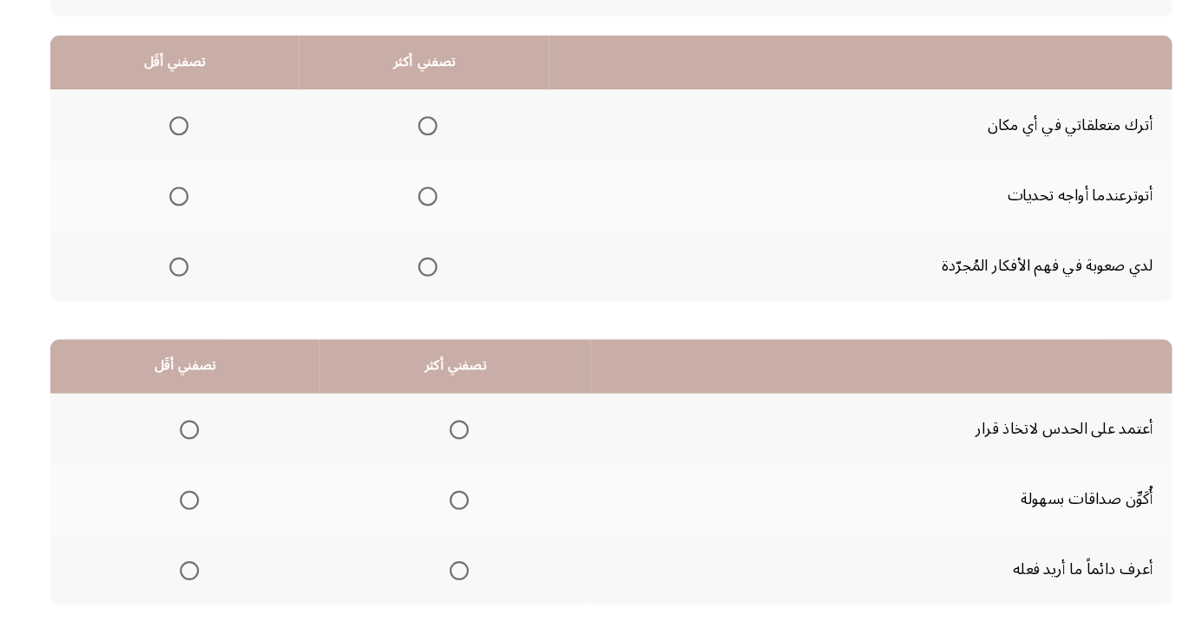
click at [207, 243] on span "Select an option" at bounding box center [207, 243] width 0 height 0
click at [207, 241] on input "Select an option" at bounding box center [207, 242] width 17 height 17
click at [439, 312] on span "Select an option" at bounding box center [433, 307] width 17 height 17
click at [439, 312] on input "Select an option" at bounding box center [433, 307] width 17 height 17
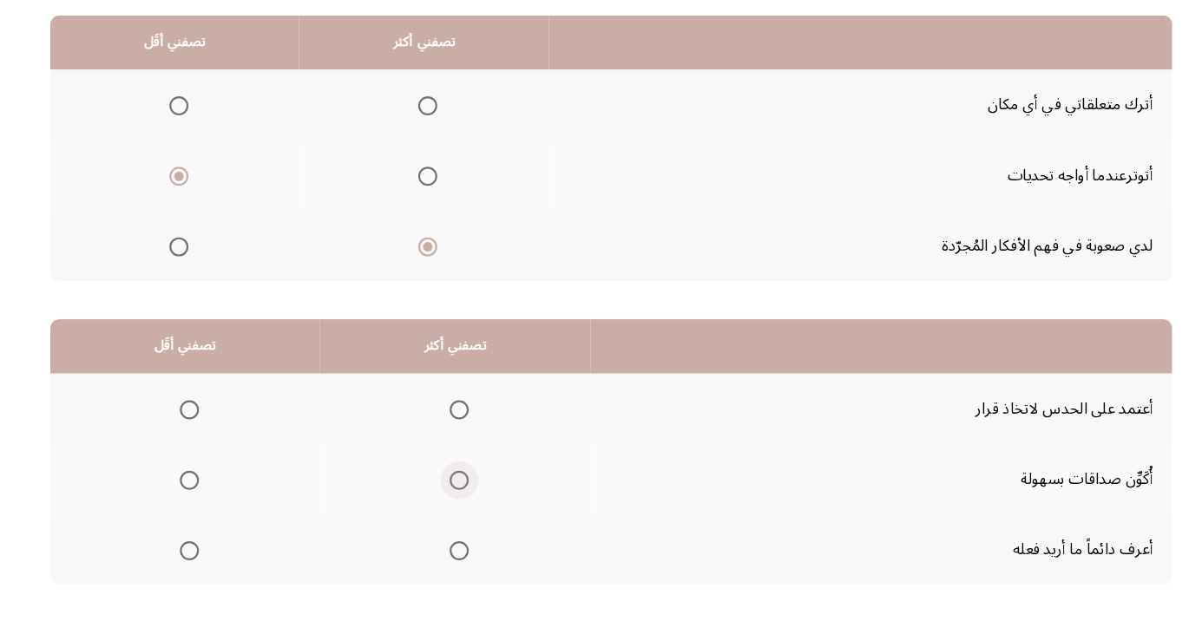
click at [463, 502] on span "Select an option" at bounding box center [463, 502] width 0 height 0
click at [462, 500] on input "Select an option" at bounding box center [462, 501] width 17 height 17
click at [208, 436] on span "Select an option" at bounding box center [216, 437] width 17 height 17
click at [208, 436] on input "Select an option" at bounding box center [216, 437] width 17 height 17
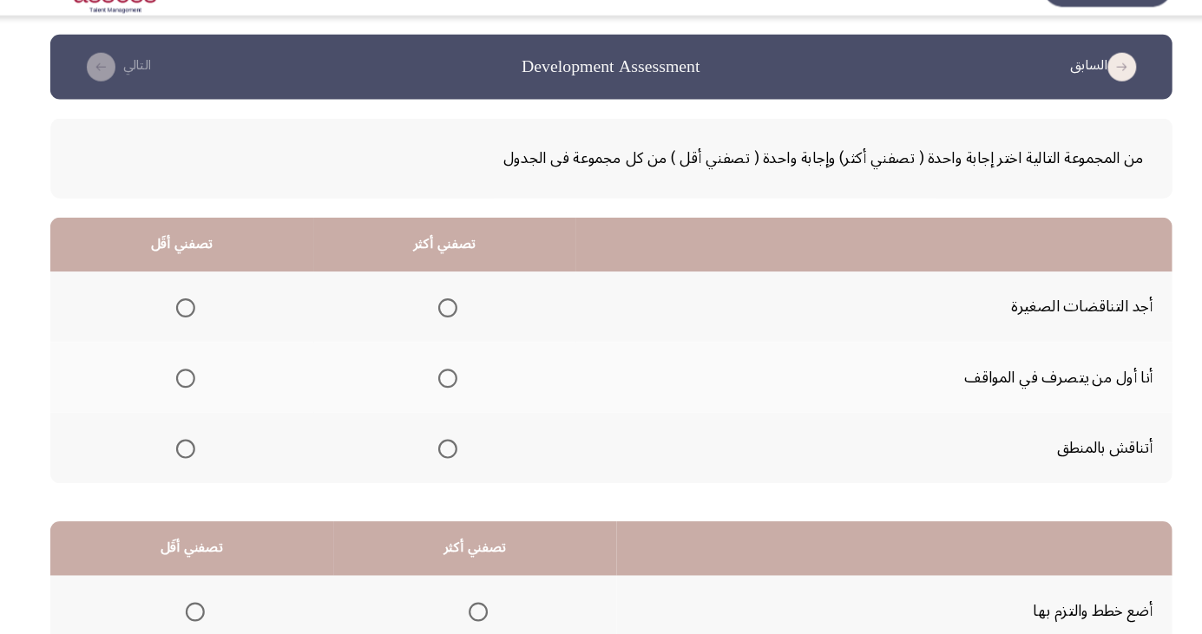
scroll to position [26, 0]
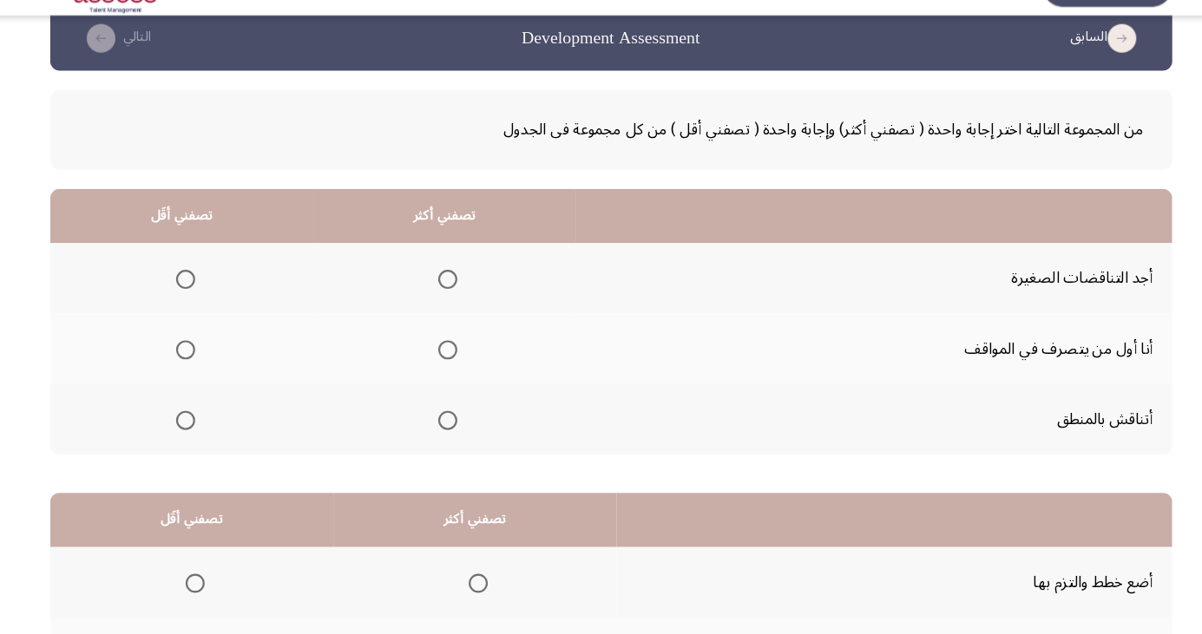
click at [438, 358] on label "Select an option" at bounding box center [448, 356] width 24 height 17
click at [443, 358] on input "Select an option" at bounding box center [451, 356] width 17 height 17
click at [205, 295] on span "Select an option" at bounding box center [213, 292] width 17 height 17
click at [205, 295] on input "Select an option" at bounding box center [213, 292] width 17 height 17
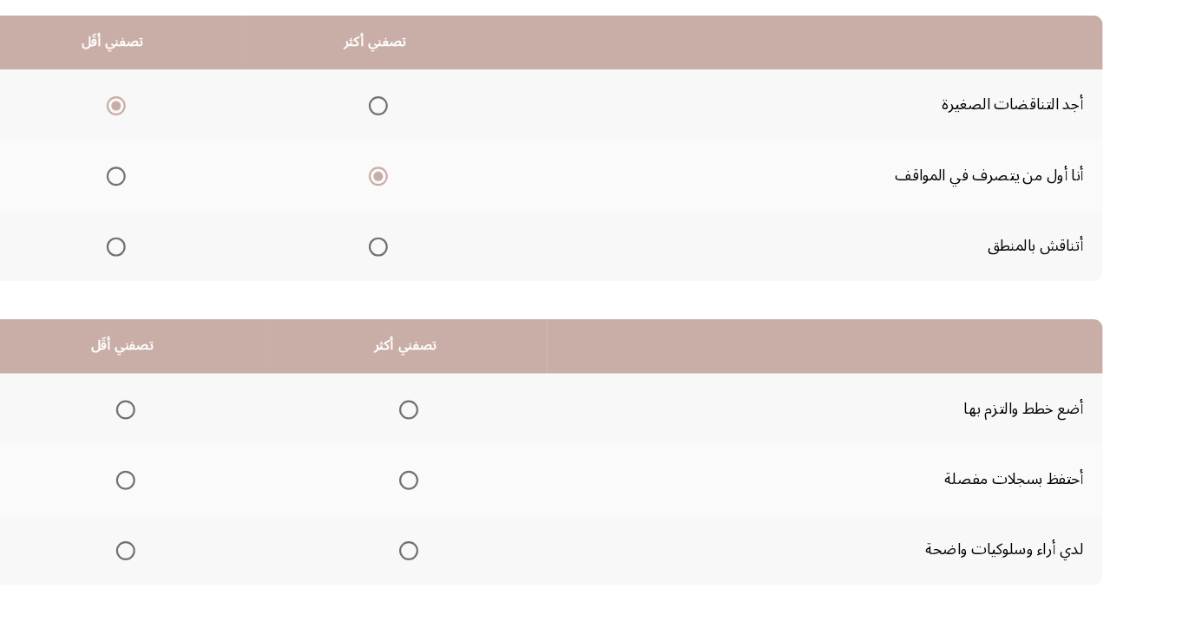
scroll to position [158, 0]
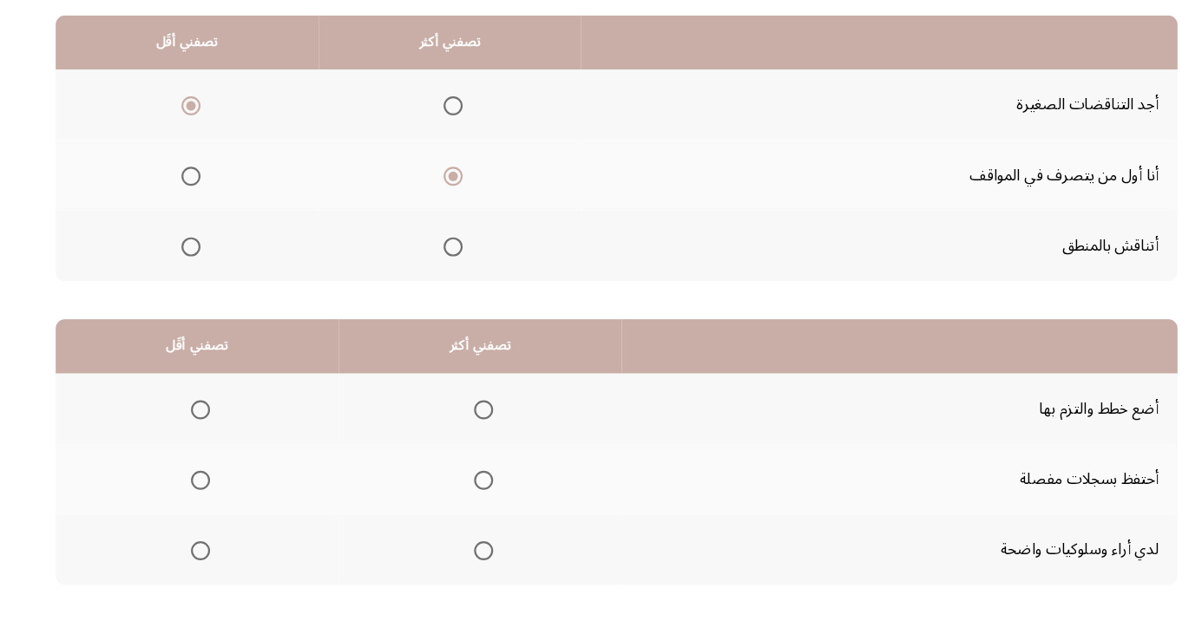
click at [482, 493] on span "Select an option" at bounding box center [479, 501] width 17 height 17
click at [482, 493] on input "Select an option" at bounding box center [479, 501] width 17 height 17
click at [213, 569] on span "Select an option" at bounding box center [221, 565] width 17 height 17
click at [213, 569] on input "Select an option" at bounding box center [221, 565] width 17 height 17
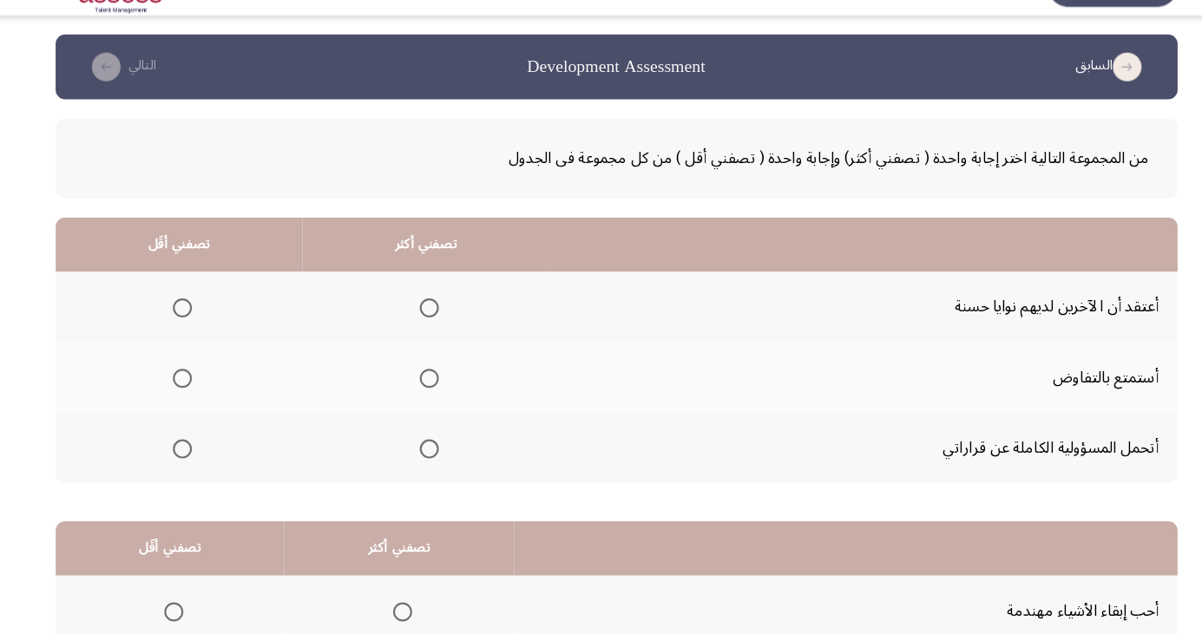
scroll to position [26, 0]
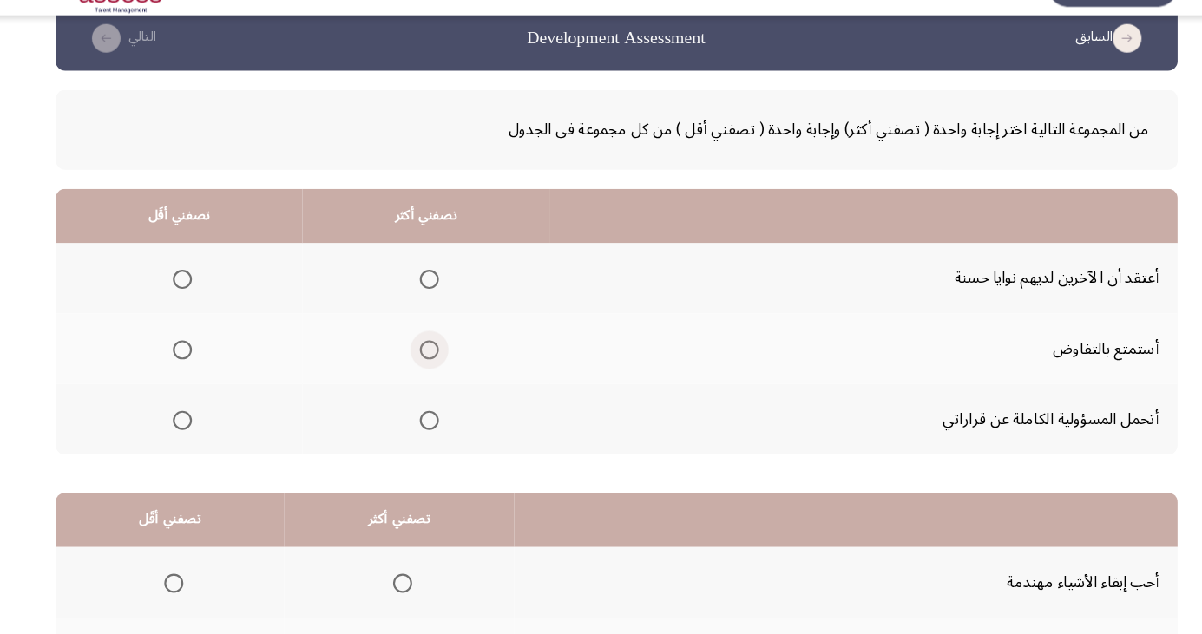
click at [430, 357] on span "Select an option" at bounding box center [430, 357] width 0 height 0
click at [429, 355] on input "Select an option" at bounding box center [430, 356] width 17 height 17
click at [198, 297] on span "Select an option" at bounding box center [205, 292] width 17 height 17
click at [198, 297] on input "Select an option" at bounding box center [205, 292] width 17 height 17
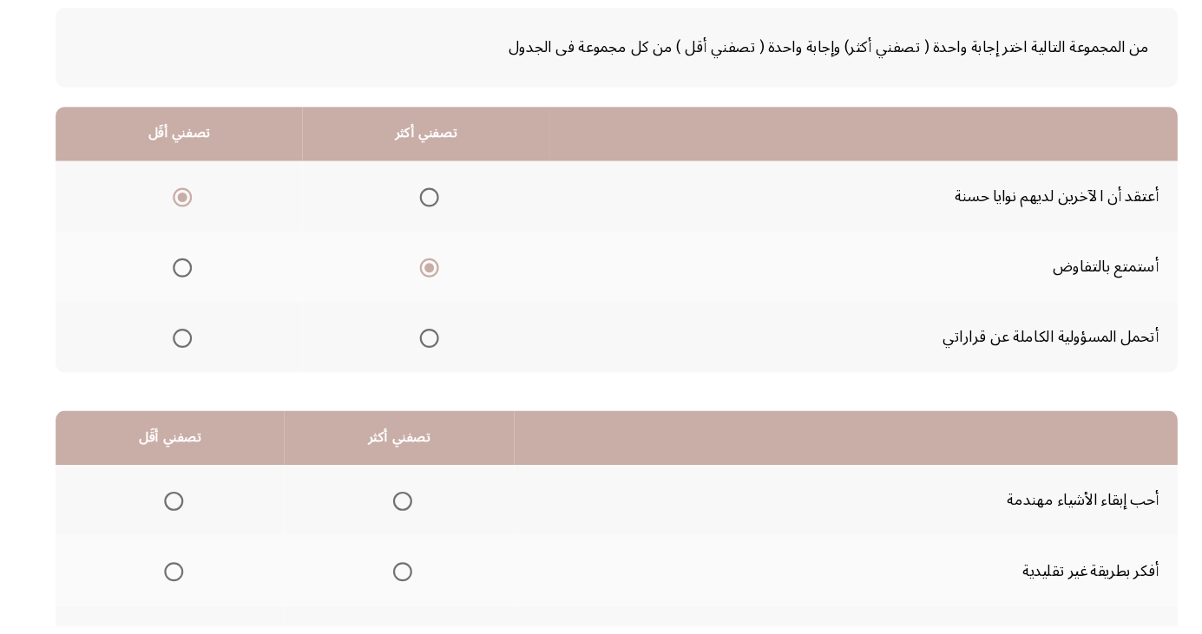
scroll to position [158, 0]
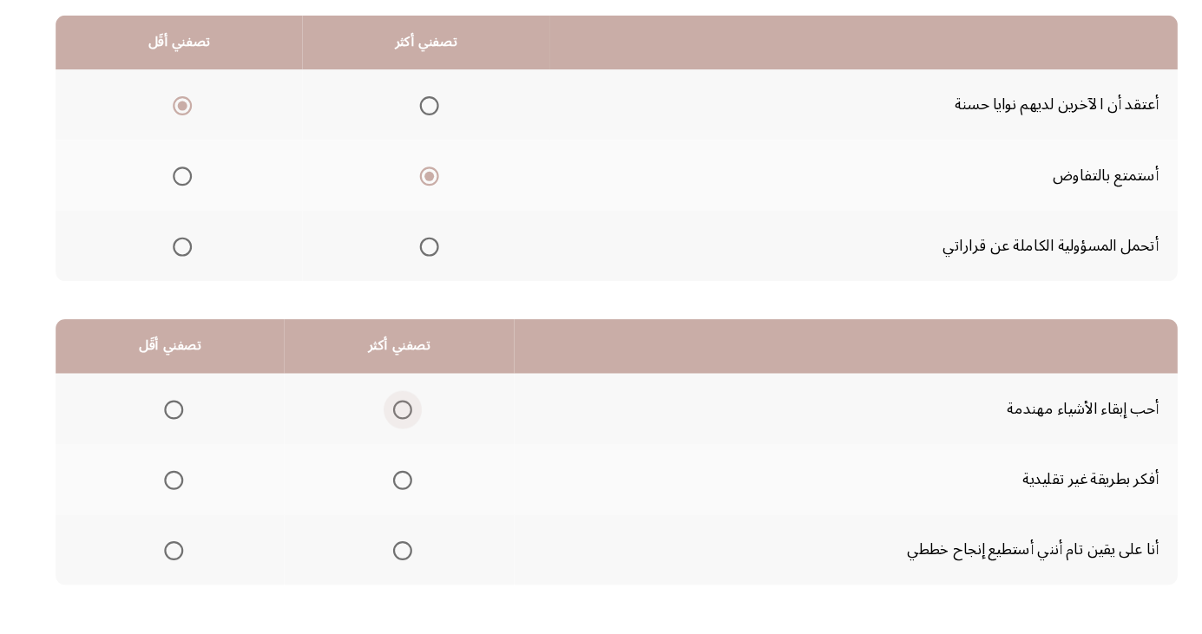
click at [397, 436] on span "Select an option" at bounding box center [405, 437] width 17 height 17
click at [397, 436] on input "Select an option" at bounding box center [405, 437] width 17 height 17
click at [196, 564] on span "Select an option" at bounding box center [197, 565] width 17 height 17
click at [196, 564] on input "Select an option" at bounding box center [197, 565] width 17 height 17
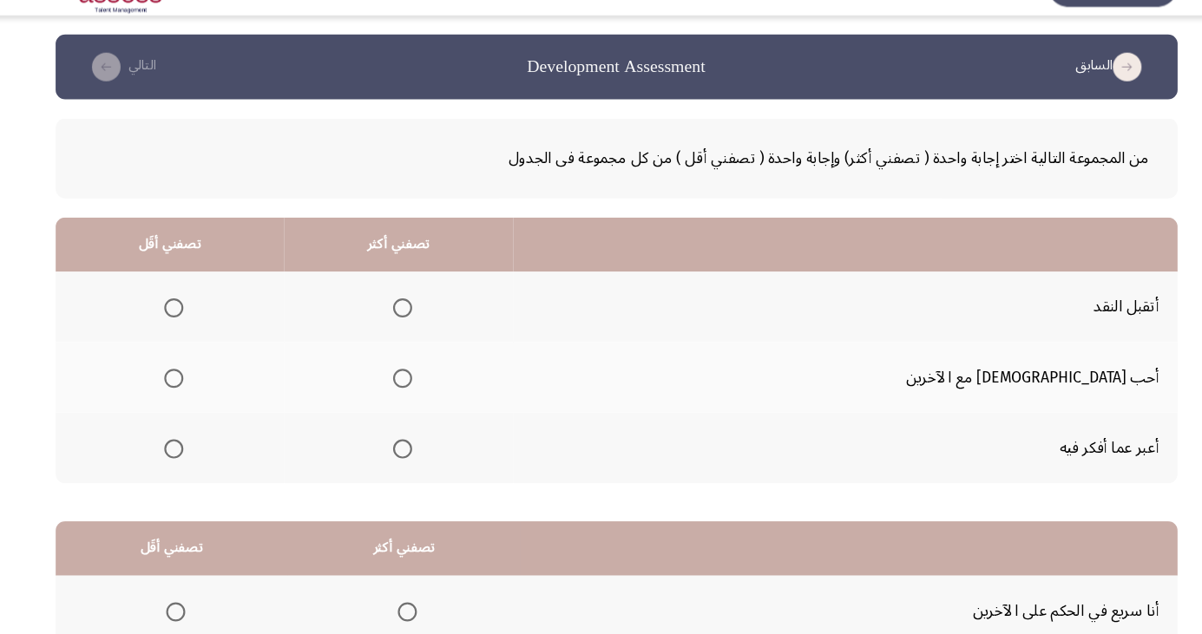
scroll to position [26, 0]
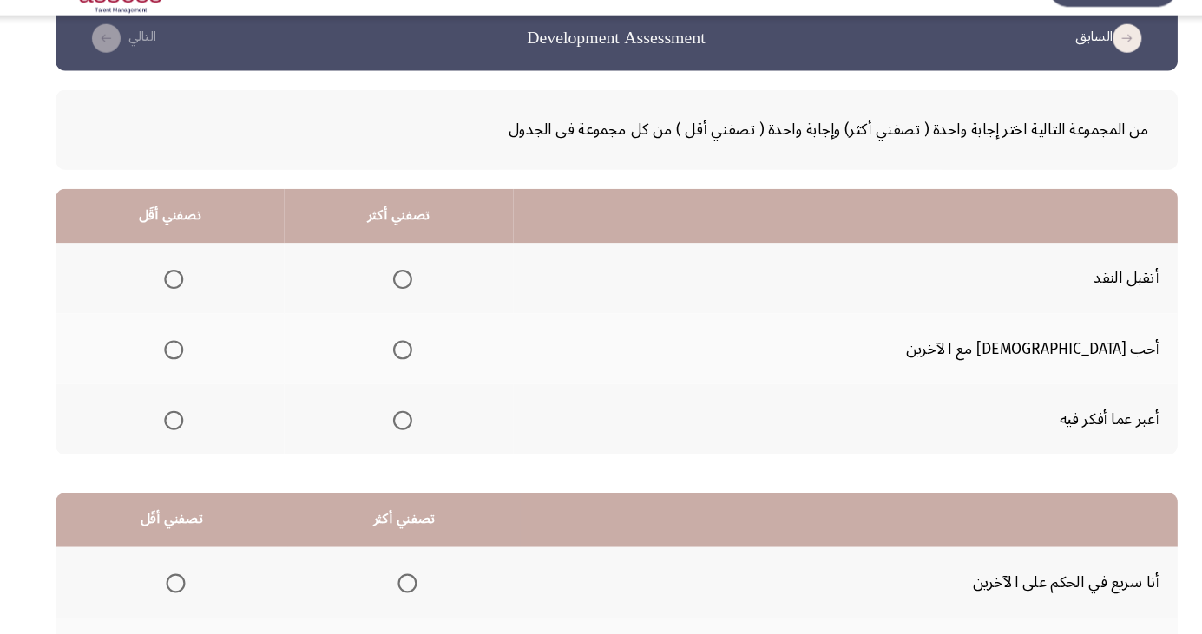
click at [406, 292] on span "Select an option" at bounding box center [406, 292] width 0 height 0
click at [415, 292] on input "Select an option" at bounding box center [405, 292] width 17 height 17
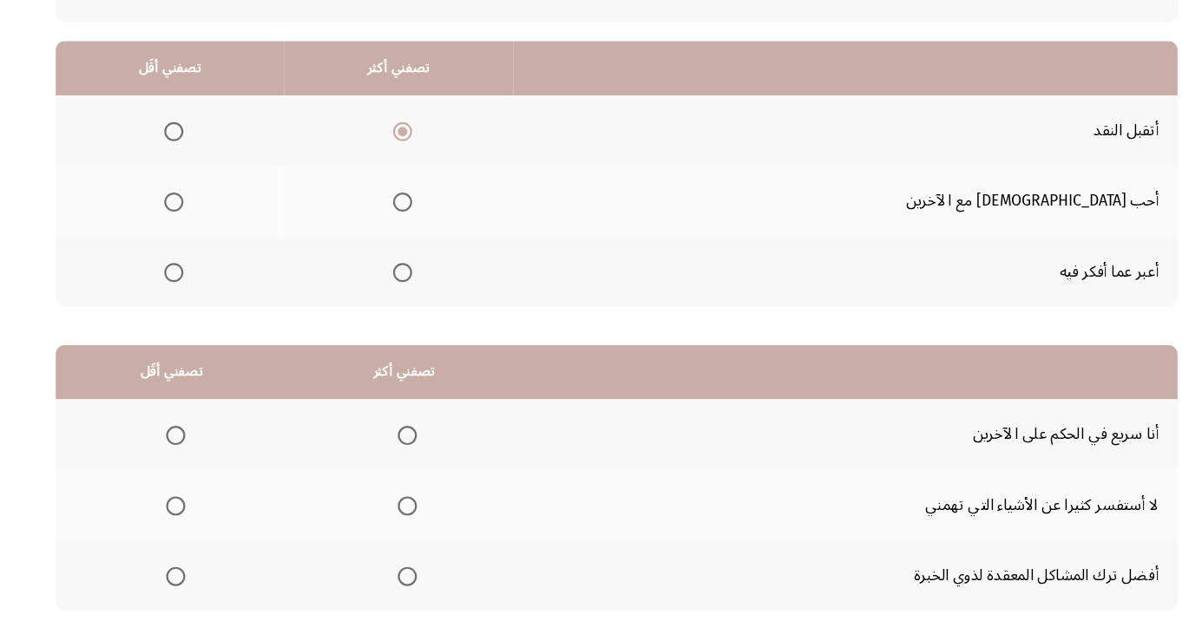
scroll to position [158, 0]
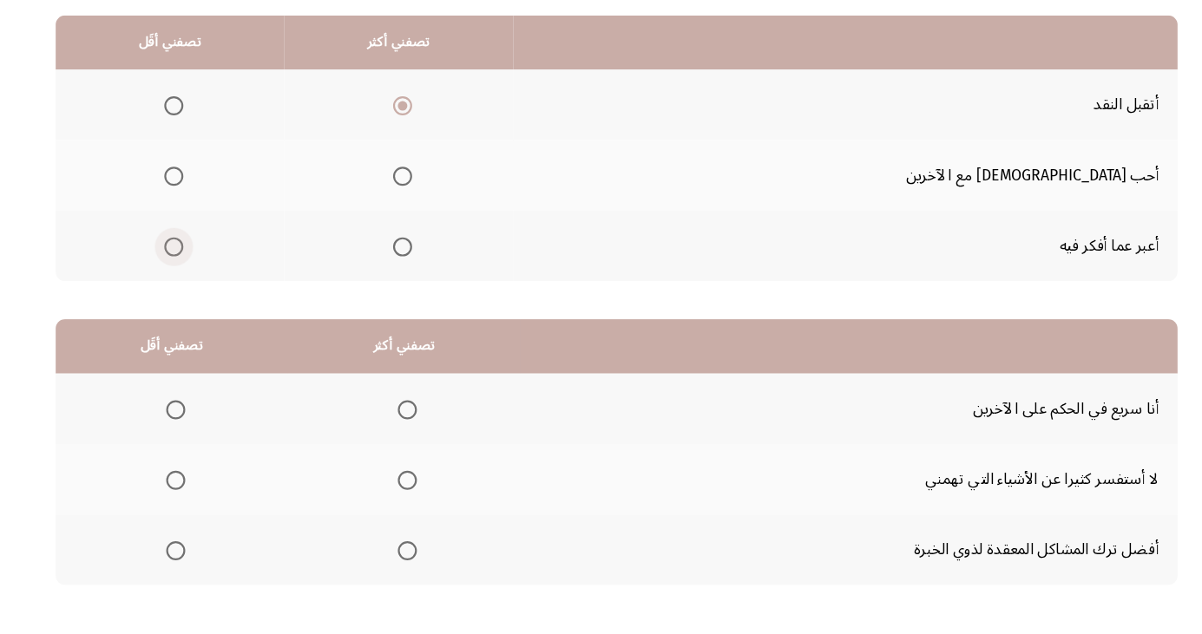
click at [198, 289] on span "Select an option" at bounding box center [198, 289] width 0 height 0
click at [207, 287] on input "Select an option" at bounding box center [197, 288] width 17 height 17
click at [410, 566] on span "Select an option" at bounding box center [410, 566] width 0 height 0
click at [409, 564] on input "Select an option" at bounding box center [410, 565] width 17 height 17
click at [191, 443] on span "Select an option" at bounding box center [199, 437] width 17 height 17
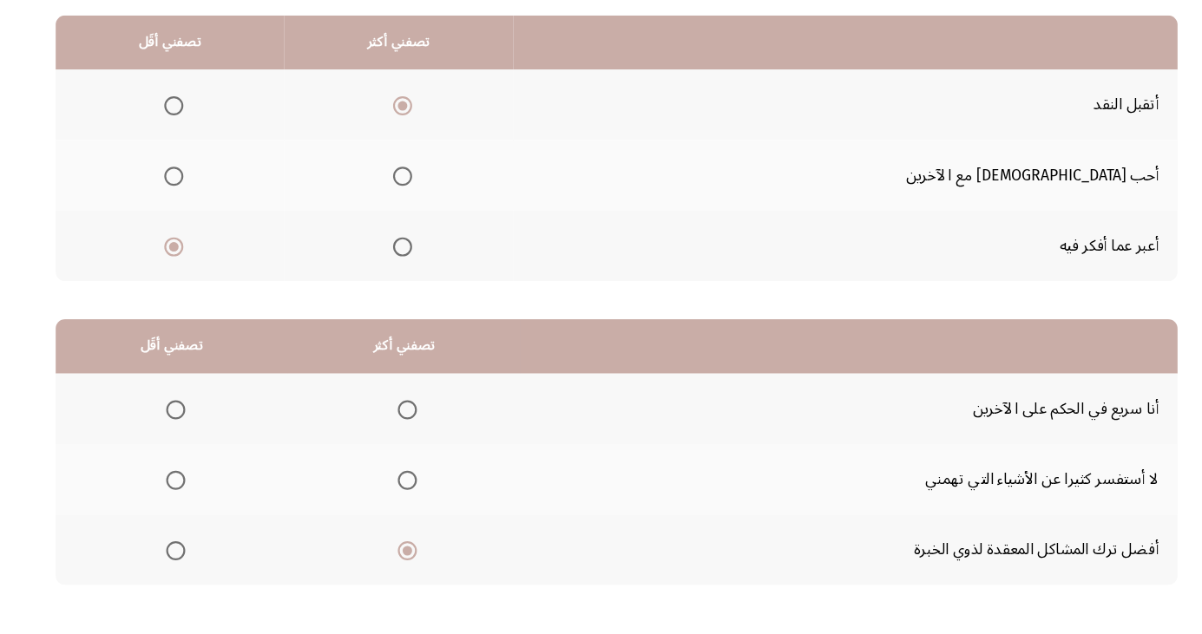
click at [191, 443] on input "Select an option" at bounding box center [199, 437] width 17 height 17
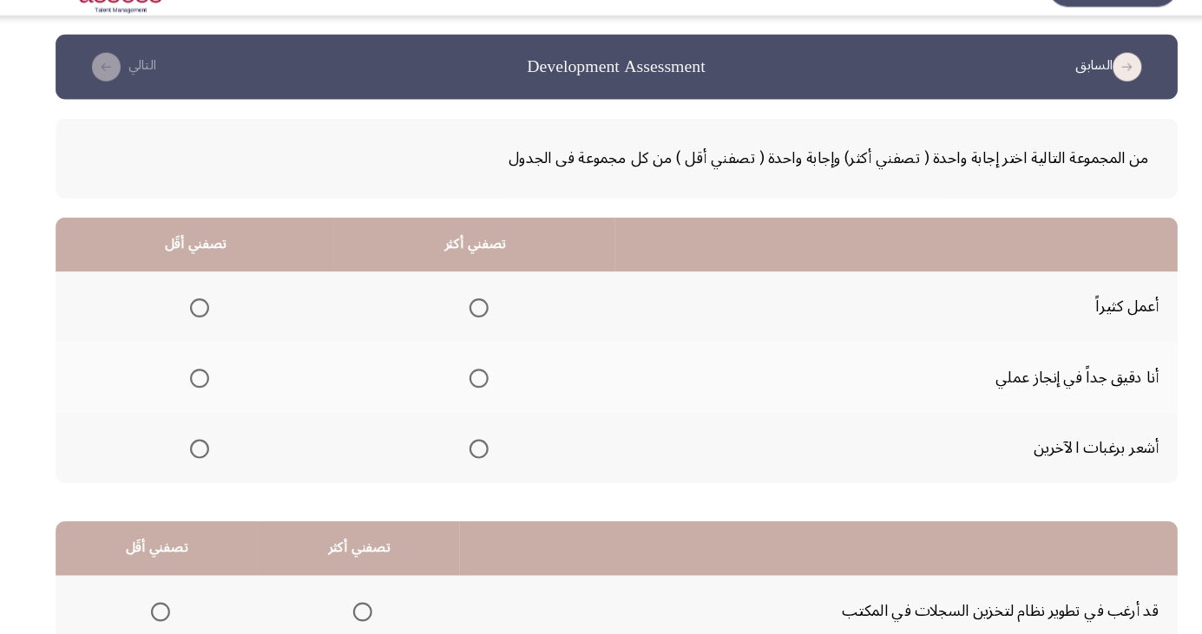
scroll to position [26, 0]
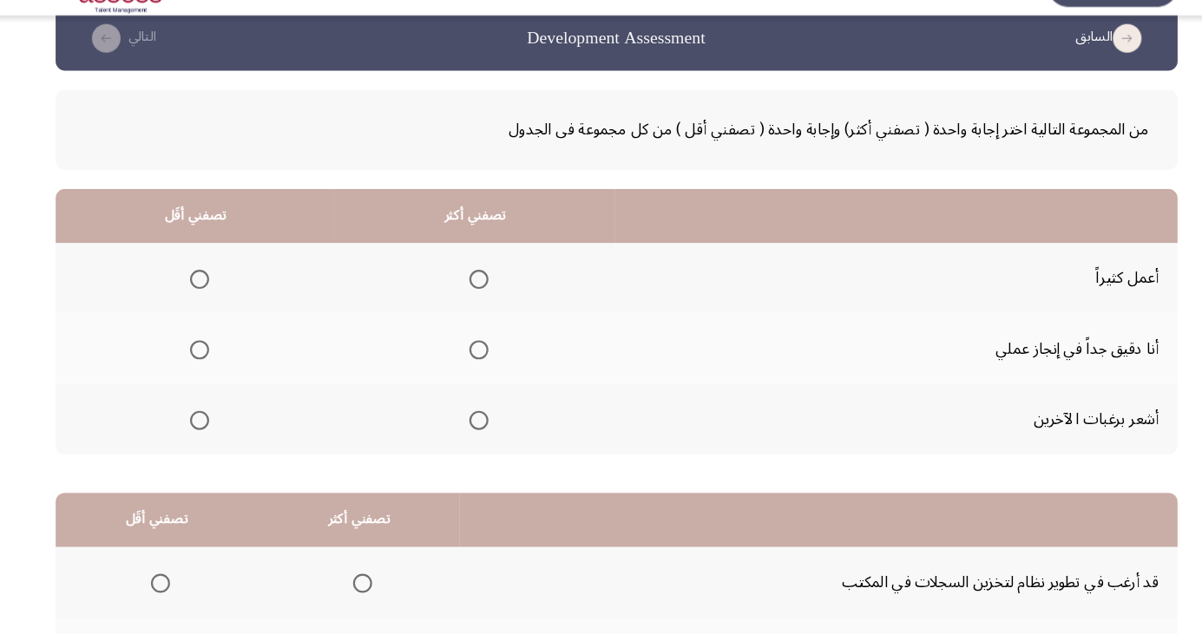
click at [476, 357] on span "Select an option" at bounding box center [476, 357] width 0 height 0
click at [472, 355] on input "Select an option" at bounding box center [475, 356] width 17 height 17
click at [217, 428] on span "Select an option" at bounding box center [221, 420] width 17 height 17
click at [217, 428] on input "Select an option" at bounding box center [221, 420] width 17 height 17
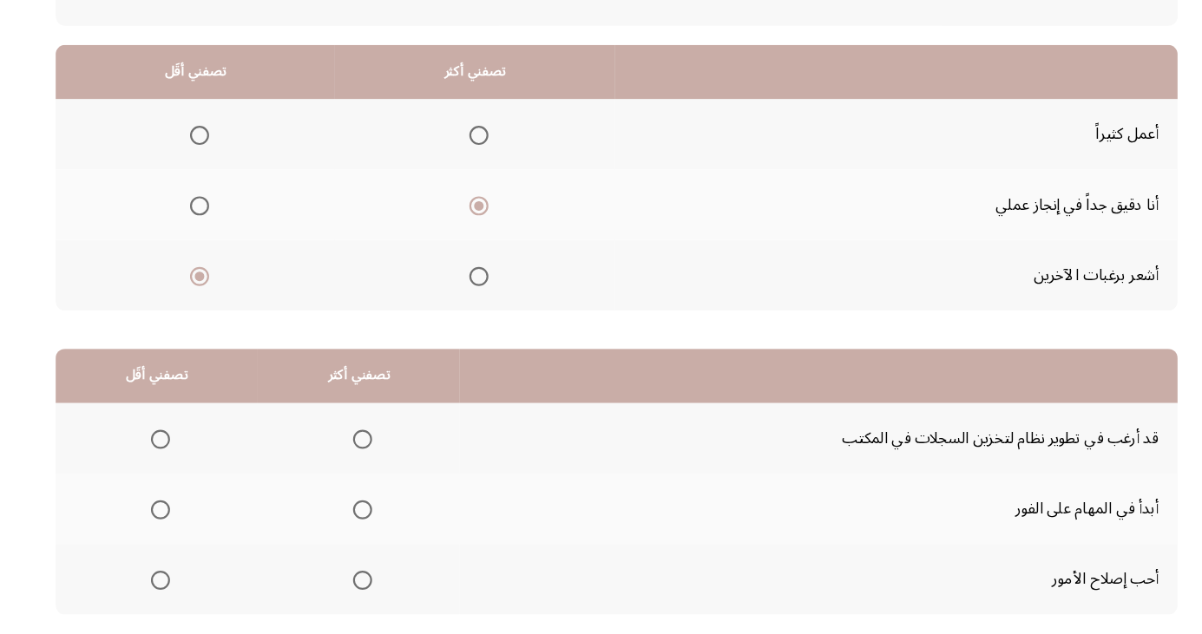
scroll to position [158, 0]
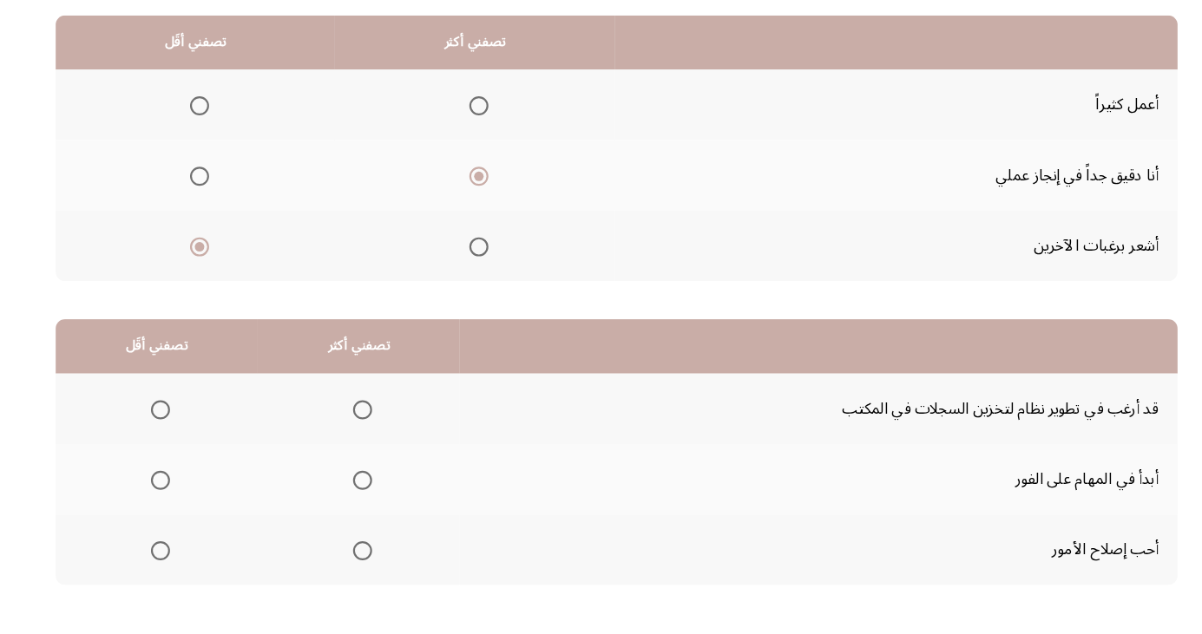
click at [366, 521] on th at bounding box center [366, 501] width 184 height 64
click at [361, 507] on span "Select an option" at bounding box center [369, 501] width 17 height 17
click at [361, 507] on input "Select an option" at bounding box center [369, 501] width 17 height 17
click at [181, 443] on span "Select an option" at bounding box center [185, 437] width 17 height 17
click at [181, 443] on input "Select an option" at bounding box center [185, 437] width 17 height 17
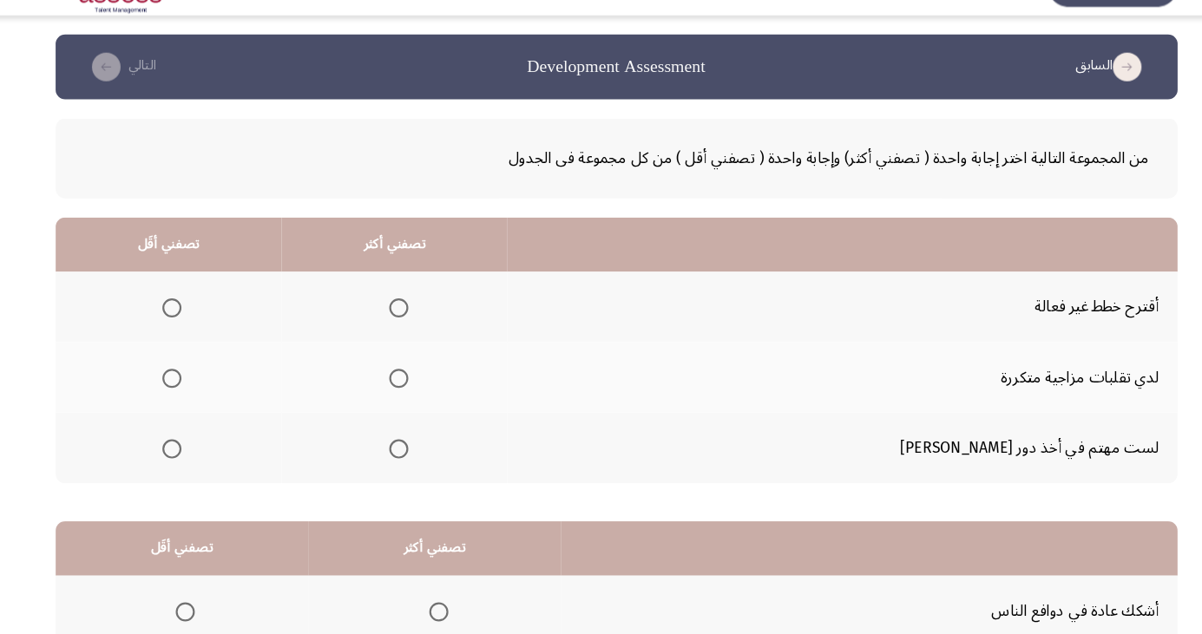
scroll to position [26, 0]
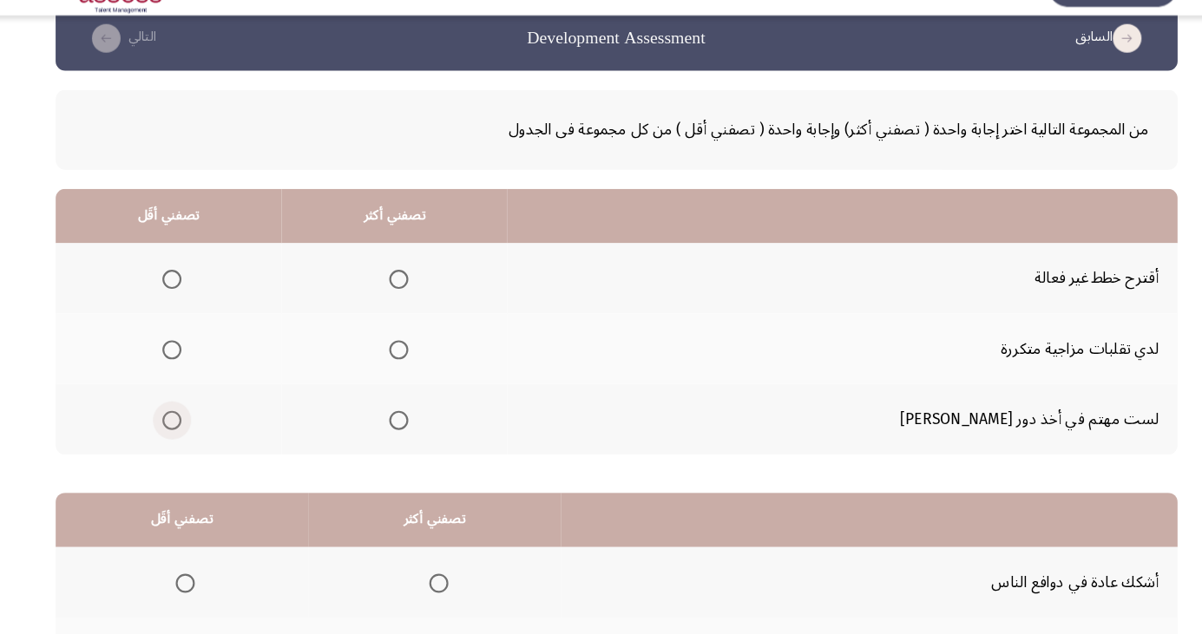
click at [205, 425] on span "Select an option" at bounding box center [195, 420] width 17 height 17
click at [205, 425] on input "Select an option" at bounding box center [195, 420] width 17 height 17
click at [411, 364] on span "Select an option" at bounding box center [402, 356] width 17 height 17
click at [411, 364] on input "Select an option" at bounding box center [402, 356] width 17 height 17
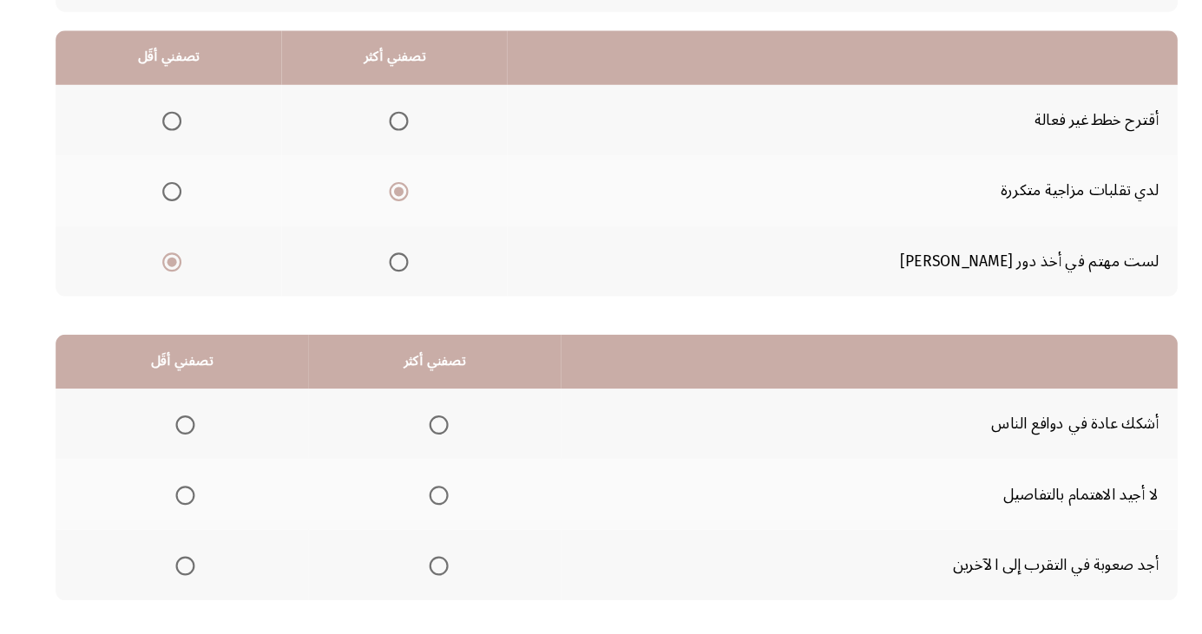
scroll to position [158, 0]
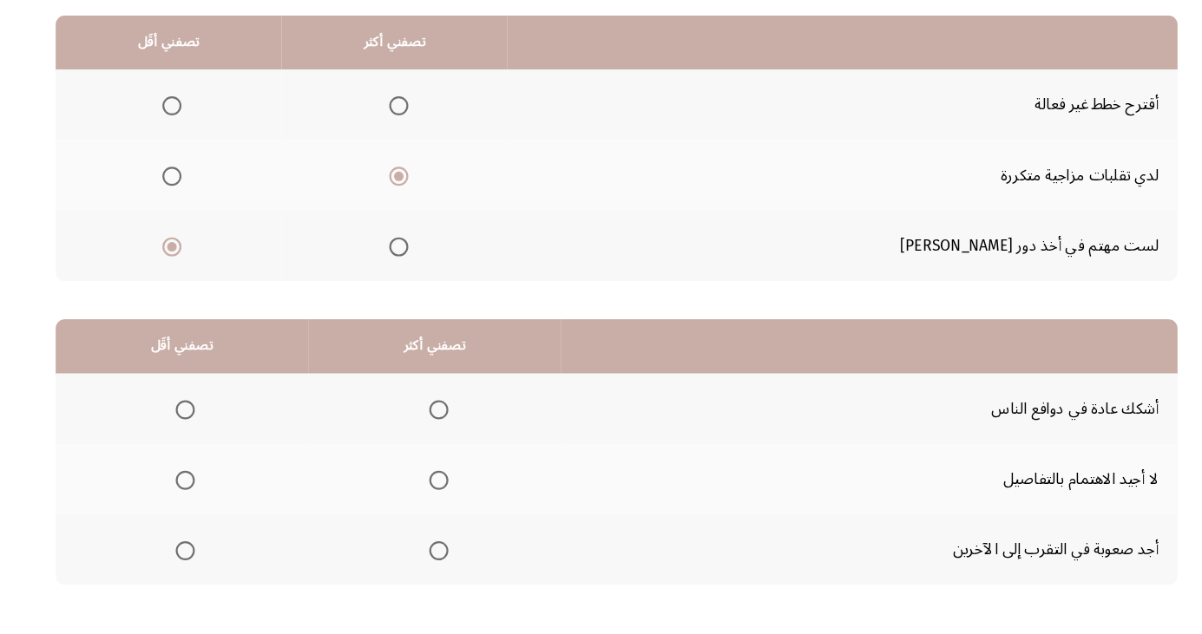
click at [411, 294] on span "Select an option" at bounding box center [402, 288] width 17 height 17
click at [411, 294] on input "Select an option" at bounding box center [402, 288] width 17 height 17
click at [205, 165] on span "Select an option" at bounding box center [195, 160] width 17 height 17
click at [205, 165] on input "Select an option" at bounding box center [195, 160] width 17 height 17
click at [208, 566] on span "Select an option" at bounding box center [208, 566] width 0 height 0
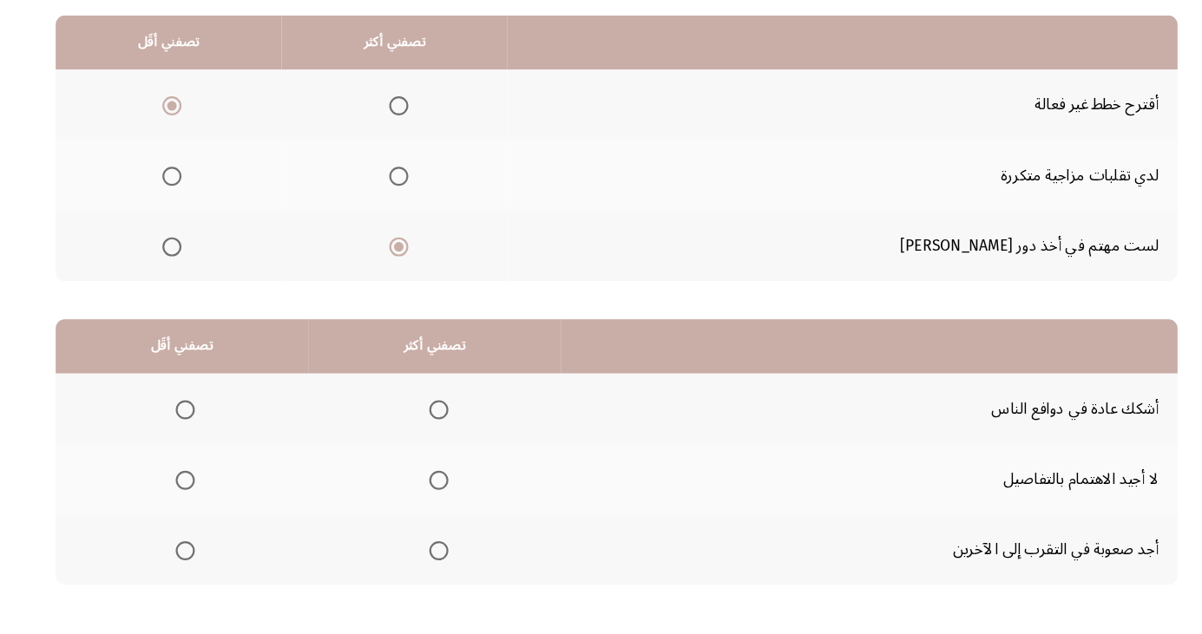
click at [207, 564] on input "Select an option" at bounding box center [208, 565] width 17 height 17
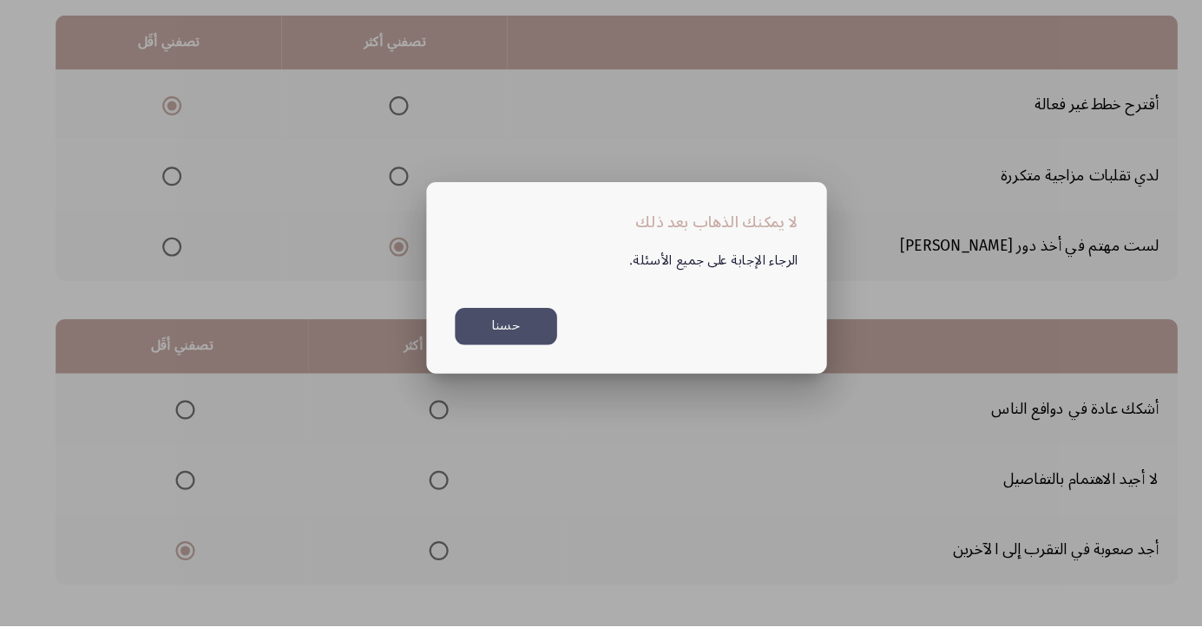
scroll to position [0, 0]
click at [515, 378] on button "حسنا" at bounding box center [500, 361] width 93 height 34
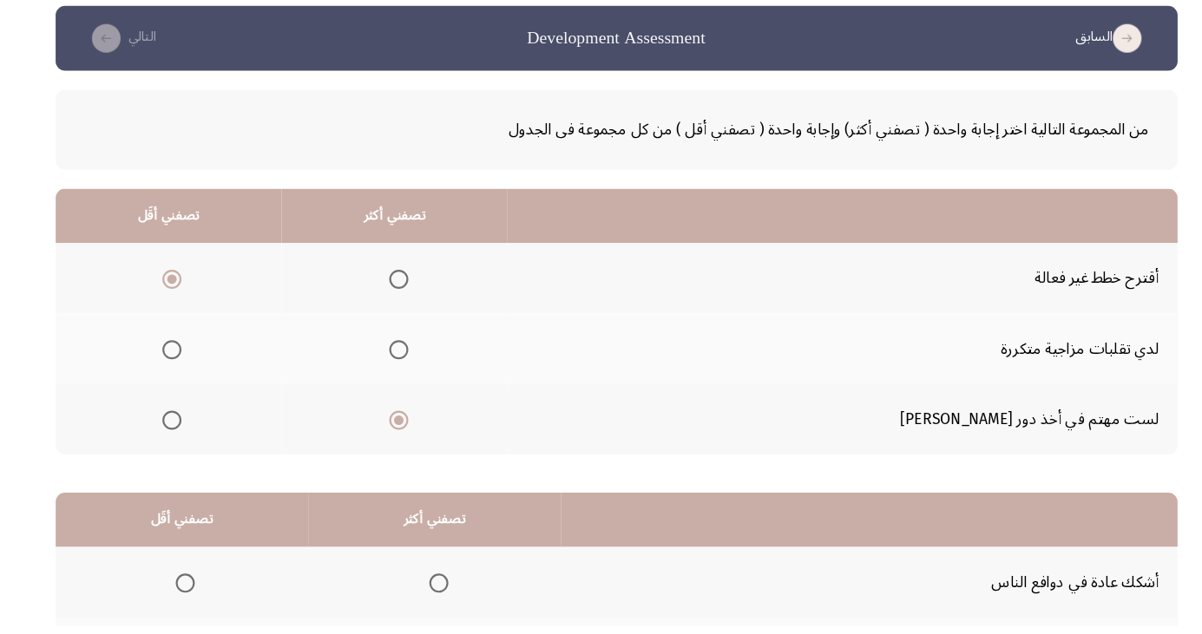
scroll to position [158, 0]
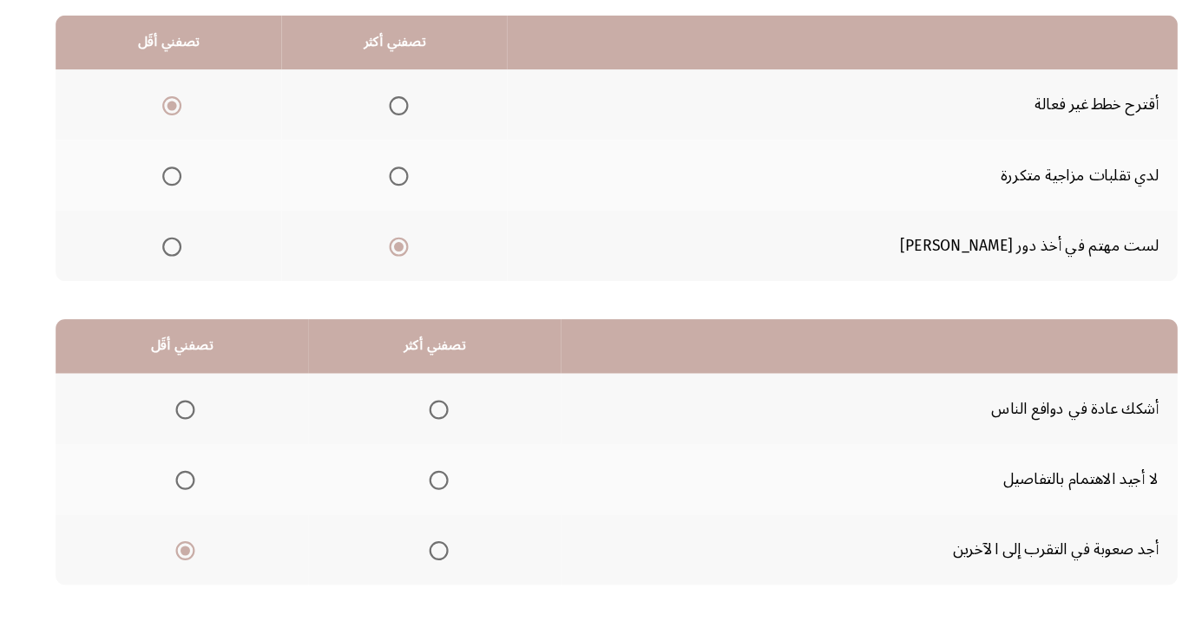
click at [446, 519] on th at bounding box center [435, 501] width 230 height 64
click at [444, 502] on span "Select an option" at bounding box center [438, 501] width 17 height 17
click at [444, 502] on input "Select an option" at bounding box center [438, 501] width 17 height 17
click at [443, 439] on span "Select an option" at bounding box center [438, 437] width 17 height 17
click at [443, 439] on input "Select an option" at bounding box center [438, 437] width 17 height 17
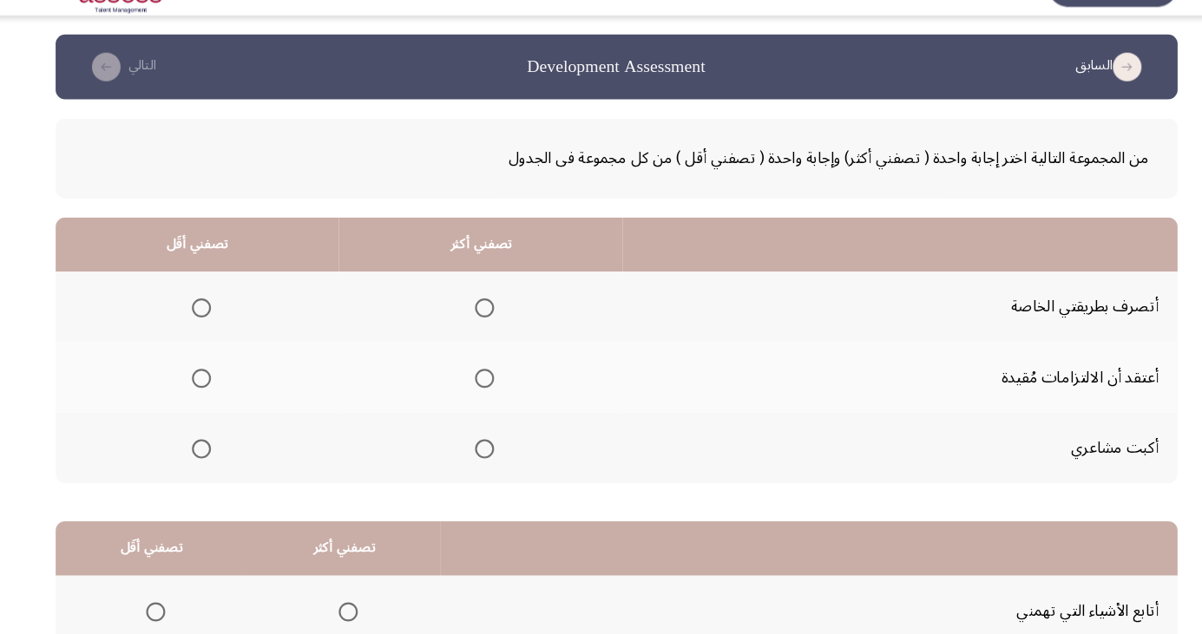
scroll to position [26, 0]
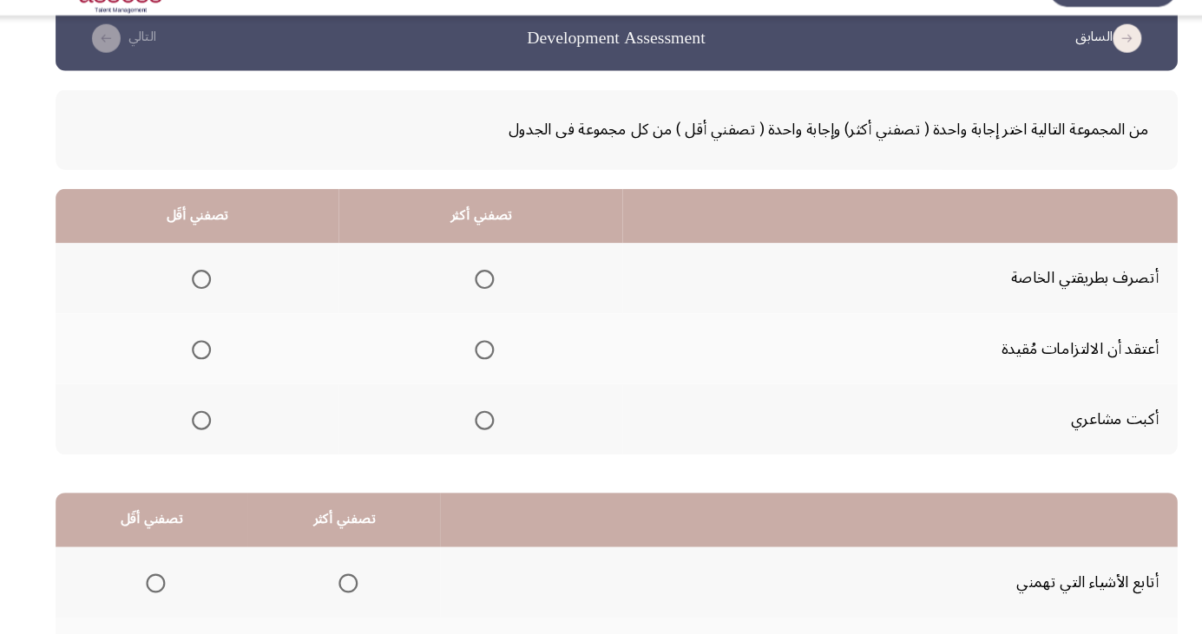
click at [475, 291] on span "Select an option" at bounding box center [480, 292] width 17 height 17
click at [475, 291] on input "Select an option" at bounding box center [480, 292] width 17 height 17
click at [222, 355] on span "Select an option" at bounding box center [222, 356] width 17 height 17
click at [222, 355] on input "Select an option" at bounding box center [222, 356] width 17 height 17
click at [481, 419] on span "Select an option" at bounding box center [480, 420] width 17 height 17
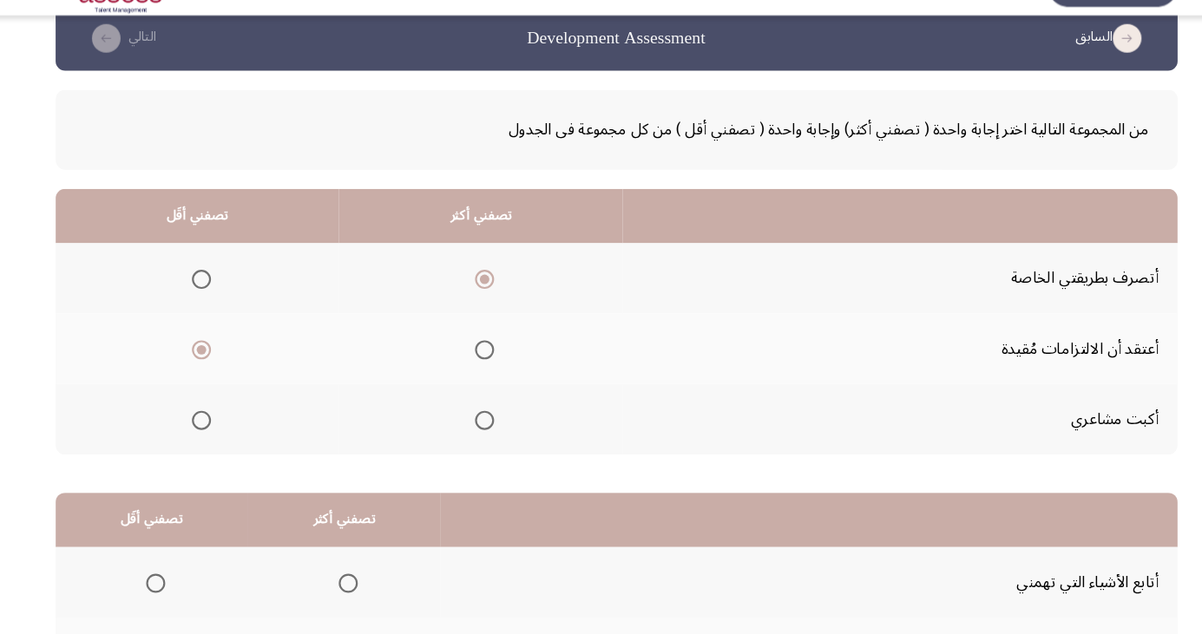
click at [481, 419] on input "Select an option" at bounding box center [480, 420] width 17 height 17
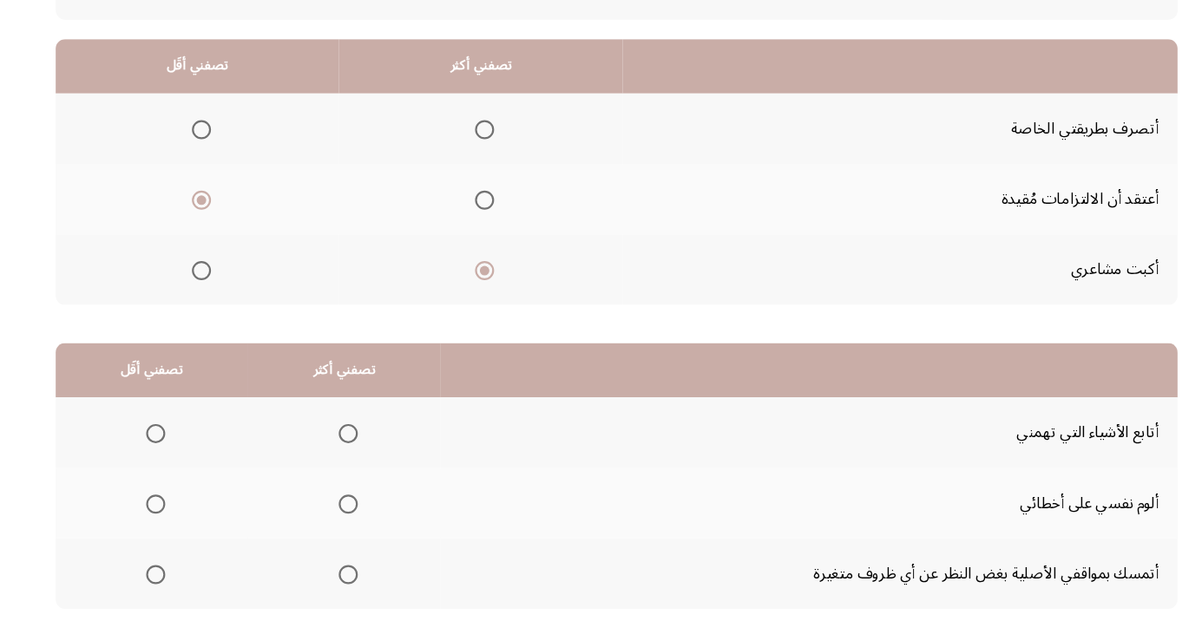
scroll to position [158, 0]
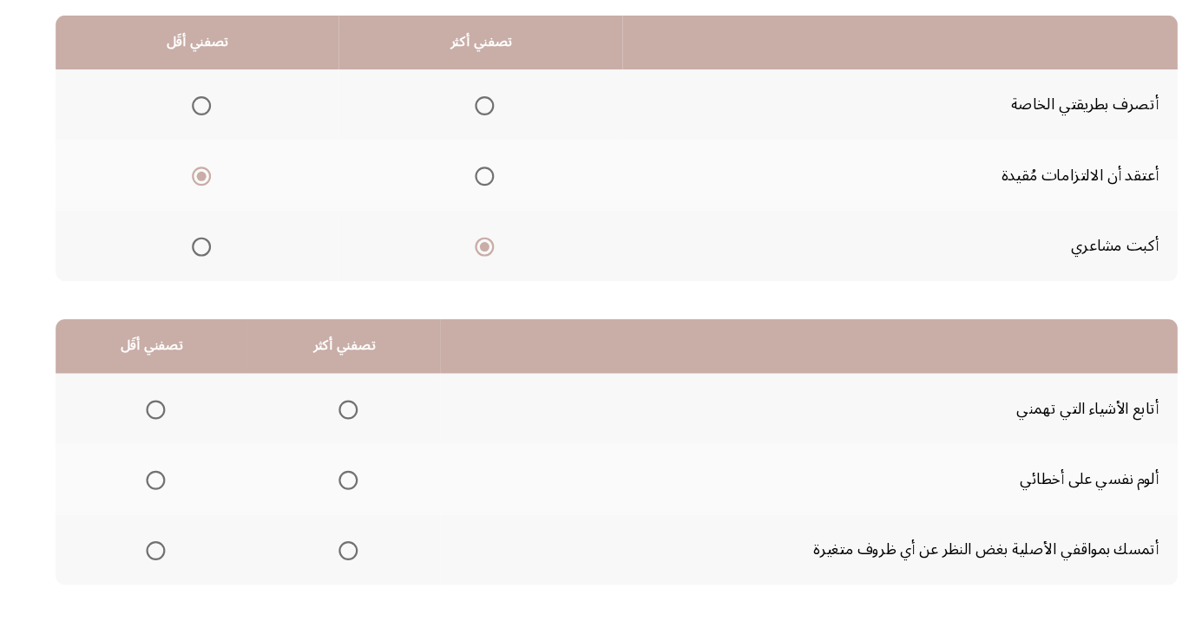
click at [181, 566] on span "Select an option" at bounding box center [181, 566] width 0 height 0
click at [180, 564] on input "Select an option" at bounding box center [181, 565] width 17 height 17
click at [361, 443] on span "Select an option" at bounding box center [356, 437] width 17 height 17
click at [361, 443] on input "Select an option" at bounding box center [356, 437] width 17 height 17
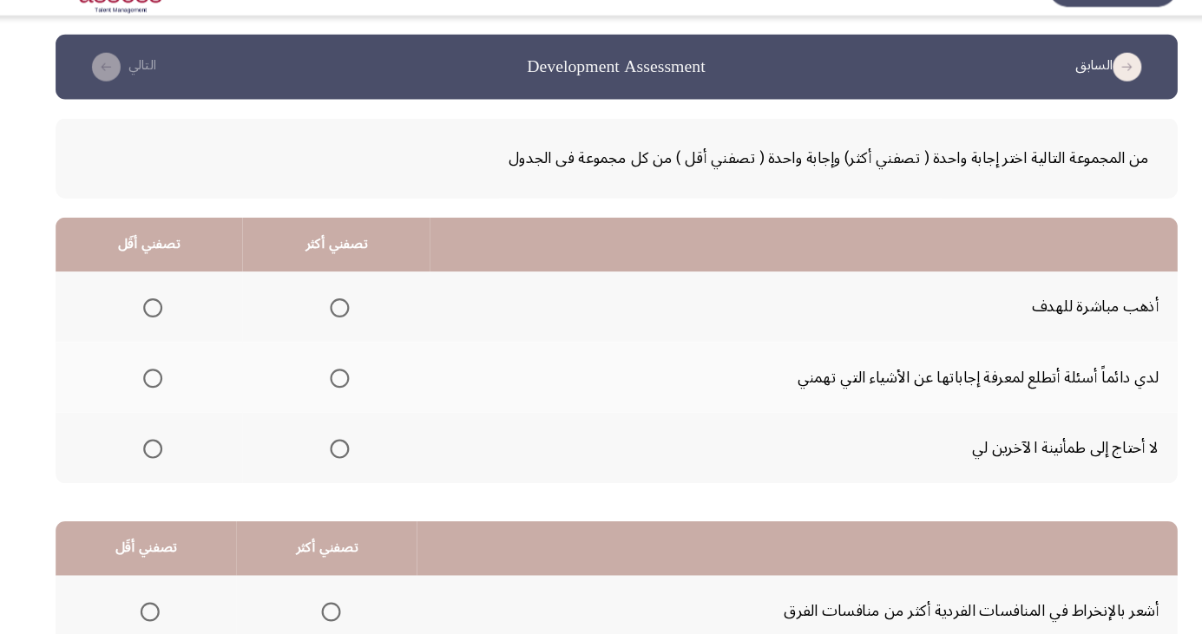
scroll to position [26, 0]
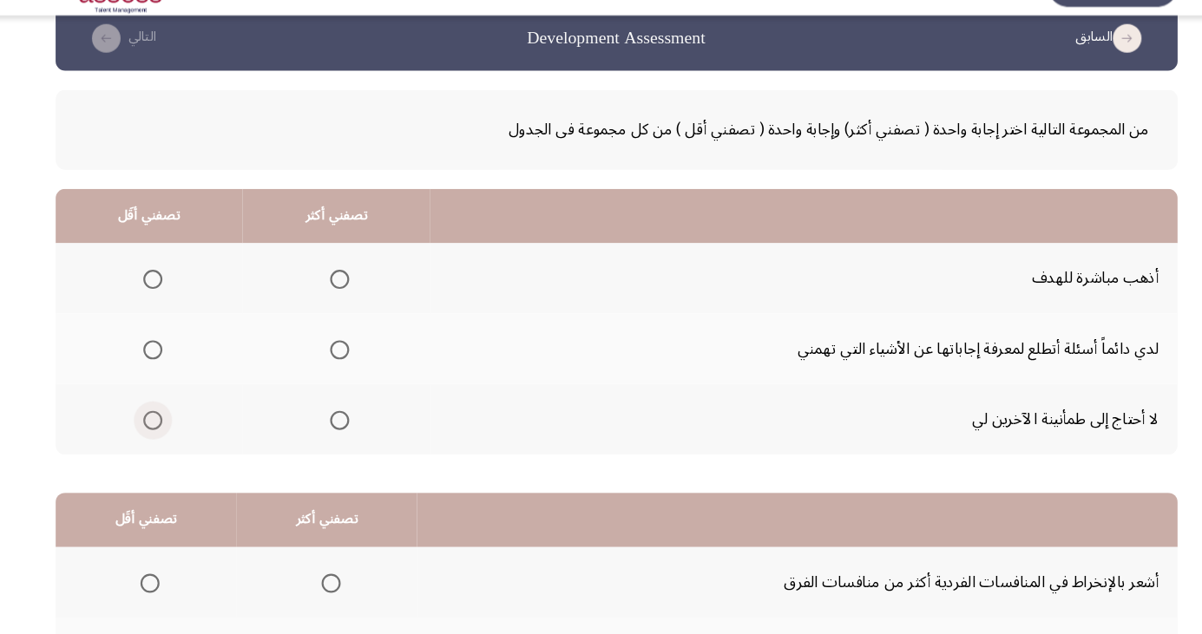
click at [179, 421] on span "Select an option" at bounding box center [179, 421] width 0 height 0
click at [178, 419] on input "Select an option" at bounding box center [178, 420] width 17 height 17
click at [355, 358] on span "Select an option" at bounding box center [348, 356] width 17 height 17
click at [355, 358] on input "Select an option" at bounding box center [348, 356] width 17 height 17
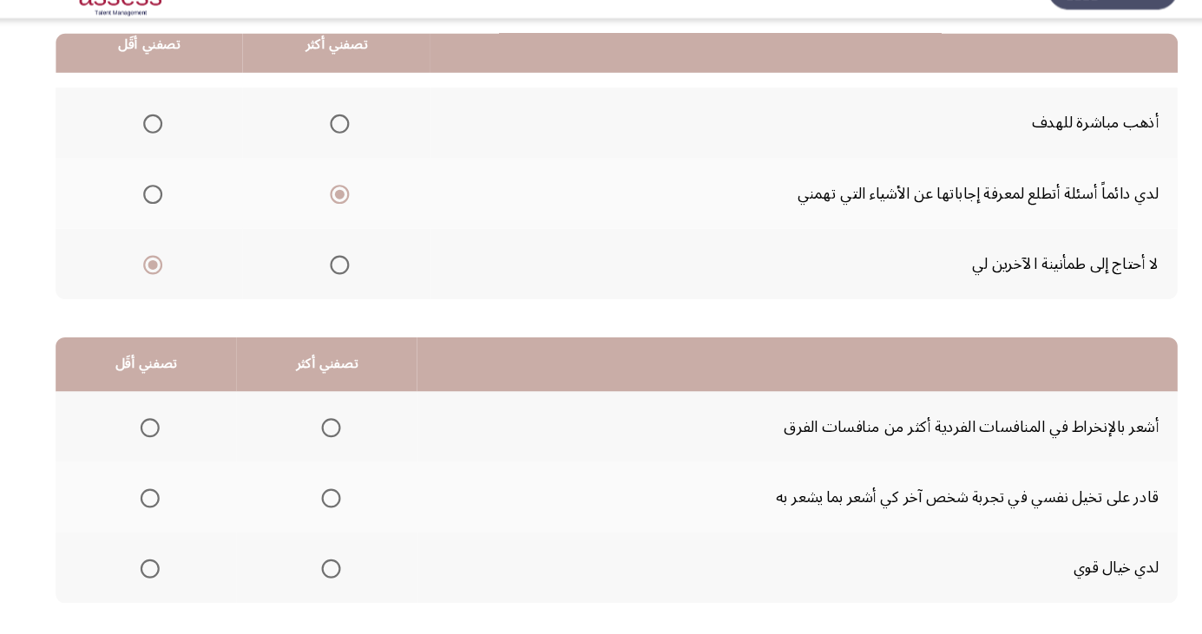
click at [349, 148] on span "Select an option" at bounding box center [349, 148] width 0 height 0
click at [347, 147] on input "Select an option" at bounding box center [348, 148] width 17 height 17
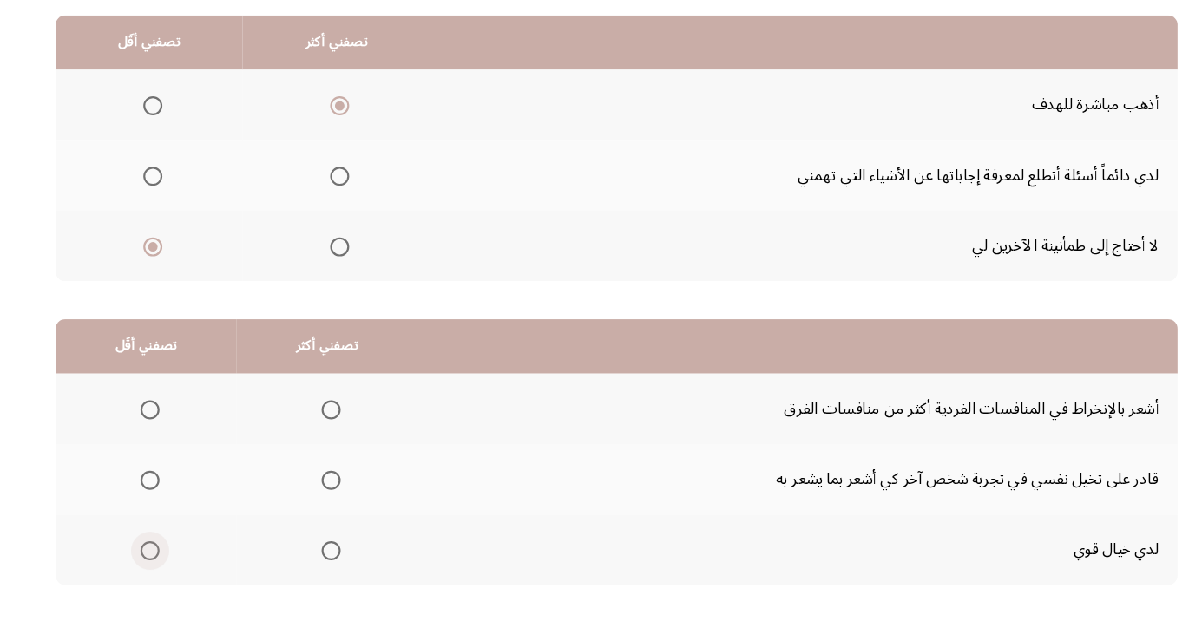
click at [180, 561] on span "Select an option" at bounding box center [175, 565] width 17 height 17
click at [180, 561] on input "Select an option" at bounding box center [175, 565] width 17 height 17
click at [176, 437] on span "Select an option" at bounding box center [176, 437] width 0 height 0
click at [174, 436] on input "Select an option" at bounding box center [175, 437] width 17 height 17
click at [340, 502] on span "Select an option" at bounding box center [340, 502] width 0 height 0
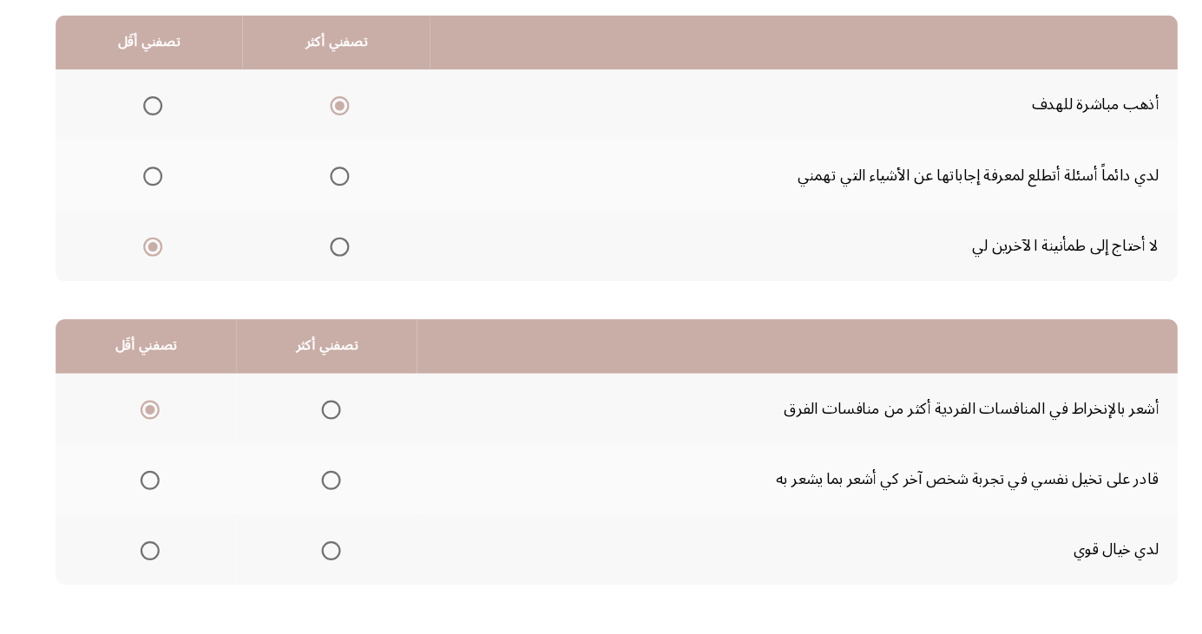
click at [338, 500] on input "Select an option" at bounding box center [340, 501] width 17 height 17
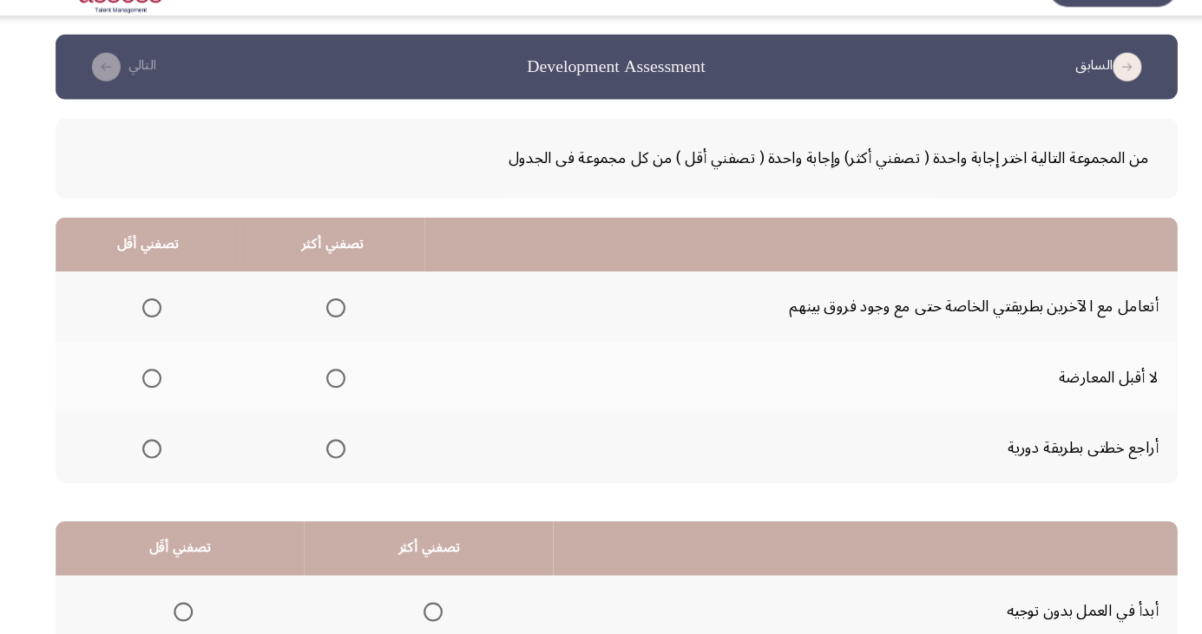
scroll to position [26, 0]
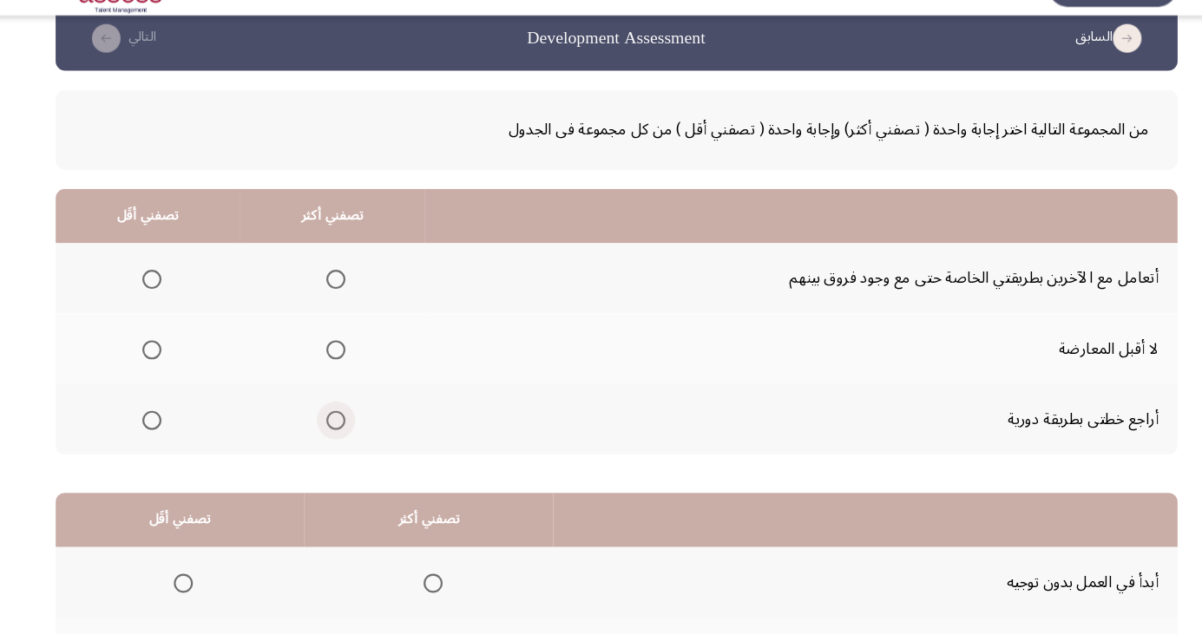
click at [344, 419] on span "Select an option" at bounding box center [345, 420] width 17 height 17
click at [344, 419] on input "Select an option" at bounding box center [345, 420] width 17 height 17
click at [178, 292] on span "Select an option" at bounding box center [178, 292] width 0 height 0
click at [177, 292] on input "Select an option" at bounding box center [177, 292] width 17 height 17
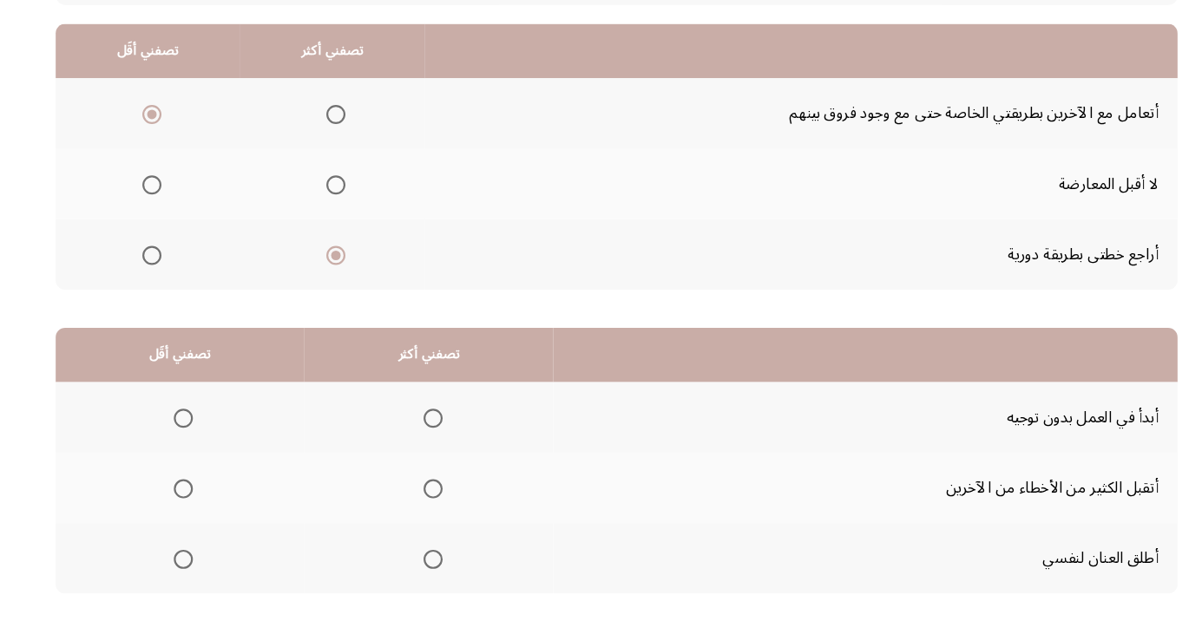
scroll to position [158, 0]
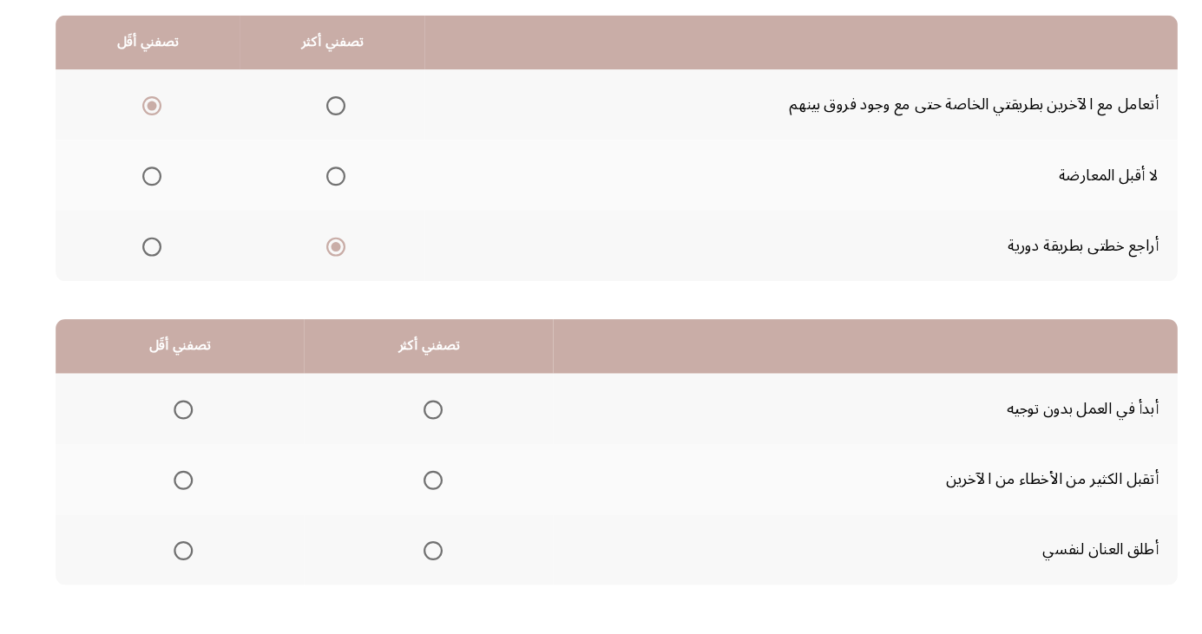
click at [436, 432] on span "Select an option" at bounding box center [433, 437] width 17 height 17
click at [436, 432] on input "Select an option" at bounding box center [433, 437] width 17 height 17
click at [200, 568] on span "Select an option" at bounding box center [206, 565] width 17 height 17
click at [200, 568] on input "Select an option" at bounding box center [206, 565] width 17 height 17
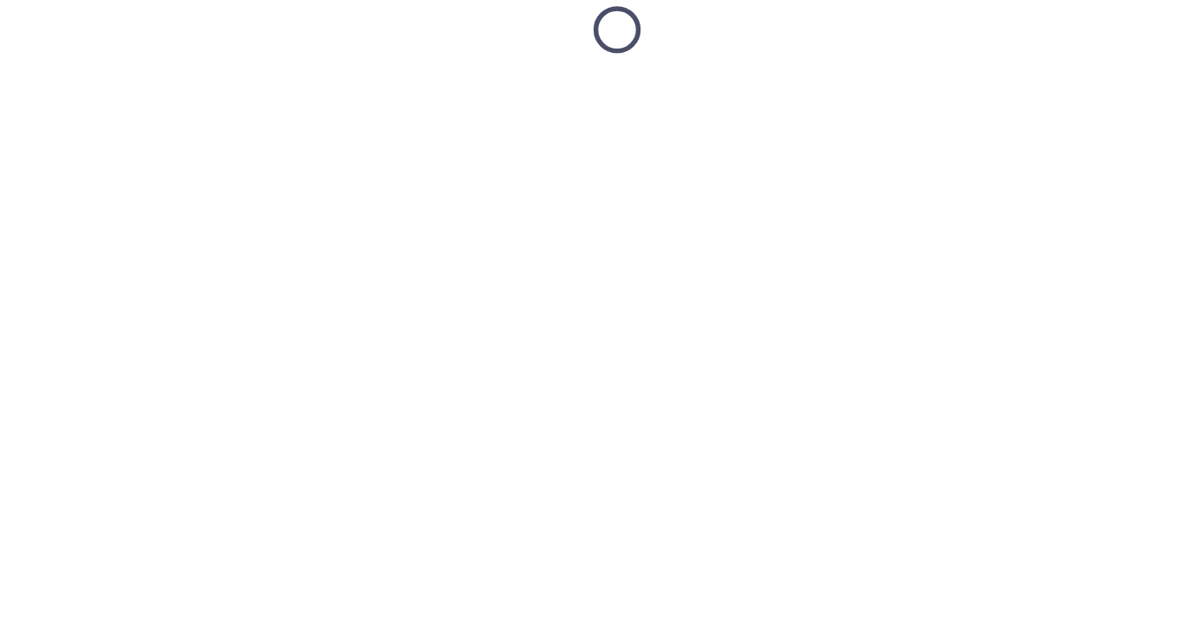
scroll to position [26, 0]
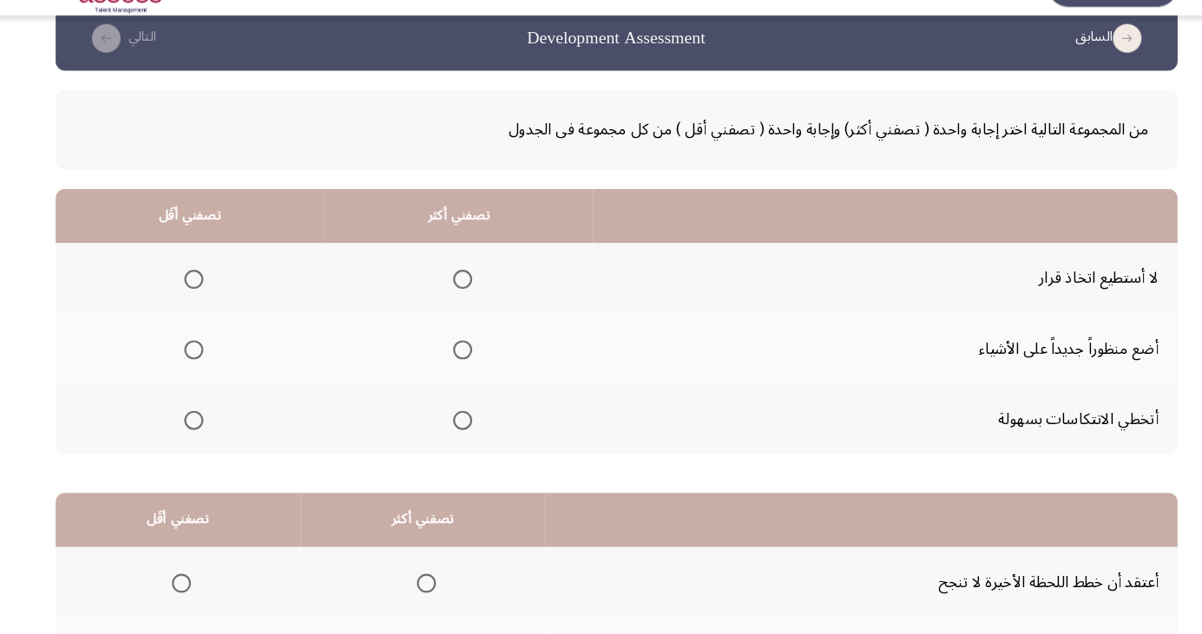
click at [216, 292] on span "Select an option" at bounding box center [216, 292] width 0 height 0
click at [214, 292] on input "Select an option" at bounding box center [215, 292] width 17 height 17
click at [476, 423] on th at bounding box center [457, 420] width 245 height 64
click at [452, 425] on span "Select an option" at bounding box center [460, 420] width 17 height 17
click at [452, 425] on input "Select an option" at bounding box center [460, 420] width 17 height 17
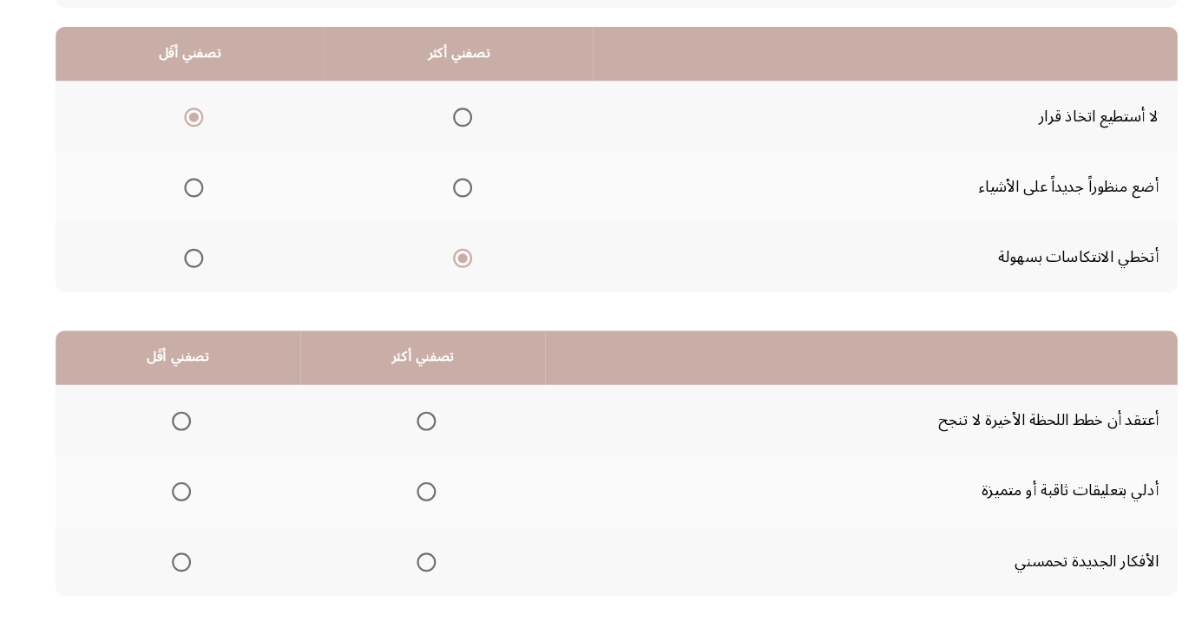
scroll to position [158, 0]
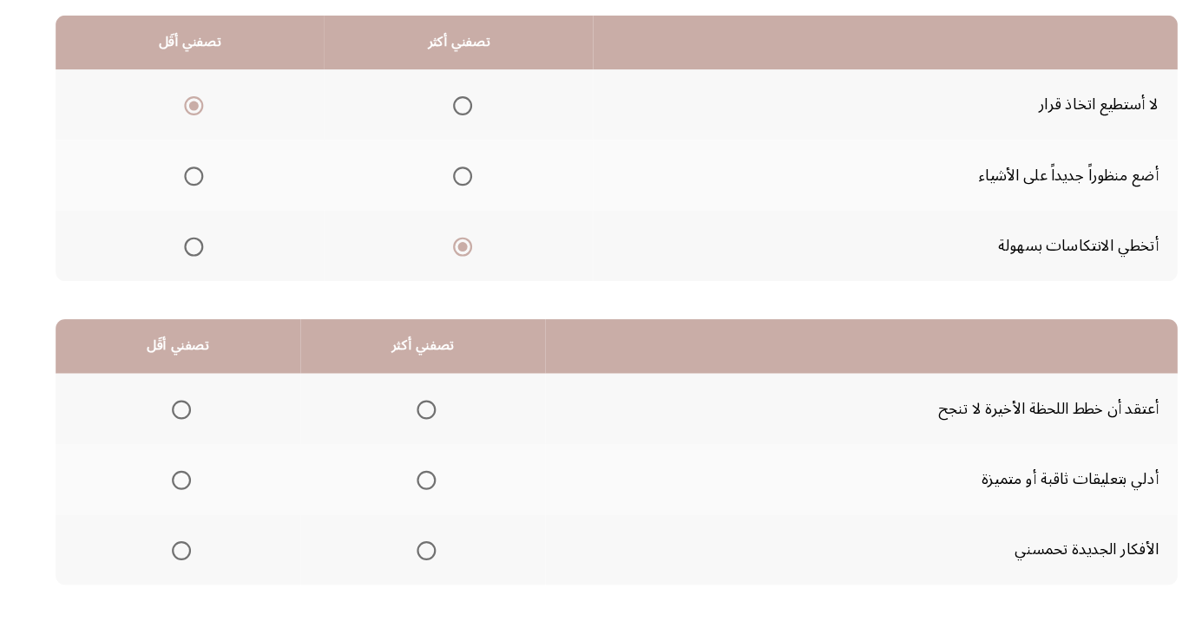
click at [428, 566] on span "Select an option" at bounding box center [428, 566] width 0 height 0
click at [423, 564] on input "Select an option" at bounding box center [427, 565] width 17 height 17
click at [205, 502] on span "Select an option" at bounding box center [205, 502] width 0 height 0
click at [203, 500] on input "Select an option" at bounding box center [204, 501] width 17 height 17
click at [209, 498] on span "Select an option" at bounding box center [204, 501] width 17 height 17
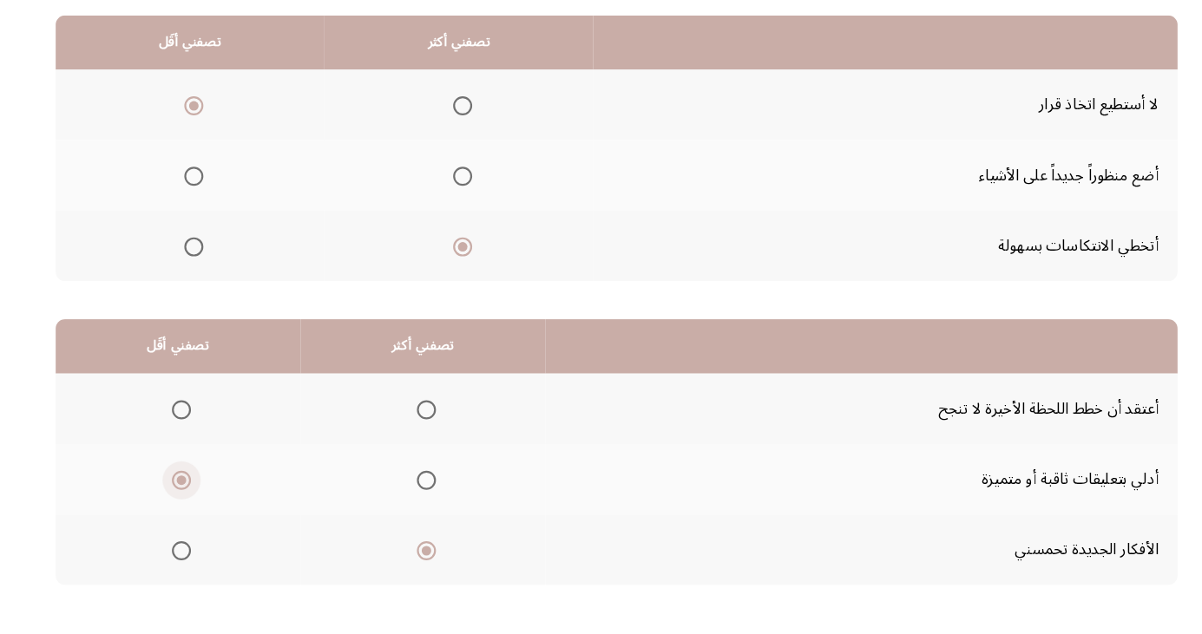
click at [209, 498] on input "Select an option" at bounding box center [204, 501] width 17 height 17
click at [205, 430] on span "Select an option" at bounding box center [204, 437] width 17 height 17
click at [205, 430] on input "Select an option" at bounding box center [204, 437] width 17 height 17
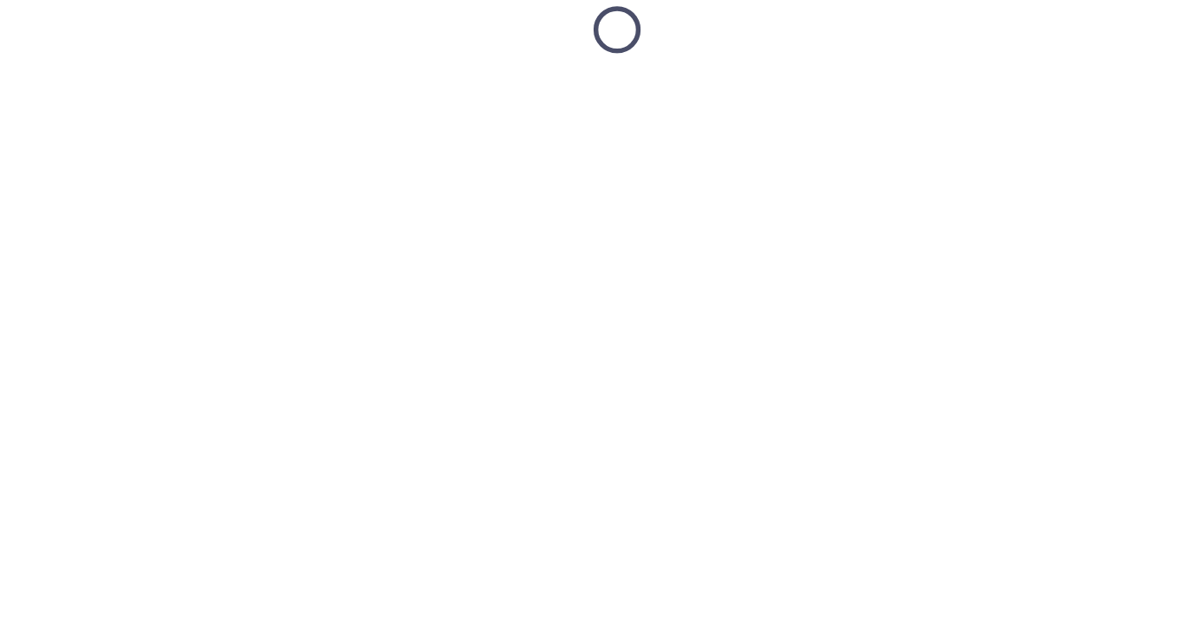
scroll to position [26, 0]
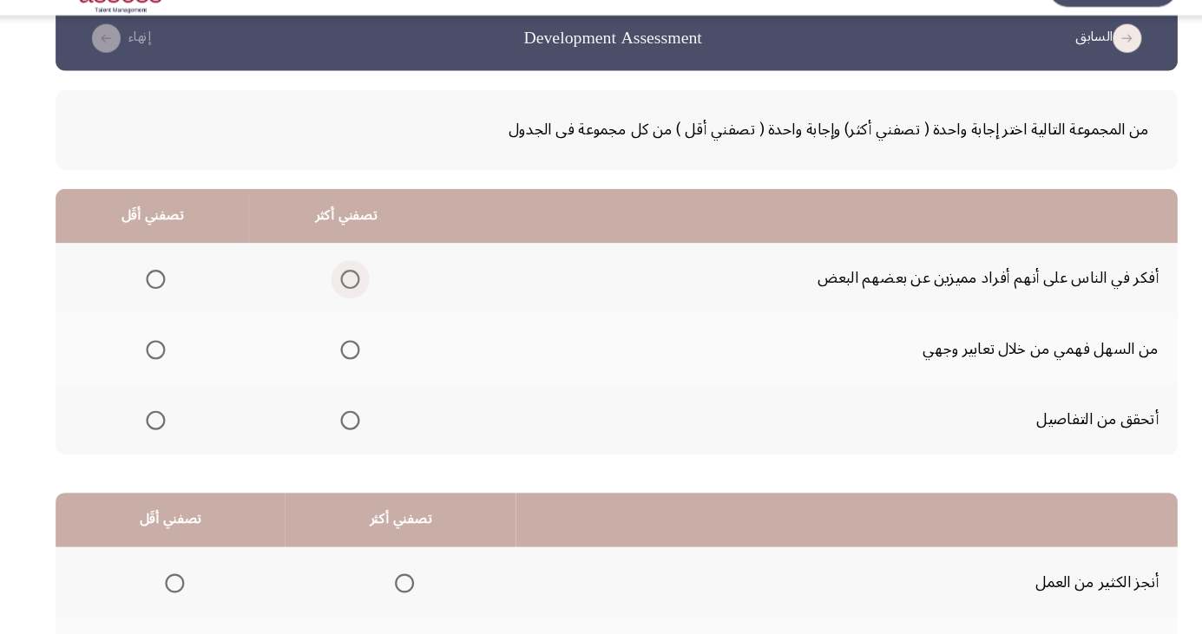
click at [362, 299] on span "Select an option" at bounding box center [358, 292] width 17 height 17
click at [362, 299] on input "Select an option" at bounding box center [358, 292] width 17 height 17
click at [180, 355] on span "Select an option" at bounding box center [181, 356] width 17 height 17
click at [180, 355] on input "Select an option" at bounding box center [181, 356] width 17 height 17
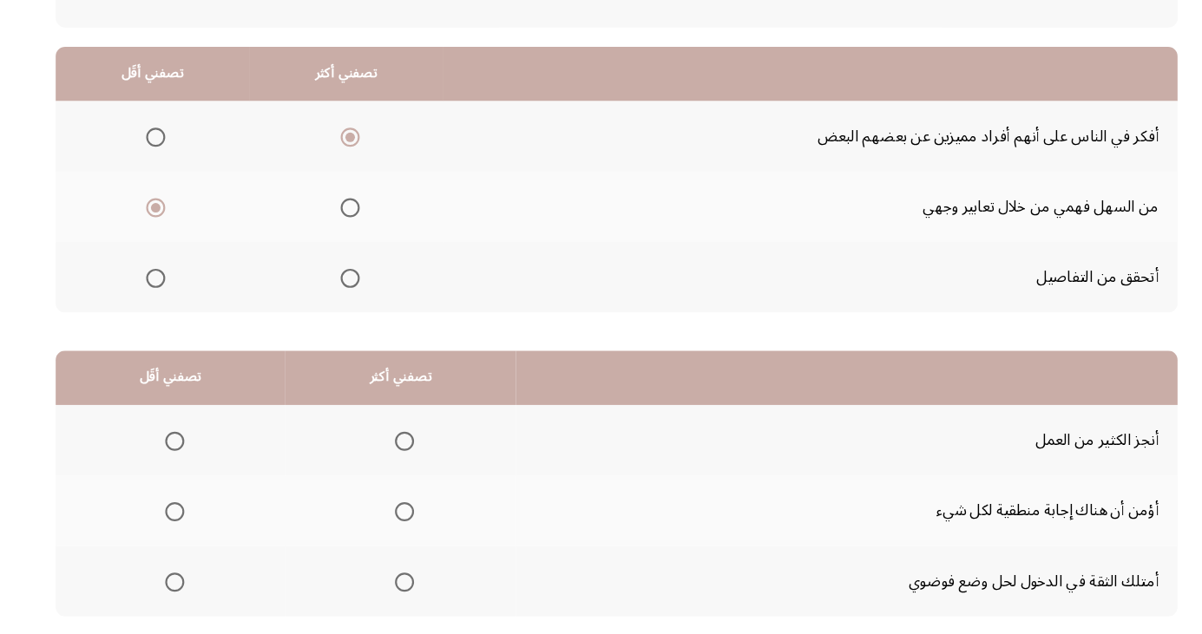
scroll to position [158, 0]
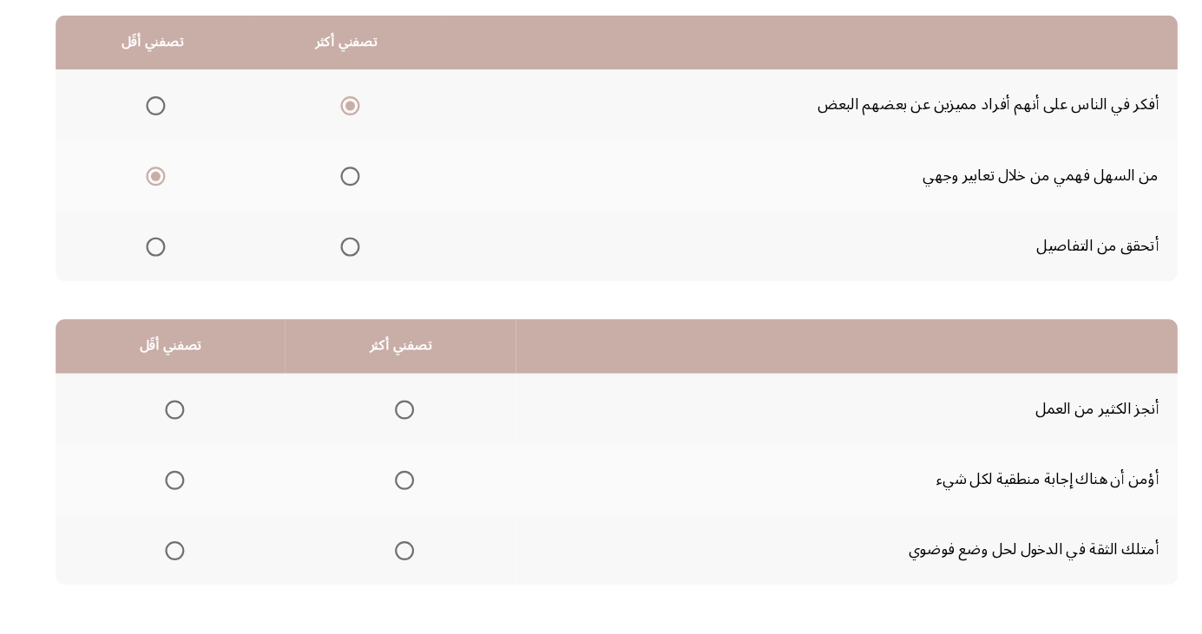
click at [408, 566] on span "Select an option" at bounding box center [408, 566] width 0 height 0
click at [404, 564] on input "Select an option" at bounding box center [407, 565] width 17 height 17
click at [195, 505] on span "Select an option" at bounding box center [198, 501] width 17 height 17
click at [195, 505] on input "Select an option" at bounding box center [198, 501] width 17 height 17
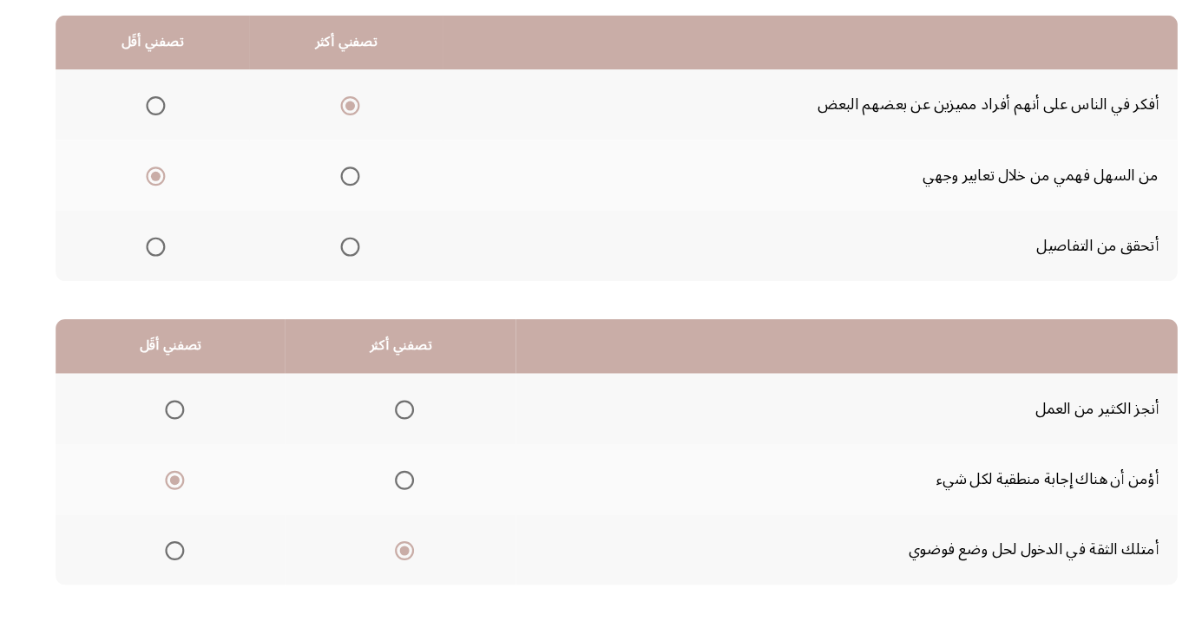
scroll to position [0, 0]
